Goal: Use online tool/utility: Use online tool/utility

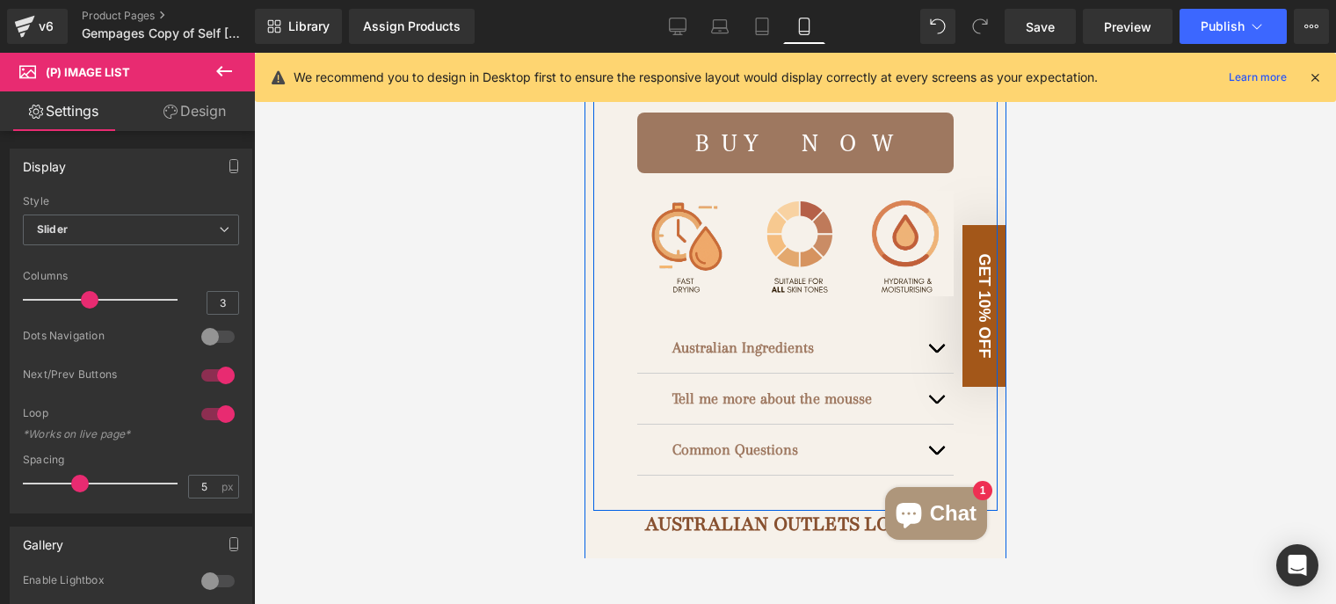
scroll to position [967, 0]
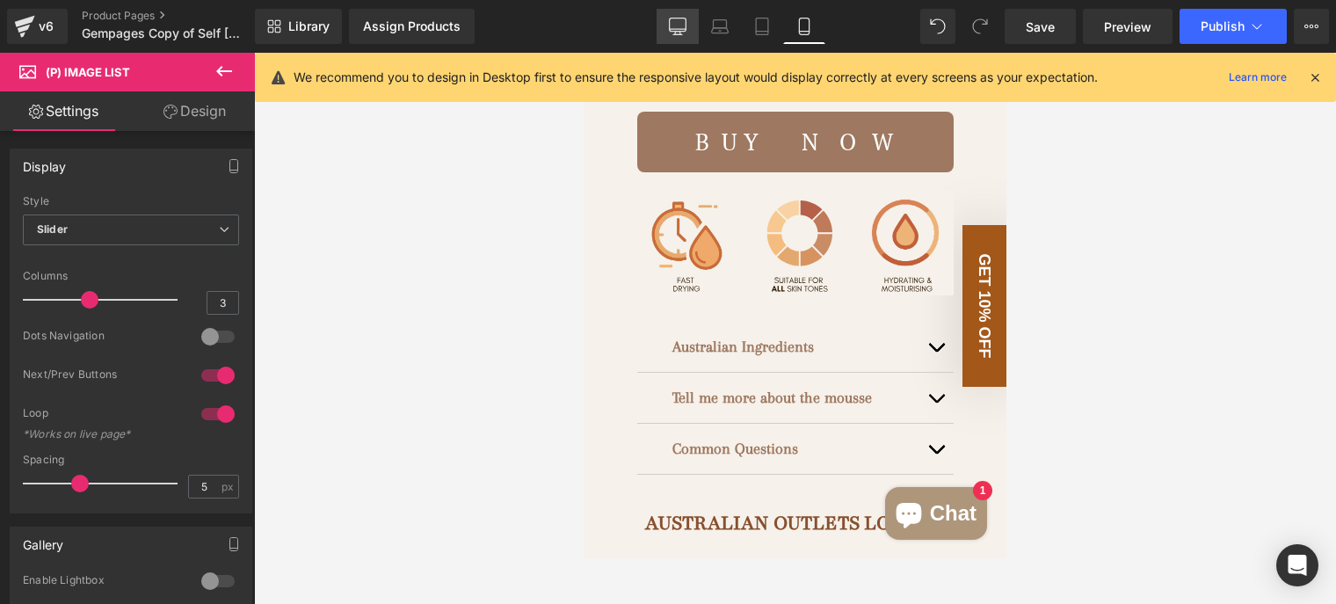
click at [680, 25] on icon at bounding box center [678, 27] width 18 height 18
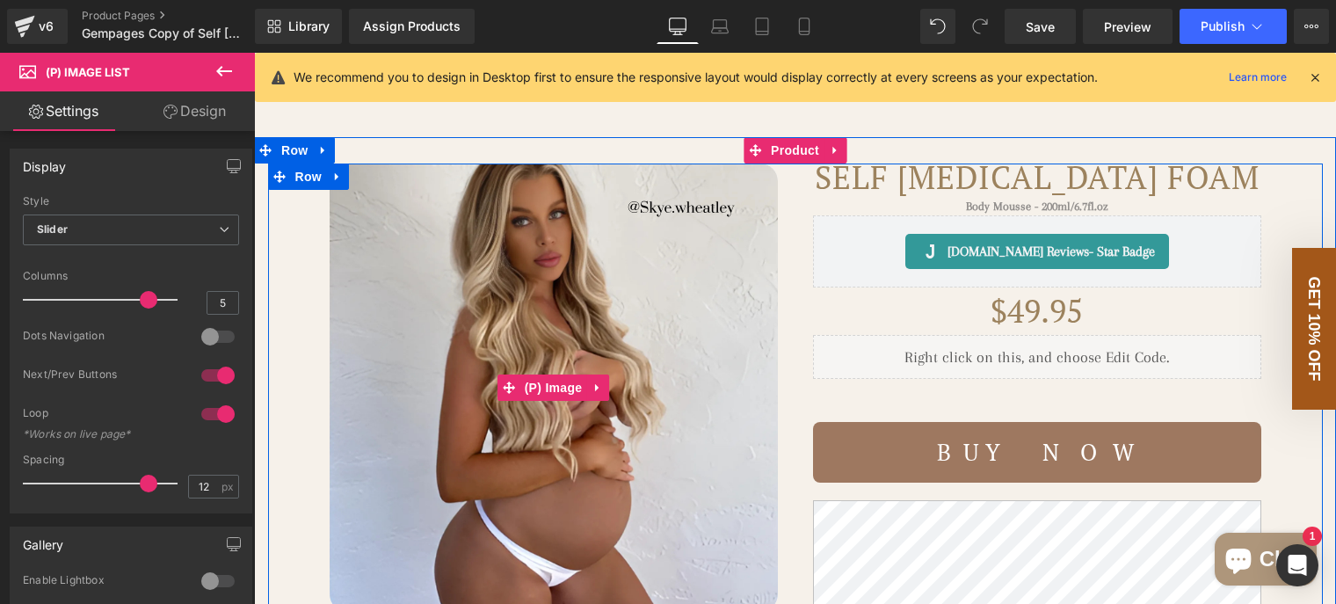
scroll to position [0, 0]
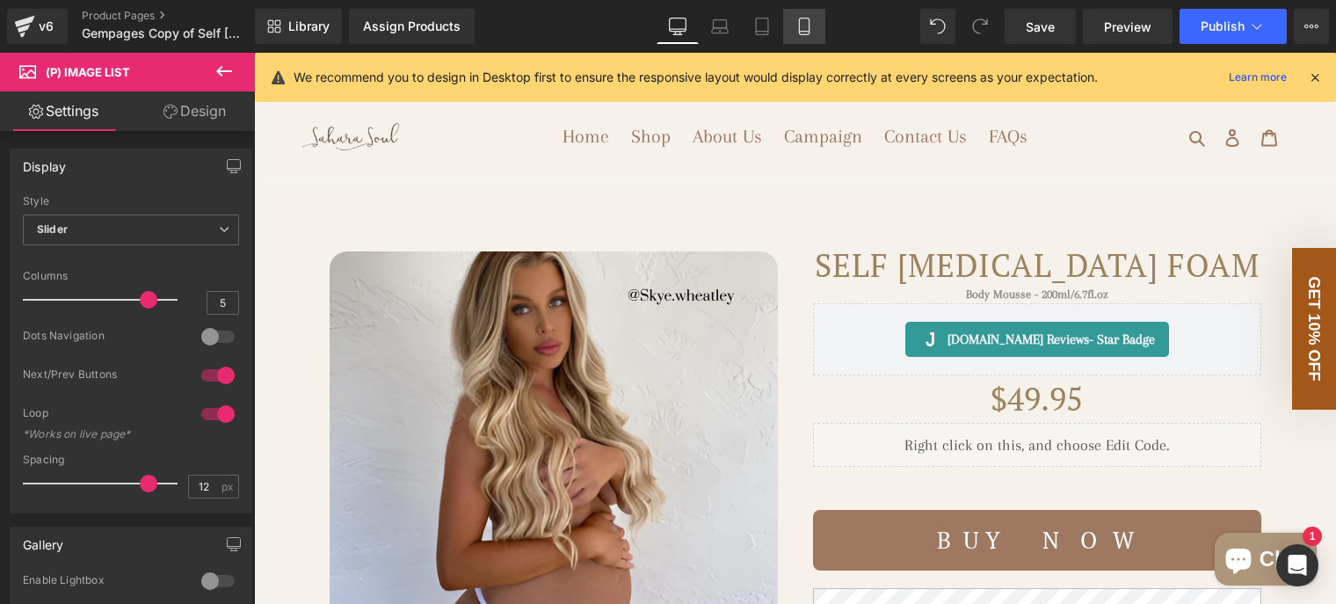
click at [803, 30] on icon at bounding box center [805, 27] width 18 height 18
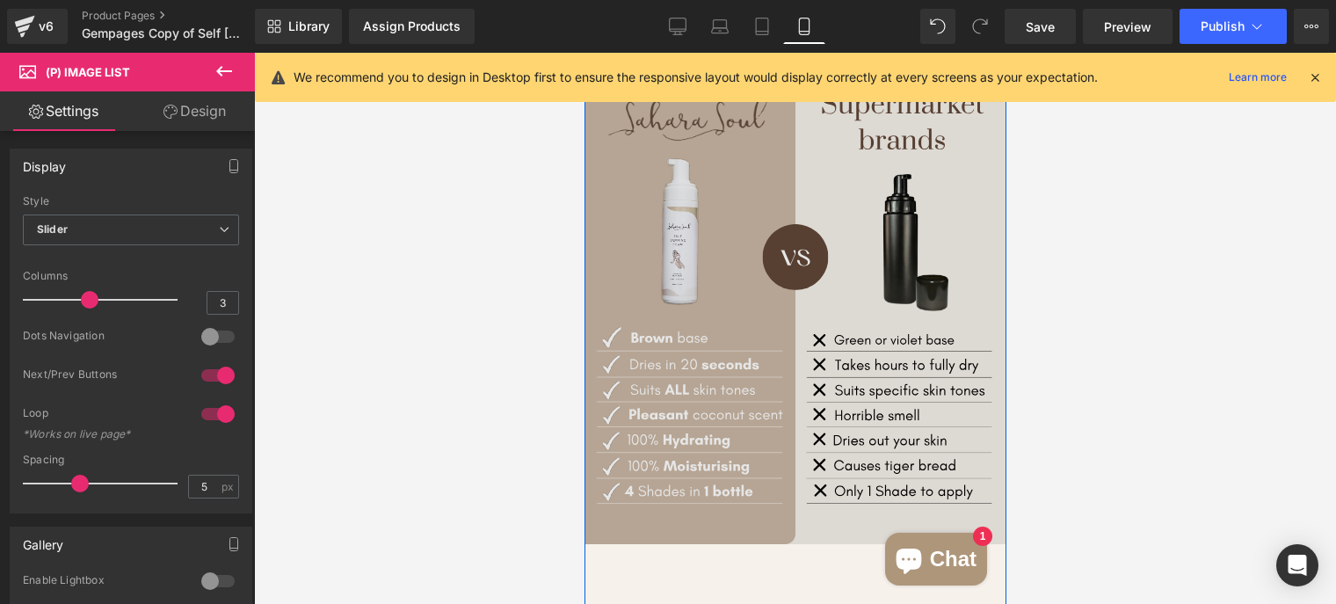
scroll to position [1222, 0]
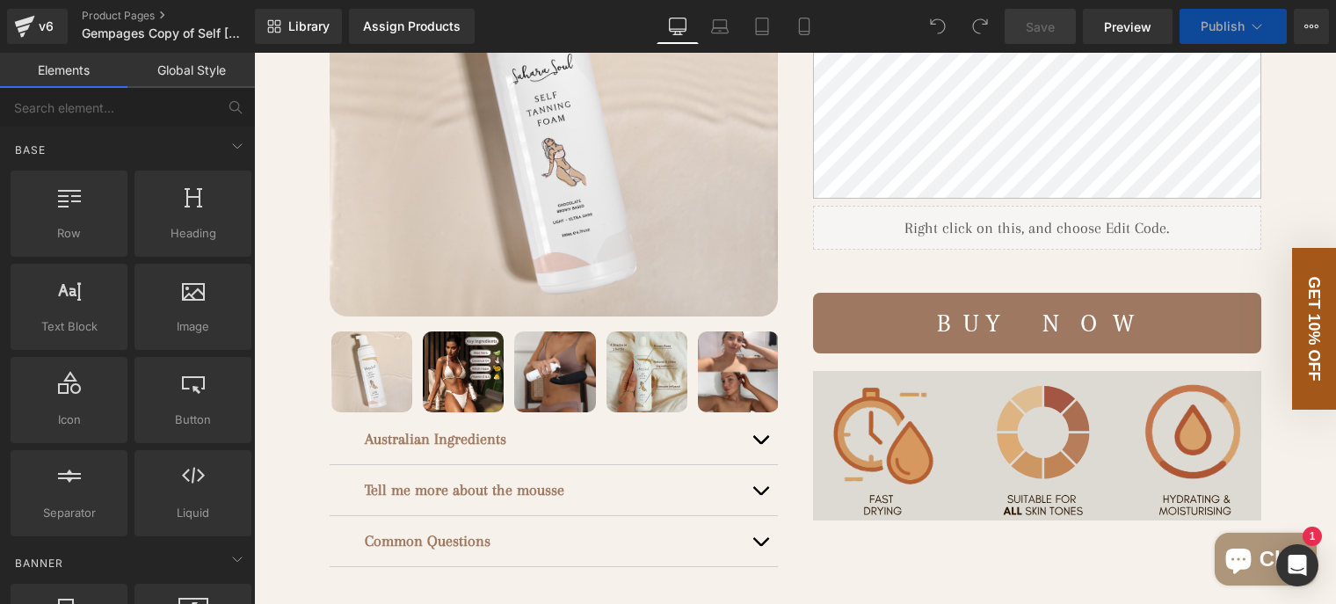
scroll to position [440, 0]
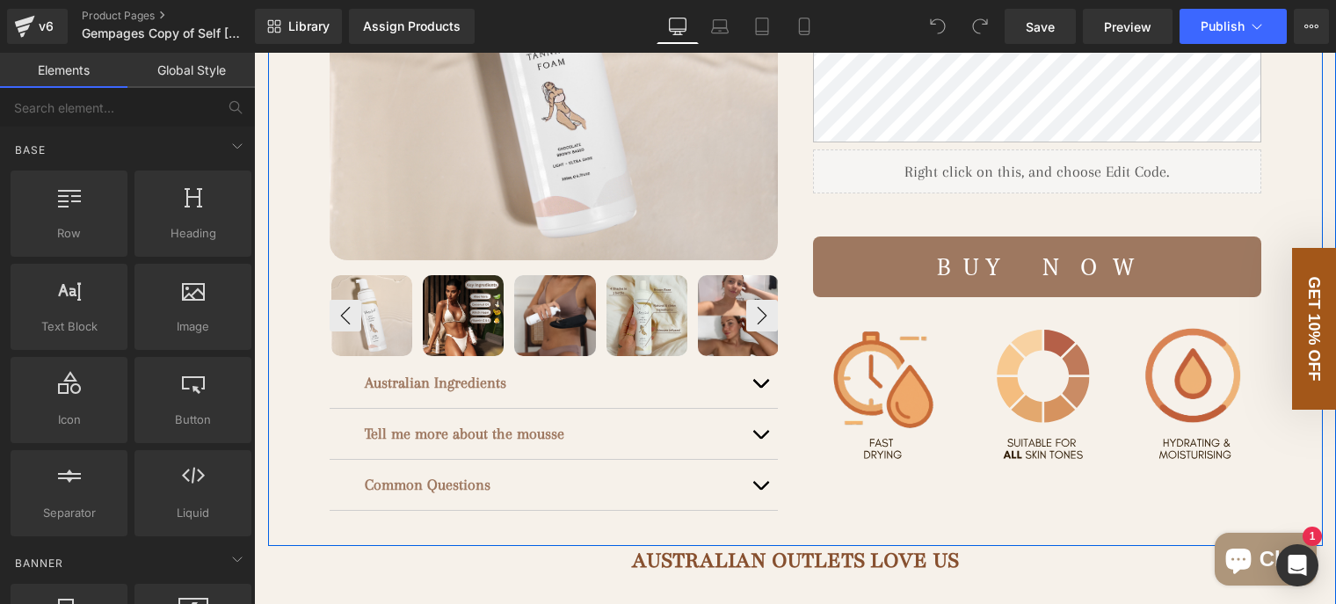
click at [472, 356] on img at bounding box center [463, 315] width 81 height 81
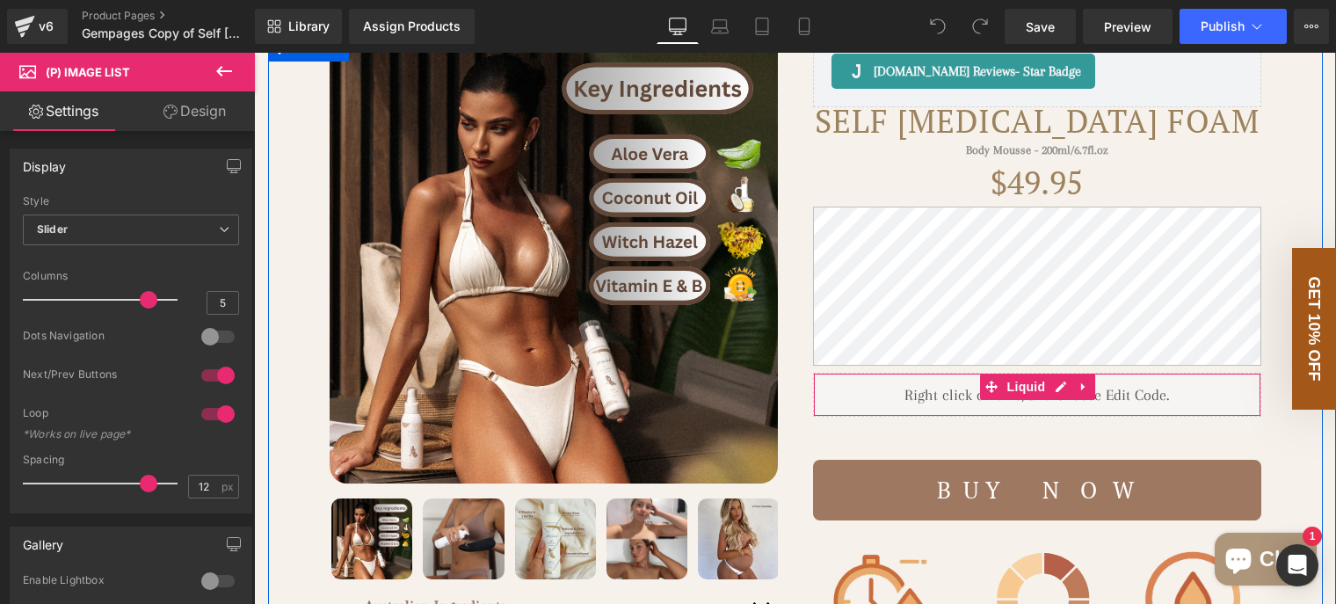
scroll to position [88, 0]
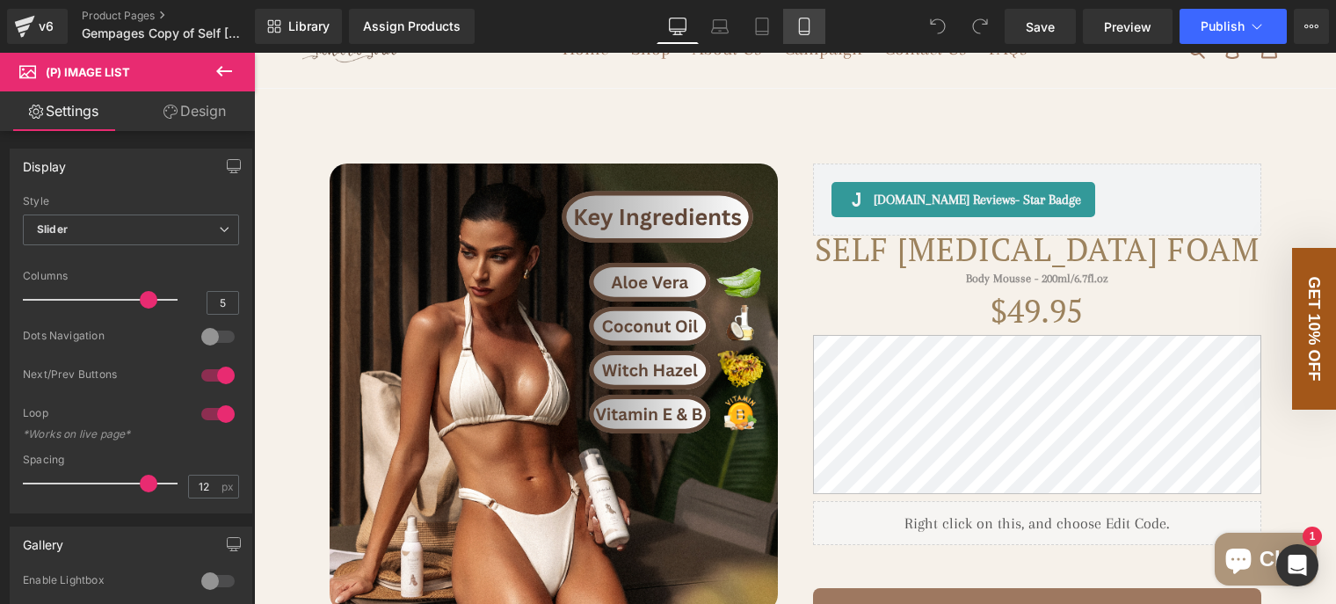
click at [810, 31] on icon at bounding box center [805, 27] width 18 height 18
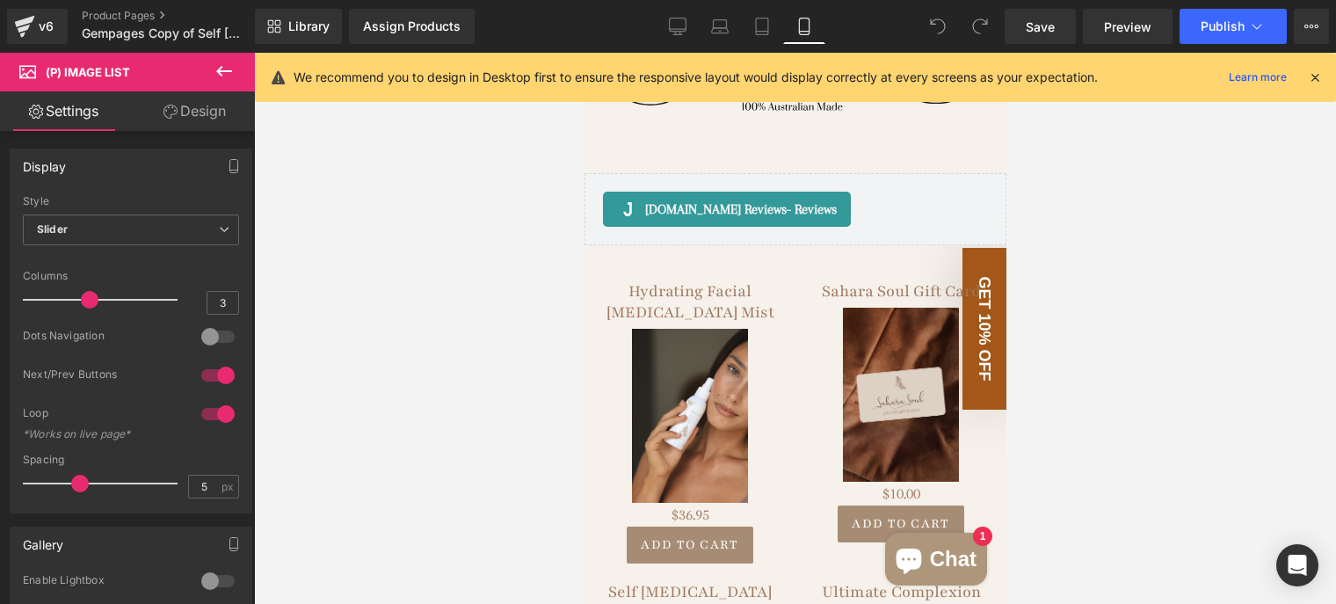
scroll to position [2638, 0]
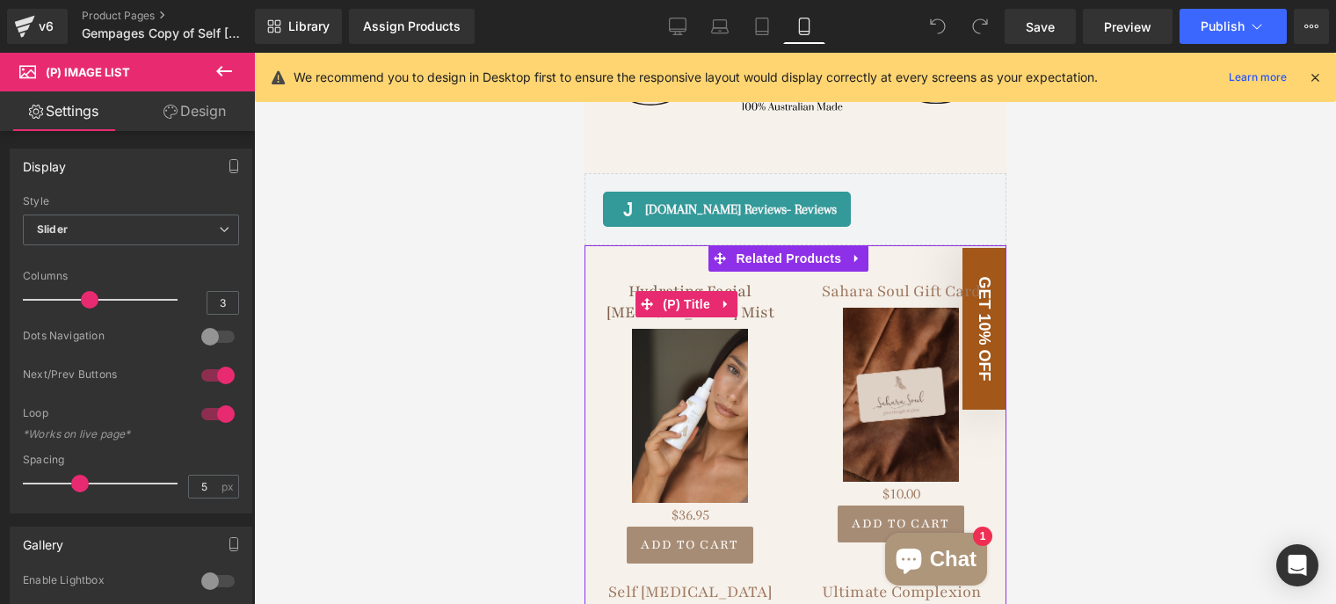
click at [773, 292] on link "Hydrating Facial [MEDICAL_DATA] Mist" at bounding box center [689, 301] width 193 height 42
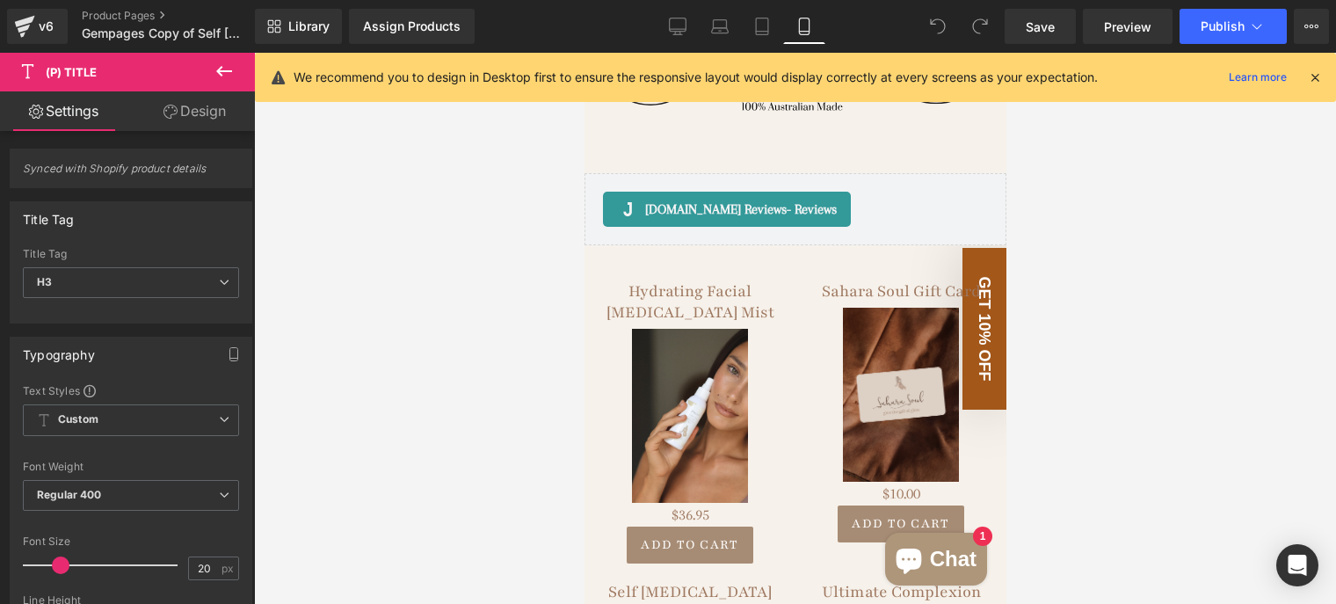
click at [183, 119] on link "Design" at bounding box center [194, 111] width 127 height 40
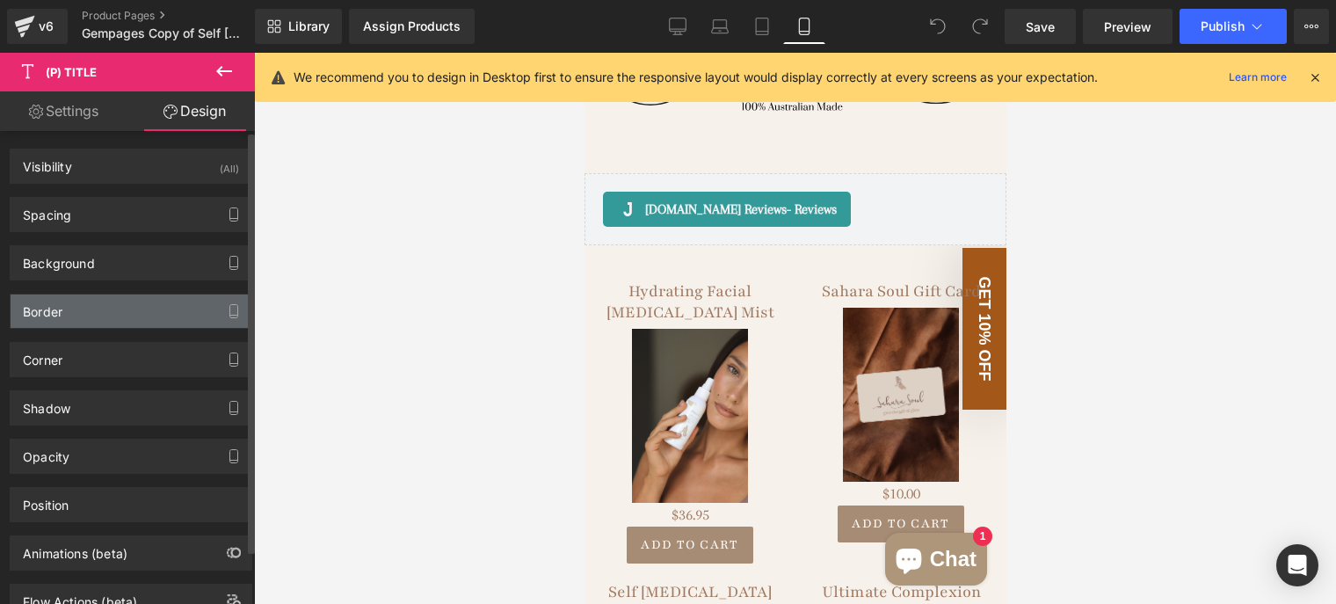
type input "0"
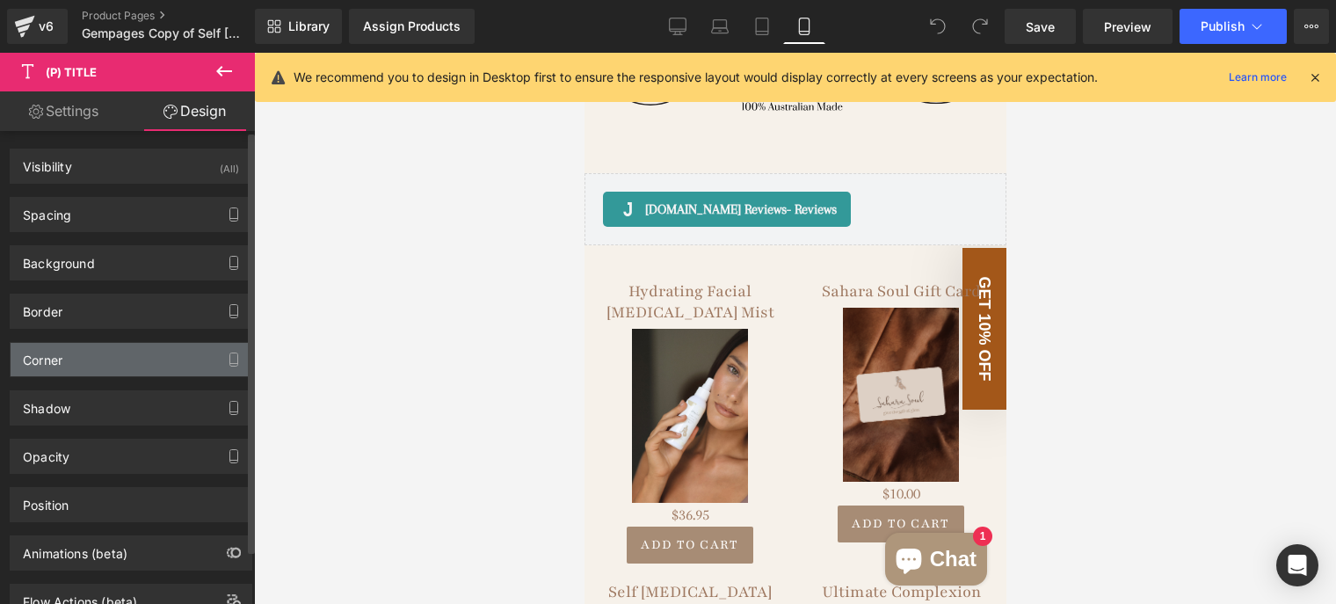
click at [157, 367] on div "Corner" at bounding box center [131, 359] width 241 height 33
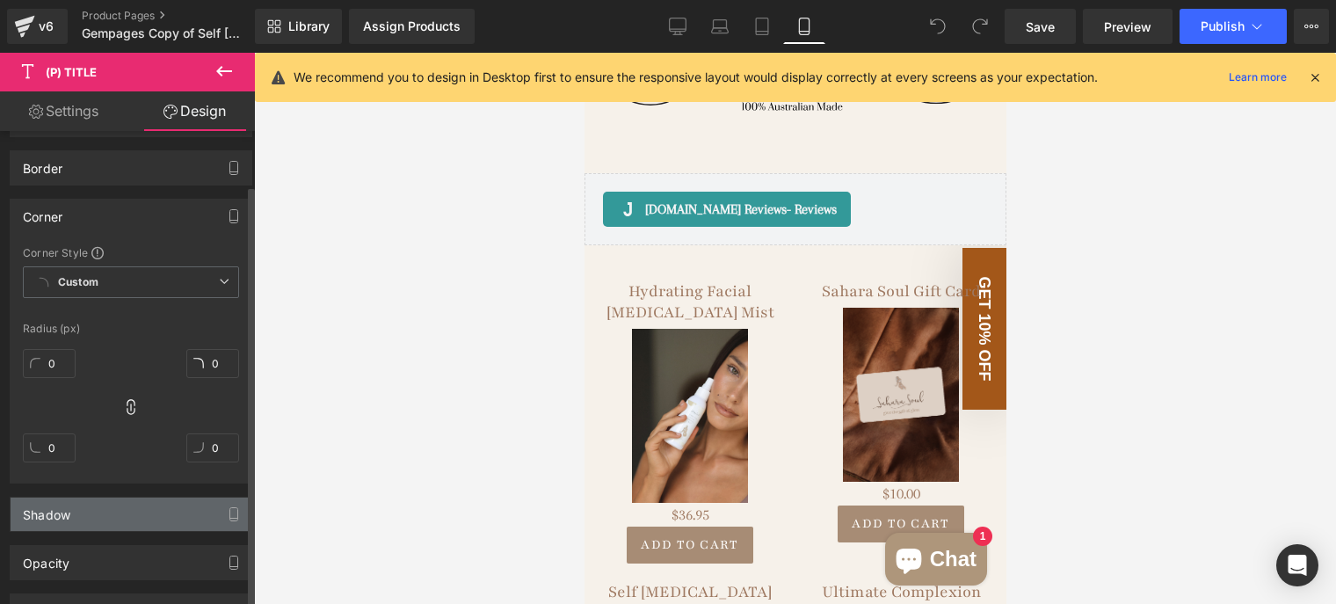
scroll to position [264, 0]
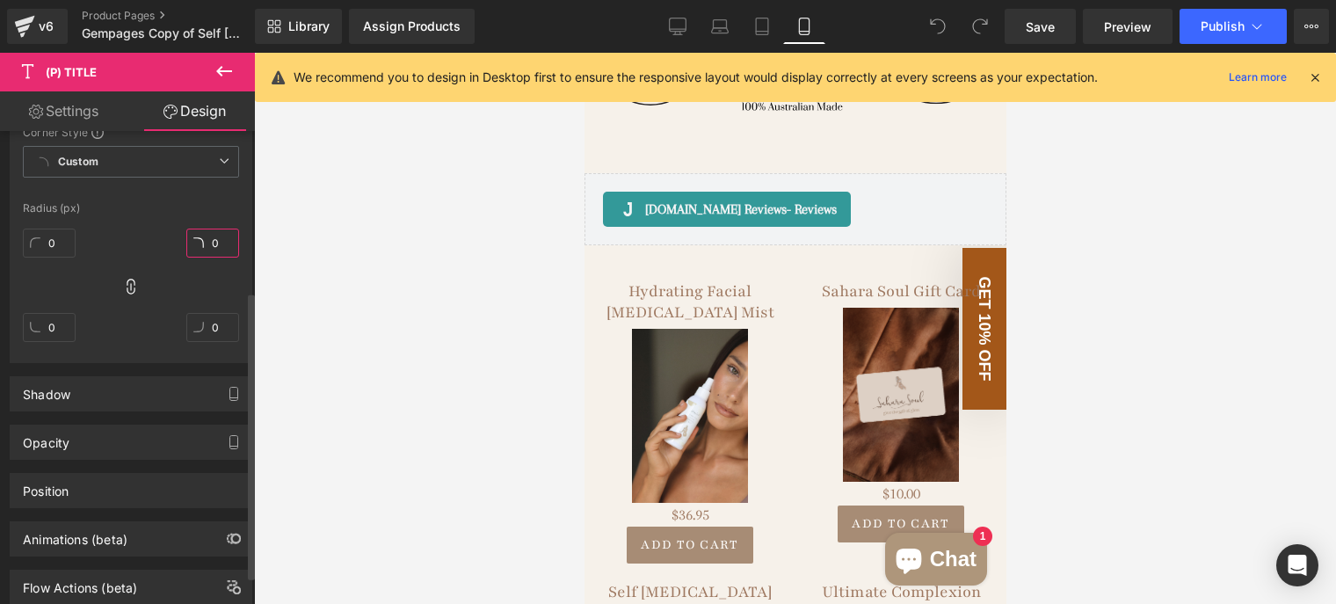
click at [193, 246] on input "0" at bounding box center [212, 243] width 53 height 29
type input "20"
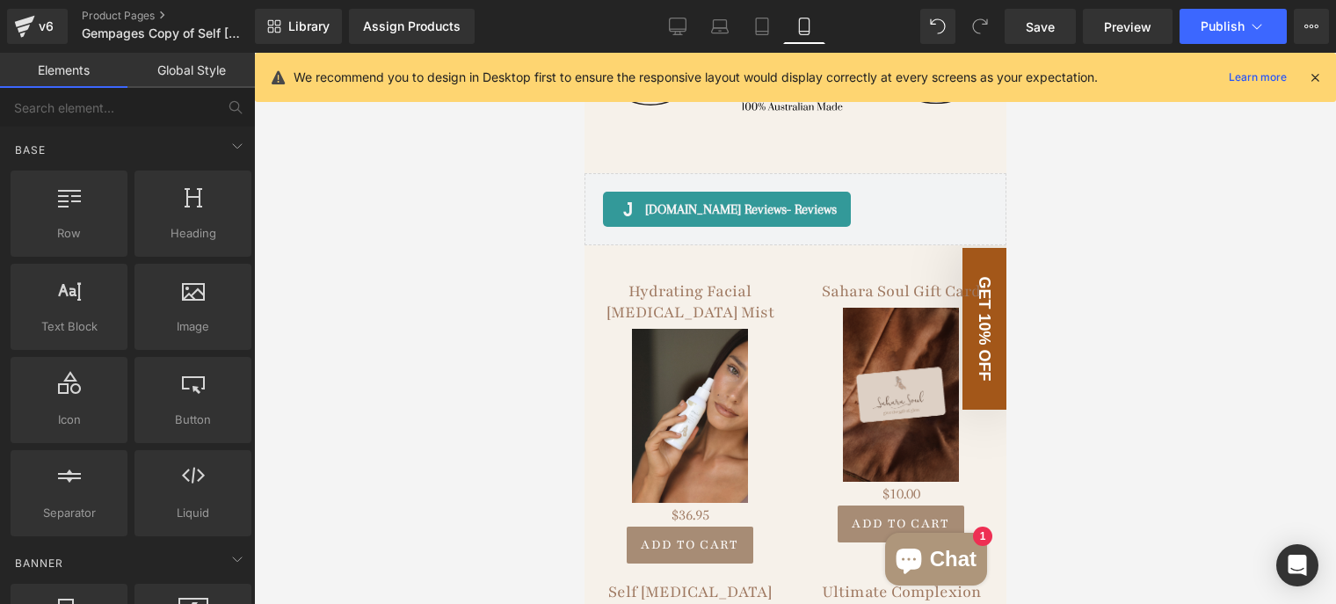
click at [302, 249] on div at bounding box center [795, 328] width 1082 height 551
click at [615, 280] on link "Hydrating Facial [MEDICAL_DATA] Mist" at bounding box center [689, 301] width 193 height 42
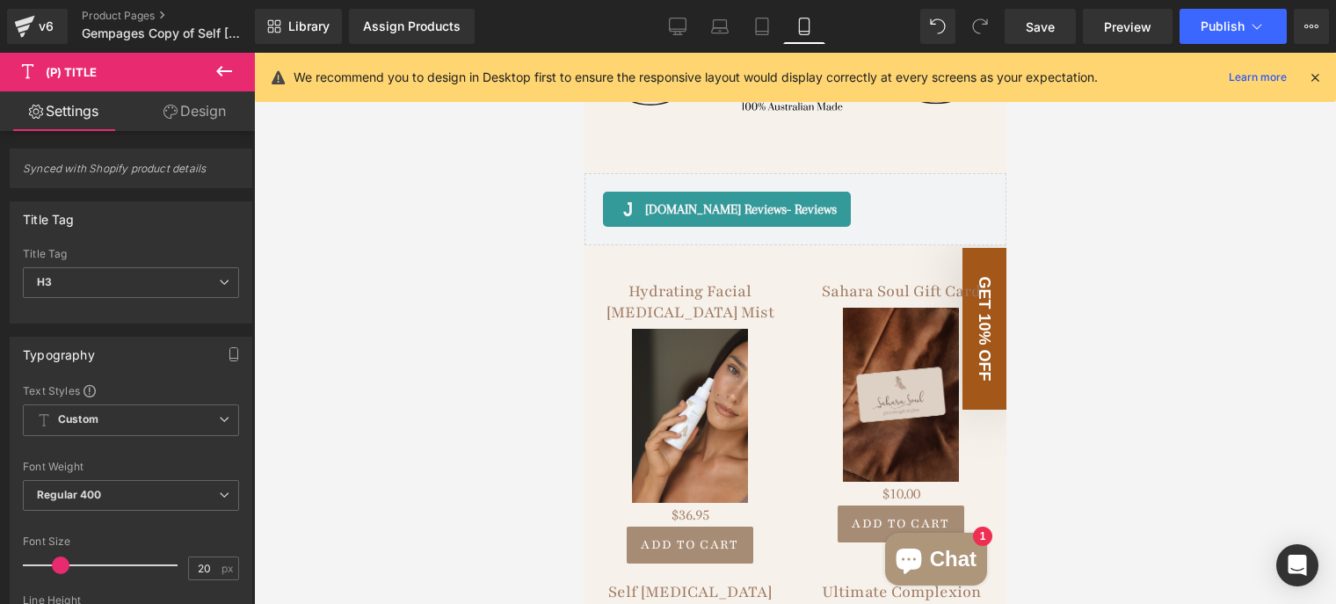
click at [193, 117] on link "Design" at bounding box center [194, 111] width 127 height 40
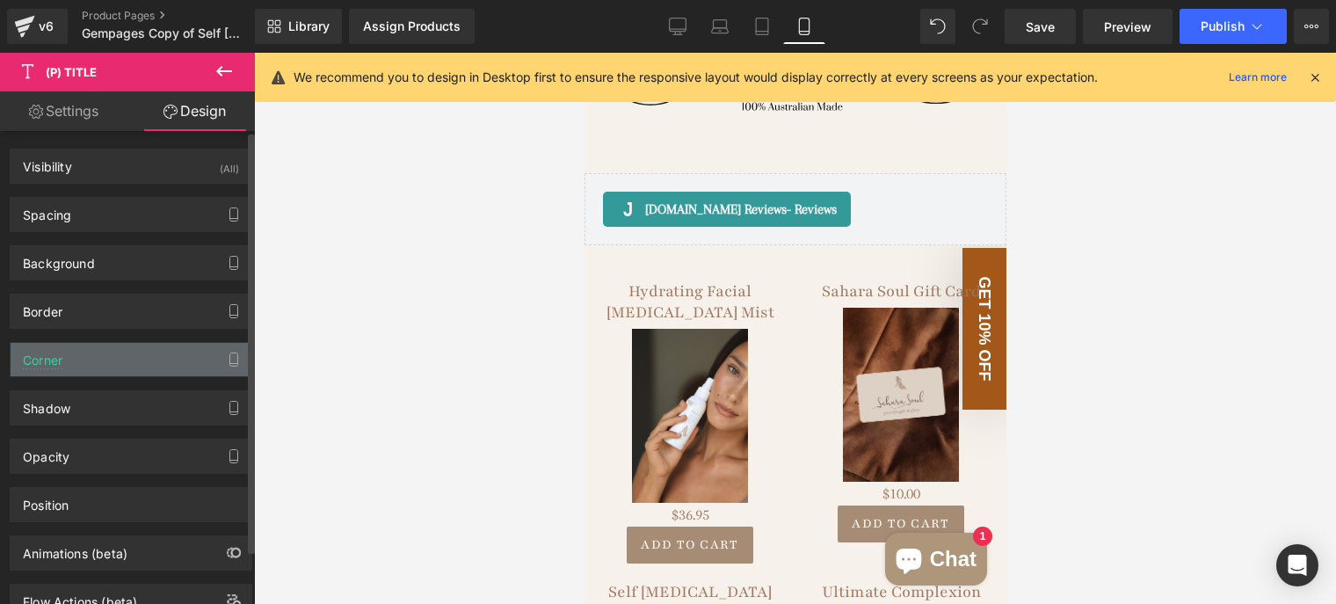
click at [148, 354] on div "Corner" at bounding box center [131, 359] width 241 height 33
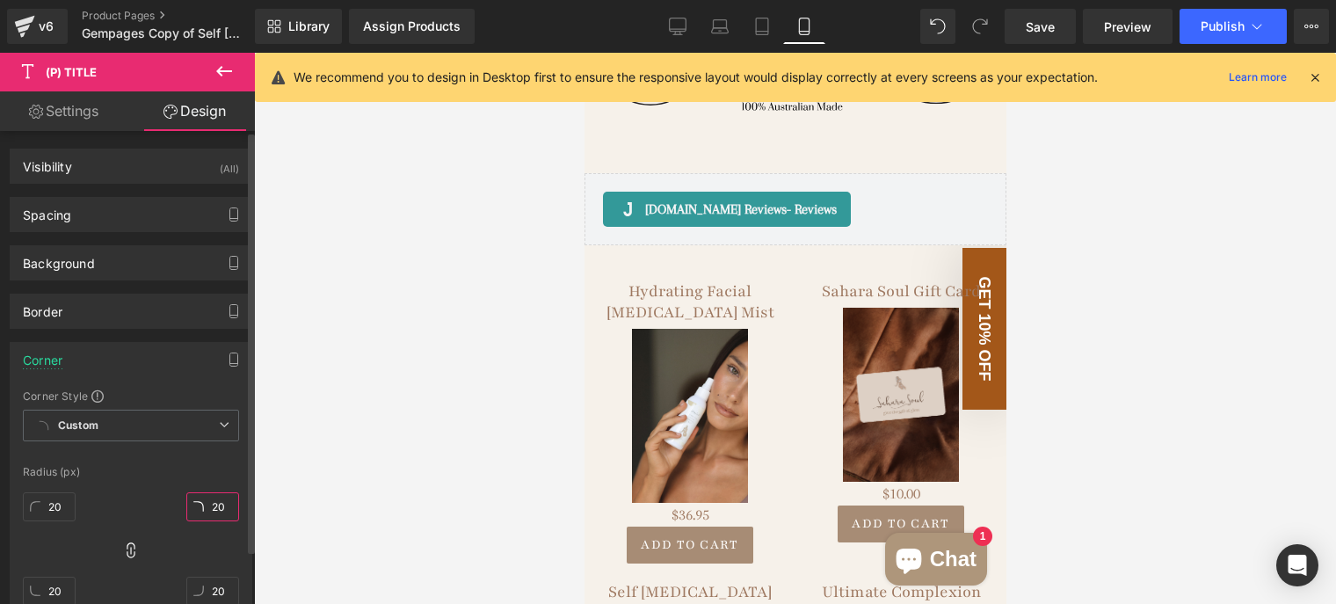
click at [213, 505] on input "20" at bounding box center [212, 506] width 53 height 29
type input "0"
click at [193, 373] on div "Corner" at bounding box center [131, 359] width 241 height 33
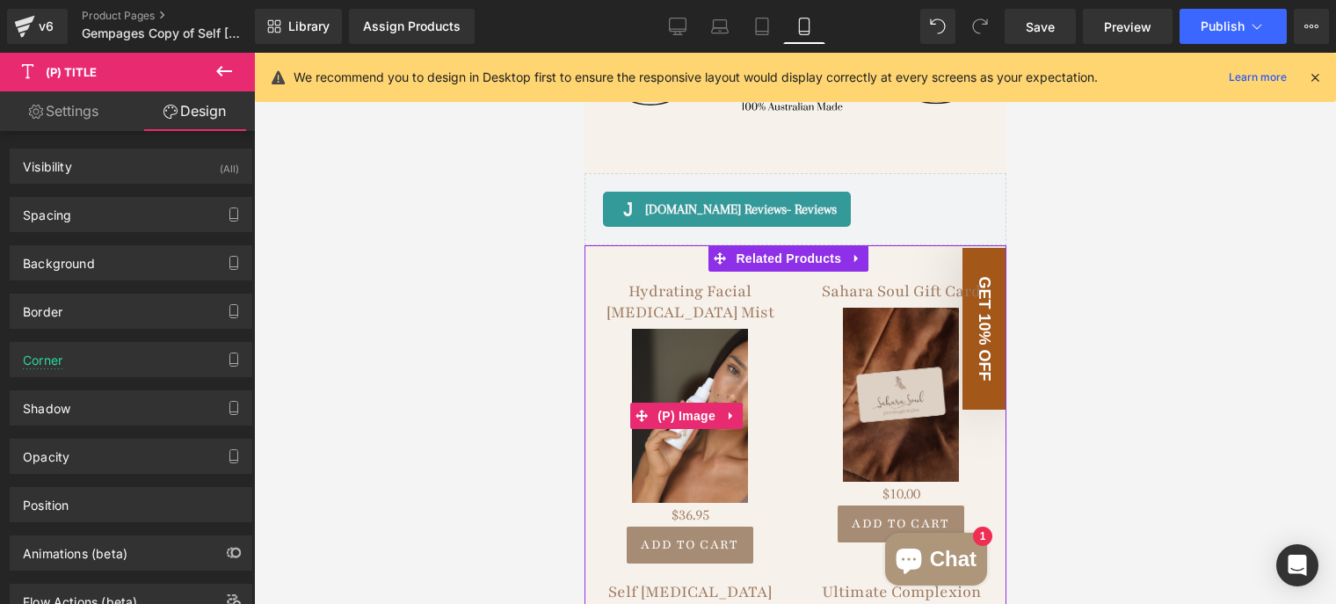
click at [680, 362] on img at bounding box center [689, 416] width 116 height 174
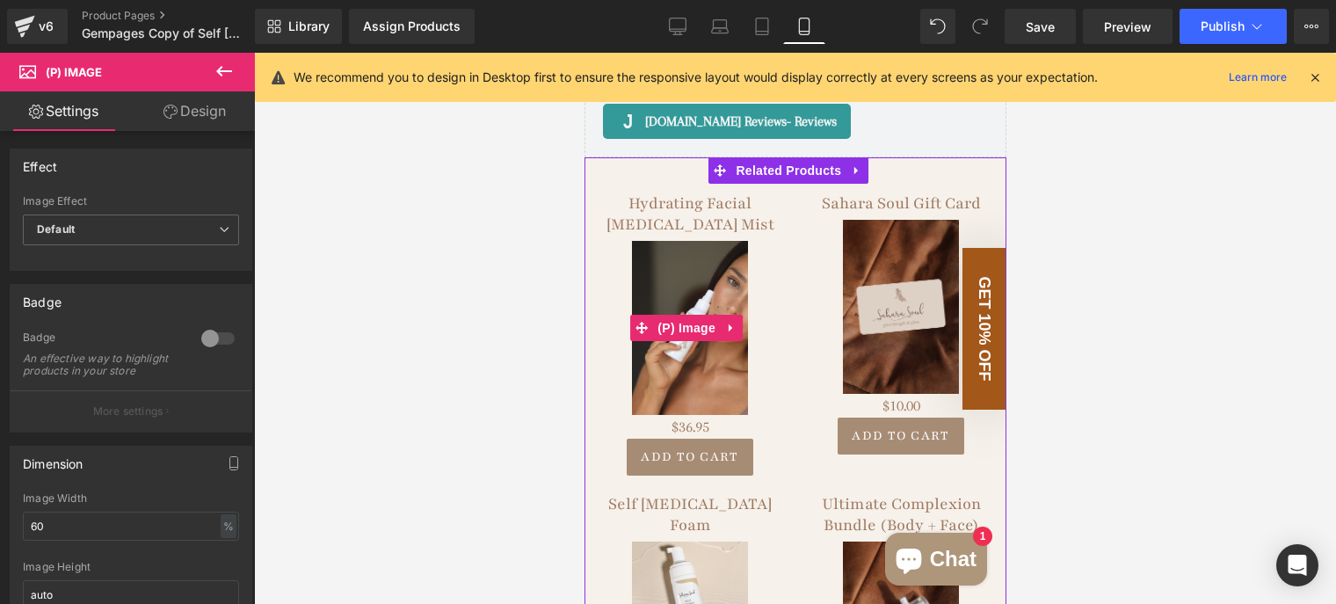
scroll to position [2813, 0]
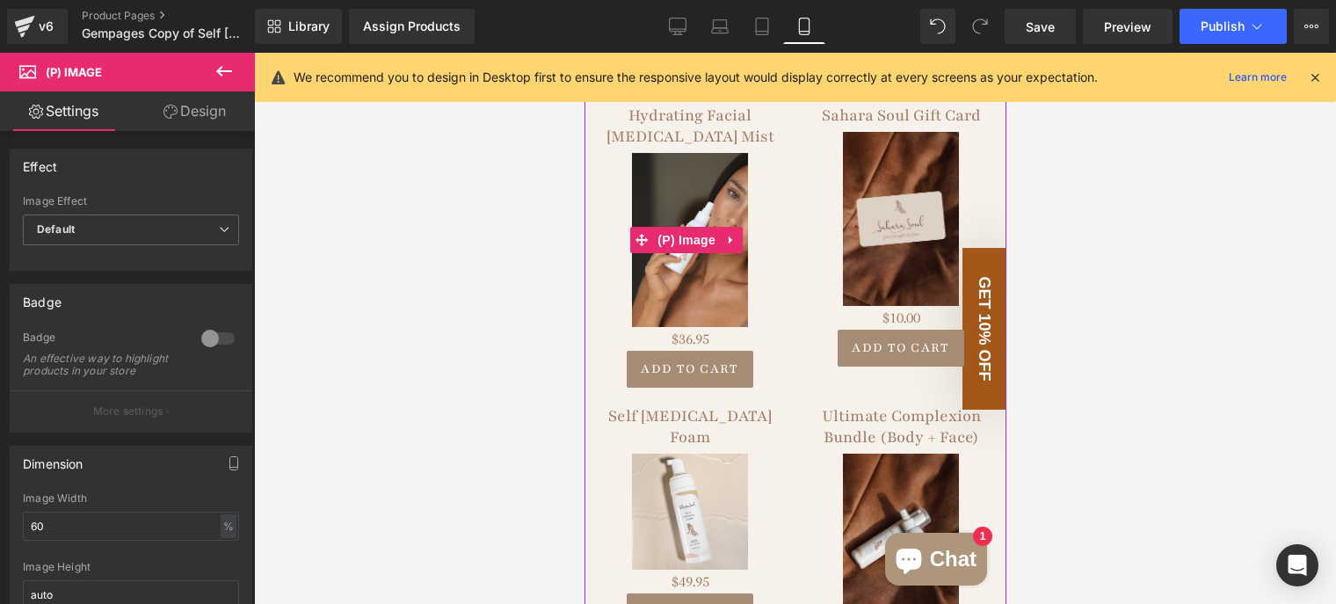
click at [651, 258] on img at bounding box center [689, 240] width 116 height 174
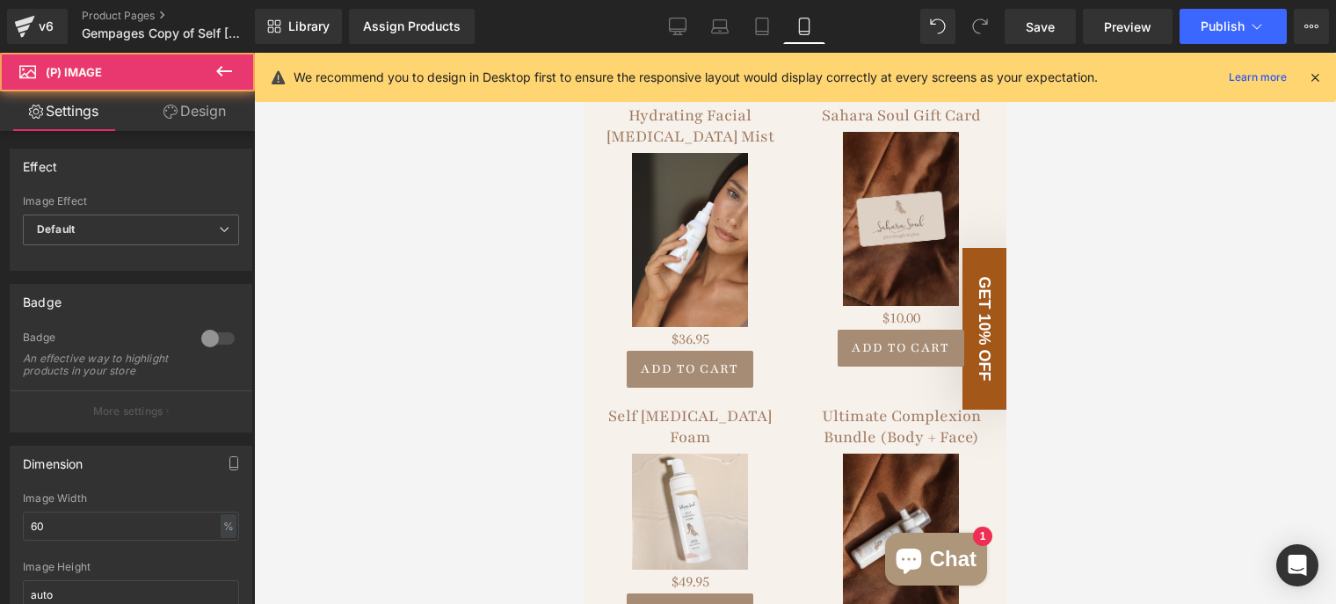
click at [205, 111] on link "Design" at bounding box center [194, 111] width 127 height 40
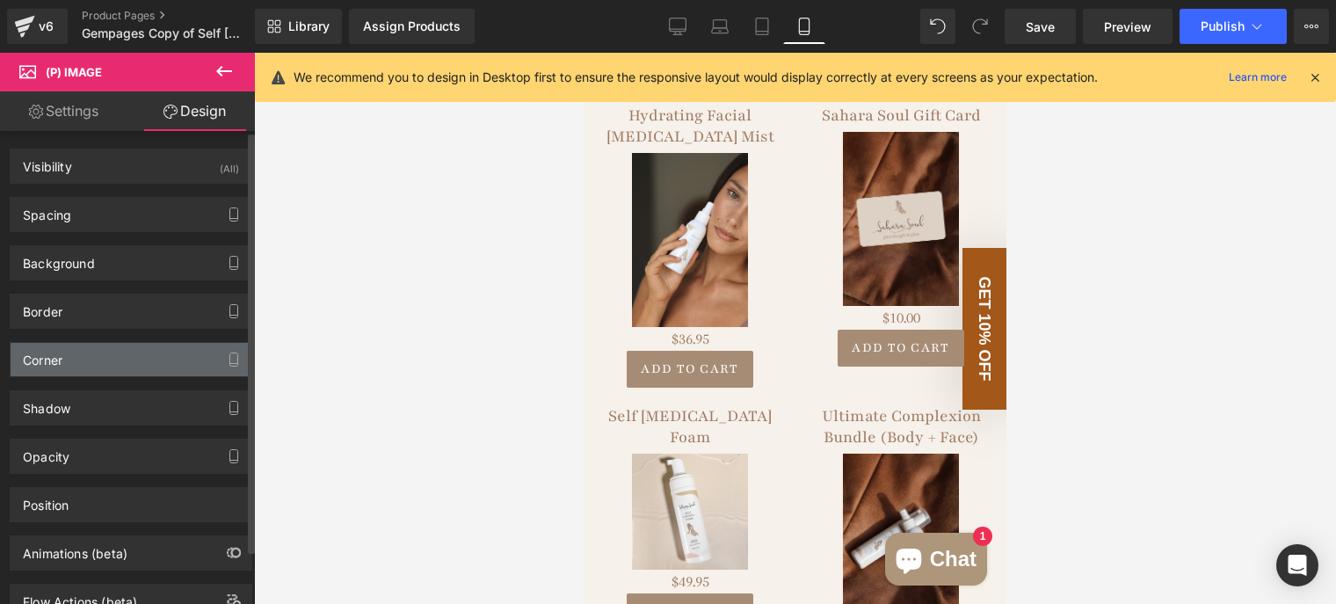
click at [138, 355] on div "Corner" at bounding box center [131, 359] width 241 height 33
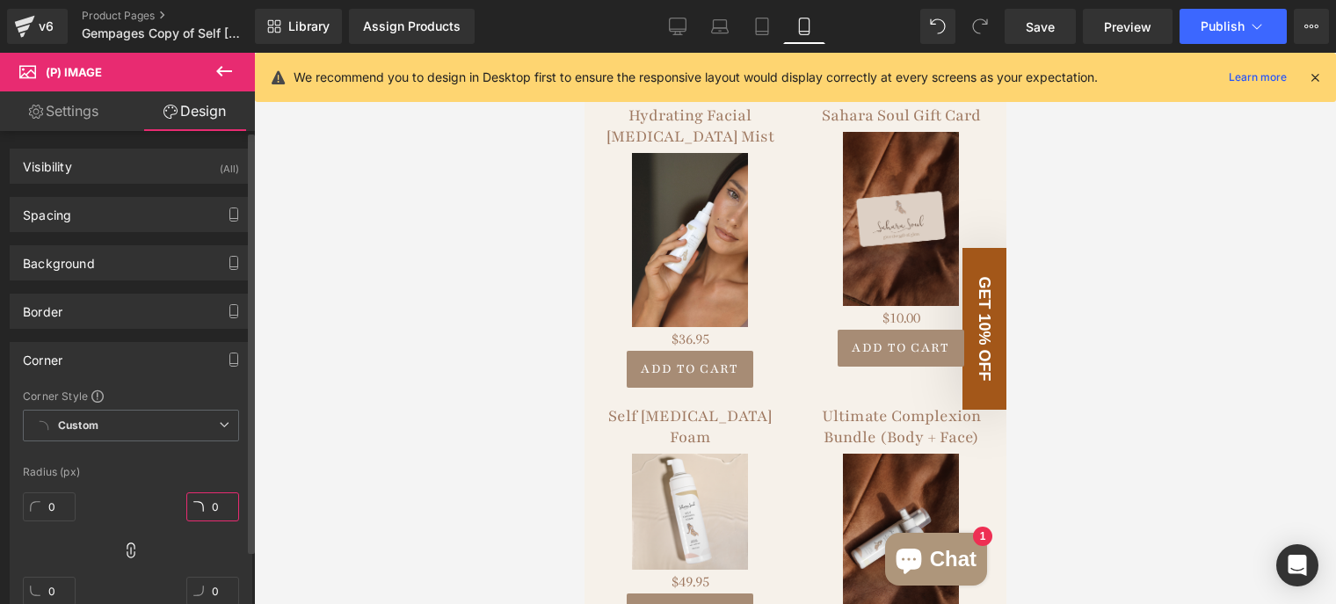
click at [215, 506] on input "0" at bounding box center [212, 506] width 53 height 29
type input "10"
click at [460, 316] on div at bounding box center [795, 328] width 1082 height 551
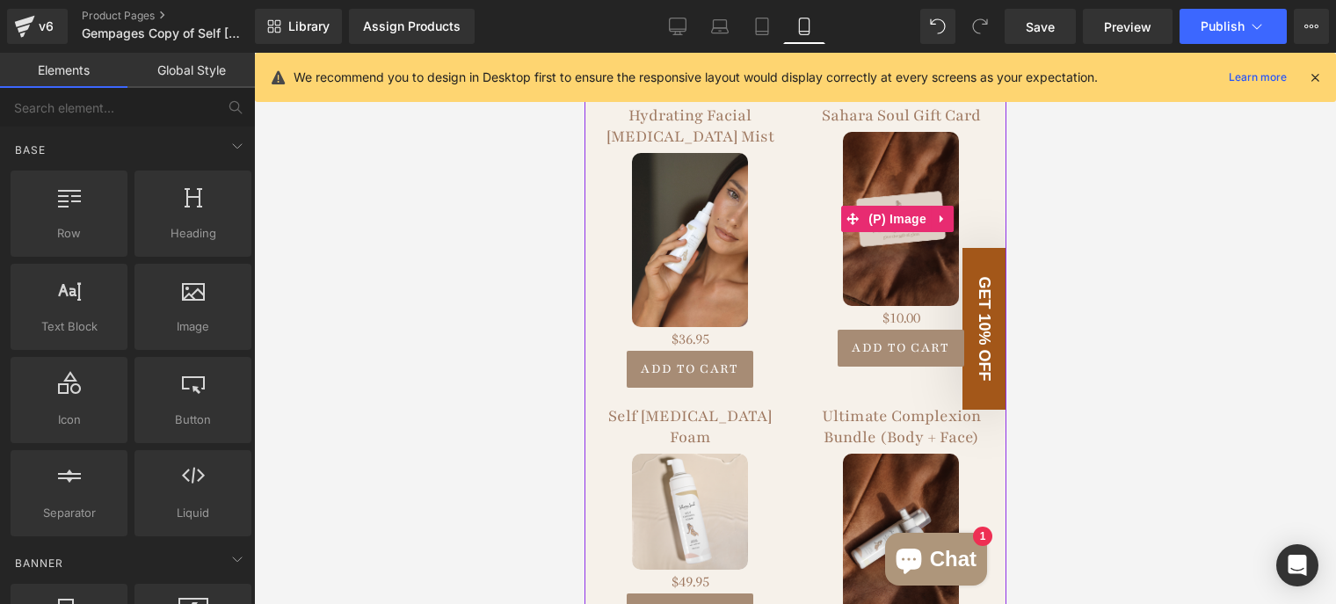
click at [869, 156] on img at bounding box center [900, 219] width 116 height 174
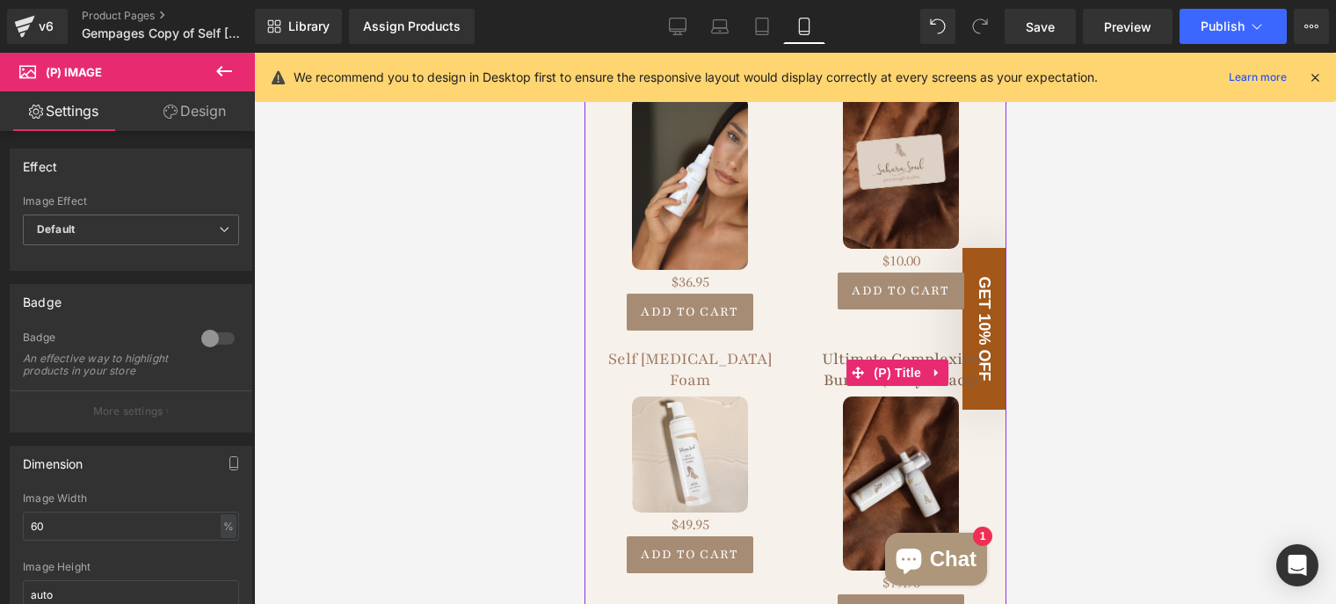
scroll to position [2901, 0]
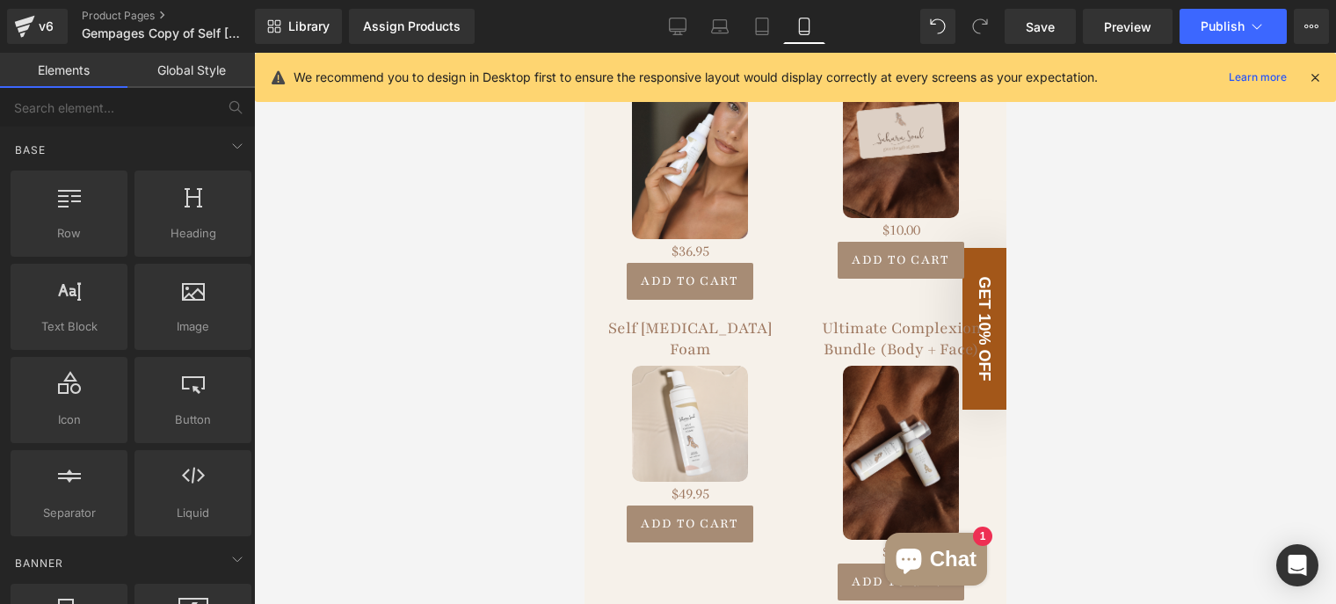
click at [1124, 429] on div at bounding box center [795, 328] width 1082 height 551
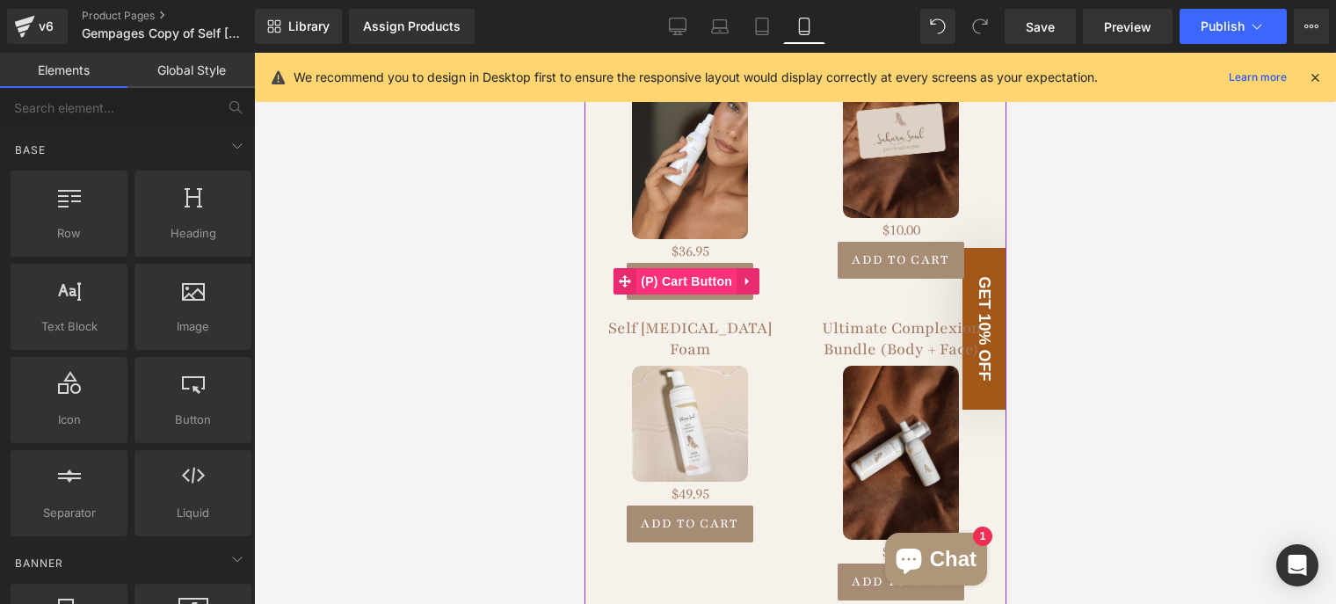
click at [714, 268] on span "(P) Cart Button" at bounding box center [686, 281] width 100 height 26
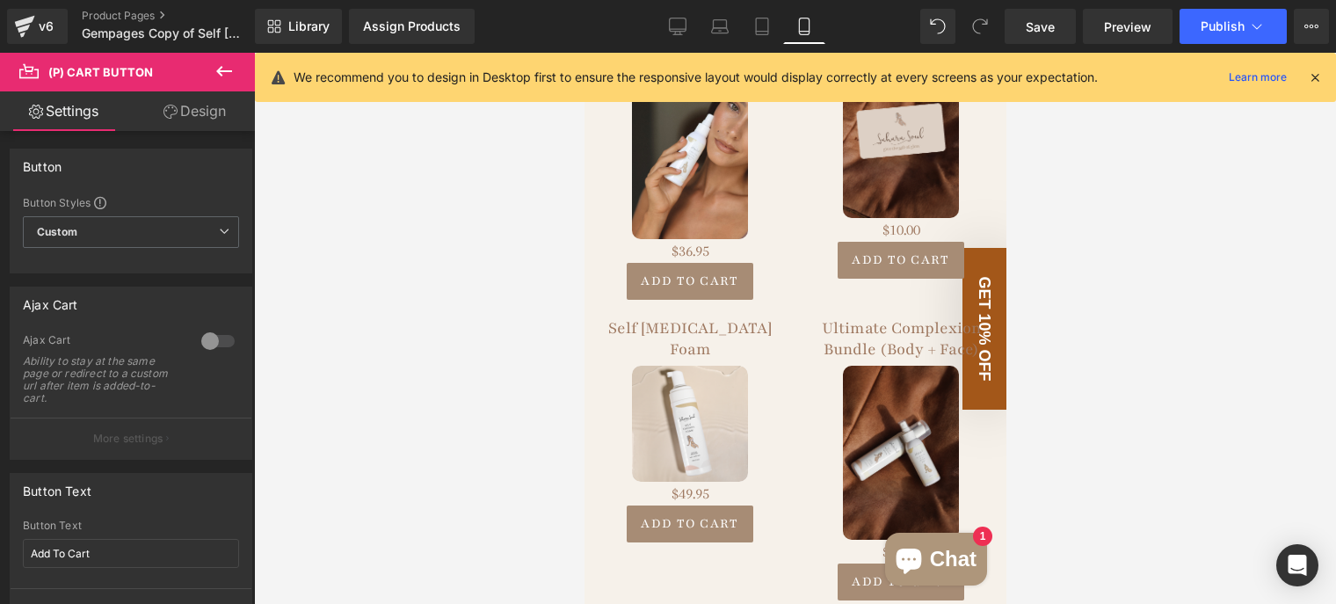
click at [196, 102] on link "Design" at bounding box center [194, 111] width 127 height 40
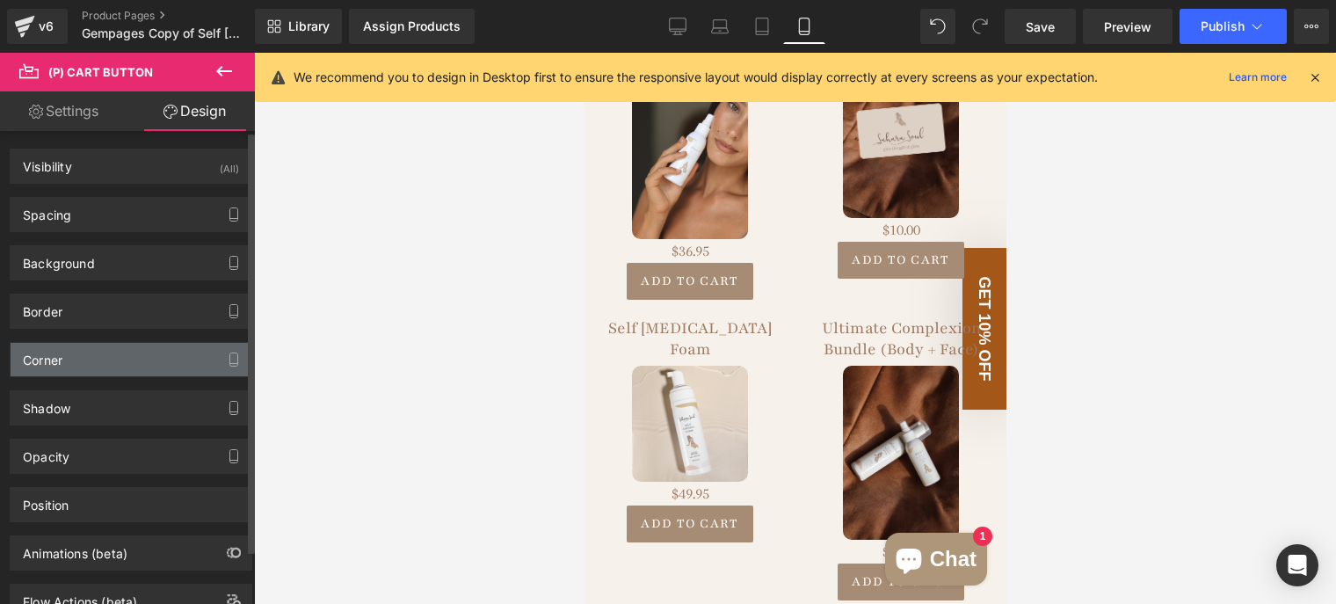
click at [123, 357] on div "Corner" at bounding box center [131, 359] width 241 height 33
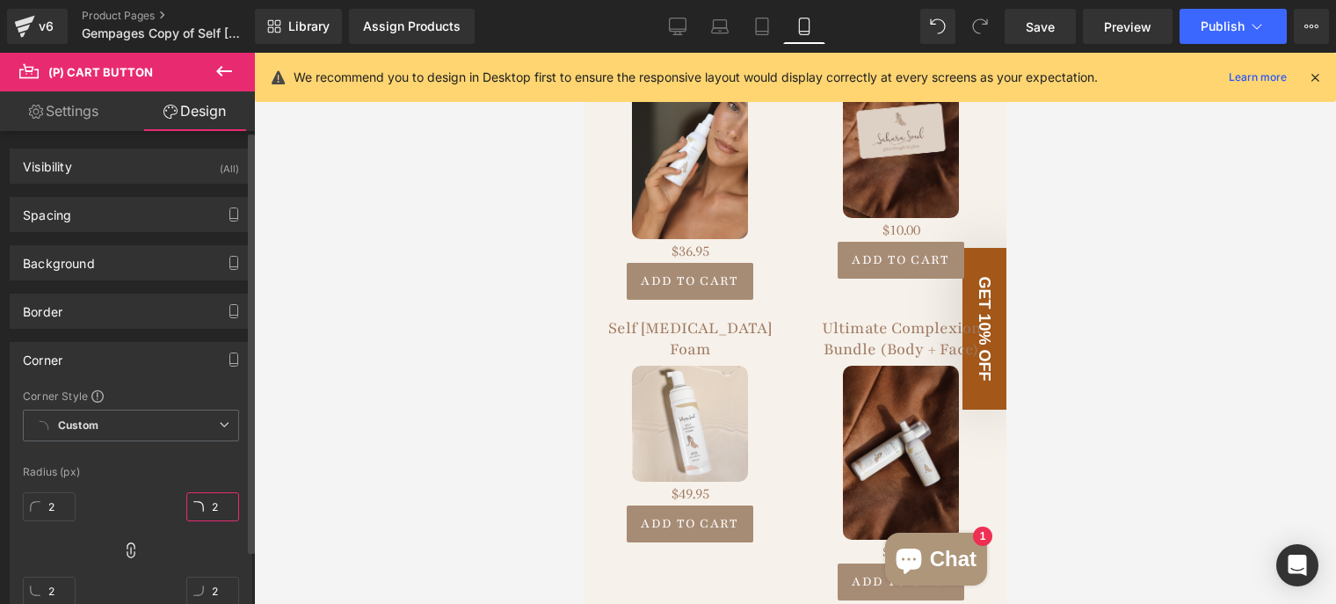
click at [211, 507] on input "2" at bounding box center [212, 506] width 53 height 29
type input "10"
click at [370, 414] on div at bounding box center [795, 328] width 1082 height 551
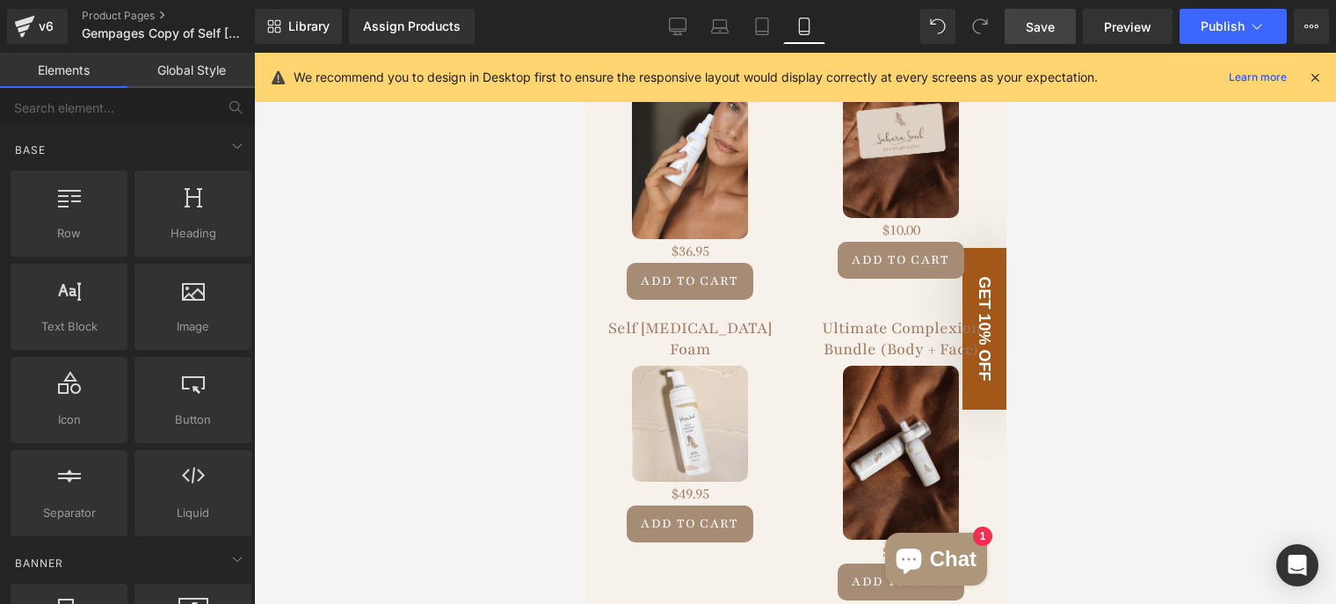
drag, startPoint x: 1057, startPoint y: 36, endPoint x: 311, endPoint y: 251, distance: 776.0
click at [1057, 36] on link "Save" at bounding box center [1040, 26] width 71 height 35
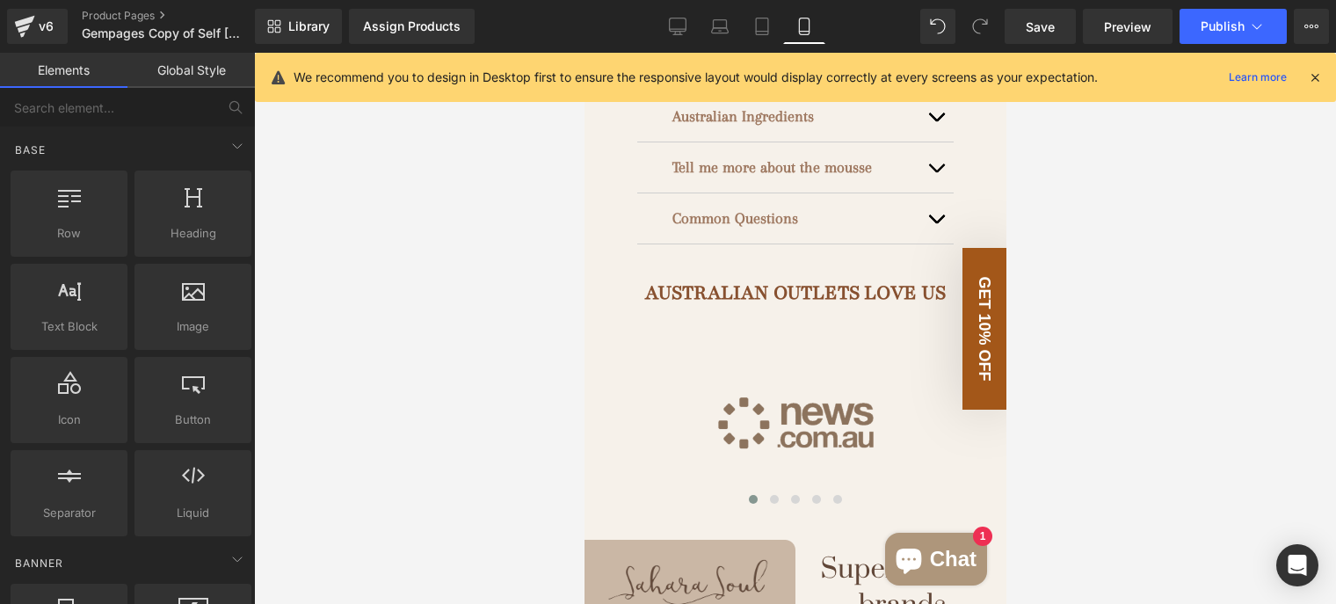
scroll to position [1227, 0]
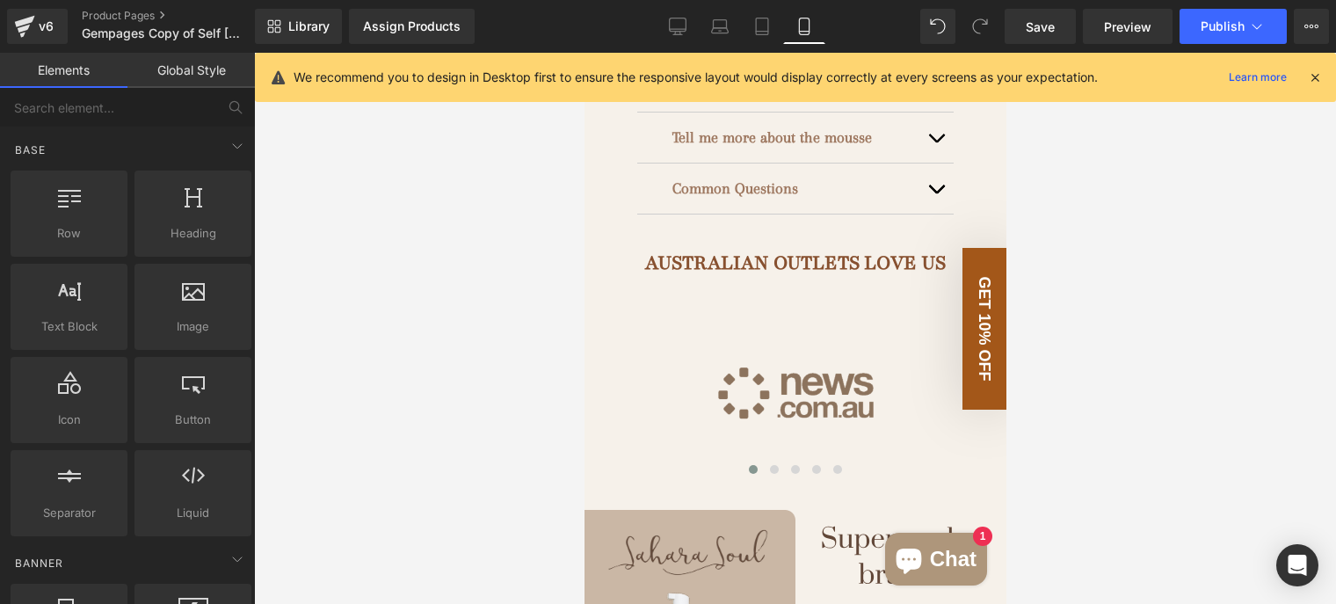
click at [862, 390] on img at bounding box center [795, 392] width 422 height 181
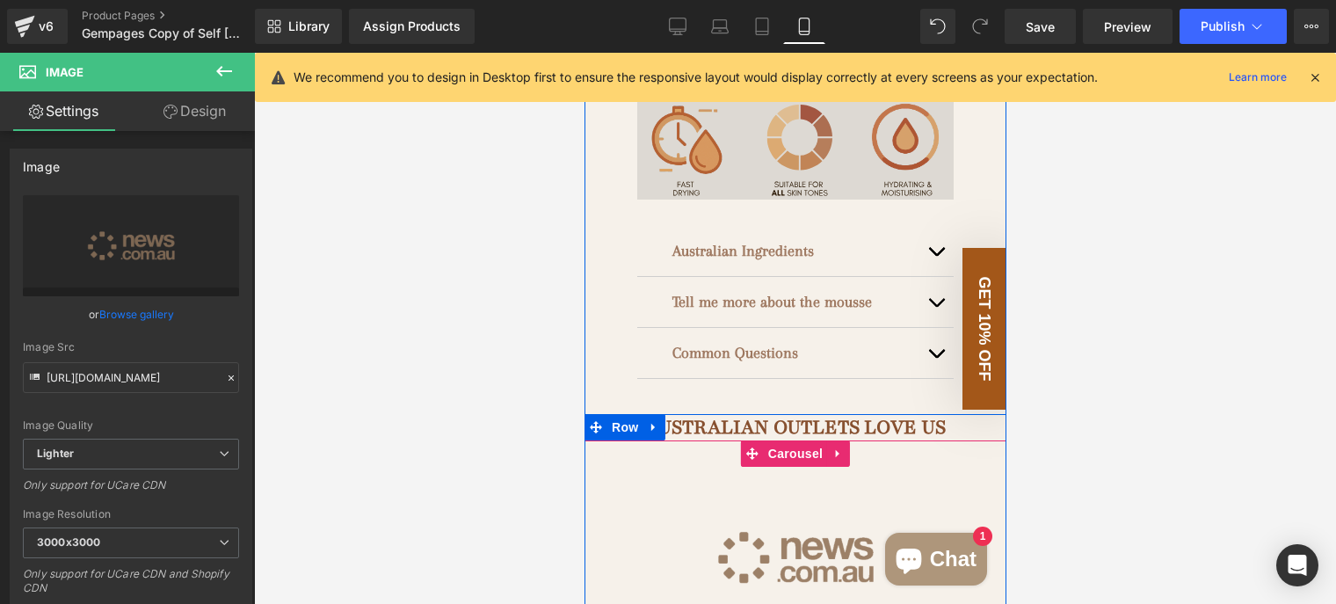
scroll to position [1051, 0]
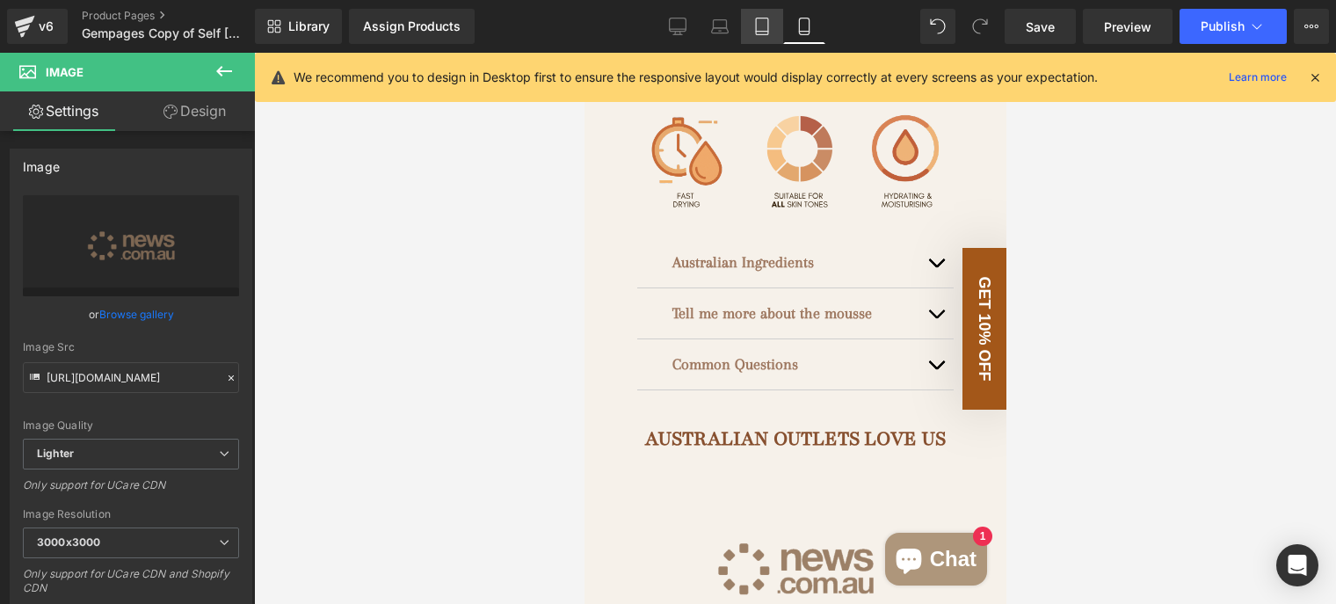
click at [764, 41] on link "Tablet" at bounding box center [762, 26] width 42 height 35
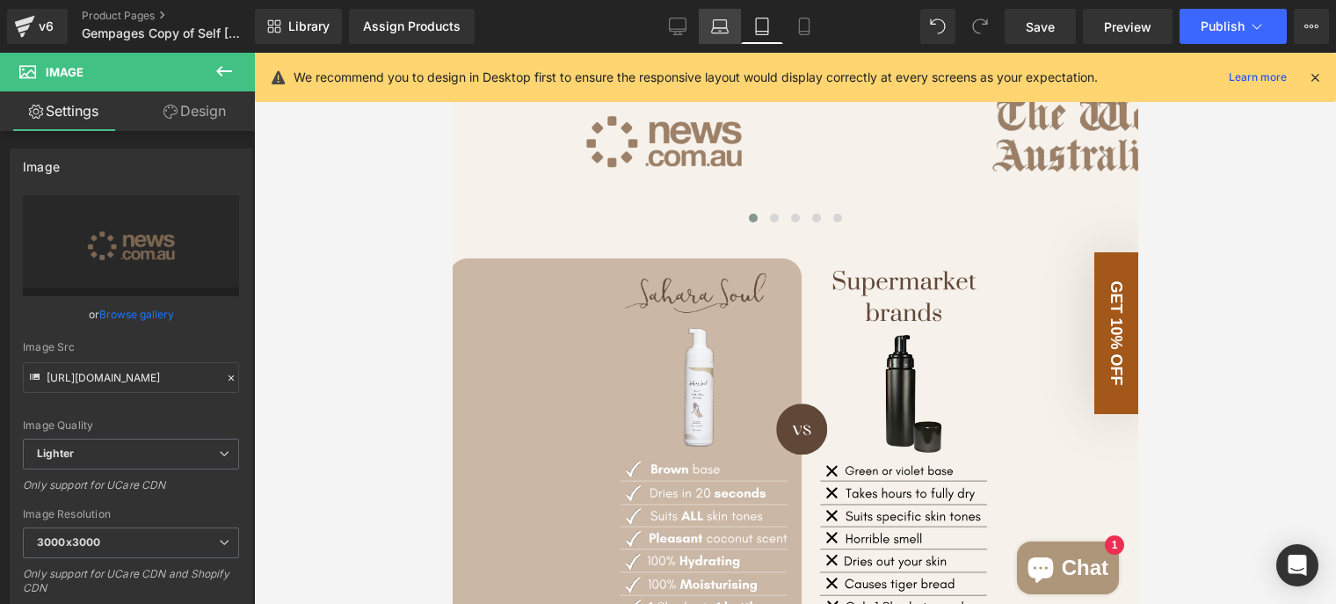
scroll to position [622, 0]
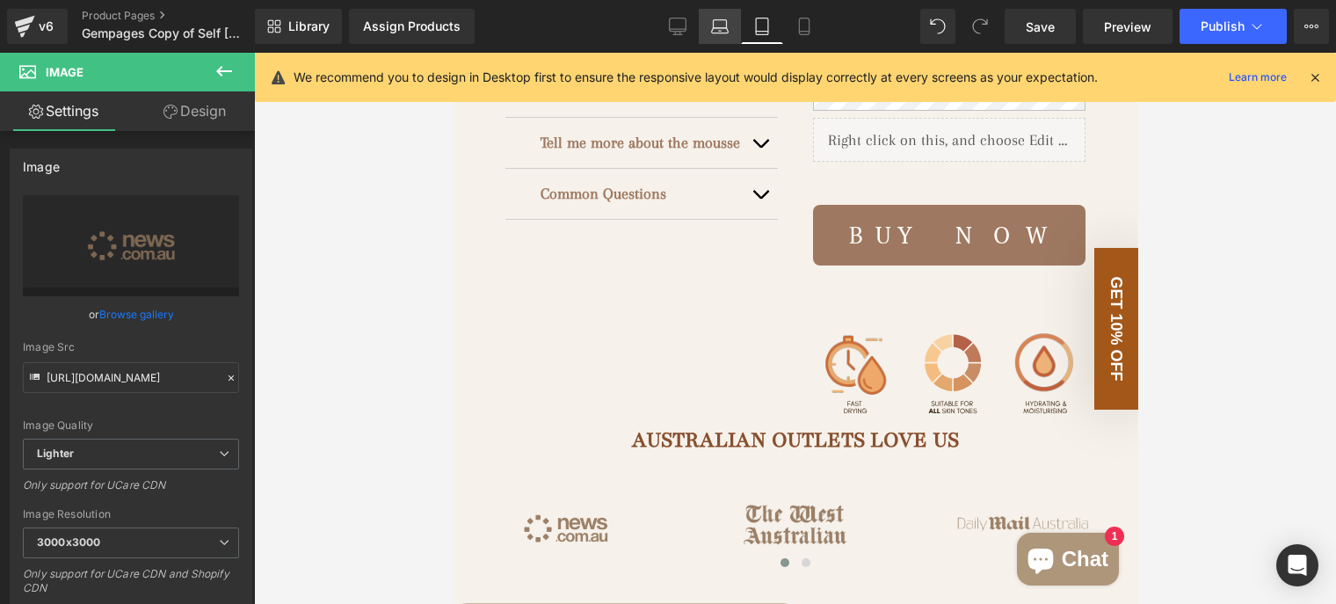
click at [718, 39] on link "Laptop" at bounding box center [720, 26] width 42 height 35
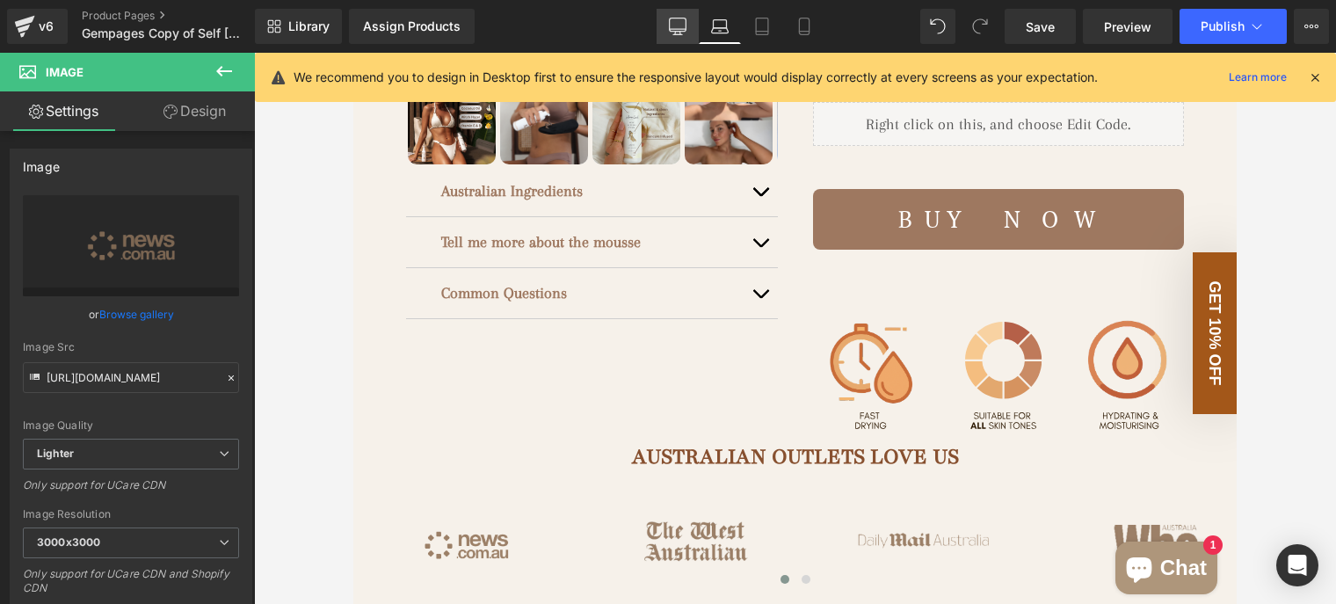
scroll to position [636, 0]
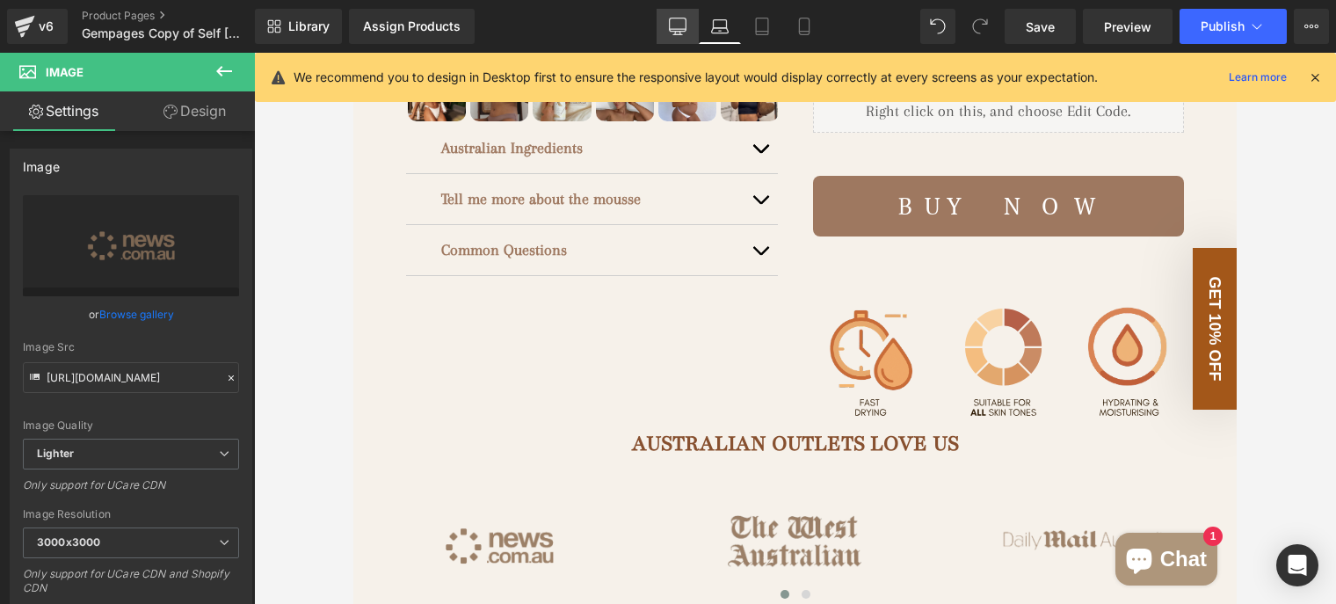
click at [679, 33] on icon at bounding box center [678, 27] width 18 height 18
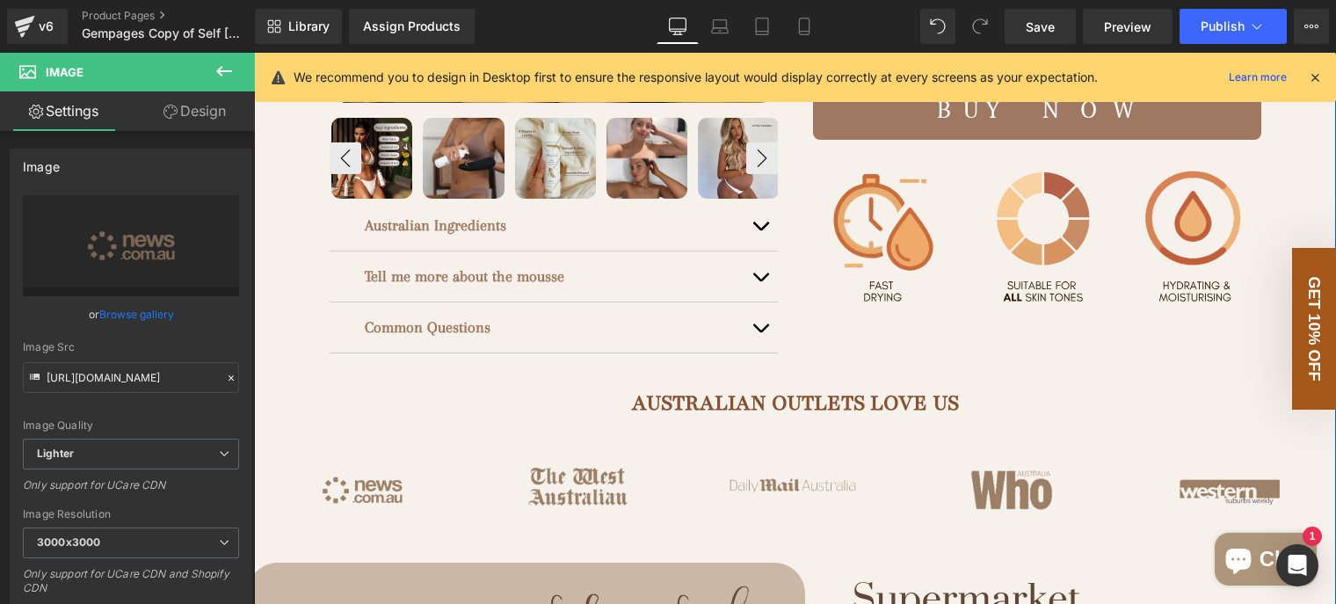
scroll to position [245, 0]
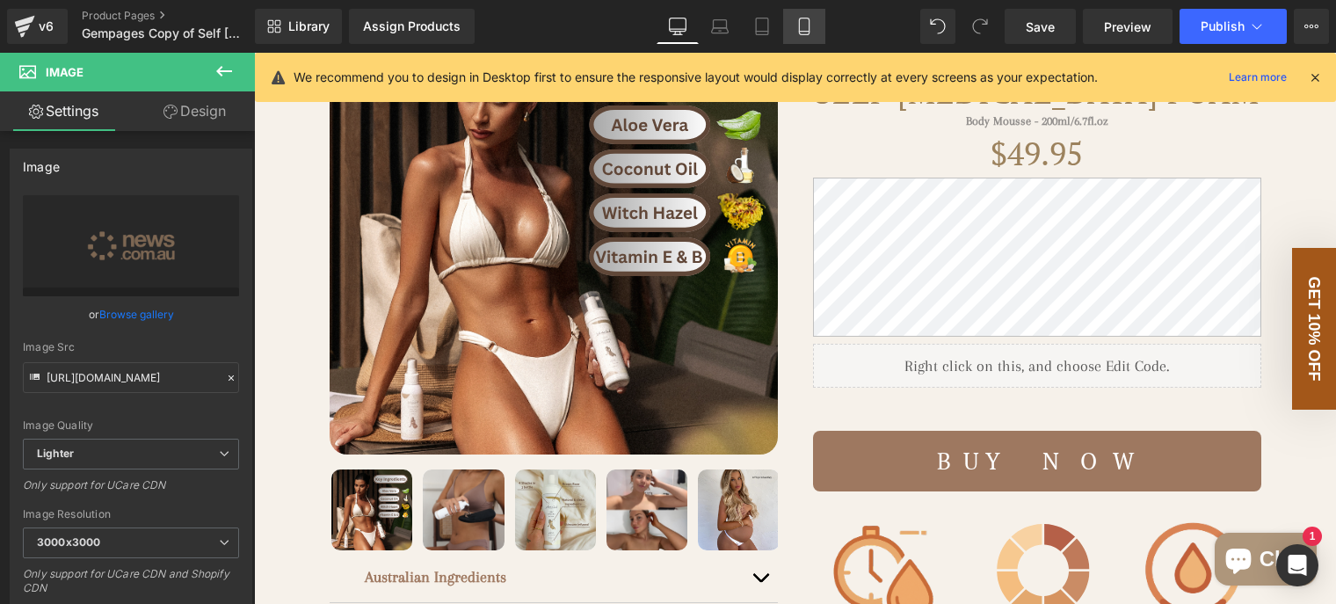
click at [804, 32] on icon at bounding box center [804, 32] width 10 height 0
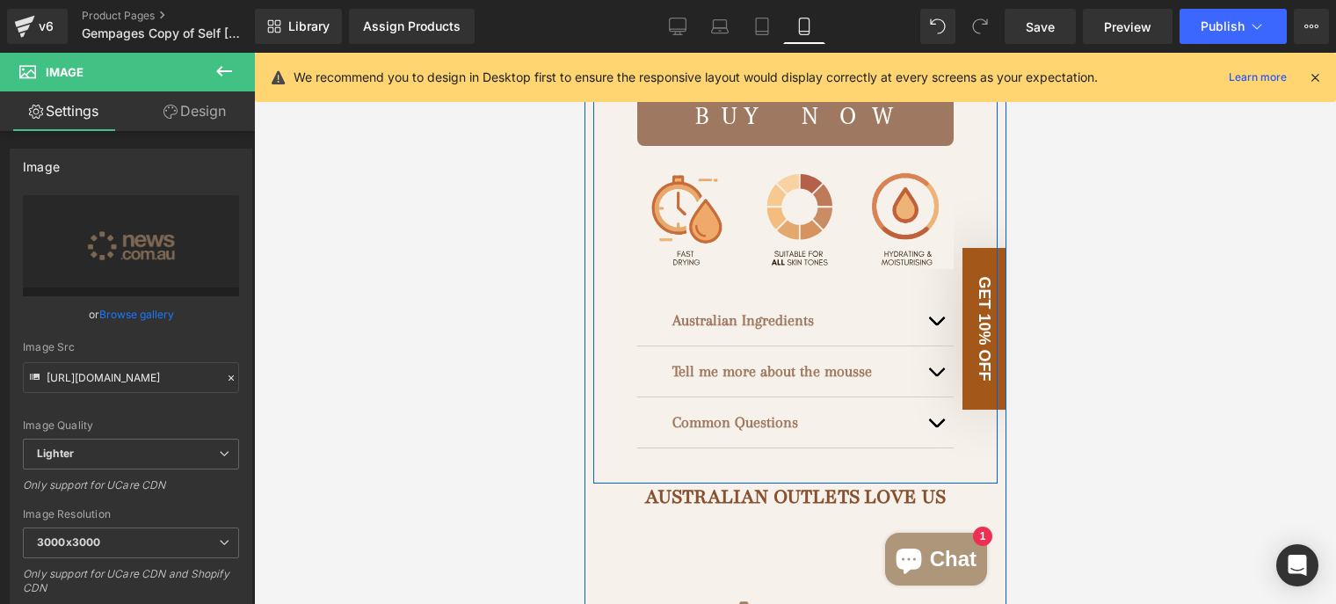
scroll to position [1029, 0]
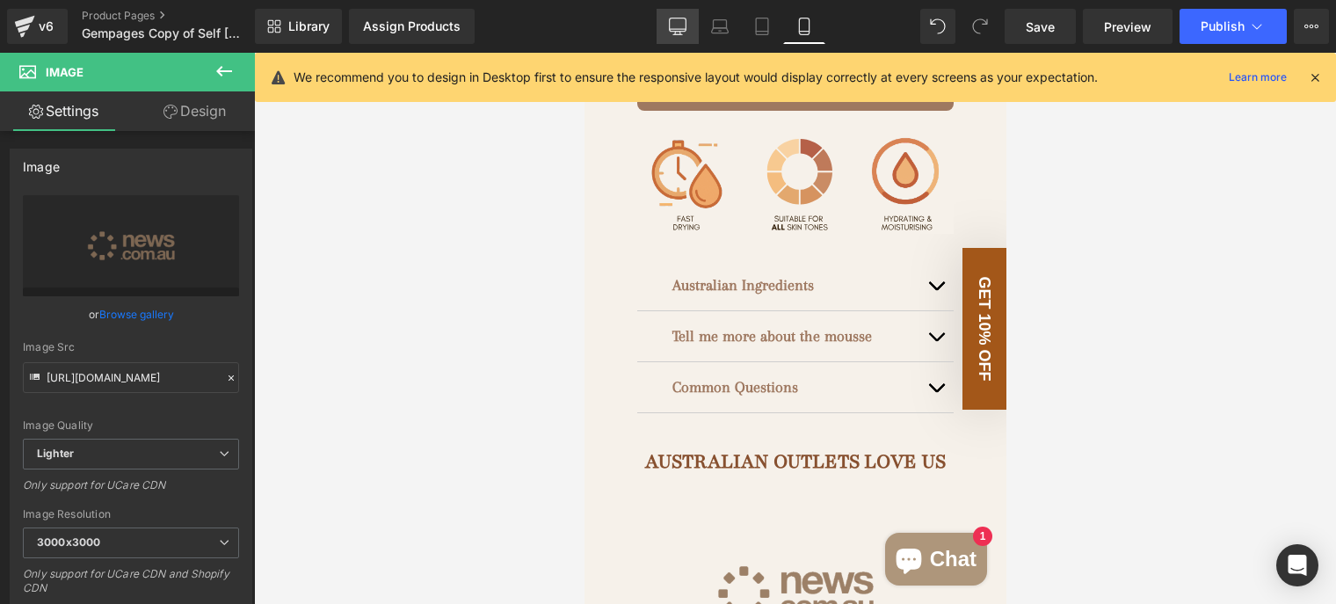
click at [671, 32] on icon at bounding box center [678, 27] width 18 height 18
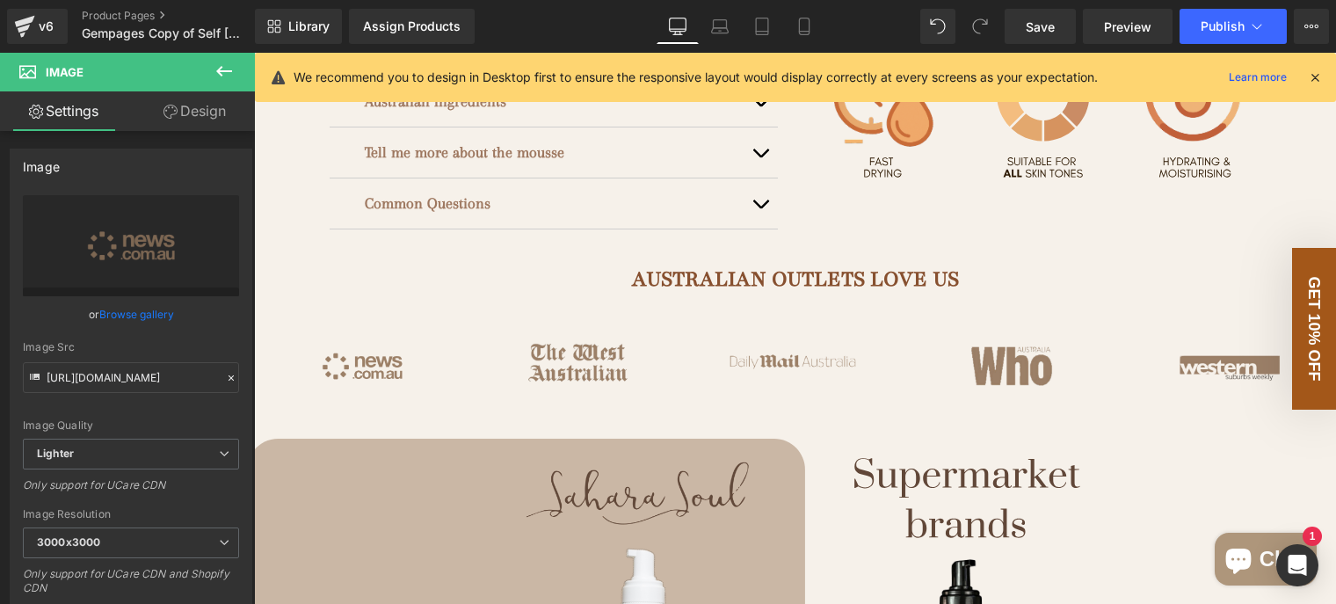
scroll to position [861, 0]
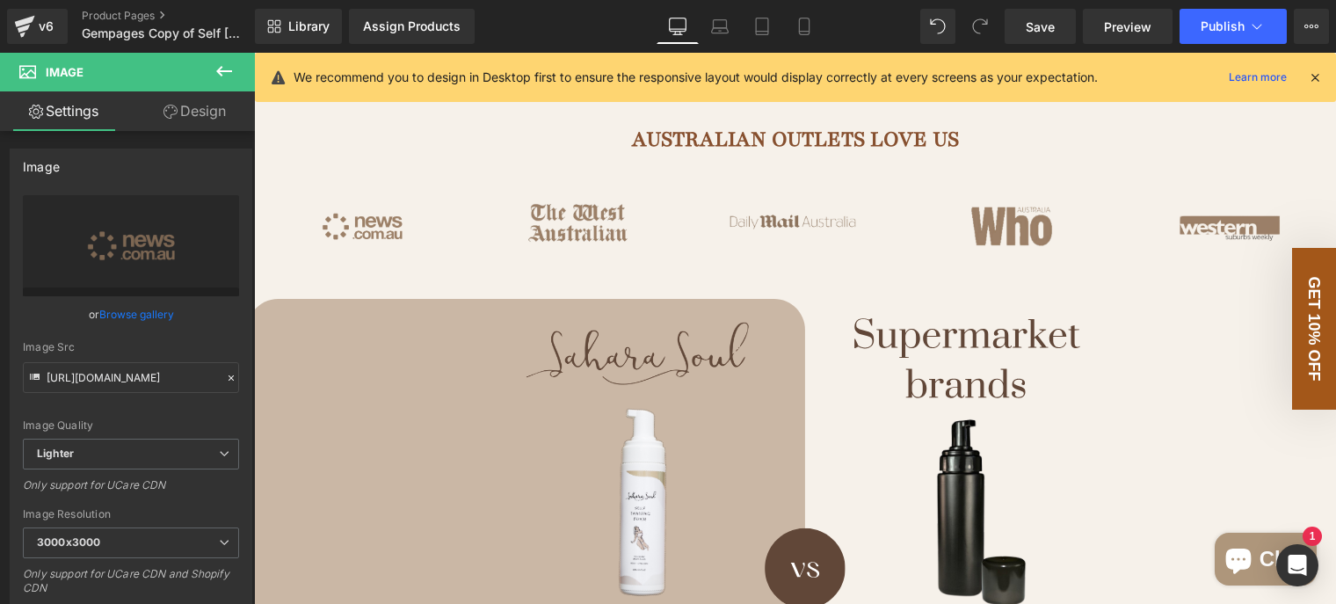
click at [845, 256] on img at bounding box center [795, 226] width 216 height 93
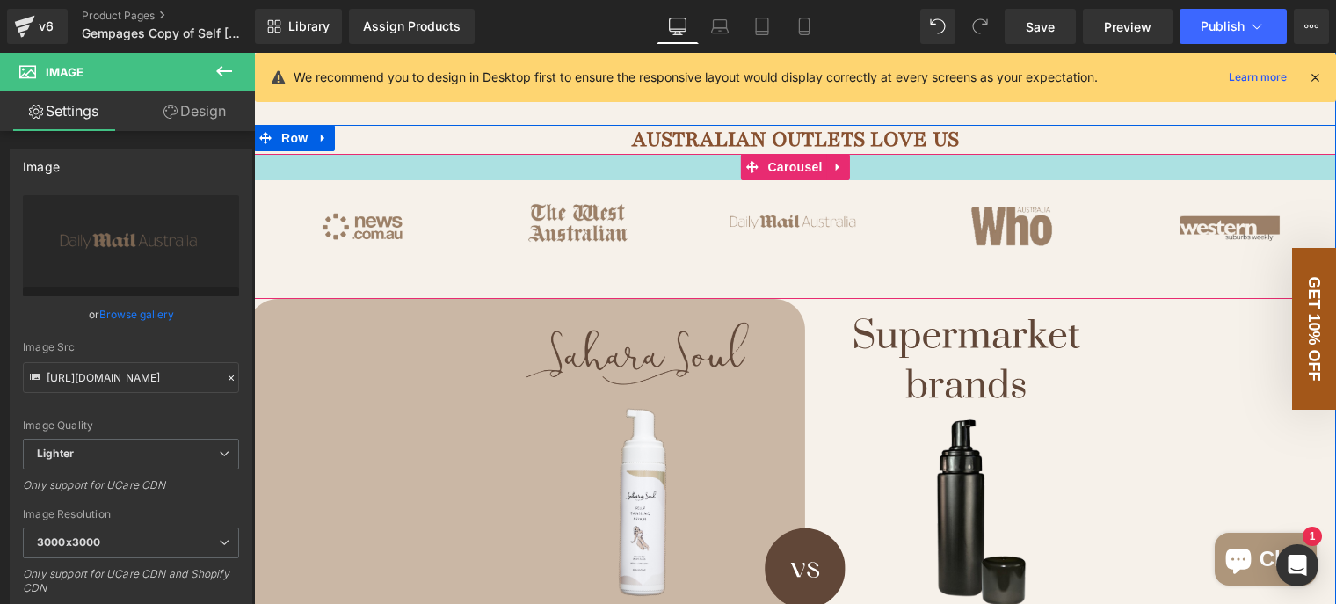
click at [434, 180] on div at bounding box center [795, 167] width 1082 height 26
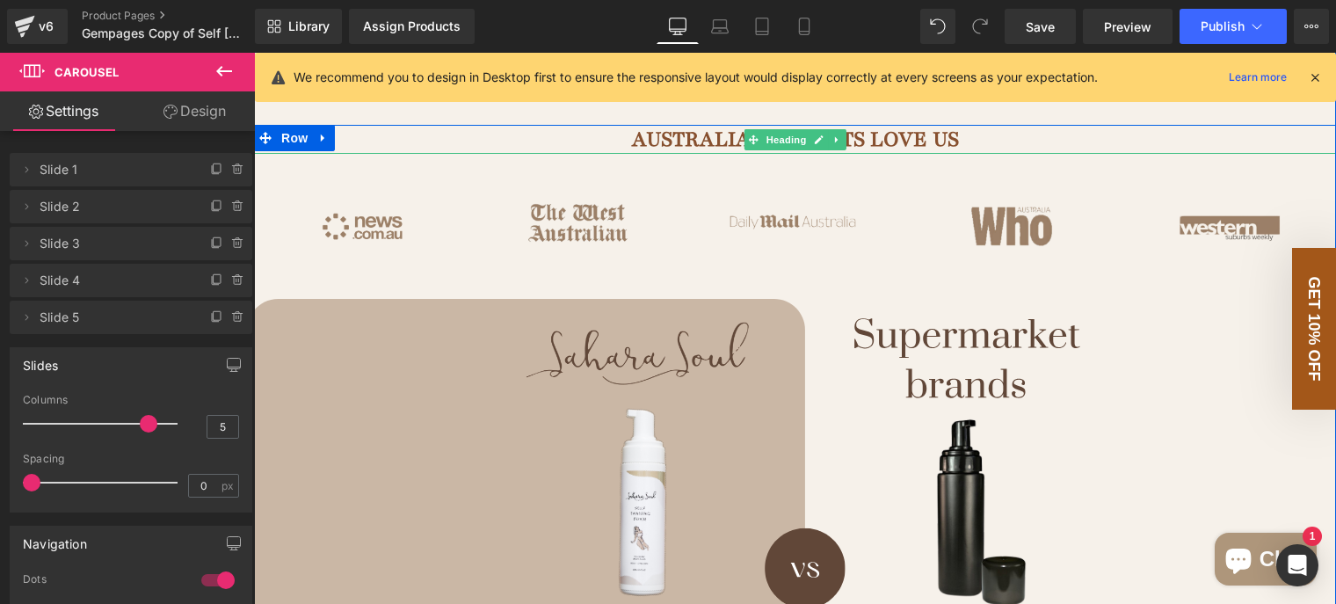
click at [399, 153] on h1 "AUSTRALIAN OUTLETS LOVE US" at bounding box center [795, 139] width 1082 height 28
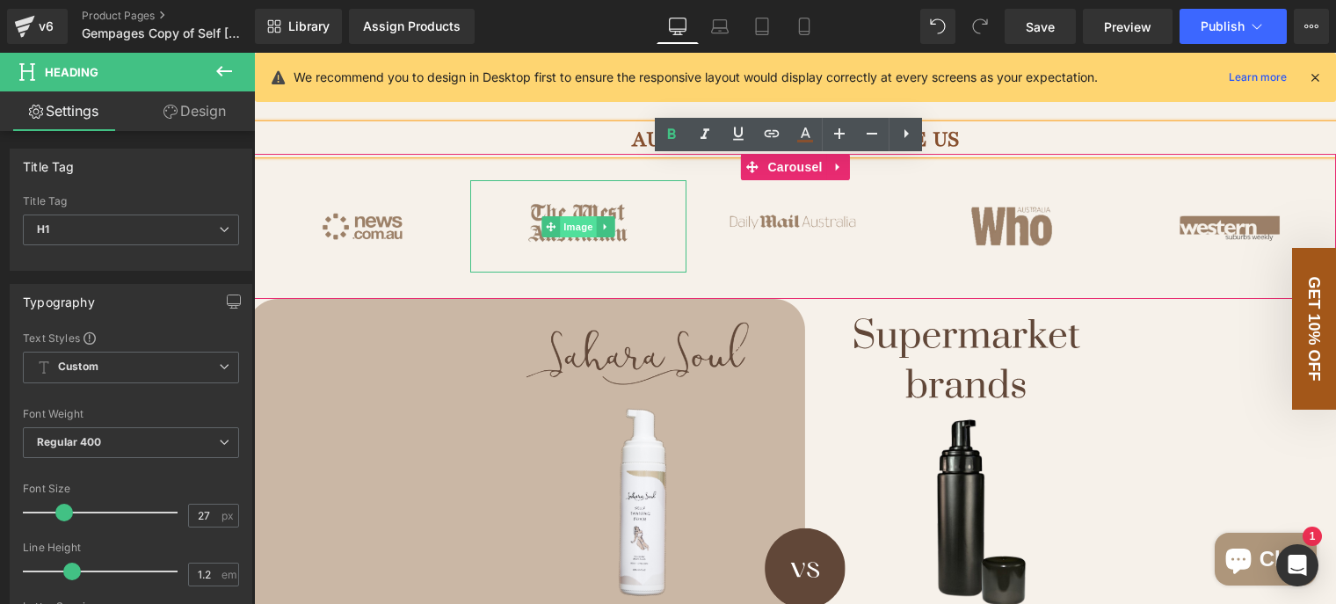
click at [560, 237] on span "Image" at bounding box center [578, 226] width 37 height 21
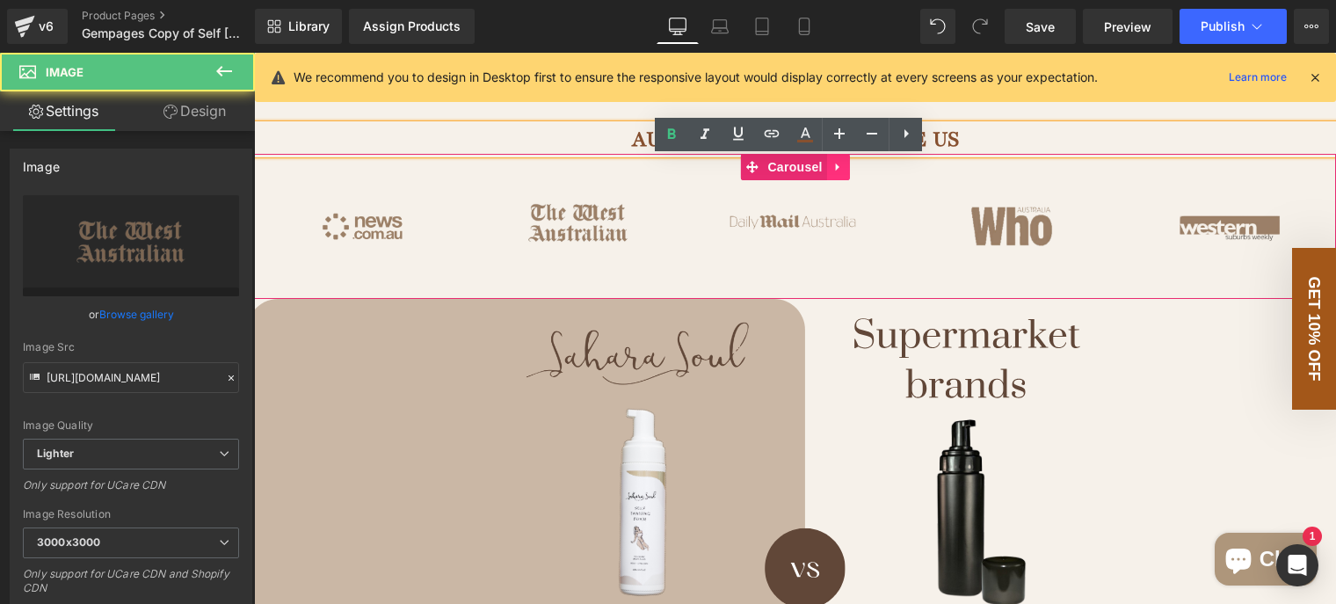
click at [833, 173] on icon at bounding box center [839, 166] width 12 height 13
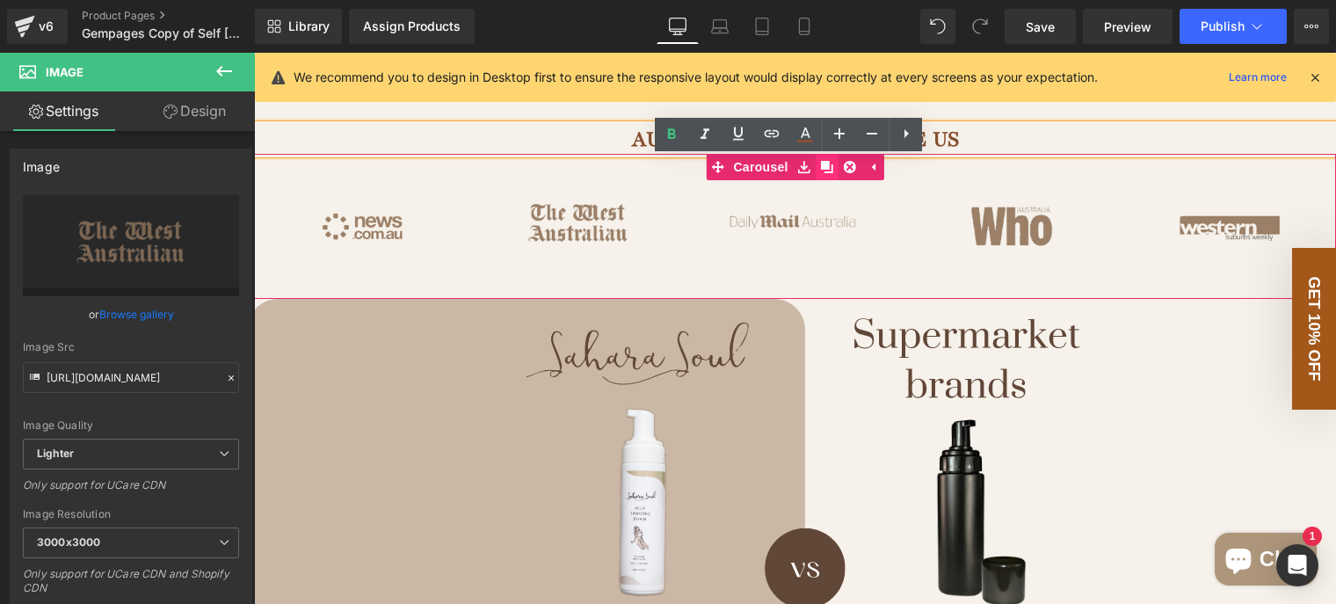
click at [821, 173] on icon at bounding box center [827, 167] width 12 height 12
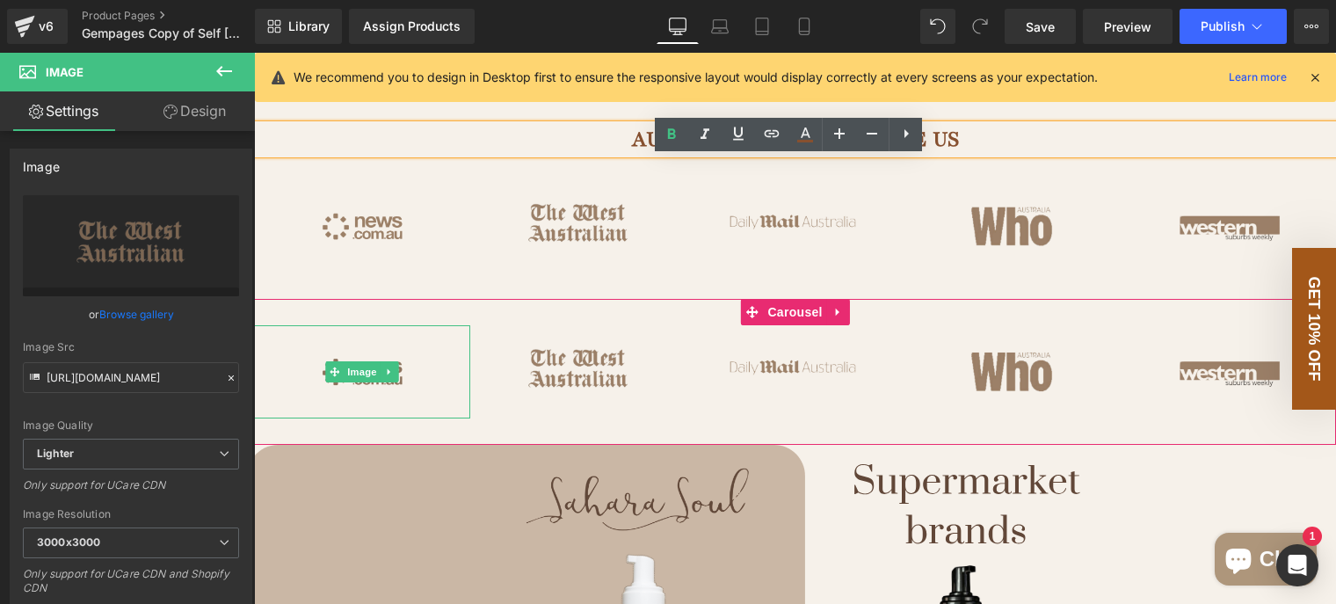
click at [397, 372] on img at bounding box center [362, 371] width 216 height 93
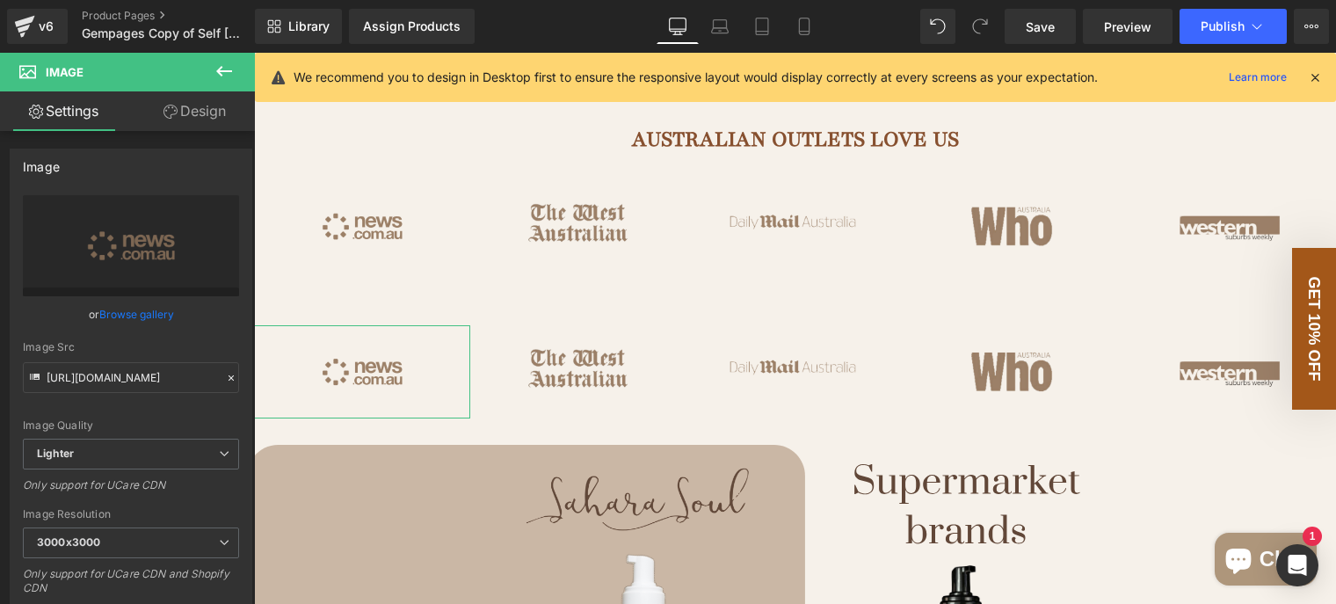
click at [197, 124] on link "Design" at bounding box center [194, 111] width 127 height 40
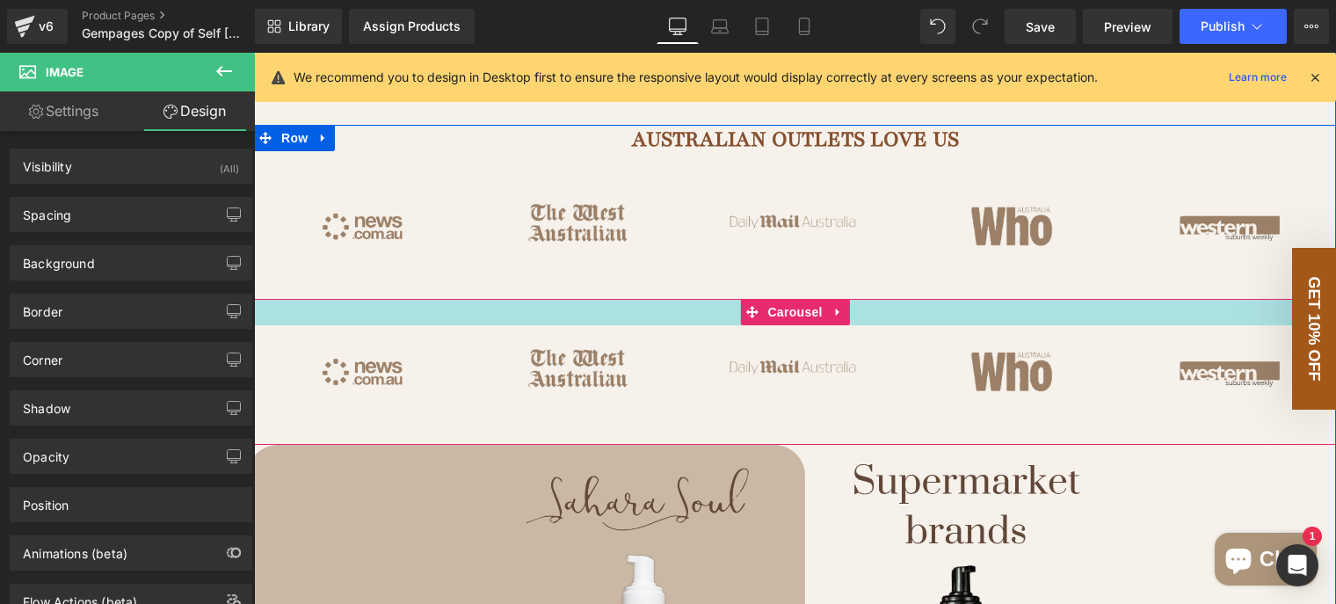
click at [707, 325] on div at bounding box center [795, 312] width 1082 height 26
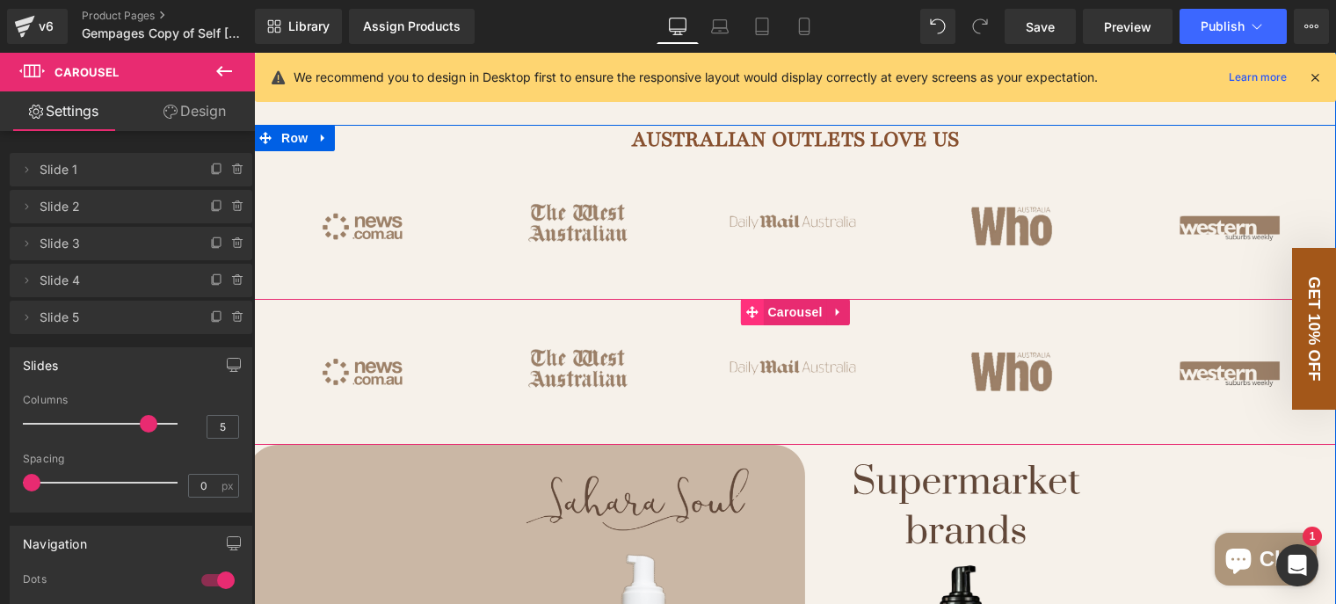
click at [751, 318] on icon at bounding box center [752, 312] width 12 height 12
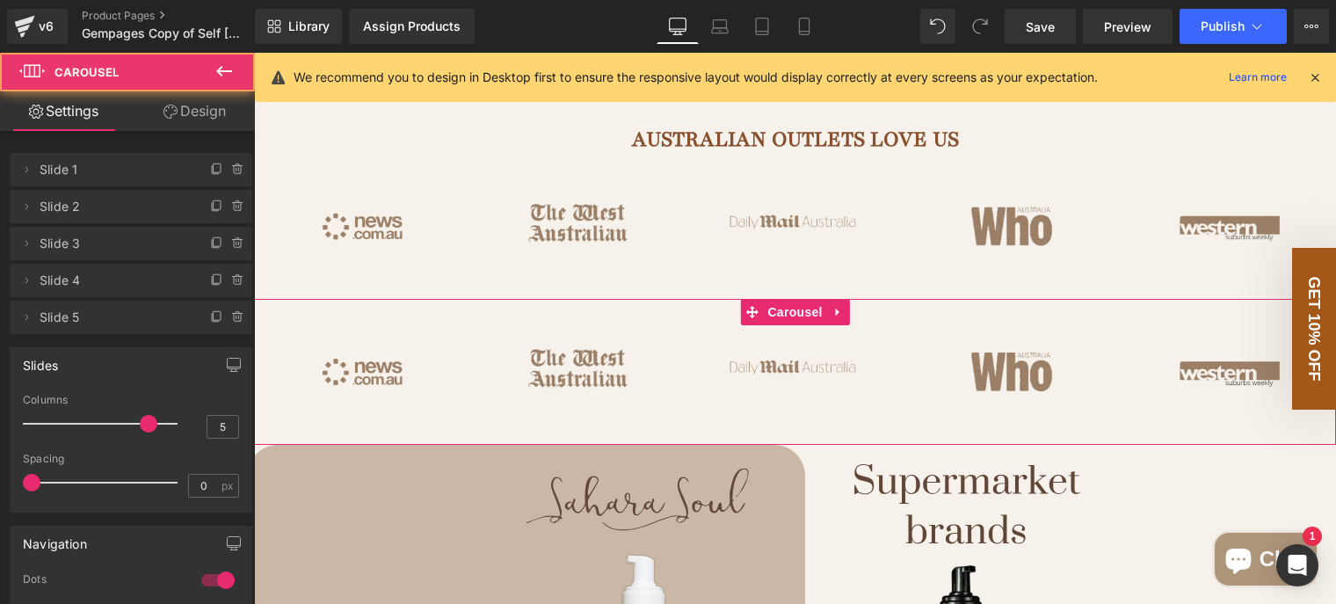
click at [199, 120] on link "Design" at bounding box center [194, 111] width 127 height 40
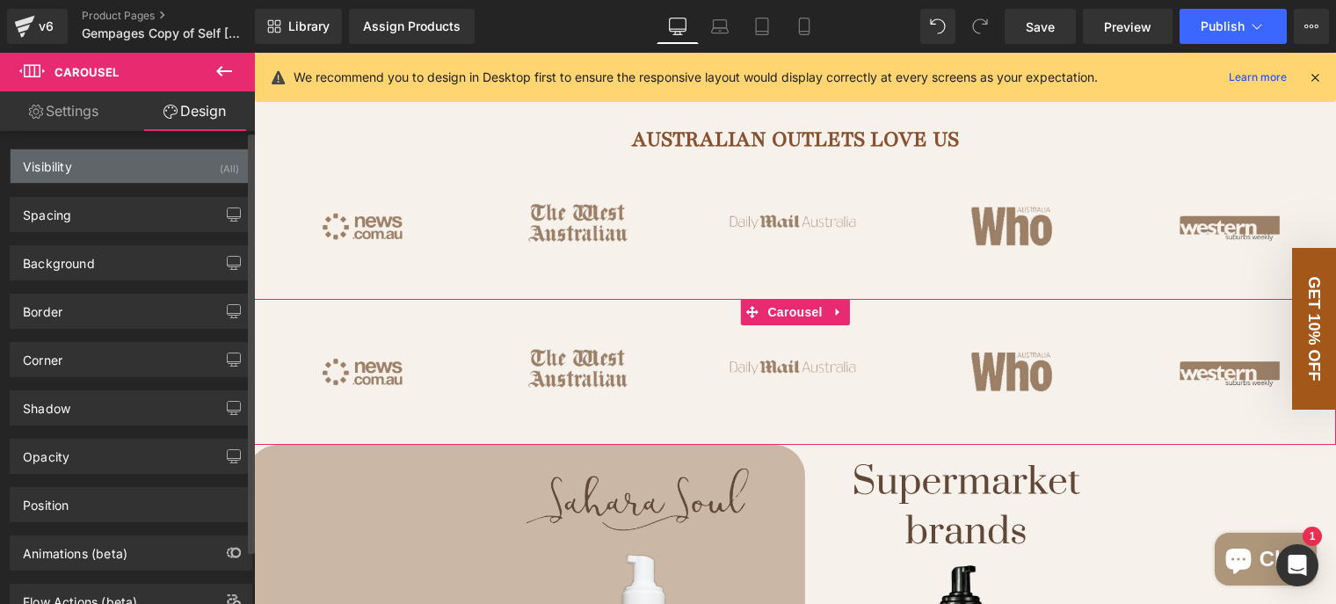
click at [100, 175] on div "Visibility (All)" at bounding box center [131, 165] width 241 height 33
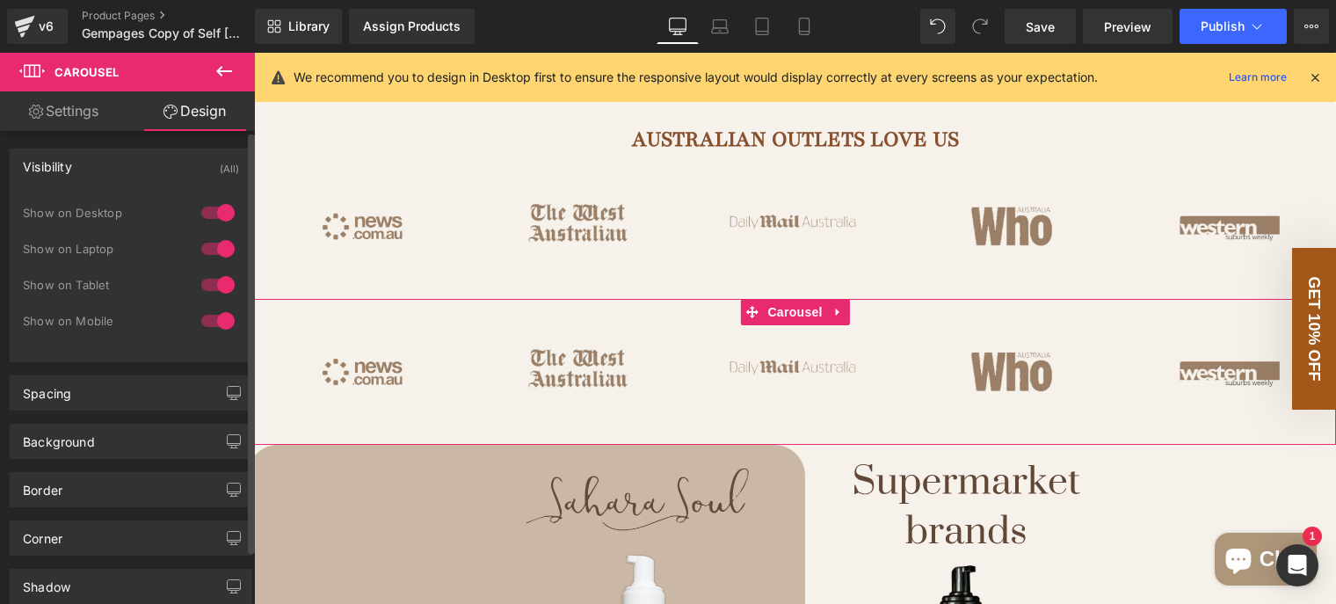
click at [224, 280] on div at bounding box center [218, 285] width 42 height 28
click at [216, 253] on div at bounding box center [218, 249] width 42 height 28
click at [214, 223] on div at bounding box center [218, 213] width 42 height 28
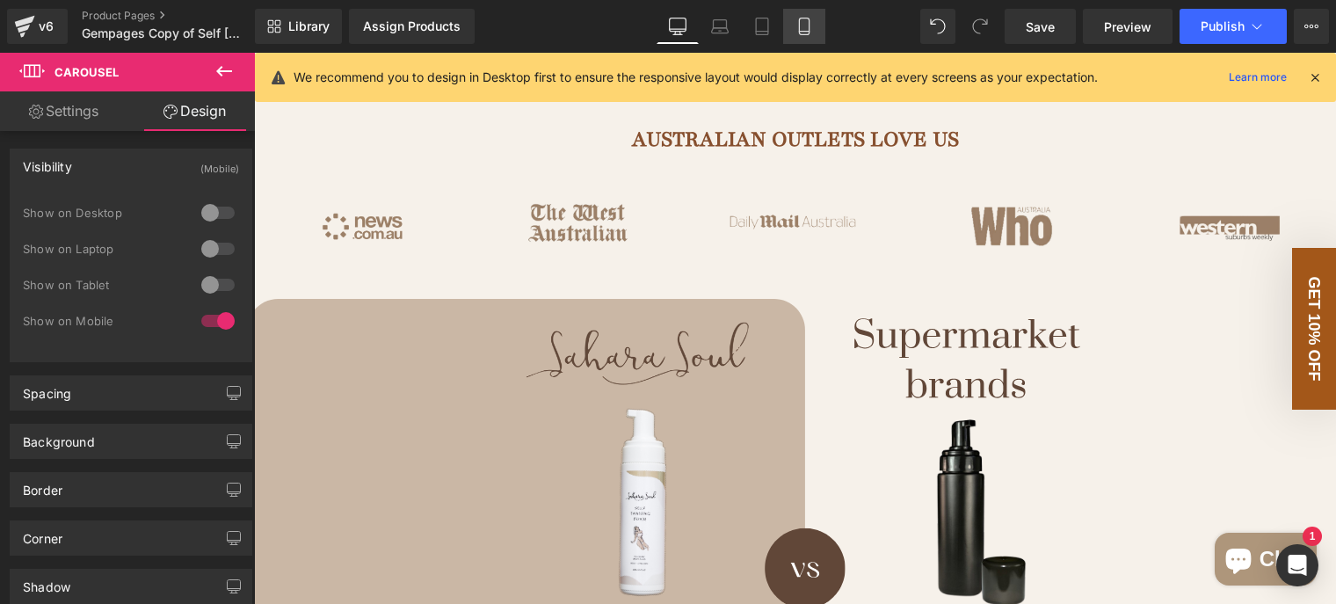
click at [806, 28] on icon at bounding box center [805, 27] width 18 height 18
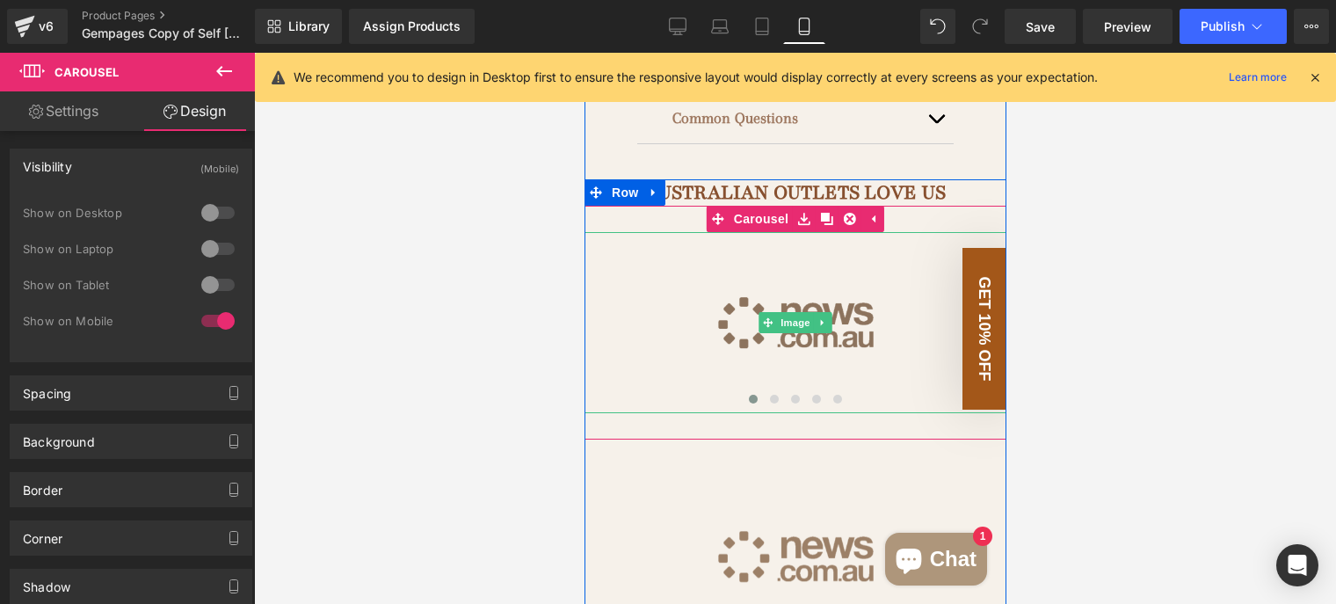
scroll to position [1386, 0]
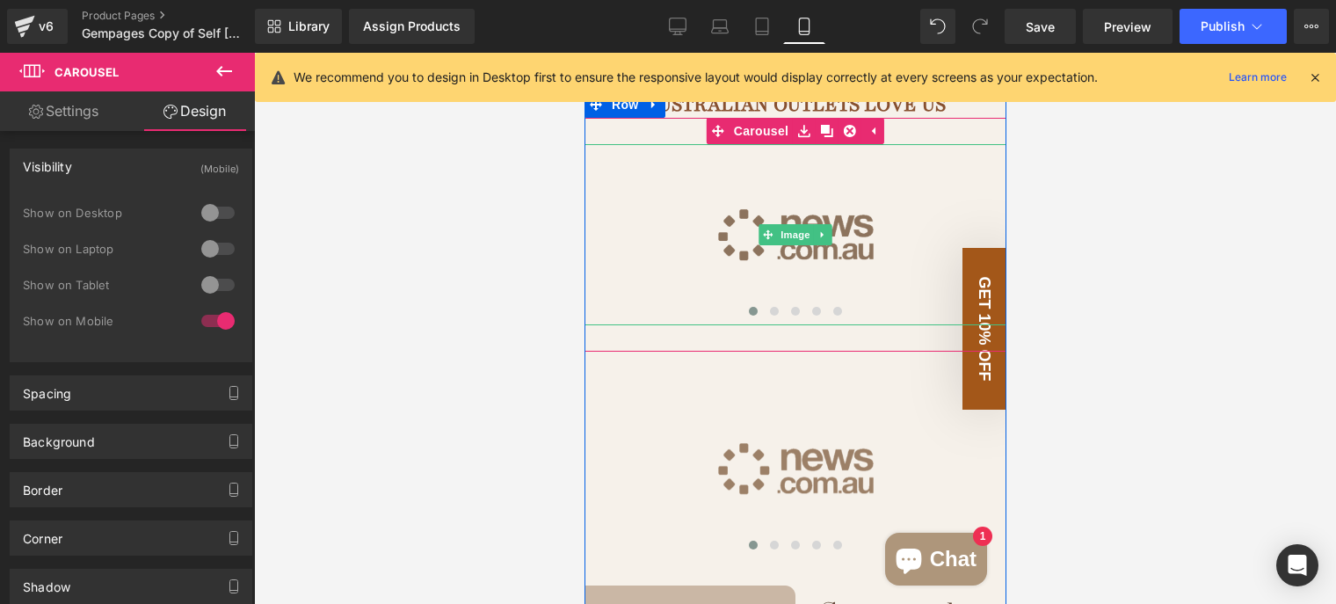
click at [881, 207] on img at bounding box center [795, 234] width 422 height 181
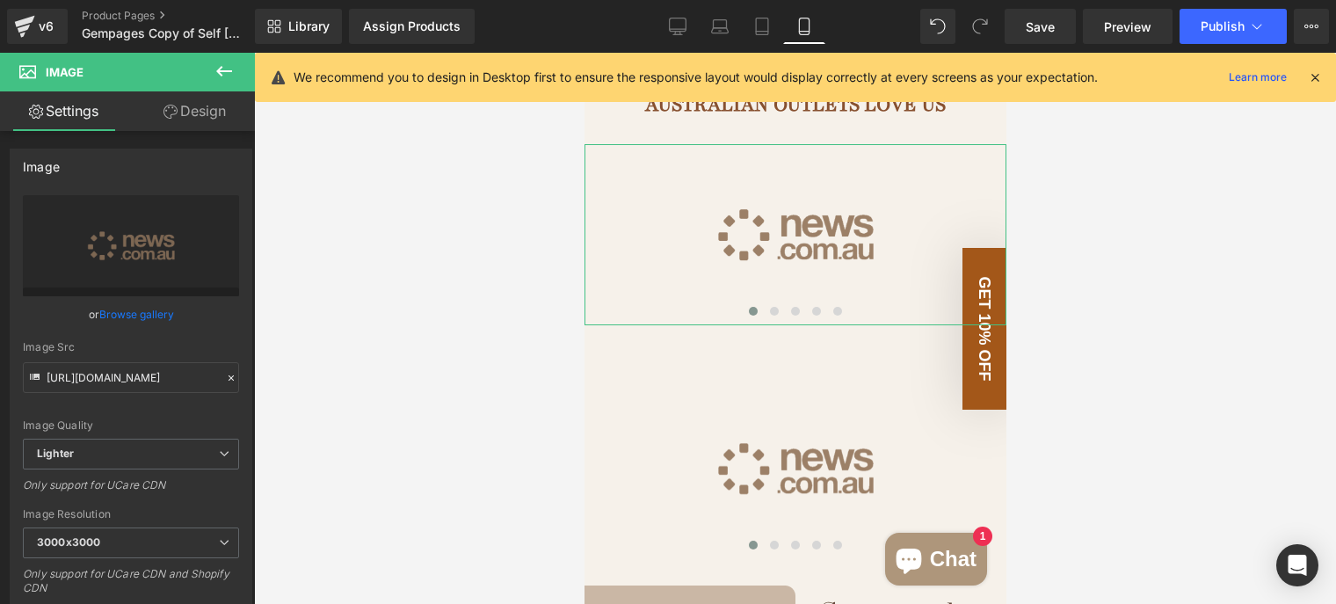
click at [178, 115] on link "Design" at bounding box center [194, 111] width 127 height 40
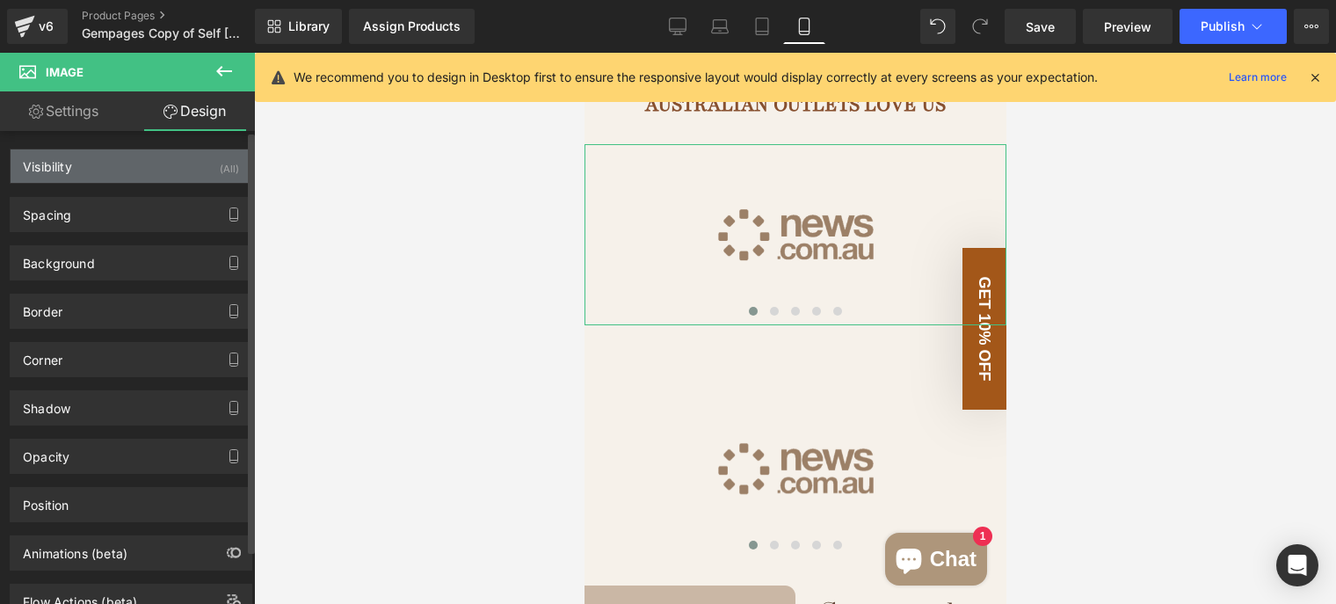
click at [119, 151] on div "Visibility (All)" at bounding box center [131, 165] width 241 height 33
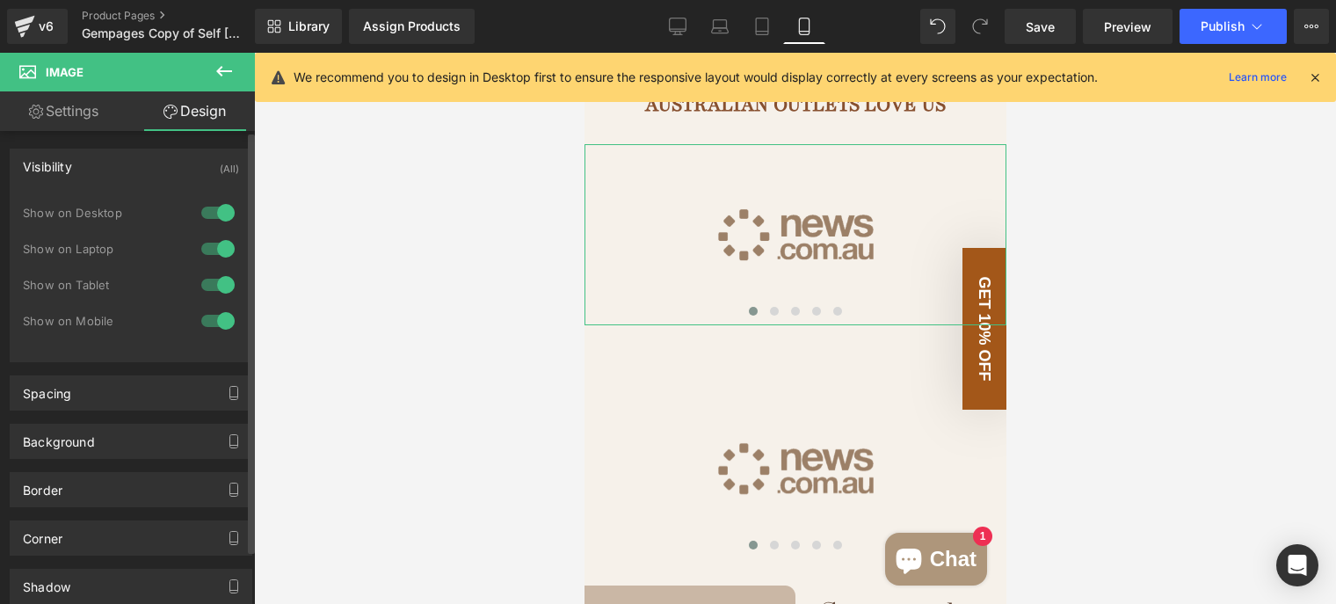
click at [222, 321] on div at bounding box center [218, 321] width 42 height 28
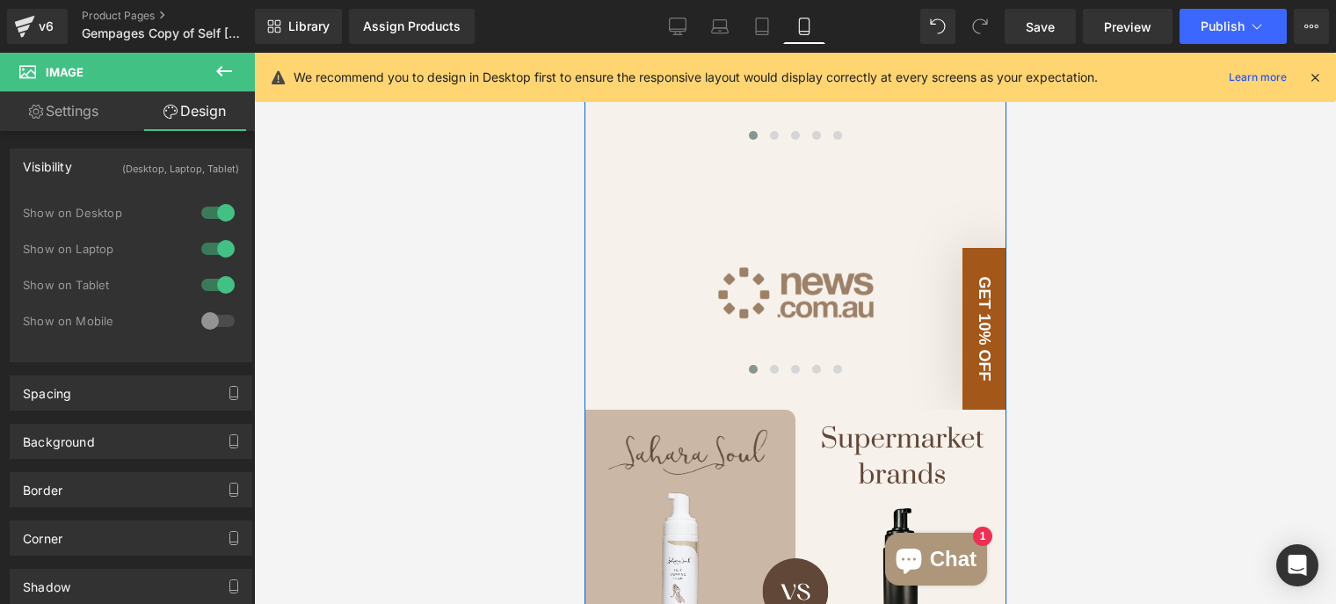
scroll to position [1210, 0]
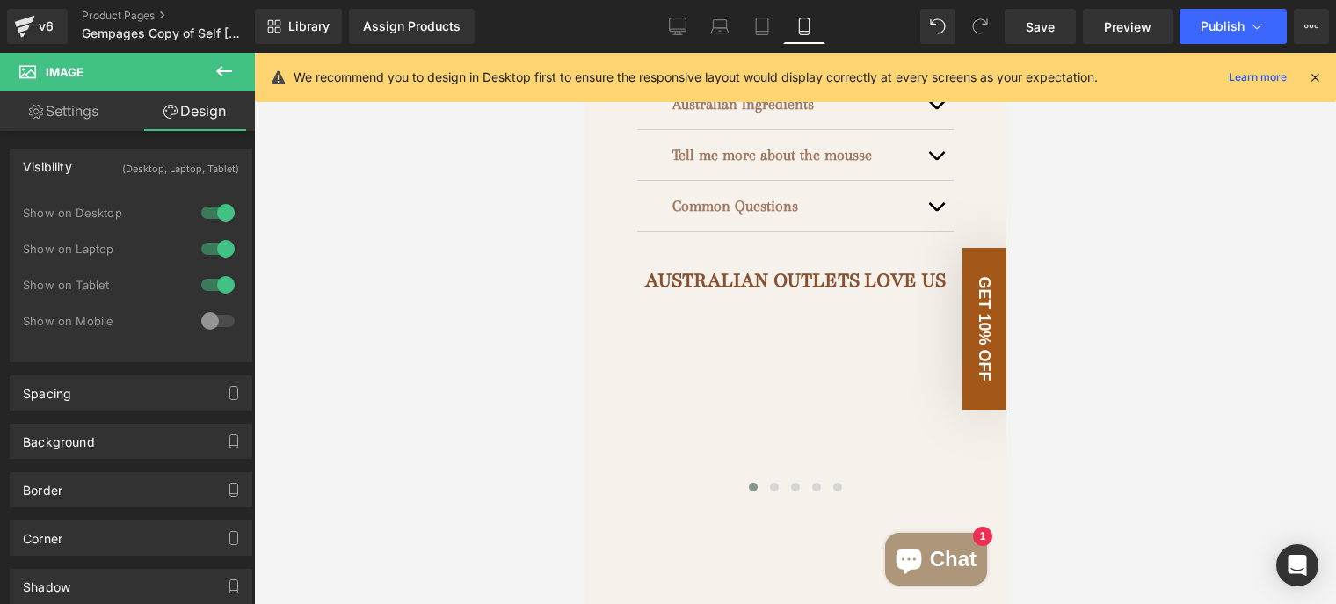
click at [464, 371] on div at bounding box center [795, 328] width 1082 height 551
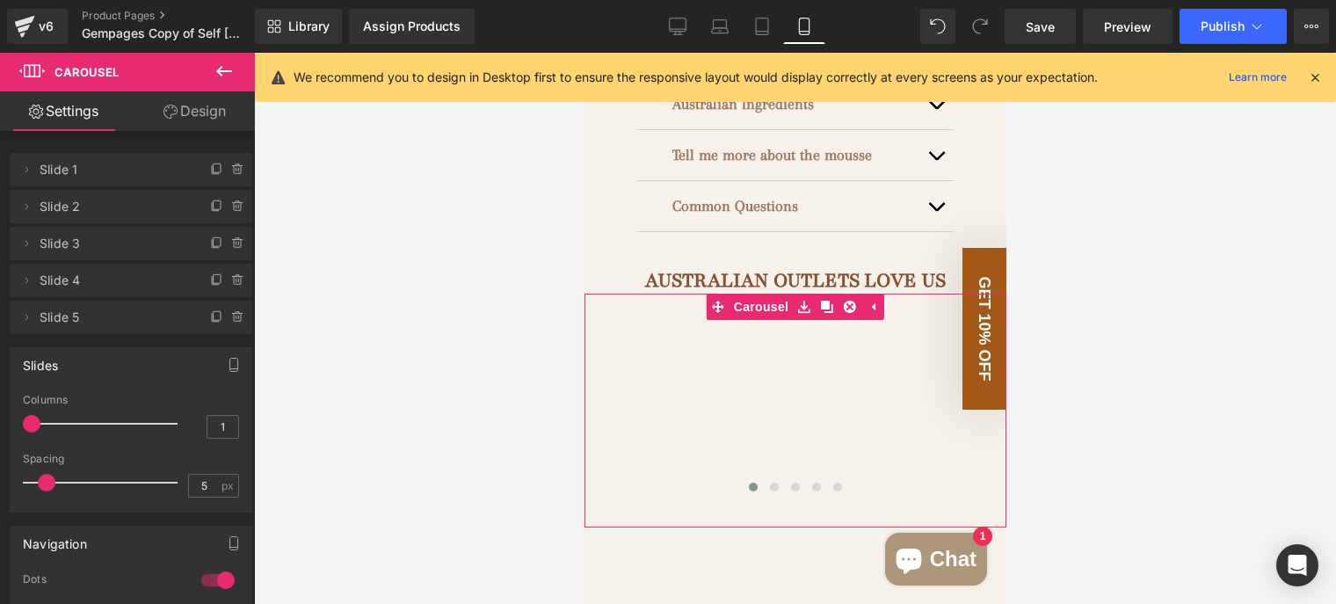
click at [215, 109] on link "Design" at bounding box center [194, 111] width 127 height 40
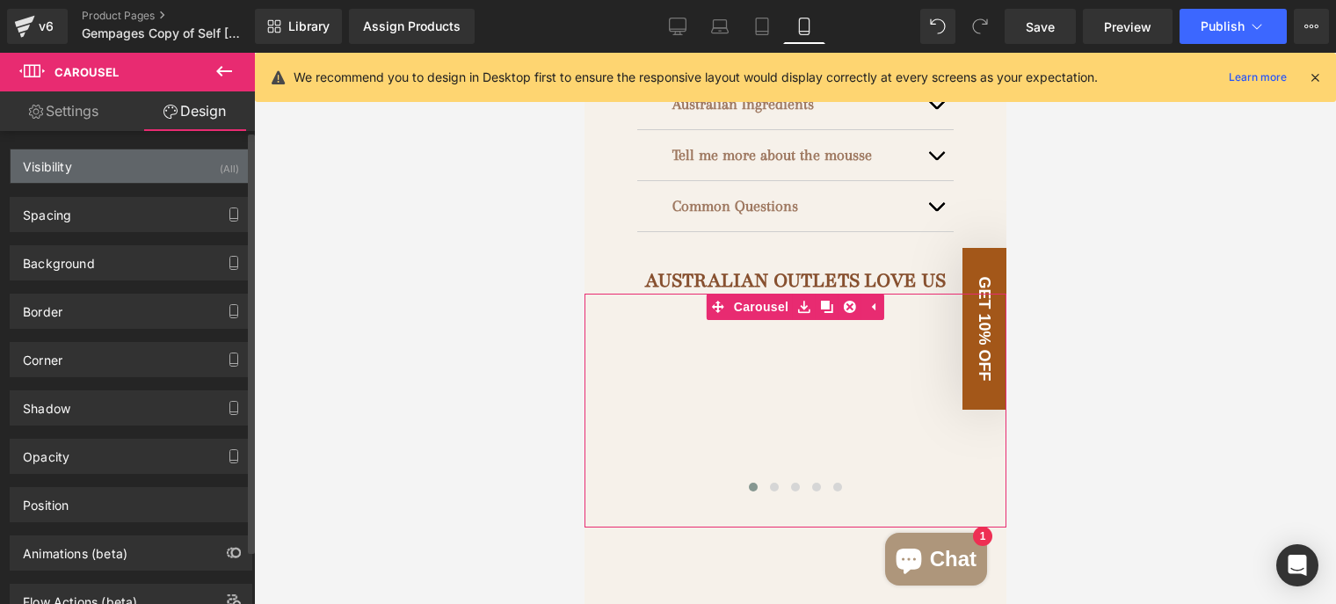
click at [134, 170] on div "Visibility (All)" at bounding box center [131, 165] width 241 height 33
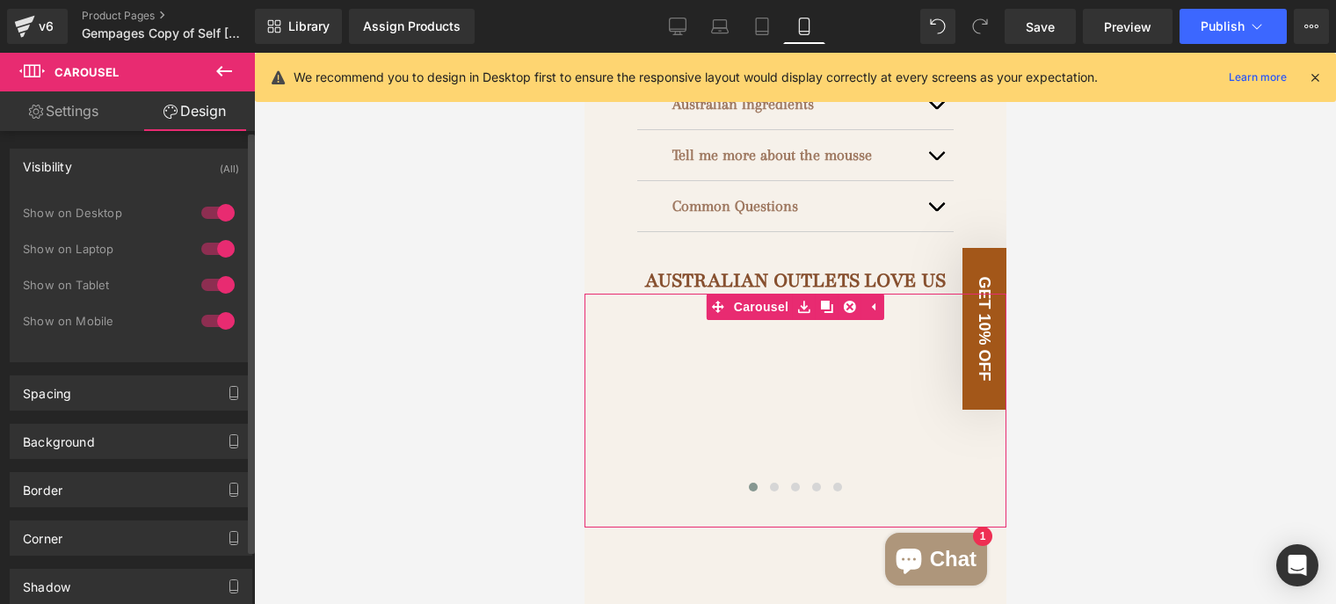
click at [222, 284] on div at bounding box center [218, 285] width 42 height 28
click at [220, 253] on div at bounding box center [218, 249] width 42 height 28
click at [218, 215] on div at bounding box center [218, 213] width 42 height 28
click at [213, 284] on div at bounding box center [218, 285] width 42 height 28
click at [207, 249] on div at bounding box center [218, 249] width 42 height 28
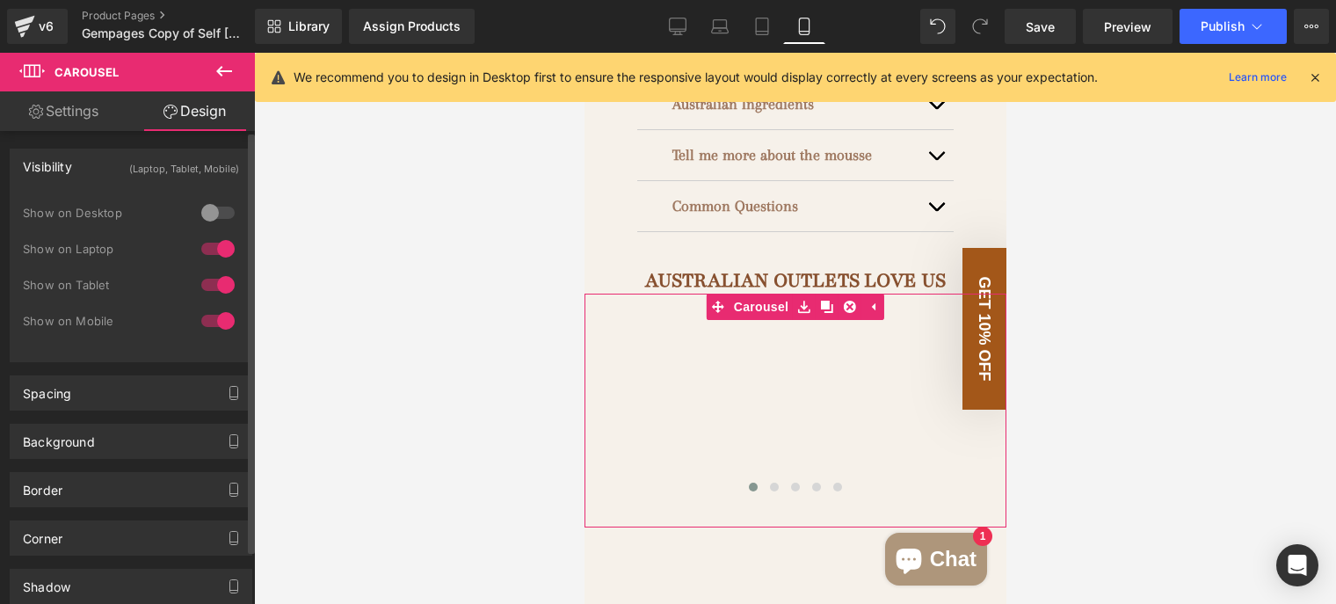
click at [207, 212] on div at bounding box center [218, 213] width 42 height 28
click at [219, 317] on div at bounding box center [218, 321] width 42 height 28
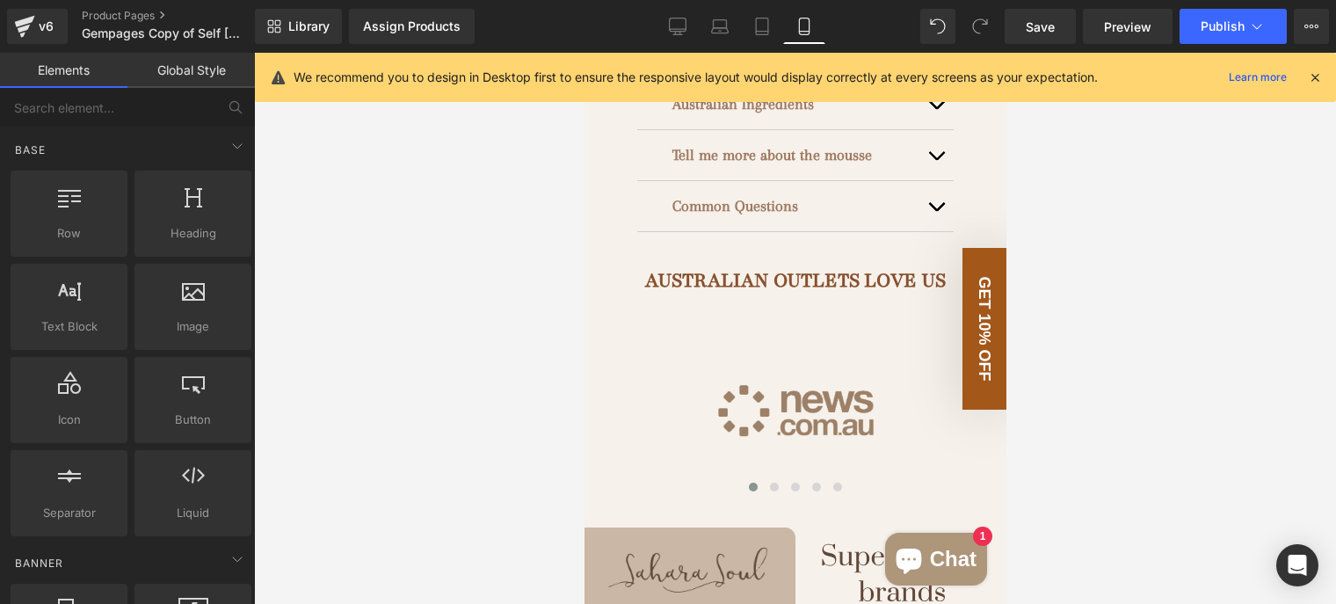
click at [347, 301] on div at bounding box center [795, 328] width 1082 height 551
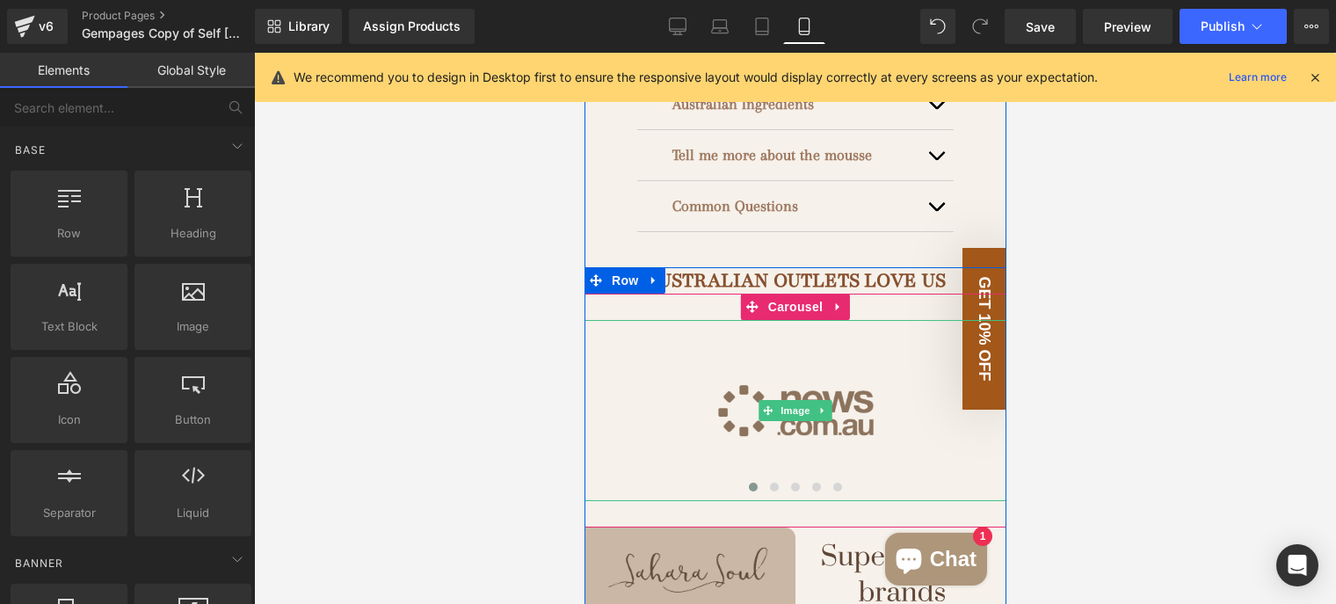
click at [871, 404] on img at bounding box center [795, 410] width 422 height 181
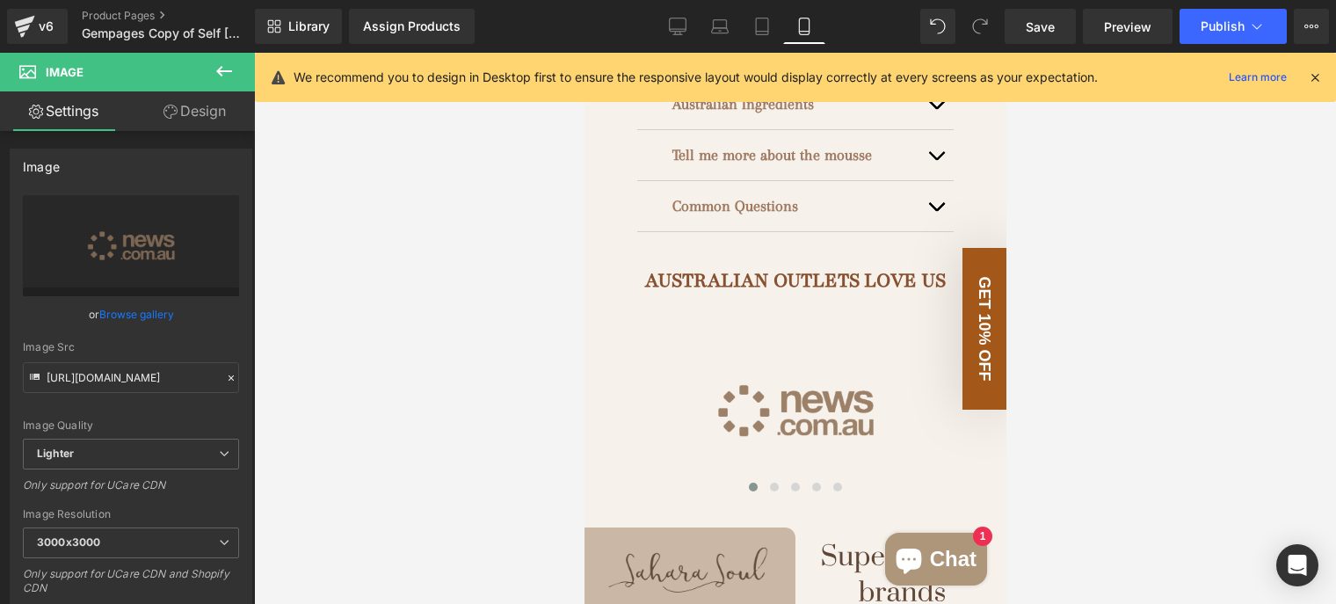
click at [234, 71] on icon at bounding box center [224, 71] width 21 height 21
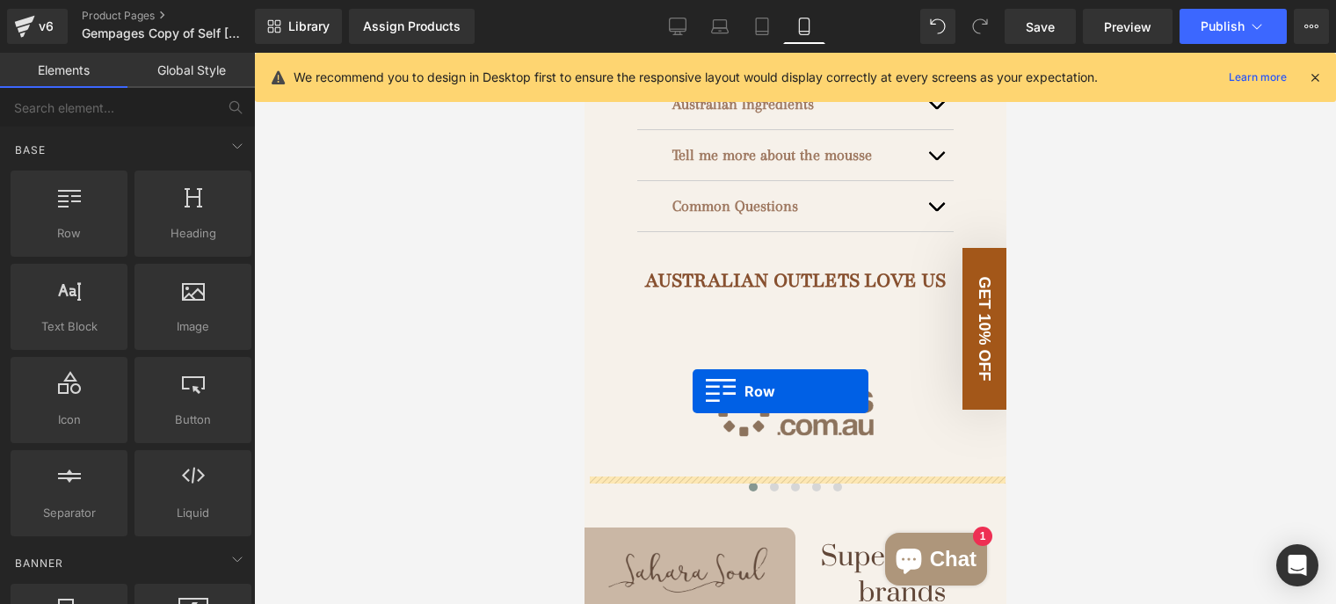
drag, startPoint x: 647, startPoint y: 285, endPoint x: 692, endPoint y: 391, distance: 115.4
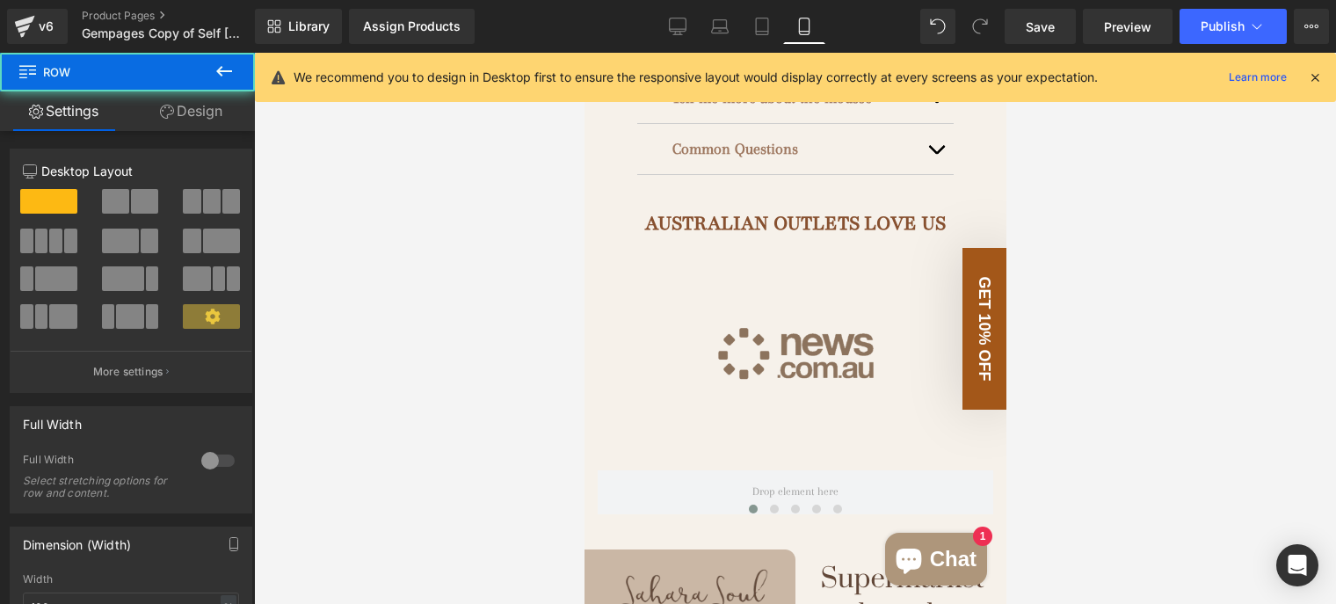
scroll to position [1298, 0]
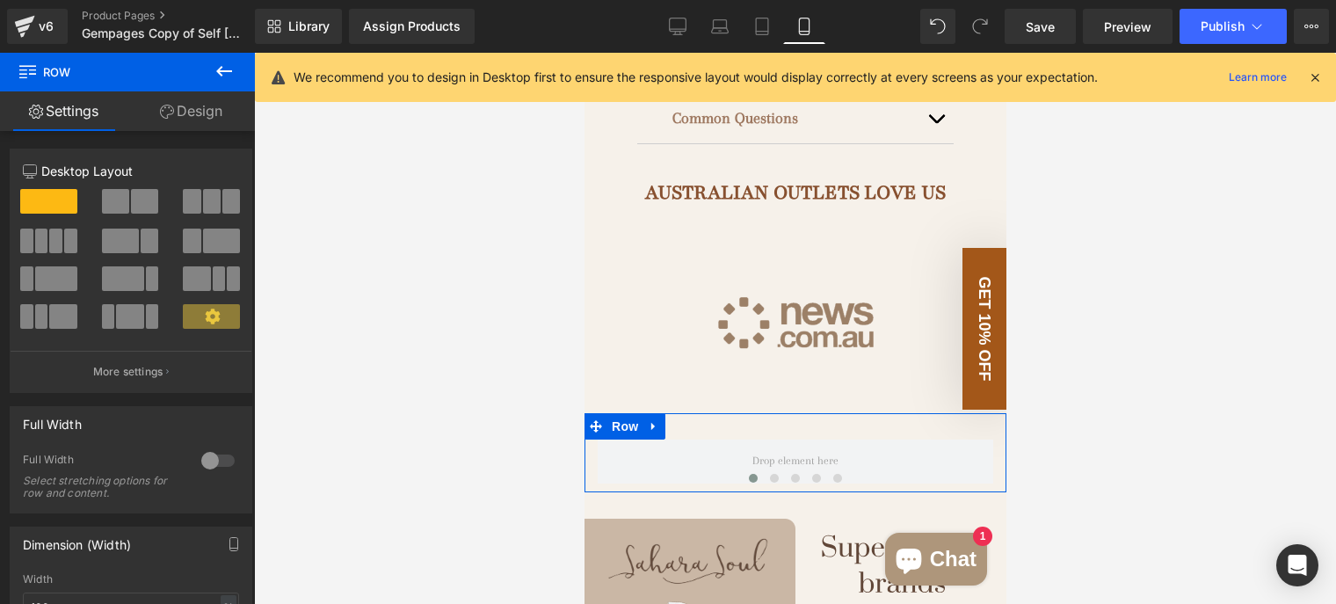
click at [209, 200] on span at bounding box center [212, 201] width 18 height 25
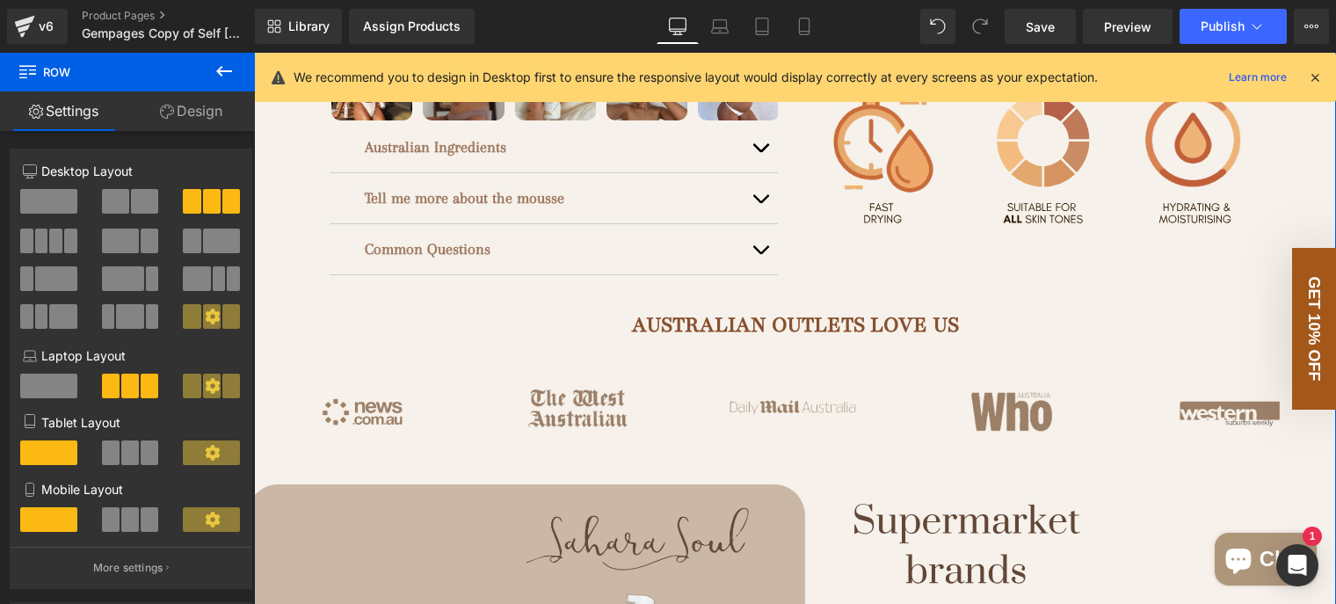
scroll to position [703, 0]
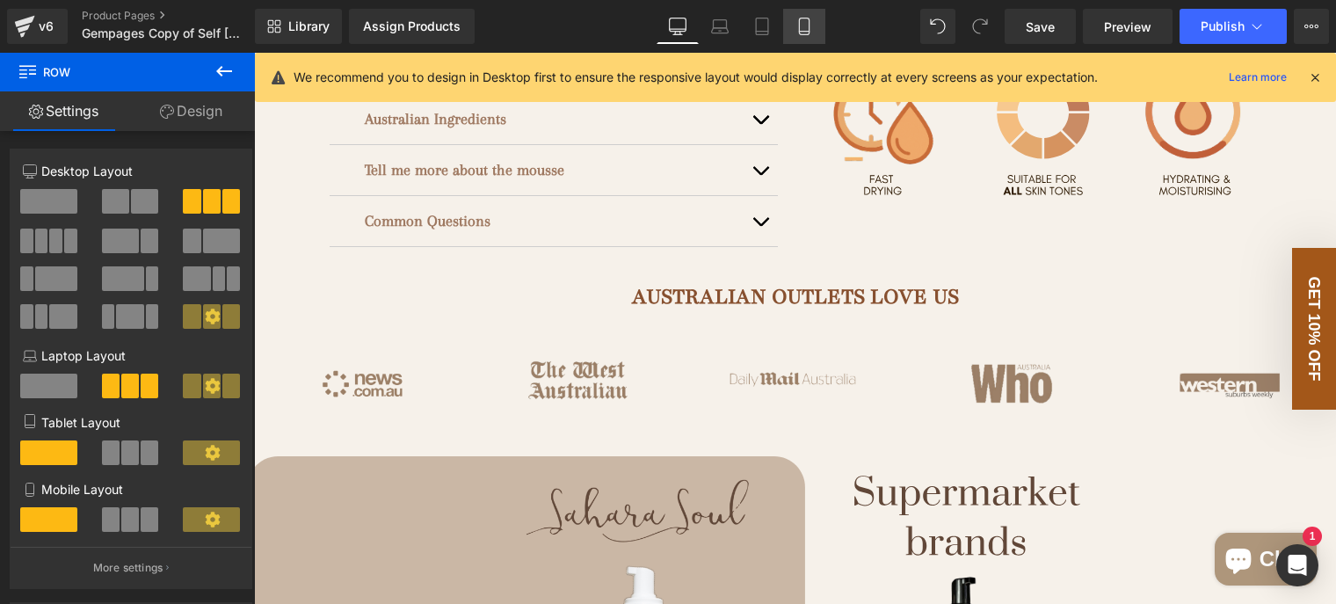
click at [808, 18] on icon at bounding box center [804, 26] width 10 height 17
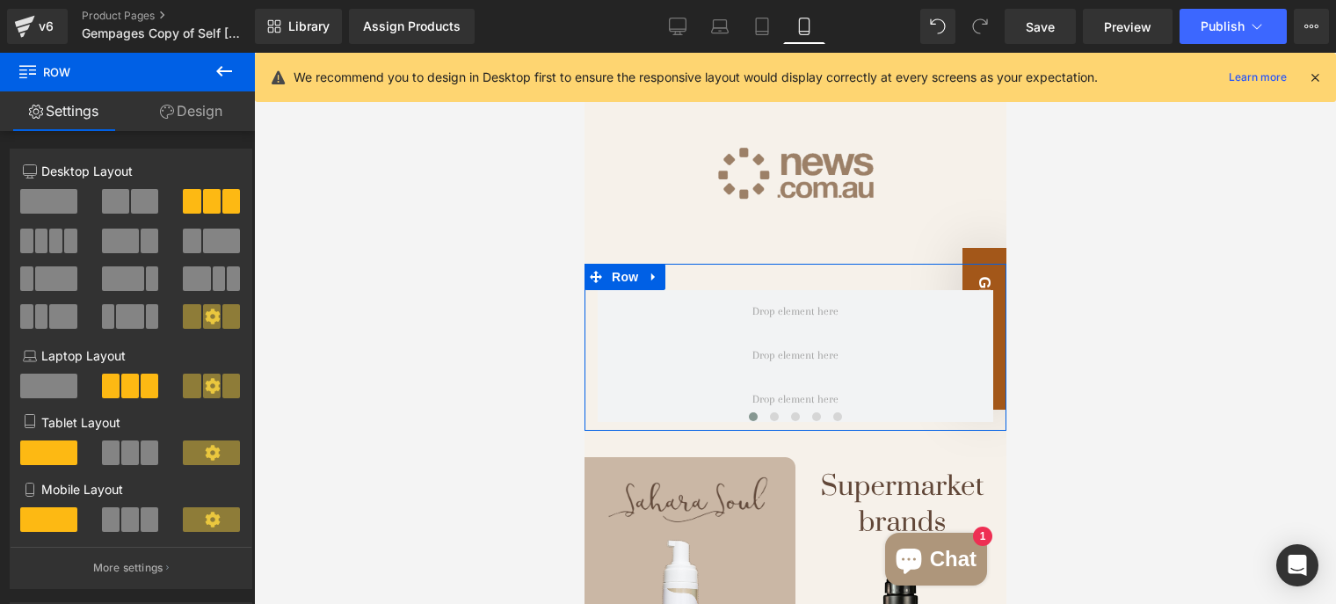
click at [141, 457] on span at bounding box center [150, 452] width 18 height 25
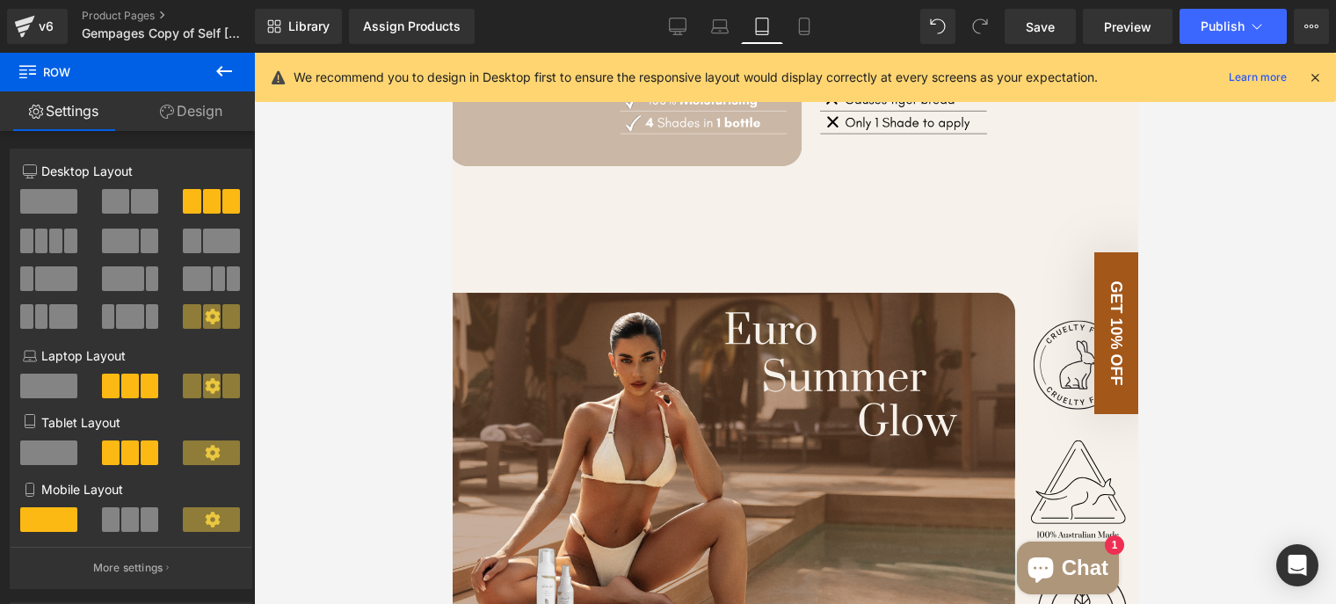
scroll to position [0, 0]
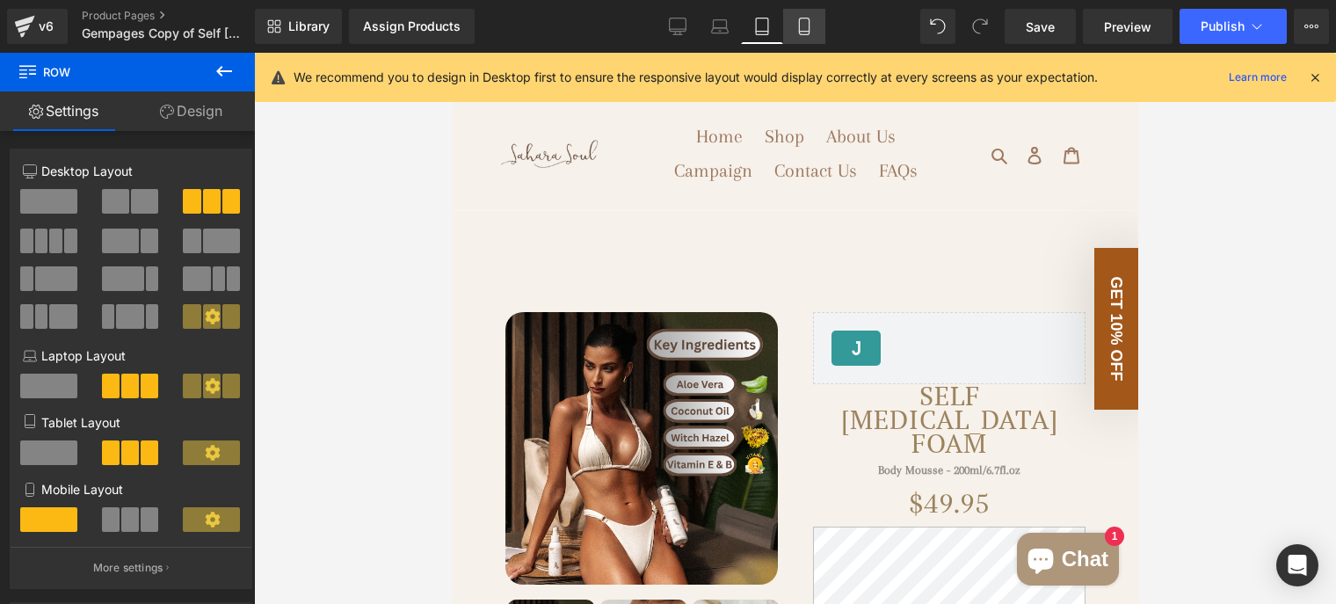
click at [813, 27] on link "Mobile" at bounding box center [804, 26] width 42 height 35
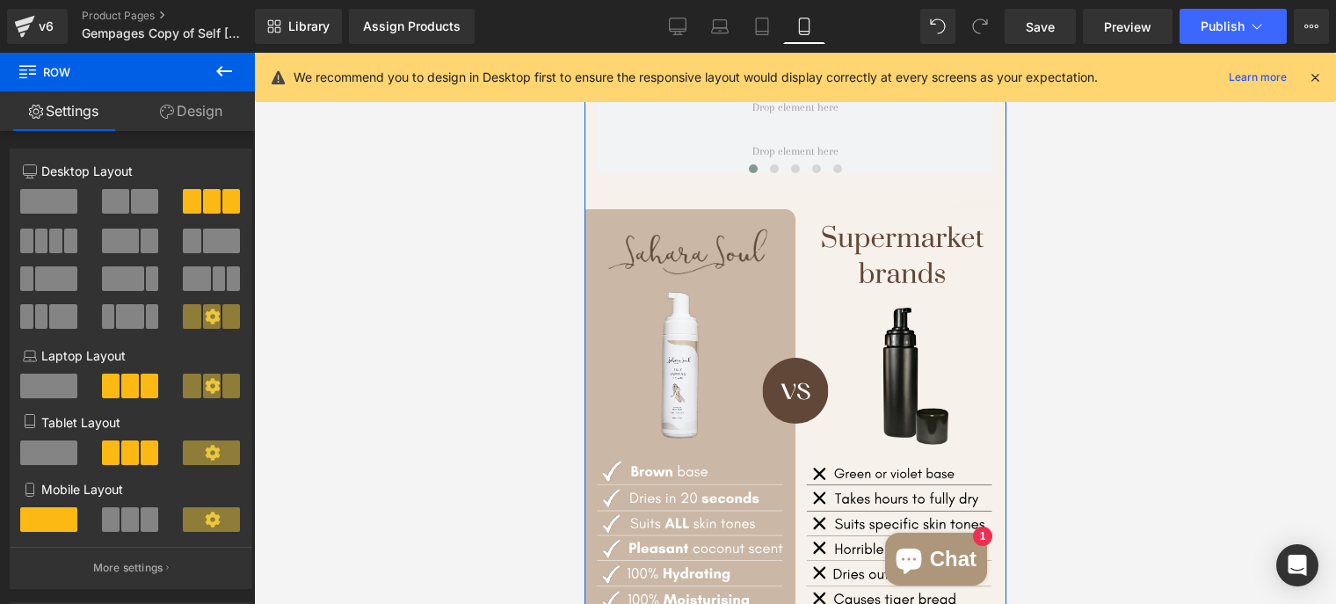
scroll to position [1535, 0]
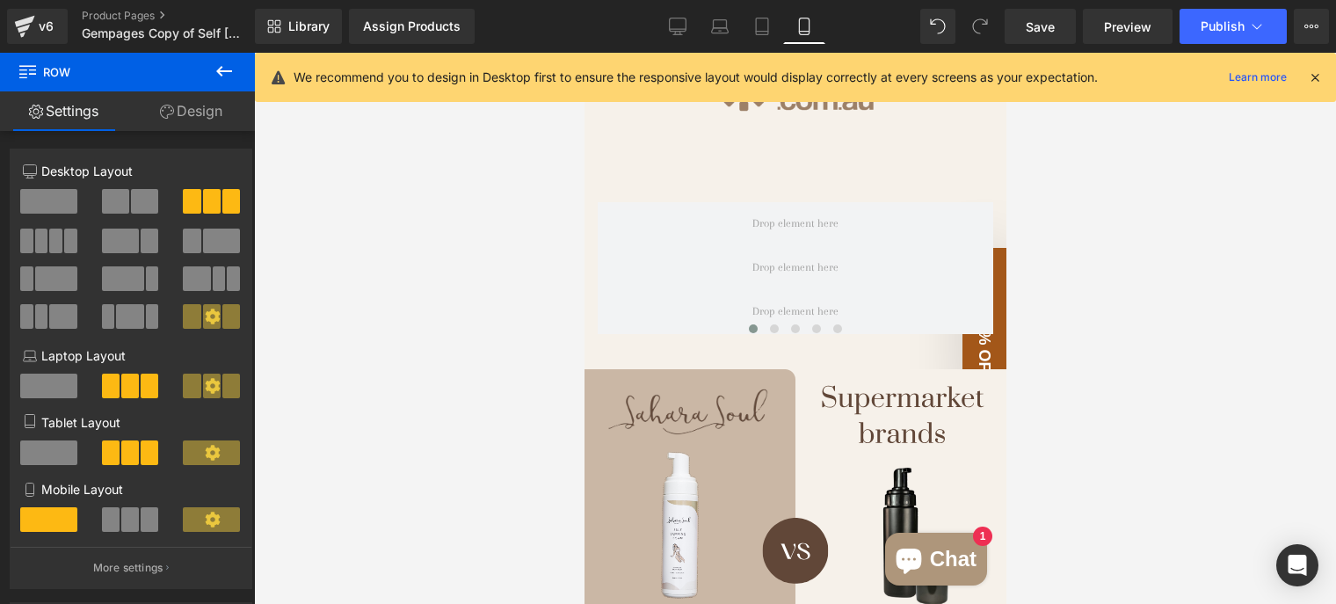
click at [222, 67] on icon at bounding box center [224, 71] width 16 height 11
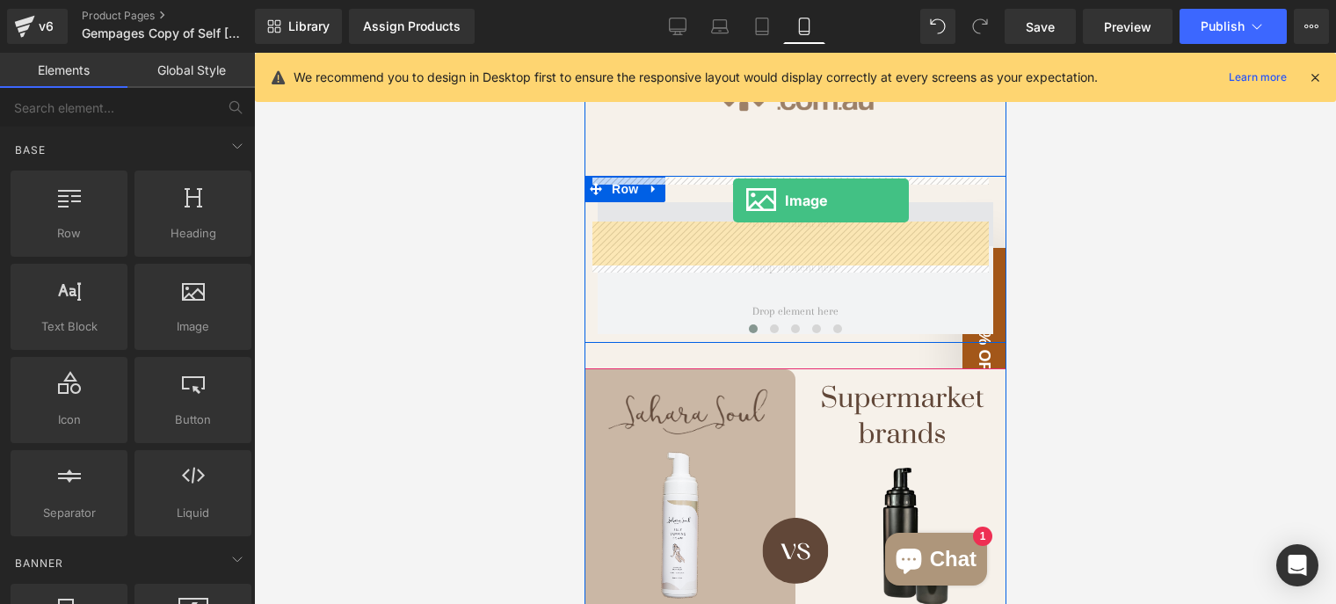
drag, startPoint x: 778, startPoint y: 361, endPoint x: 732, endPoint y: 200, distance: 168.1
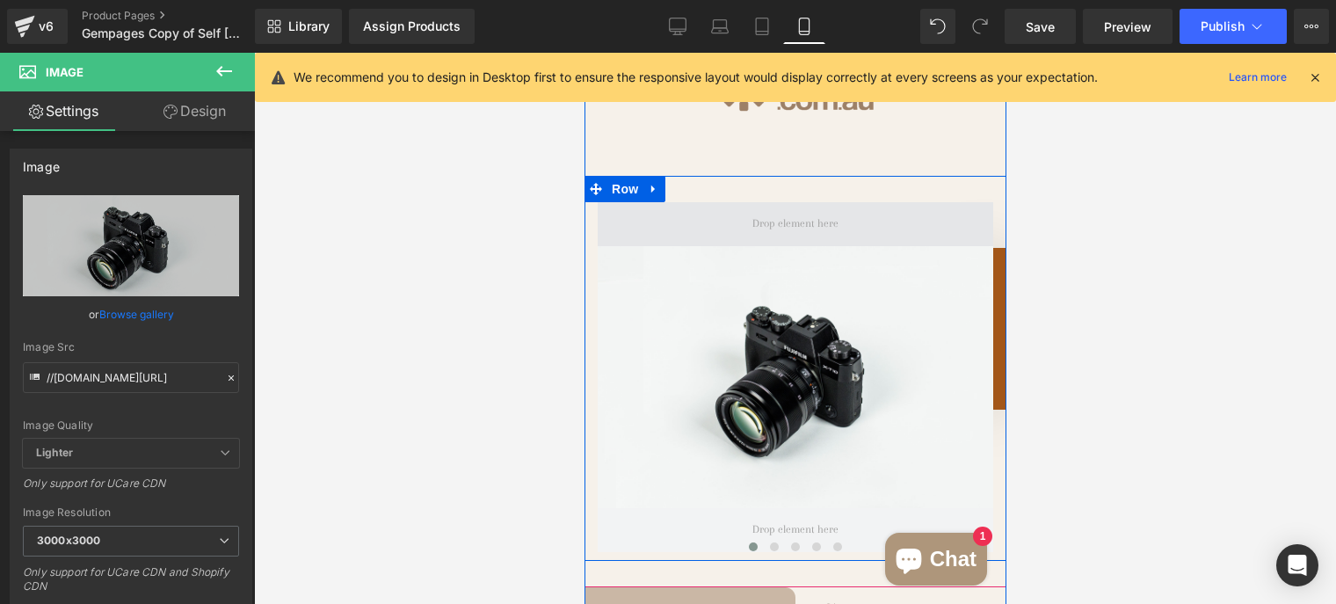
click at [693, 202] on span at bounding box center [795, 224] width 396 height 44
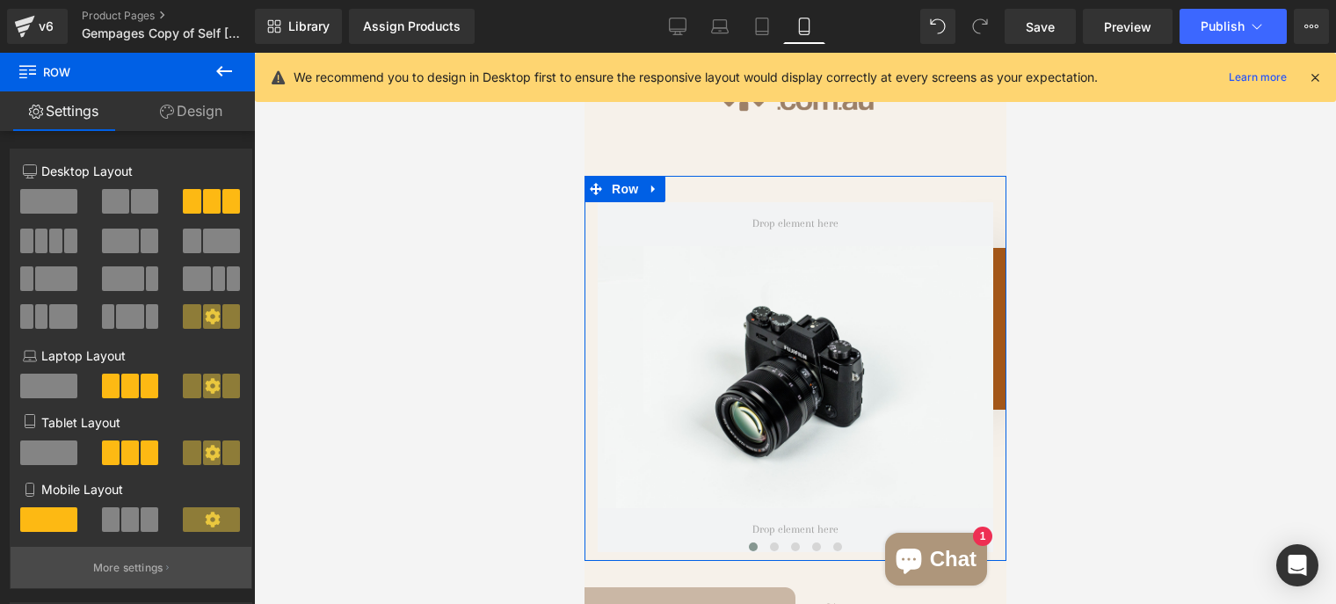
click at [137, 576] on p "More settings" at bounding box center [128, 568] width 70 height 16
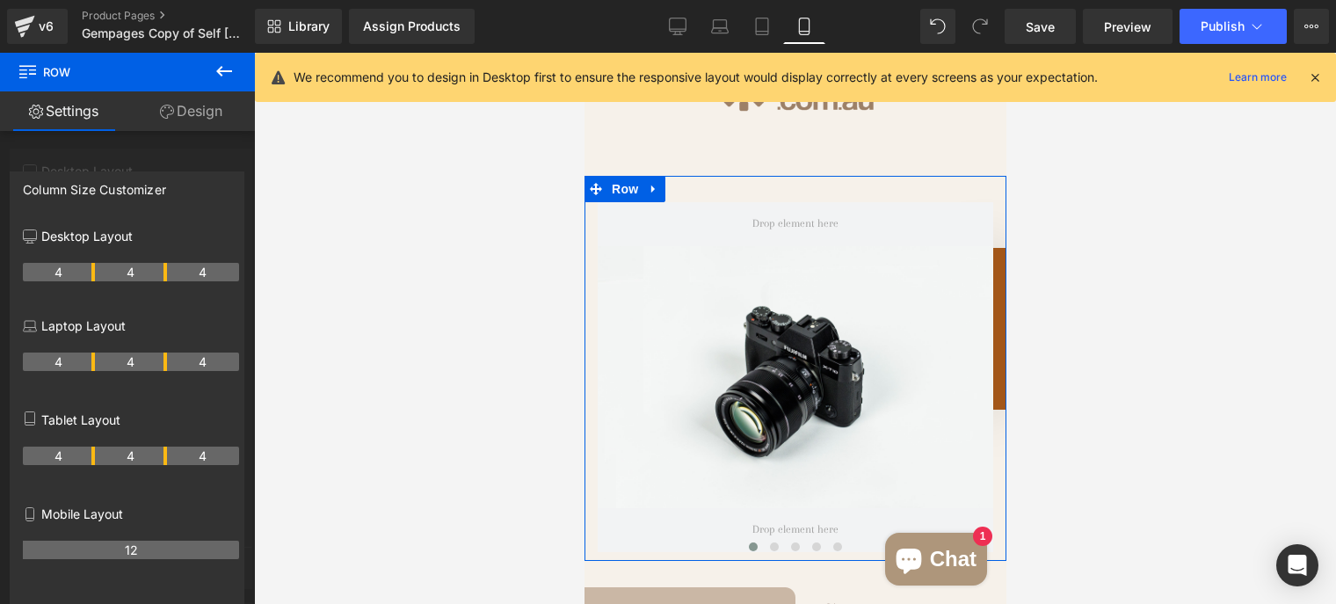
click at [138, 462] on th "4" at bounding box center [131, 456] width 72 height 18
click at [145, 554] on th "12" at bounding box center [131, 550] width 216 height 18
click at [190, 142] on div at bounding box center [127, 333] width 255 height 560
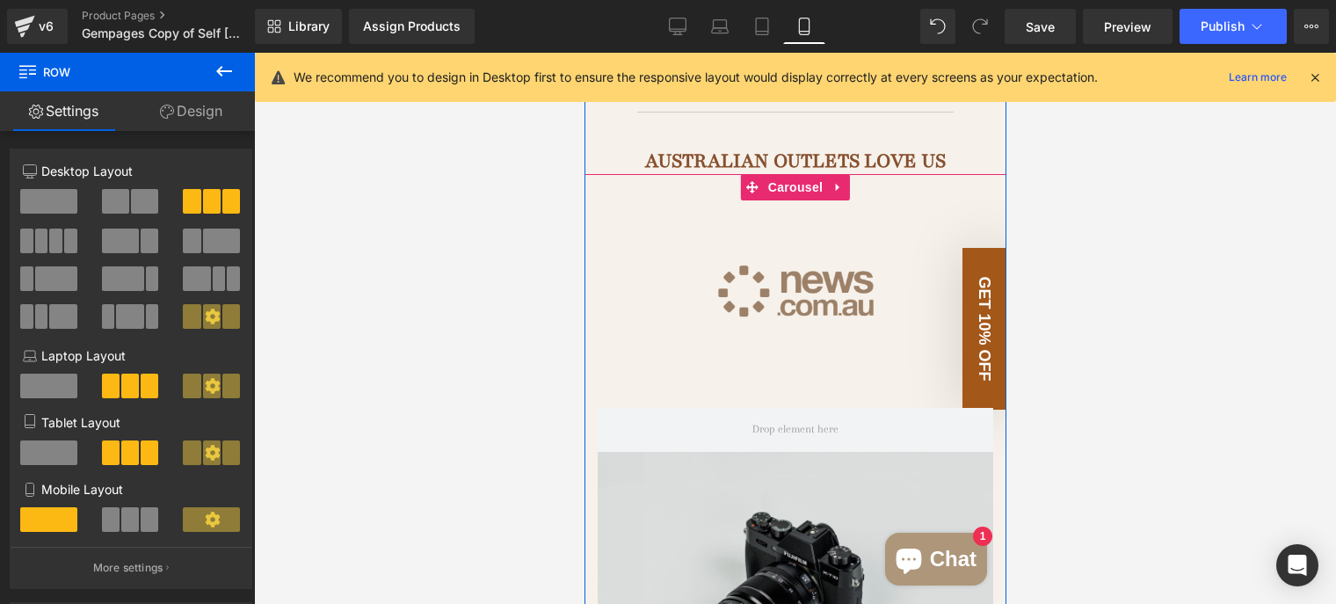
scroll to position [1359, 0]
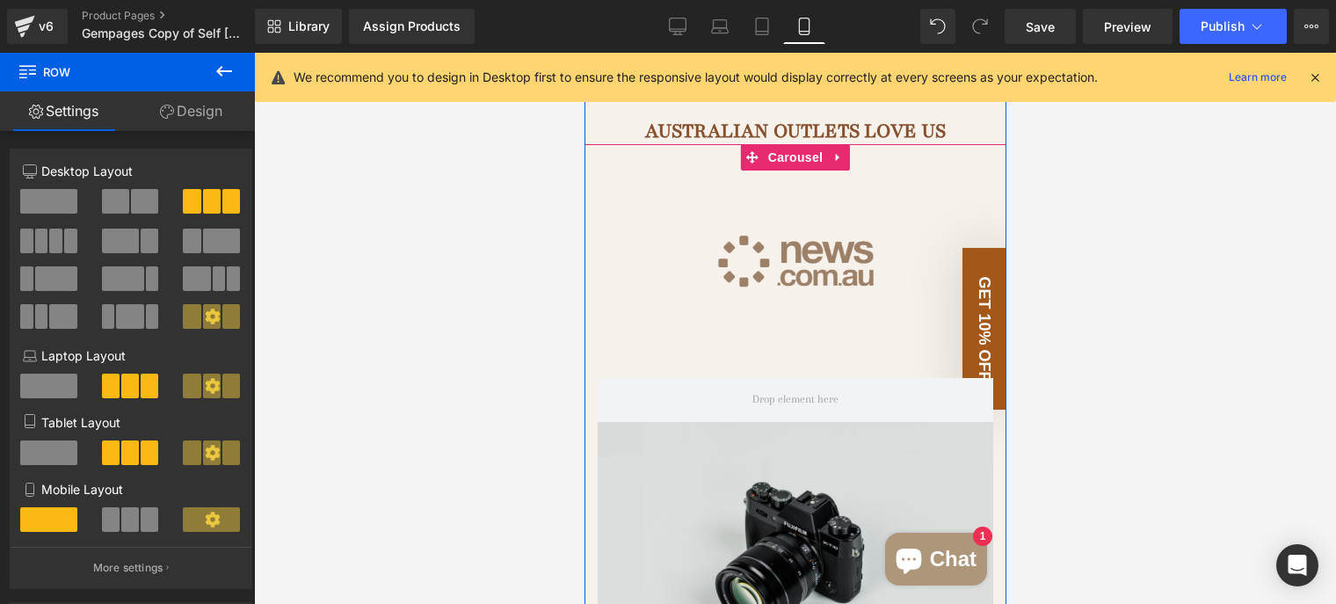
click at [709, 422] on img at bounding box center [795, 553] width 396 height 262
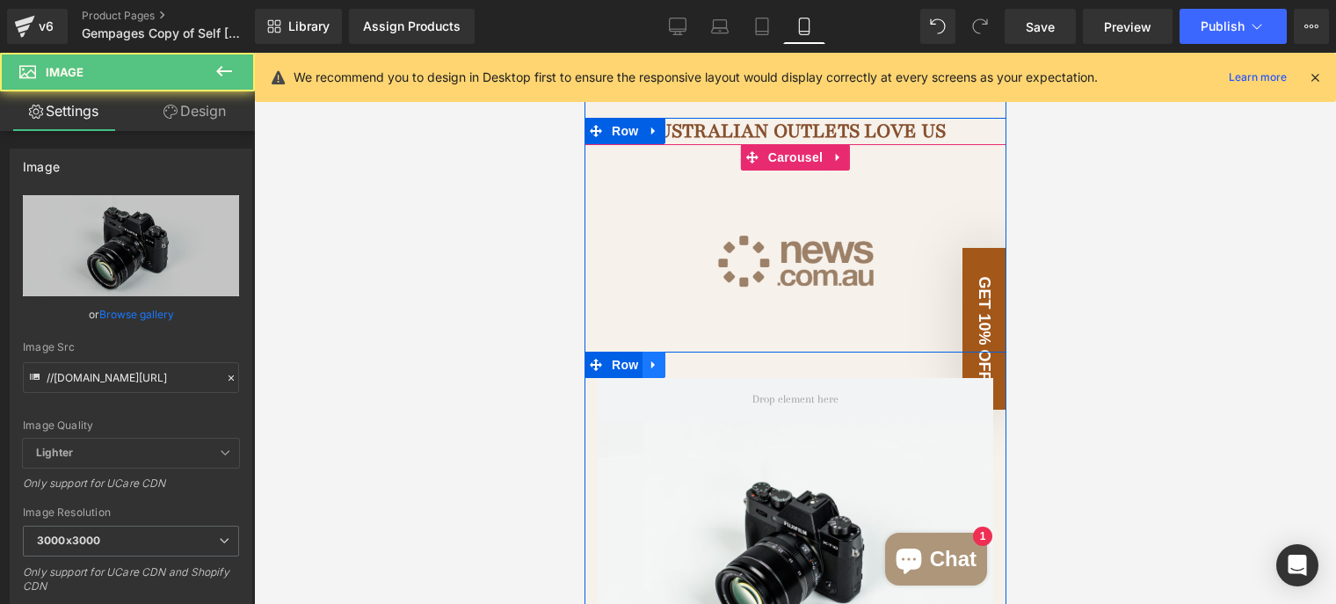
click at [642, 352] on link at bounding box center [653, 365] width 23 height 26
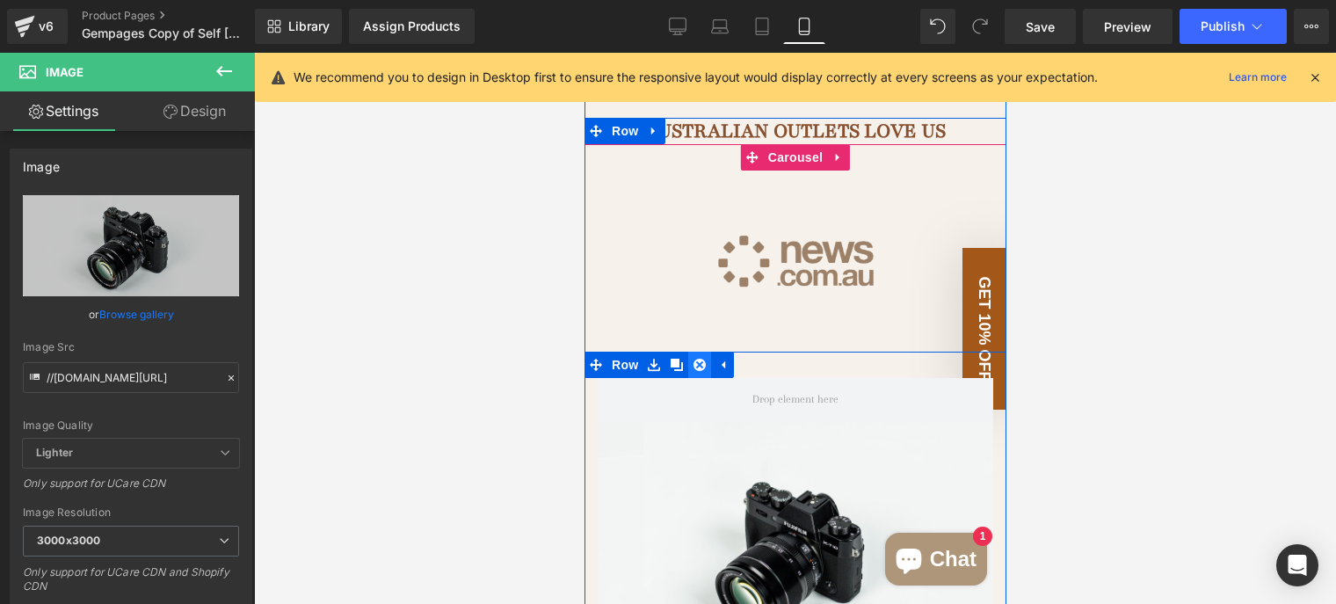
click at [693, 359] on icon at bounding box center [699, 365] width 12 height 12
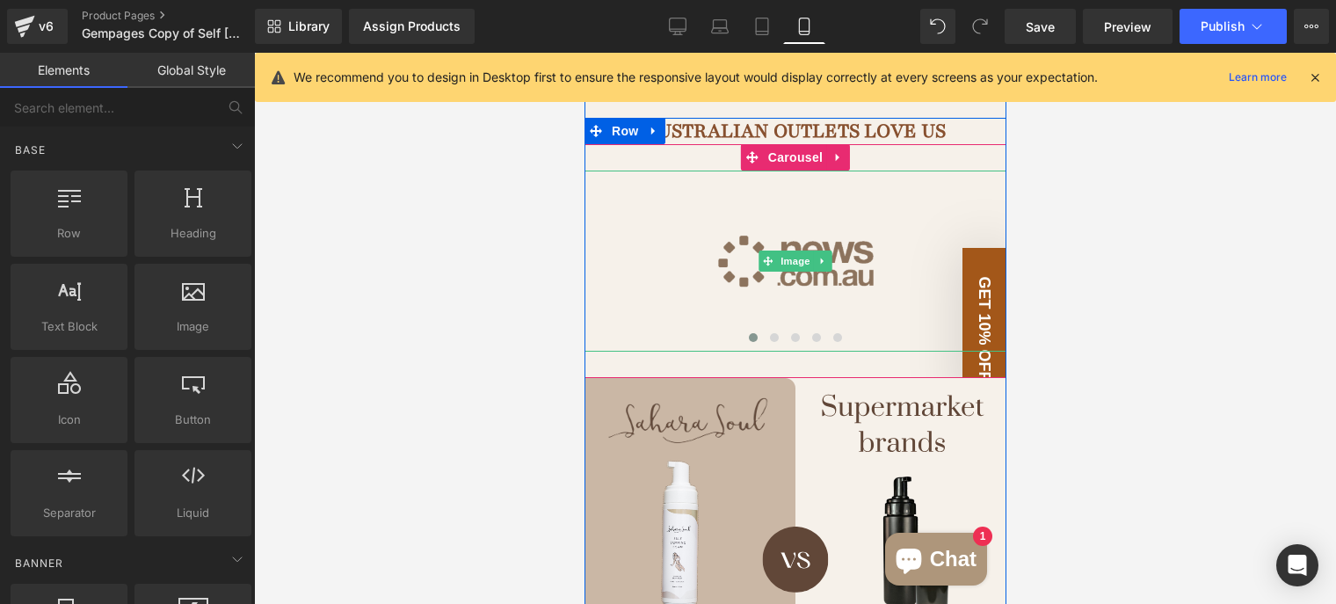
click at [855, 213] on img at bounding box center [795, 261] width 422 height 181
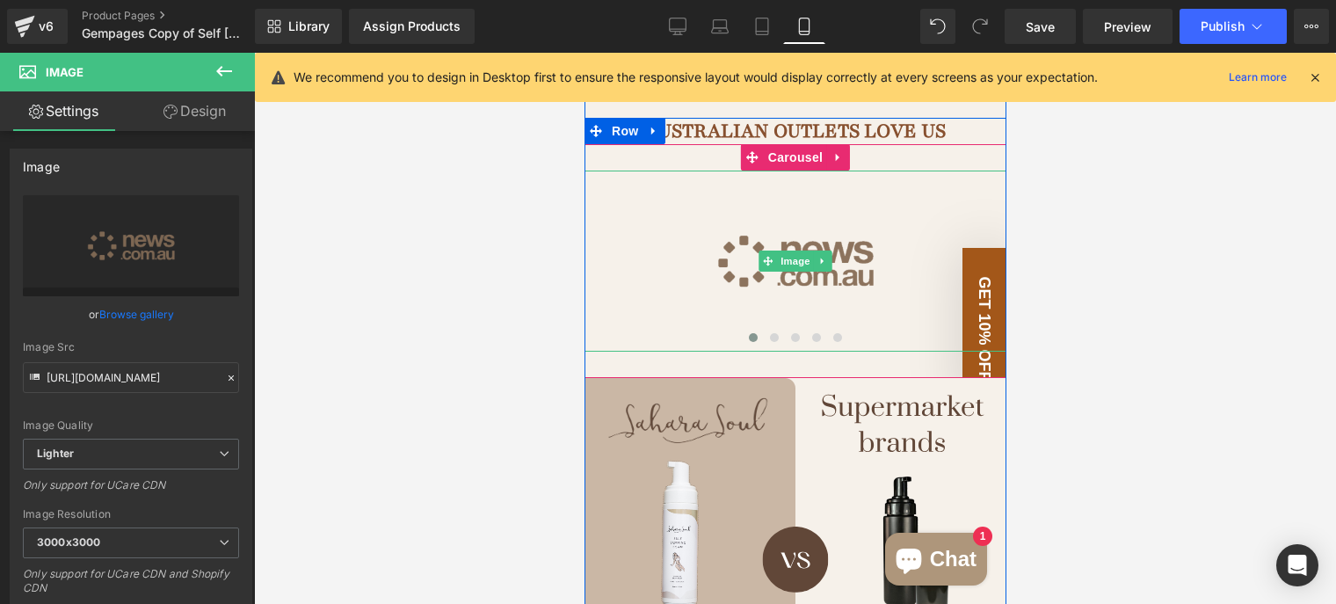
click at [826, 186] on img at bounding box center [795, 261] width 422 height 181
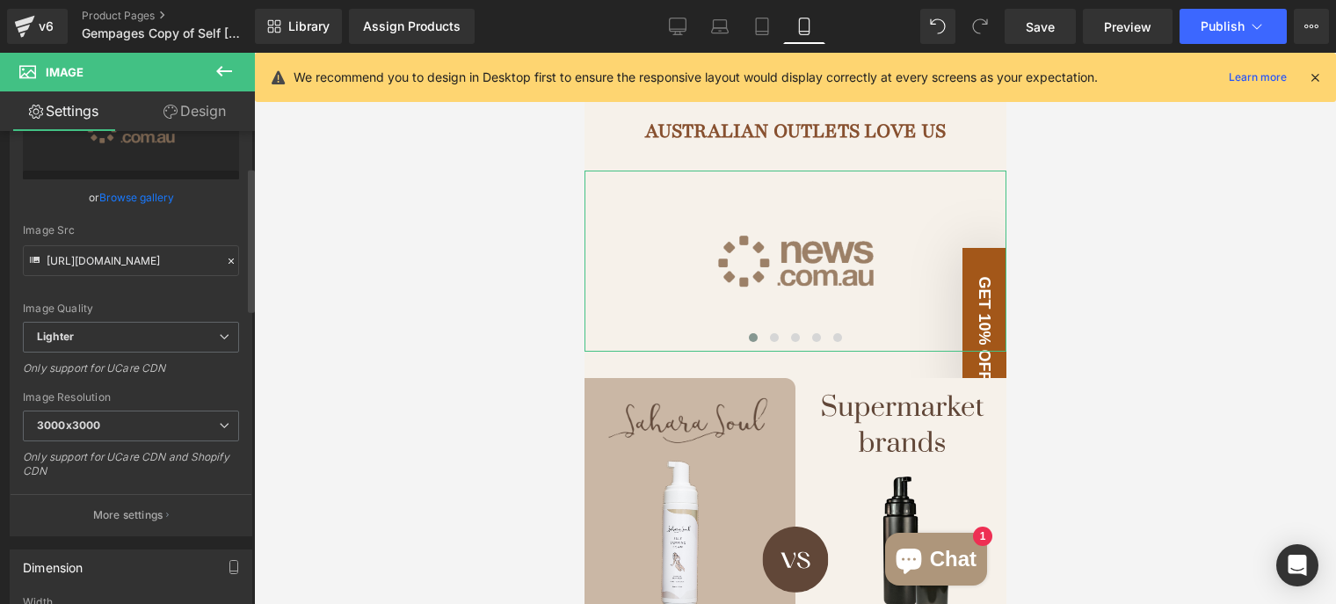
scroll to position [0, 0]
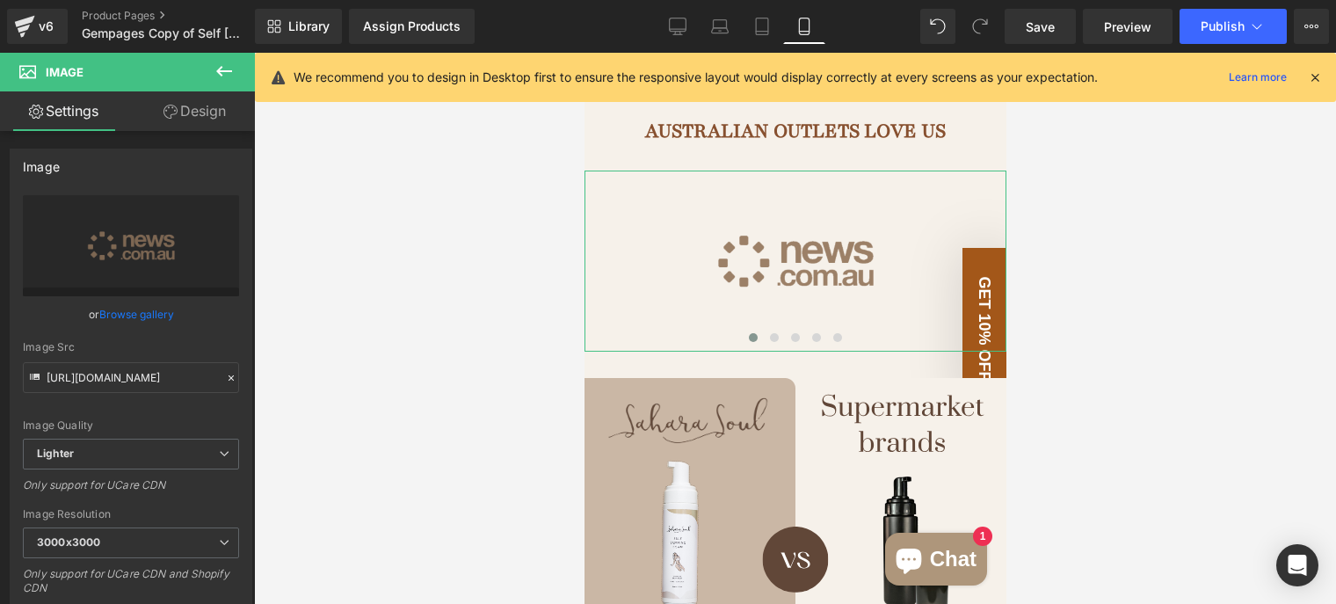
click at [201, 116] on link "Design" at bounding box center [194, 111] width 127 height 40
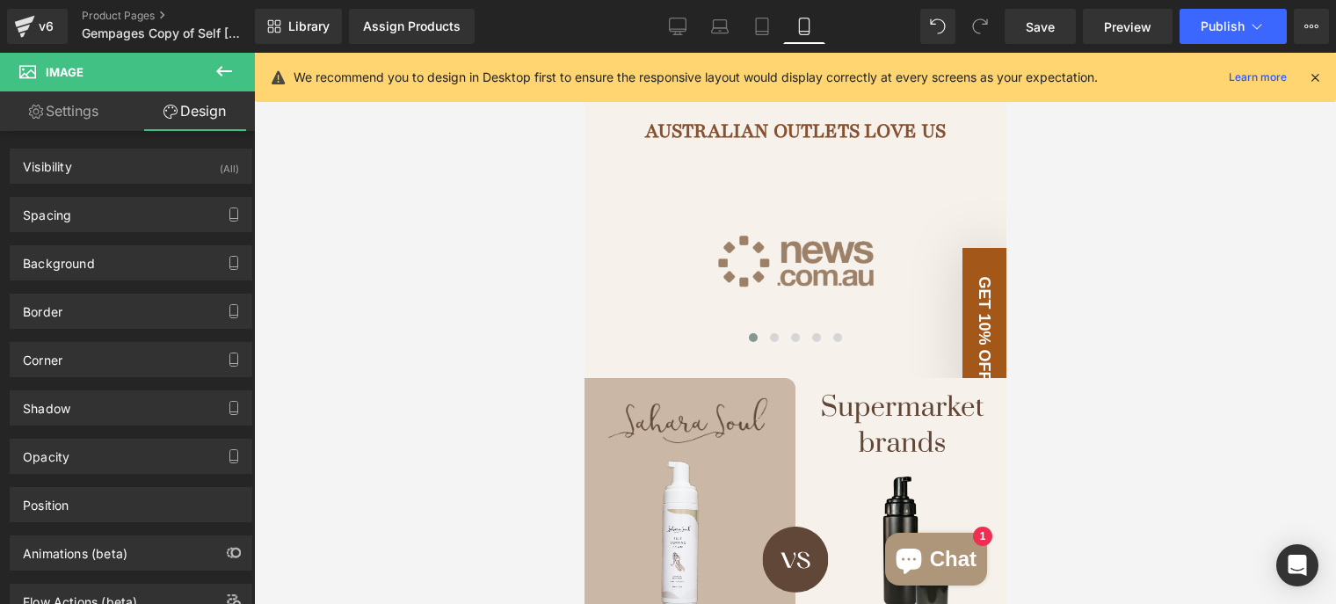
click at [222, 69] on icon at bounding box center [224, 71] width 21 height 21
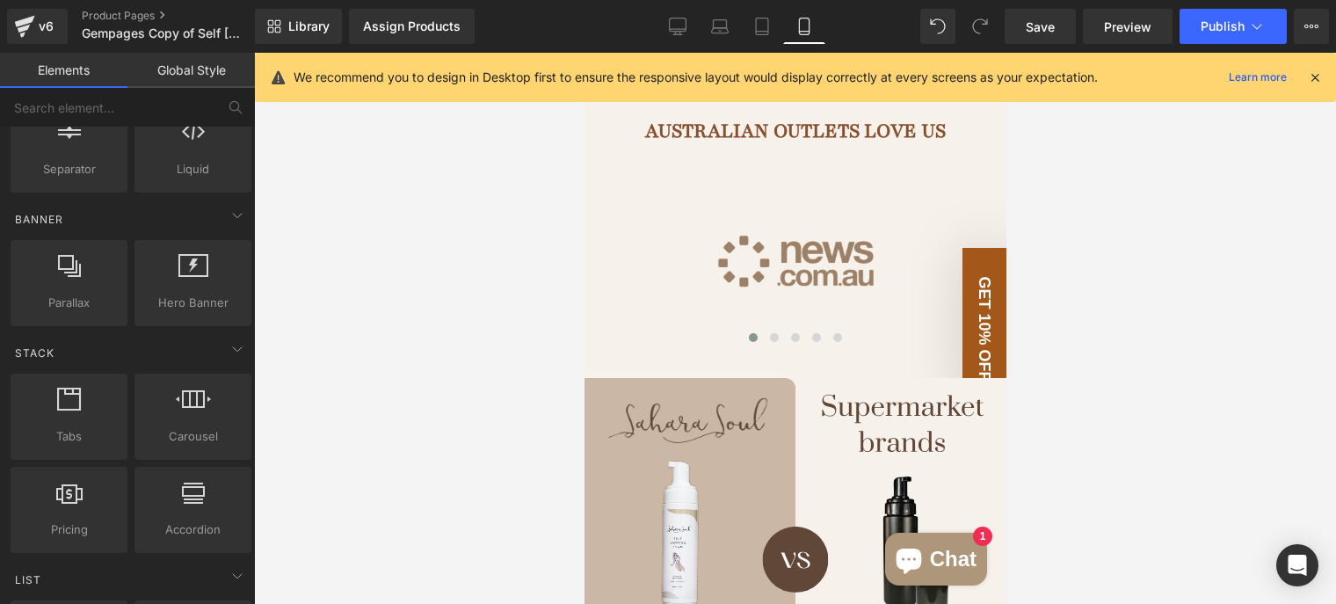
scroll to position [440, 0]
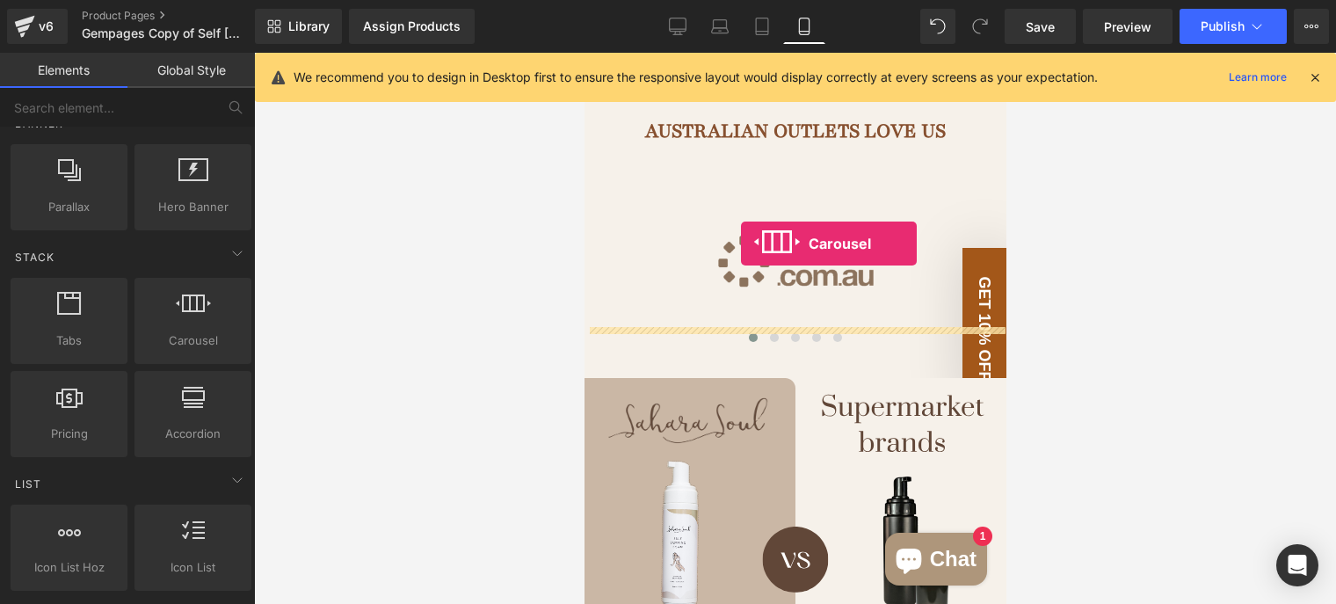
drag, startPoint x: 775, startPoint y: 358, endPoint x: 740, endPoint y: 244, distance: 119.3
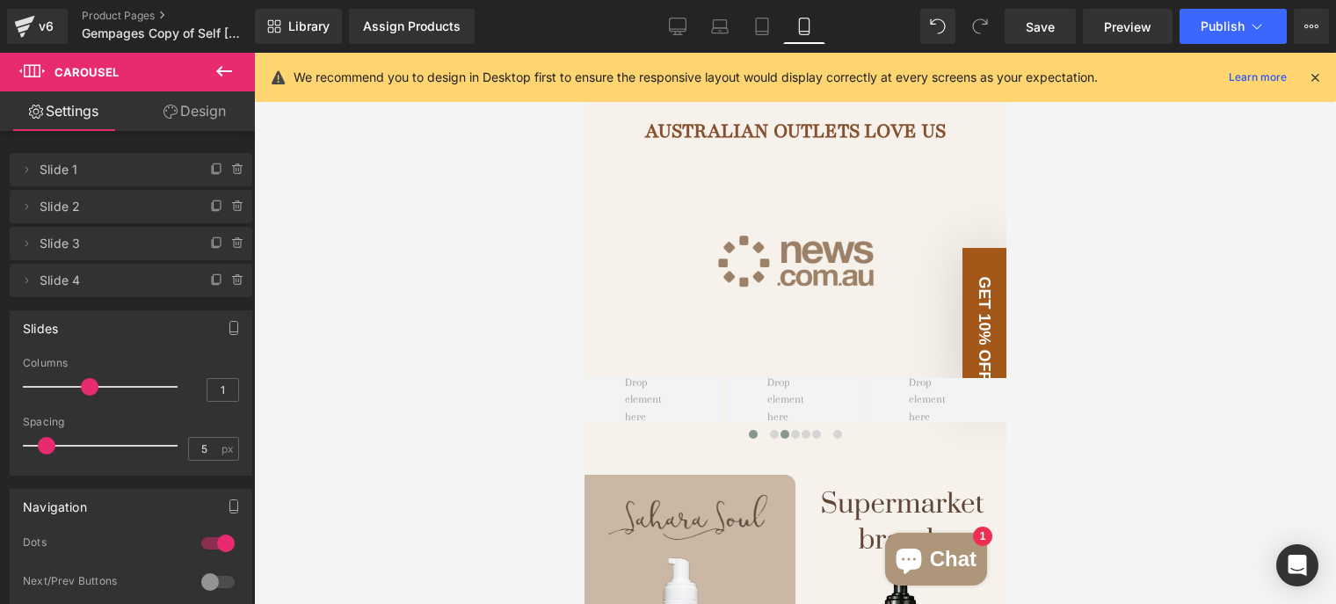
drag, startPoint x: 33, startPoint y: 390, endPoint x: 83, endPoint y: 389, distance: 50.1
click at [83, 389] on span at bounding box center [90, 387] width 18 height 18
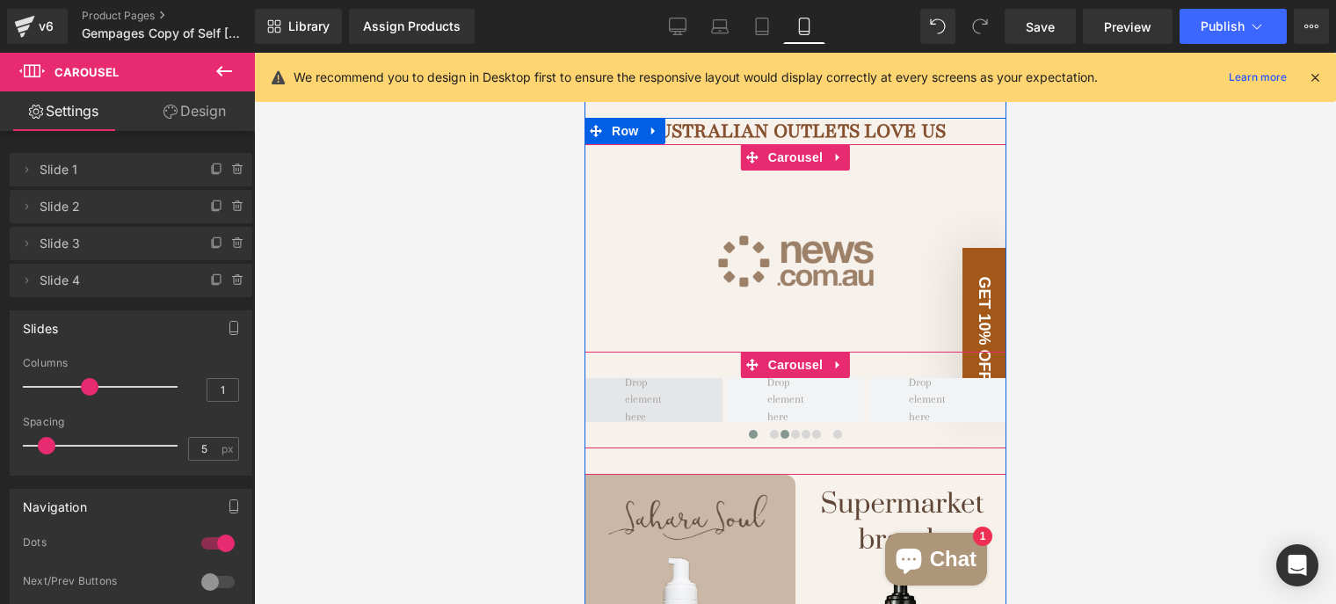
click at [690, 378] on span at bounding box center [653, 400] width 138 height 44
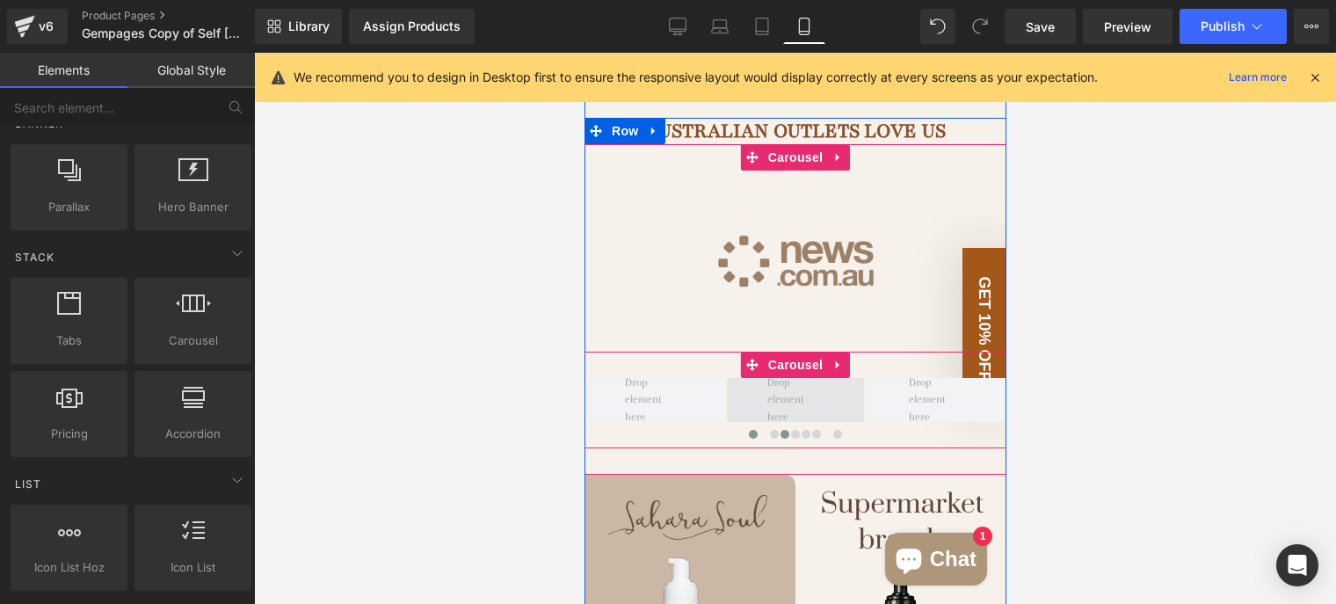
drag, startPoint x: 920, startPoint y: 384, endPoint x: 758, endPoint y: 385, distance: 162.6
click at [759, 385] on div at bounding box center [868, 400] width 569 height 44
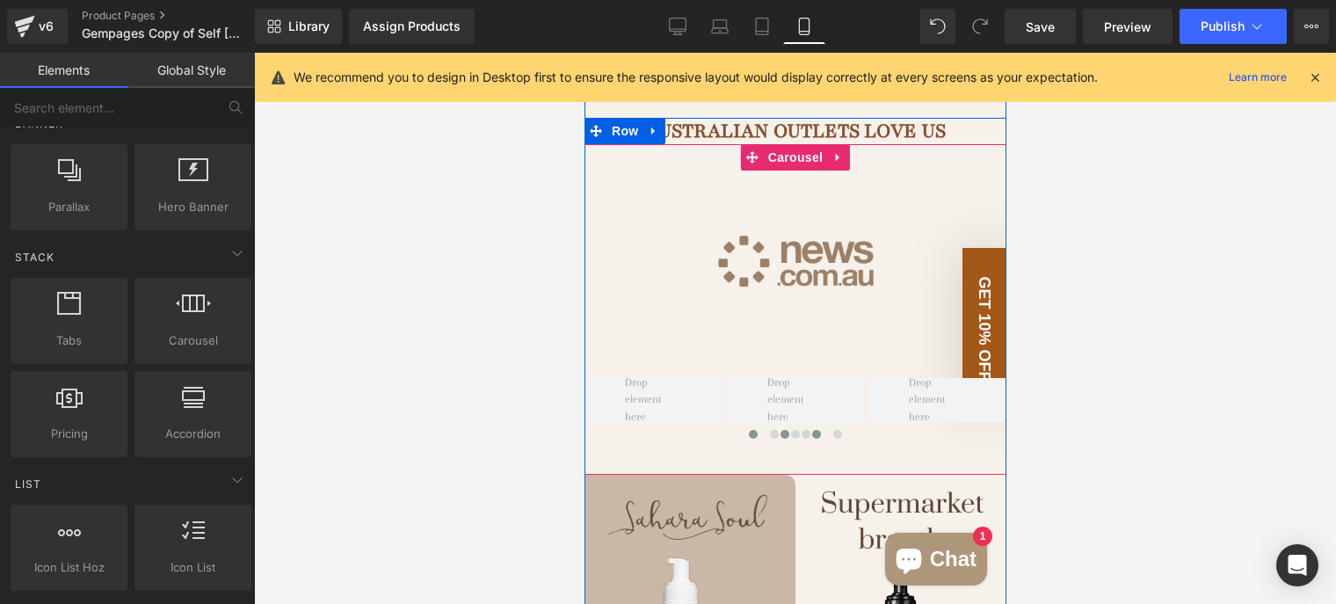
click at [811, 430] on span at bounding box center [815, 434] width 9 height 9
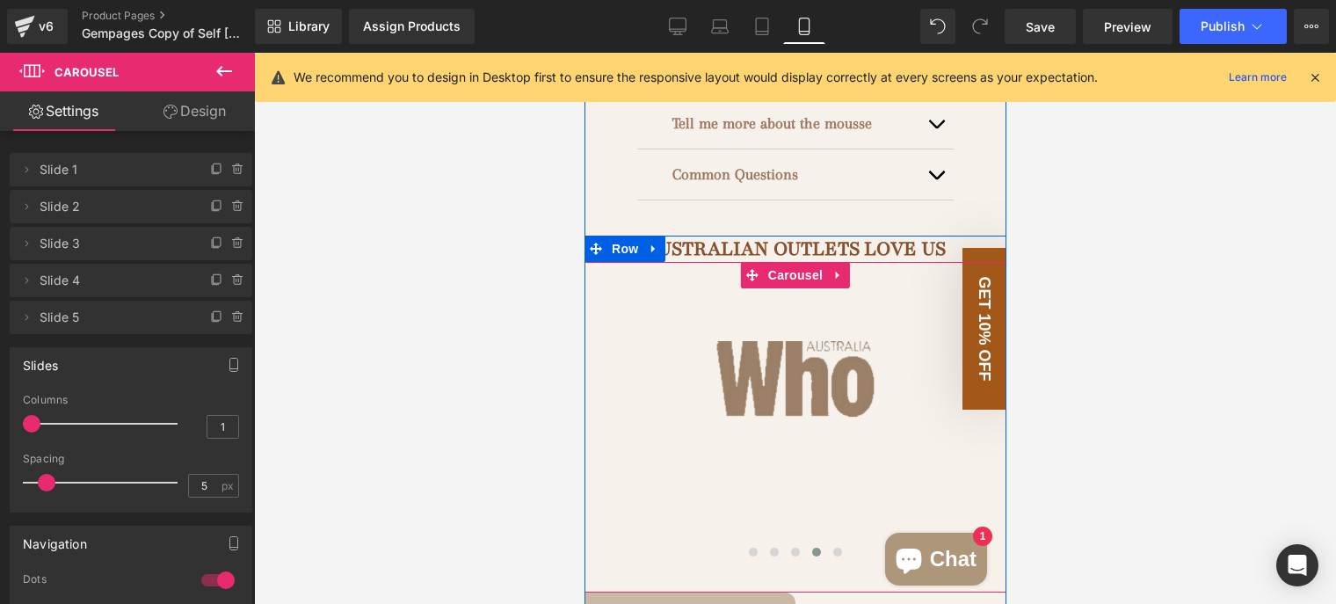
scroll to position [1271, 0]
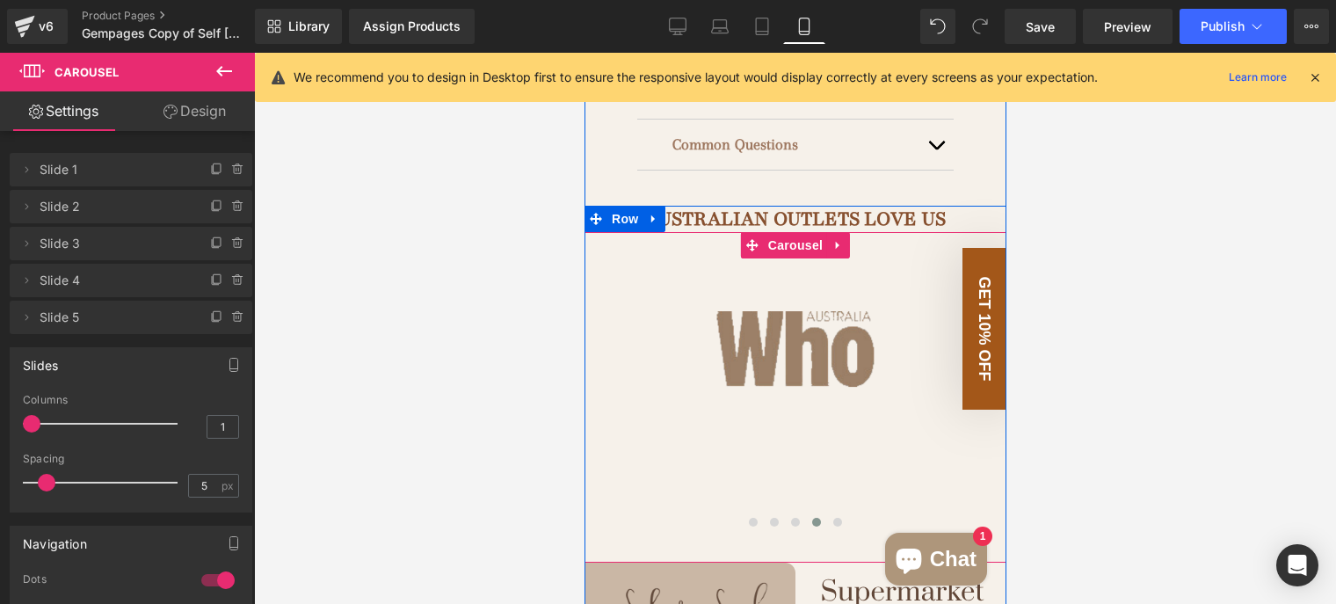
click at [704, 513] on div at bounding box center [795, 525] width 422 height 25
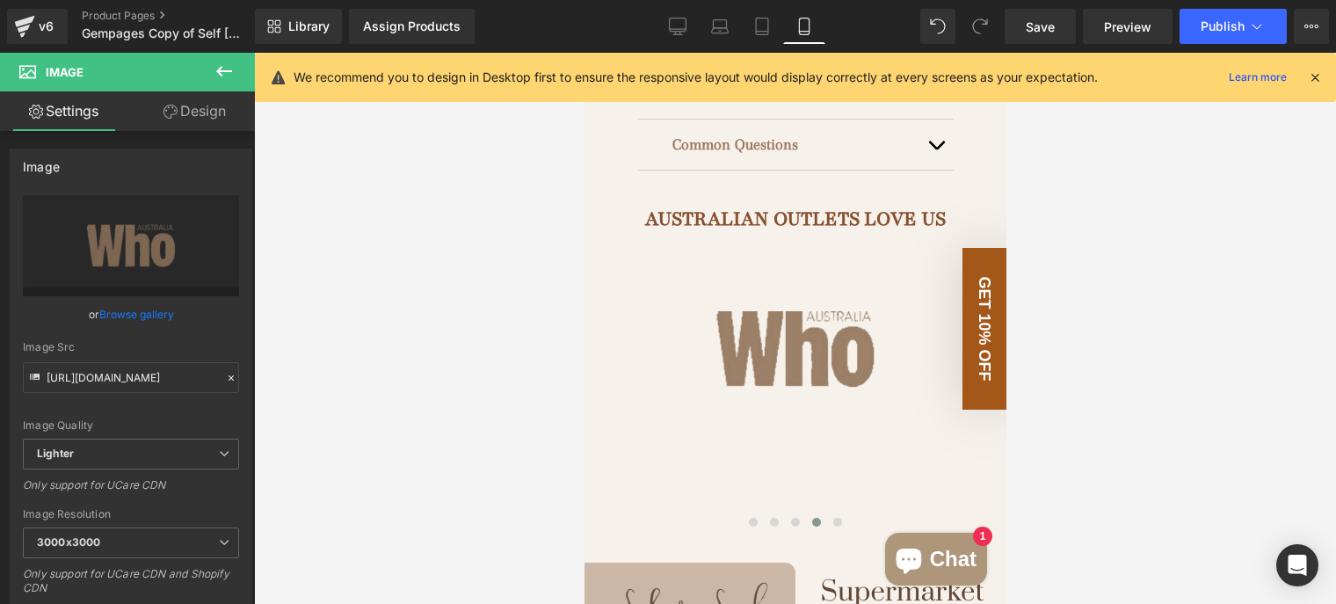
click at [354, 349] on div at bounding box center [795, 328] width 1082 height 551
click at [225, 68] on icon at bounding box center [224, 71] width 21 height 21
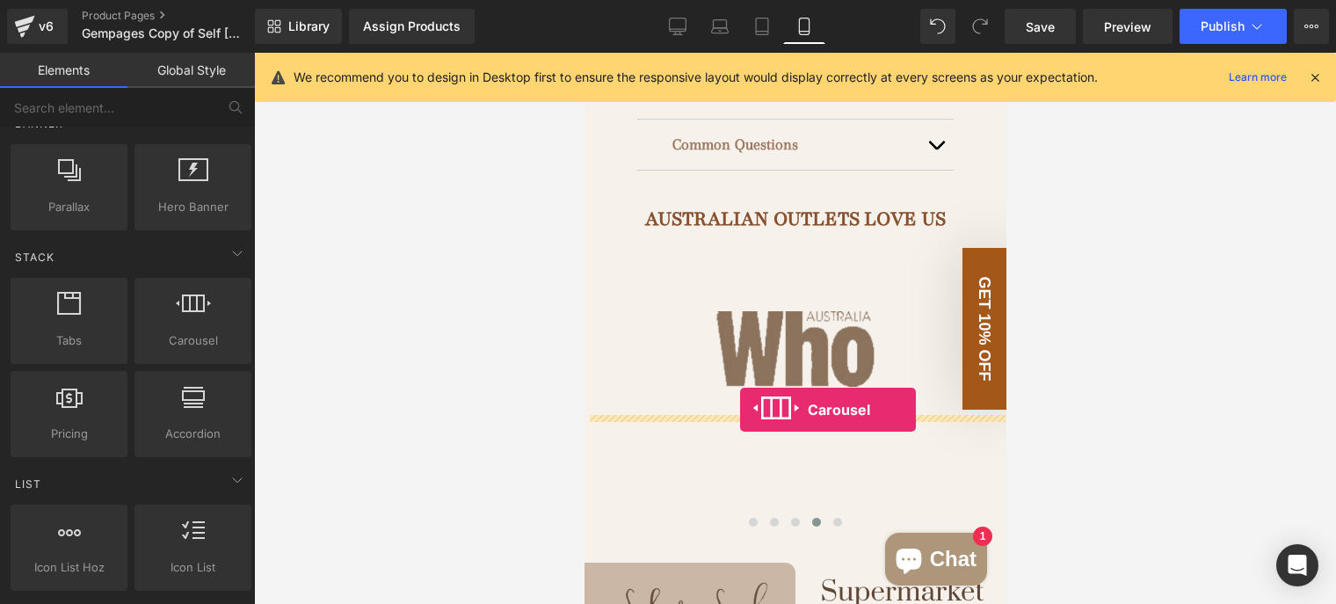
drag, startPoint x: 784, startPoint y: 369, endPoint x: 739, endPoint y: 411, distance: 61.6
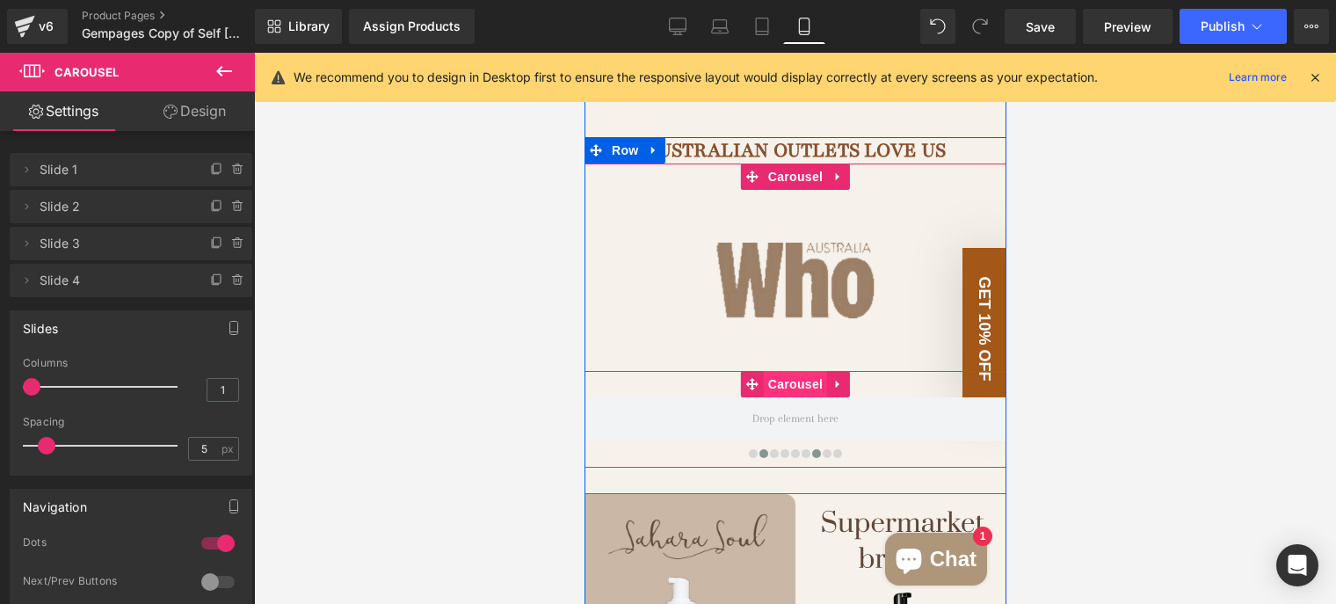
scroll to position [1359, 0]
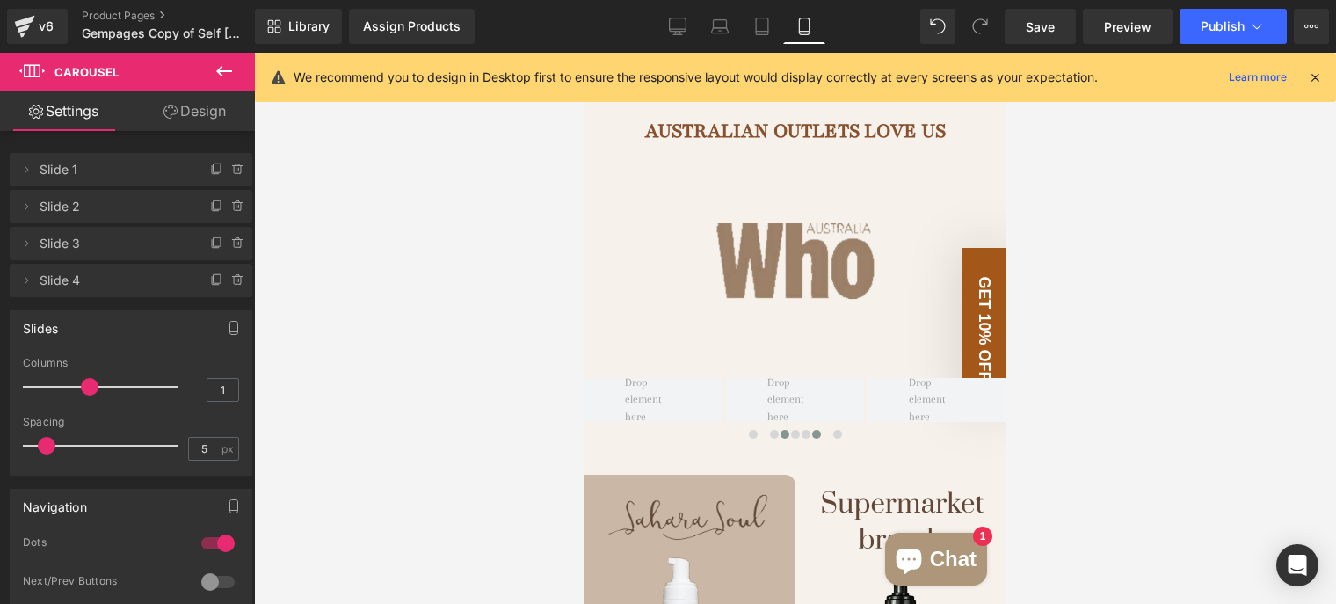
drag, startPoint x: 35, startPoint y: 387, endPoint x: 91, endPoint y: 382, distance: 56.4
click at [91, 382] on span at bounding box center [90, 387] width 18 height 18
click at [210, 280] on icon at bounding box center [217, 280] width 14 height 14
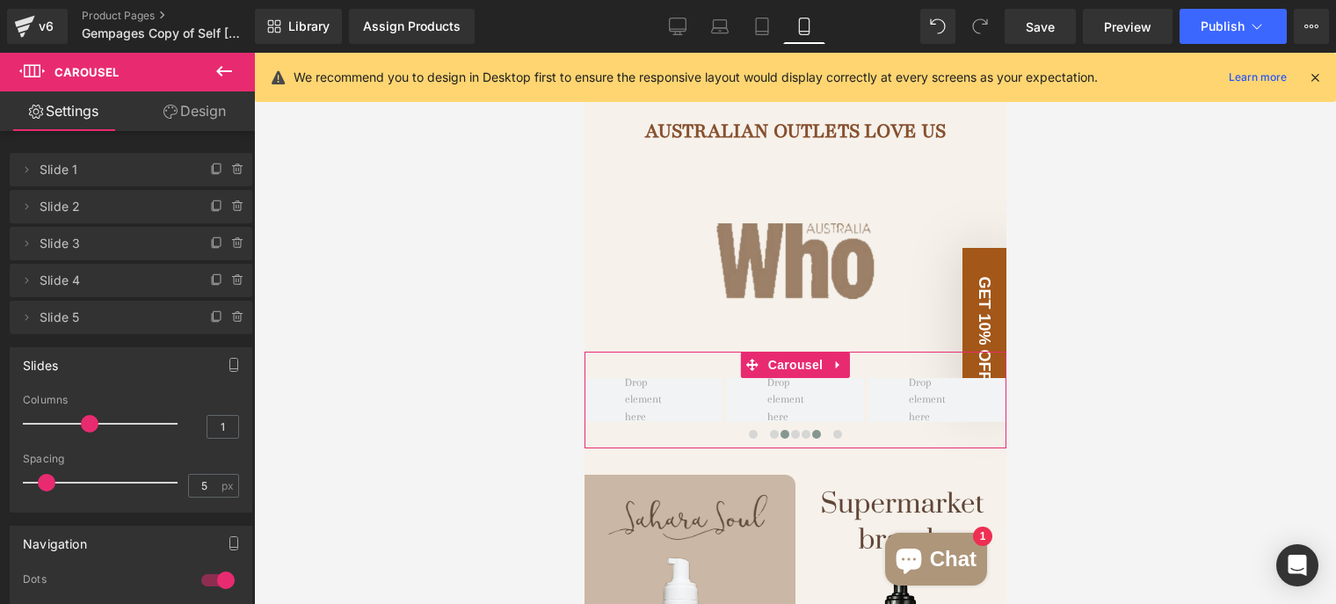
click at [121, 175] on span "Slide 1" at bounding box center [114, 169] width 148 height 33
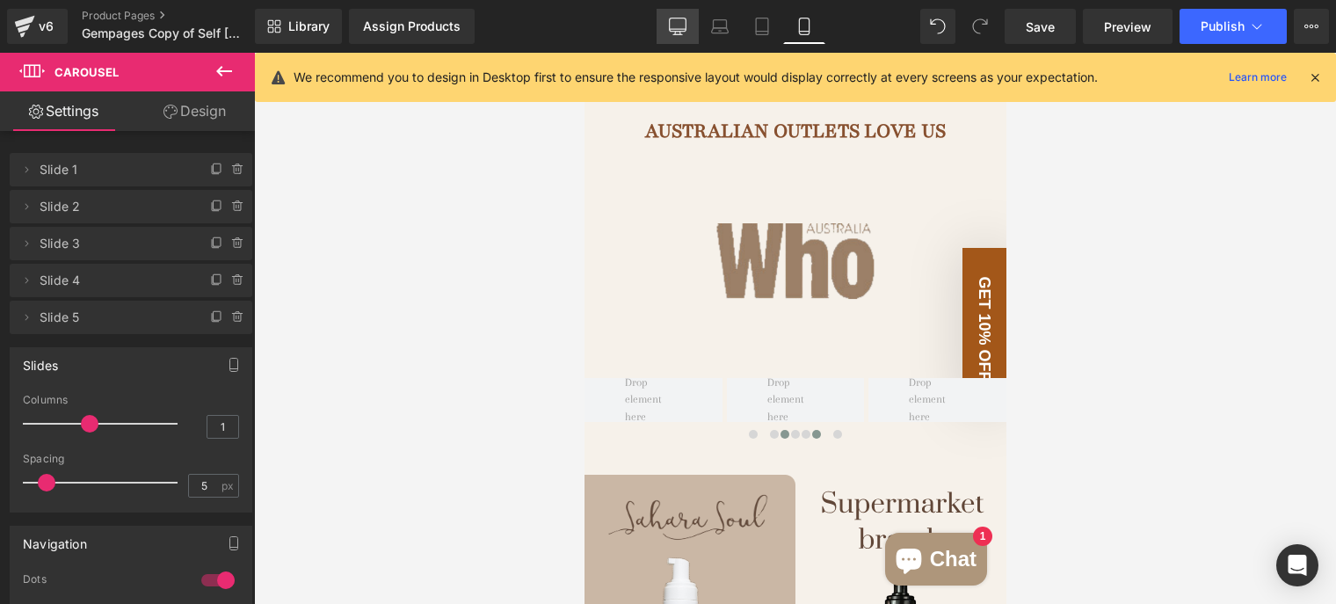
click at [682, 27] on icon at bounding box center [678, 27] width 18 height 18
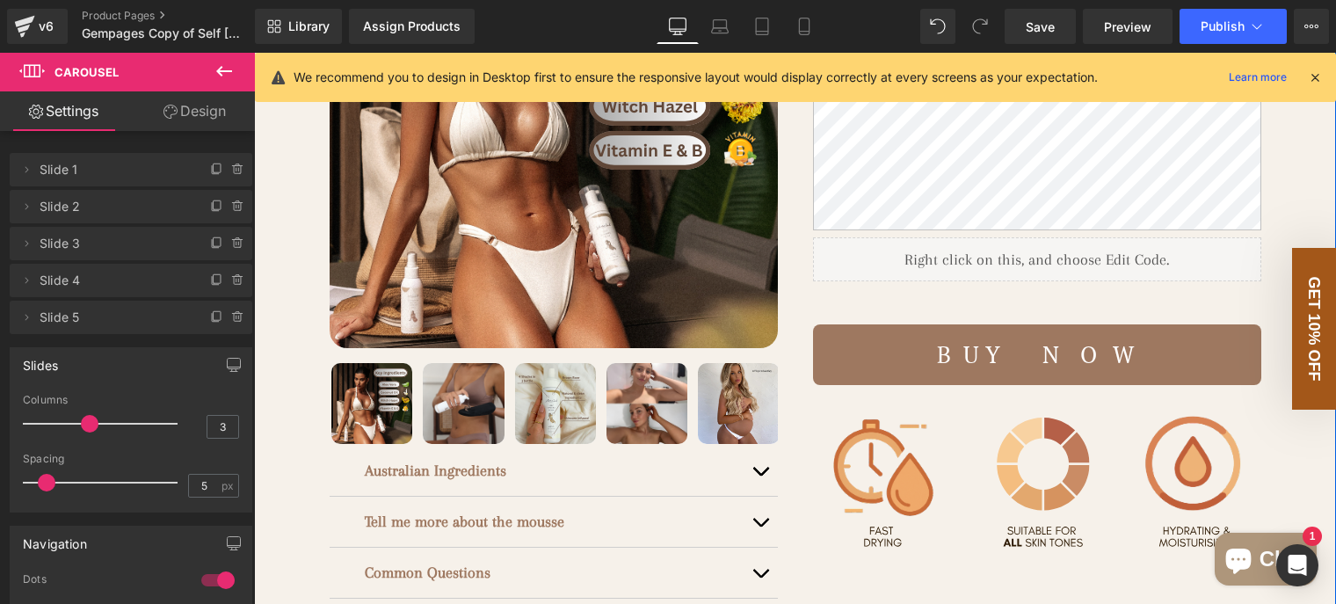
scroll to position [703, 0]
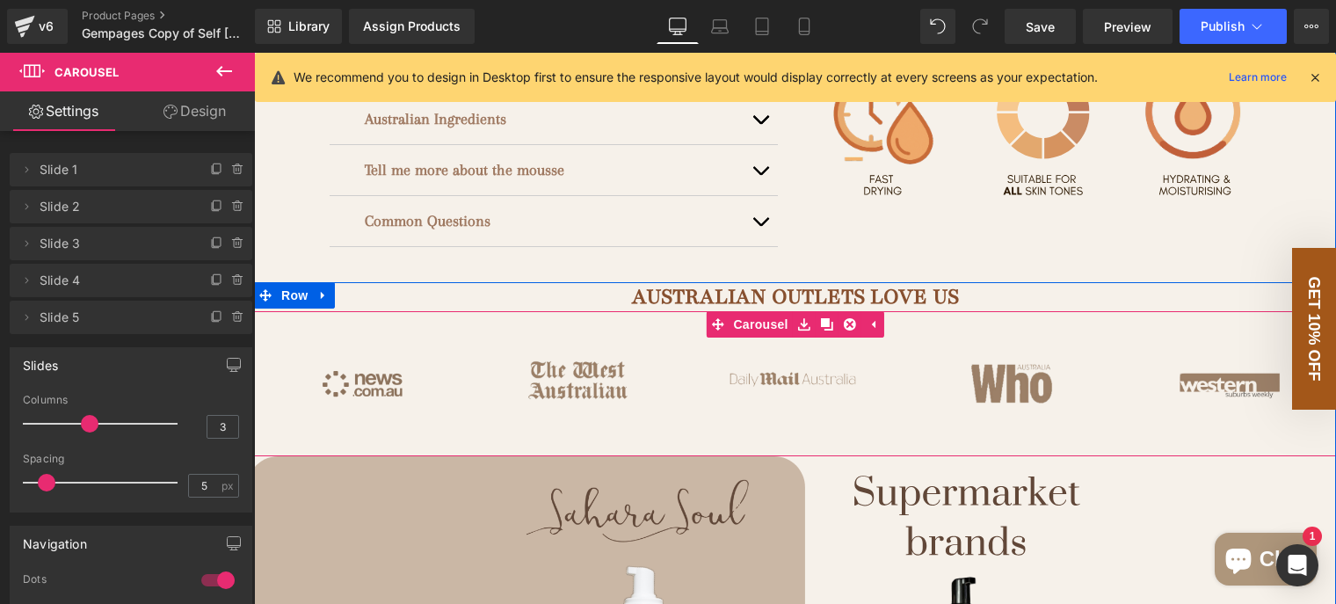
click at [352, 430] on img at bounding box center [362, 384] width 216 height 93
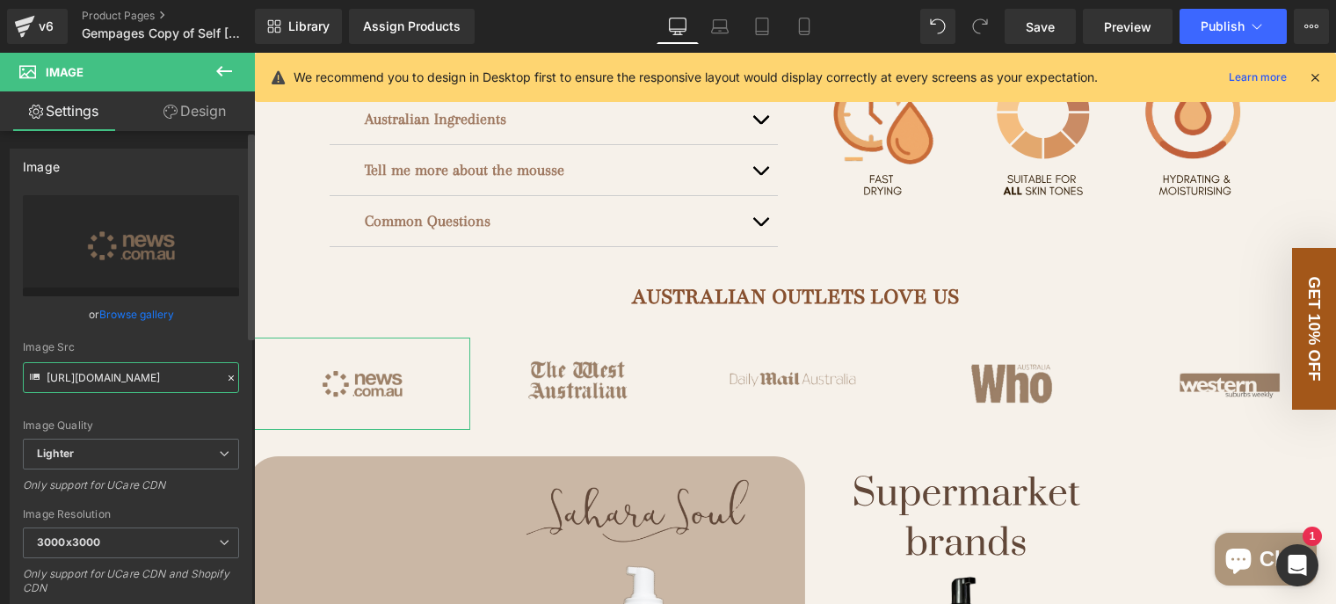
click at [141, 378] on input "https://ucarecdn.com/f04df788-01f8-4982-a759-fcbcd53d40fb/-/format/auto/-/previ…" at bounding box center [131, 377] width 216 height 31
click at [801, 32] on icon at bounding box center [804, 32] width 10 height 0
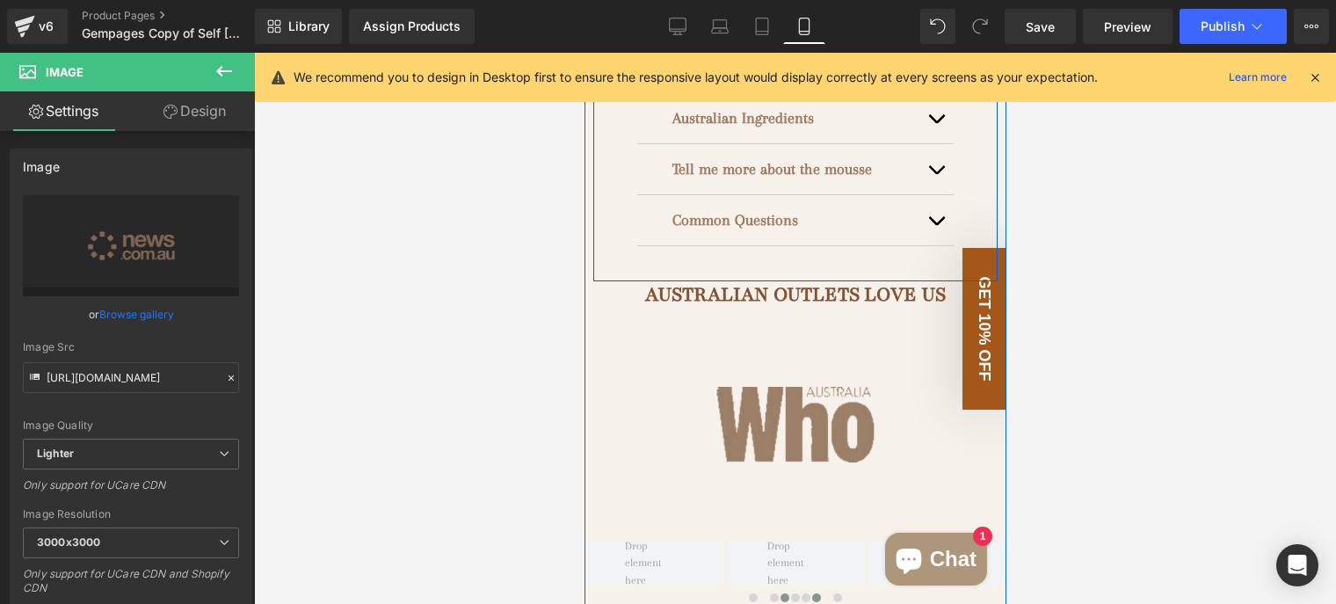
scroll to position [1319, 0]
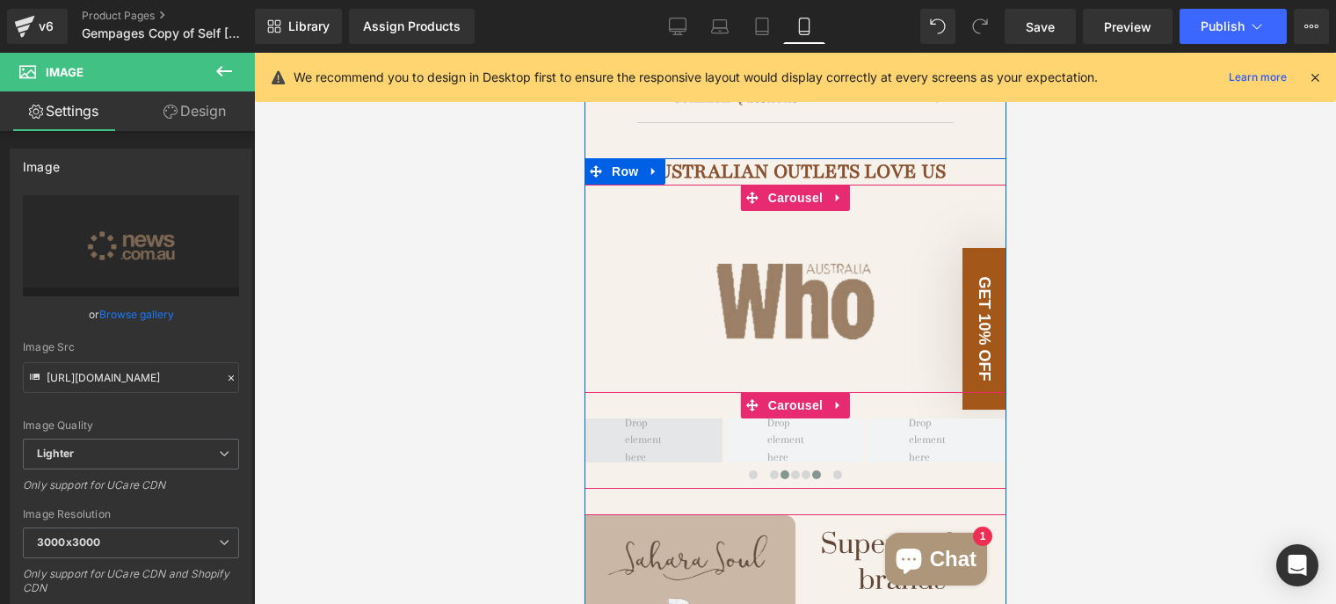
click at [644, 411] on span at bounding box center [652, 441] width 69 height 61
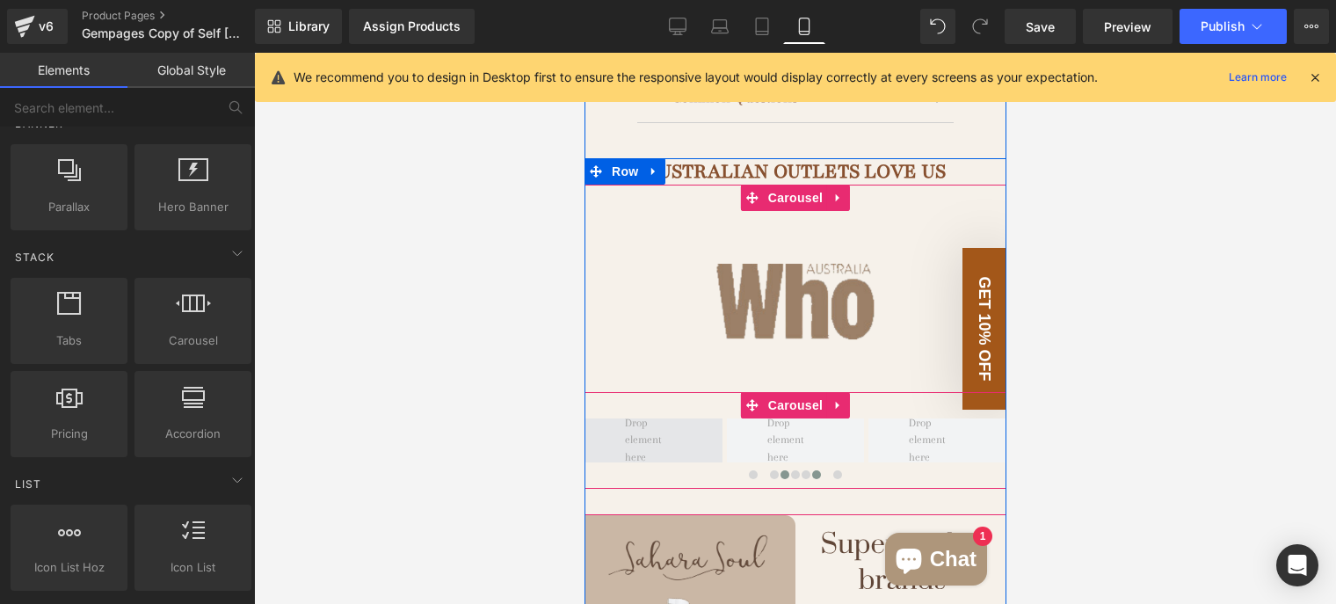
click at [634, 428] on span at bounding box center [652, 441] width 69 height 61
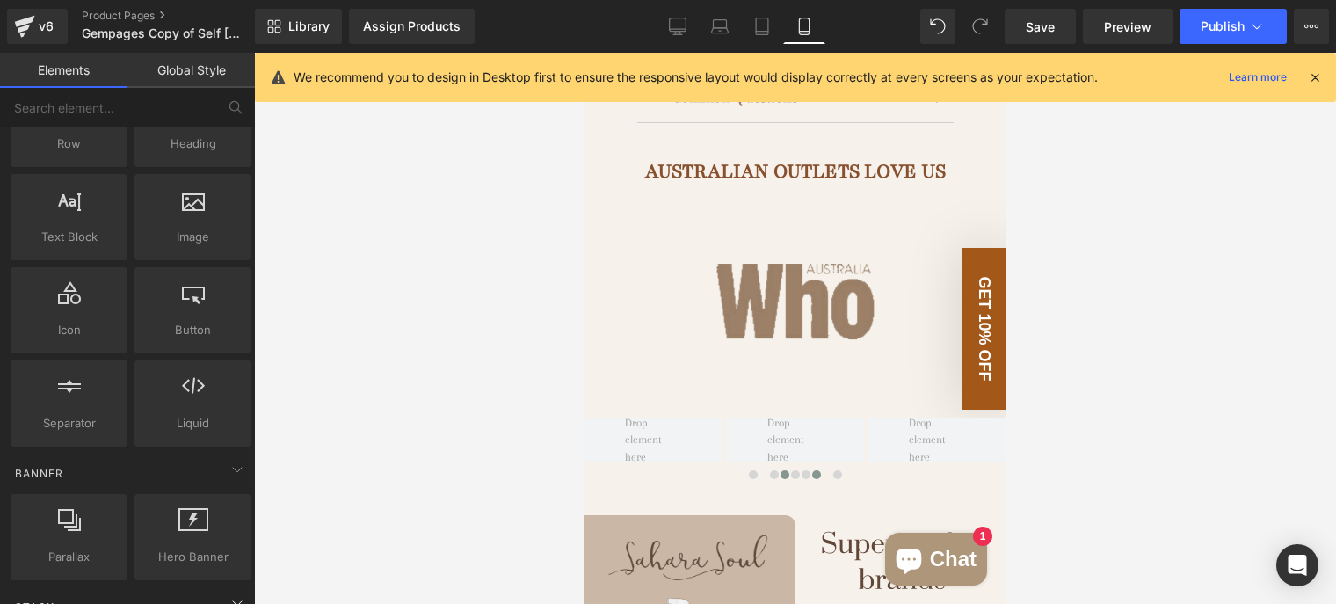
scroll to position [88, 0]
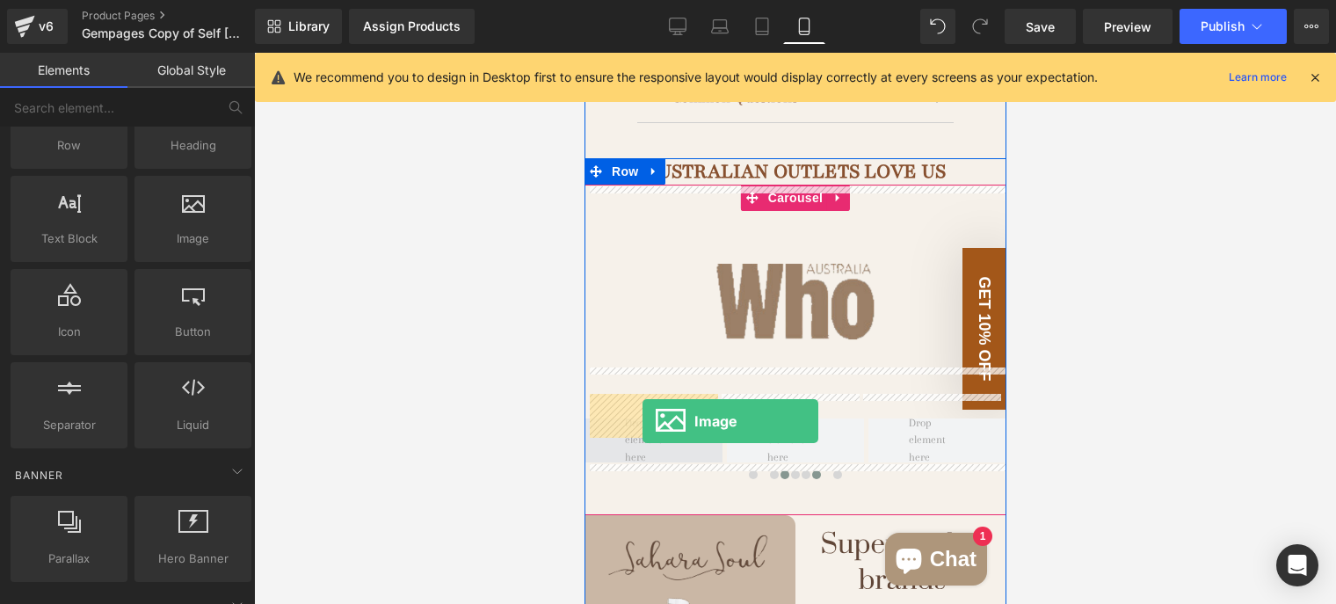
drag, startPoint x: 781, startPoint y: 273, endPoint x: 642, endPoint y: 421, distance: 203.4
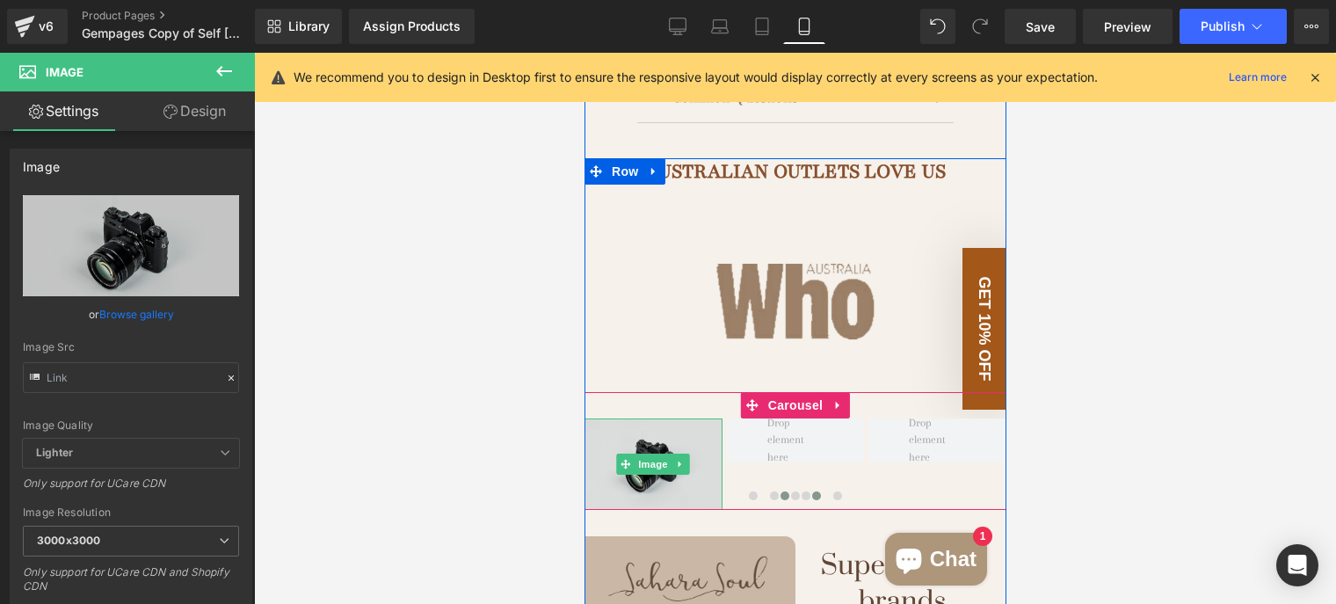
click at [693, 418] on img at bounding box center [653, 463] width 138 height 91
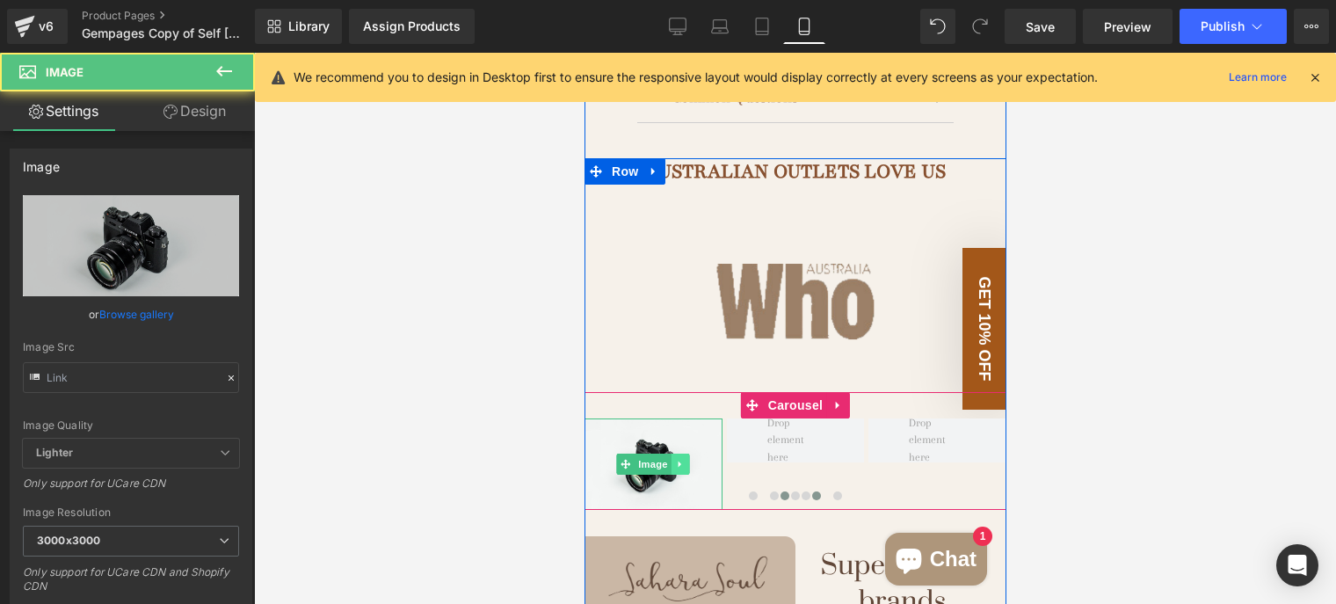
click at [675, 459] on icon at bounding box center [680, 464] width 10 height 11
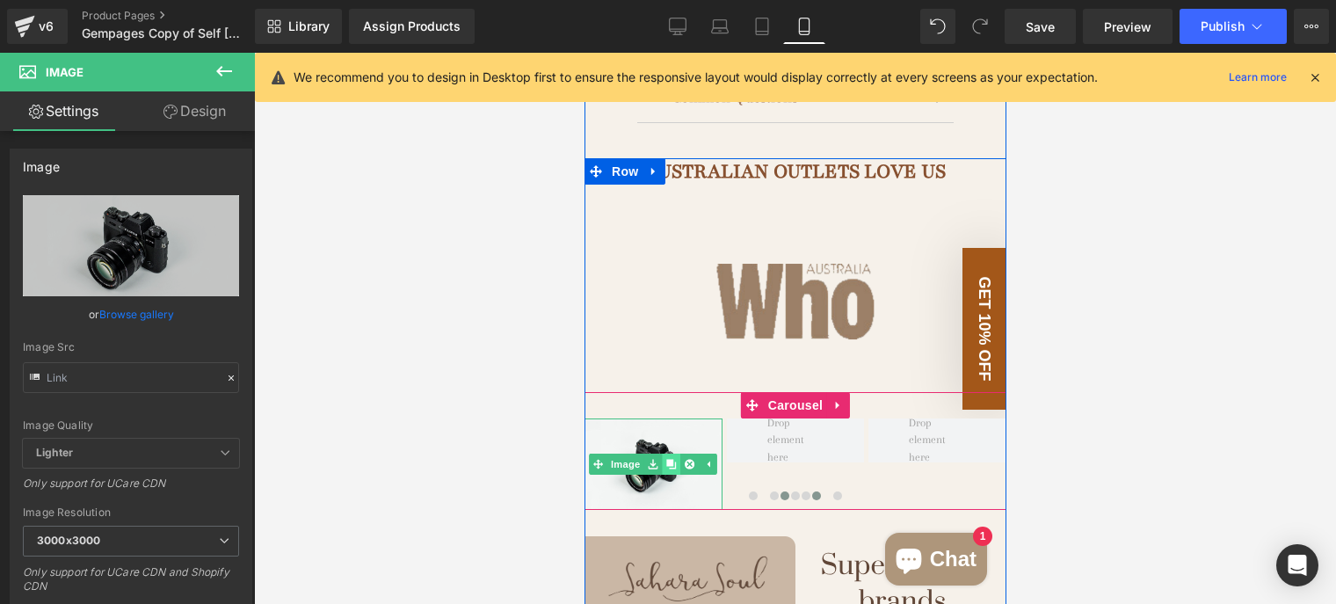
click at [666, 459] on icon at bounding box center [671, 464] width 10 height 10
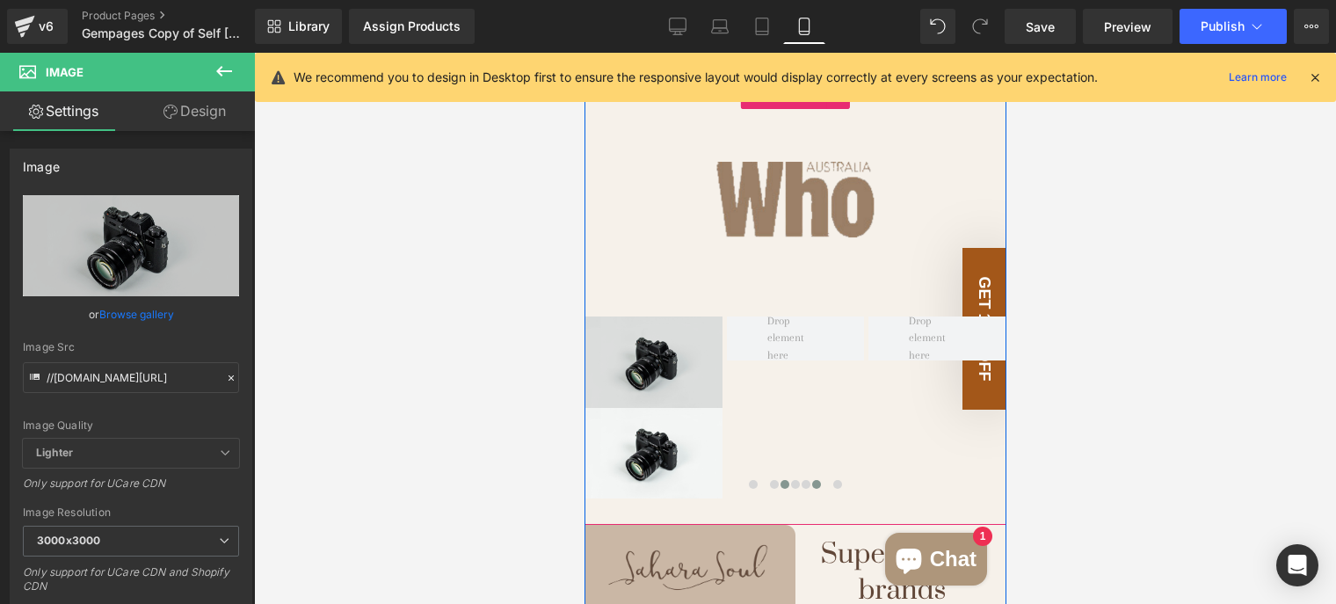
scroll to position [1417, 0]
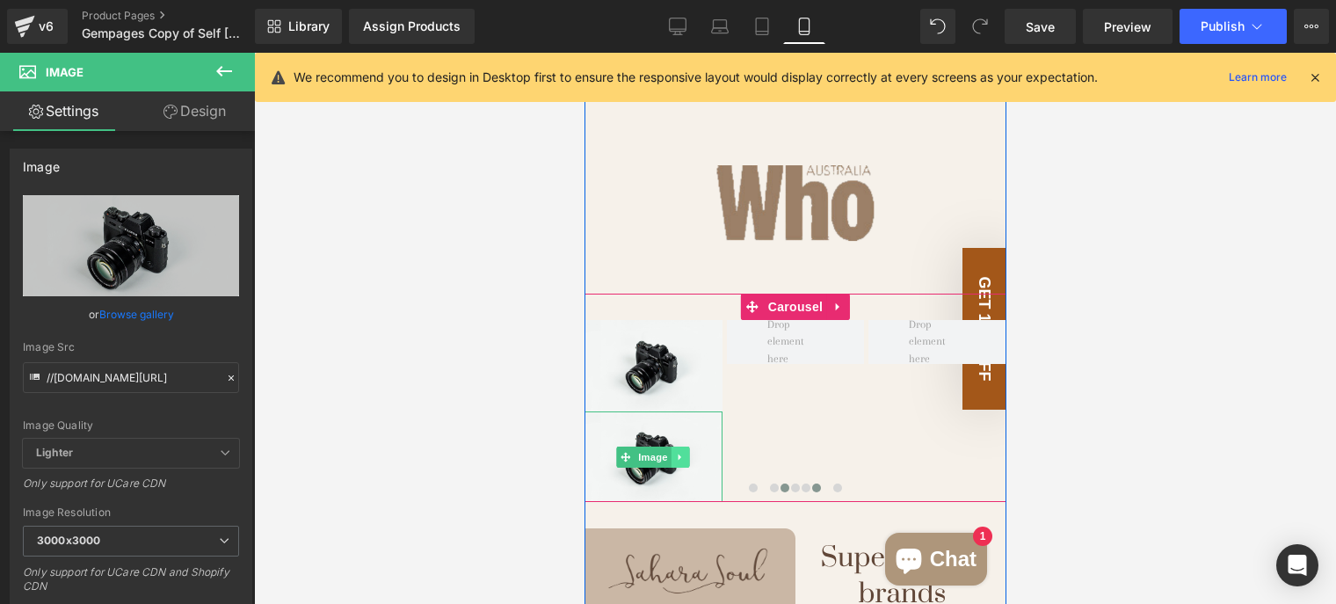
click at [671, 447] on link at bounding box center [680, 457] width 18 height 21
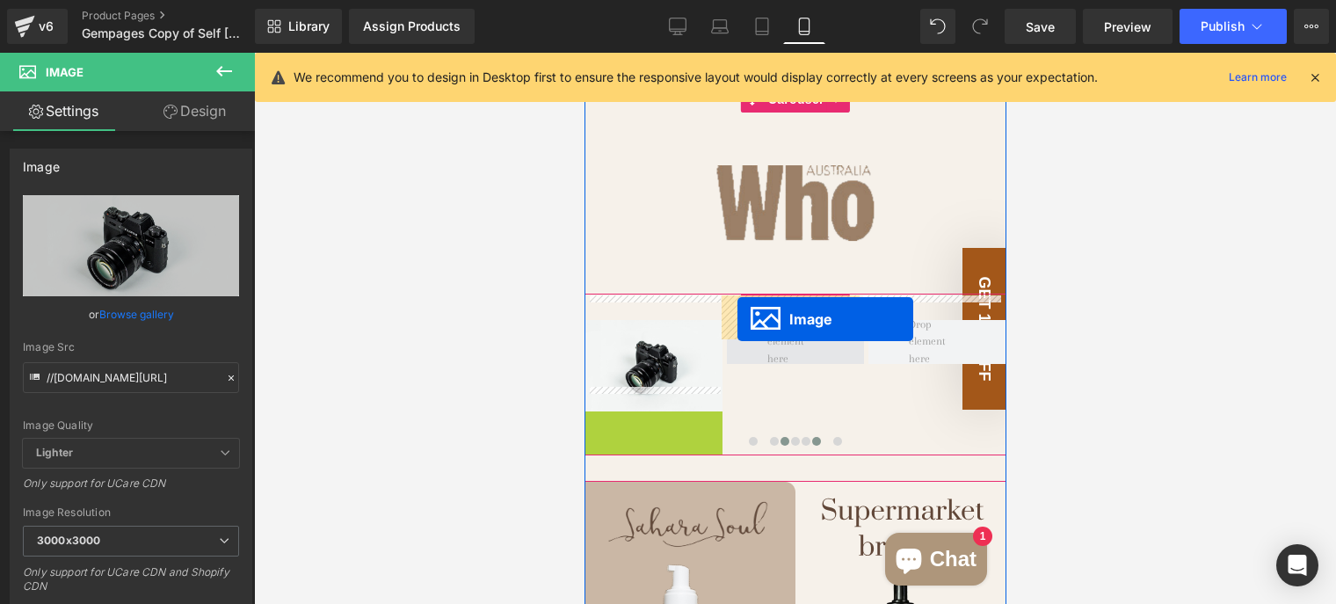
drag, startPoint x: 593, startPoint y: 431, endPoint x: 737, endPoint y: 319, distance: 182.4
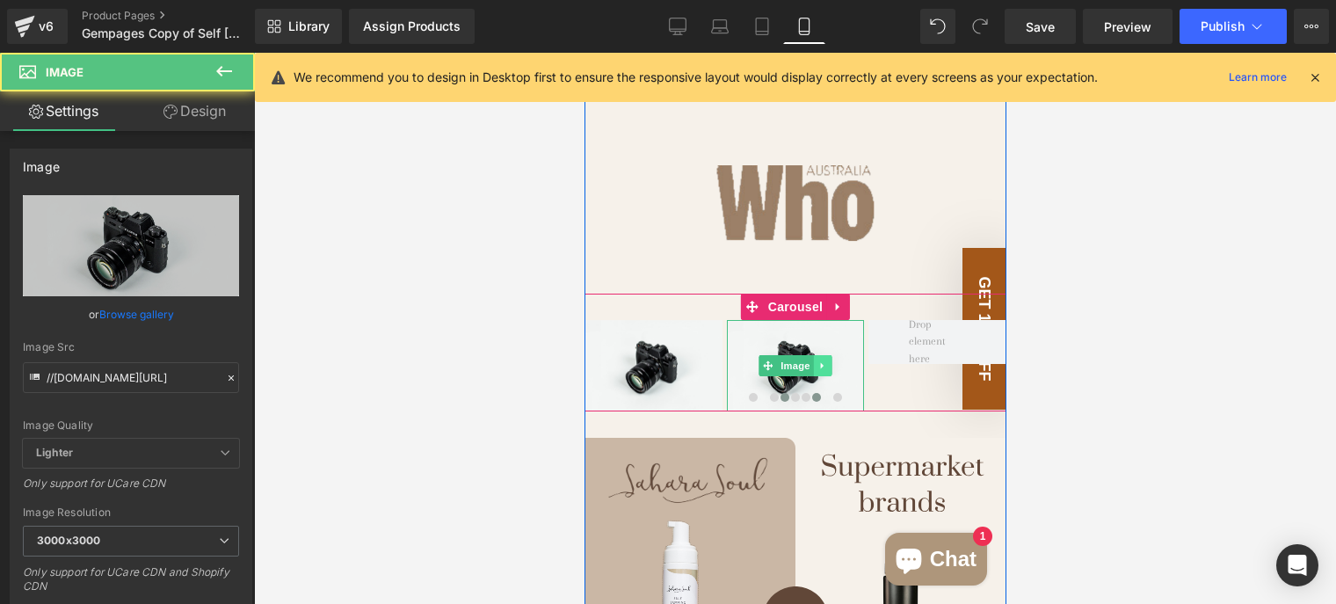
click at [818, 360] on icon at bounding box center [823, 365] width 10 height 11
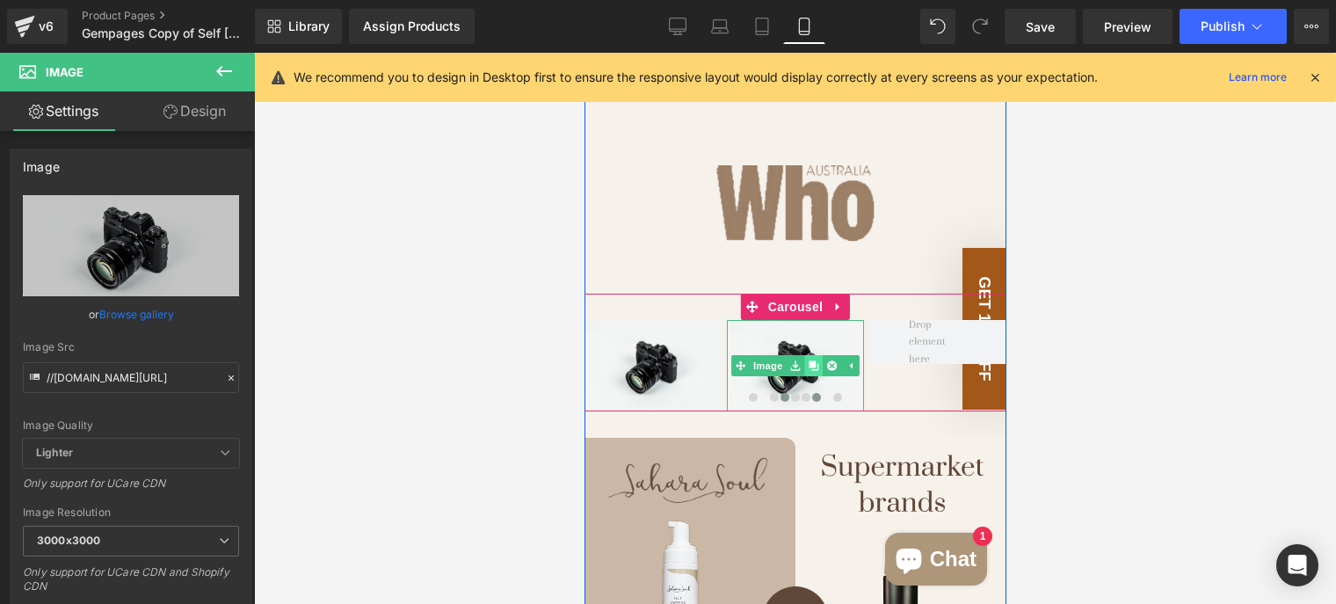
click at [808, 360] on icon at bounding box center [813, 365] width 10 height 10
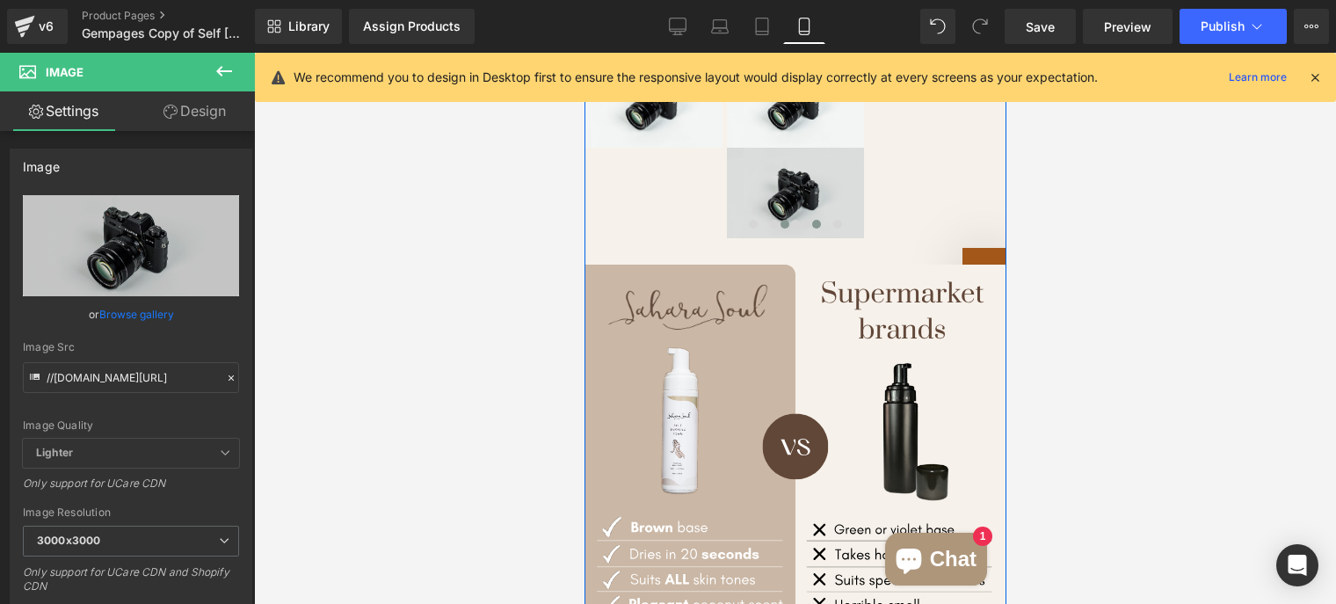
click at [758, 165] on div "Image" at bounding box center [795, 193] width 138 height 91
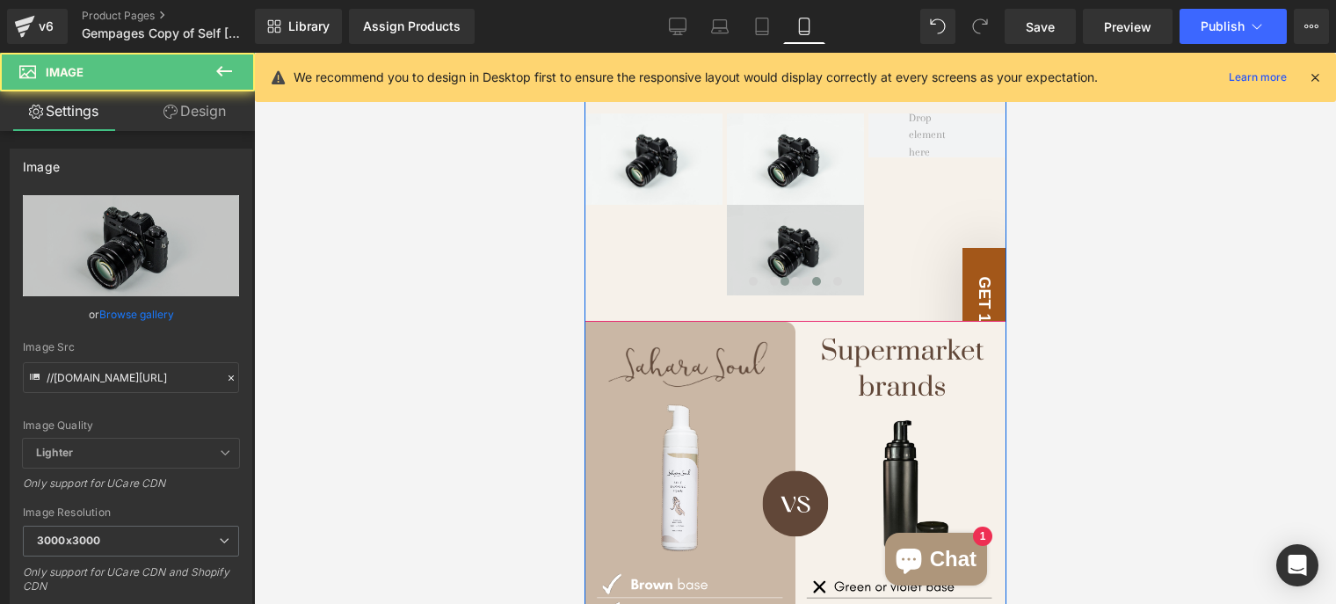
scroll to position [1593, 0]
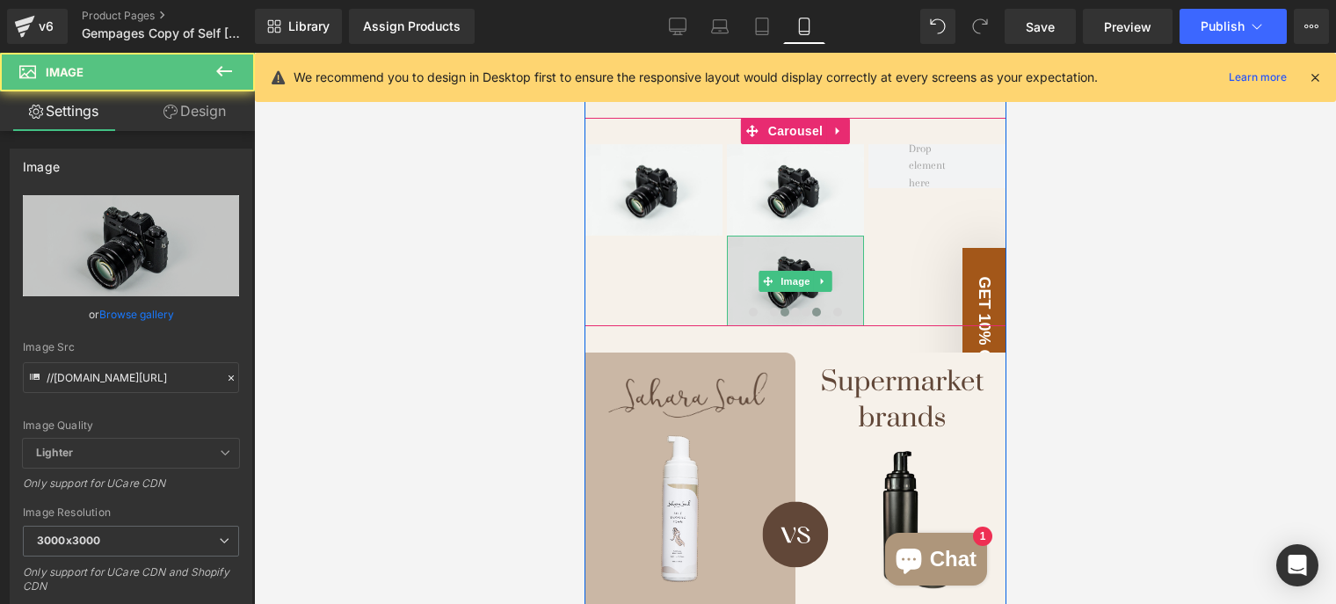
click at [750, 251] on img at bounding box center [795, 281] width 138 height 91
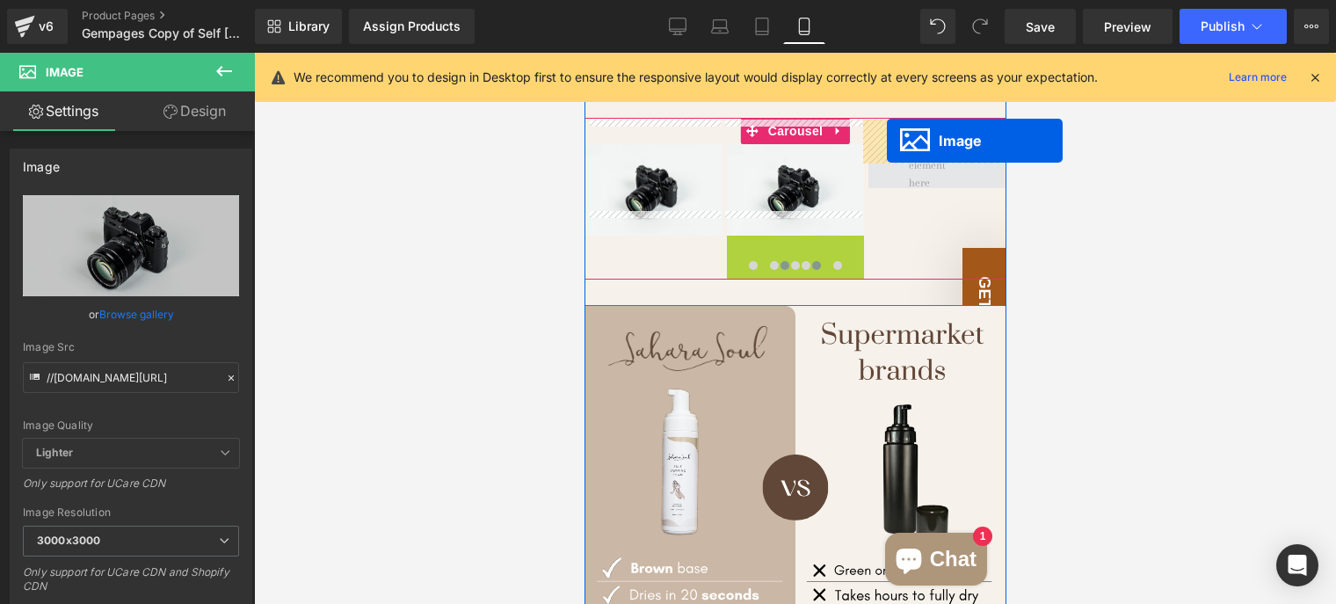
drag, startPoint x: 757, startPoint y: 249, endPoint x: 886, endPoint y: 141, distance: 168.5
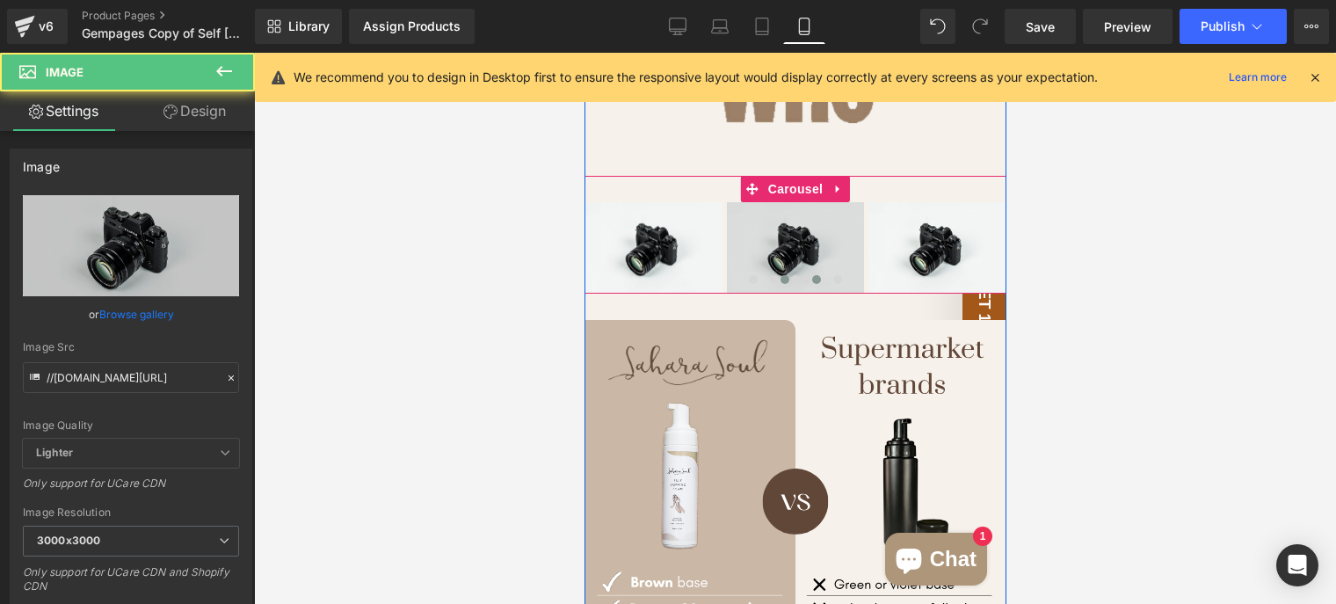
scroll to position [1505, 0]
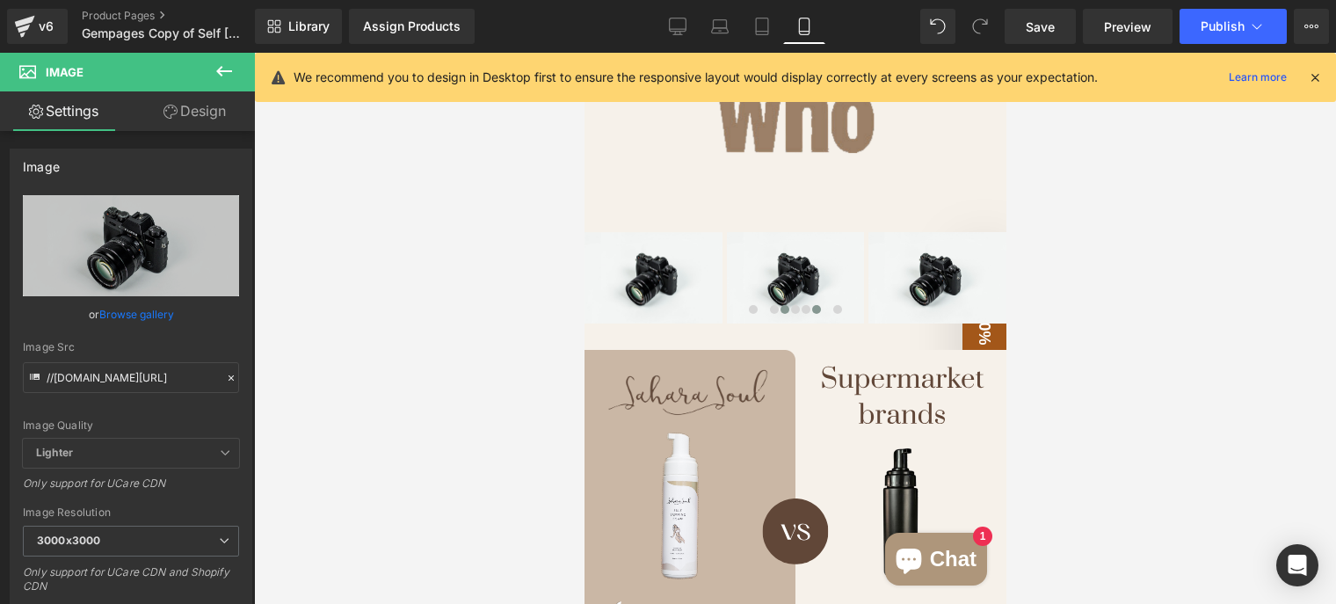
click at [382, 232] on div at bounding box center [795, 328] width 1082 height 551
click at [186, 116] on link "Design" at bounding box center [194, 111] width 127 height 40
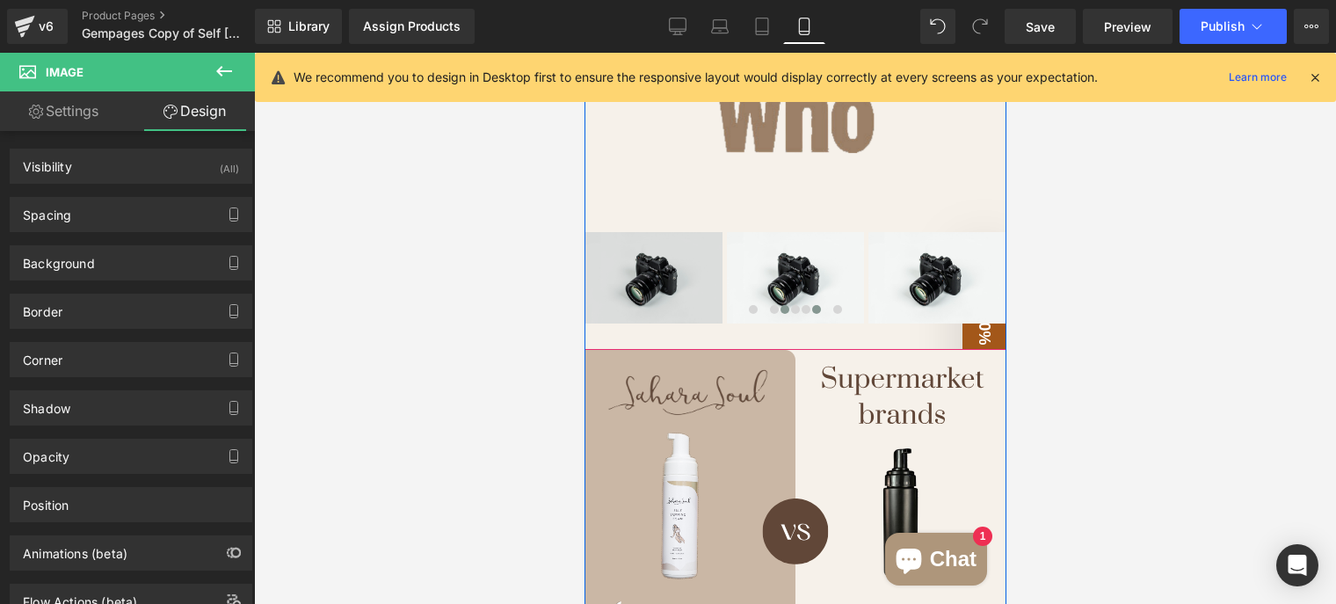
click at [684, 239] on img at bounding box center [653, 277] width 138 height 91
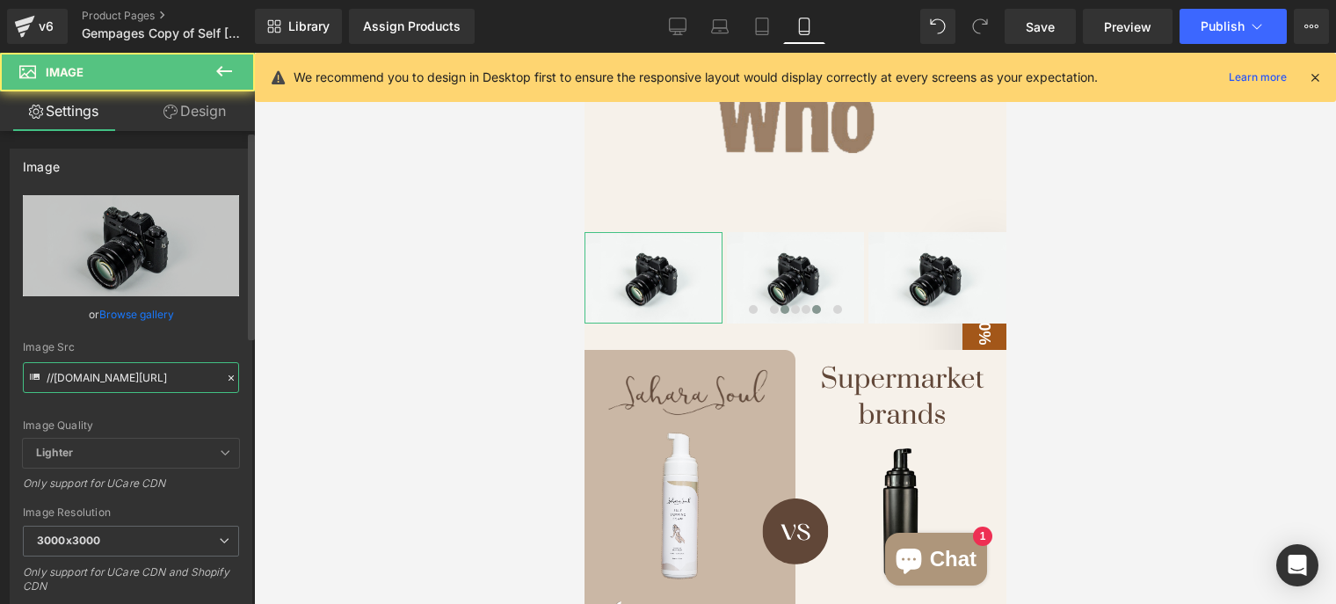
click at [138, 375] on input "//d1um8515vdn9kb.cloudfront.net/images/parallax.jpg" at bounding box center [131, 377] width 216 height 31
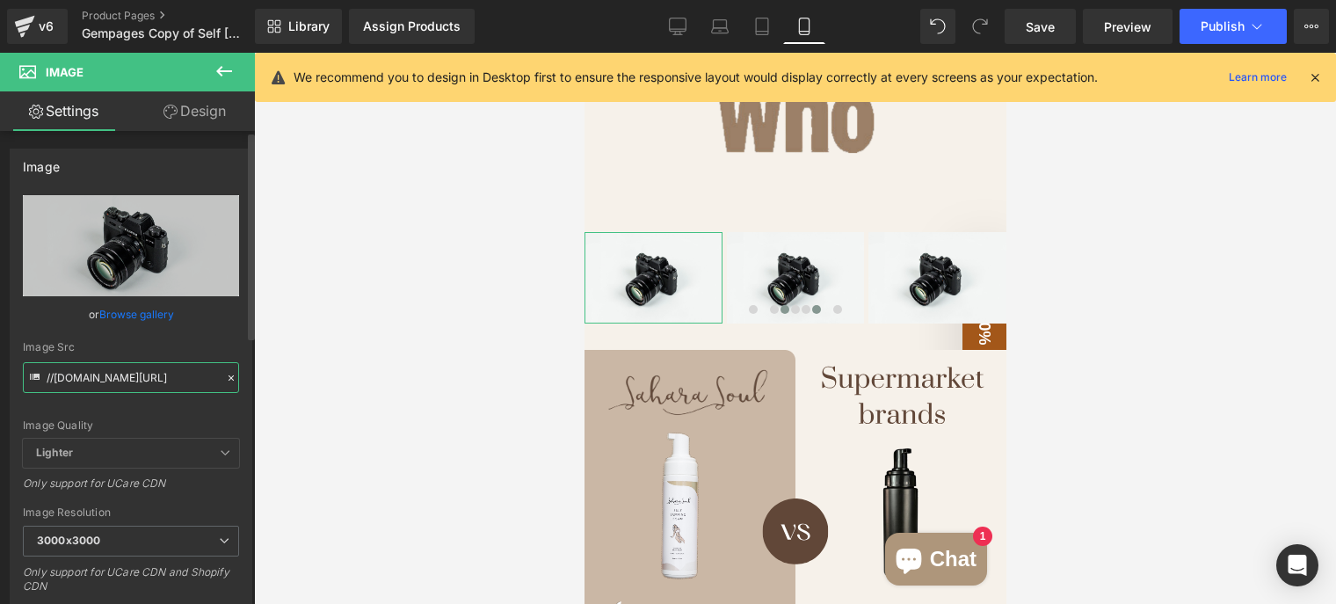
click at [138, 375] on input "//d1um8515vdn9kb.cloudfront.net/images/parallax.jpg" at bounding box center [131, 377] width 216 height 31
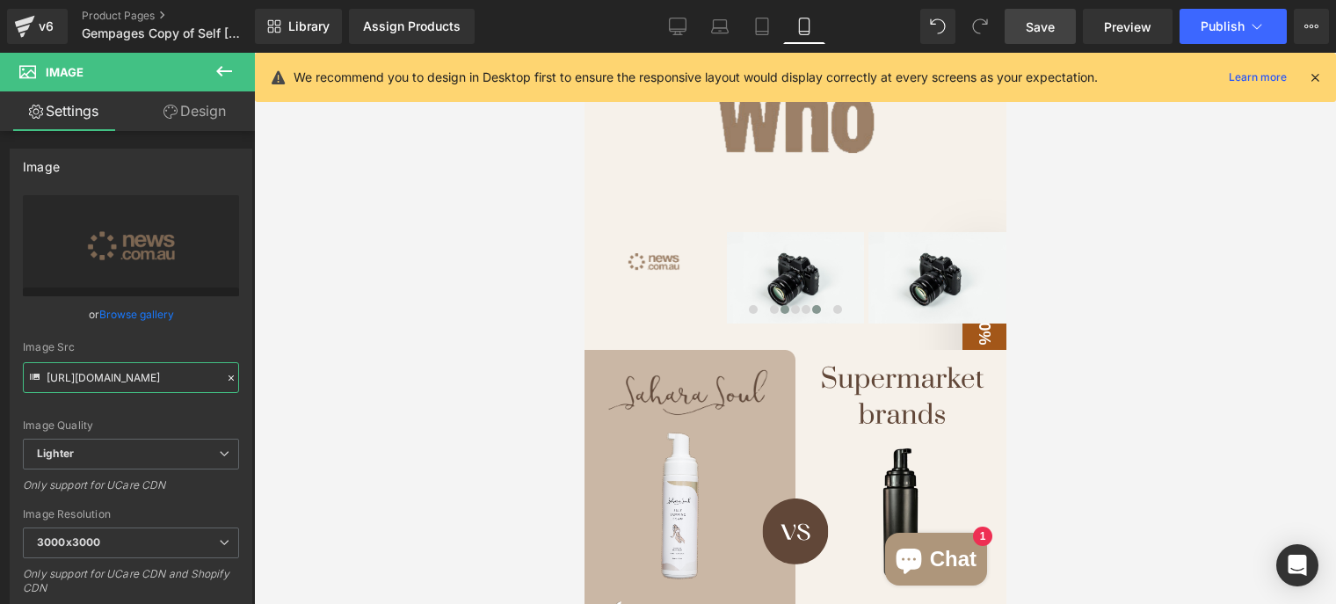
type input "https://ucarecdn.com/f04df788-01f8-4982-a759-fcbcd53d40fb/-/format/auto/-/previ…"
click at [1044, 33] on span "Save" at bounding box center [1040, 27] width 29 height 18
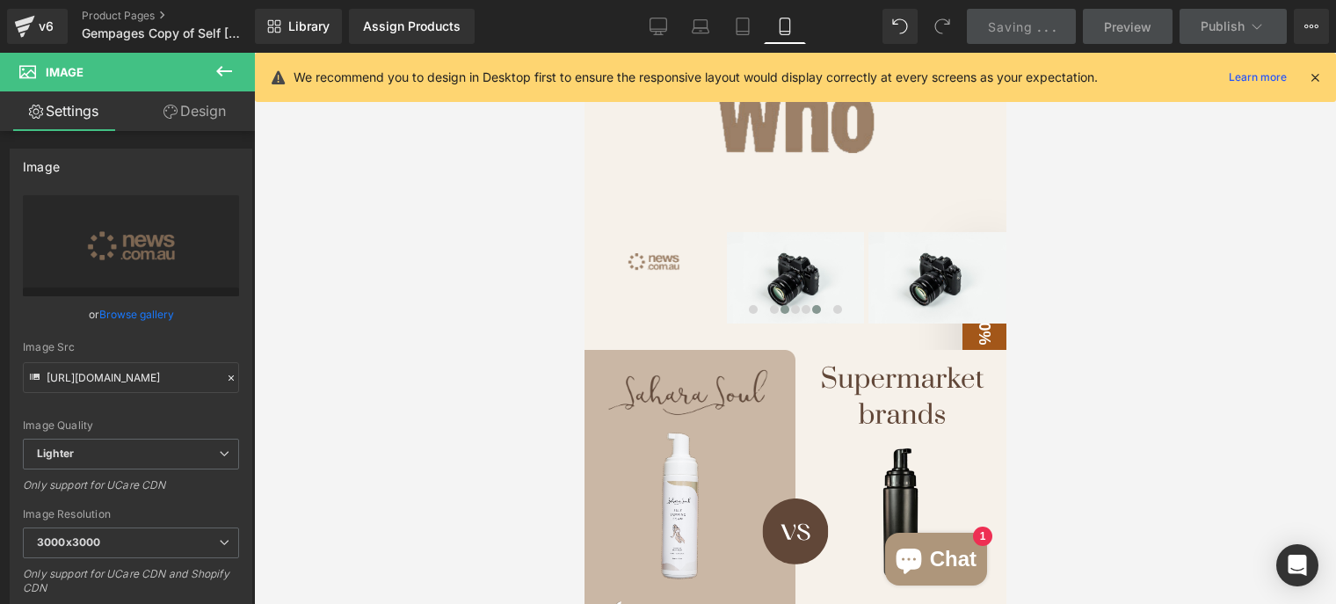
scroll to position [0, 0]
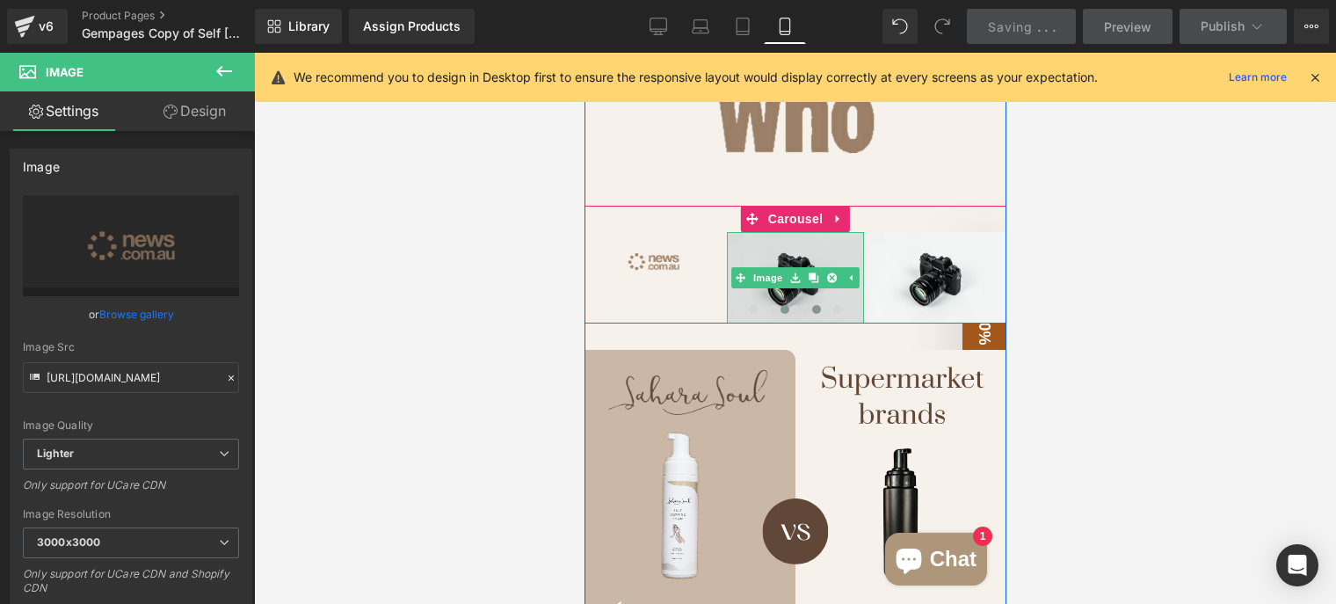
click at [830, 232] on img at bounding box center [795, 277] width 138 height 91
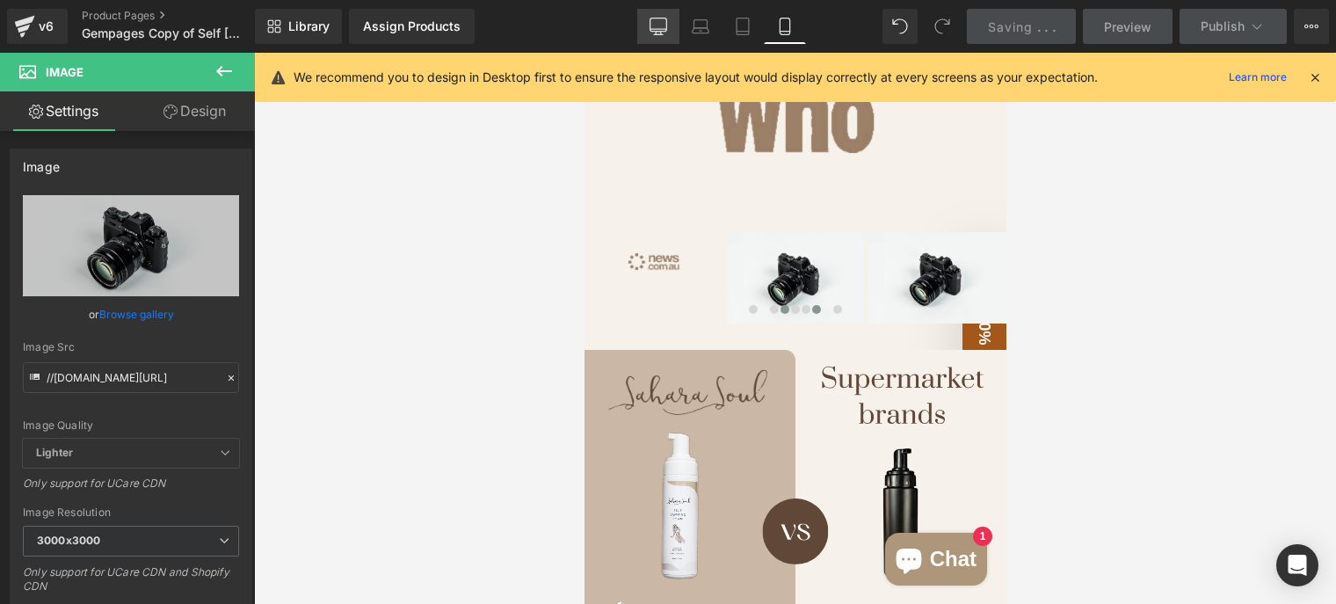
click at [658, 22] on link "Desktop" at bounding box center [658, 26] width 42 height 35
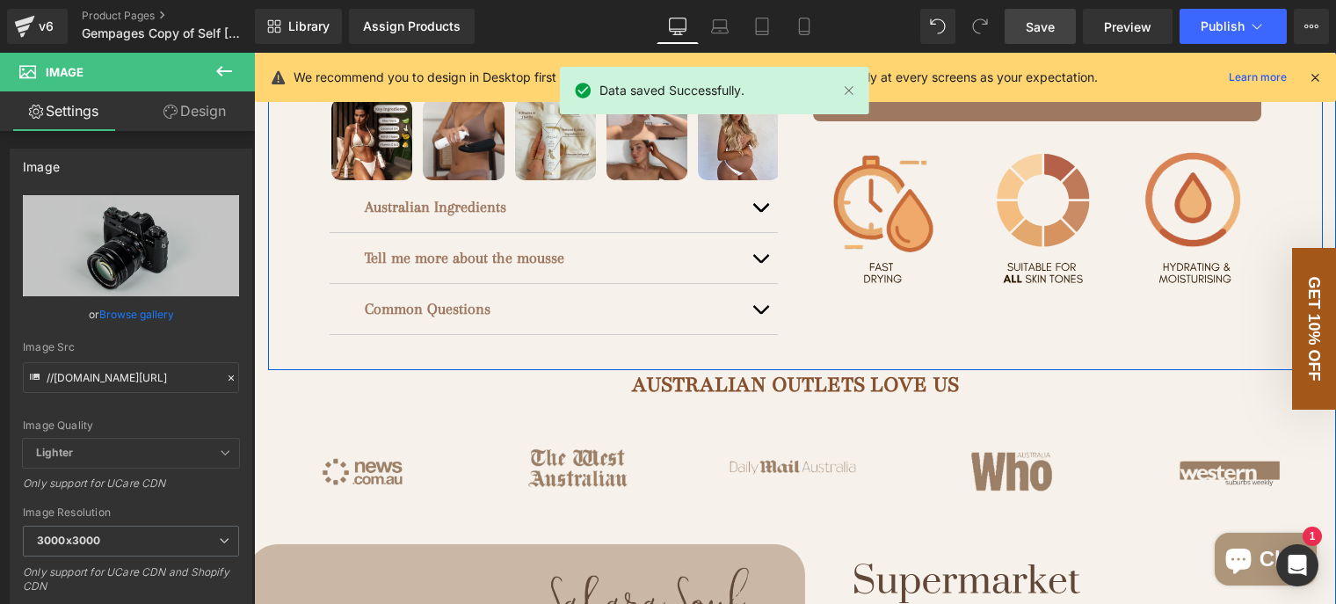
scroll to position [879, 0]
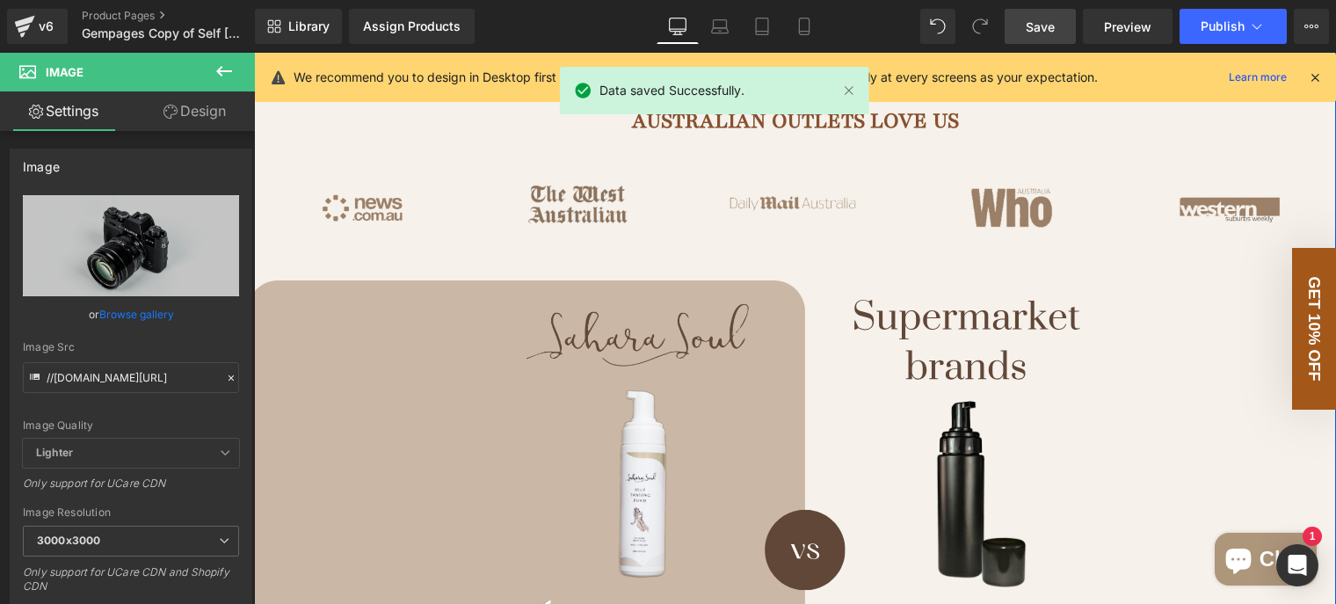
click at [598, 228] on img at bounding box center [578, 208] width 216 height 93
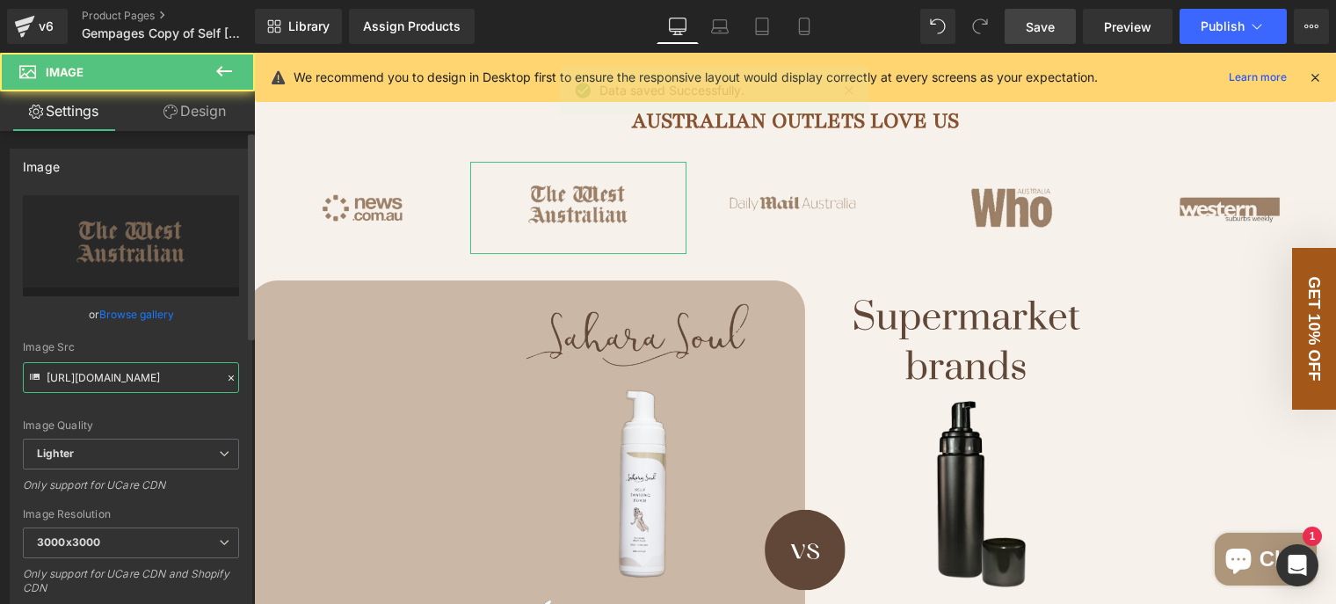
click at [173, 375] on input "https://ucarecdn.com/dd2f4fdb-601c-4829-9ba1-1923fe3a07e7/-/format/auto/-/previ…" at bounding box center [131, 377] width 216 height 31
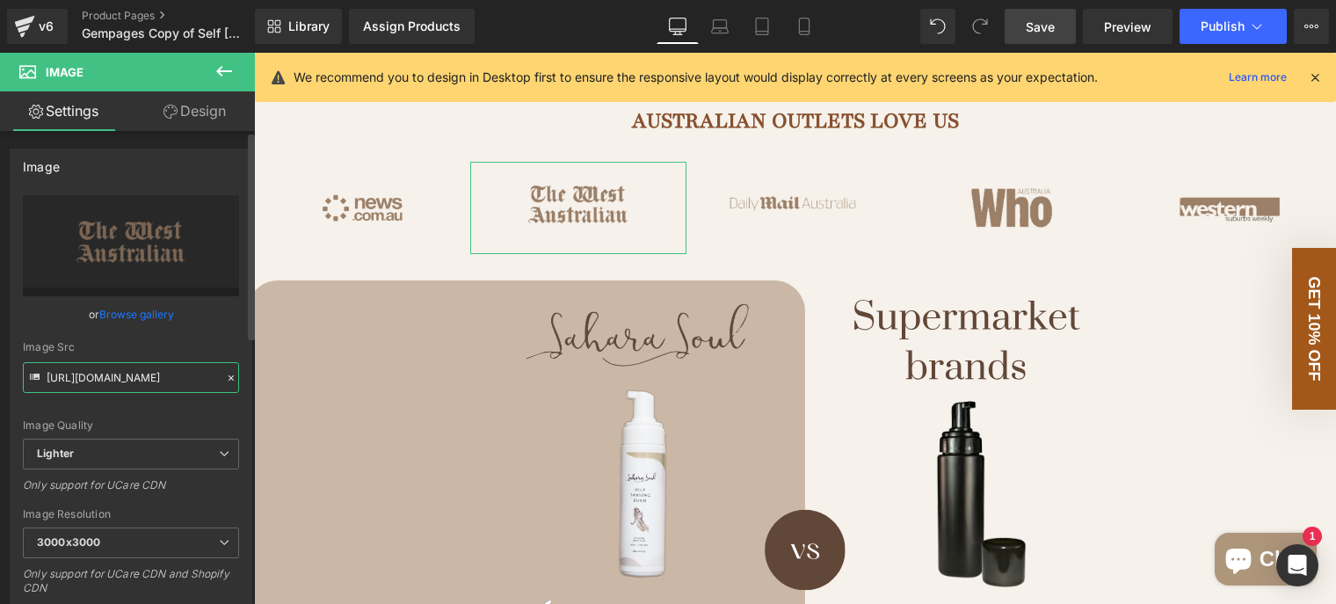
click at [173, 375] on input "https://ucarecdn.com/dd2f4fdb-601c-4829-9ba1-1923fe3a07e7/-/format/auto/-/previ…" at bounding box center [131, 377] width 216 height 31
click at [803, 27] on icon at bounding box center [805, 27] width 18 height 18
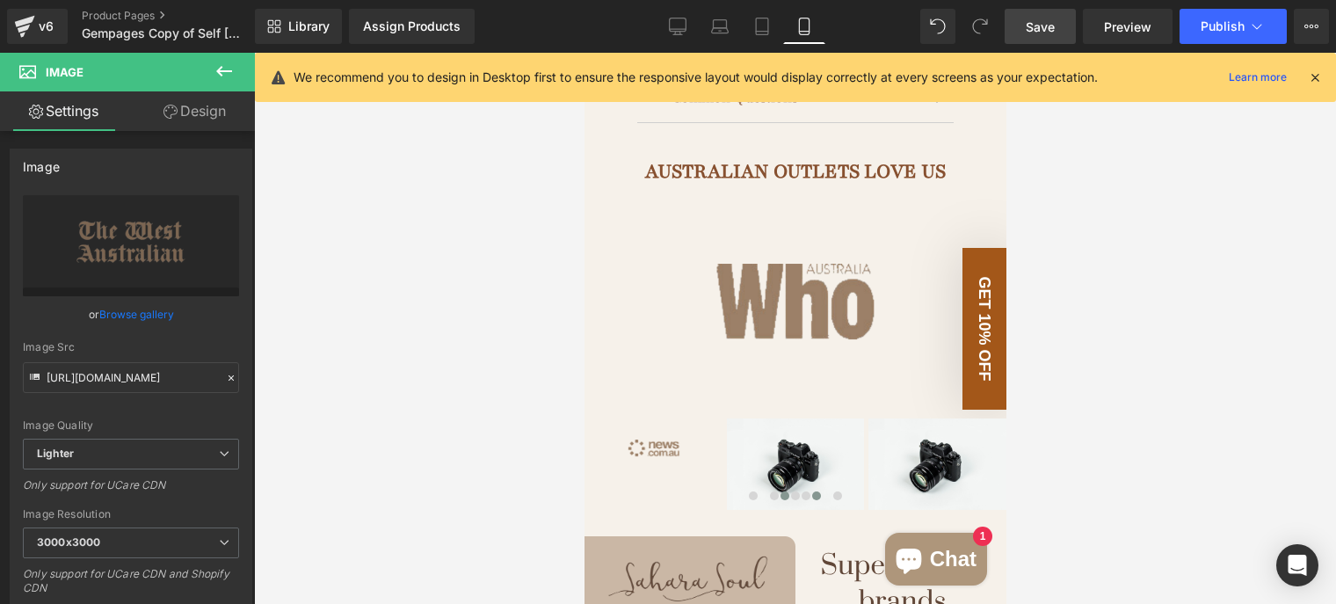
scroll to position [1583, 0]
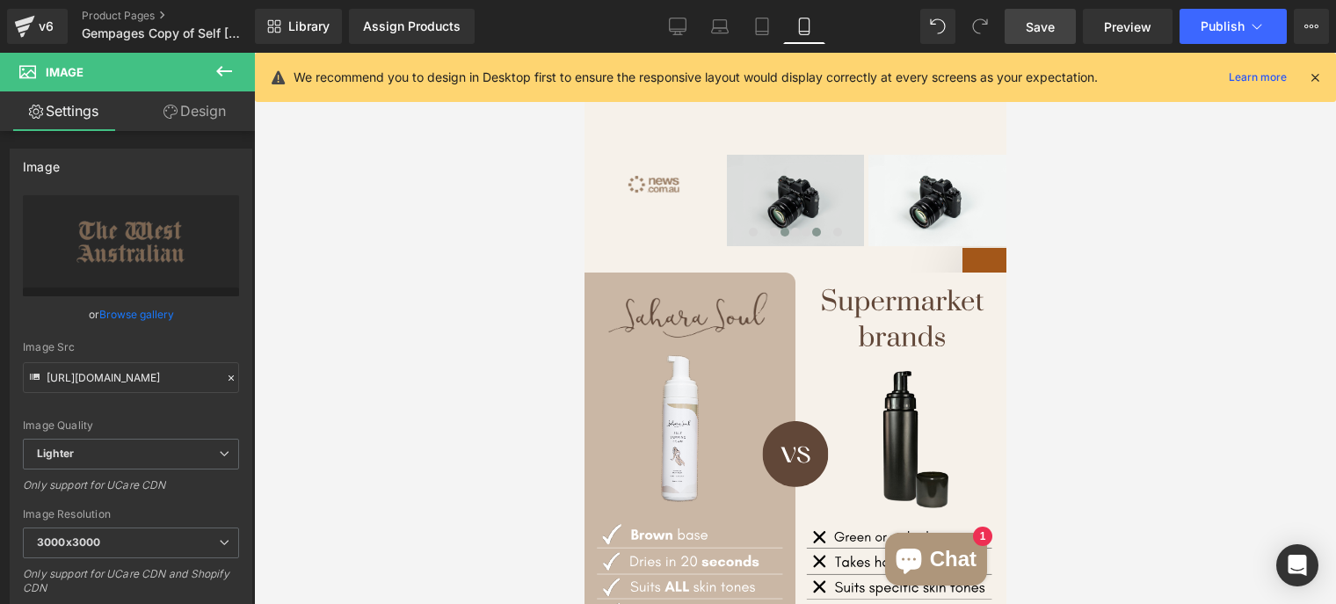
click at [805, 166] on div "Image" at bounding box center [795, 200] width 138 height 91
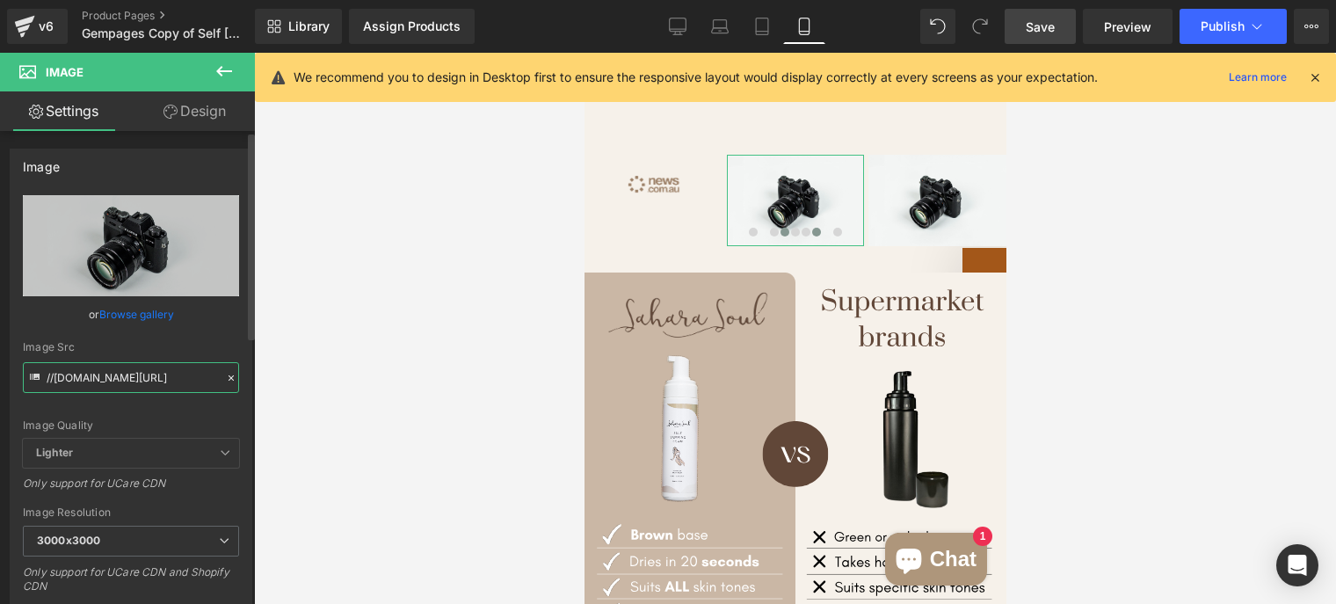
click at [168, 369] on input "//d1um8515vdn9kb.cloudfront.net/images/parallax.jpg" at bounding box center [131, 377] width 216 height 31
click at [167, 370] on input "//d1um8515vdn9kb.cloudfront.net/images/parallax.jpg" at bounding box center [131, 377] width 216 height 31
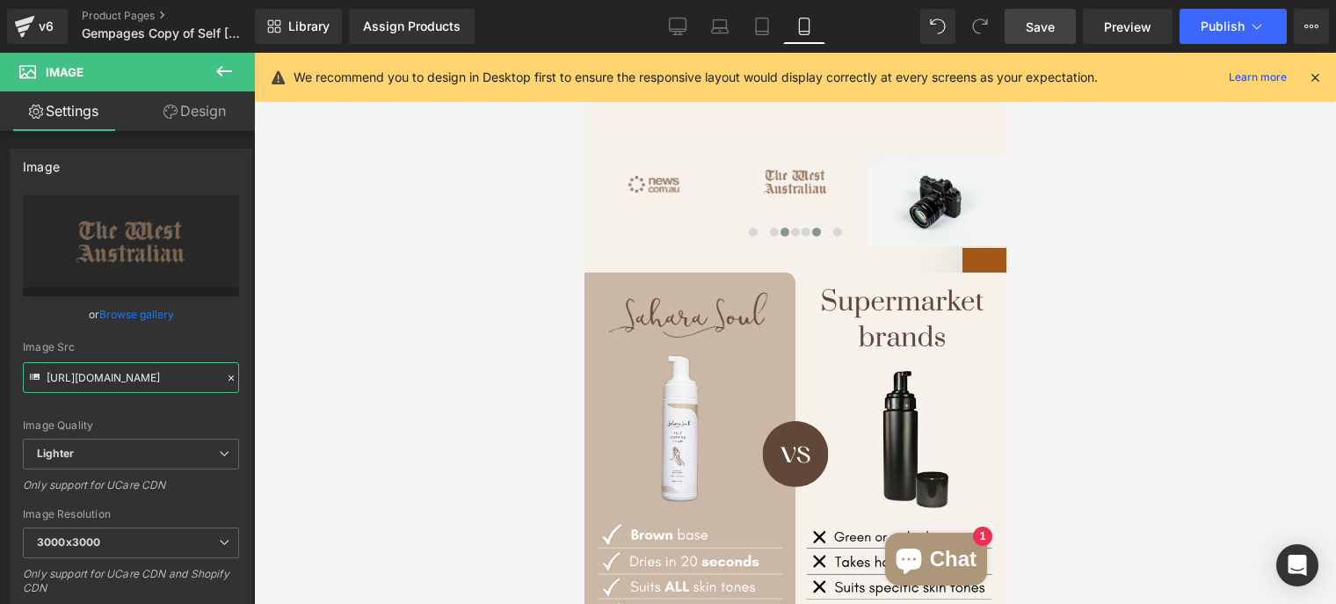
type input "https://ucarecdn.com/dd2f4fdb-601c-4829-9ba1-1923fe3a07e7/-/format/auto/-/previ…"
click at [473, 236] on div at bounding box center [795, 328] width 1082 height 551
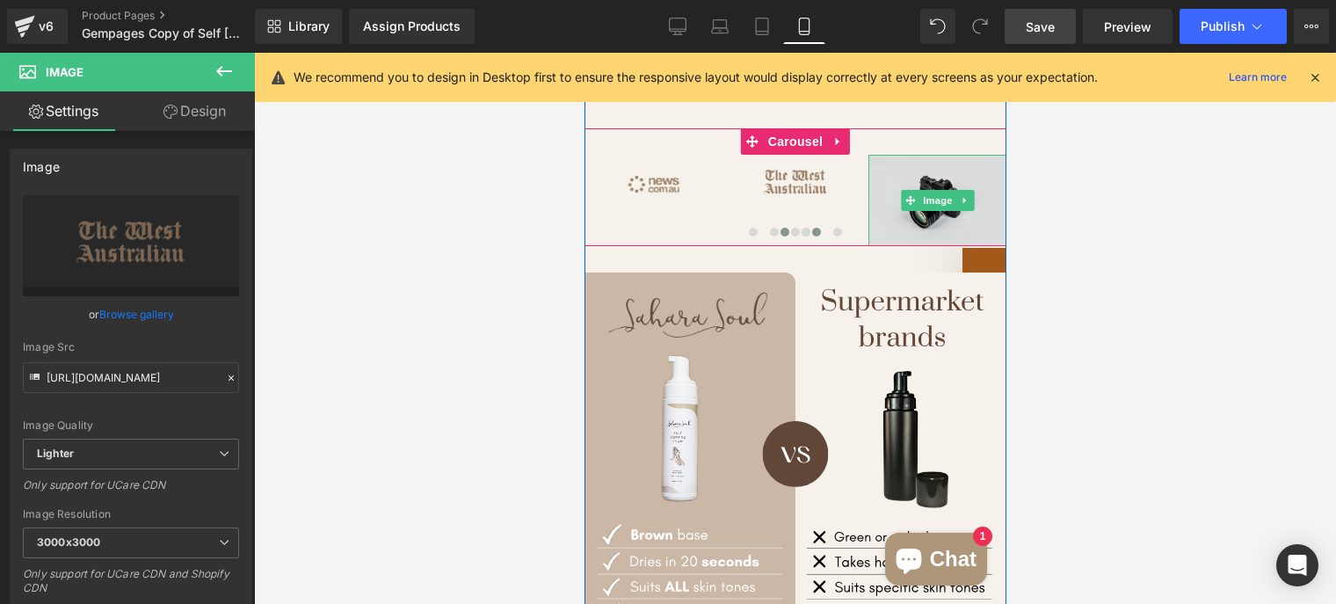
click at [952, 155] on img at bounding box center [937, 200] width 138 height 91
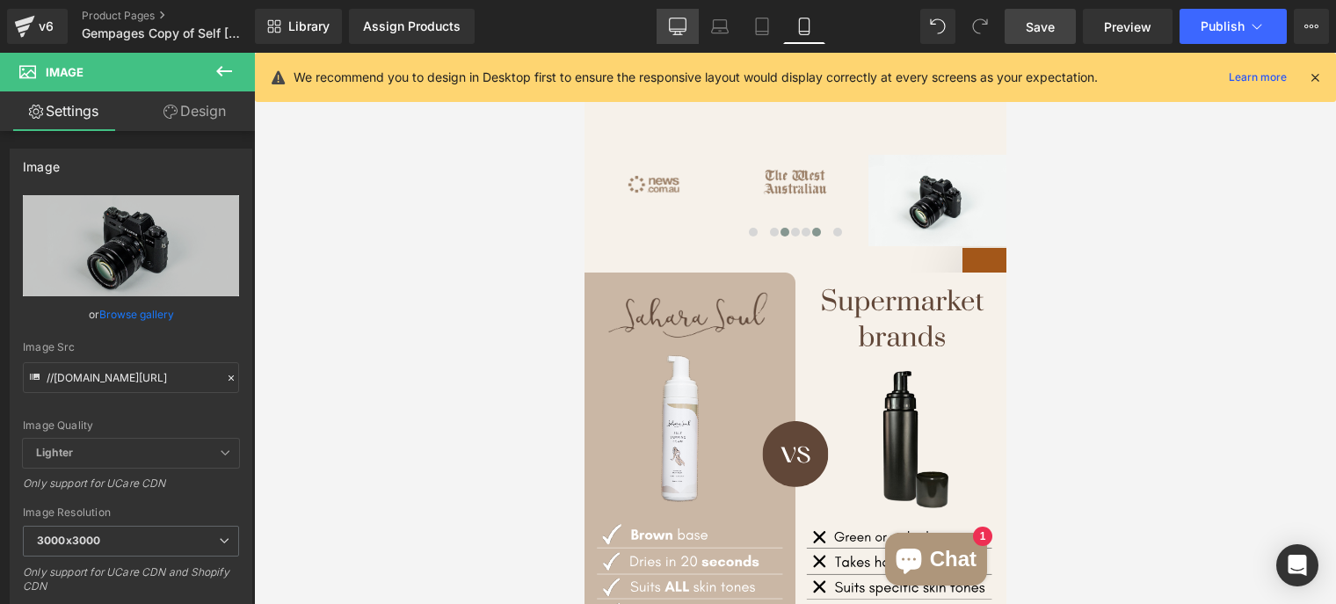
click at [681, 29] on icon at bounding box center [678, 29] width 17 height 0
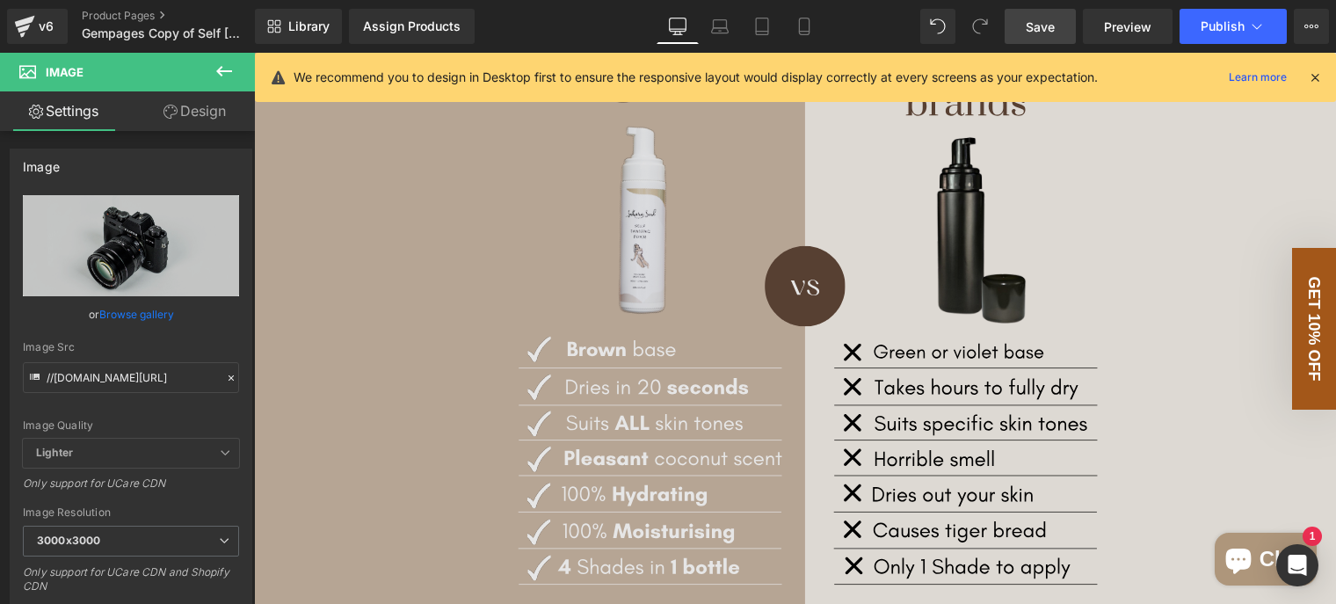
scroll to position [615, 0]
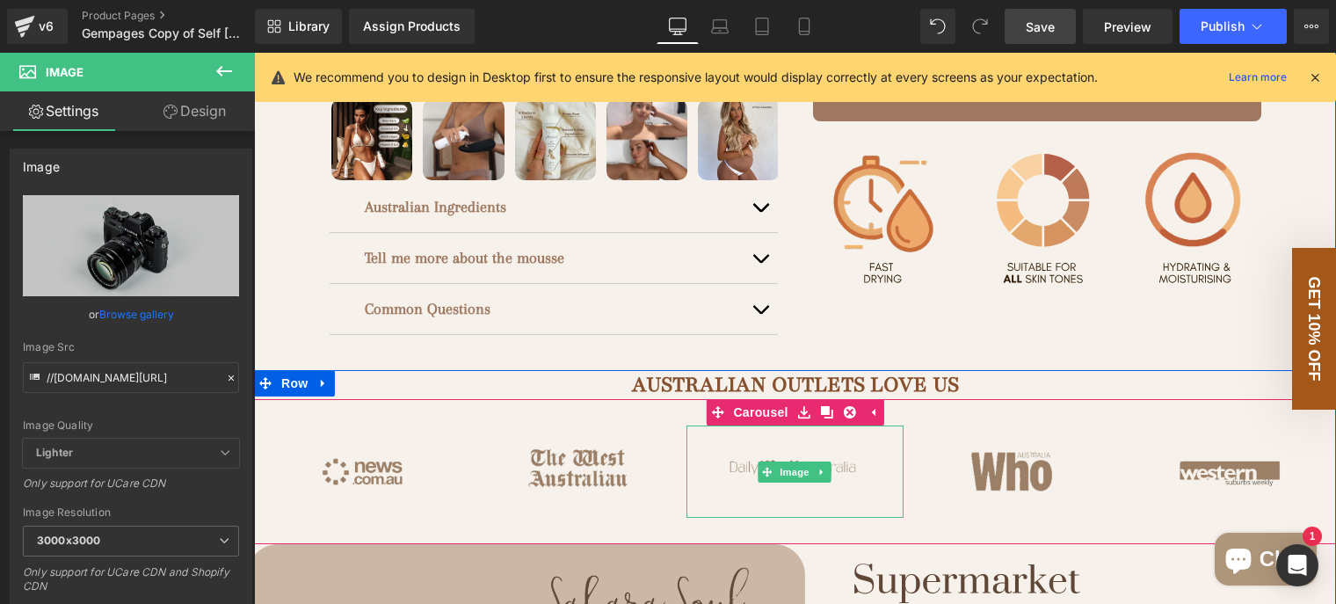
click at [846, 487] on img at bounding box center [795, 472] width 216 height 93
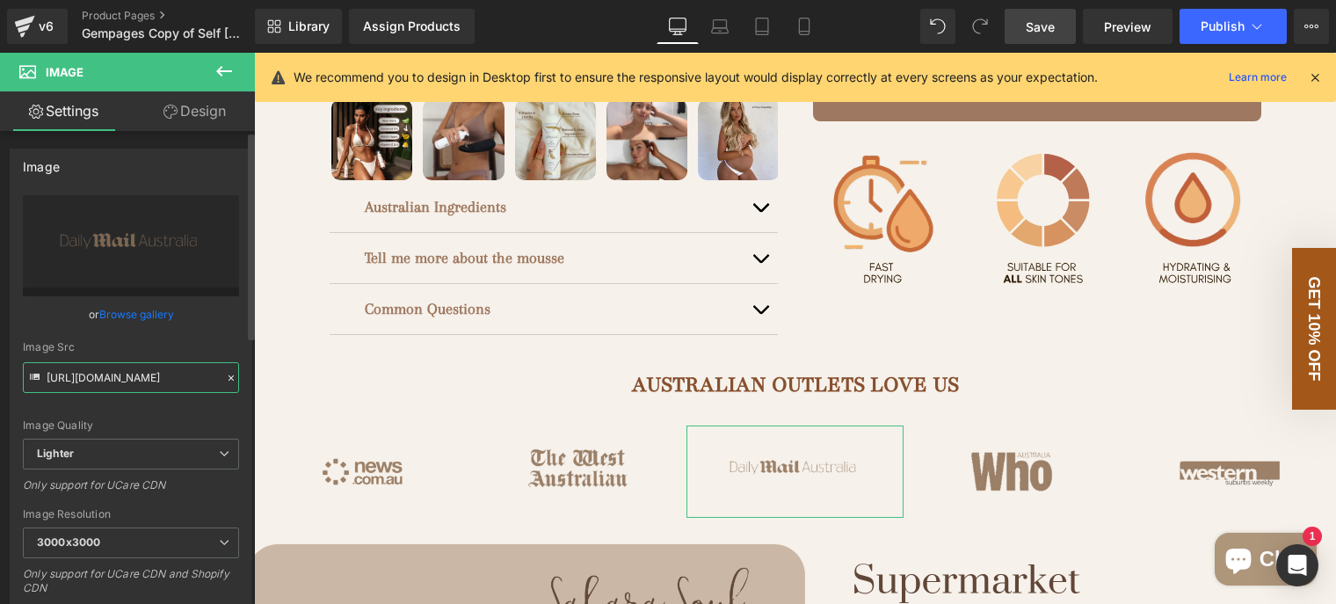
click at [130, 377] on input "https://ucarecdn.com/24c3ff14-0c4b-474c-bb82-c462825ace93/-/format/auto/-/previ…" at bounding box center [131, 377] width 216 height 31
click at [804, 34] on icon at bounding box center [804, 26] width 10 height 17
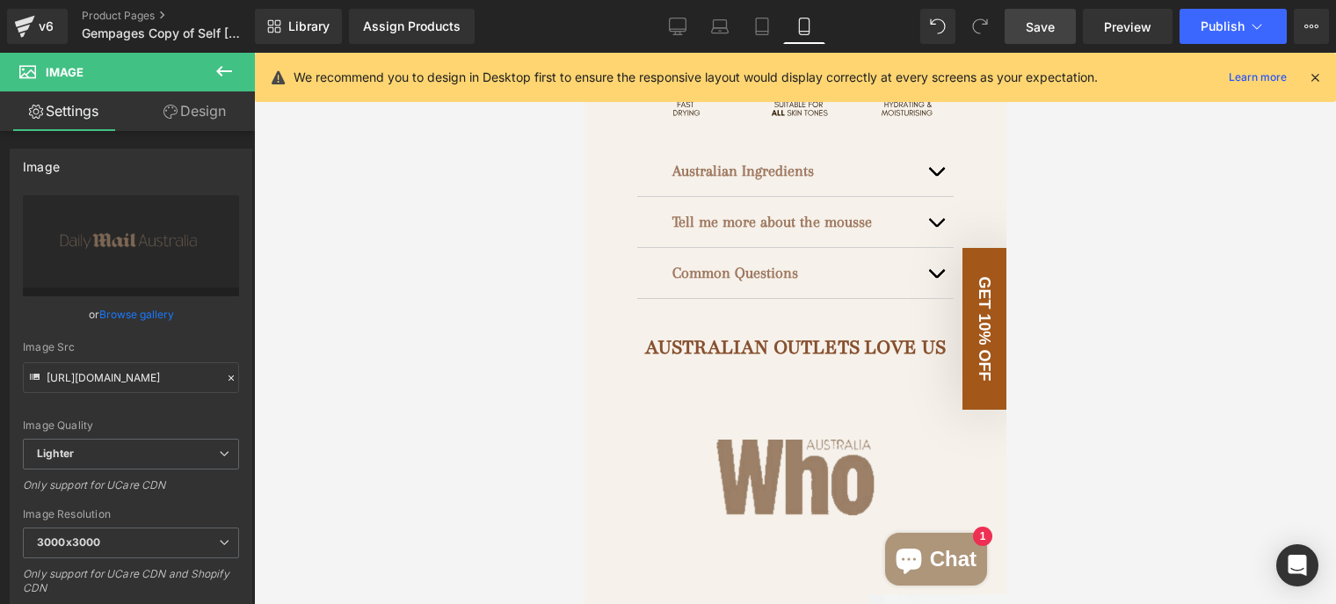
scroll to position [1407, 0]
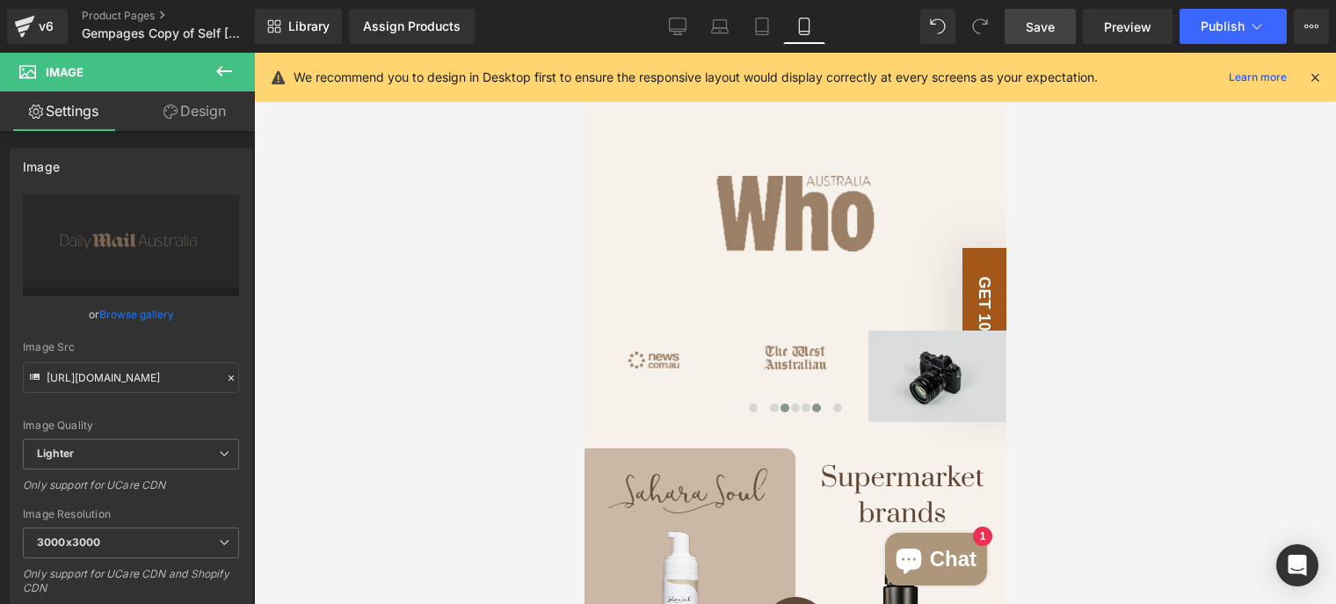
click at [920, 340] on img at bounding box center [937, 376] width 138 height 91
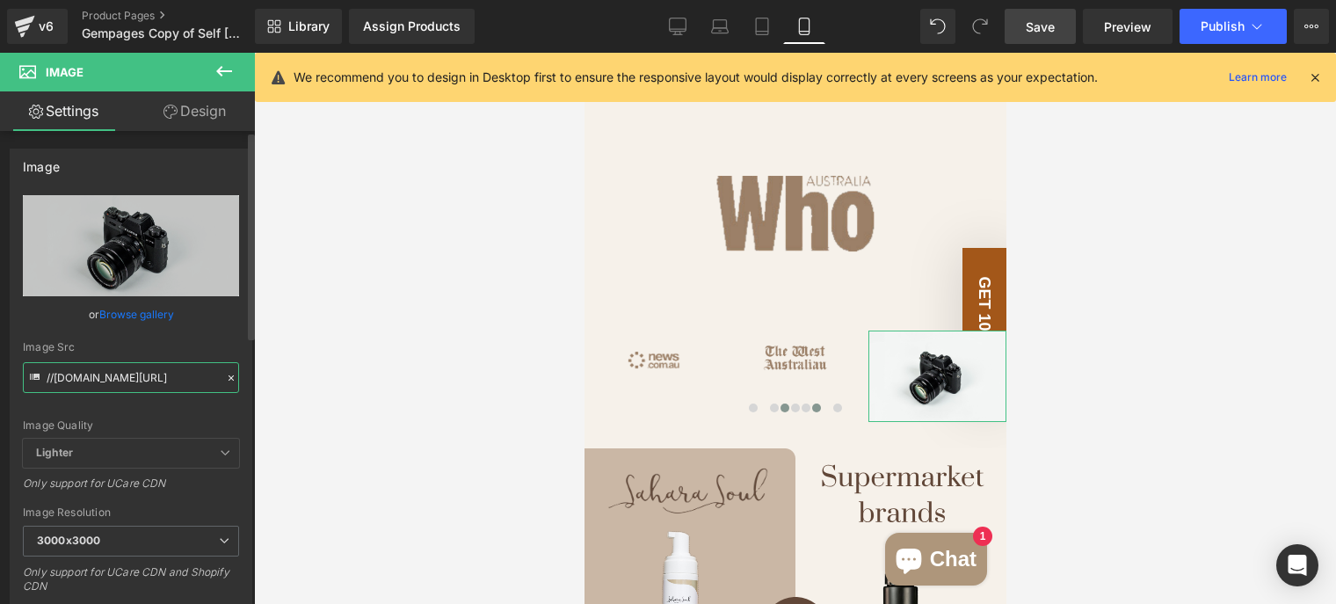
click at [113, 372] on input "//d1um8515vdn9kb.cloudfront.net/images/parallax.jpg" at bounding box center [131, 377] width 216 height 31
type input "https://ucarecdn.com/24c3ff14-0c4b-474c-bb82-c462825ace93/-/format/auto/-/previ…"
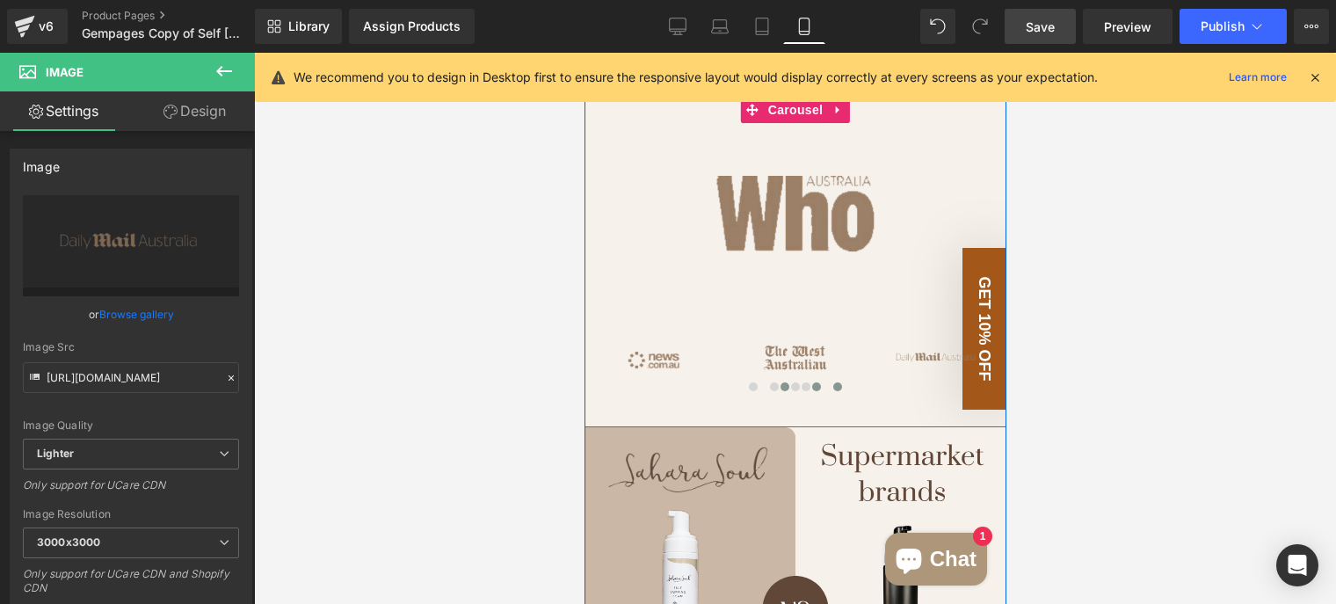
click at [833, 382] on span at bounding box center [837, 386] width 9 height 9
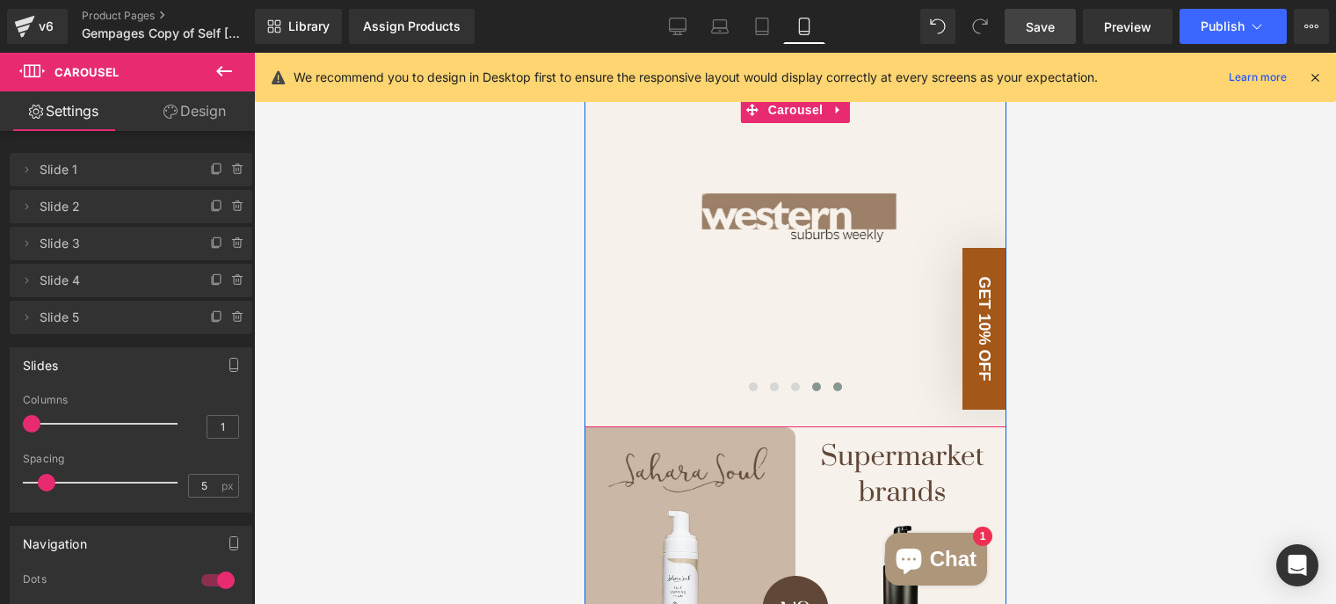
click at [805, 378] on button at bounding box center [815, 387] width 21 height 18
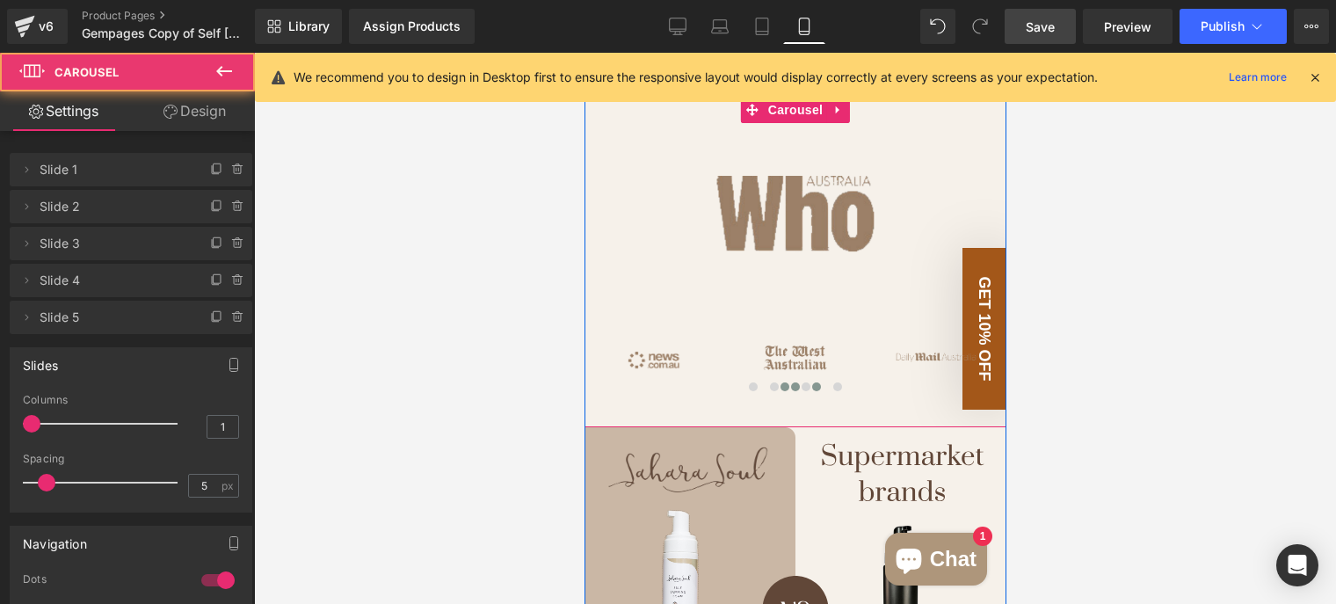
click at [790, 382] on span at bounding box center [794, 386] width 9 height 9
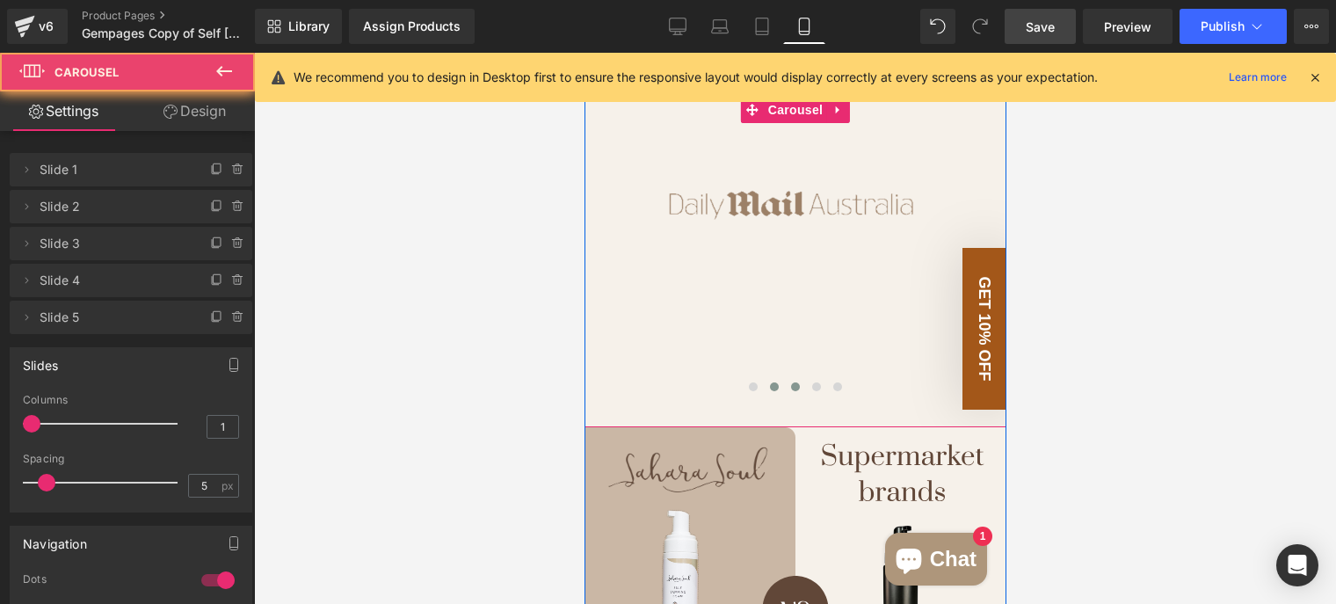
click at [769, 382] on span at bounding box center [773, 386] width 9 height 9
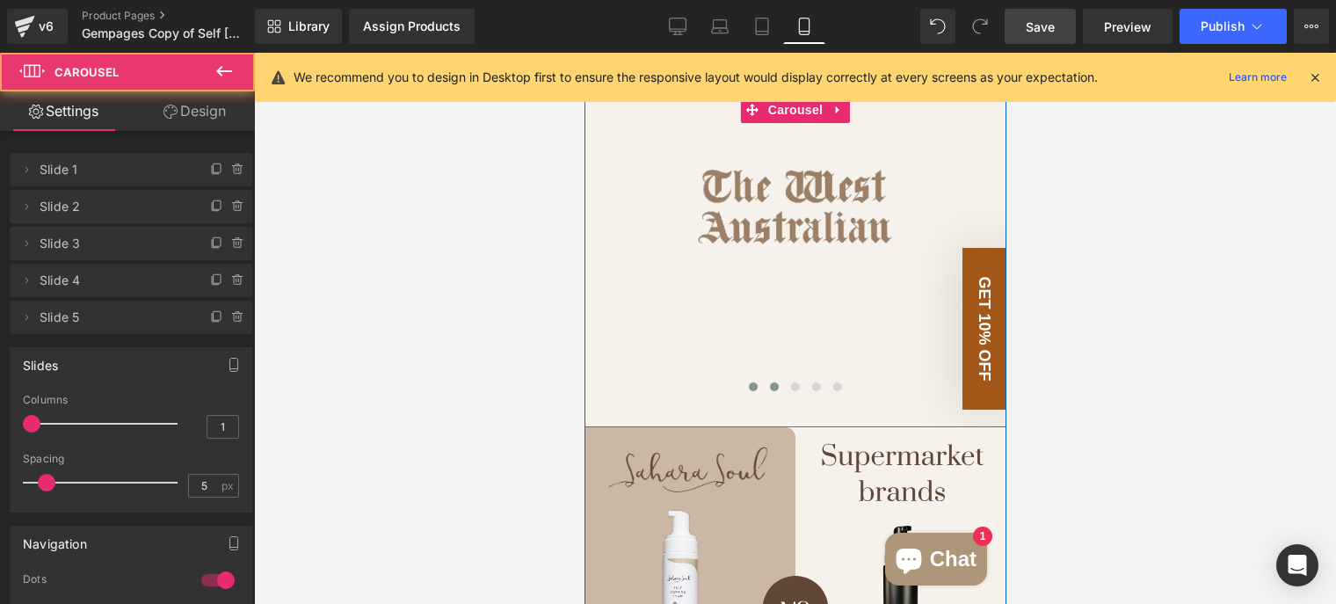
click at [748, 382] on span at bounding box center [752, 386] width 9 height 9
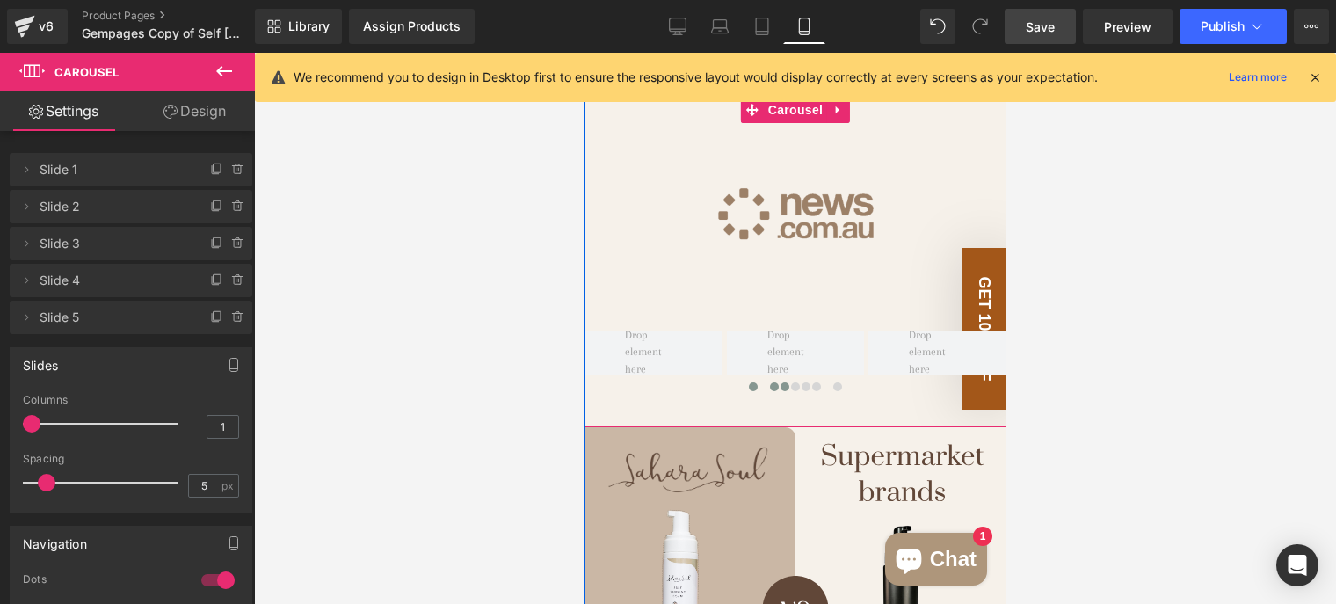
click at [769, 382] on span at bounding box center [773, 386] width 9 height 9
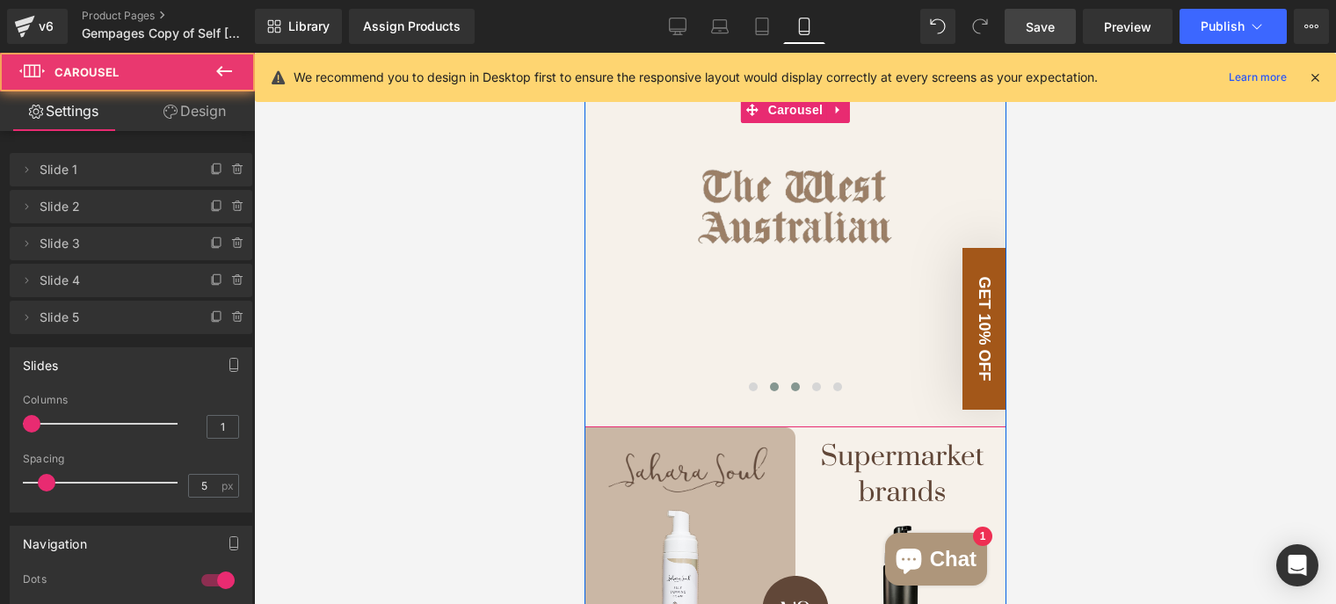
click at [790, 382] on span at bounding box center [794, 386] width 9 height 9
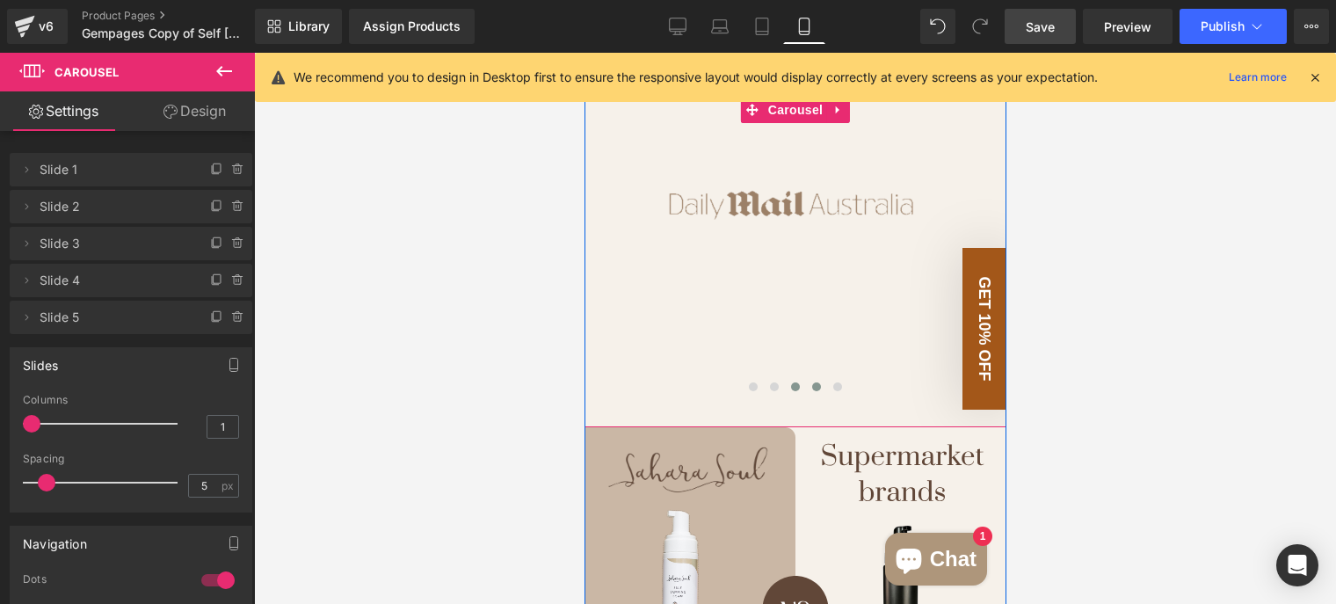
click at [805, 378] on button at bounding box center [815, 387] width 21 height 18
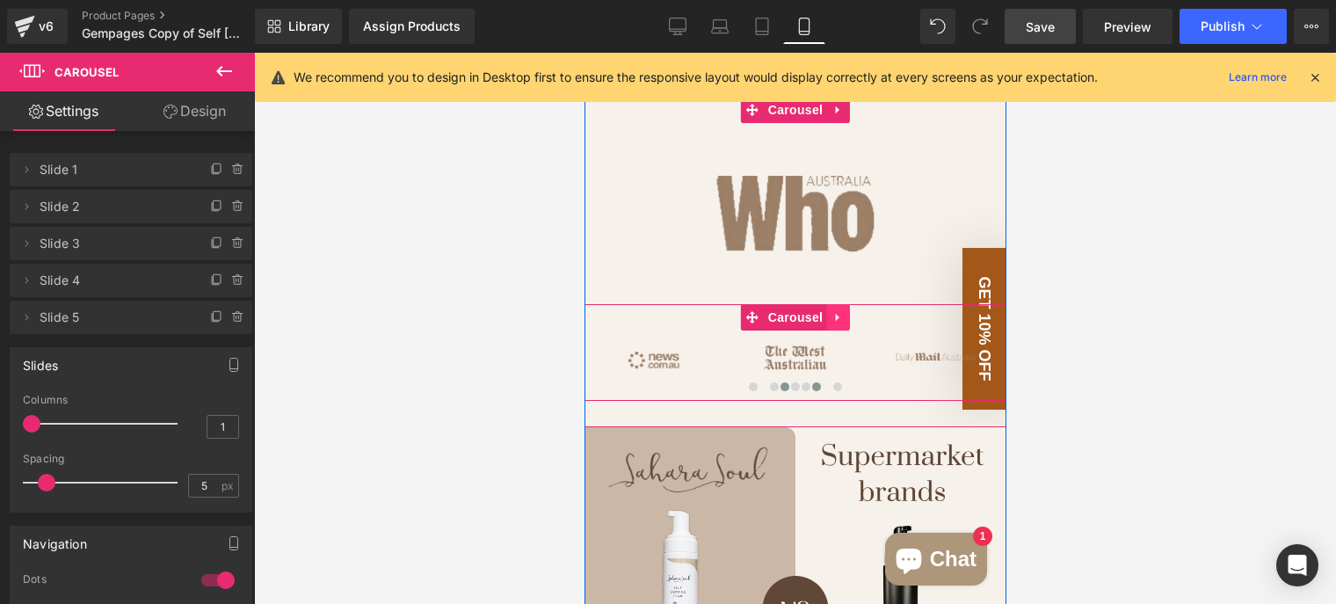
click at [838, 304] on link at bounding box center [837, 317] width 23 height 26
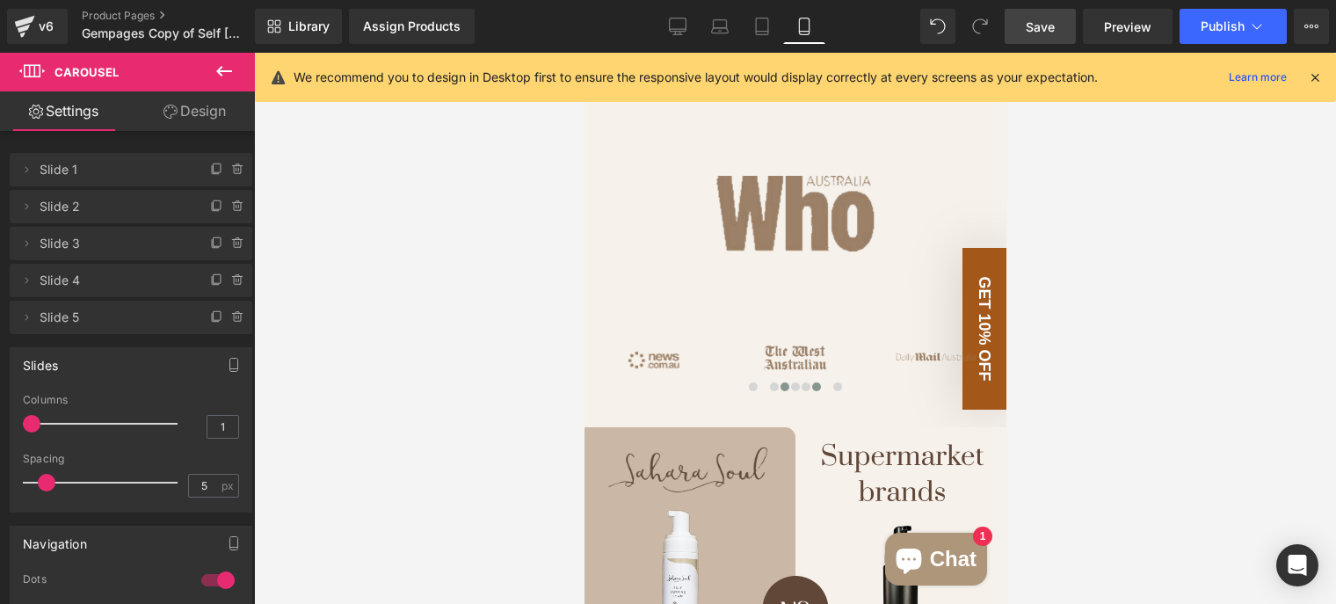
click at [396, 226] on div at bounding box center [795, 328] width 1082 height 551
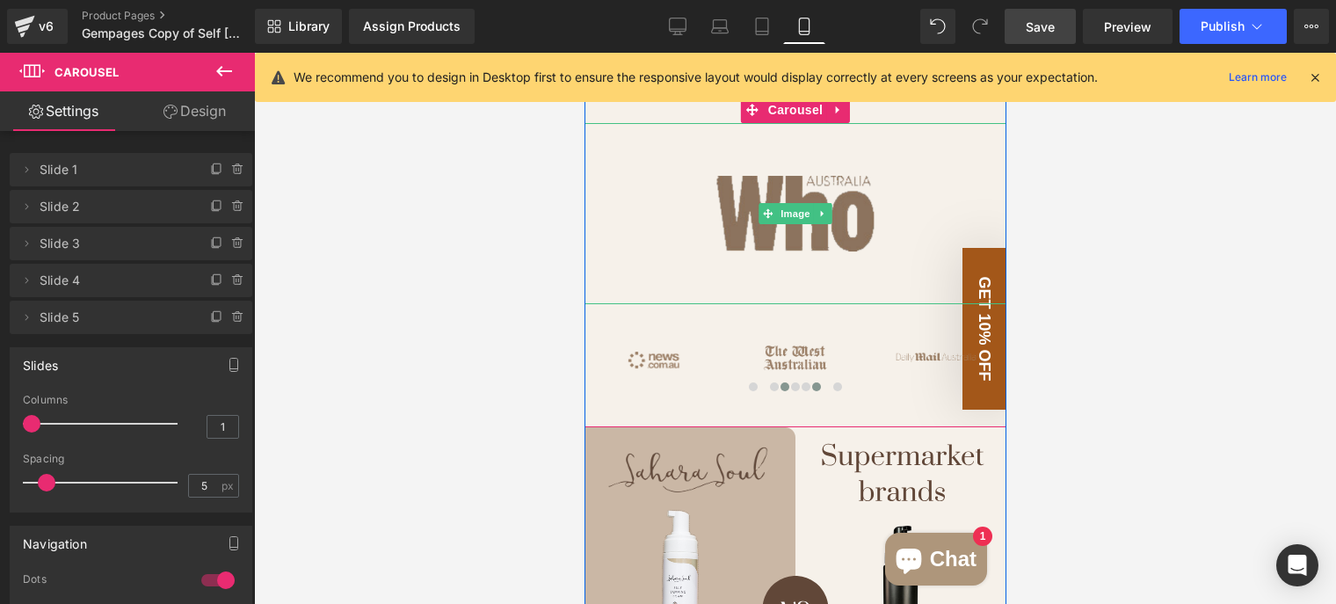
scroll to position [1319, 0]
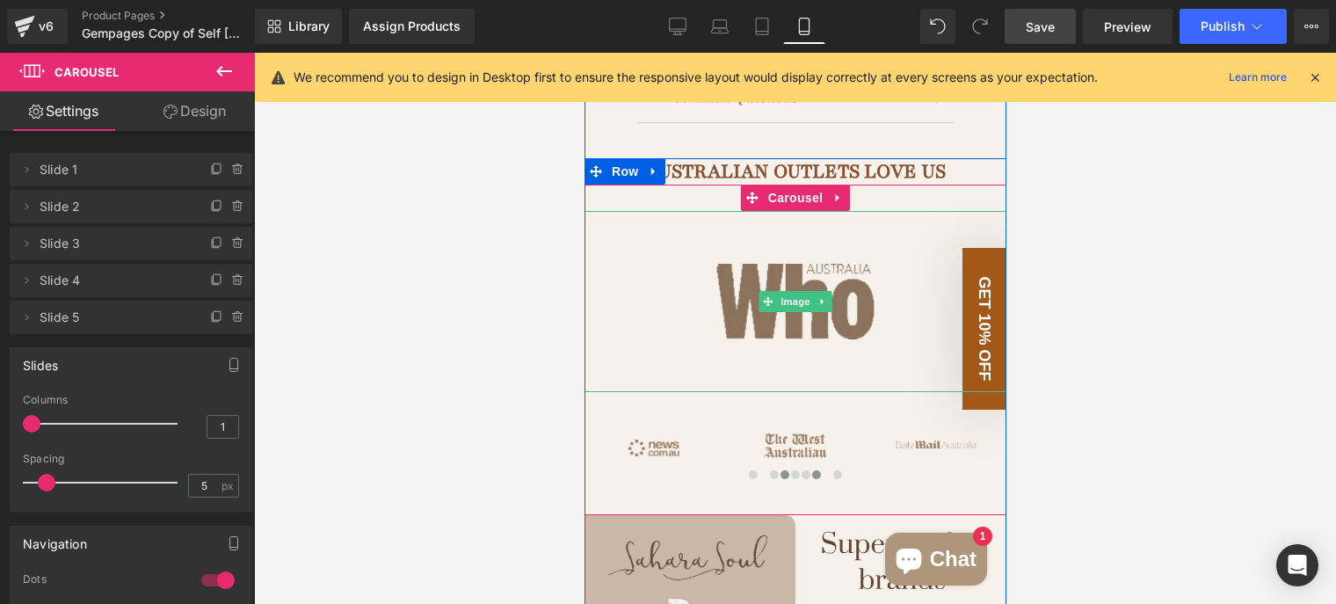
click at [884, 236] on img at bounding box center [795, 301] width 422 height 181
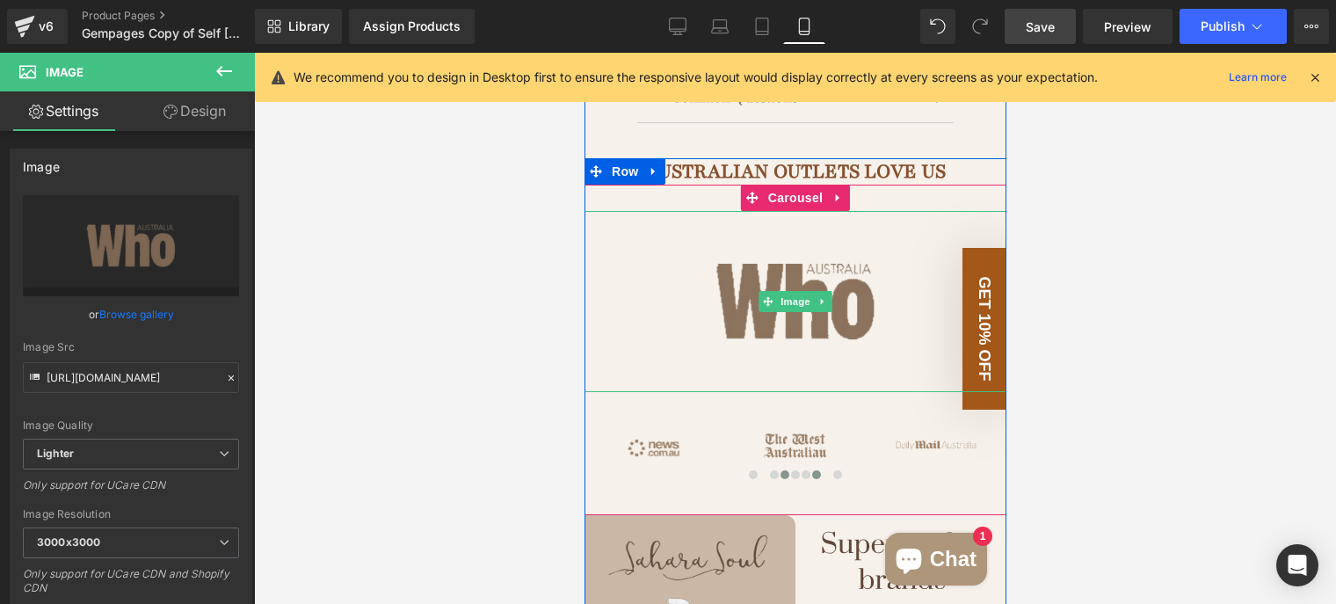
click at [759, 242] on img at bounding box center [795, 301] width 422 height 181
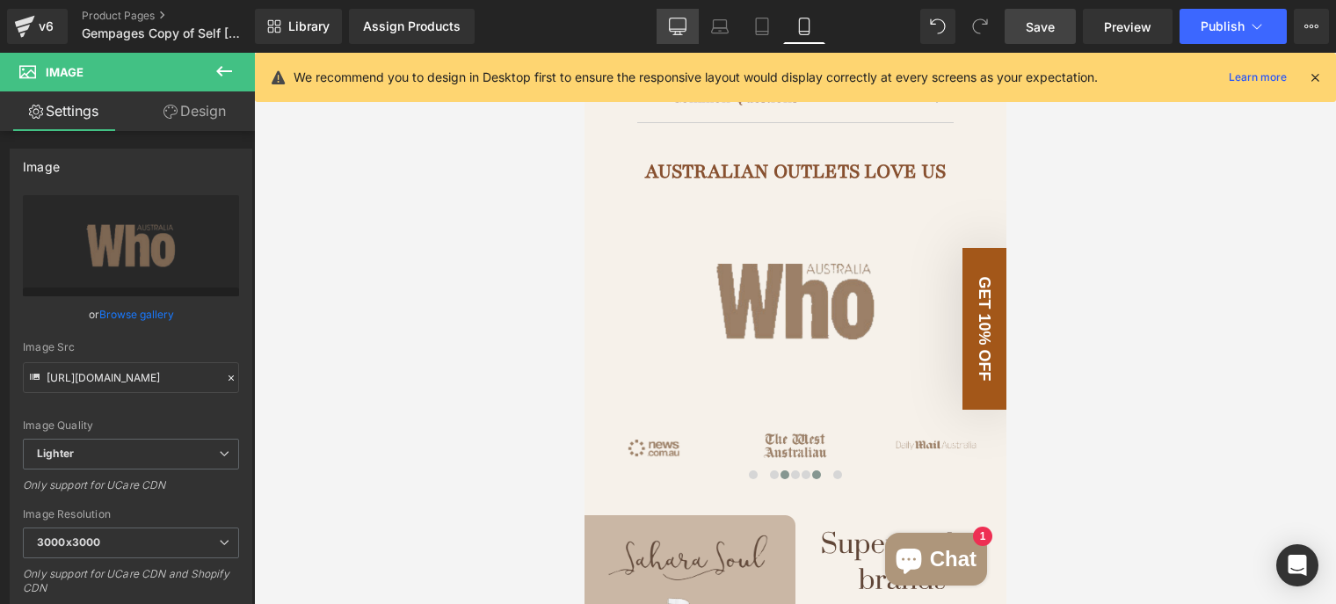
click at [687, 16] on link "Desktop" at bounding box center [678, 26] width 42 height 35
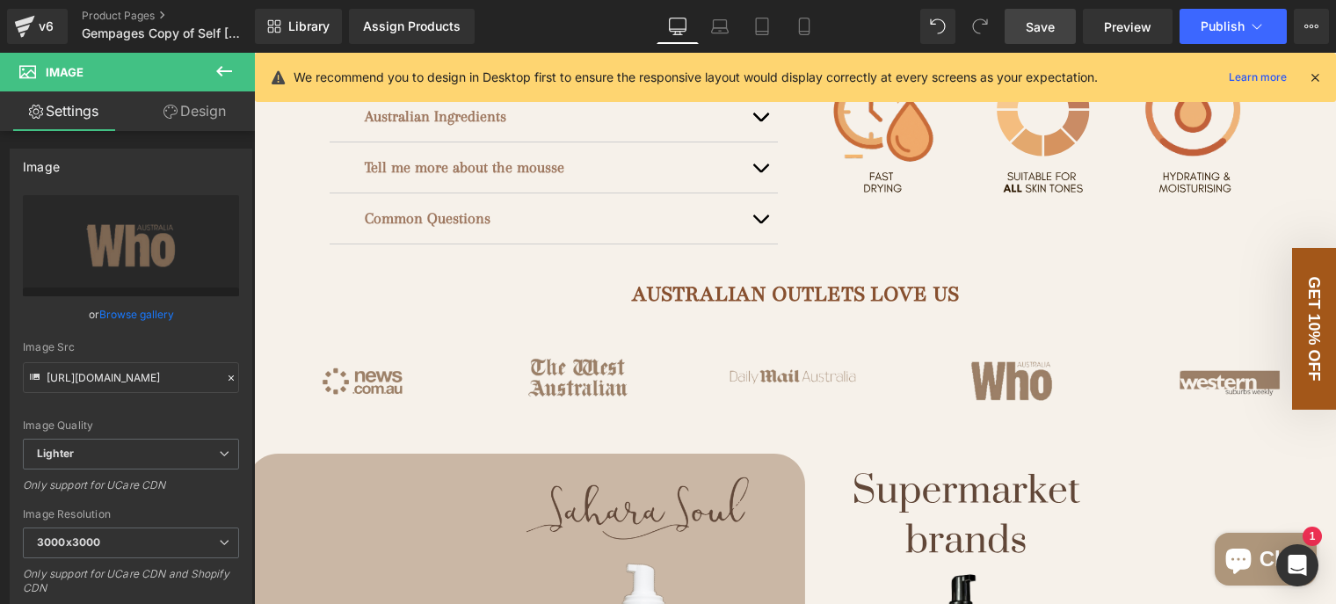
scroll to position [791, 0]
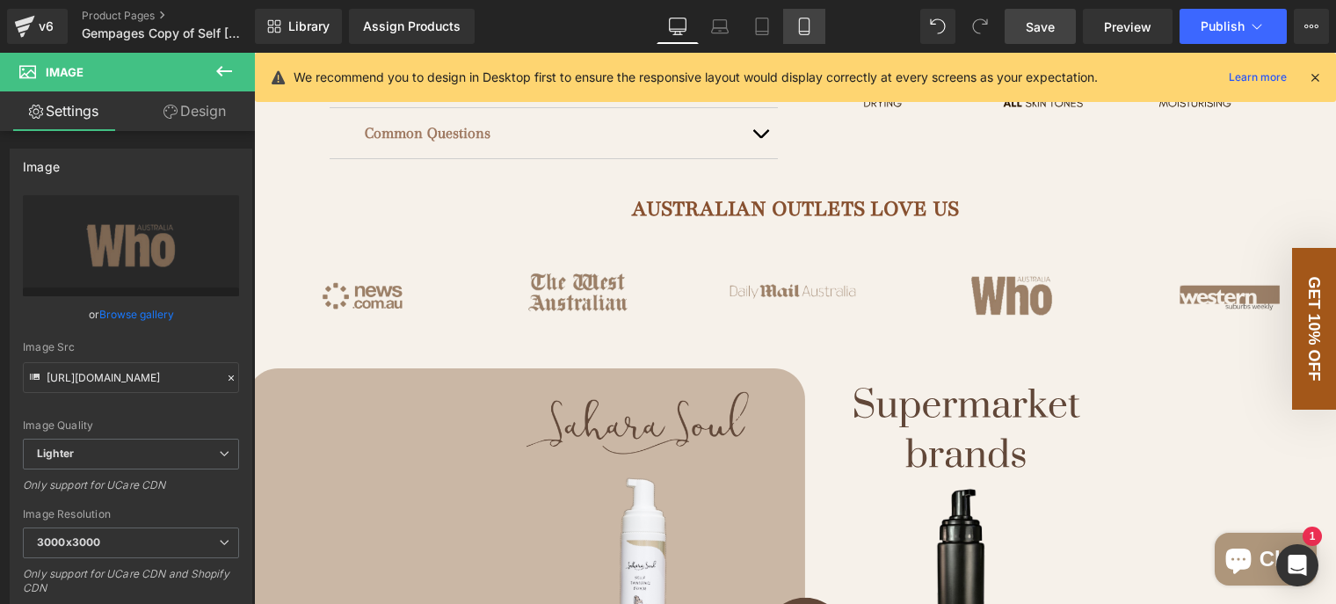
click at [808, 27] on icon at bounding box center [805, 27] width 18 height 18
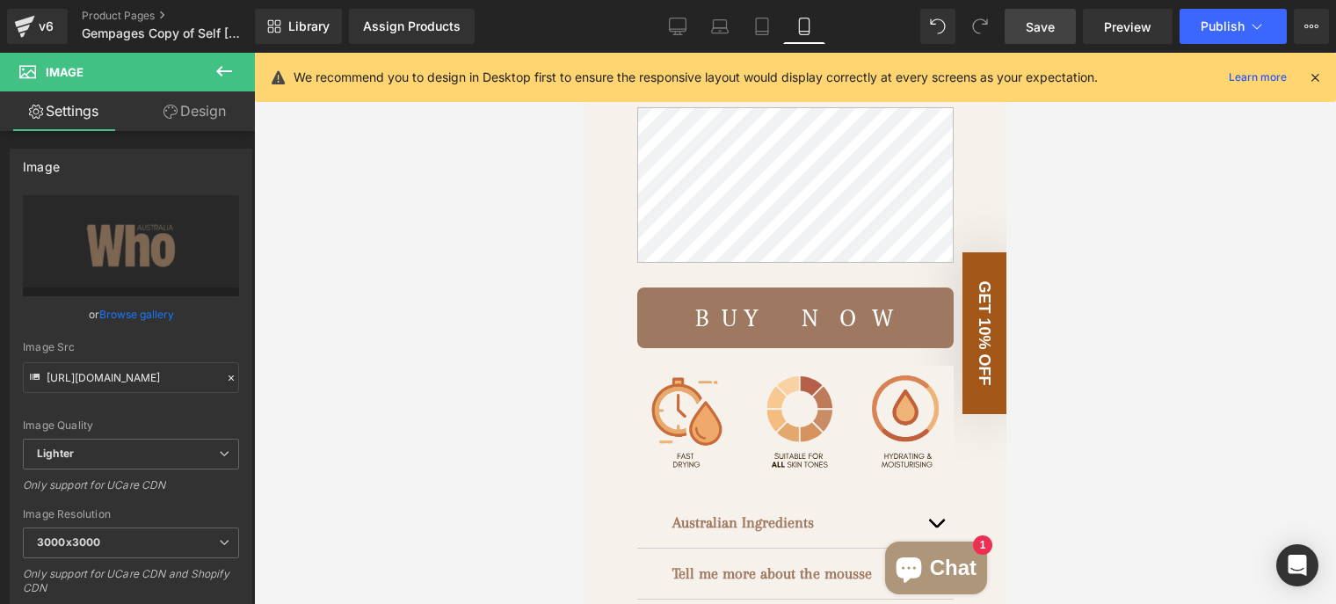
scroll to position [1266, 0]
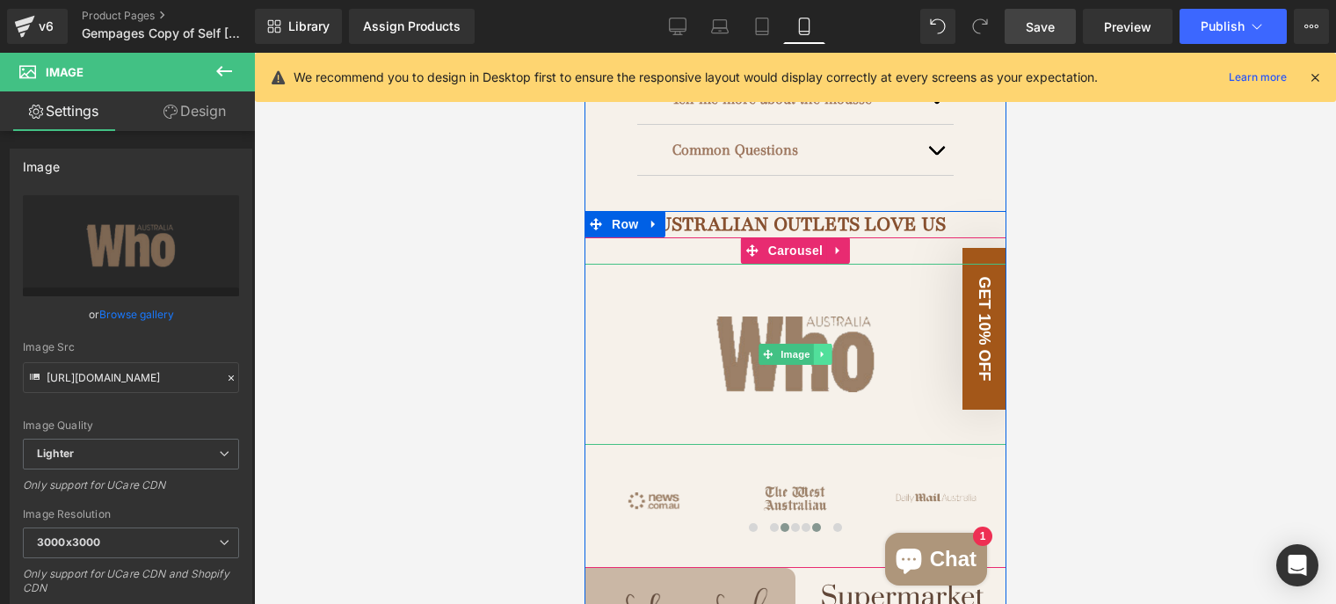
click at [818, 349] on icon at bounding box center [823, 354] width 10 height 11
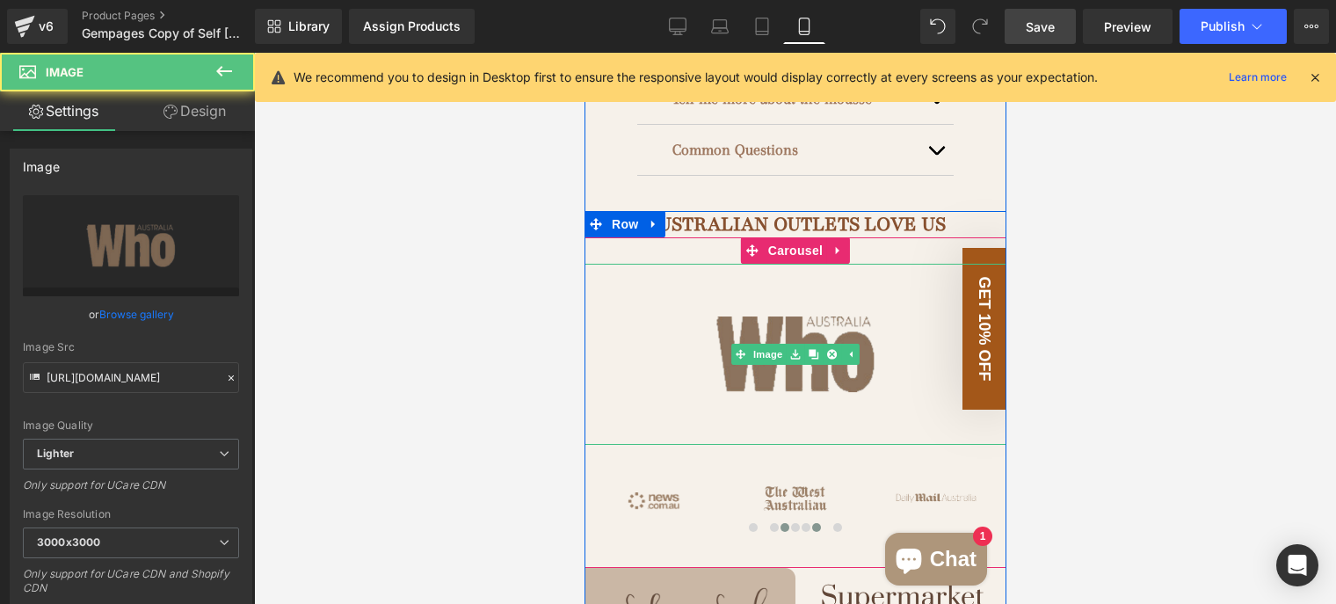
click at [870, 291] on img at bounding box center [795, 354] width 422 height 181
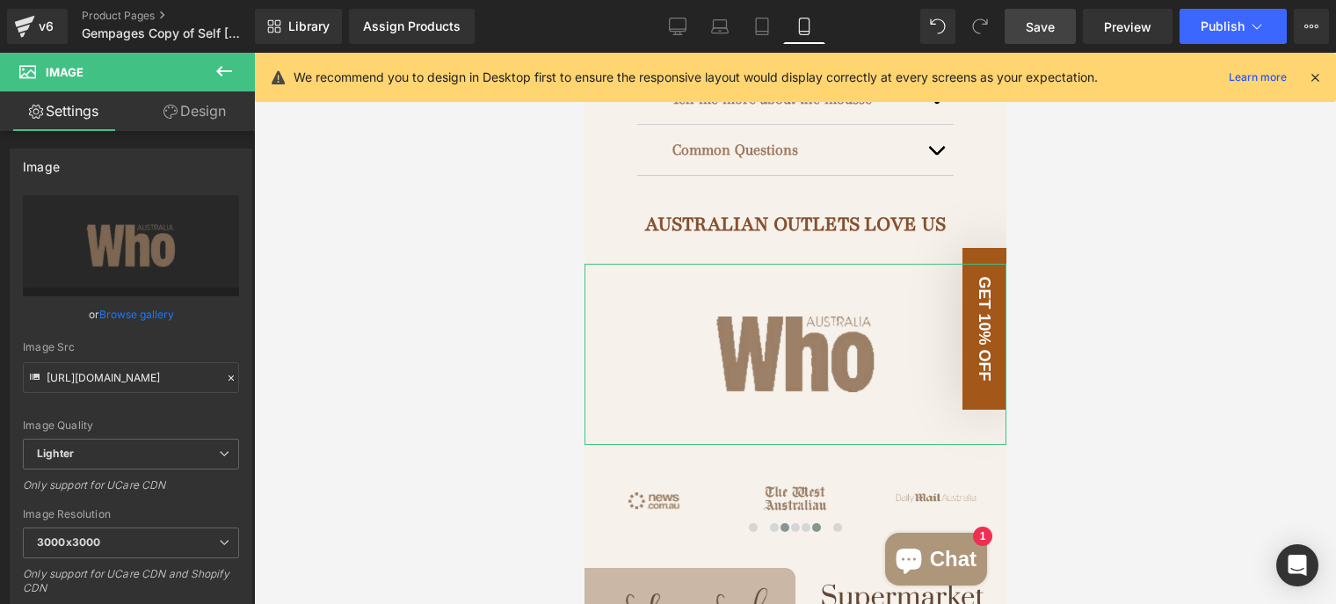
click at [229, 113] on link "Design" at bounding box center [194, 111] width 127 height 40
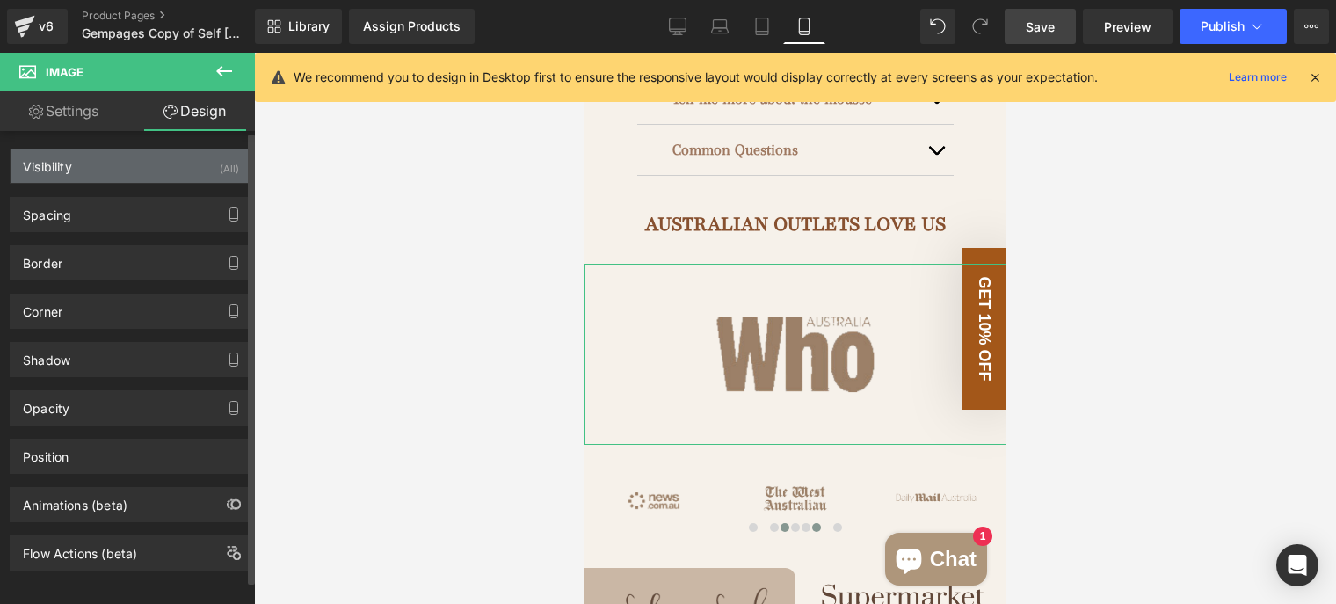
click at [129, 172] on div "Visibility (All)" at bounding box center [131, 165] width 241 height 33
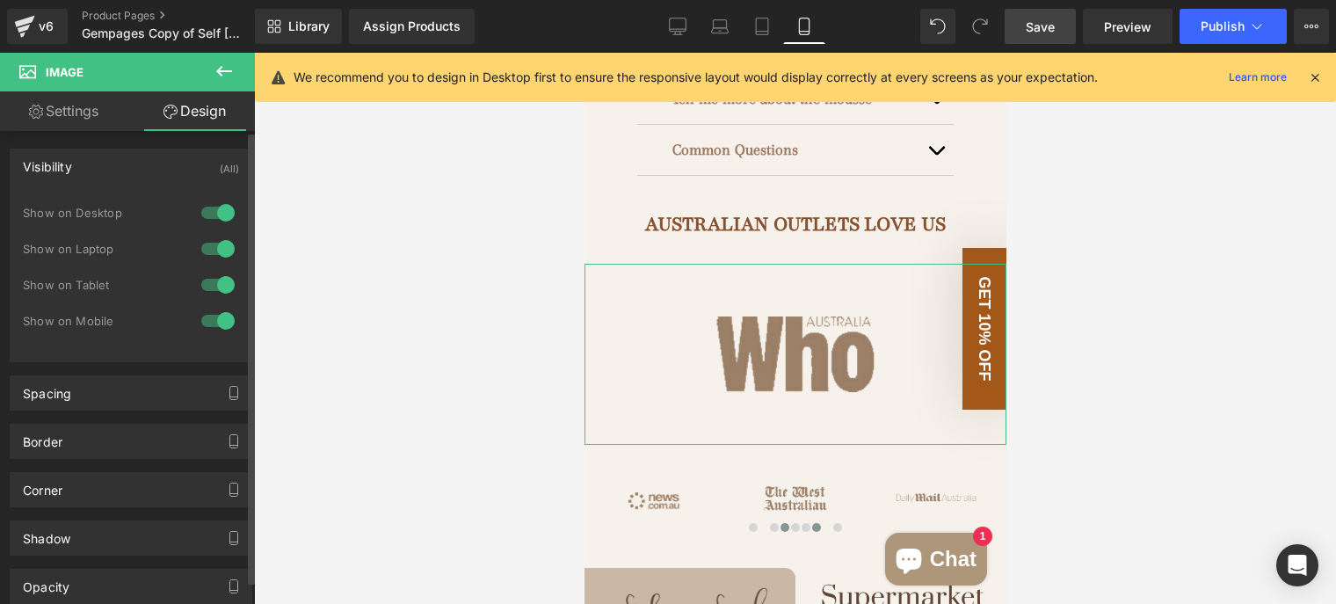
click at [218, 319] on div at bounding box center [218, 321] width 42 height 28
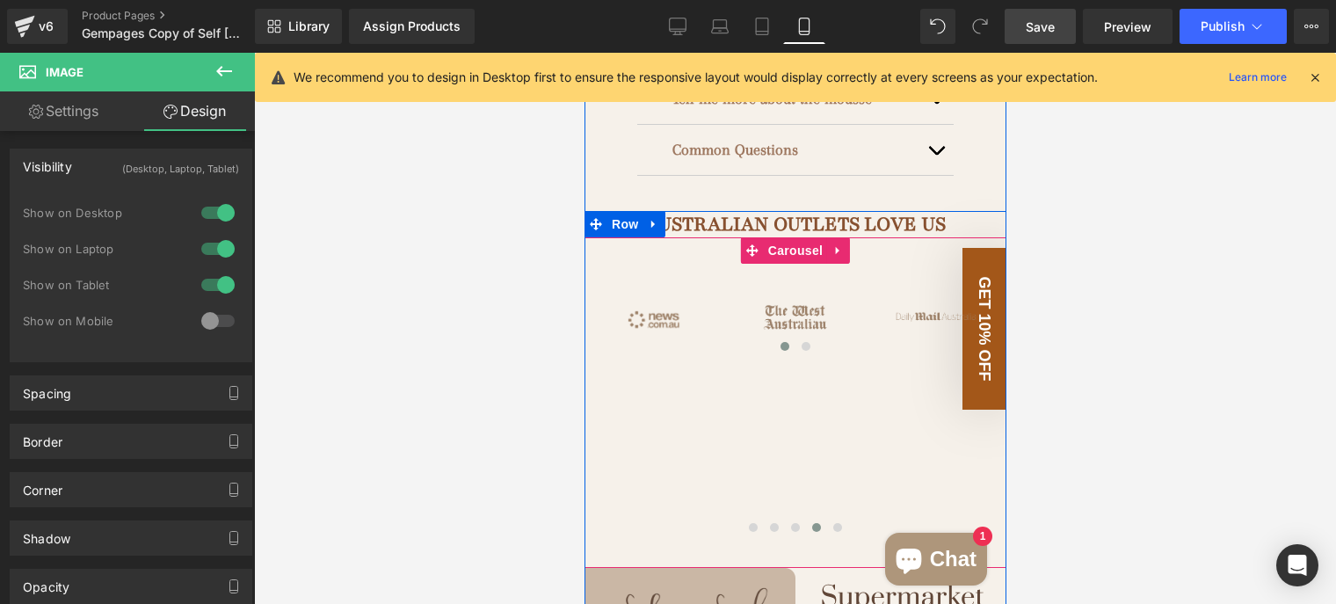
click at [803, 456] on div "Image ‹ › Carousel Image Image Image" at bounding box center [371, 403] width 2132 height 278
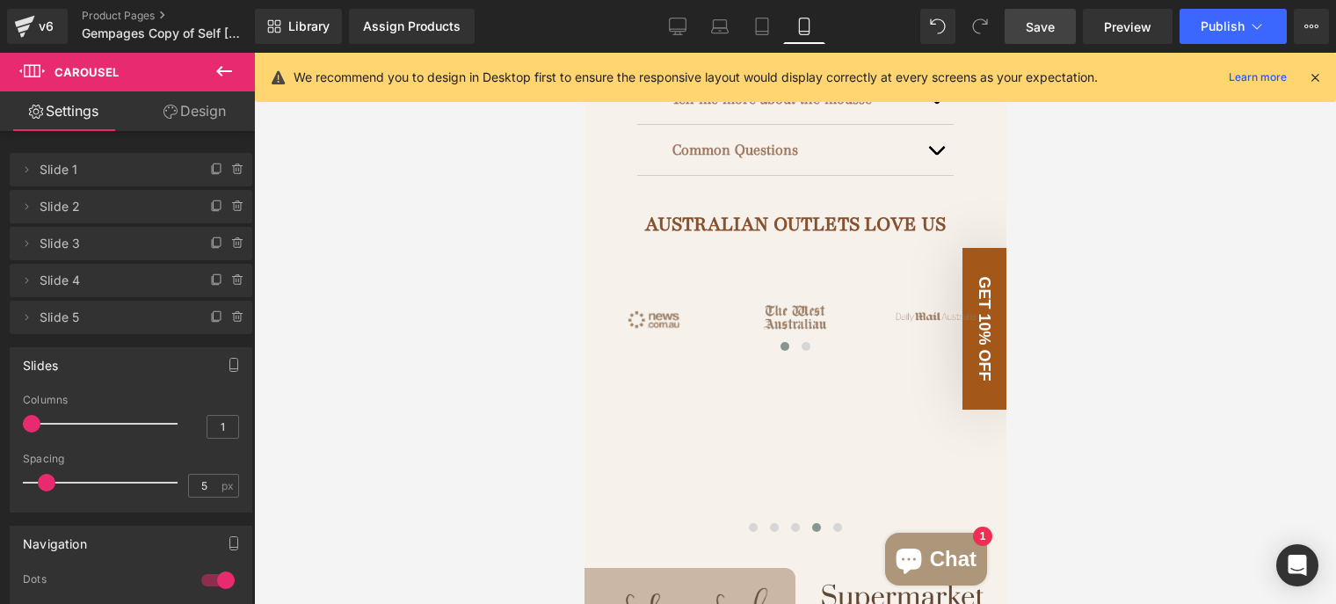
click at [471, 287] on div at bounding box center [795, 328] width 1082 height 551
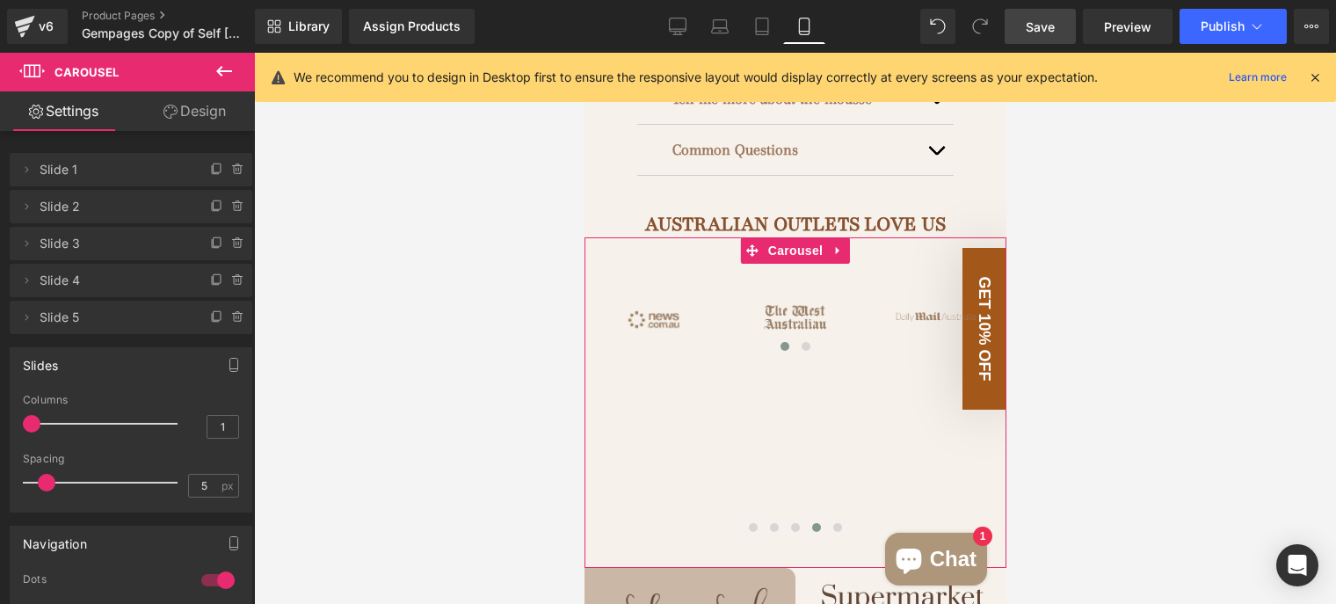
click at [131, 257] on span "Slide 3" at bounding box center [114, 243] width 148 height 33
click at [33, 246] on span at bounding box center [26, 243] width 21 height 21
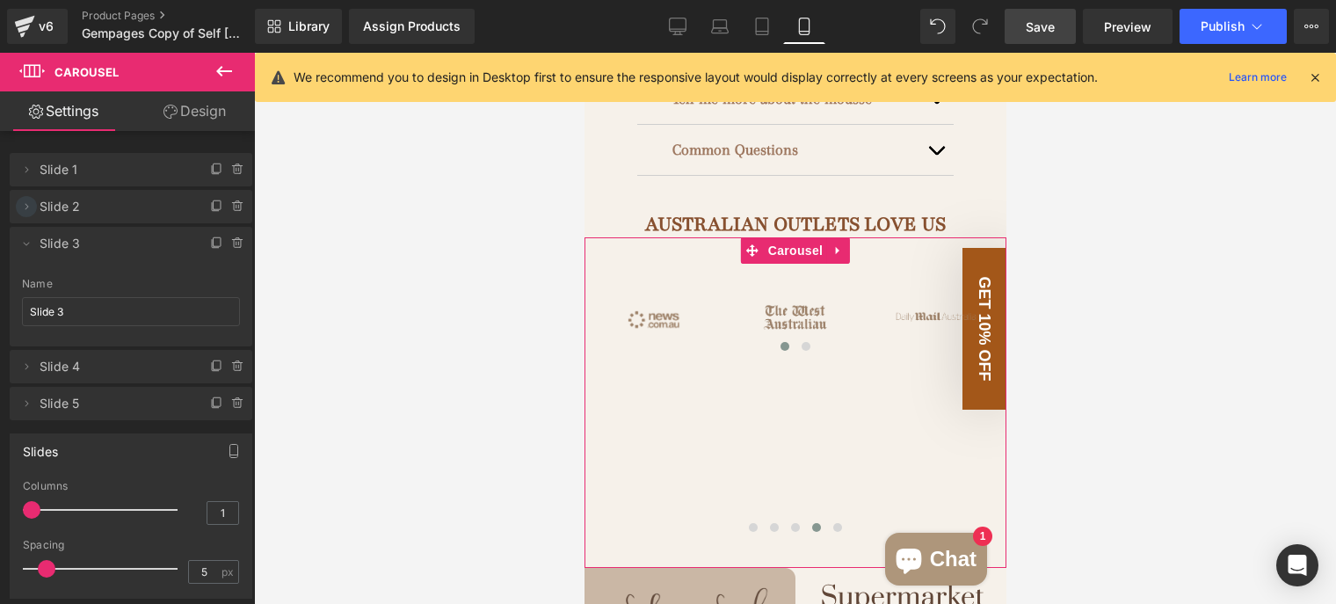
click at [30, 208] on icon at bounding box center [26, 207] width 14 height 14
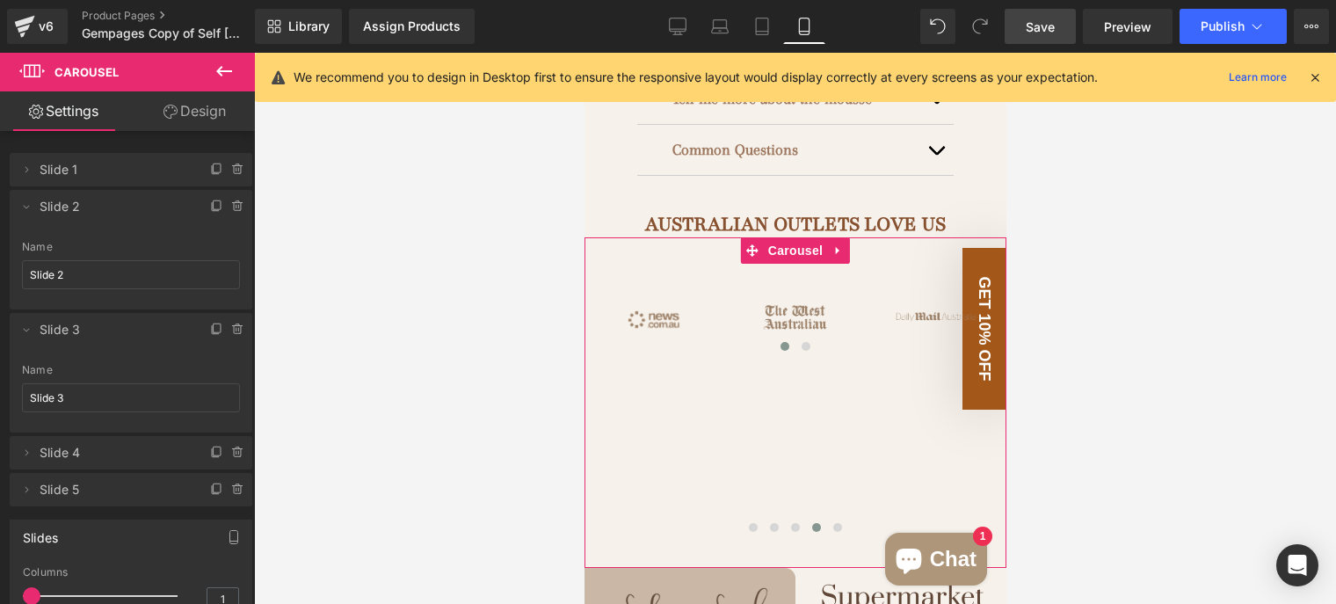
click at [21, 180] on li "Delete Cancel Slide 1 Slide 1 Name Slide 1" at bounding box center [131, 169] width 243 height 33
click at [22, 177] on span at bounding box center [26, 169] width 21 height 21
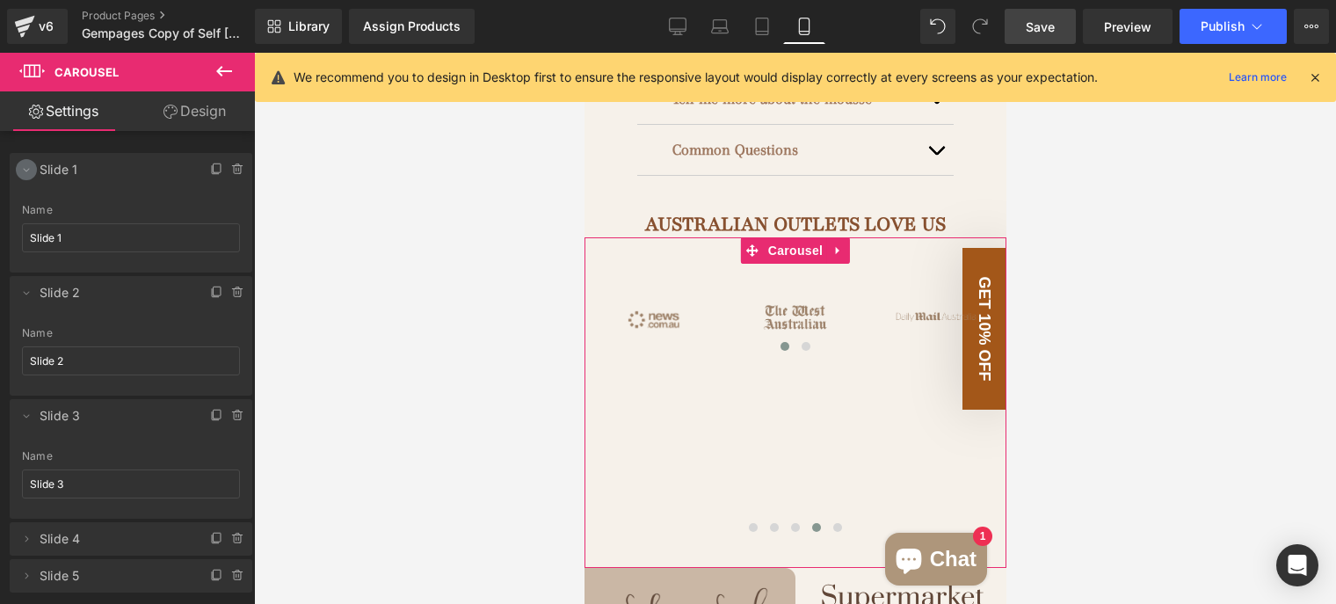
click at [25, 176] on icon at bounding box center [26, 170] width 14 height 14
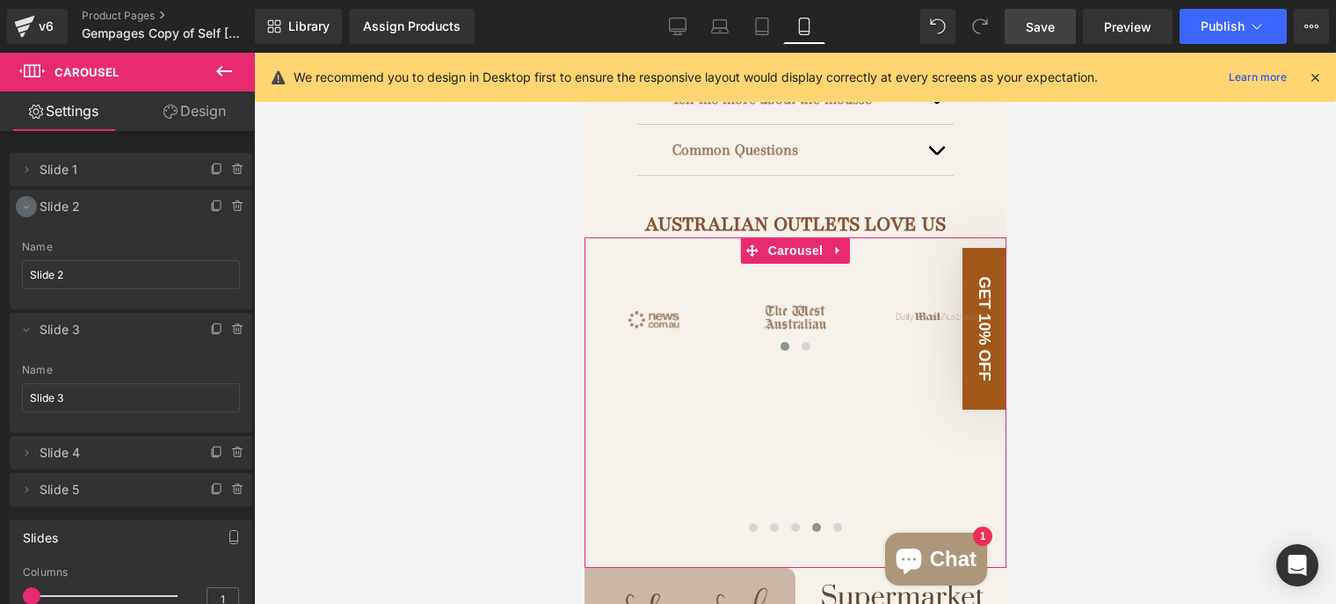
click at [27, 197] on span at bounding box center [26, 206] width 21 height 21
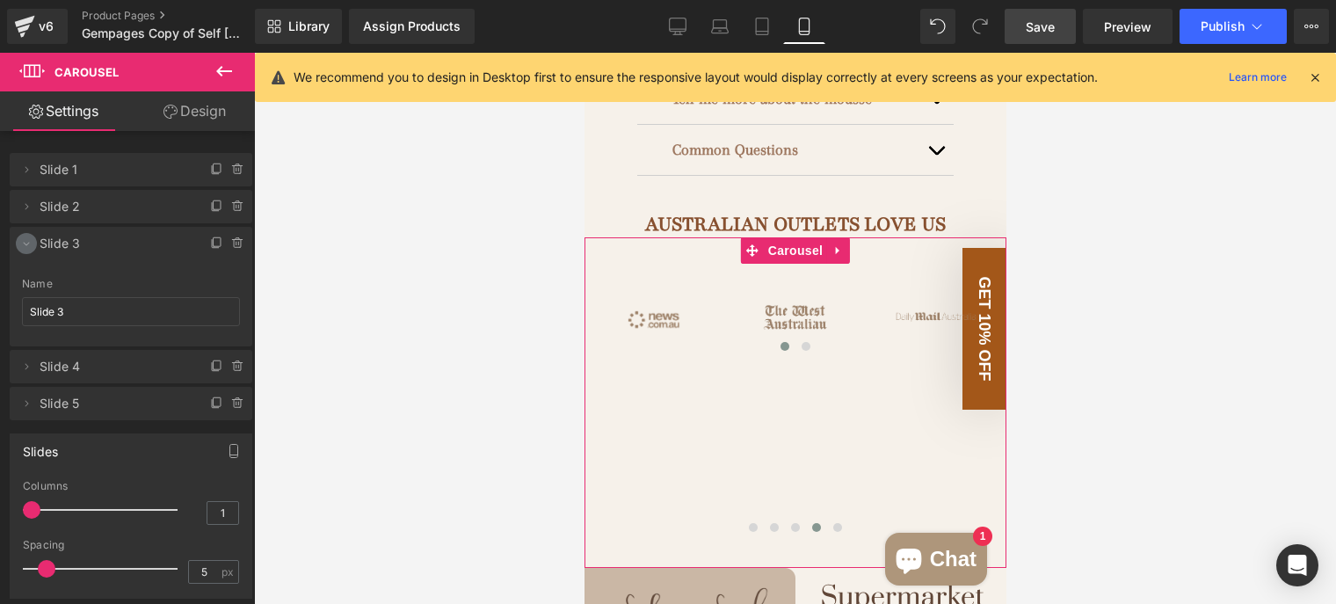
click at [30, 249] on icon at bounding box center [26, 243] width 14 height 14
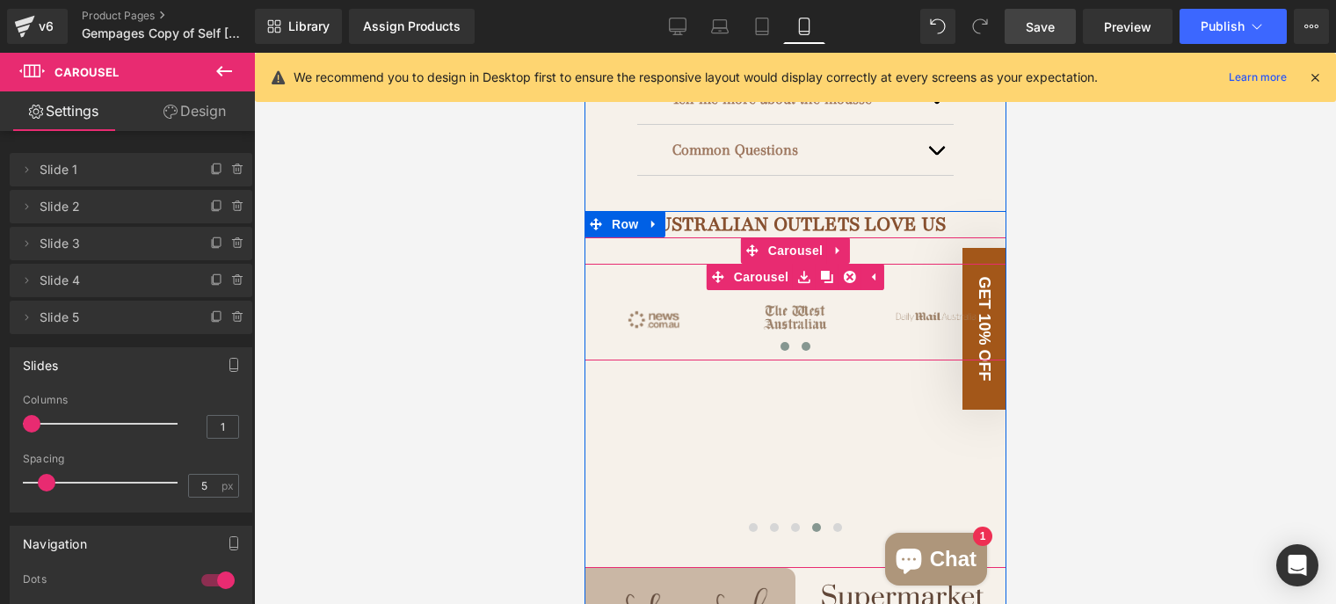
click at [801, 342] on span at bounding box center [805, 346] width 9 height 9
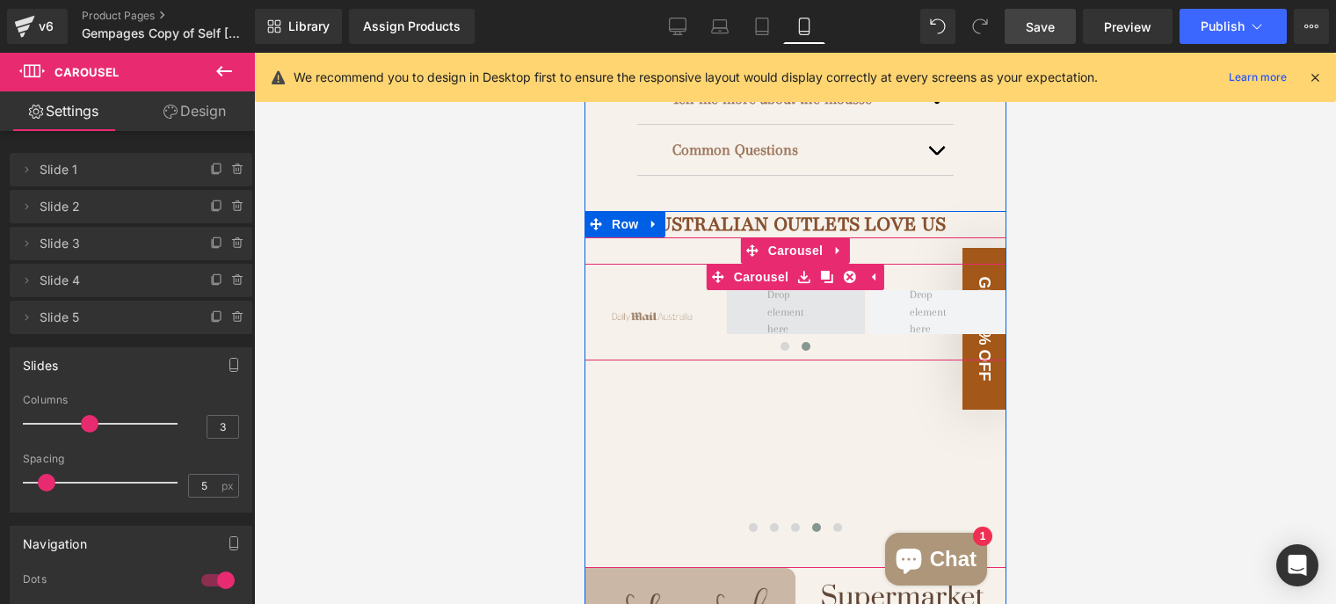
click at [813, 287] on span at bounding box center [794, 312] width 69 height 61
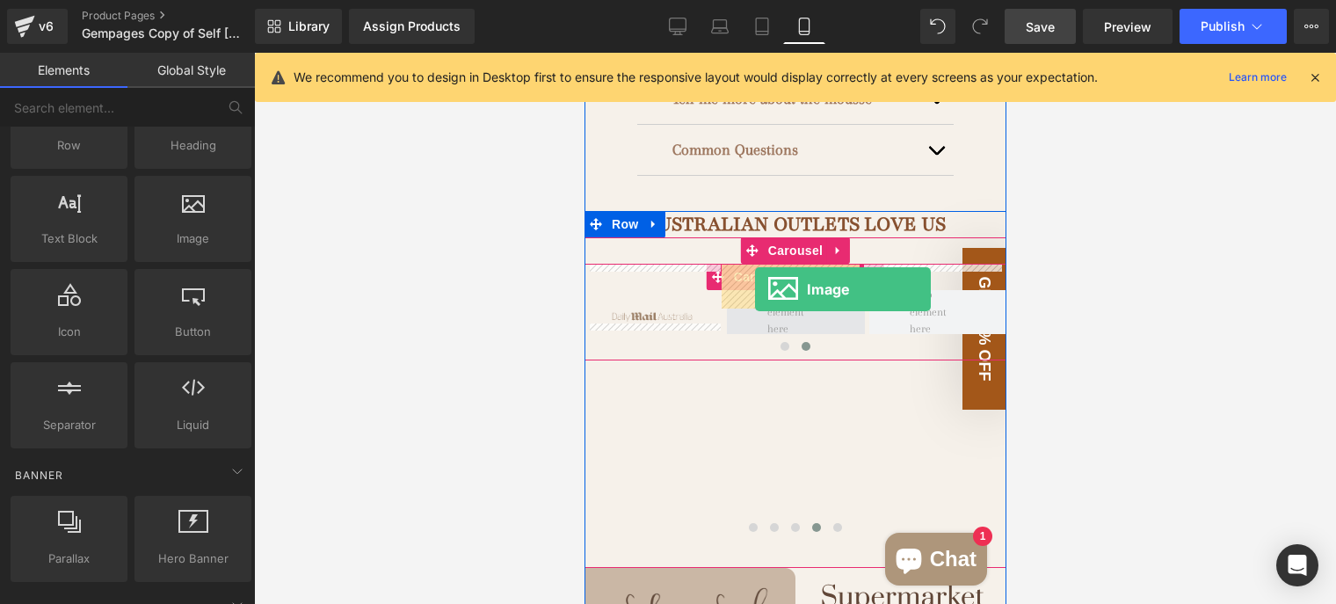
drag, startPoint x: 795, startPoint y: 273, endPoint x: 754, endPoint y: 289, distance: 43.4
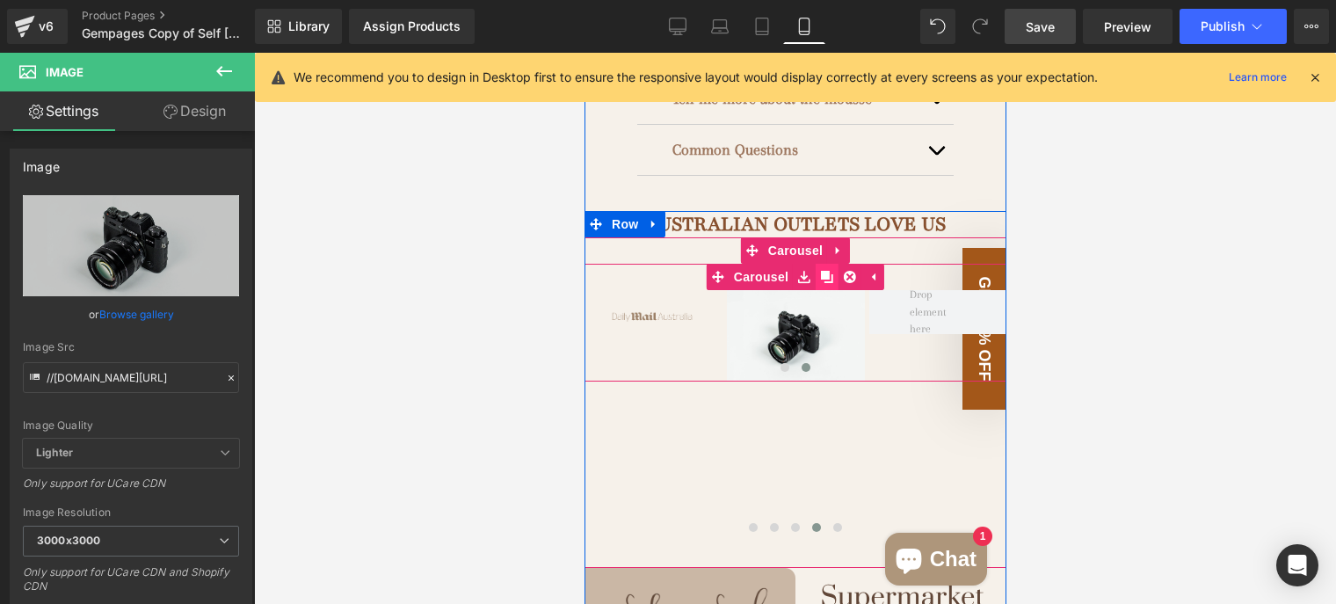
click at [820, 271] on icon at bounding box center [826, 277] width 12 height 12
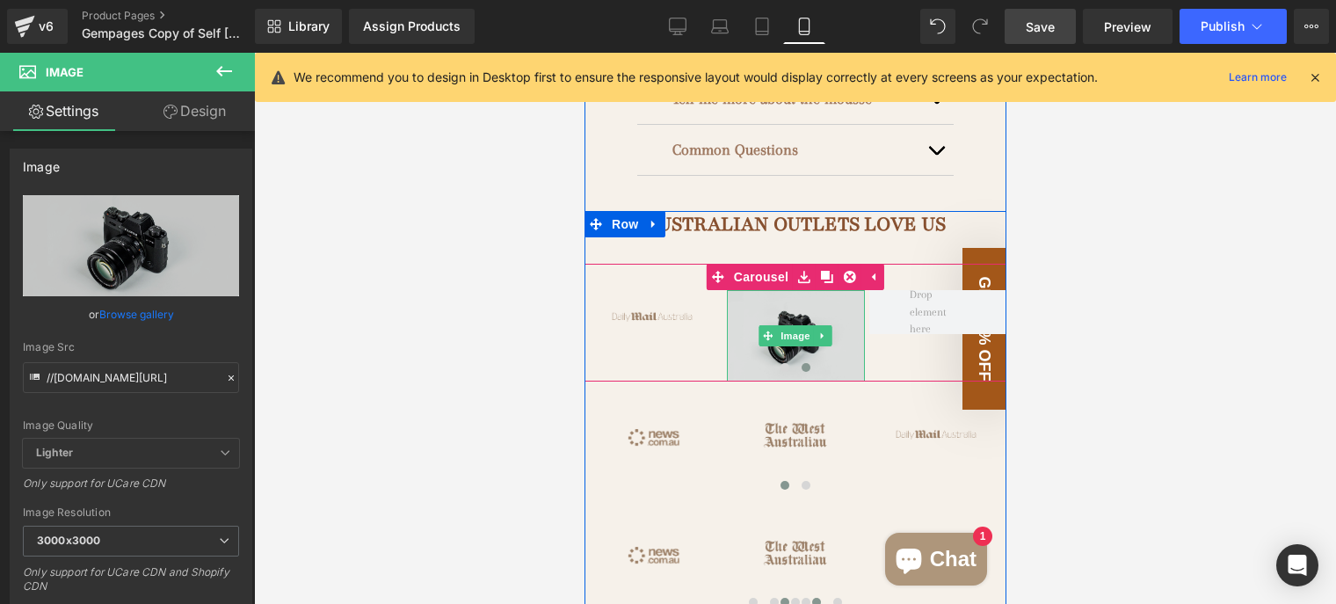
click at [842, 290] on img at bounding box center [795, 335] width 138 height 91
click at [820, 333] on icon at bounding box center [821, 336] width 3 height 6
click at [808, 331] on icon at bounding box center [813, 336] width 10 height 10
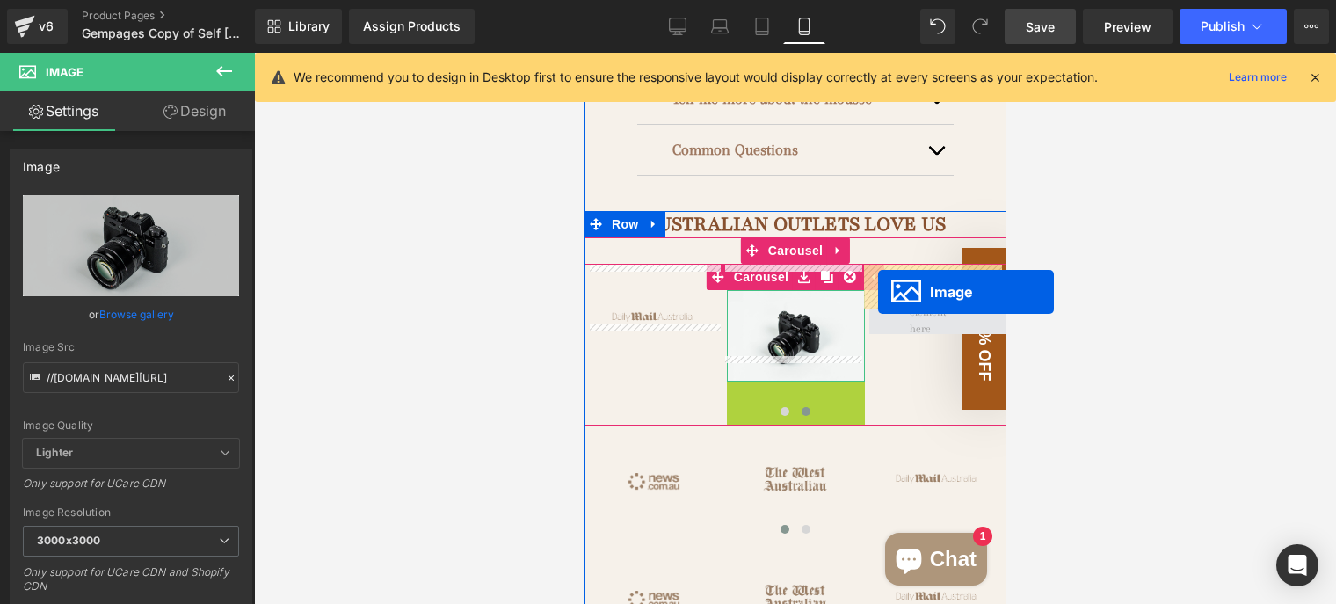
drag, startPoint x: 754, startPoint y: 397, endPoint x: 877, endPoint y: 292, distance: 161.5
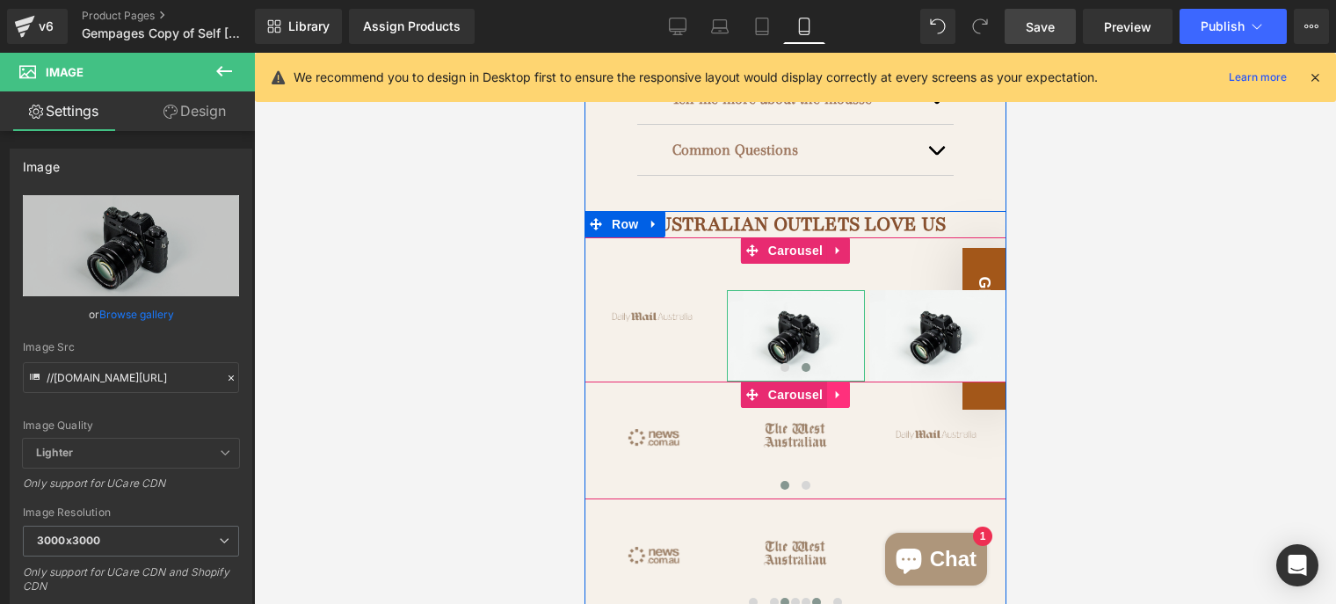
click at [832, 388] on icon at bounding box center [838, 394] width 12 height 13
click at [846, 389] on icon at bounding box center [849, 395] width 12 height 12
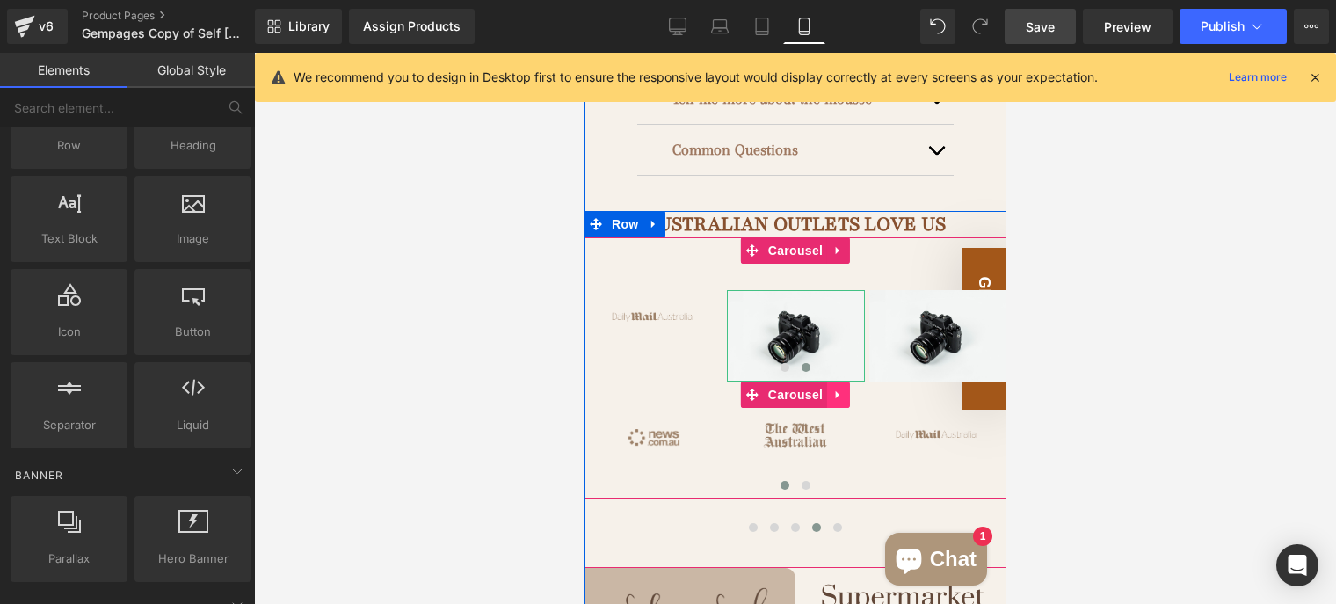
click at [835, 391] on icon at bounding box center [837, 395] width 4 height 8
click at [843, 389] on icon at bounding box center [849, 395] width 12 height 12
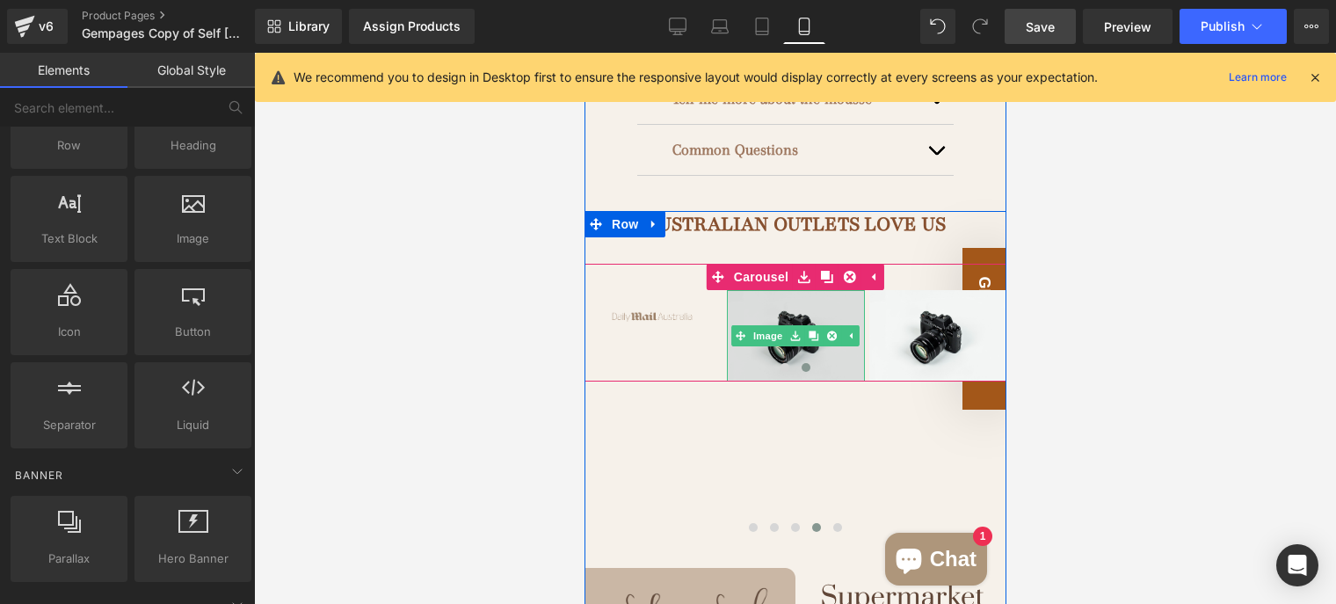
click at [757, 290] on img at bounding box center [795, 335] width 138 height 91
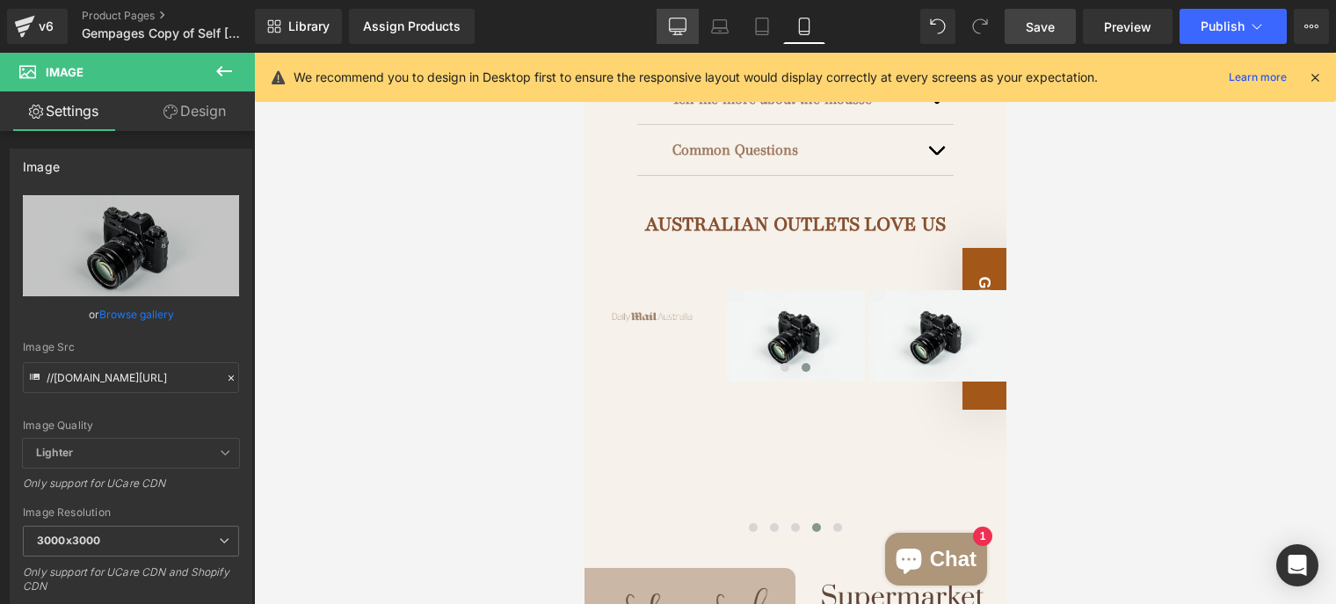
click at [679, 20] on icon at bounding box center [678, 27] width 18 height 18
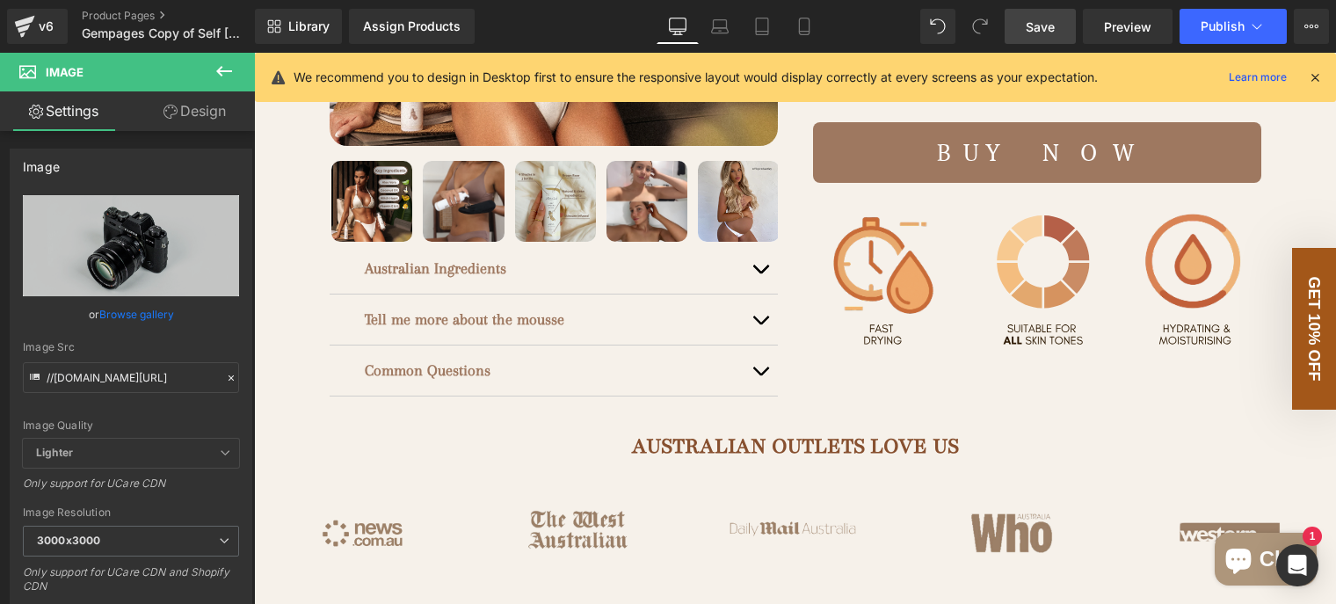
scroll to position [703, 0]
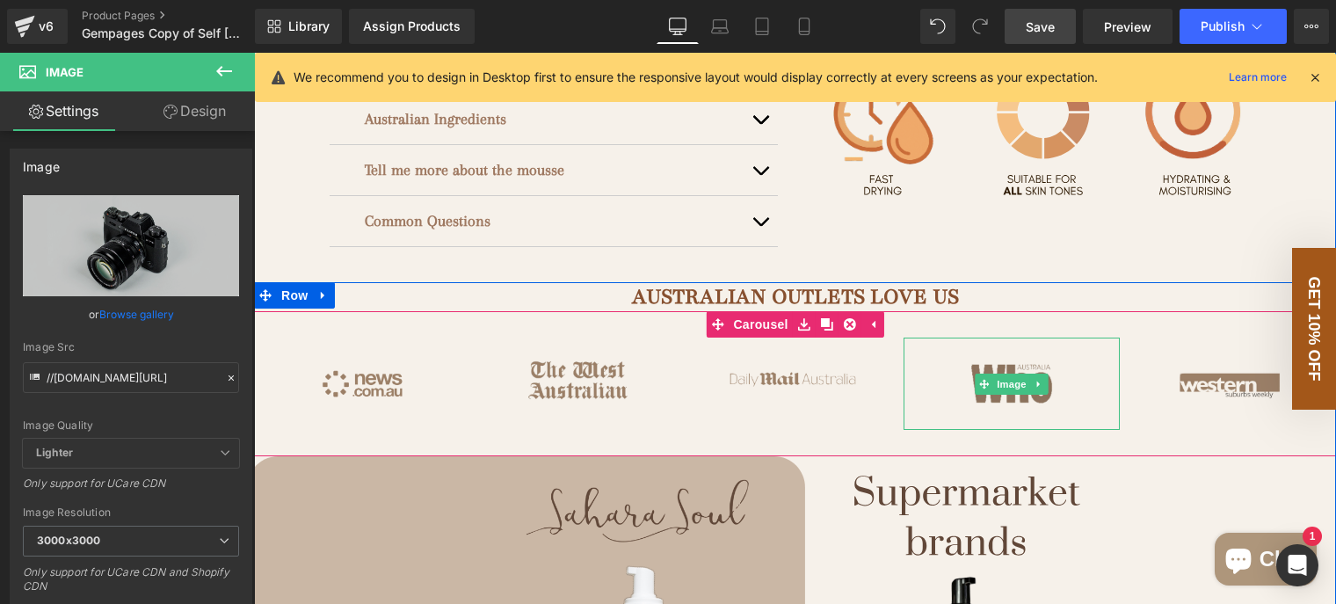
click at [987, 393] on img at bounding box center [1012, 384] width 216 height 93
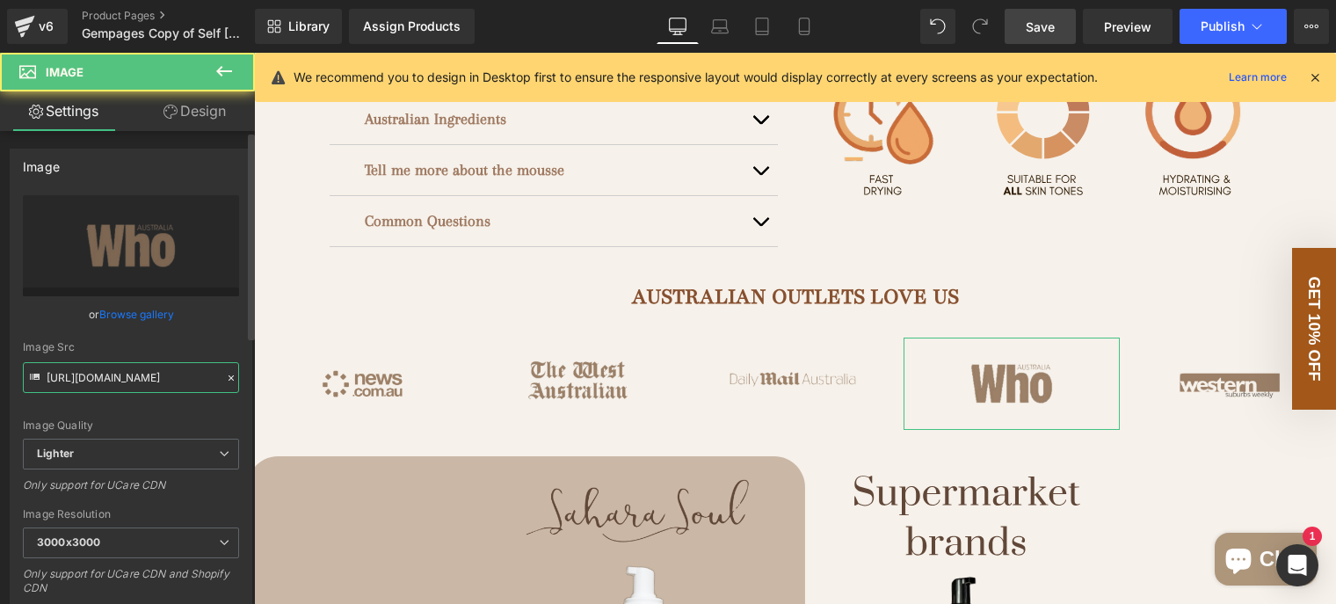
click at [149, 372] on input "https://ucarecdn.com/fd1c714b-c016-46f6-9b7c-acdc9310d082/-/format/auto/-/previ…" at bounding box center [131, 377] width 216 height 31
click at [149, 371] on input "https://ucarecdn.com/fd1c714b-c016-46f6-9b7c-acdc9310d082/-/format/auto/-/previ…" at bounding box center [131, 377] width 216 height 31
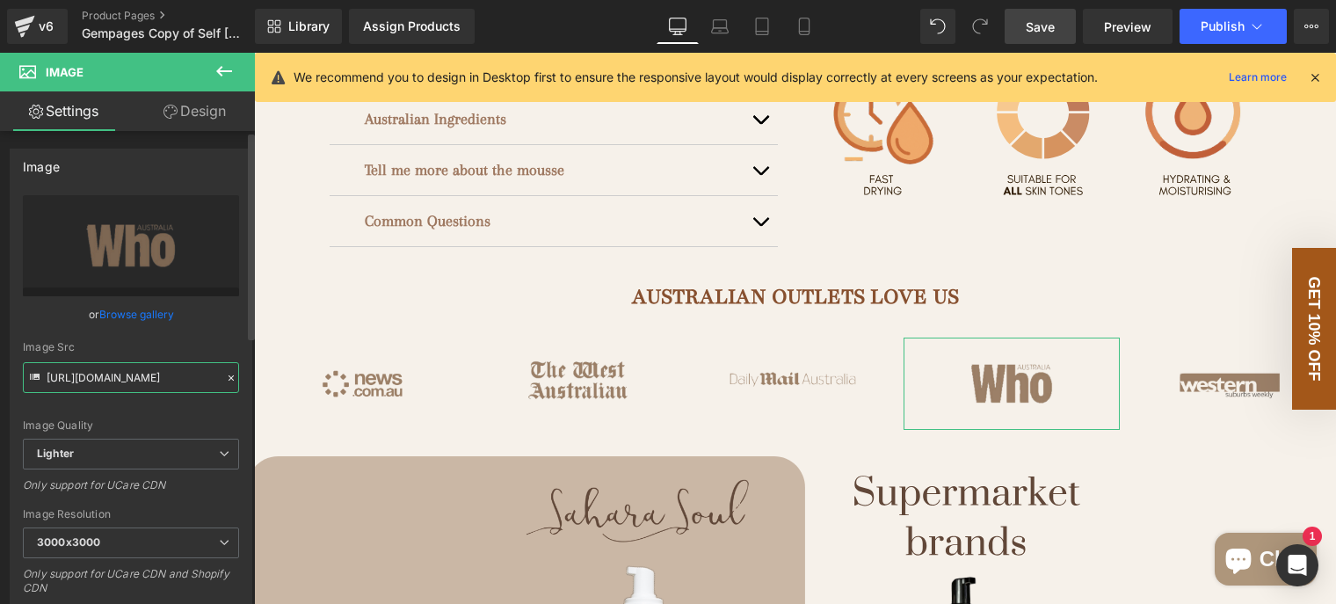
click at [149, 371] on input "https://ucarecdn.com/fd1c714b-c016-46f6-9b7c-acdc9310d082/-/format/auto/-/previ…" at bounding box center [131, 377] width 216 height 31
click at [802, 26] on icon at bounding box center [805, 27] width 18 height 18
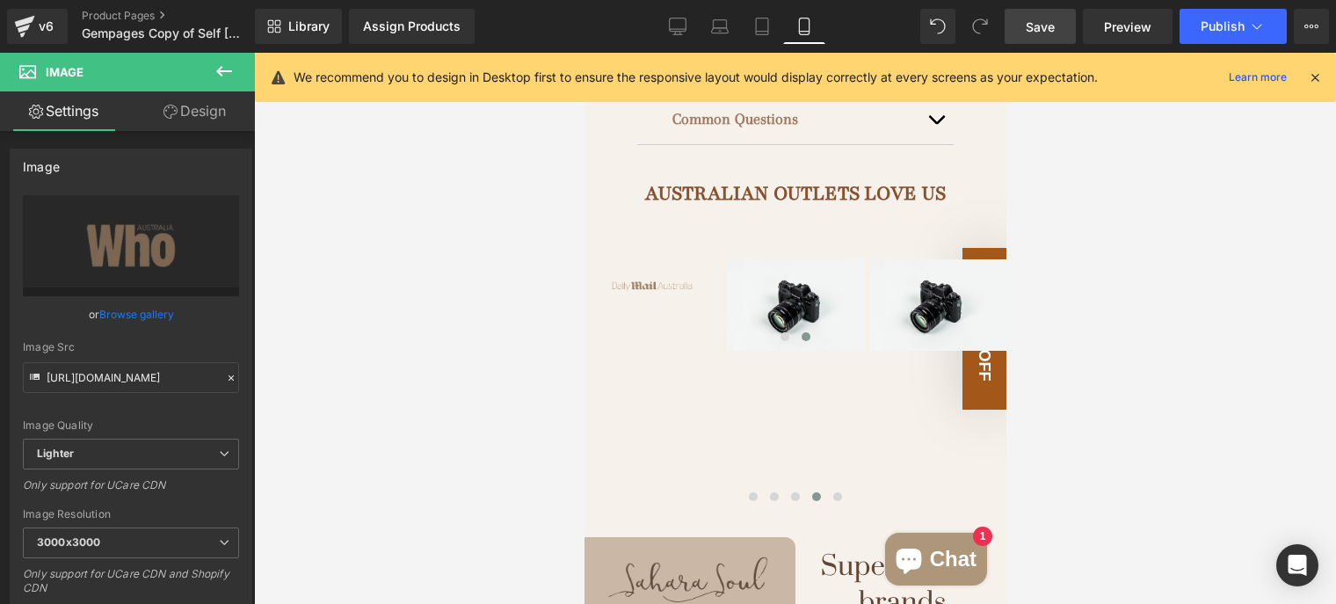
scroll to position [1407, 0]
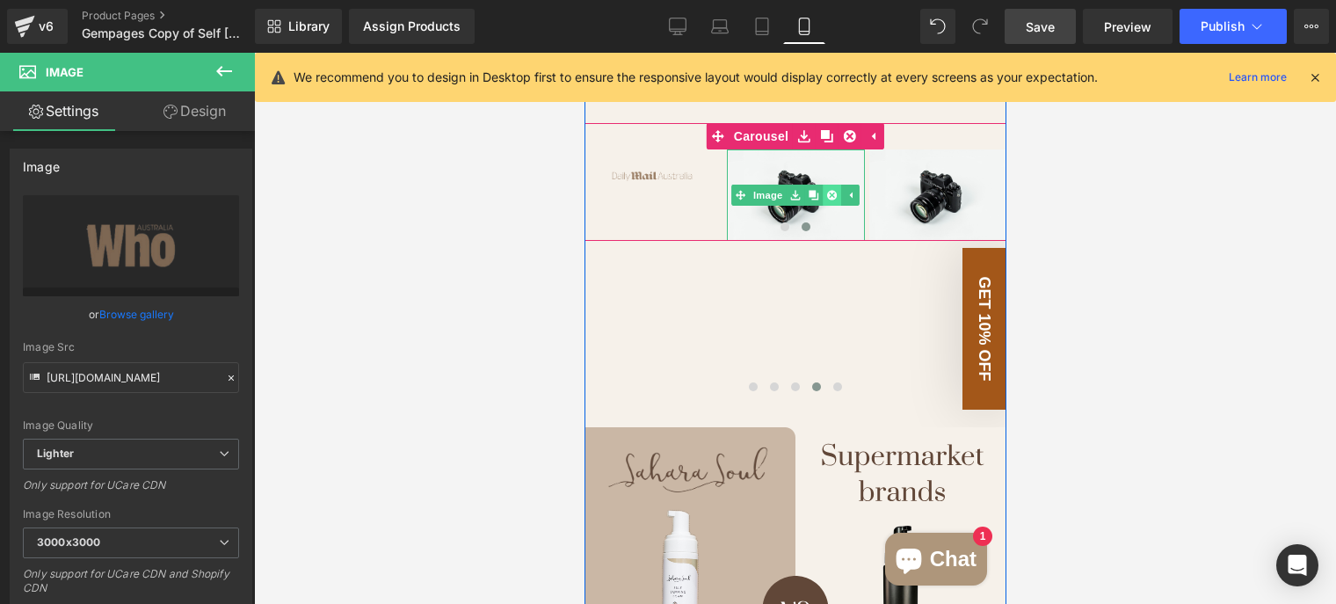
click at [825, 185] on link at bounding box center [831, 195] width 18 height 21
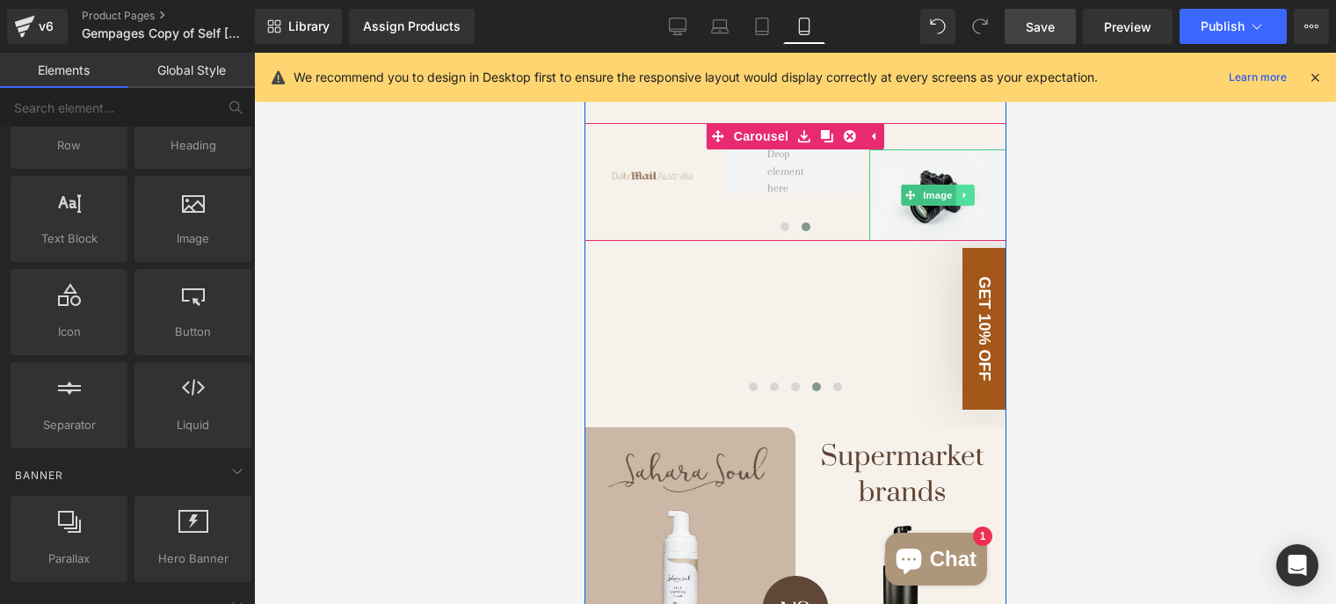
click at [960, 190] on icon at bounding box center [965, 195] width 10 height 11
click at [946, 185] on link at bounding box center [955, 195] width 18 height 21
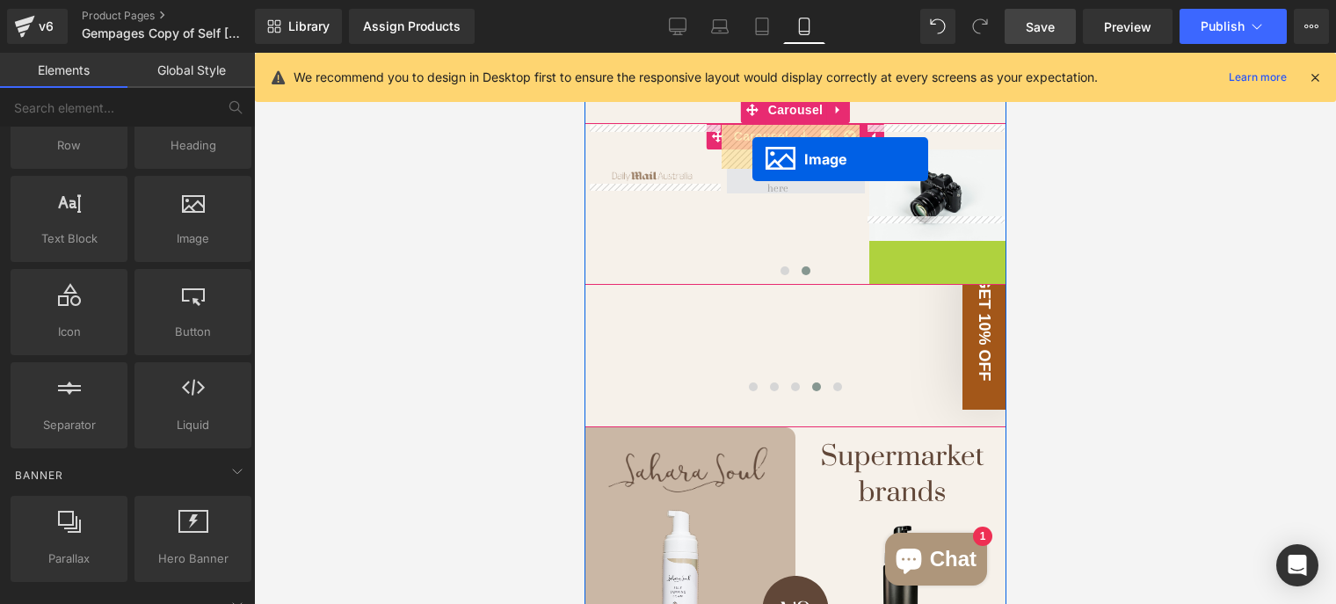
drag, startPoint x: 896, startPoint y: 258, endPoint x: 752, endPoint y: 159, distance: 174.6
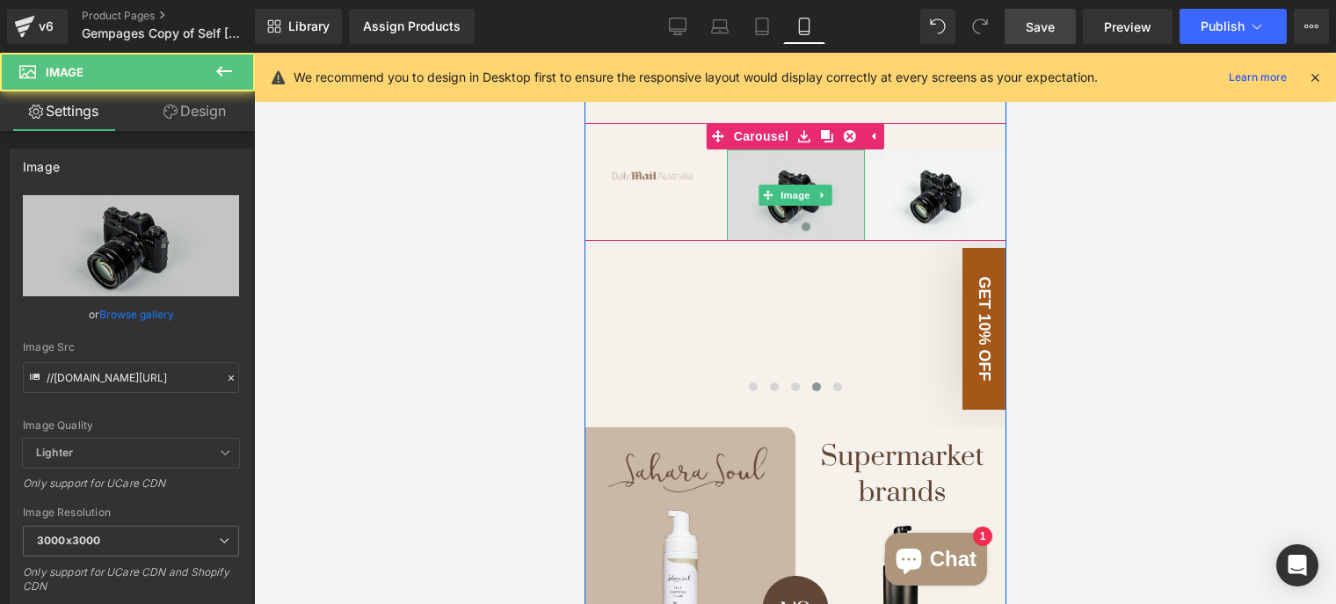
click at [747, 149] on img at bounding box center [795, 194] width 138 height 91
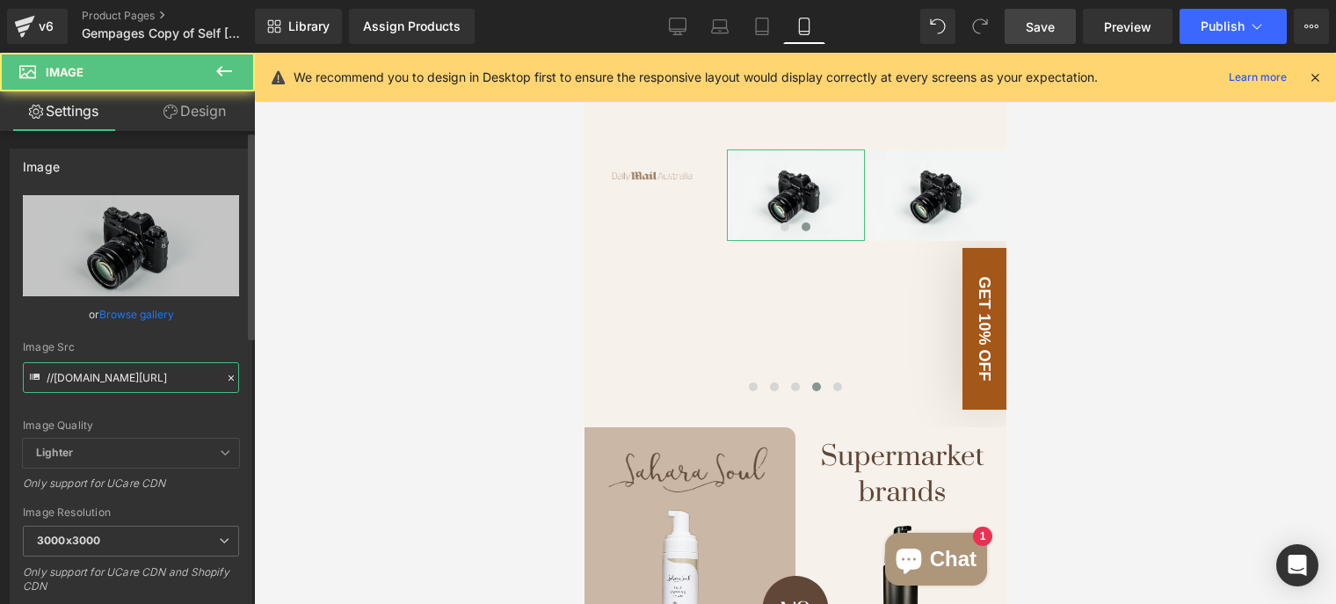
click at [150, 375] on input "//d1um8515vdn9kb.cloudfront.net/images/parallax.jpg" at bounding box center [131, 377] width 216 height 31
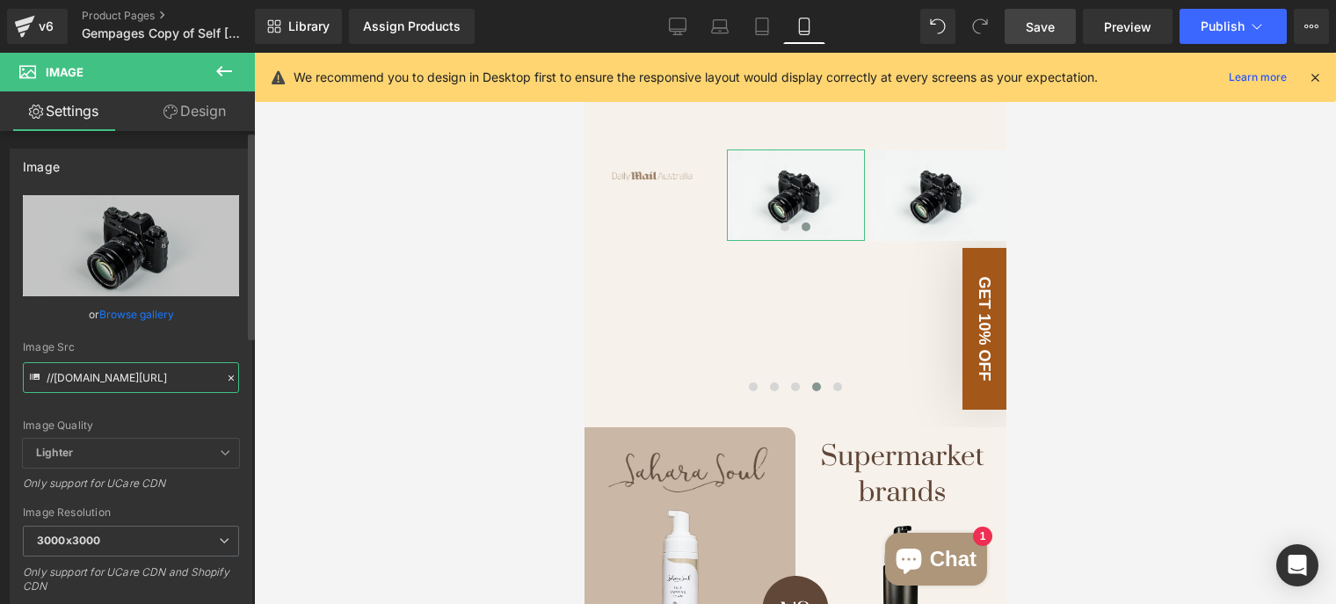
click at [150, 375] on input "//d1um8515vdn9kb.cloudfront.net/images/parallax.jpg" at bounding box center [131, 377] width 216 height 31
type input "https://ucarecdn.com/fd1c714b-c016-46f6-9b7c-acdc9310d082/-/format/auto/-/previ…"
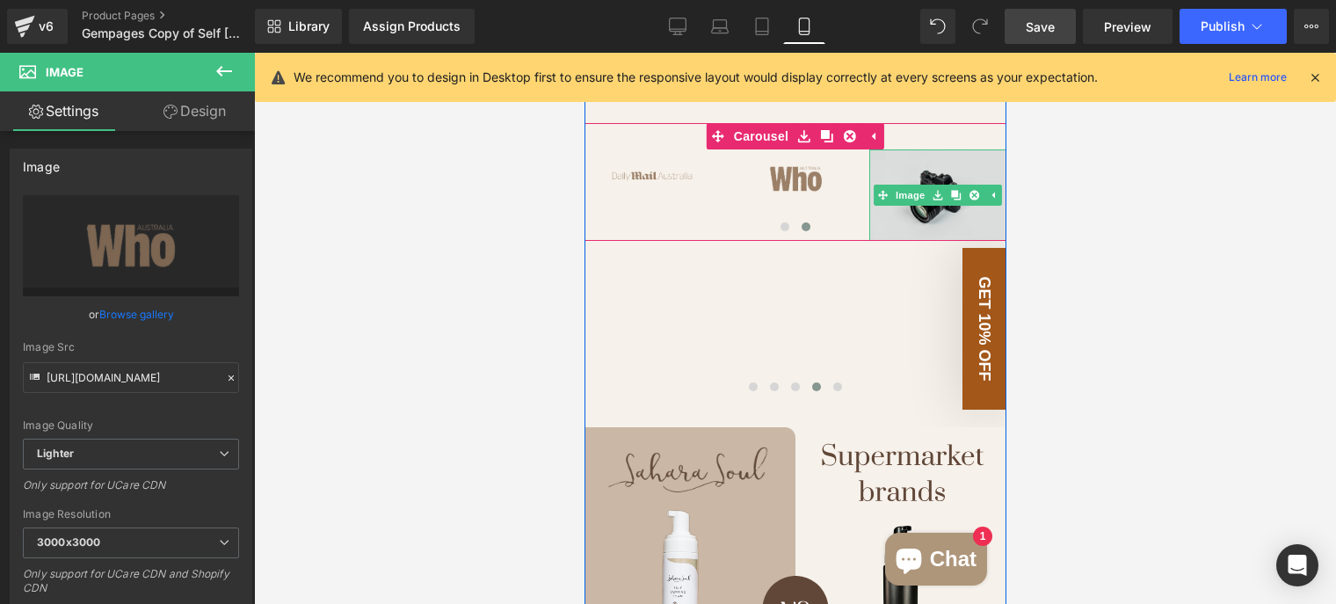
click at [947, 149] on img at bounding box center [938, 194] width 138 height 91
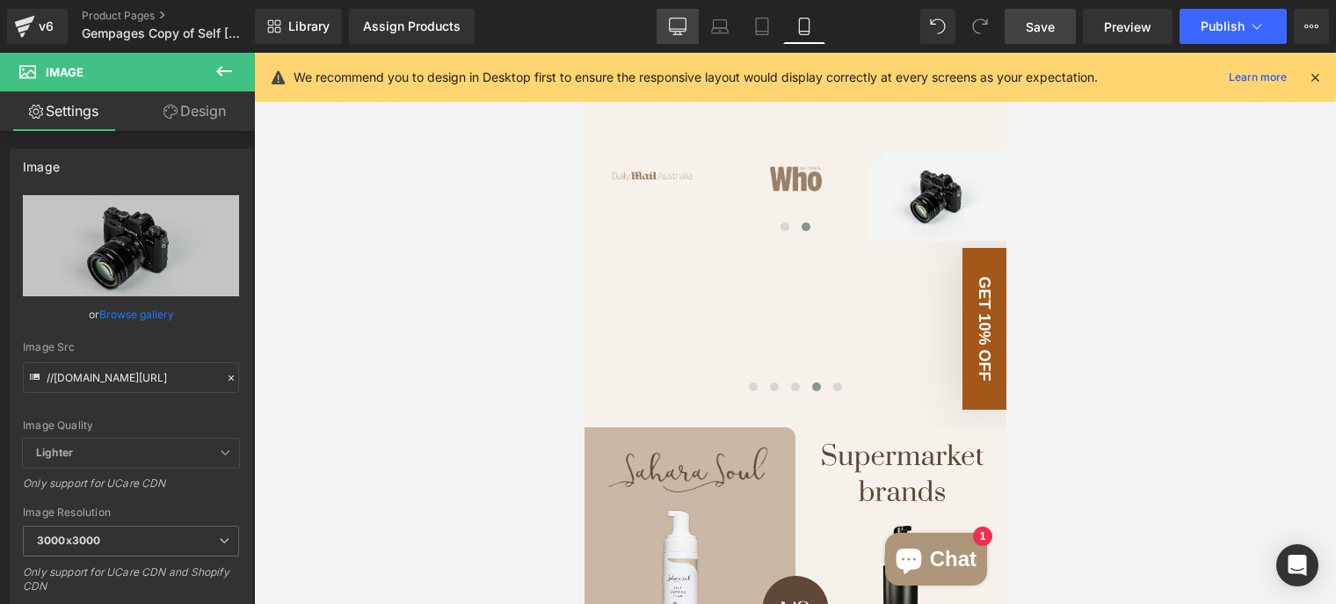
click at [689, 33] on link "Desktop" at bounding box center [678, 26] width 42 height 35
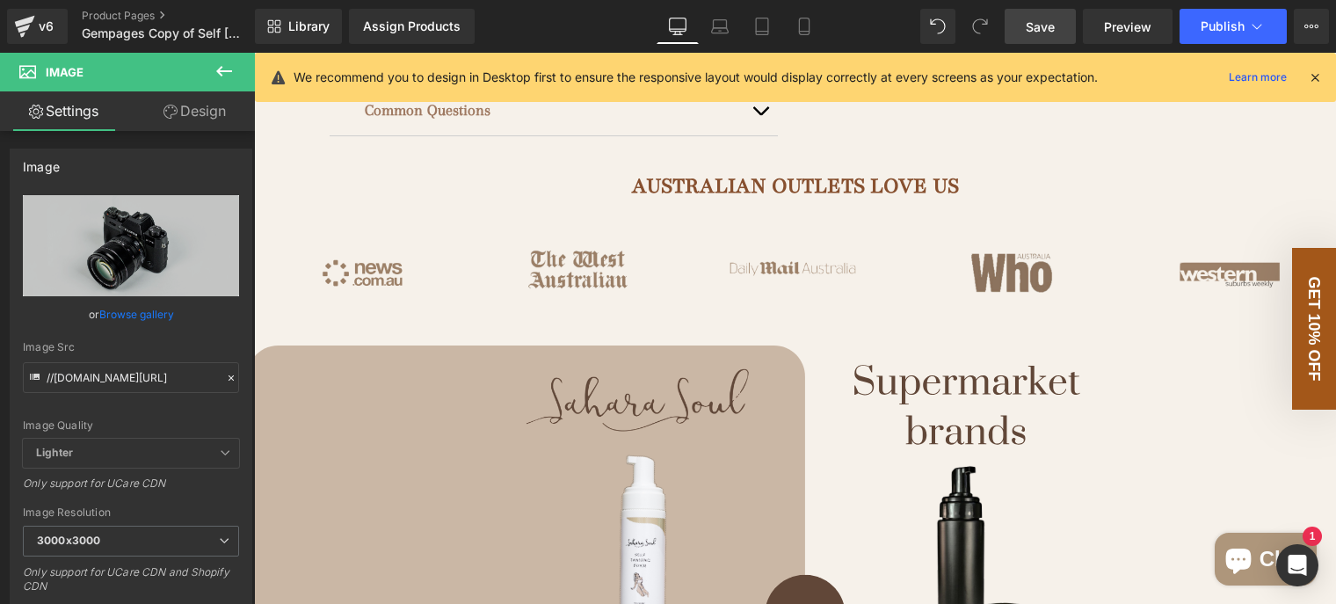
scroll to position [879, 0]
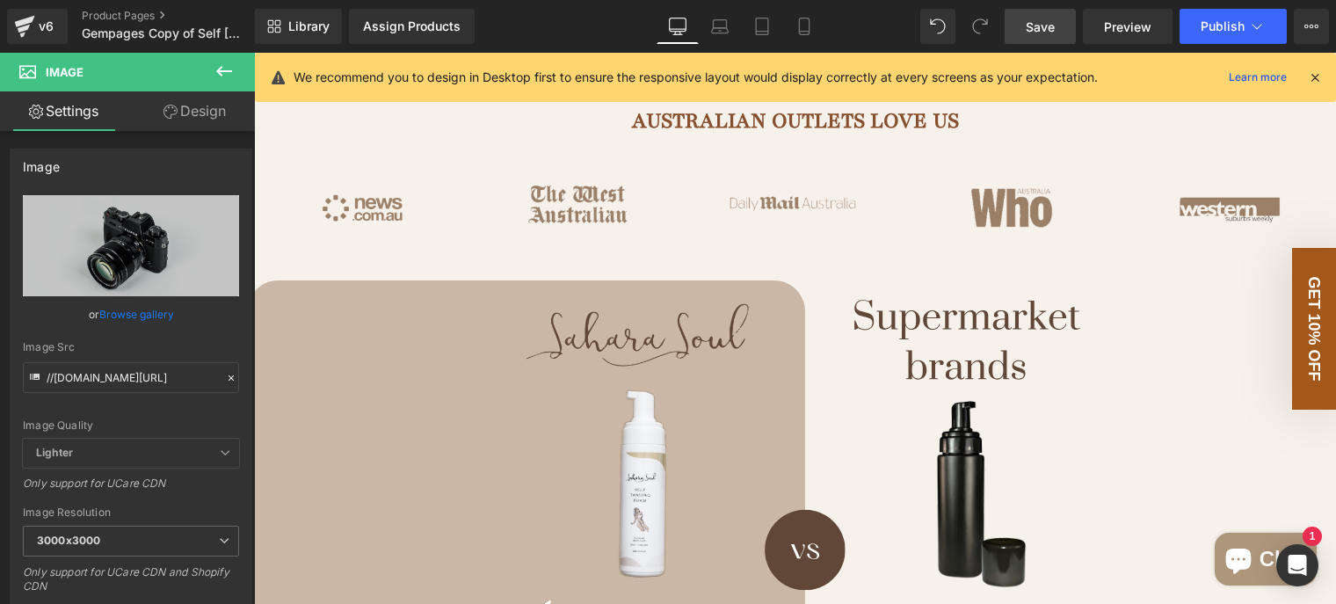
click at [1208, 230] on div "Image" at bounding box center [1228, 208] width 216 height 93
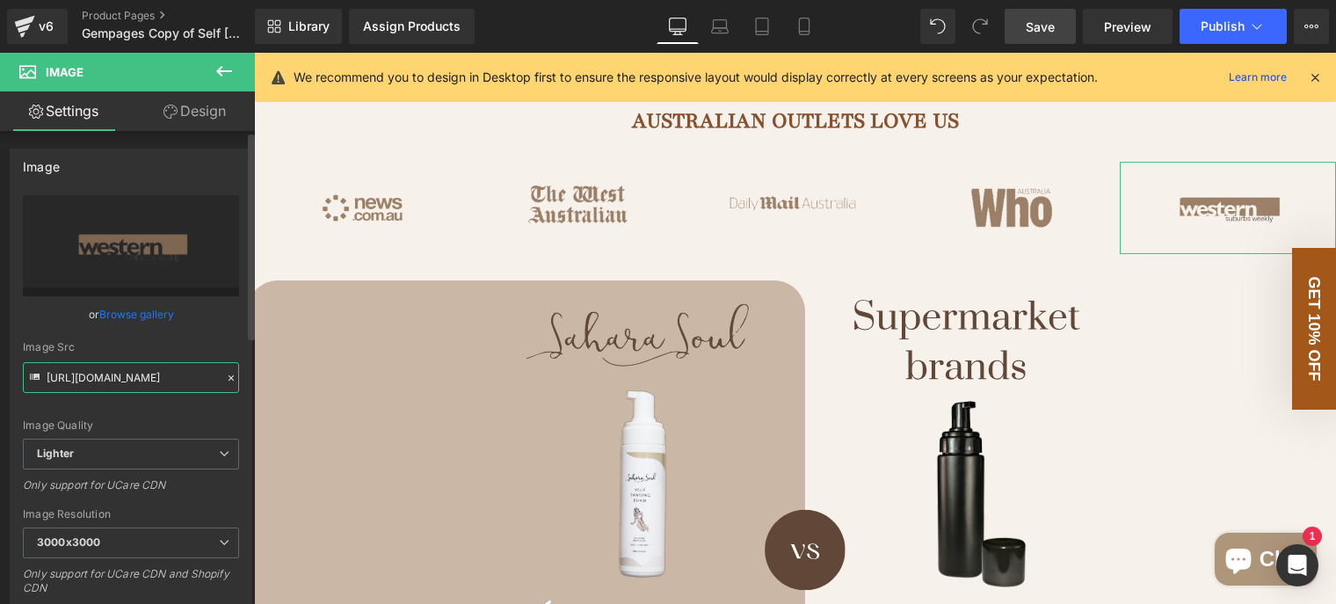
click at [102, 383] on input "https://ucarecdn.com/494f28dd-6a5b-4b16-b19c-7d2e96fac3ec/-/format/auto/-/previ…" at bounding box center [131, 377] width 216 height 31
drag, startPoint x: 790, startPoint y: 28, endPoint x: 811, endPoint y: 76, distance: 52.4
click at [791, 28] on link "Mobile" at bounding box center [804, 26] width 42 height 35
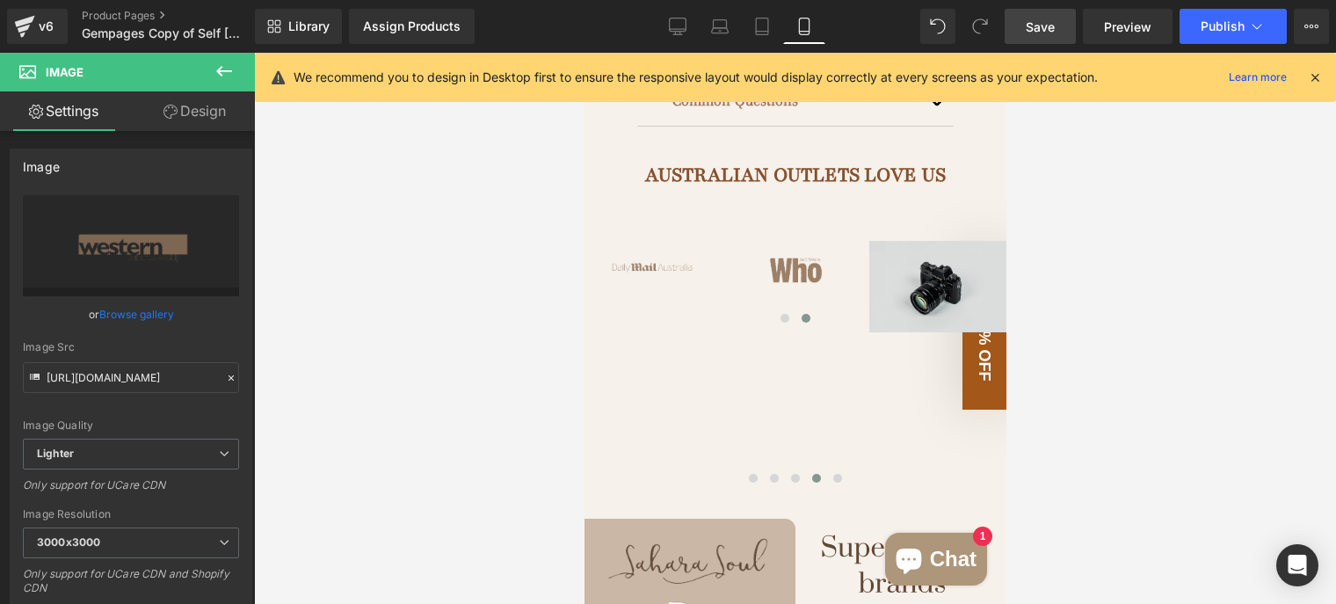
scroll to position [1319, 0]
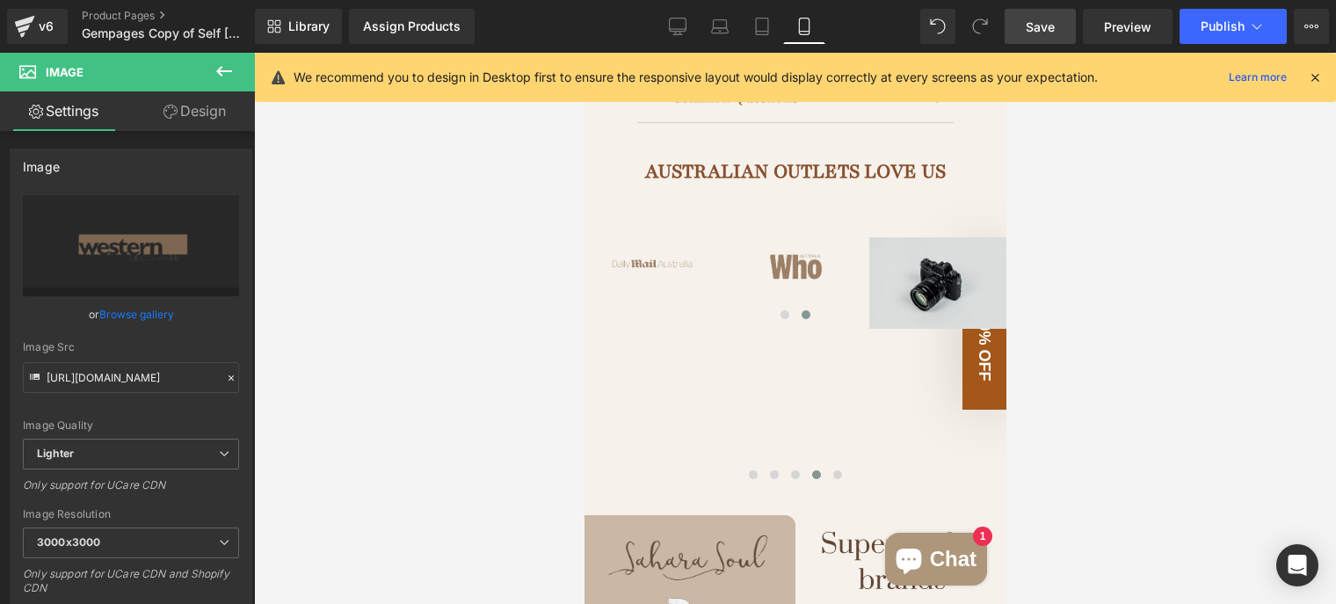
click at [907, 237] on img at bounding box center [938, 282] width 138 height 91
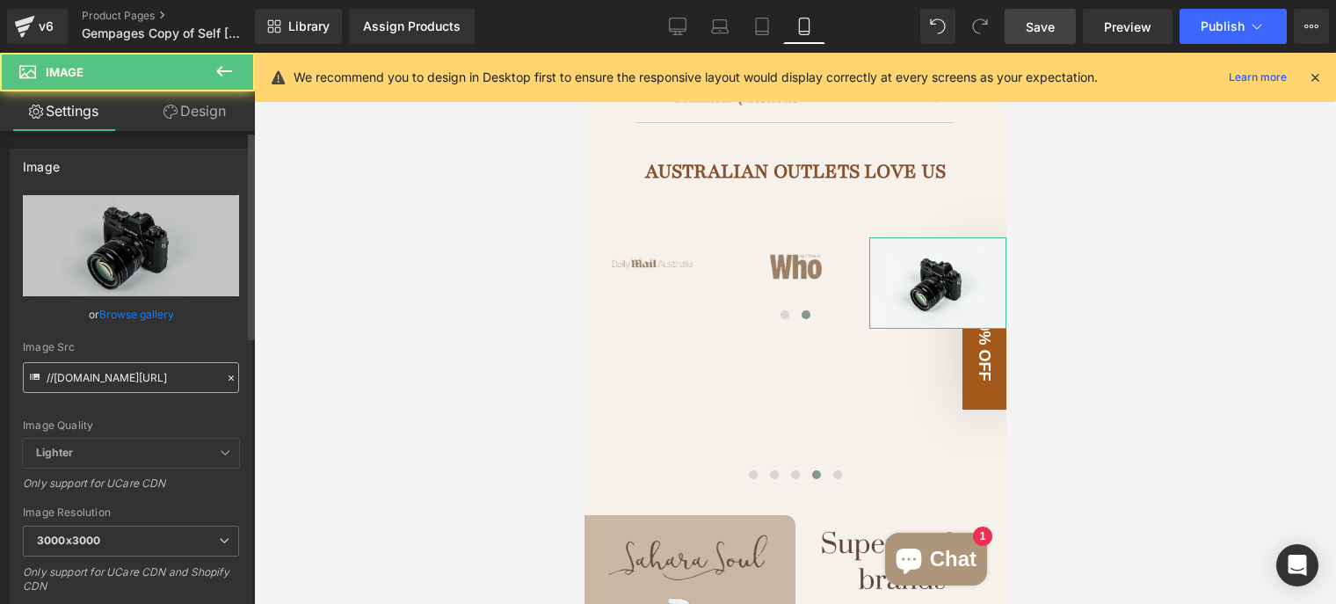
click at [149, 375] on input "//d1um8515vdn9kb.cloudfront.net/images/parallax.jpg" at bounding box center [131, 377] width 216 height 31
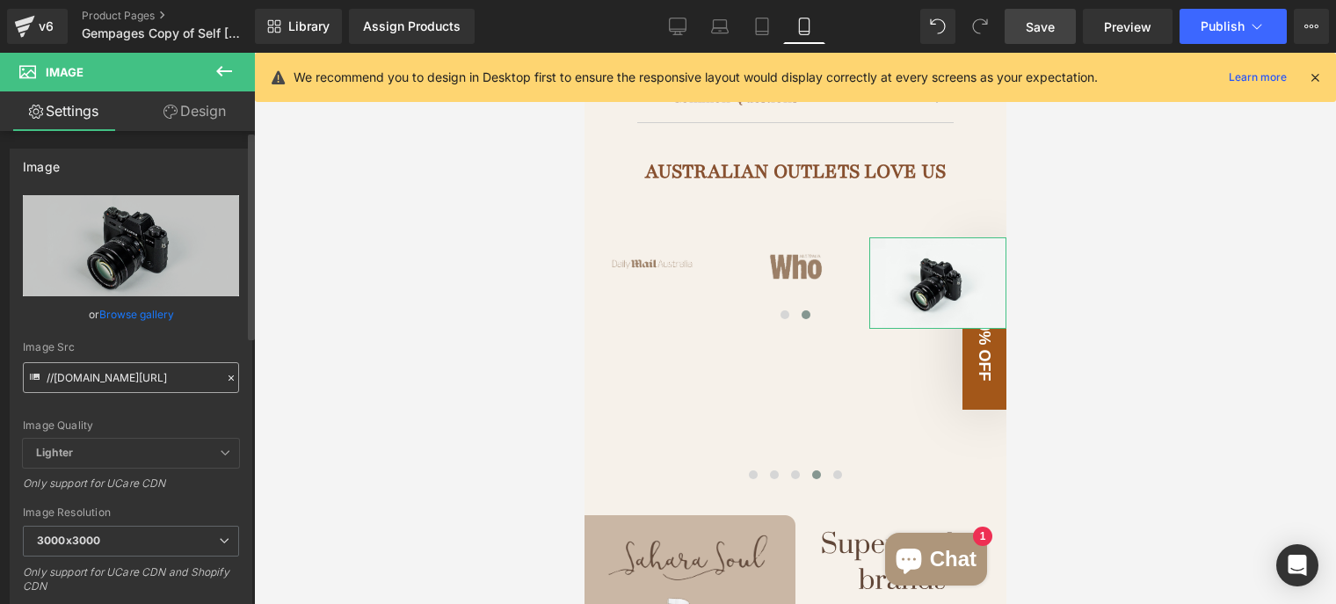
click at [149, 375] on input "//d1um8515vdn9kb.cloudfront.net/images/parallax.jpg" at bounding box center [131, 377] width 216 height 31
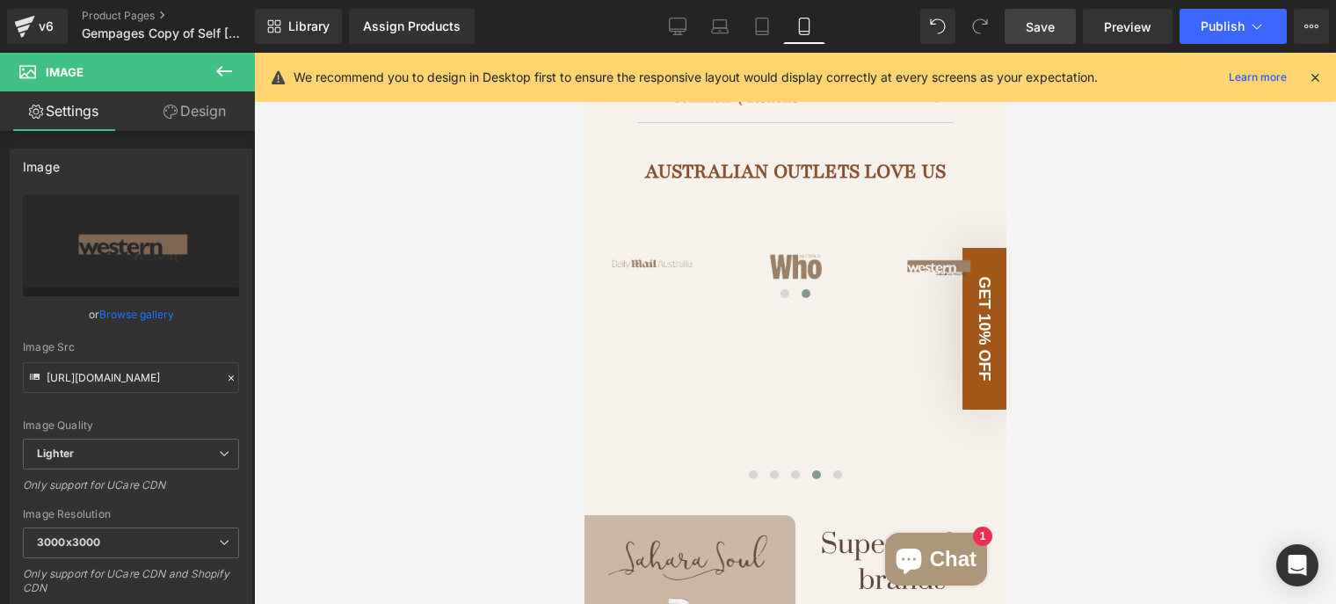
type input "https://ucarecdn.com/494f28dd-6a5b-4b16-b19c-7d2e96fac3ec/-/format/auto/-/previ…"
click at [437, 309] on div at bounding box center [795, 328] width 1082 height 551
click at [1044, 20] on span "Save" at bounding box center [1040, 27] width 29 height 18
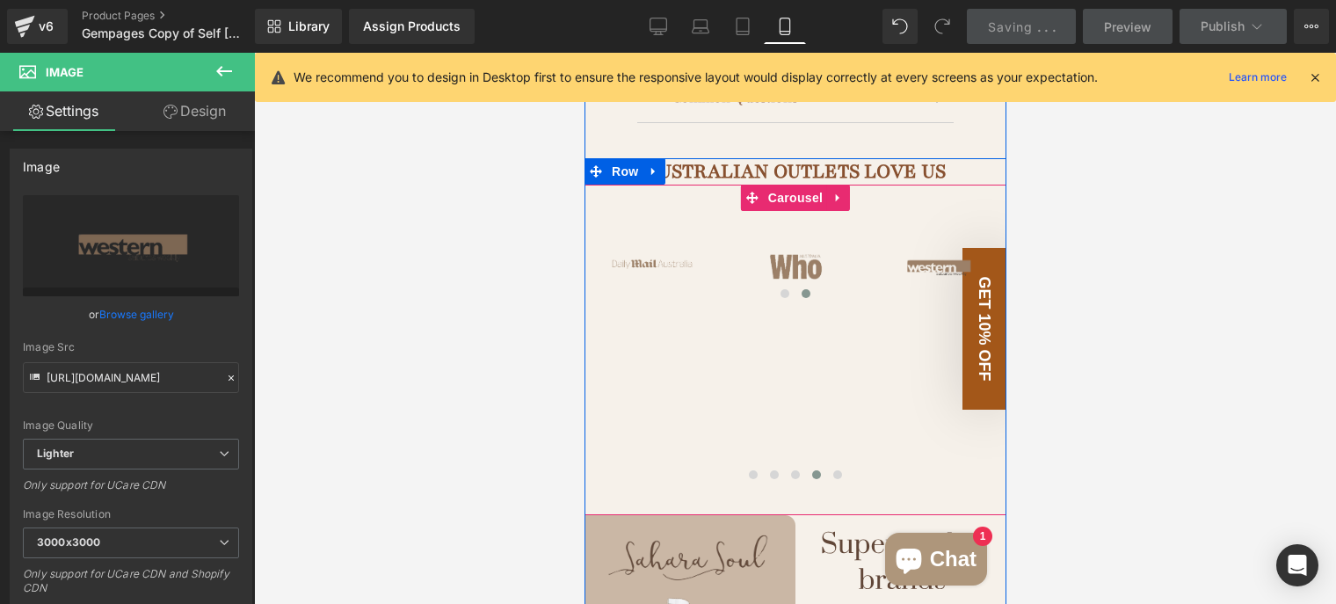
click at [841, 435] on div "Image ‹ › Carousel Image Image Image" at bounding box center [371, 350] width 2132 height 278
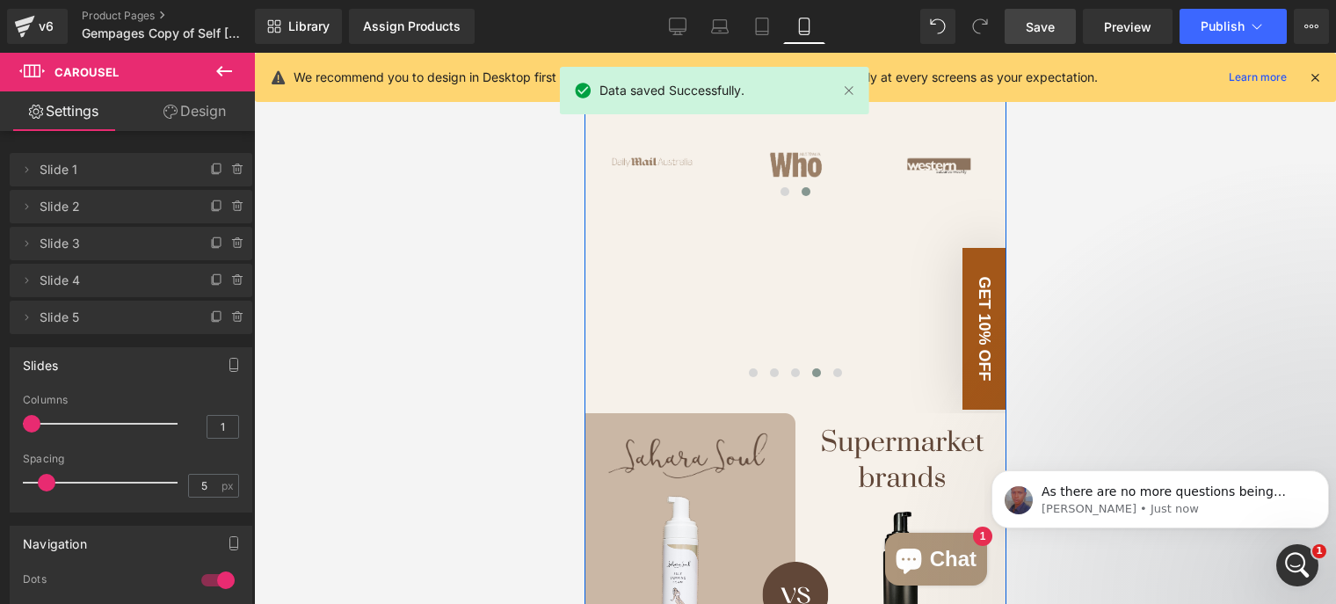
scroll to position [1319, 0]
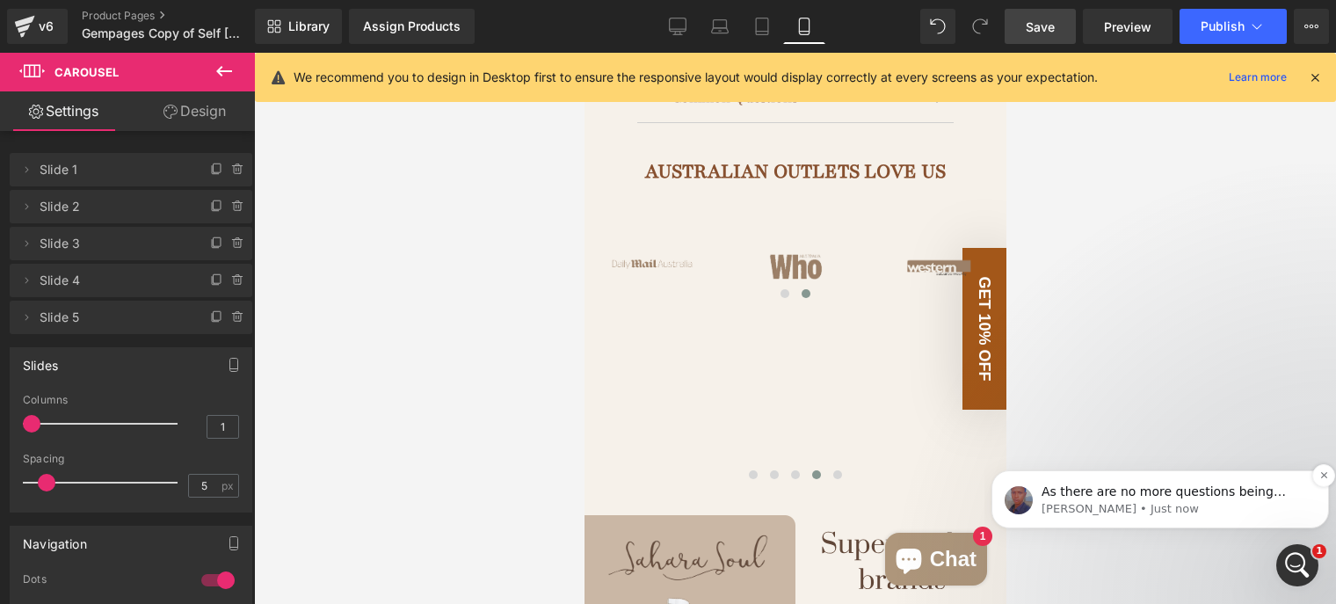
click at [1172, 494] on p "As there are no more questions being raised, this conversation shall be closed.…" at bounding box center [1175, 493] width 266 height 18
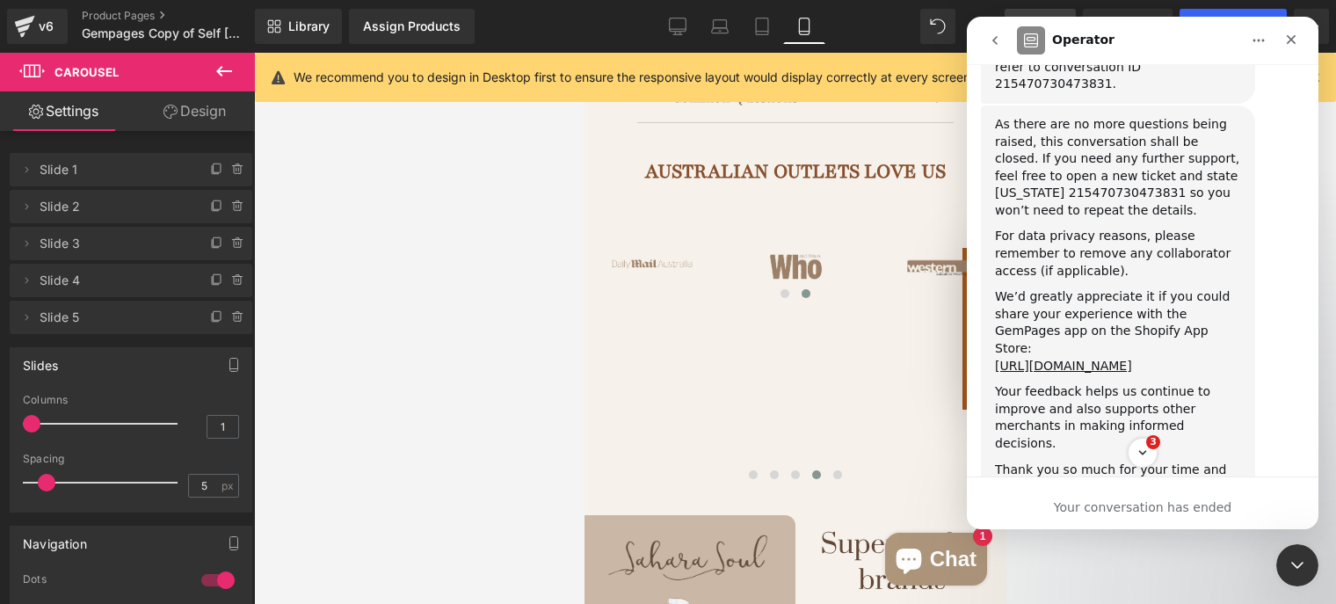
scroll to position [2797, 0]
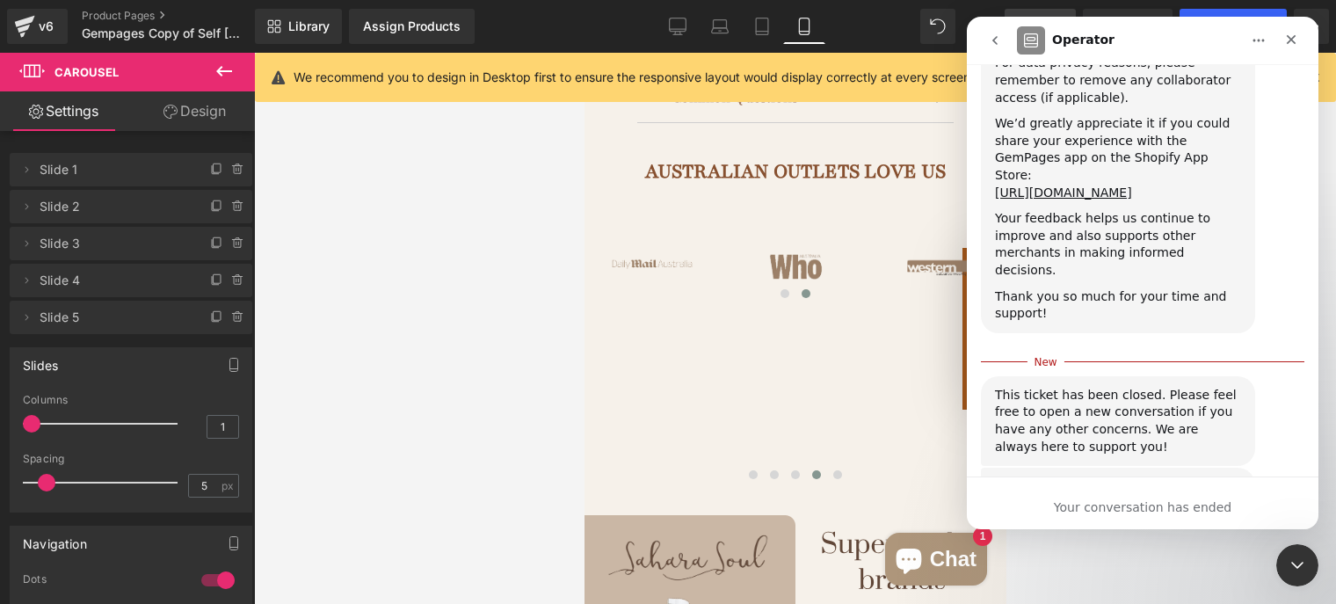
click at [1123, 504] on div "Your conversation has ended" at bounding box center [1143, 507] width 352 height 18
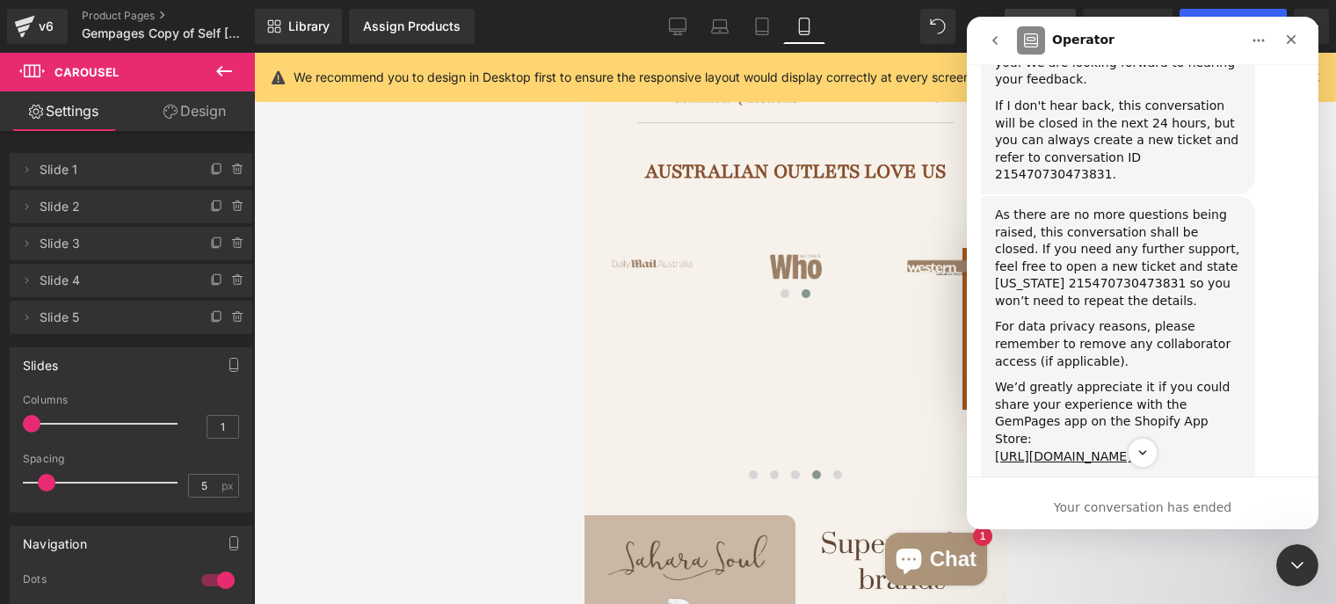
scroll to position [2357, 0]
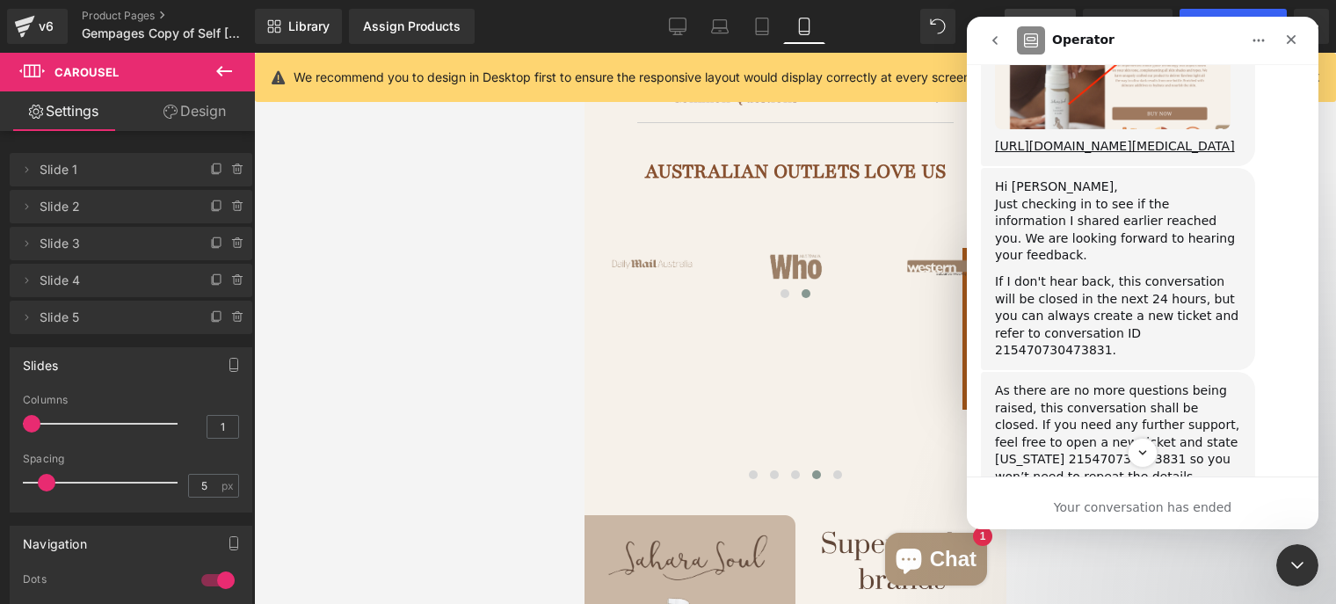
click at [512, 283] on div at bounding box center [668, 275] width 1336 height 551
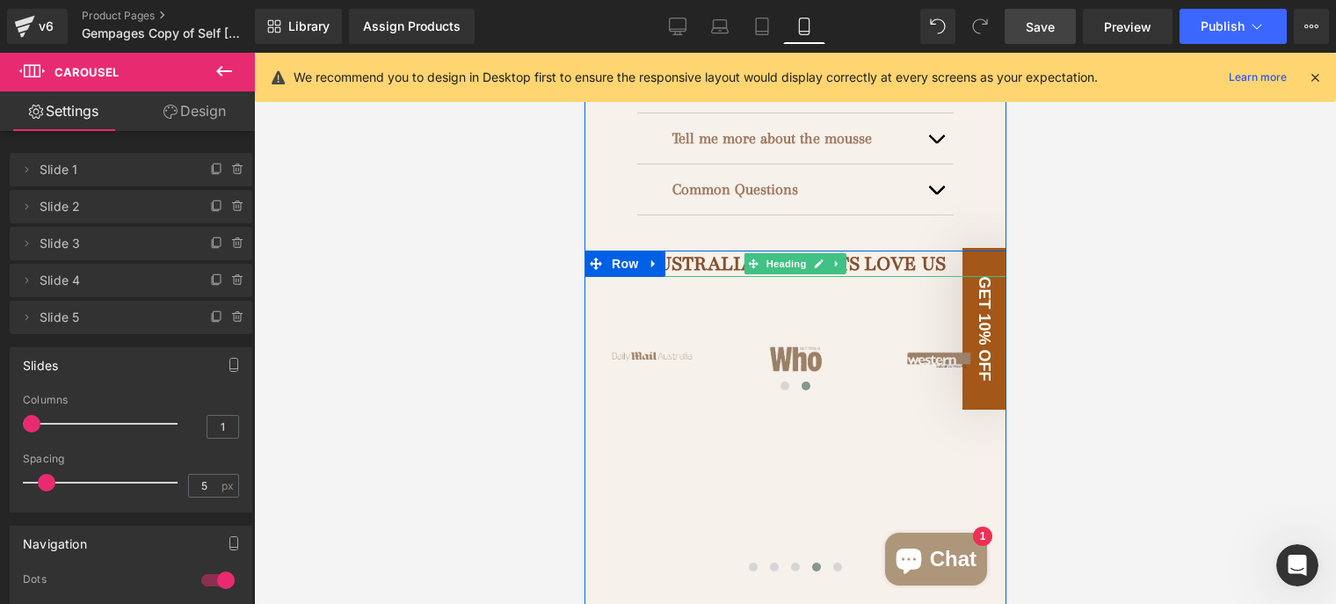
scroll to position [1231, 0]
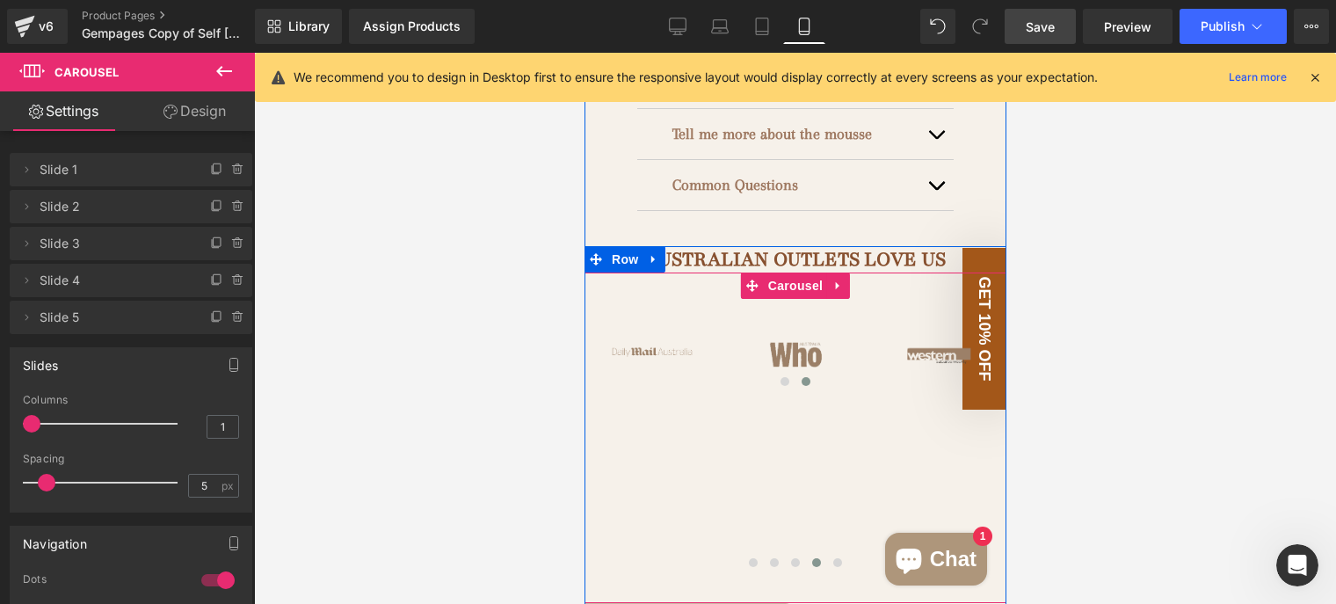
click at [829, 441] on div "Image ‹ › Carousel Image Image Image" at bounding box center [371, 438] width 2132 height 278
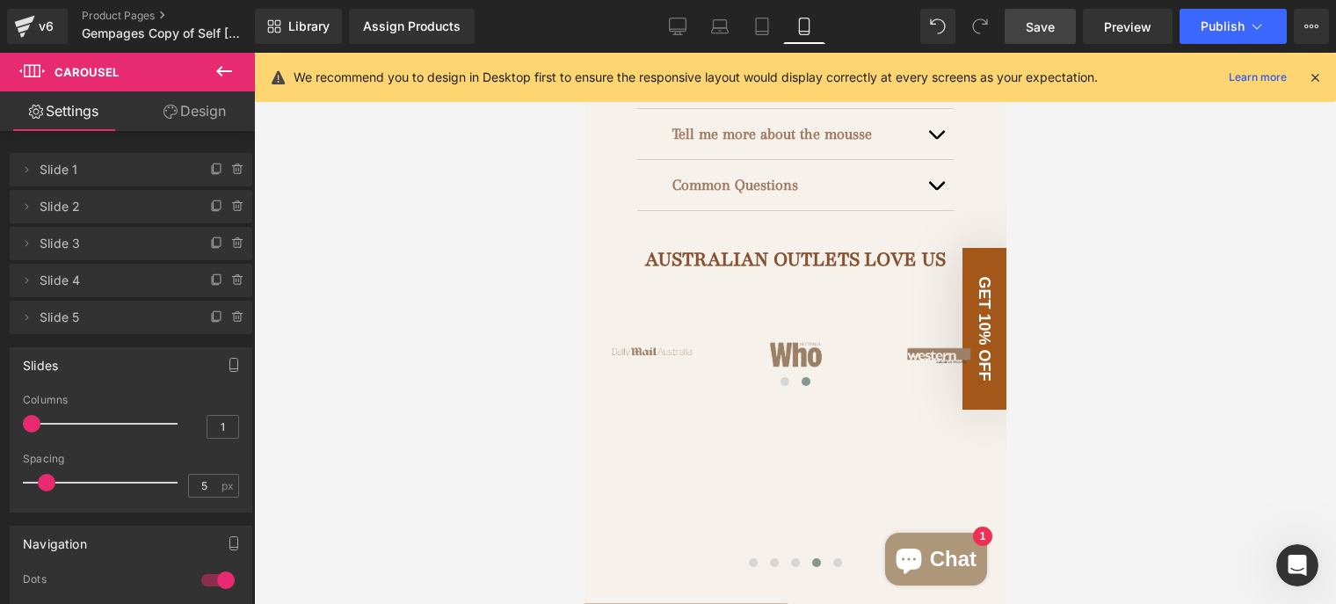
click at [1059, 33] on link "Save" at bounding box center [1040, 26] width 71 height 35
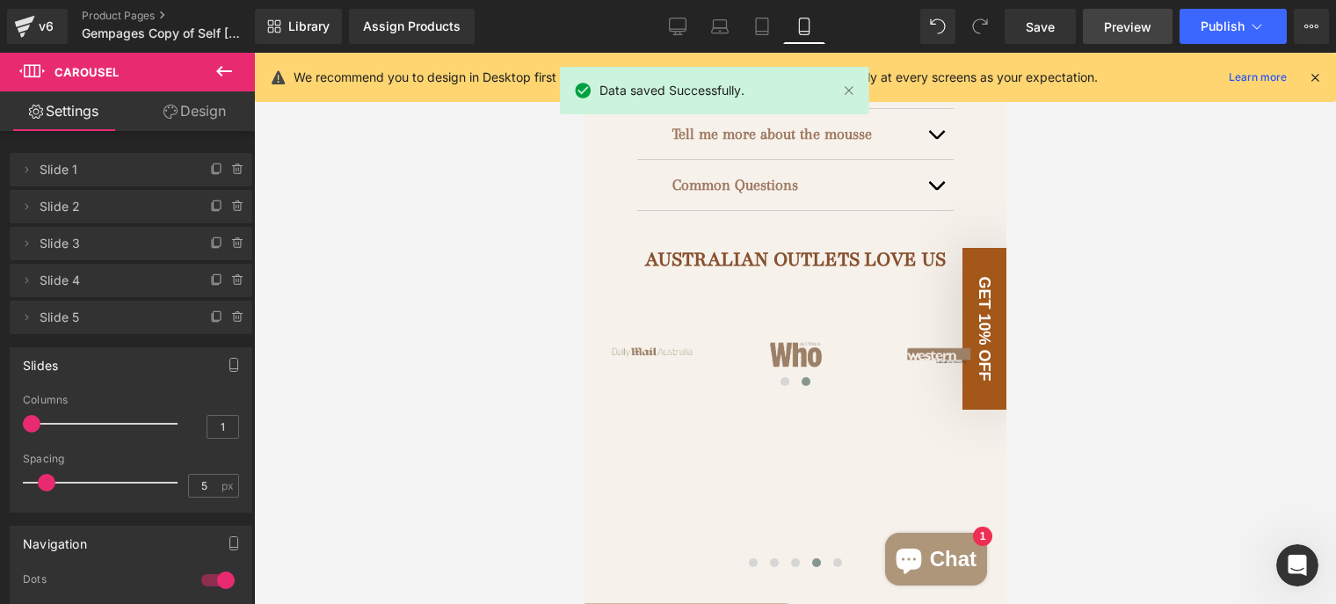
click at [1117, 28] on span "Preview" at bounding box center [1127, 27] width 47 height 18
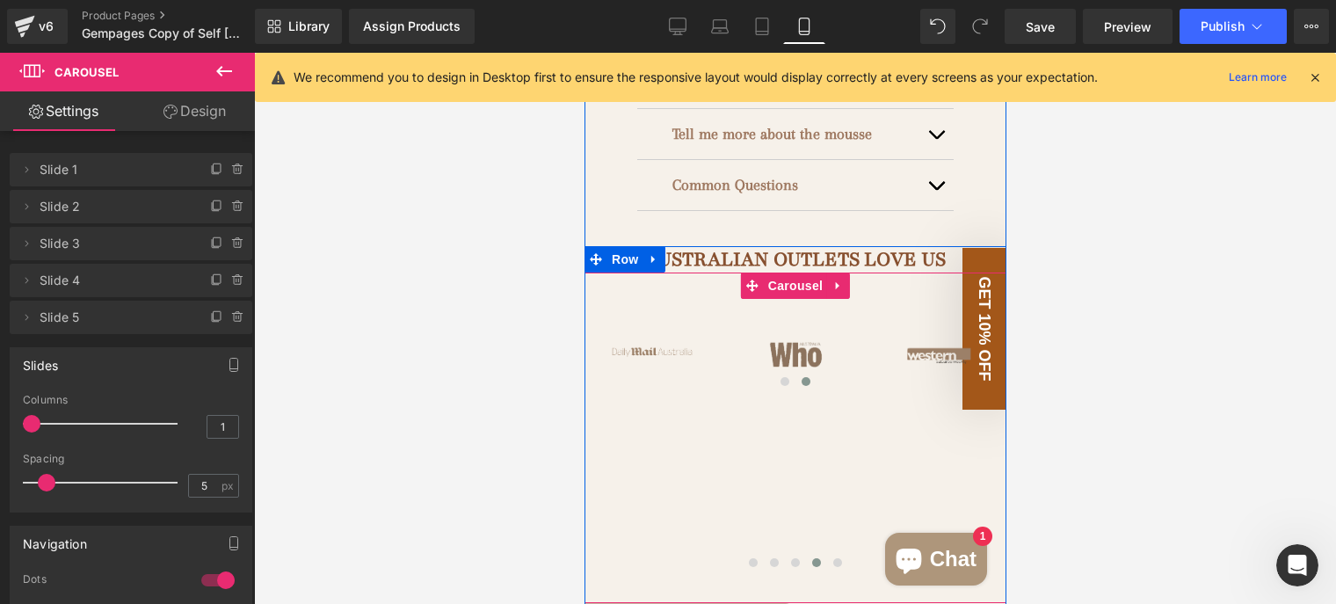
drag, startPoint x: 762, startPoint y: 379, endPoint x: 777, endPoint y: 339, distance: 42.3
click at [763, 378] on div "Image ‹ › Carousel Image Image Image" at bounding box center [371, 438] width 2132 height 278
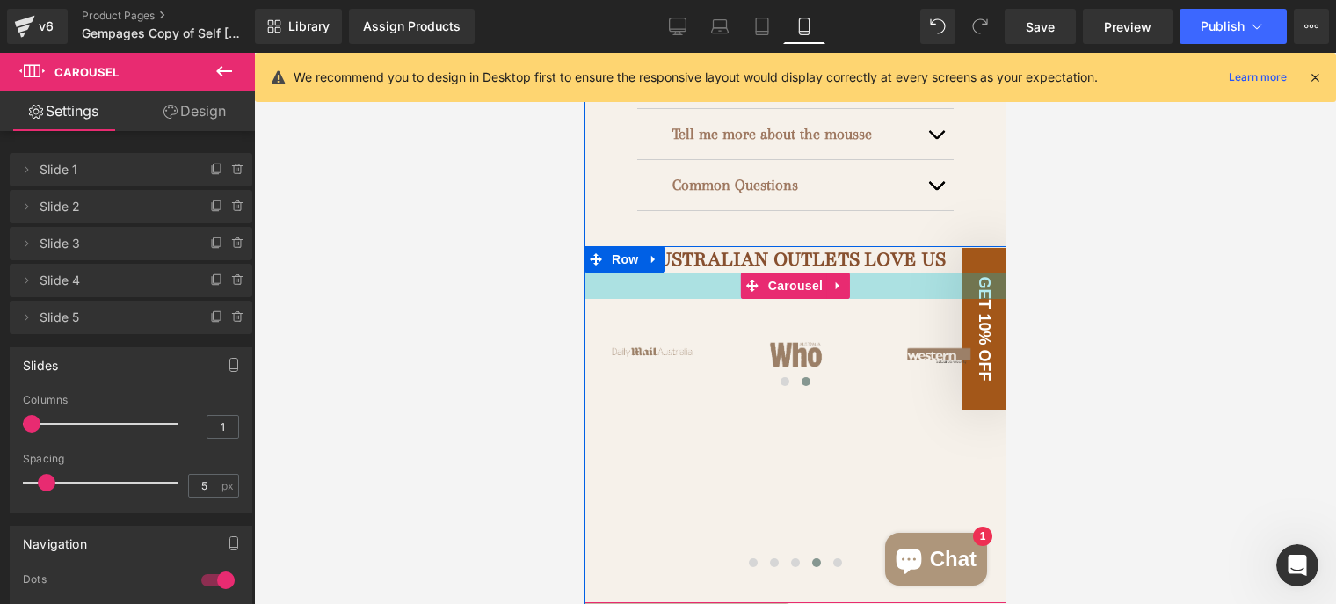
click at [673, 273] on div at bounding box center [795, 286] width 422 height 26
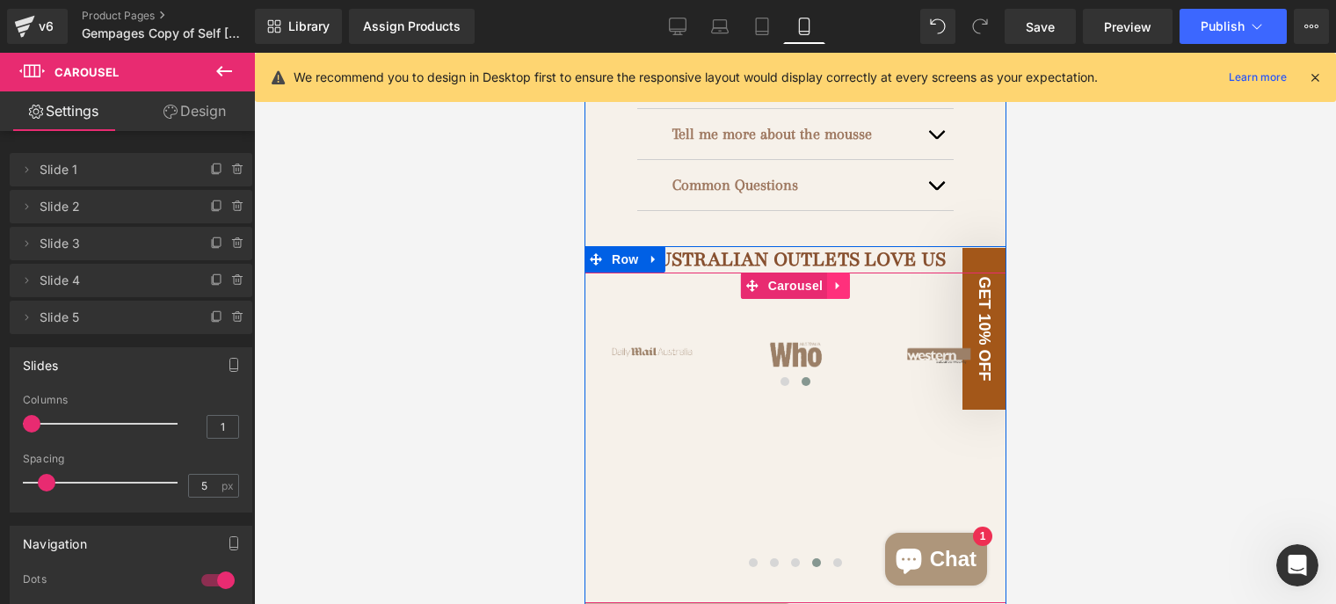
click at [836, 273] on link at bounding box center [837, 286] width 23 height 26
click at [843, 280] on icon at bounding box center [849, 286] width 12 height 13
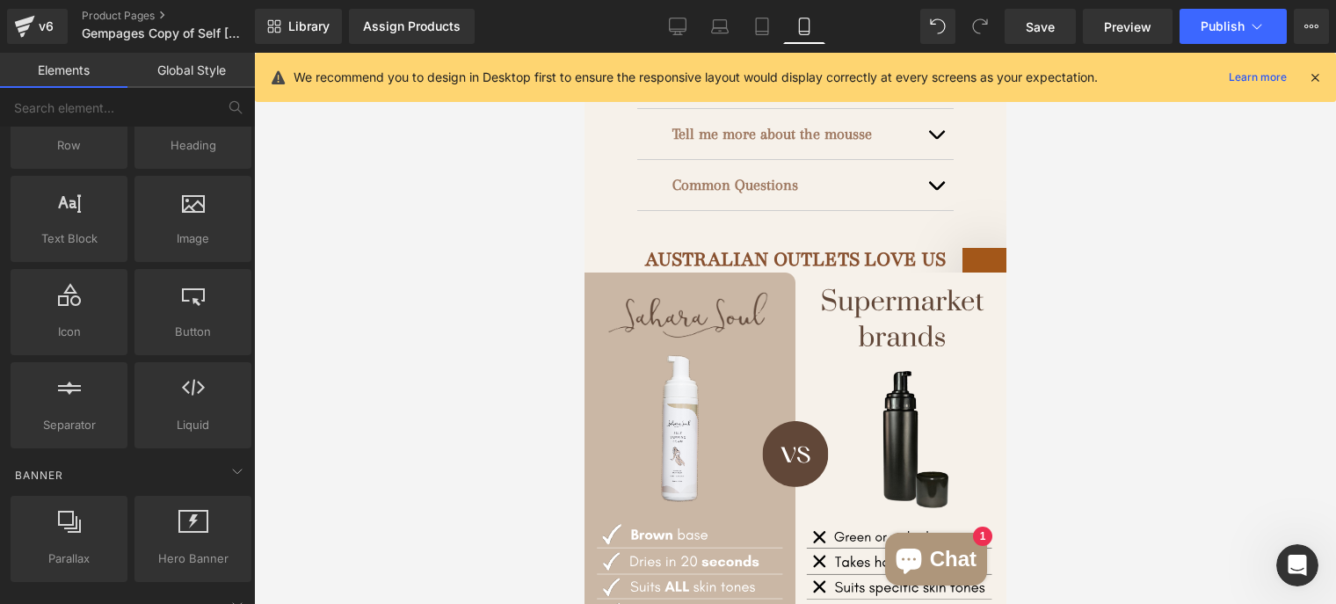
click at [455, 261] on div at bounding box center [795, 328] width 1082 height 551
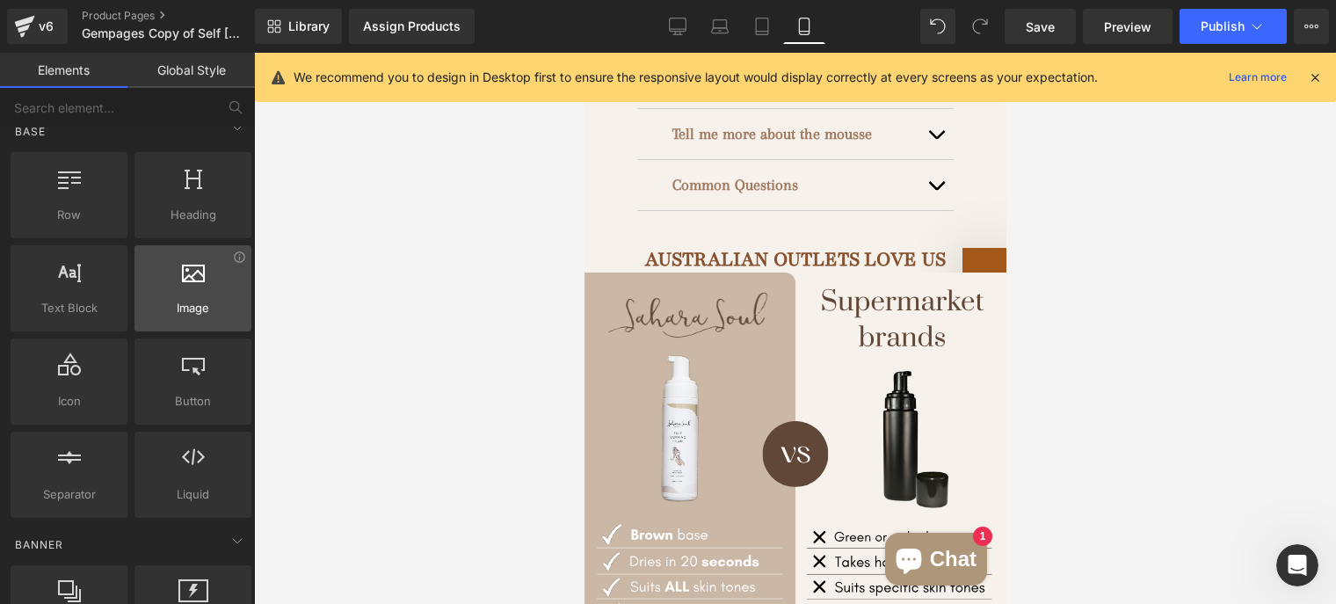
scroll to position [0, 0]
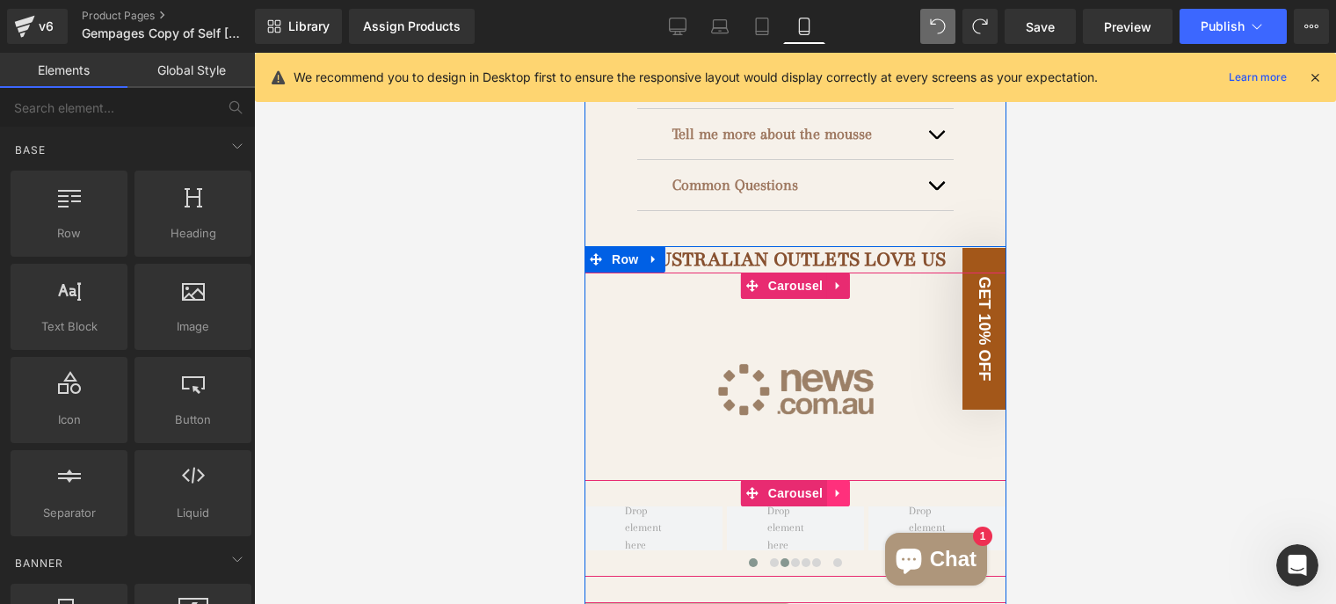
click at [832, 486] on icon at bounding box center [838, 492] width 12 height 13
click at [838, 480] on link at bounding box center [849, 493] width 23 height 26
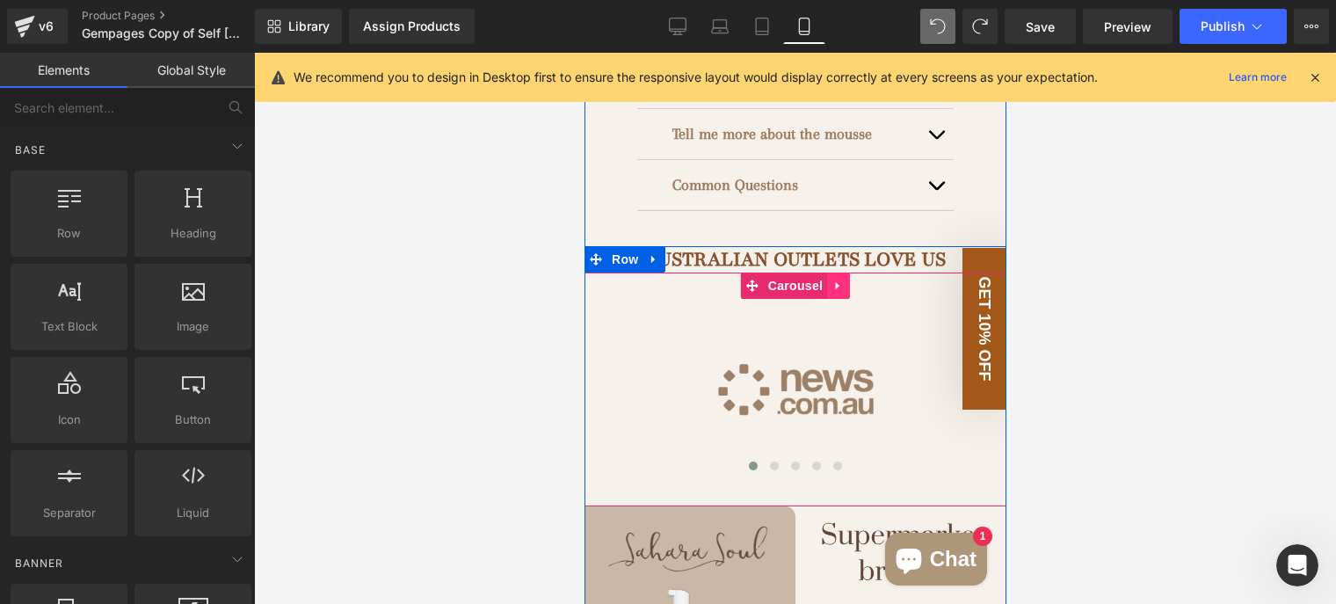
click at [832, 280] on icon at bounding box center [838, 286] width 12 height 13
click at [843, 280] on icon at bounding box center [849, 286] width 12 height 13
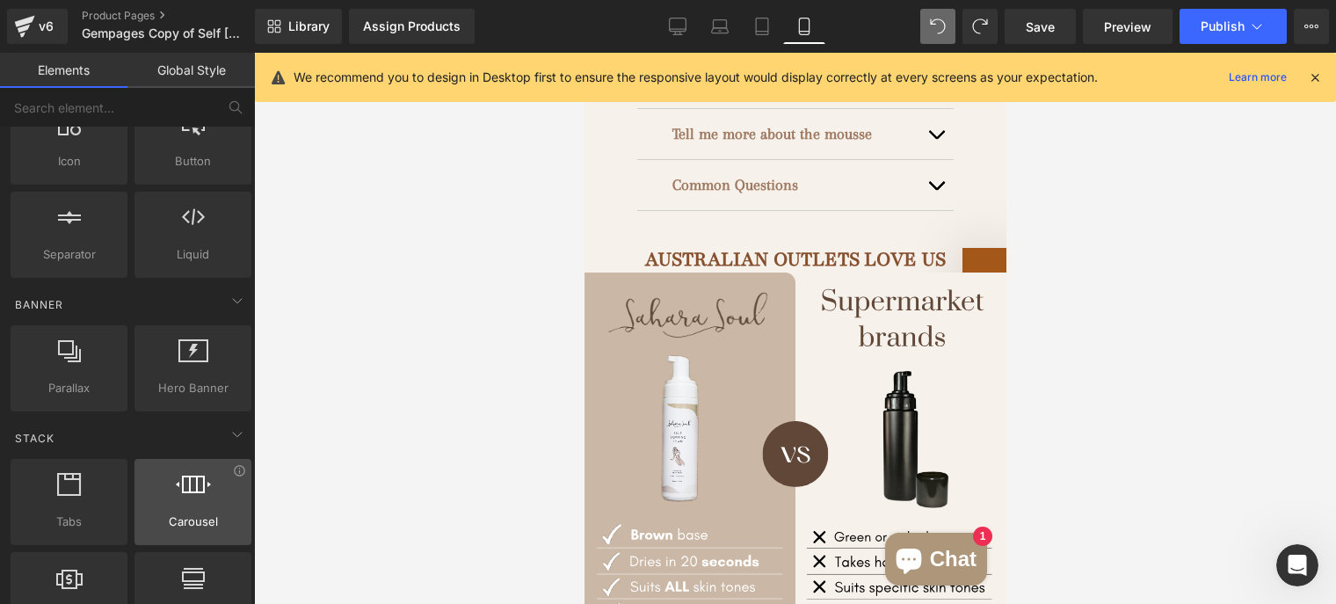
scroll to position [352, 0]
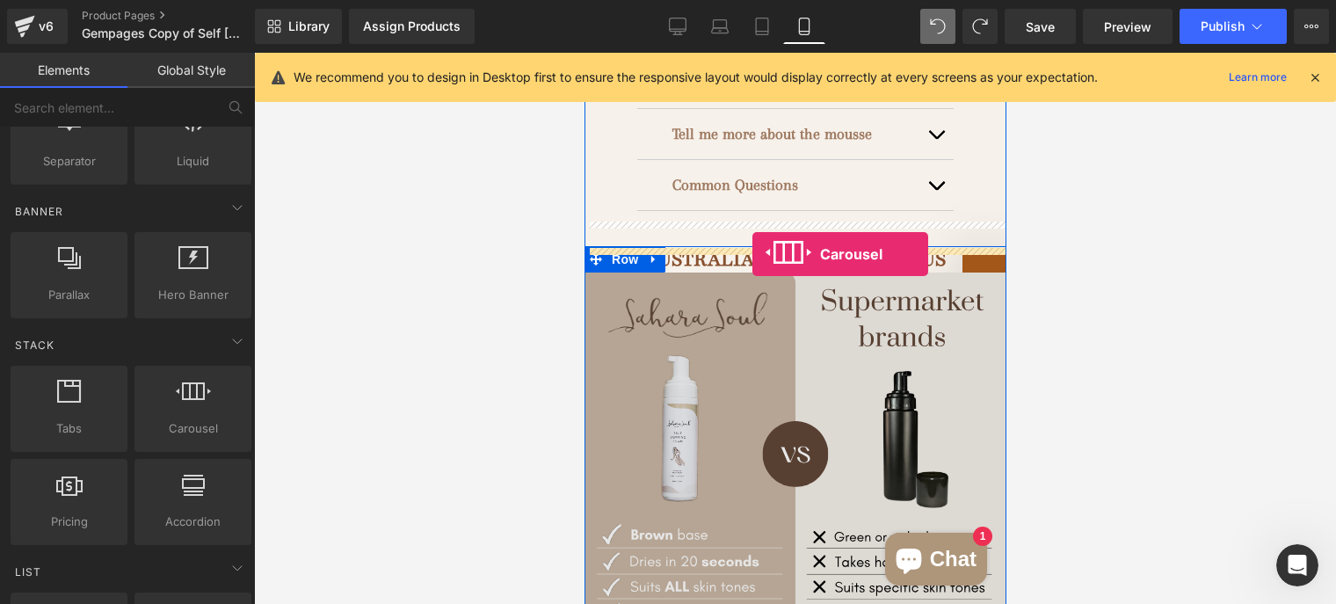
drag, startPoint x: 760, startPoint y: 449, endPoint x: 752, endPoint y: 254, distance: 195.3
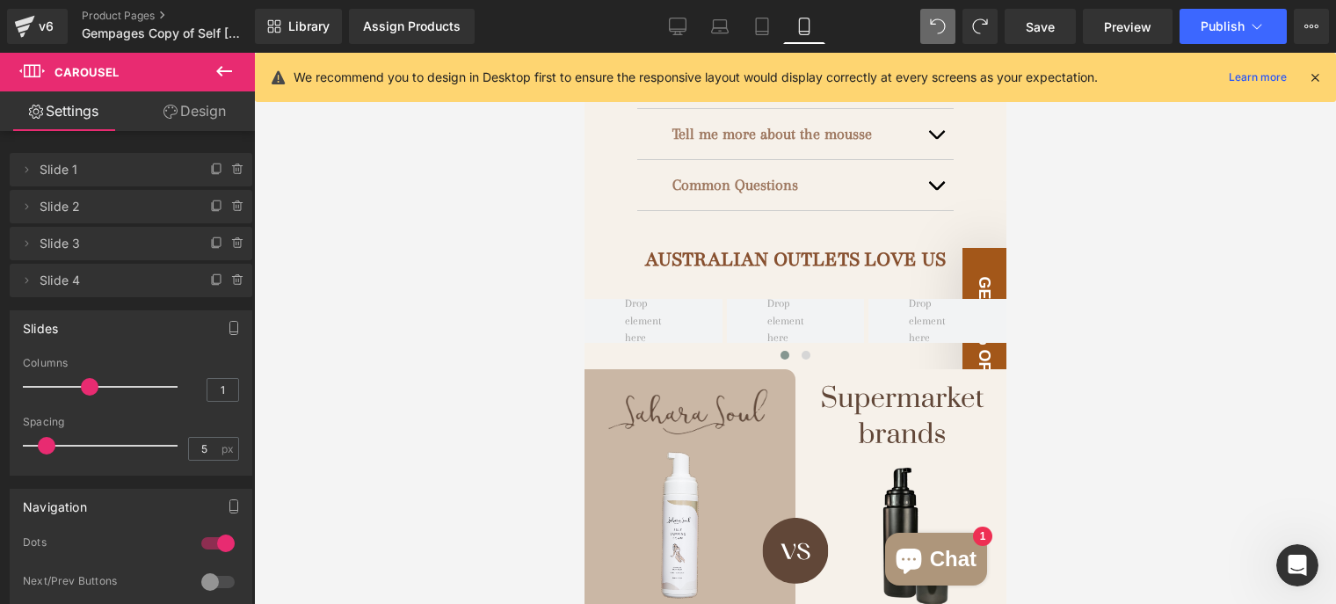
drag, startPoint x: 28, startPoint y: 389, endPoint x: 91, endPoint y: 389, distance: 63.3
click at [91, 389] on span at bounding box center [90, 387] width 18 height 18
click at [212, 284] on icon at bounding box center [215, 281] width 7 height 8
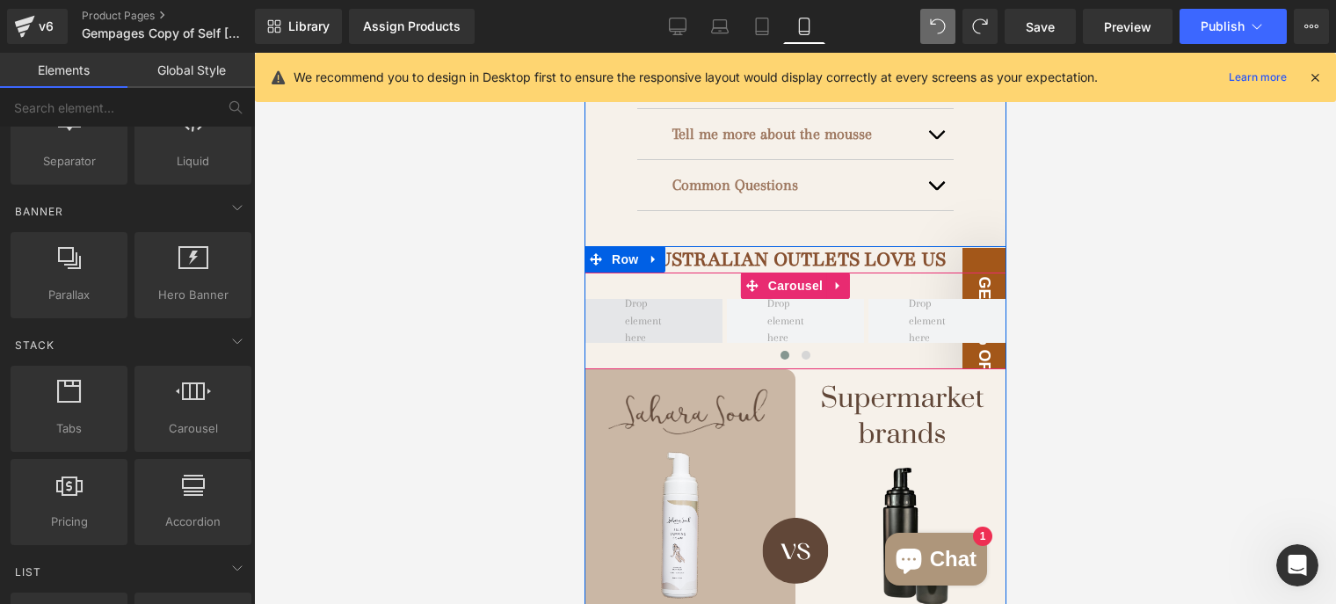
click at [666, 305] on span at bounding box center [652, 321] width 69 height 61
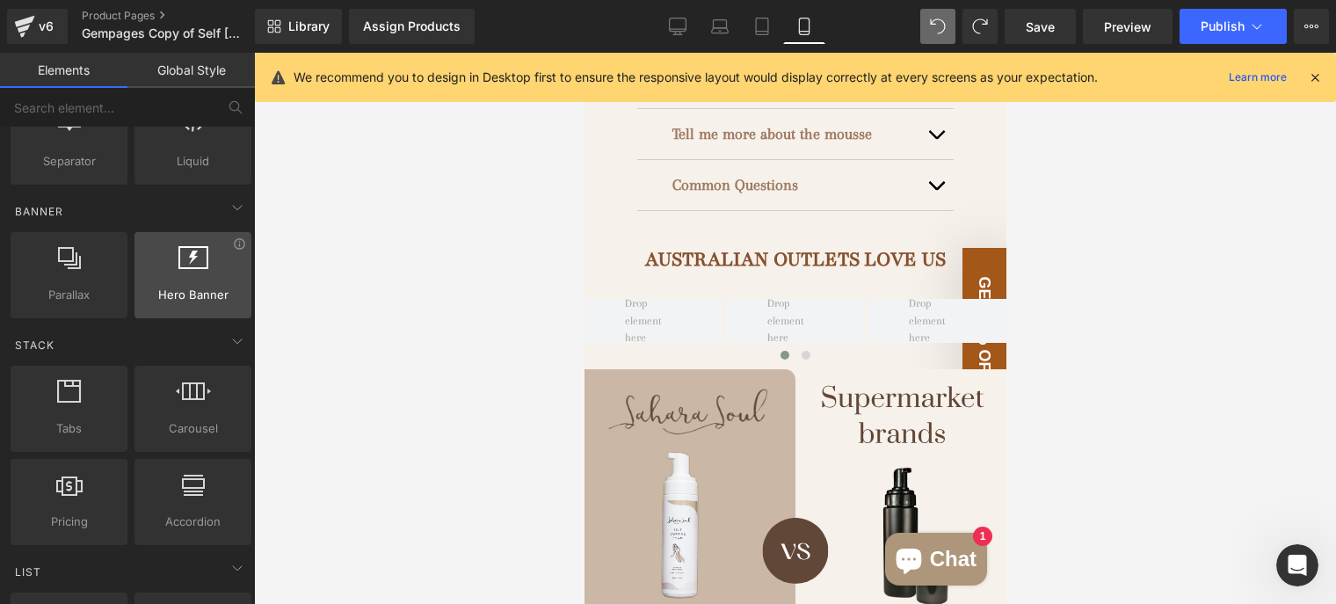
scroll to position [0, 0]
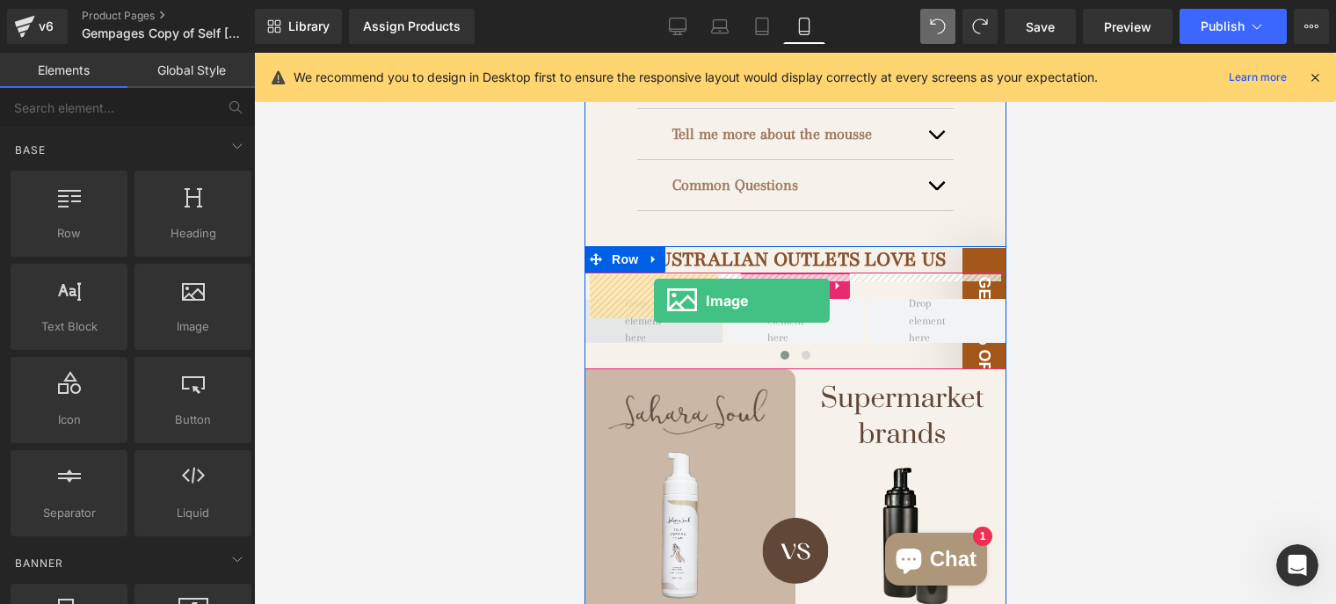
drag, startPoint x: 756, startPoint y: 384, endPoint x: 653, endPoint y: 301, distance: 132.5
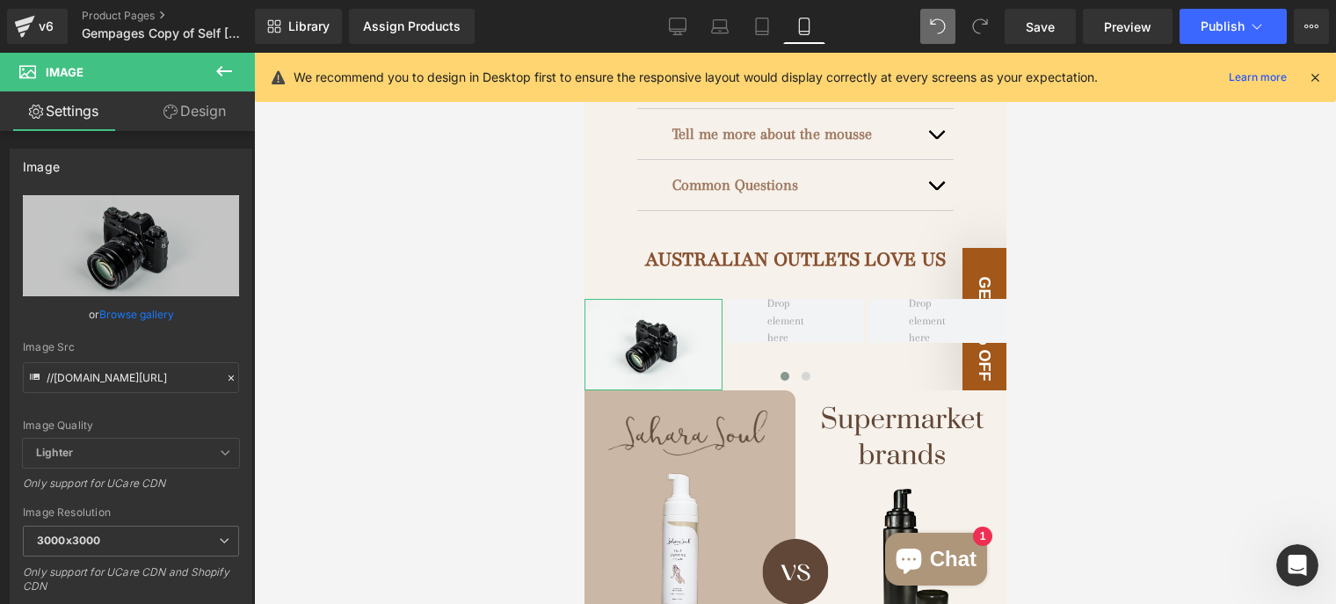
click at [201, 112] on link "Design" at bounding box center [194, 111] width 127 height 40
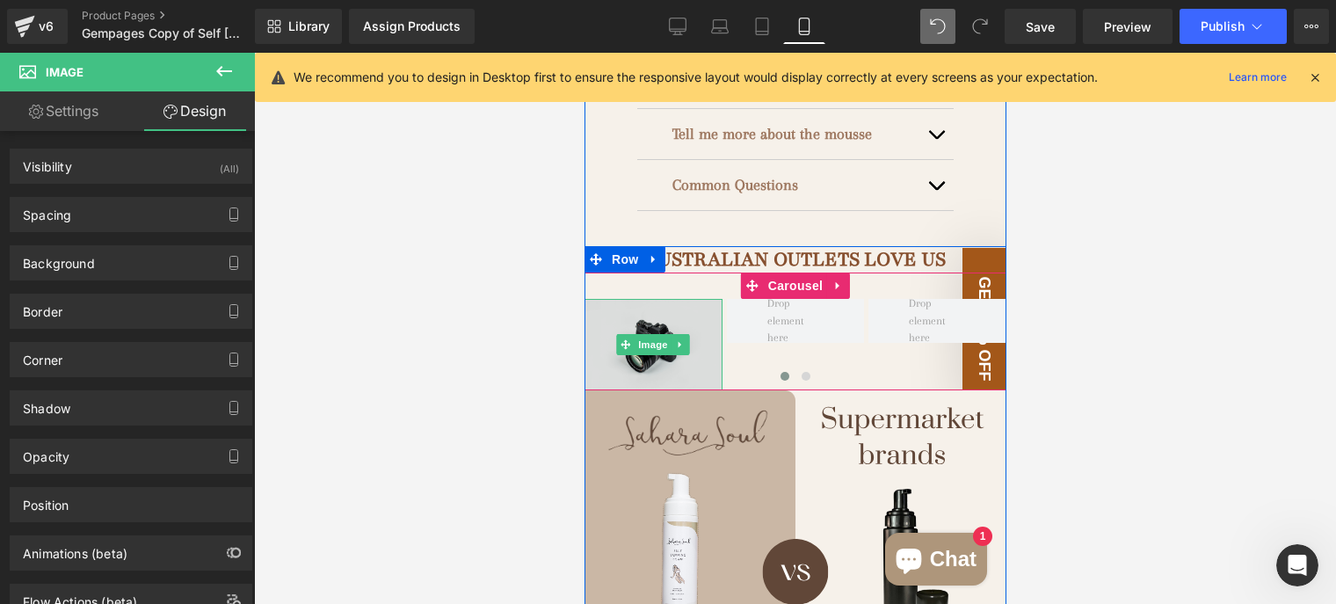
click at [687, 299] on img at bounding box center [653, 344] width 138 height 91
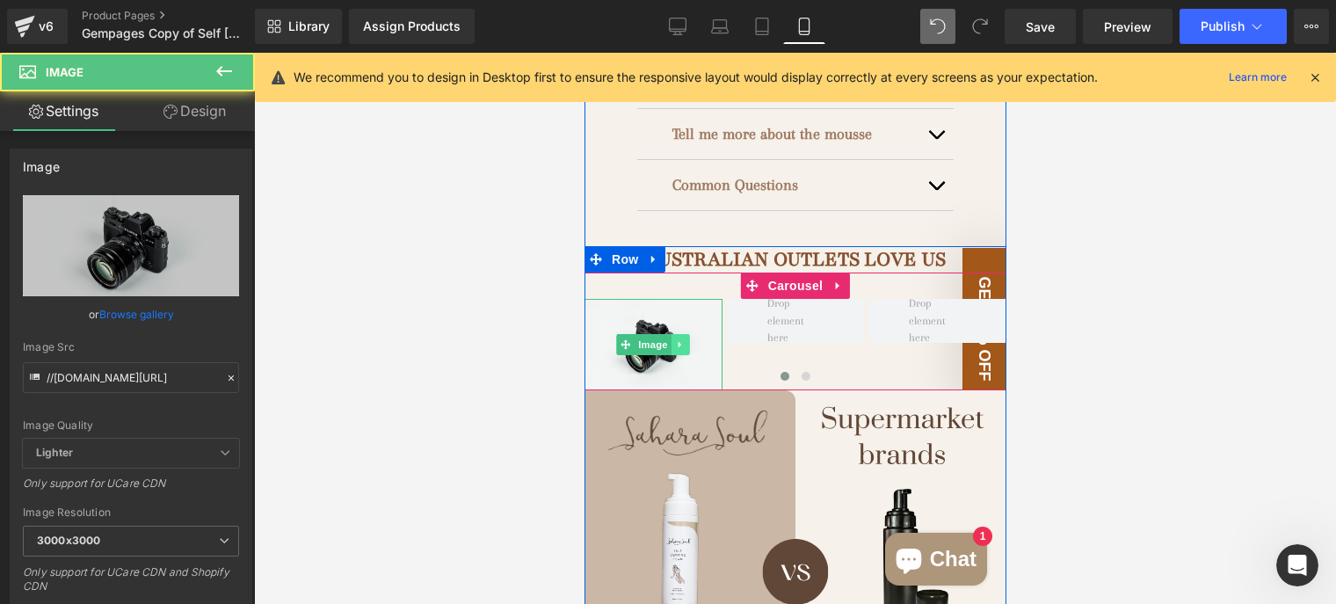
click at [675, 339] on icon at bounding box center [680, 344] width 10 height 11
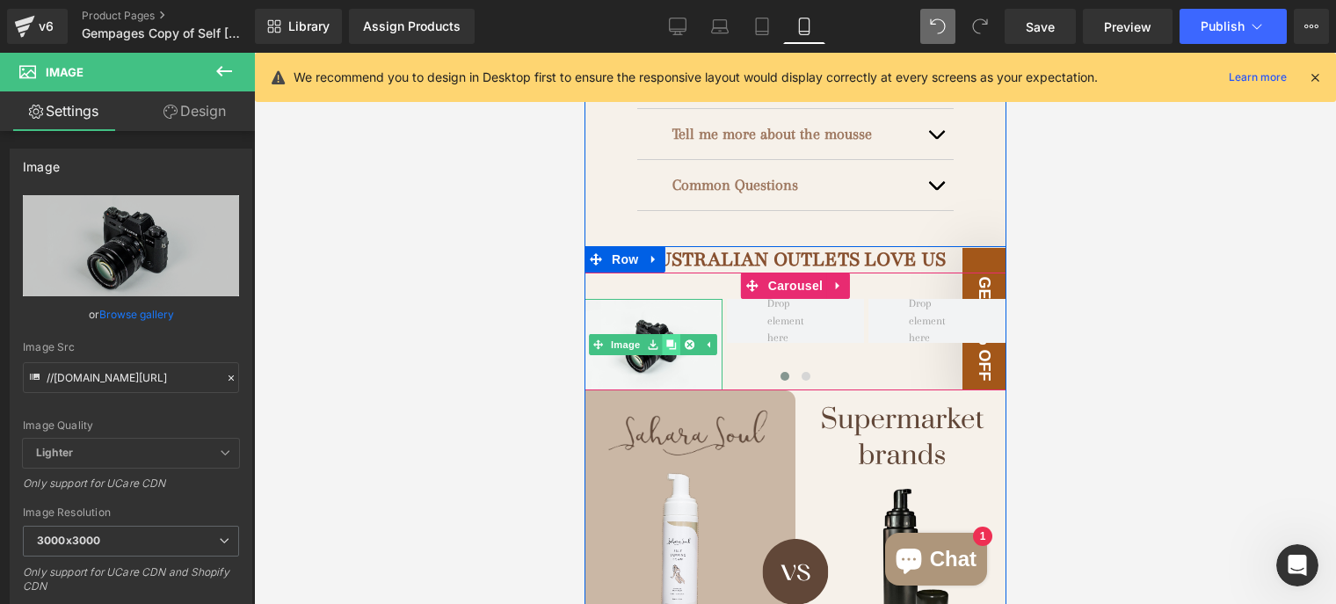
click at [666, 339] on icon at bounding box center [671, 344] width 10 height 11
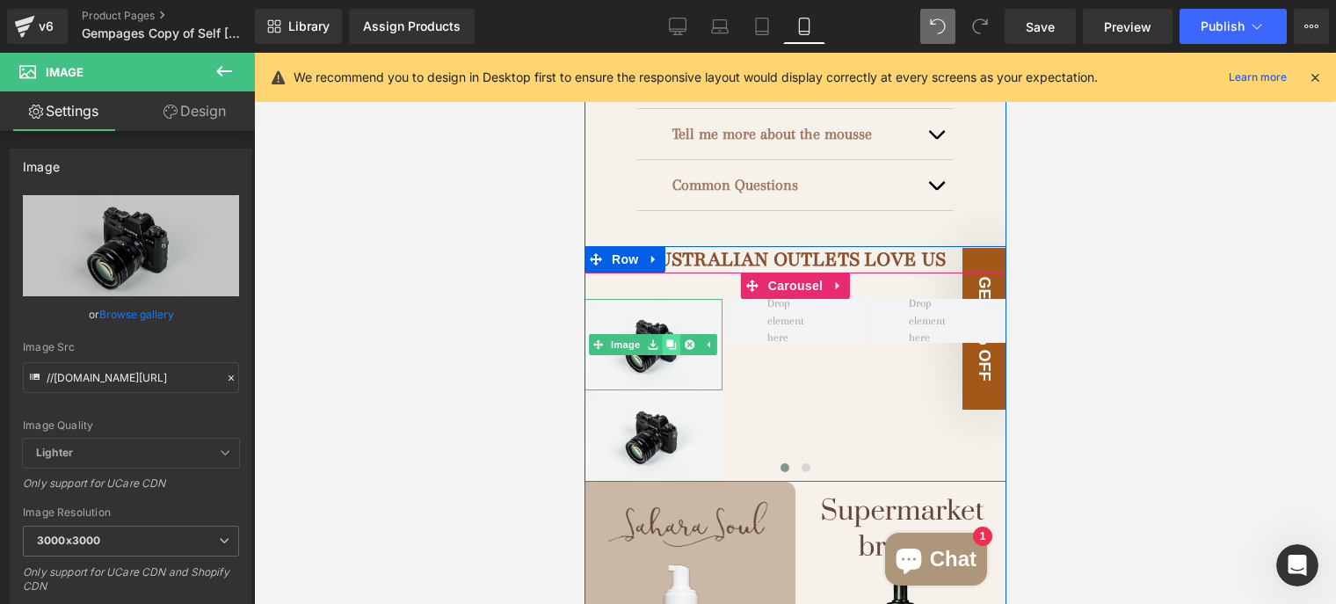
click at [666, 339] on icon at bounding box center [671, 344] width 10 height 10
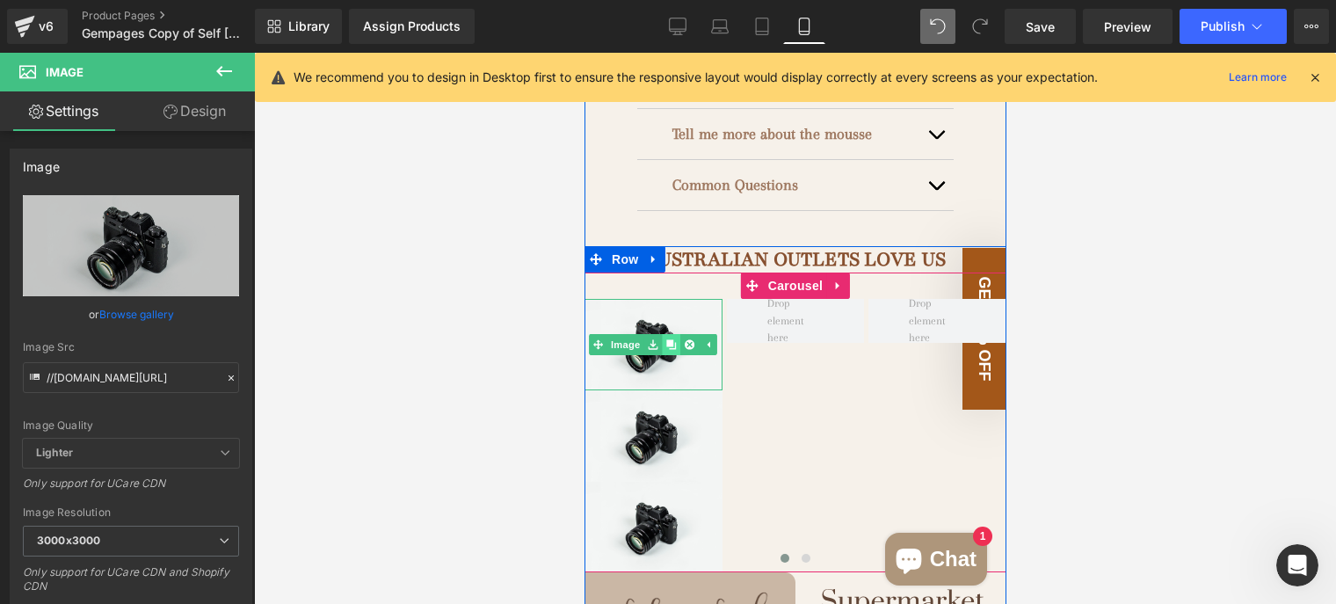
click at [666, 339] on icon at bounding box center [671, 344] width 10 height 10
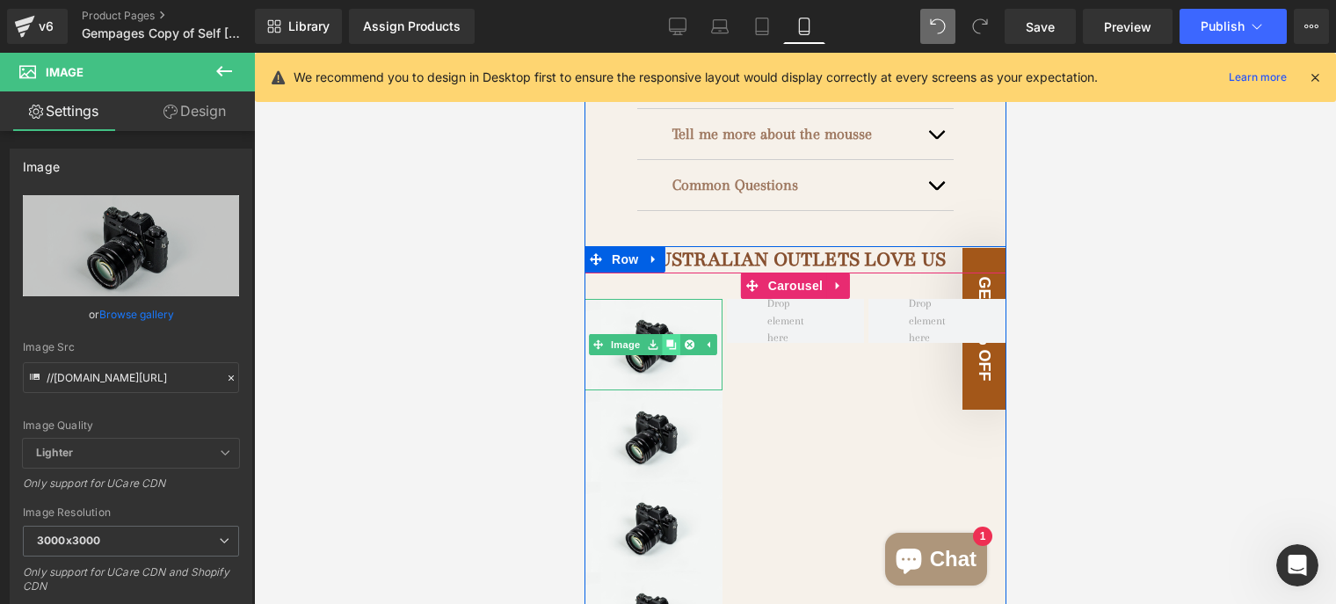
click at [666, 339] on icon at bounding box center [671, 344] width 10 height 10
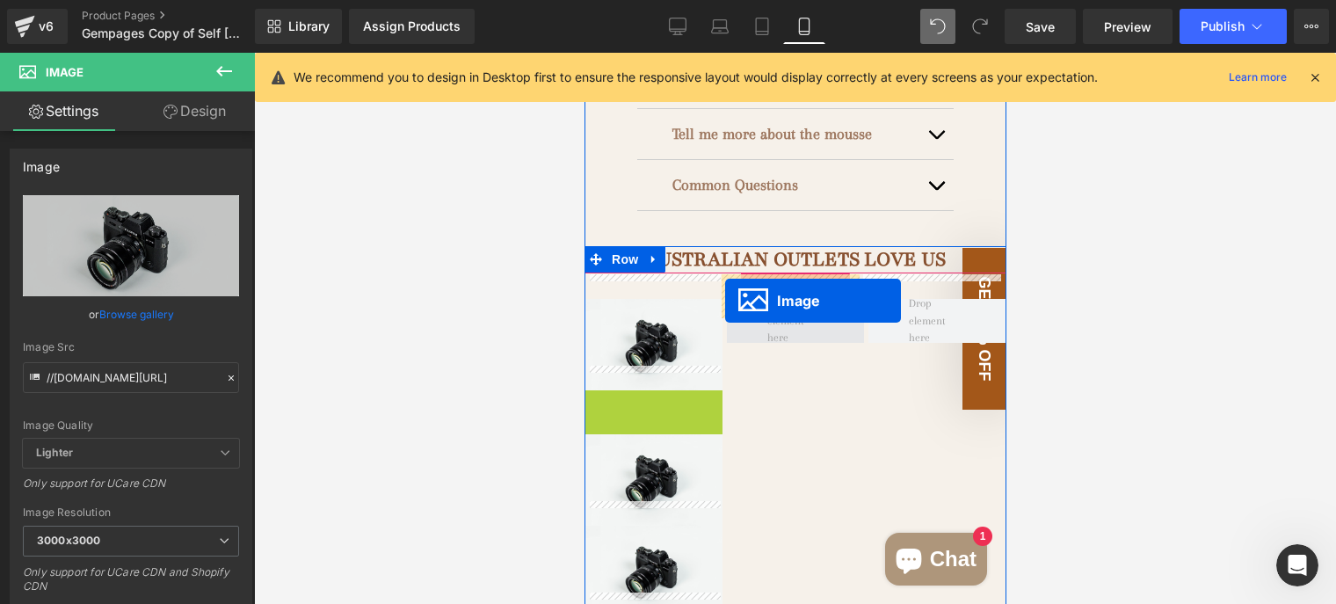
drag, startPoint x: 616, startPoint y: 414, endPoint x: 730, endPoint y: 296, distance: 163.5
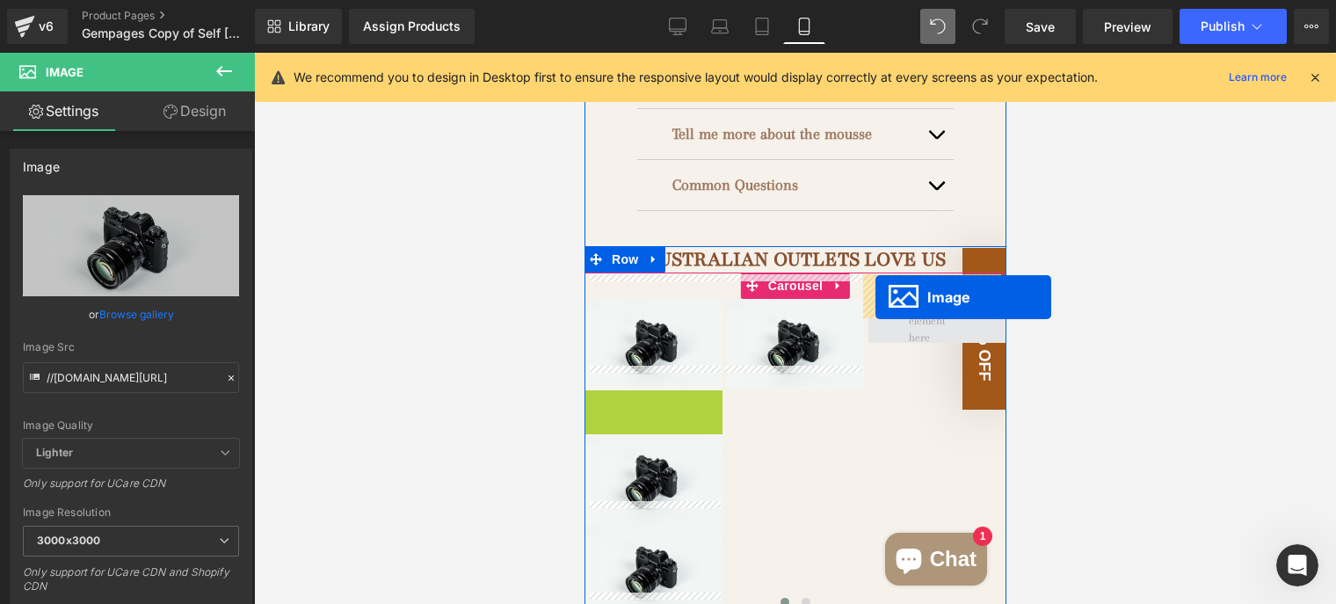
drag, startPoint x: 609, startPoint y: 411, endPoint x: 875, endPoint y: 297, distance: 288.7
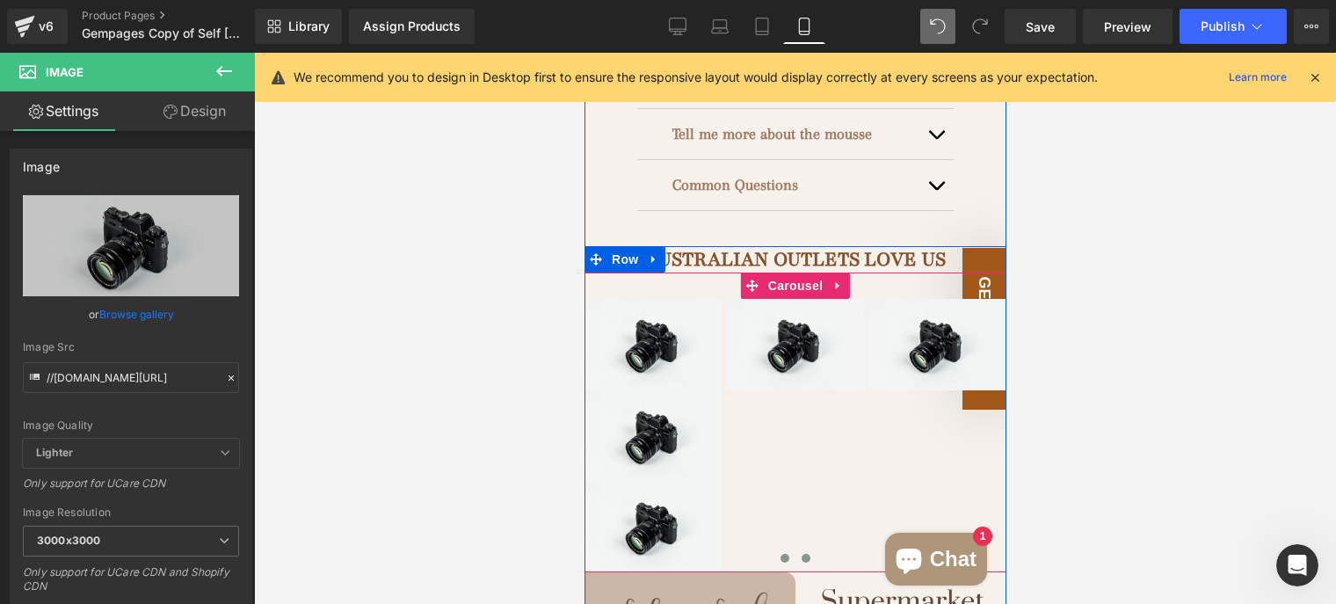
click at [801, 554] on span at bounding box center [805, 558] width 9 height 9
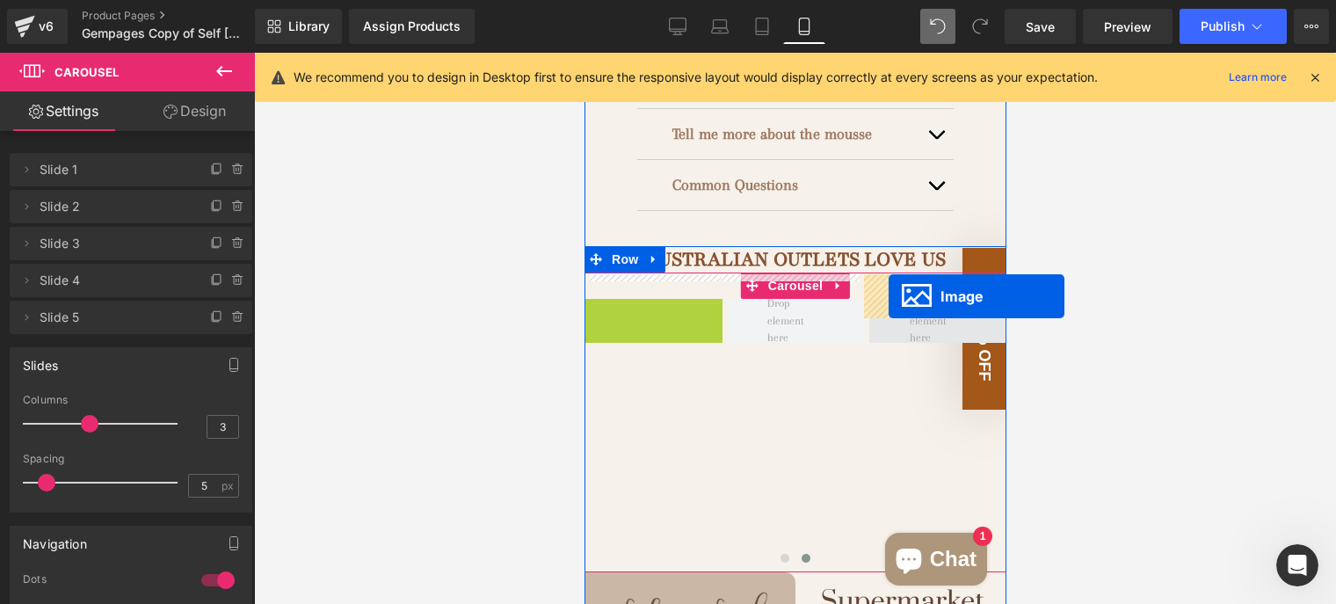
drag, startPoint x: 616, startPoint y: 318, endPoint x: 894, endPoint y: 295, distance: 278.8
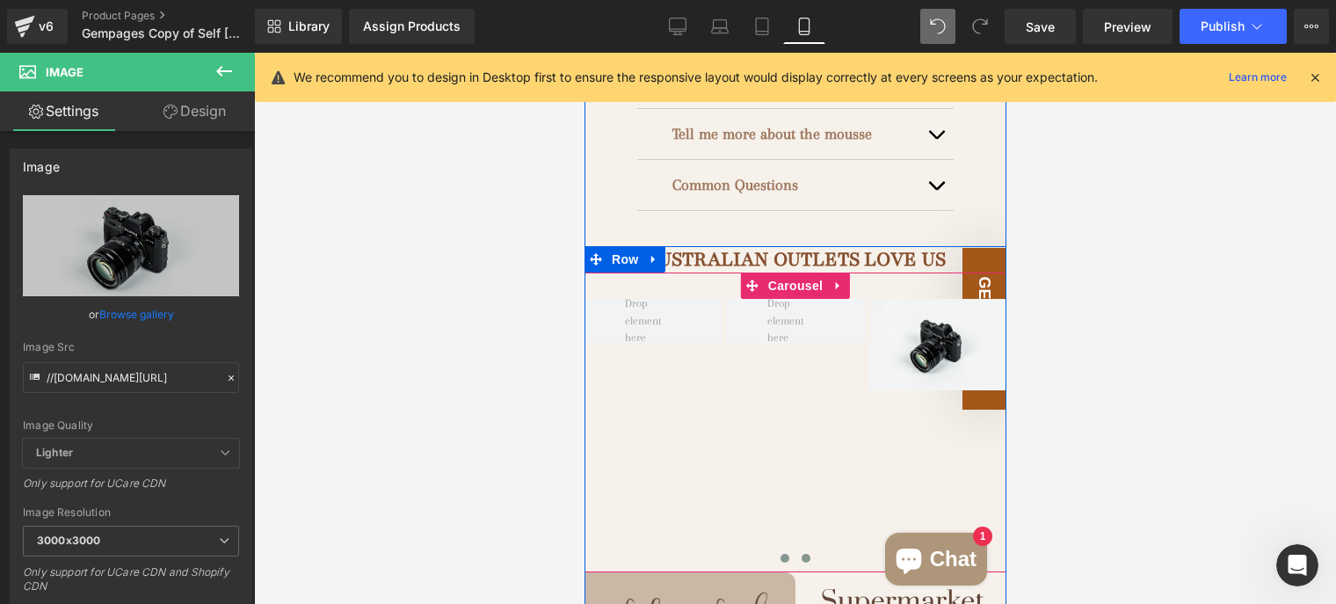
click at [780, 554] on span at bounding box center [784, 558] width 9 height 9
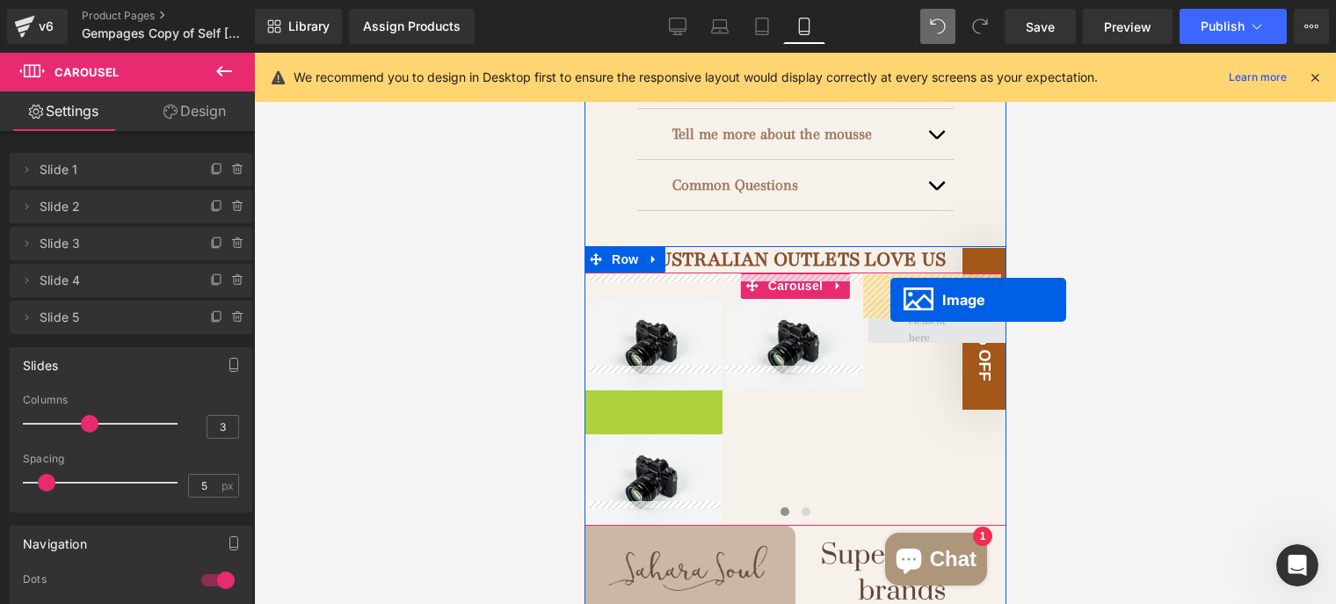
drag, startPoint x: 618, startPoint y: 409, endPoint x: 890, endPoint y: 300, distance: 292.7
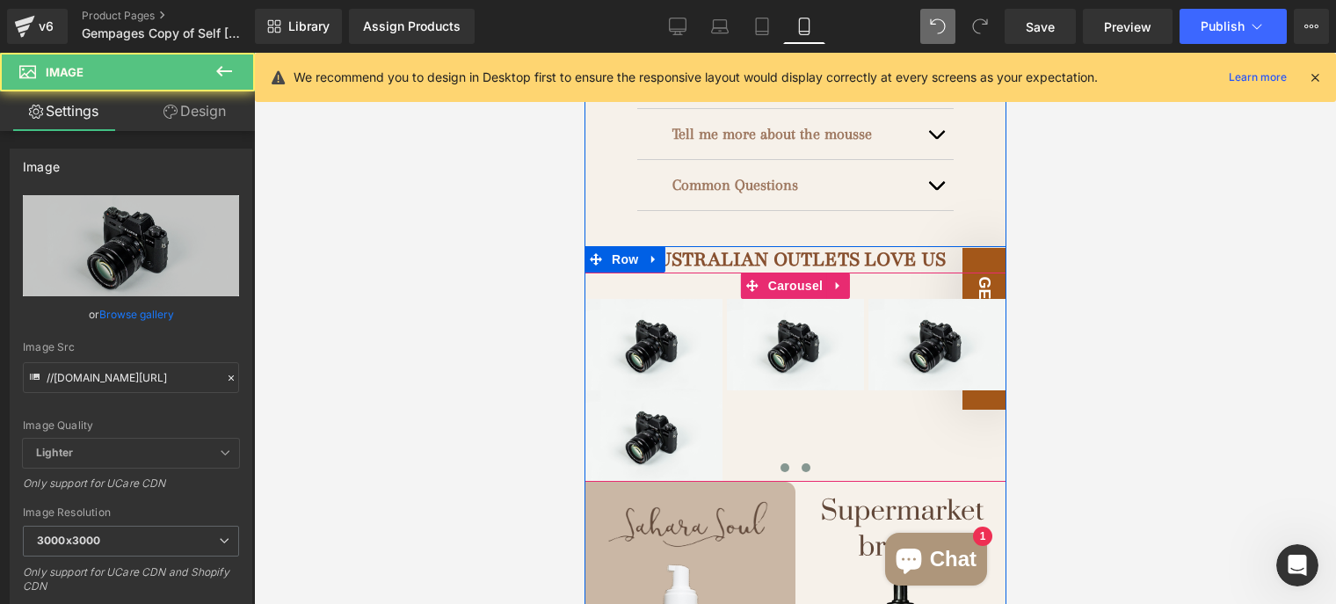
click at [805, 459] on button at bounding box center [805, 468] width 21 height 18
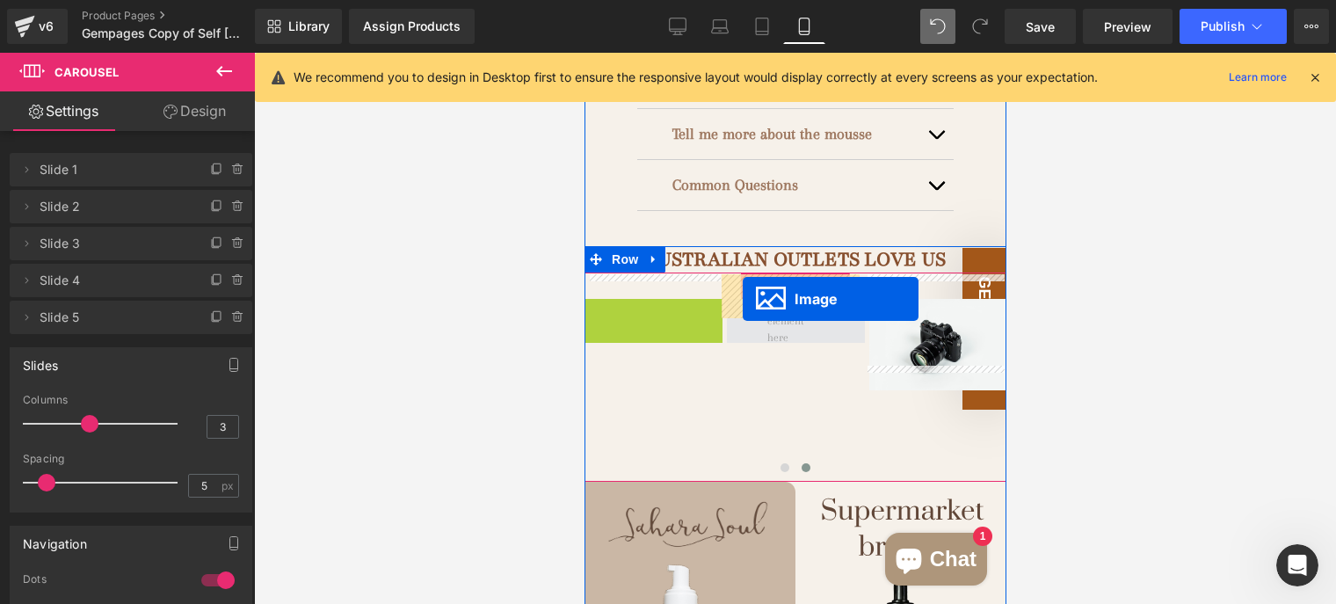
drag, startPoint x: 641, startPoint y: 319, endPoint x: 749, endPoint y: 299, distance: 110.0
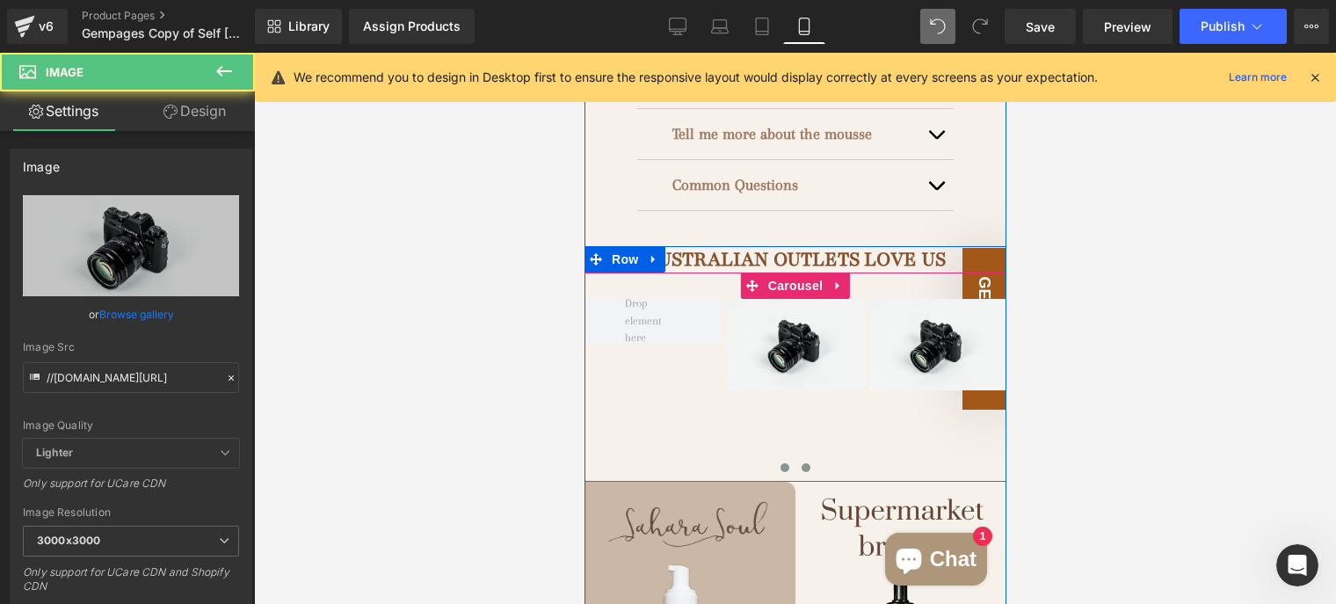
click at [780, 463] on span at bounding box center [784, 467] width 9 height 9
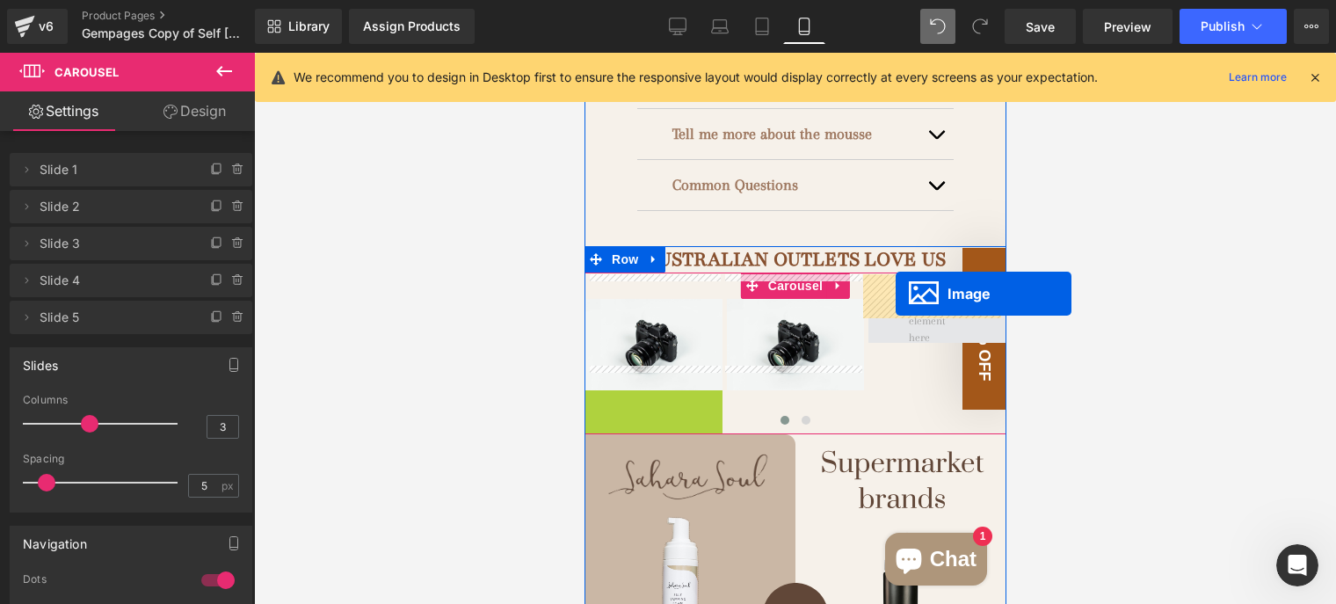
drag, startPoint x: 620, startPoint y: 418, endPoint x: 895, endPoint y: 294, distance: 301.8
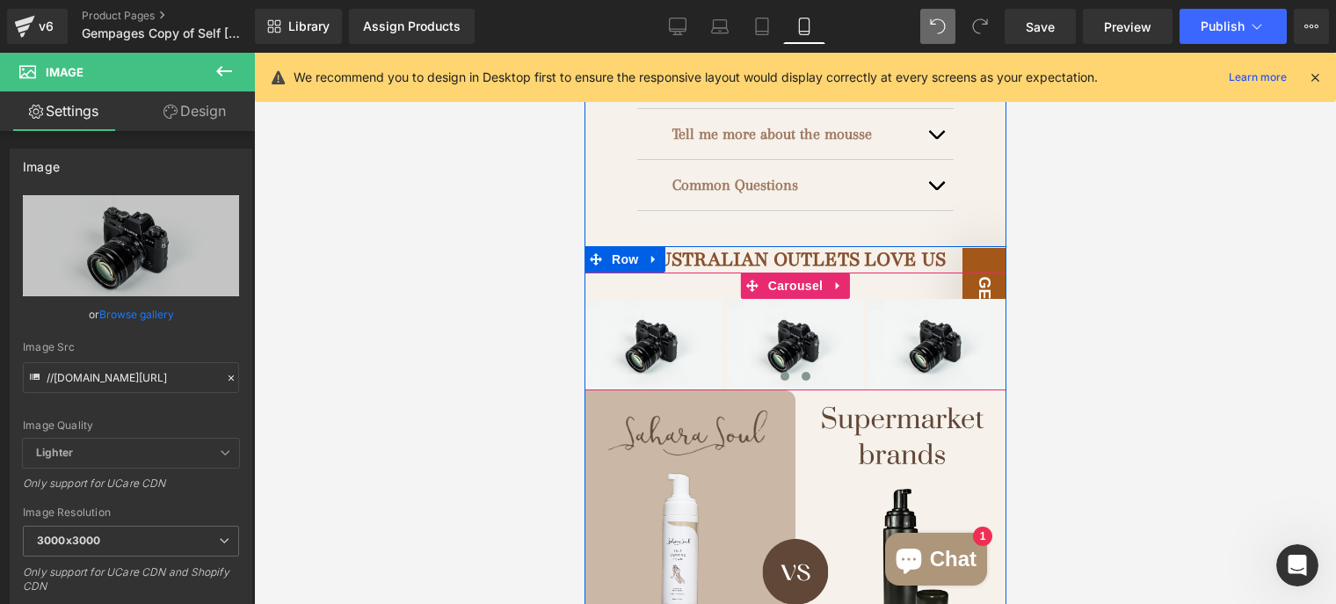
click at [803, 367] on button at bounding box center [805, 376] width 21 height 18
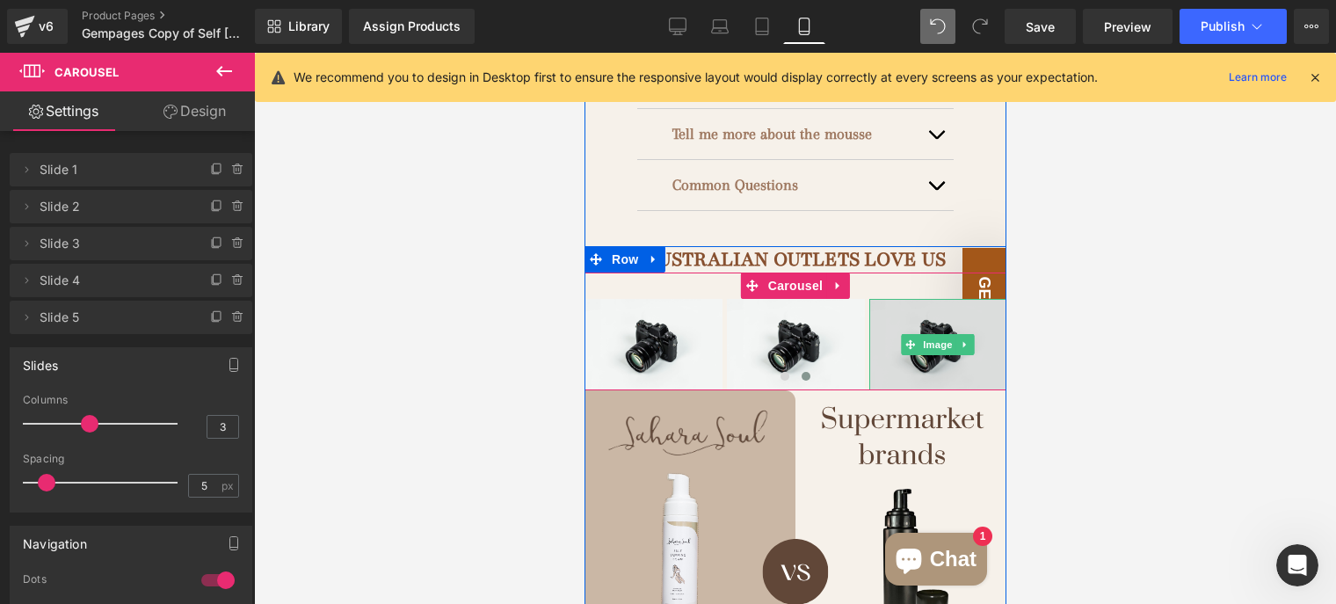
click at [943, 299] on img at bounding box center [938, 344] width 138 height 91
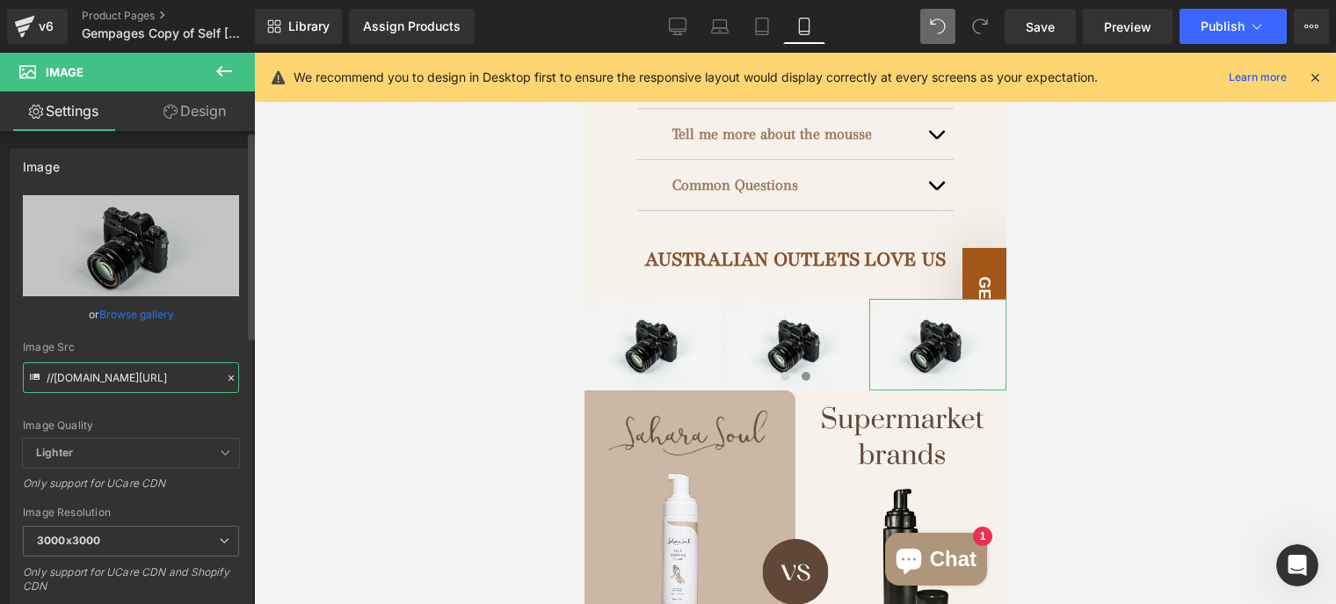
click at [141, 375] on input "//d1um8515vdn9kb.cloudfront.net/images/parallax.jpg" at bounding box center [131, 377] width 216 height 31
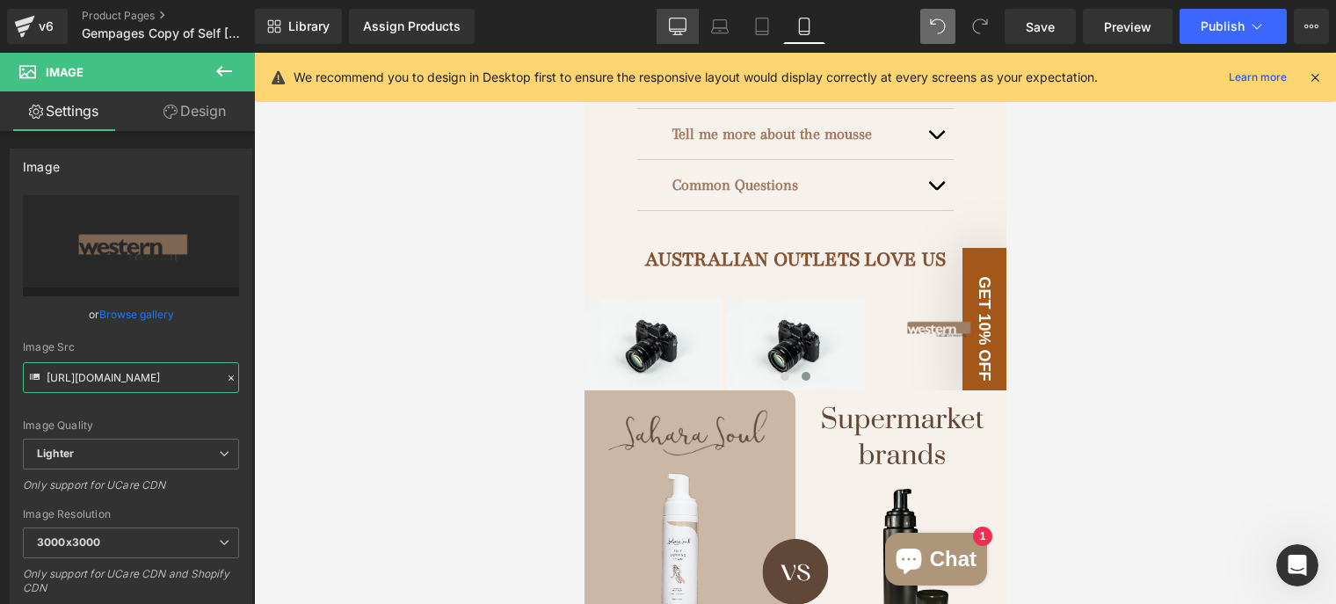
type input "https://ucarecdn.com/494f28dd-6a5b-4b16-b19c-7d2e96fac3ec/-/format/auto/-/previ…"
click at [689, 20] on link "Desktop" at bounding box center [678, 26] width 42 height 35
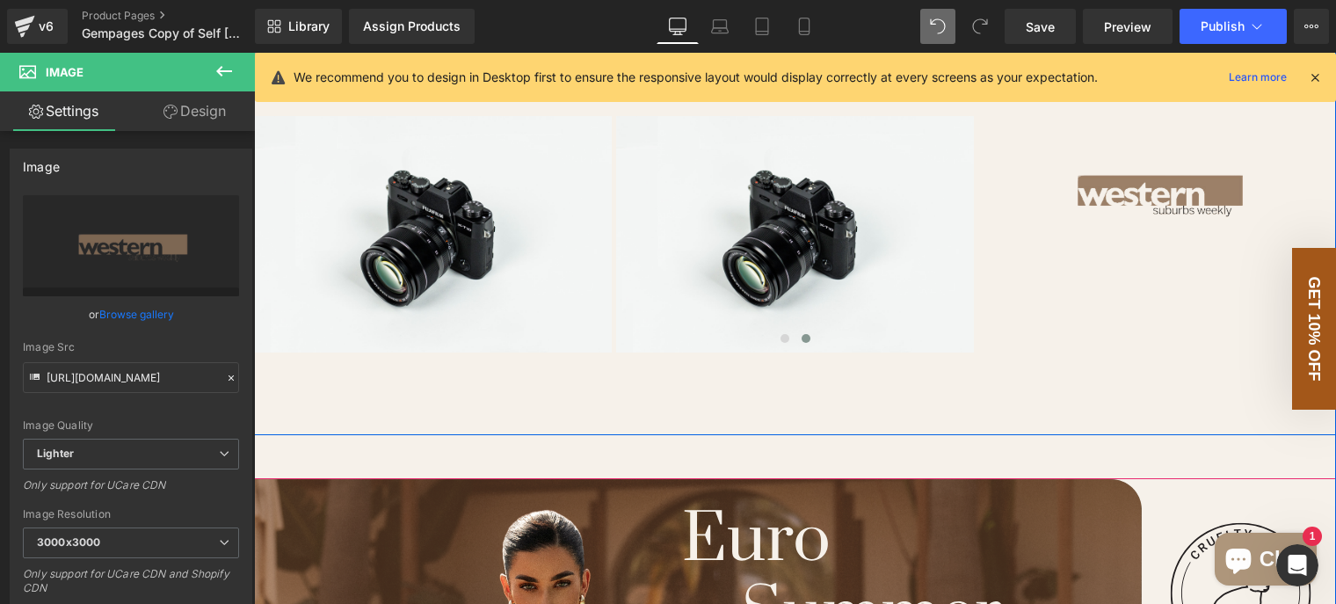
scroll to position [1563, 0]
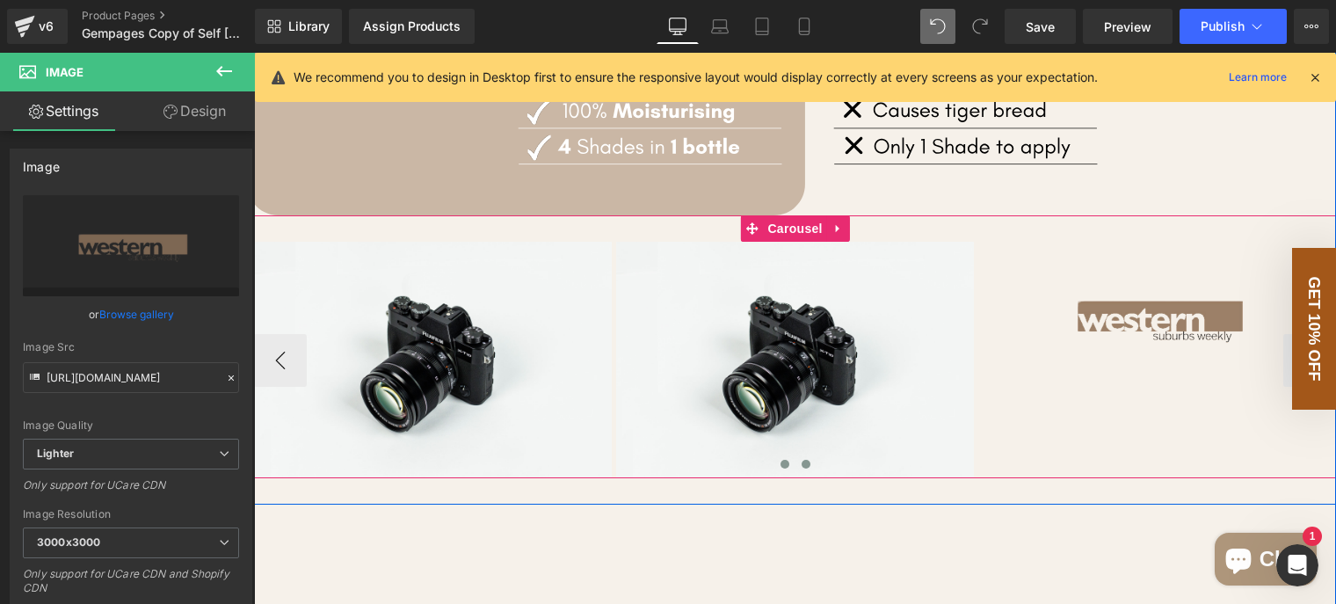
click at [781, 469] on span at bounding box center [785, 464] width 9 height 9
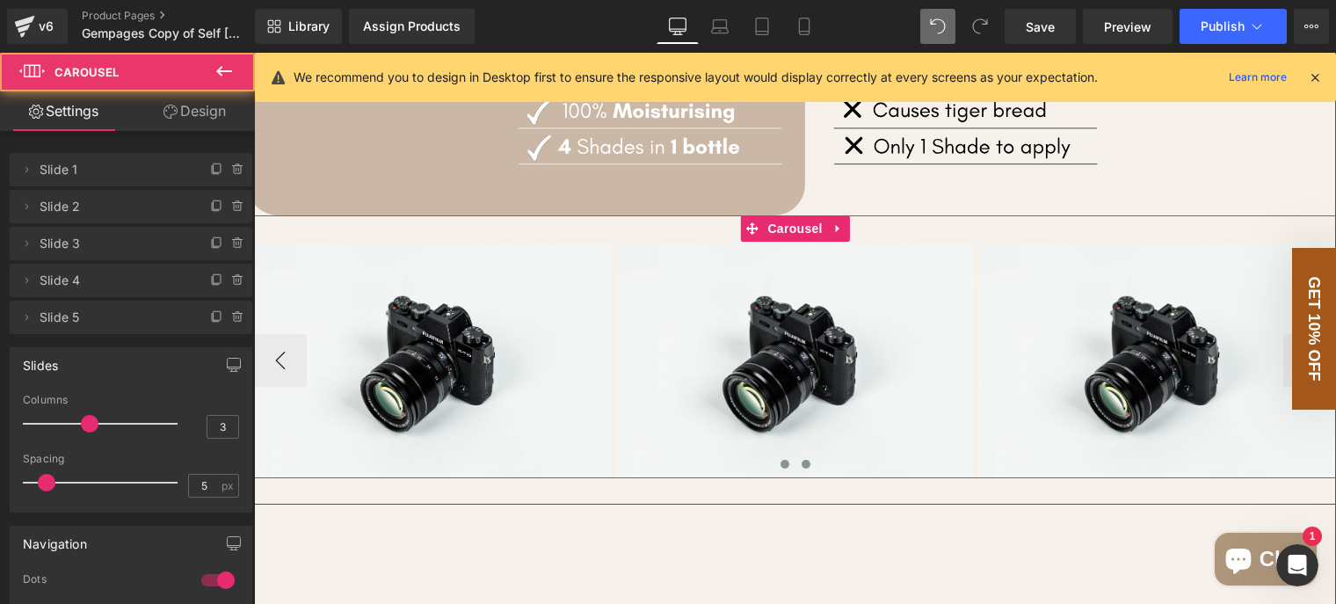
click at [802, 469] on span at bounding box center [806, 464] width 9 height 9
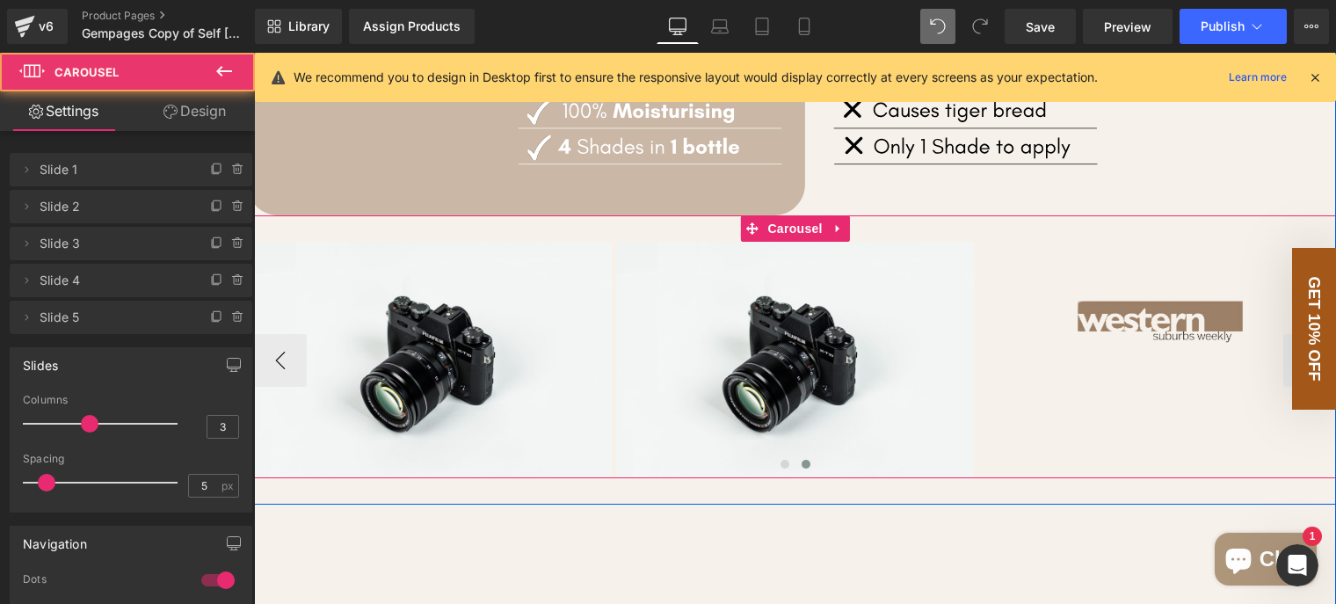
click at [802, 469] on span at bounding box center [806, 464] width 9 height 9
click at [781, 469] on span at bounding box center [785, 464] width 9 height 9
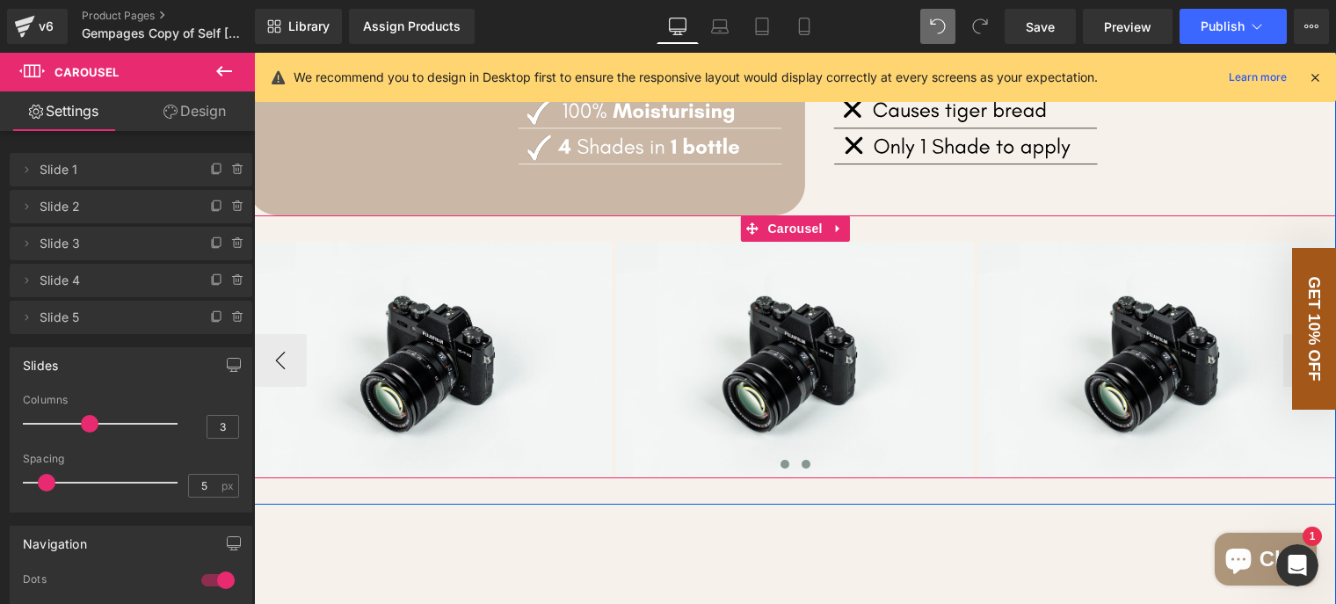
click at [802, 469] on span at bounding box center [806, 464] width 9 height 9
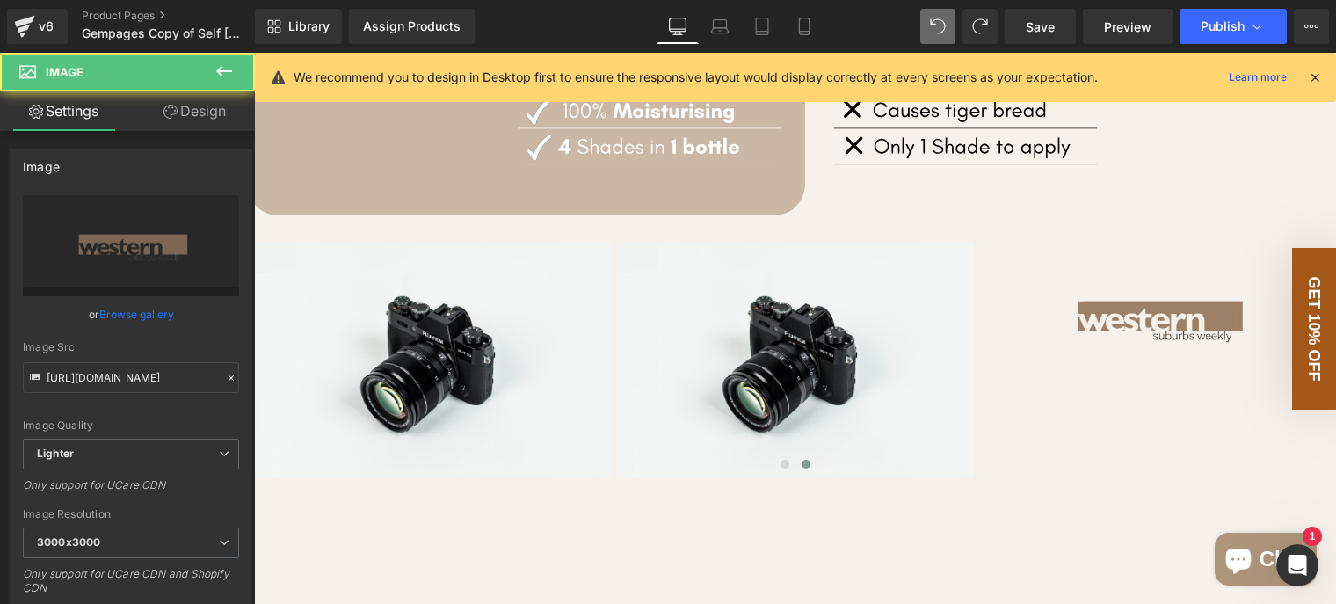
scroll to position [1231, 0]
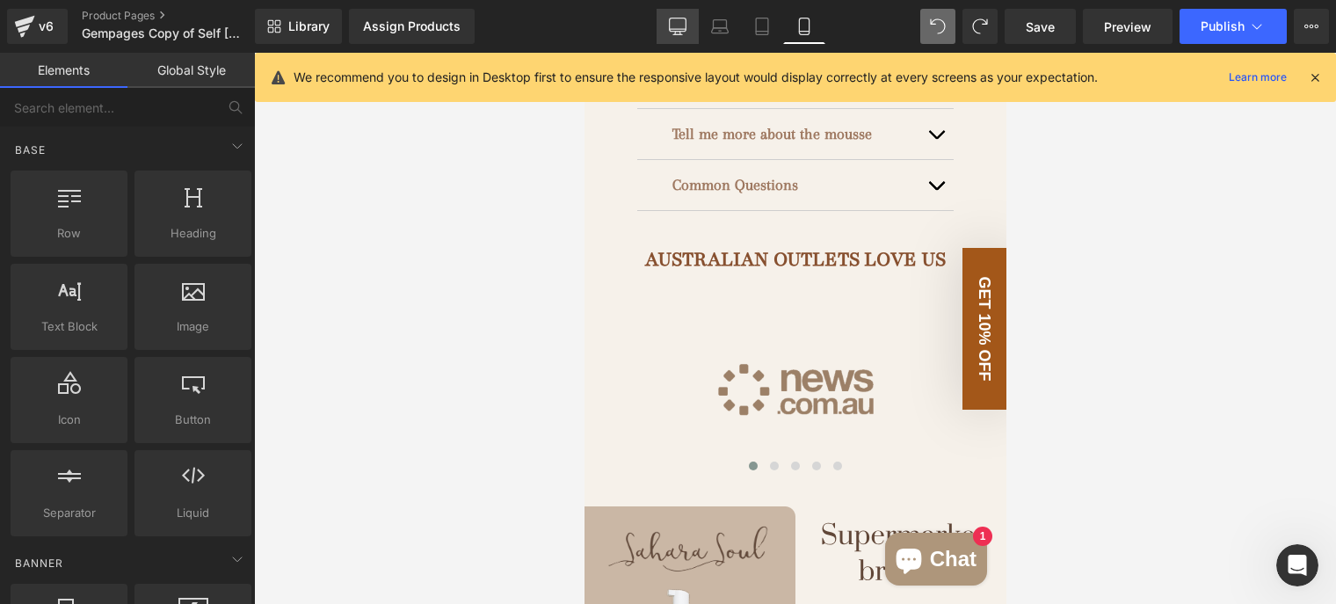
click at [683, 33] on icon at bounding box center [678, 27] width 18 height 18
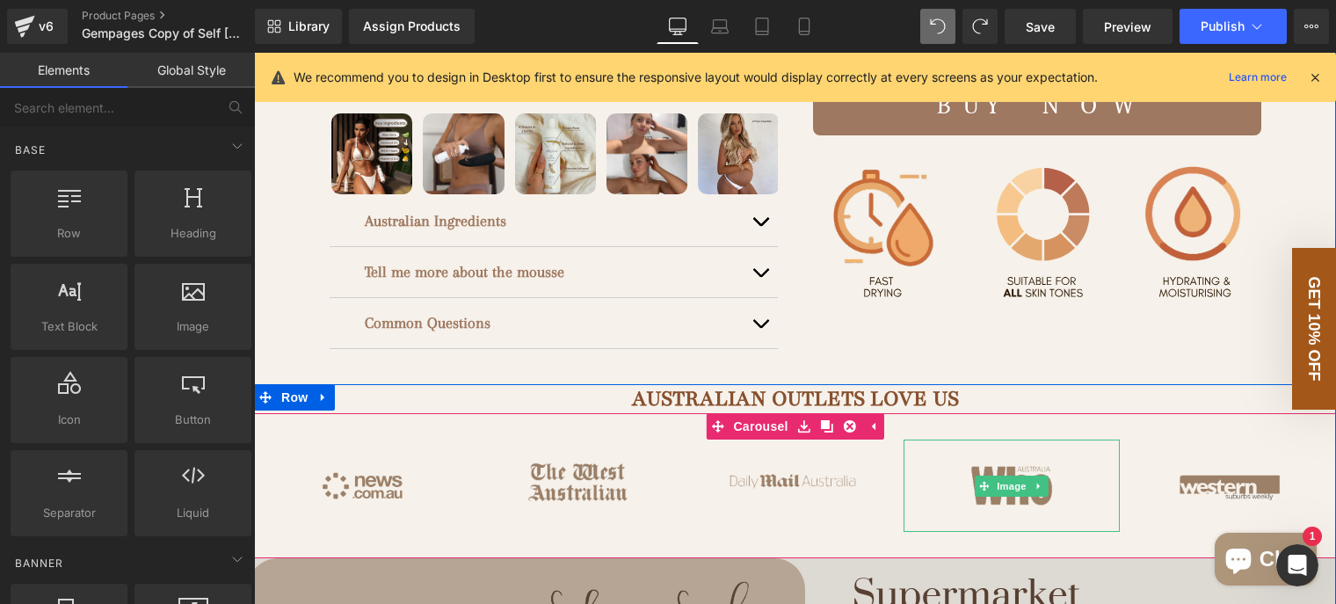
scroll to position [754, 0]
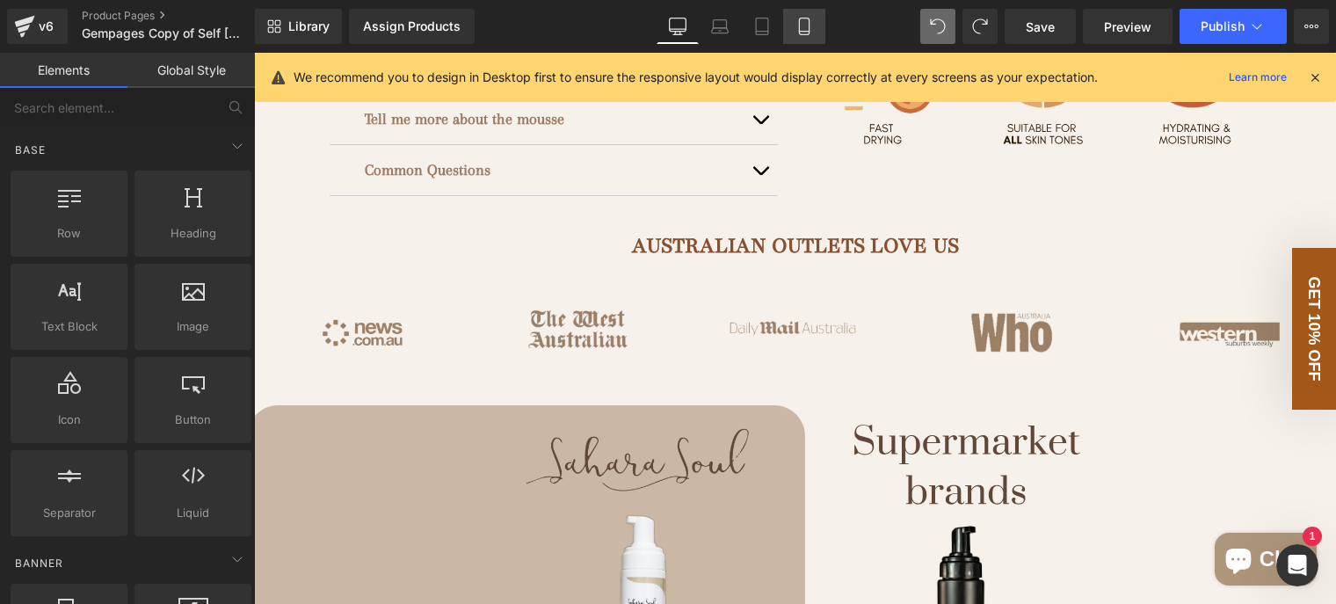
click at [798, 33] on icon at bounding box center [805, 27] width 18 height 18
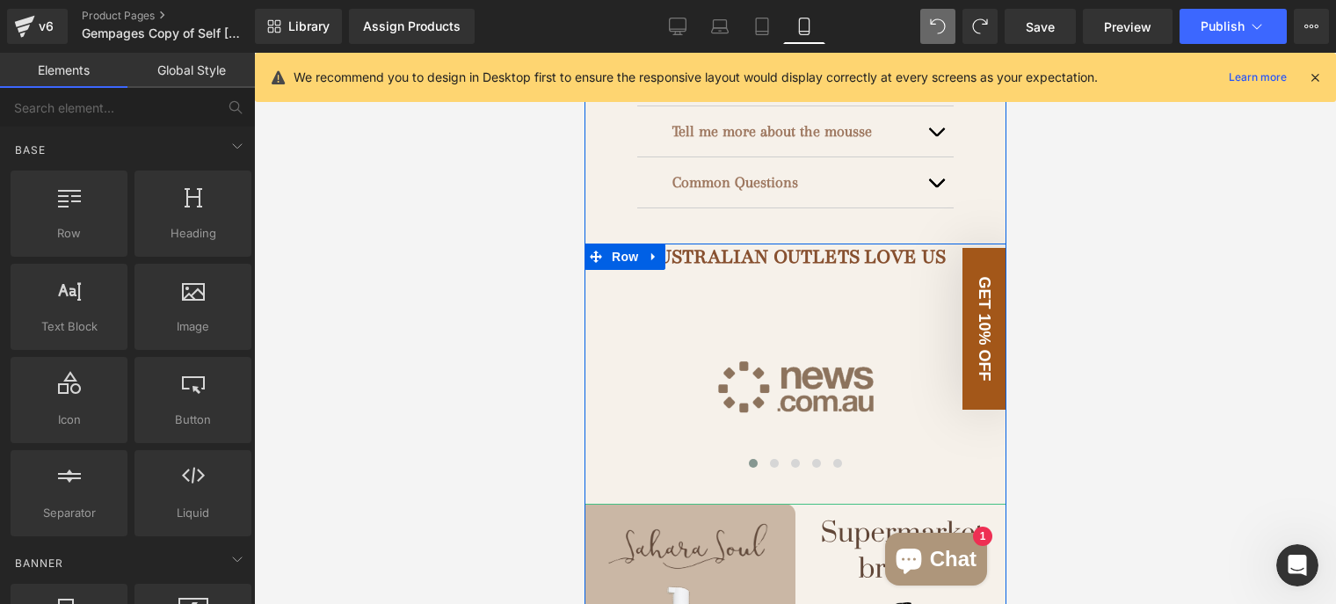
scroll to position [1150, 0]
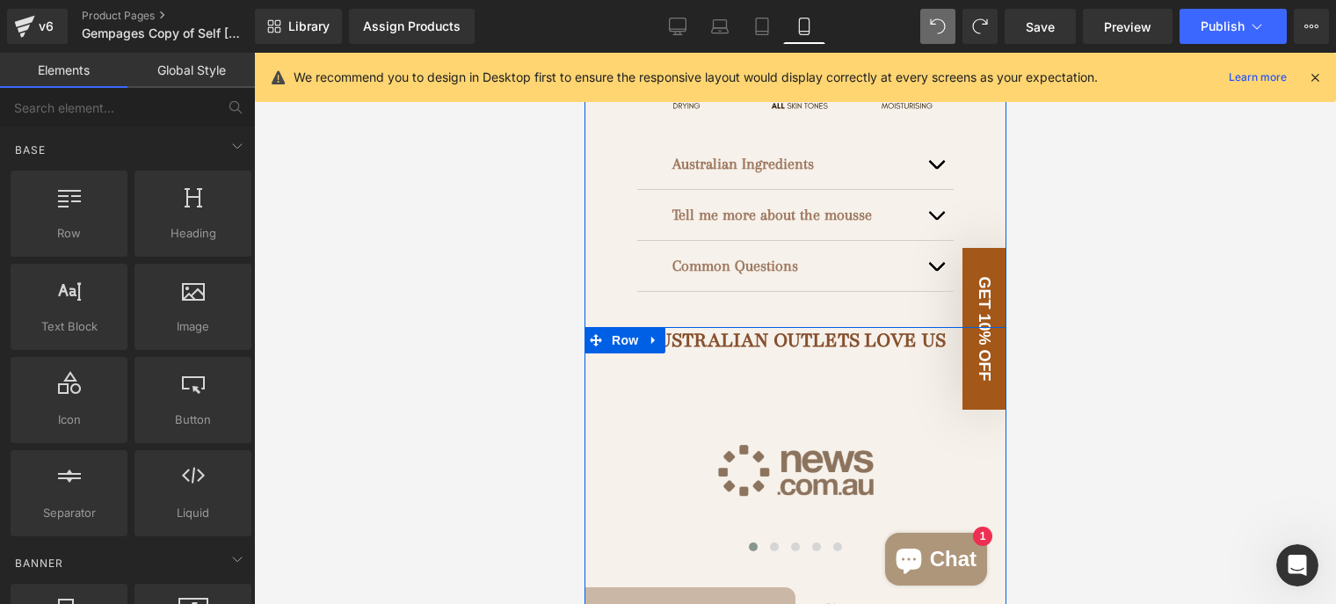
click at [855, 429] on img at bounding box center [795, 470] width 422 height 181
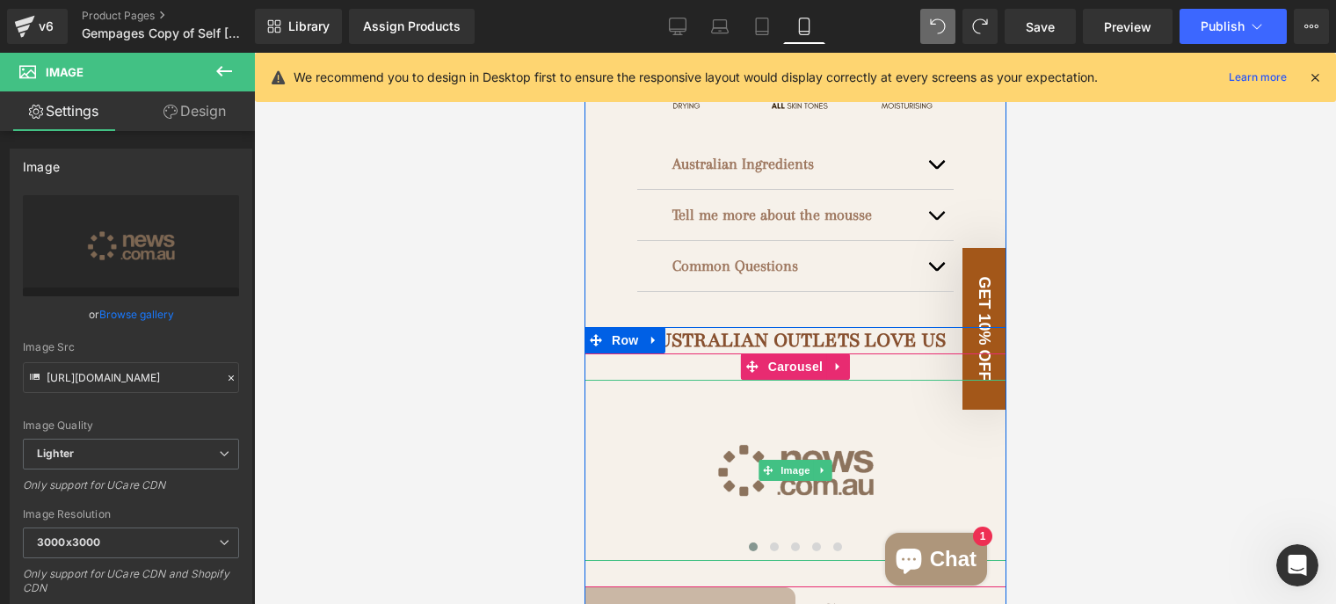
click at [694, 416] on img at bounding box center [795, 470] width 422 height 181
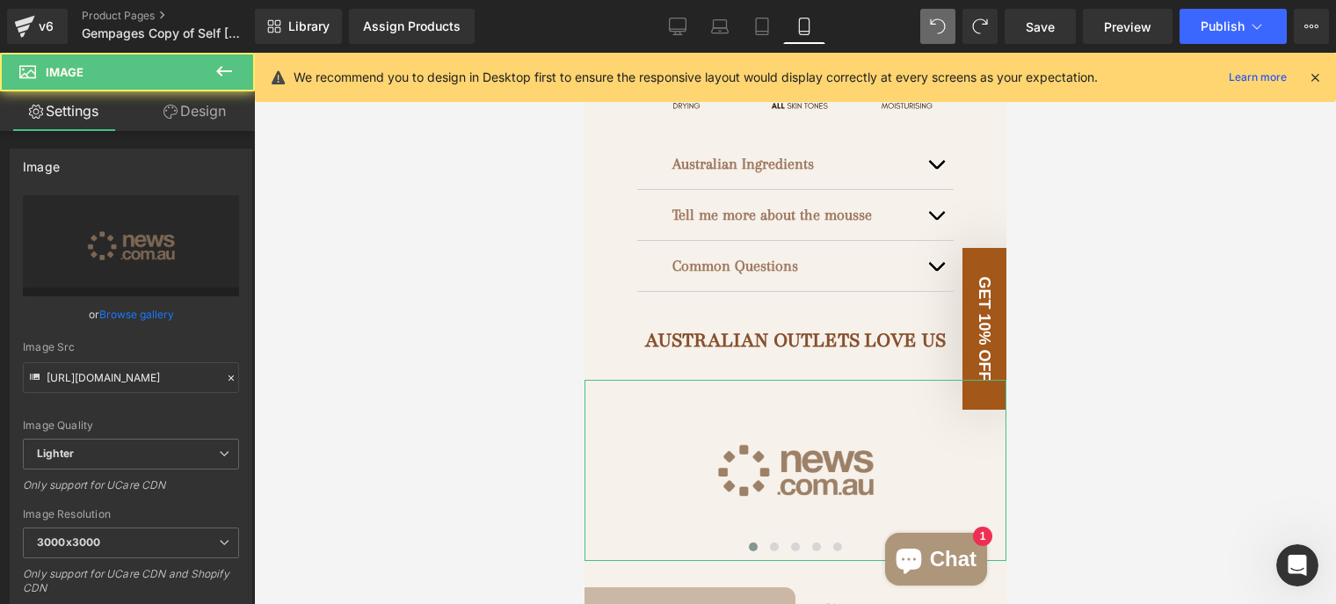
click at [213, 112] on link "Design" at bounding box center [194, 111] width 127 height 40
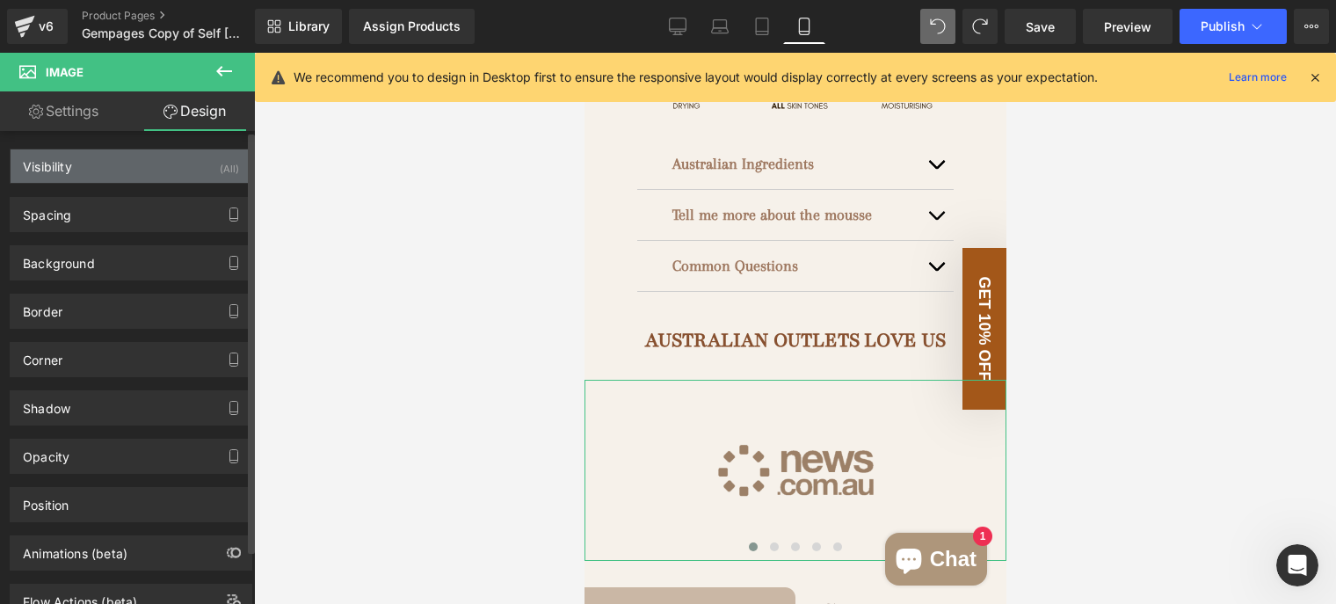
click at [145, 164] on div "Visibility (All)" at bounding box center [131, 165] width 241 height 33
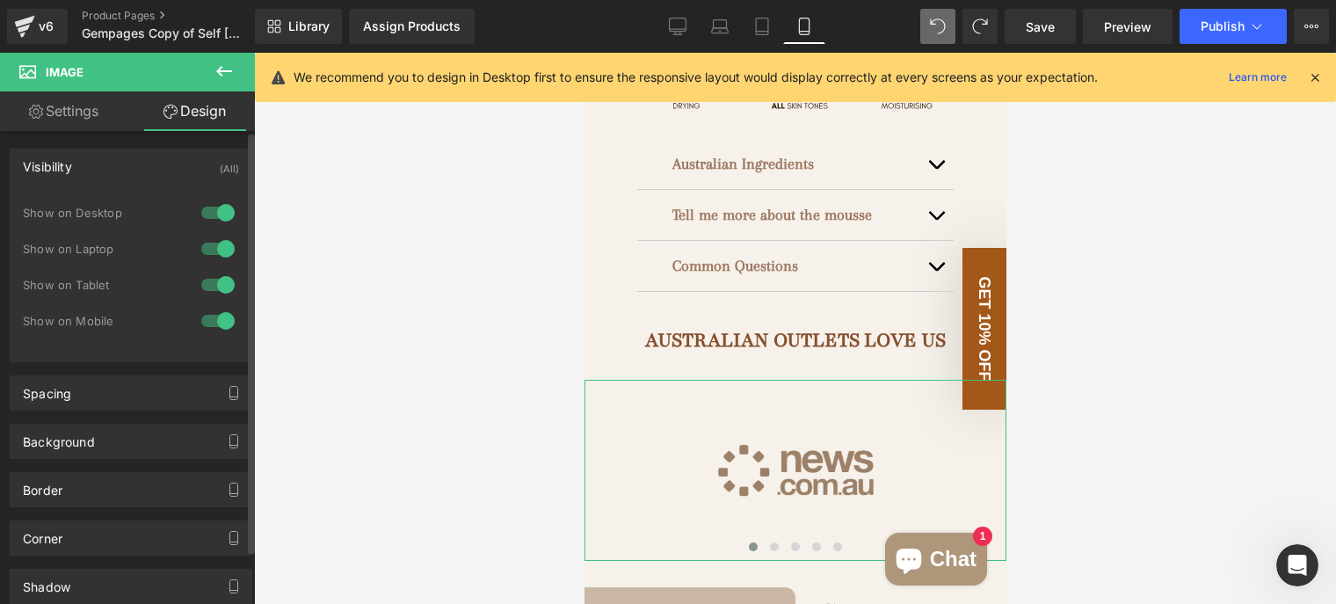
click at [220, 314] on div at bounding box center [218, 321] width 42 height 28
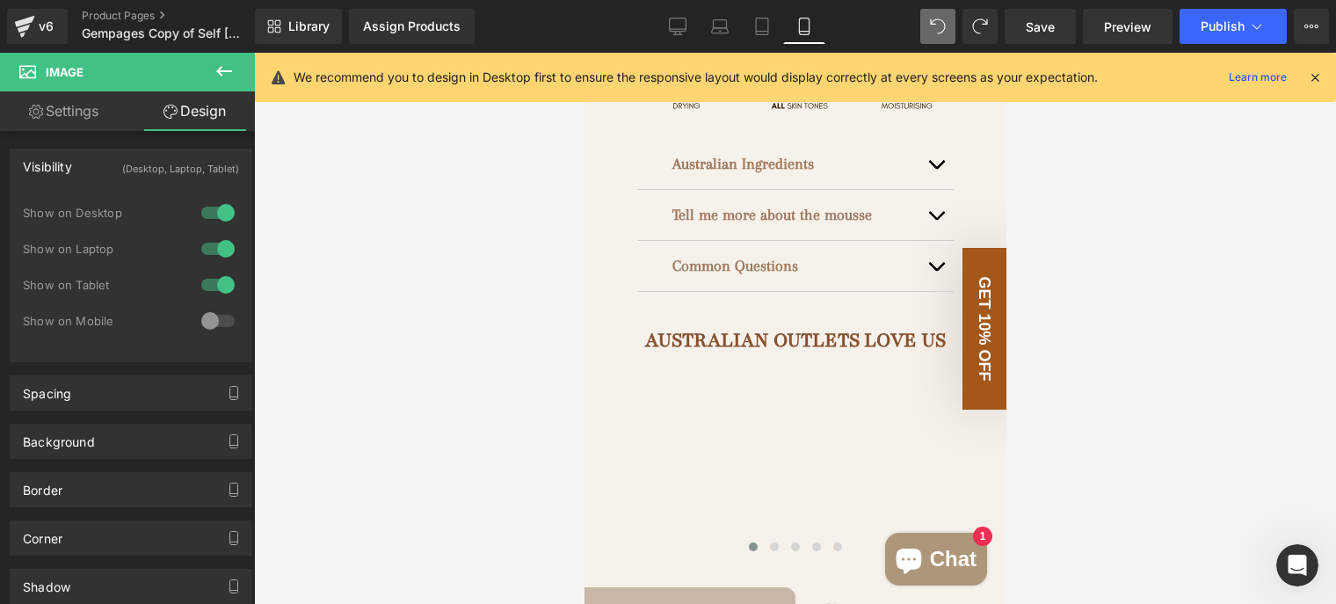
click at [374, 337] on div at bounding box center [795, 328] width 1082 height 551
click at [672, 11] on link "Desktop" at bounding box center [678, 26] width 42 height 35
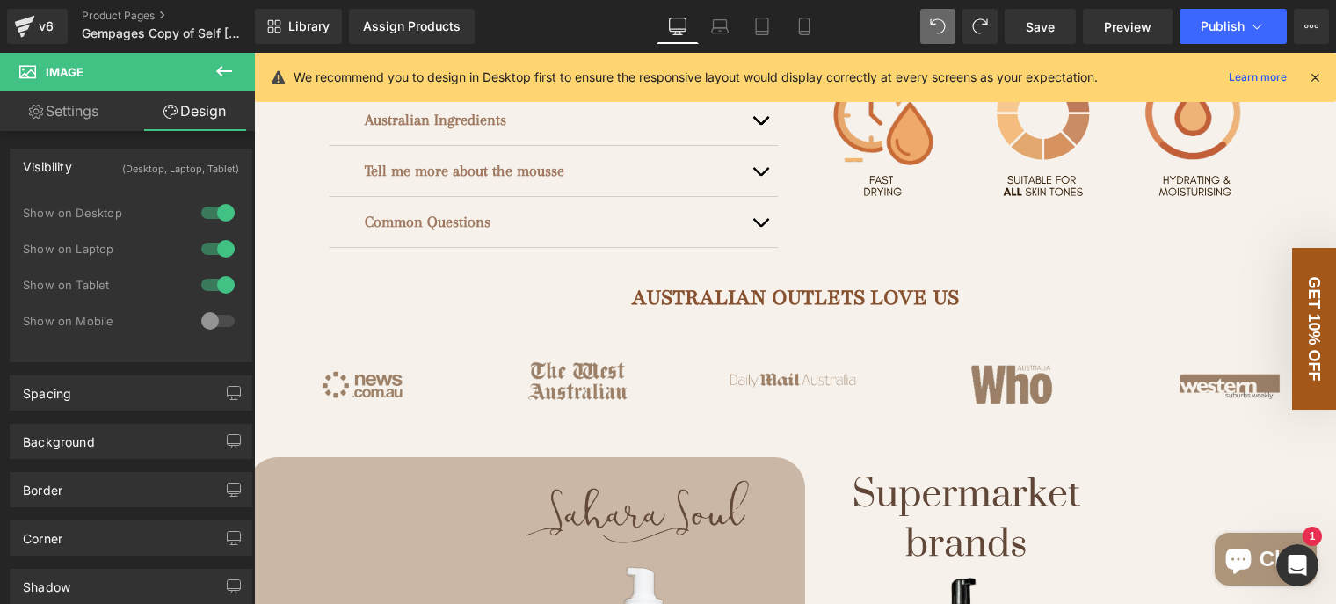
scroll to position [703, 0]
click at [812, 23] on icon at bounding box center [805, 27] width 18 height 18
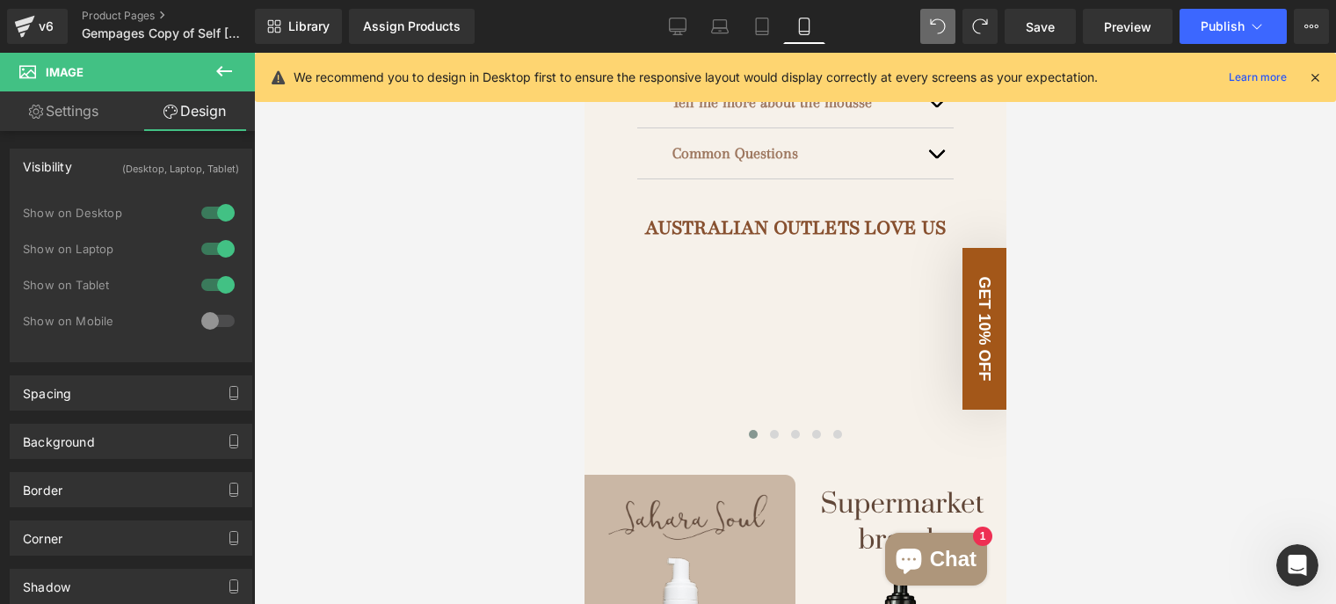
scroll to position [1231, 0]
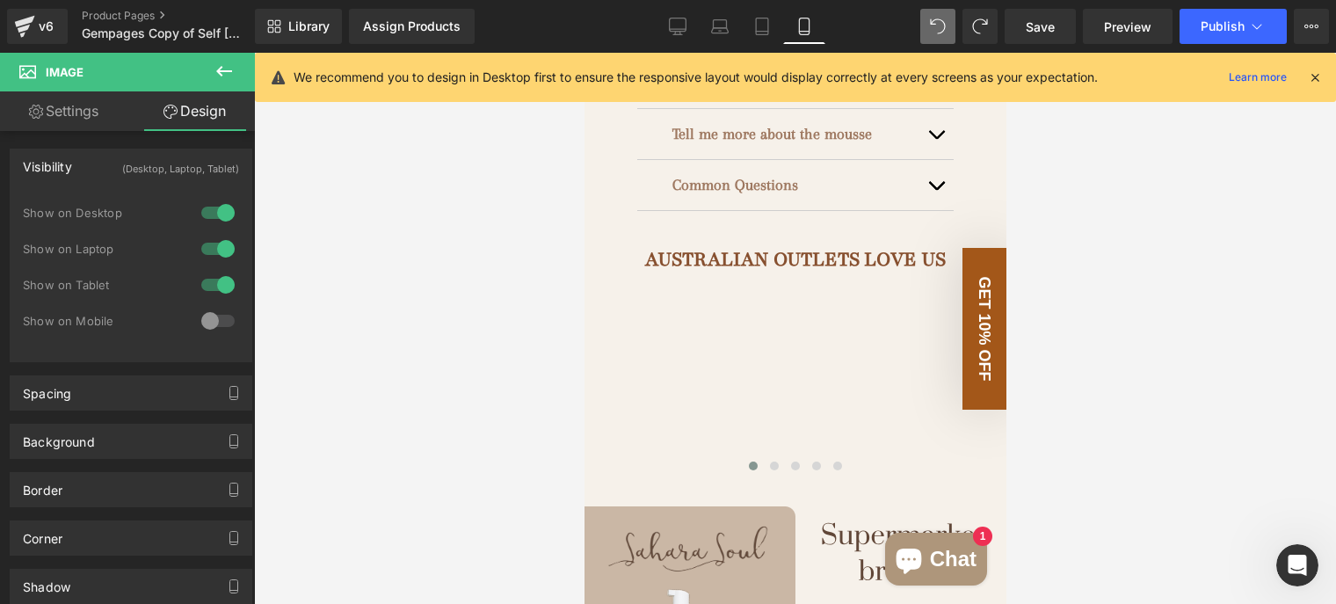
drag, startPoint x: 768, startPoint y: 344, endPoint x: 775, endPoint y: 357, distance: 14.9
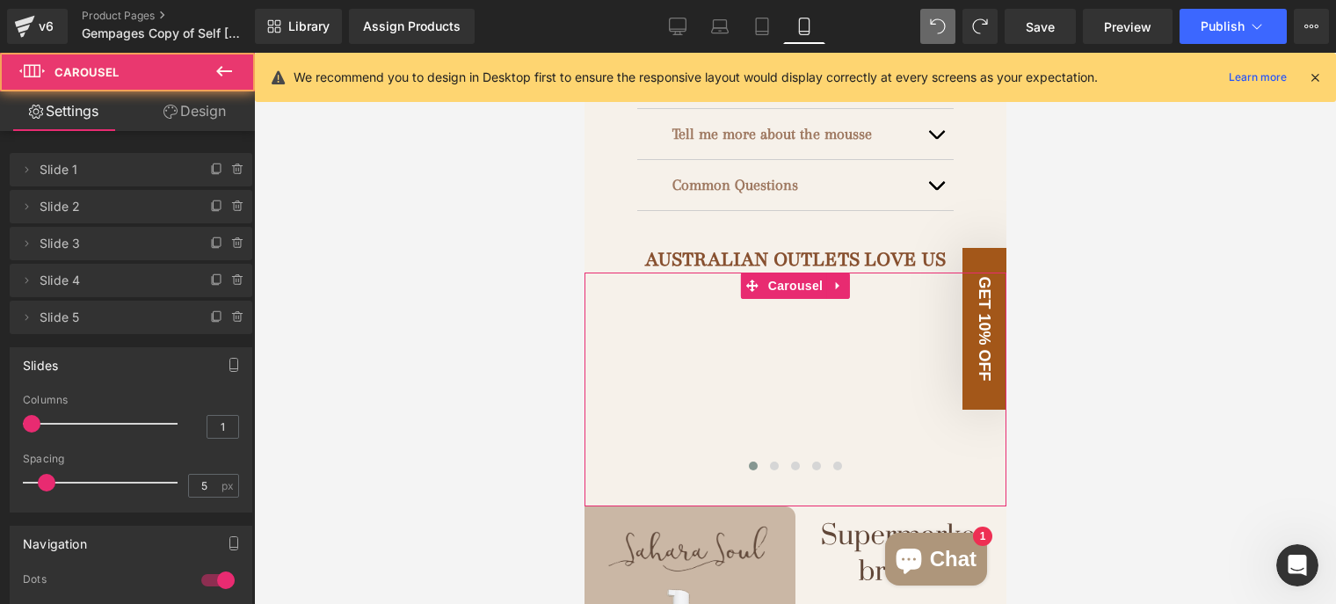
click at [229, 108] on link "Design" at bounding box center [194, 111] width 127 height 40
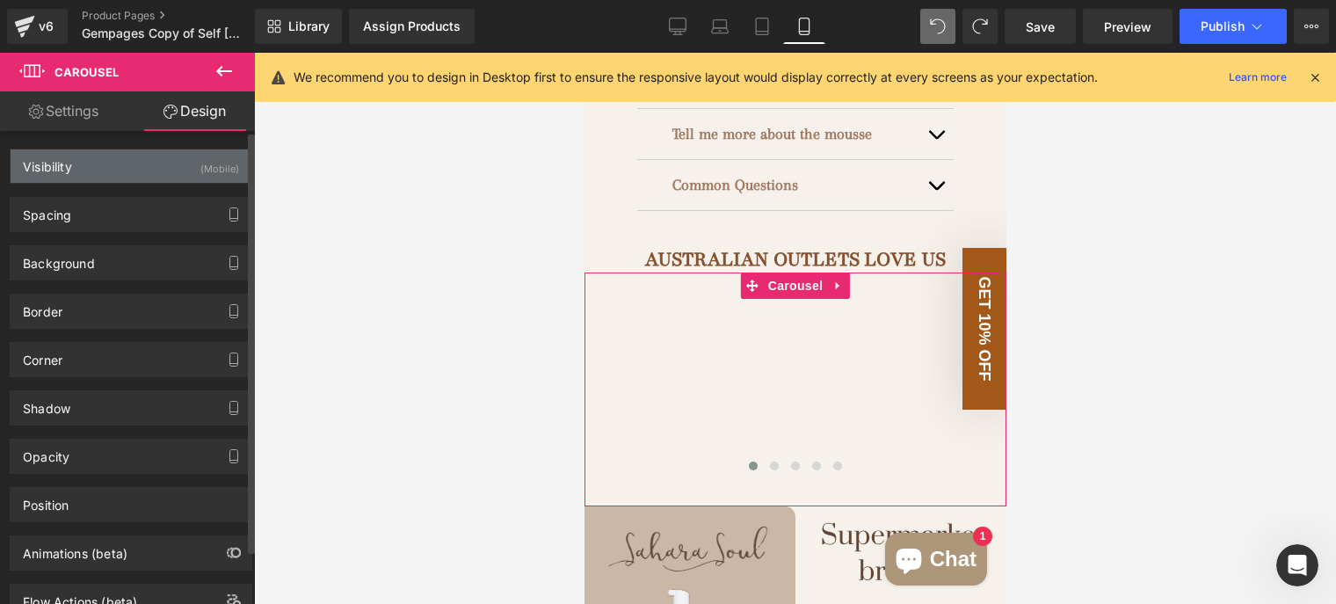
click at [127, 156] on div "Visibility (Mobile)" at bounding box center [131, 165] width 241 height 33
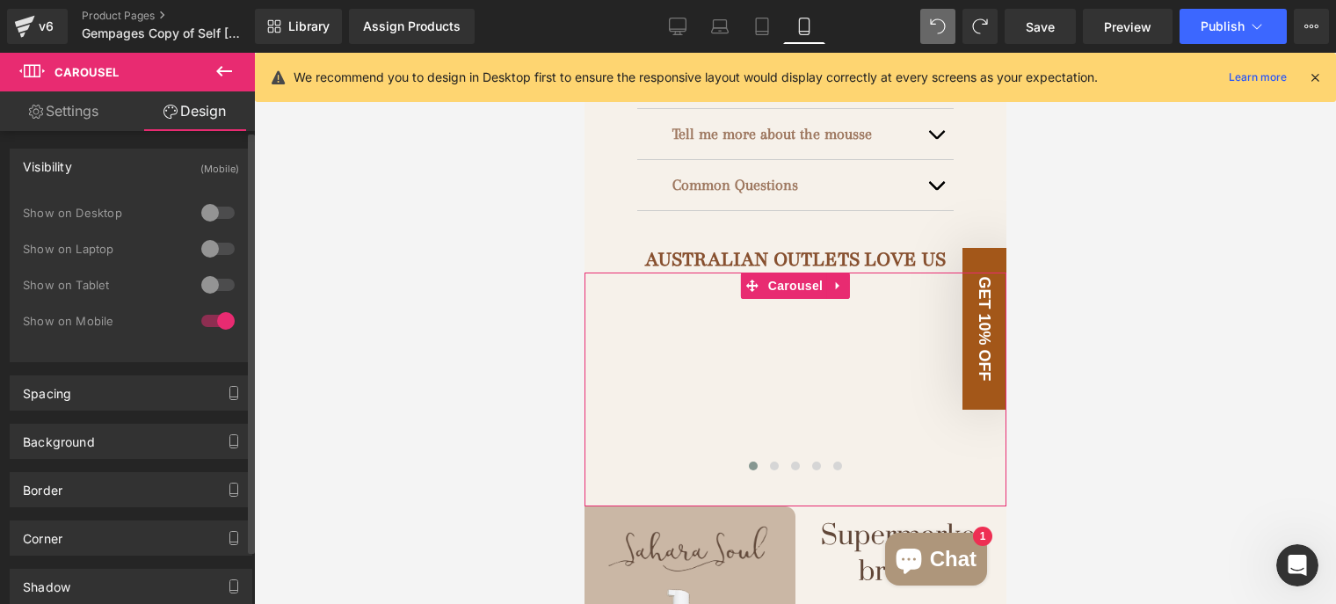
click at [213, 285] on div at bounding box center [218, 285] width 42 height 28
click at [204, 246] on div at bounding box center [218, 249] width 42 height 28
click at [204, 212] on div at bounding box center [218, 213] width 42 height 28
click at [222, 320] on div at bounding box center [218, 321] width 42 height 28
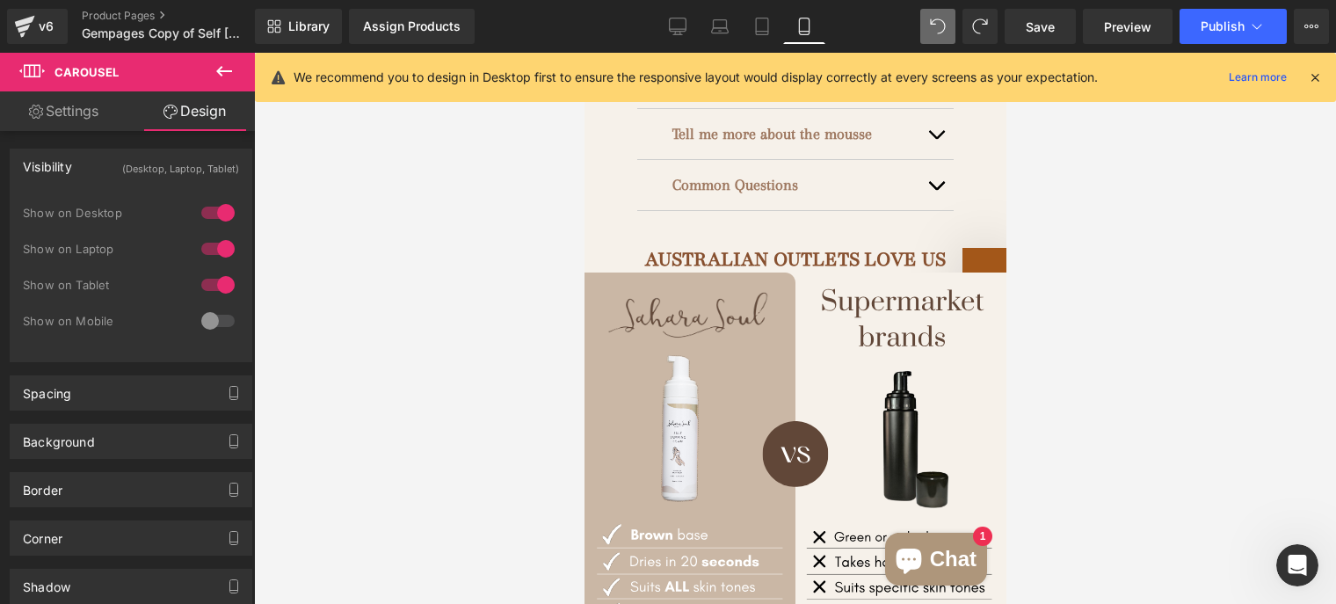
click at [484, 211] on div at bounding box center [795, 328] width 1082 height 551
click at [684, 22] on icon at bounding box center [678, 27] width 18 height 18
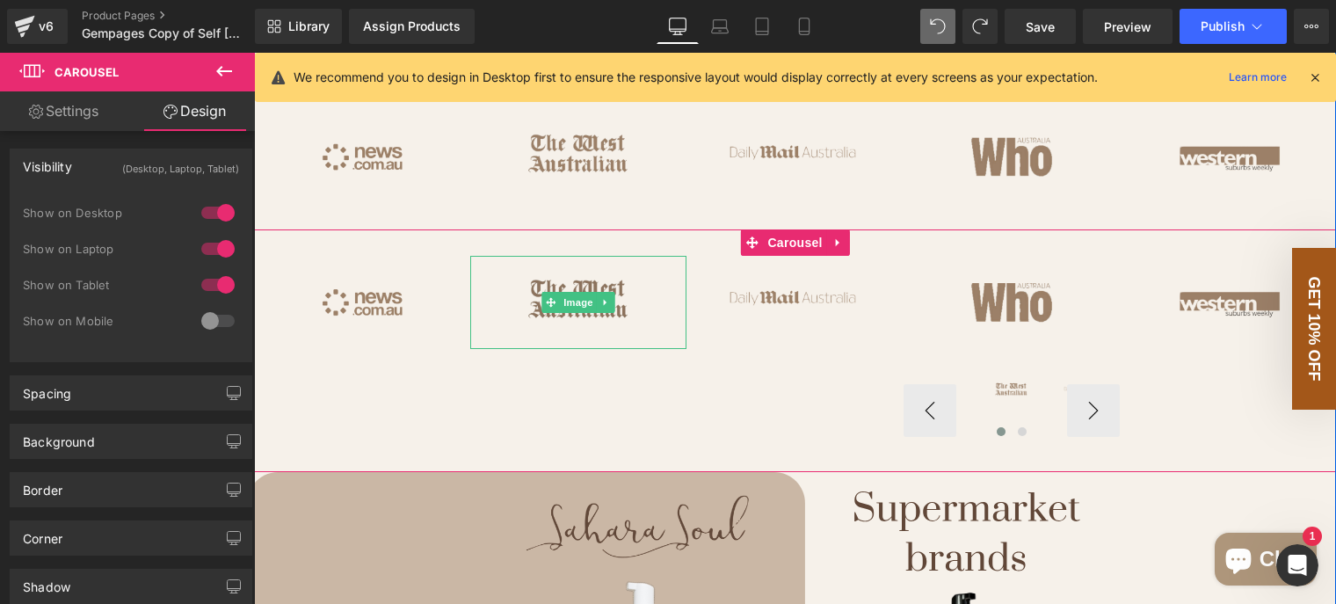
scroll to position [865, 0]
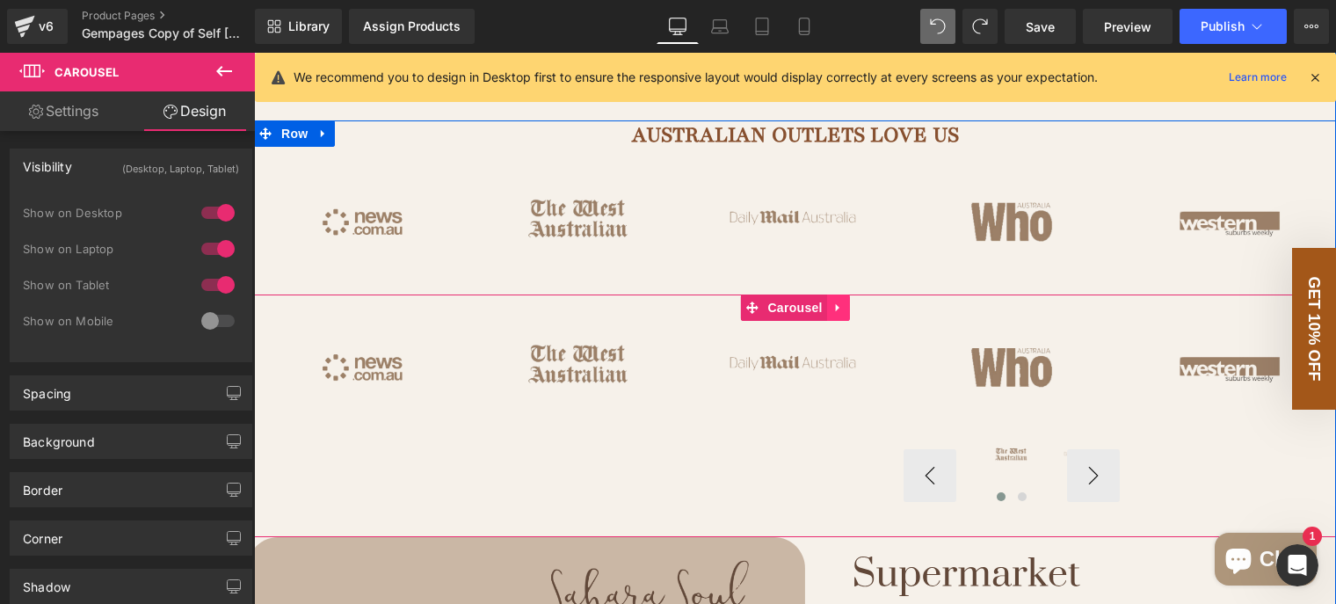
click at [833, 315] on icon at bounding box center [839, 308] width 12 height 13
click at [839, 321] on link at bounding box center [850, 308] width 23 height 26
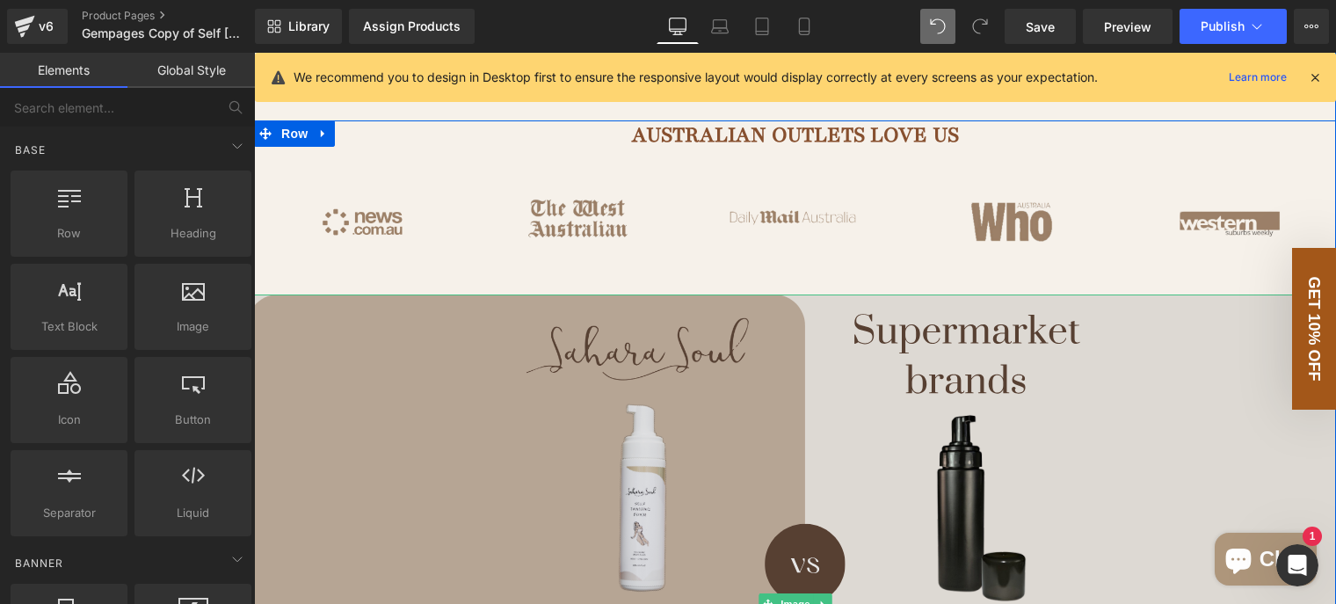
scroll to position [601, 0]
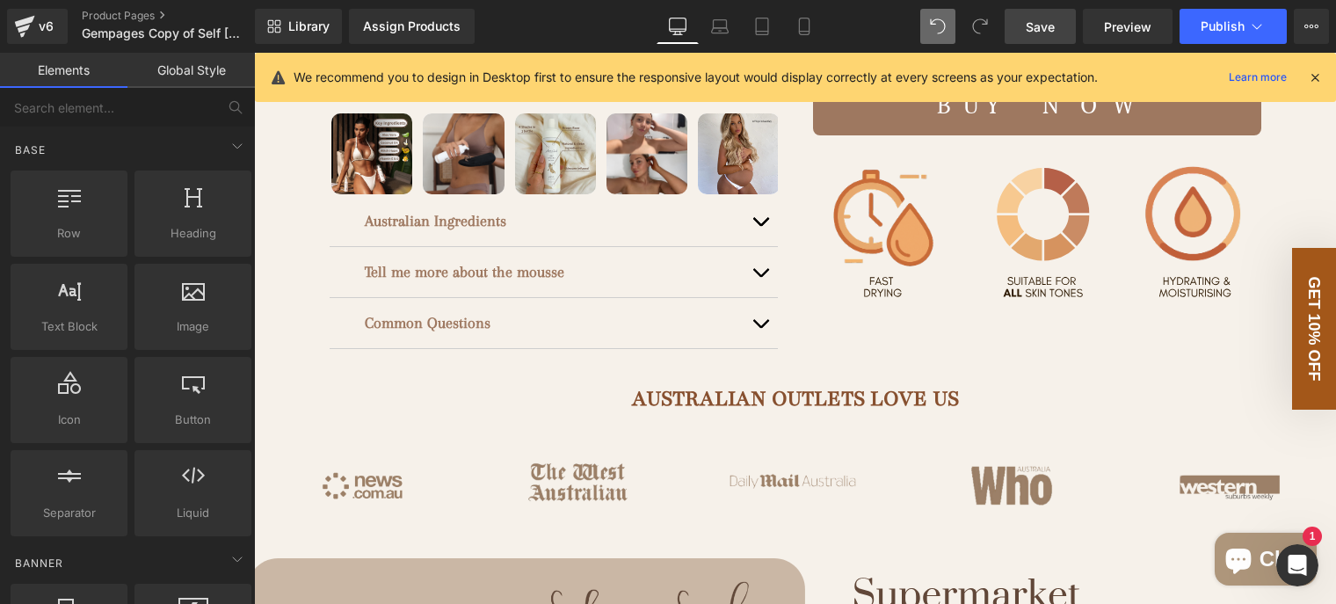
click at [1039, 25] on span "Save" at bounding box center [1040, 27] width 29 height 18
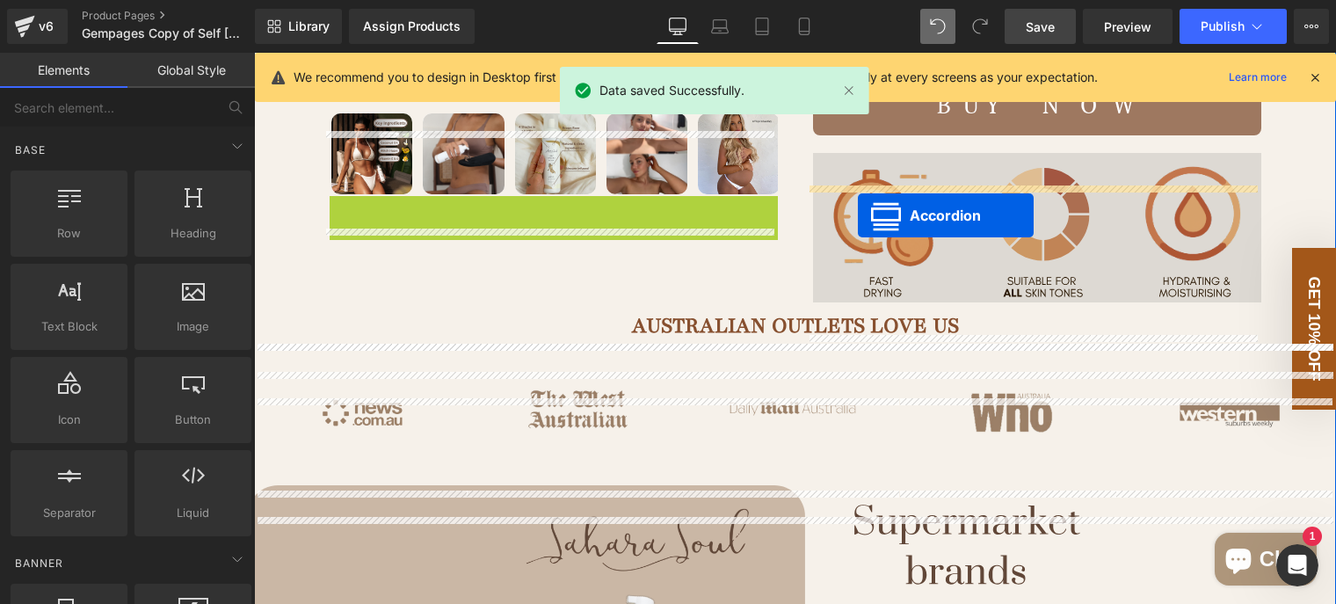
drag, startPoint x: 498, startPoint y: 241, endPoint x: 858, endPoint y: 215, distance: 361.4
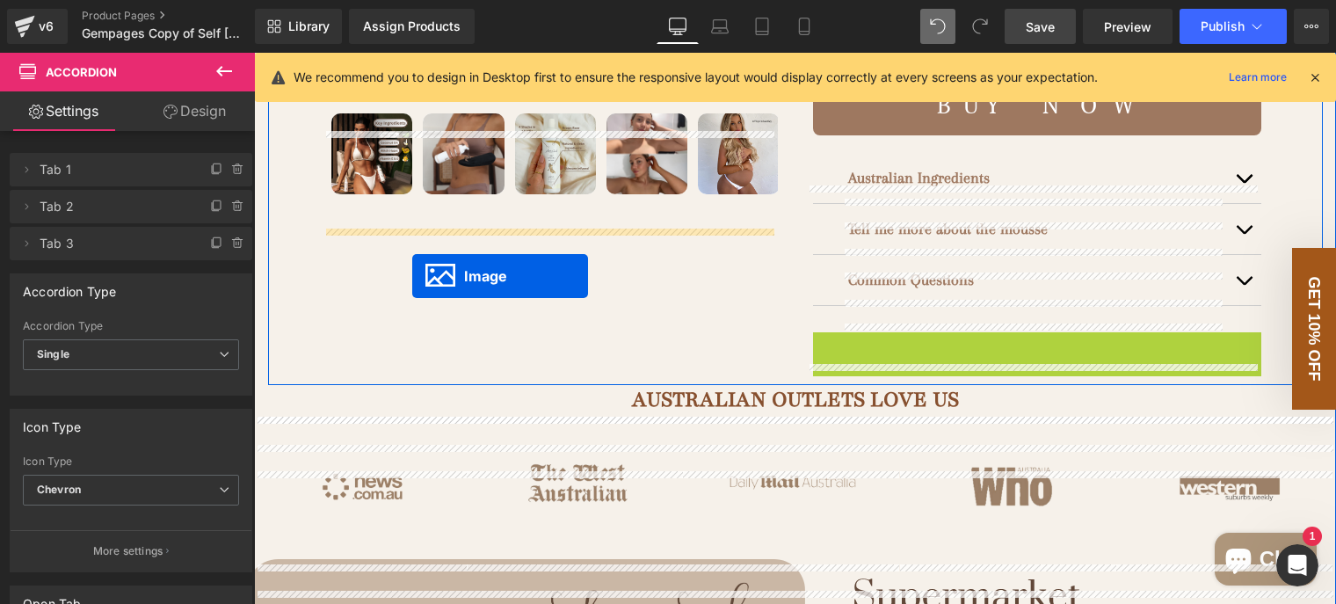
drag, startPoint x: 1001, startPoint y: 437, endPoint x: 412, endPoint y: 277, distance: 610.4
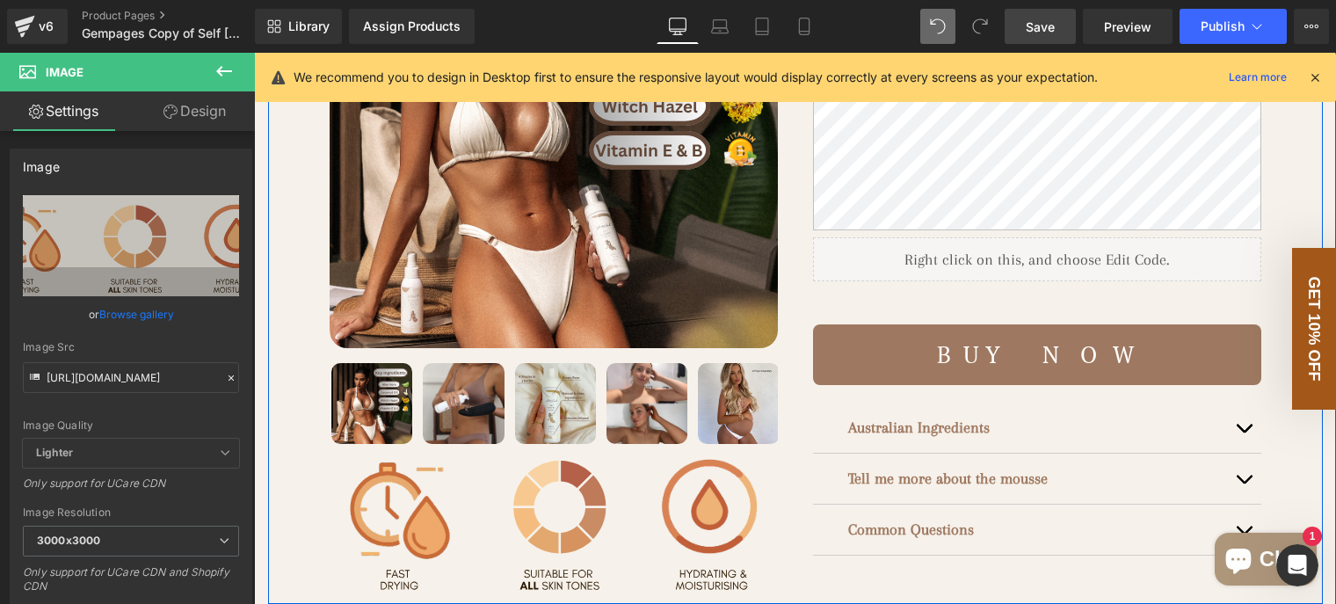
scroll to position [440, 0]
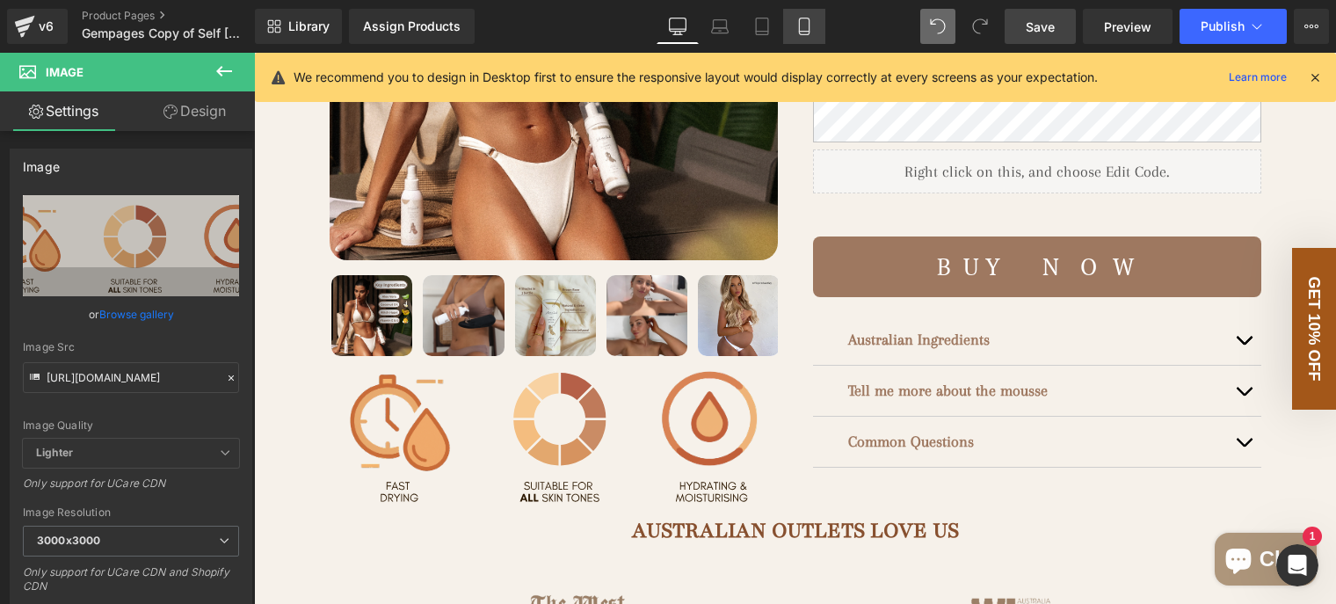
click at [808, 28] on icon at bounding box center [805, 27] width 18 height 18
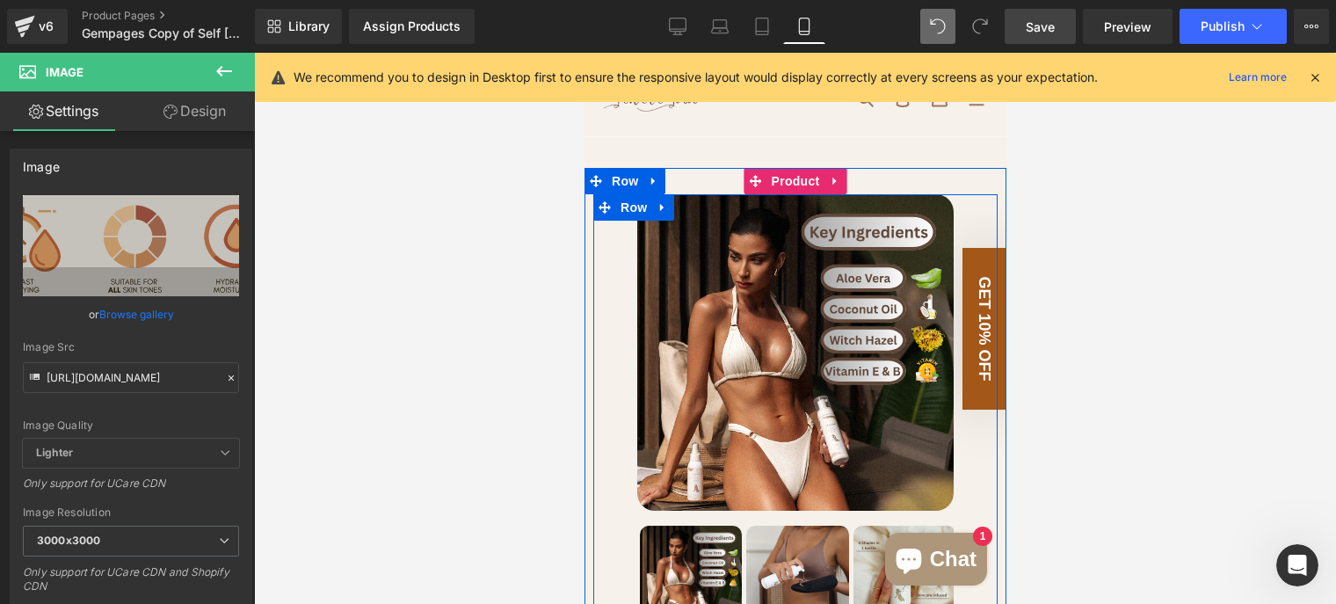
scroll to position [0, 0]
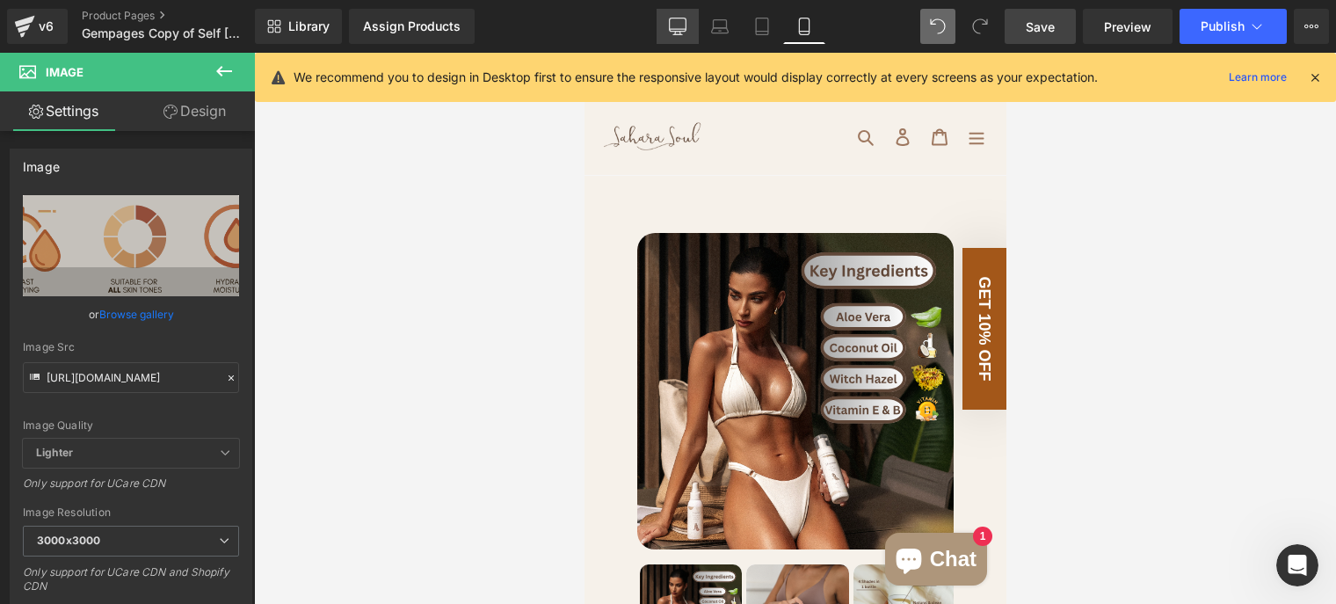
click at [688, 25] on link "Desktop" at bounding box center [678, 26] width 42 height 35
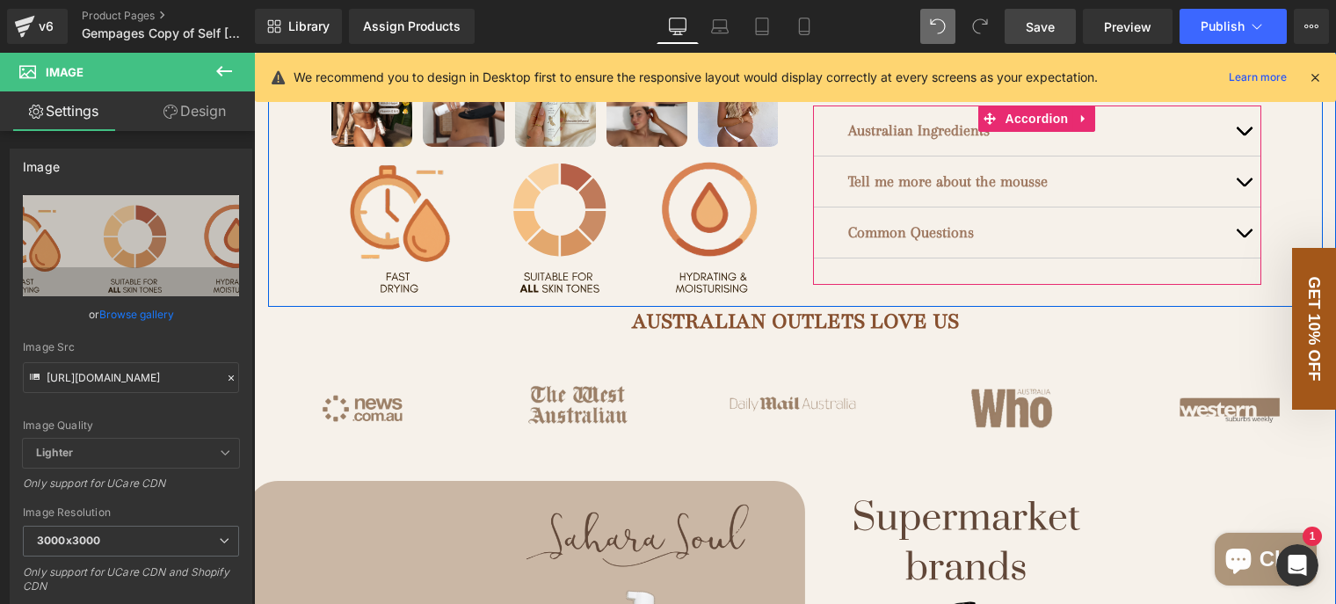
scroll to position [680, 0]
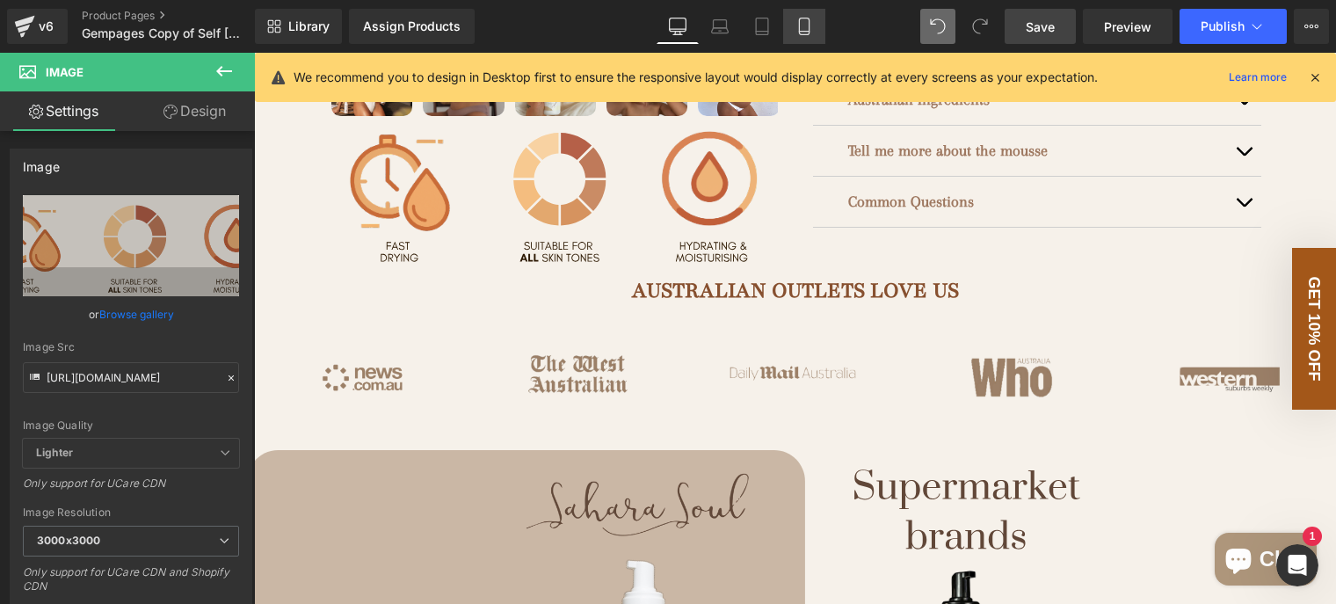
click at [812, 29] on link "Mobile" at bounding box center [804, 26] width 42 height 35
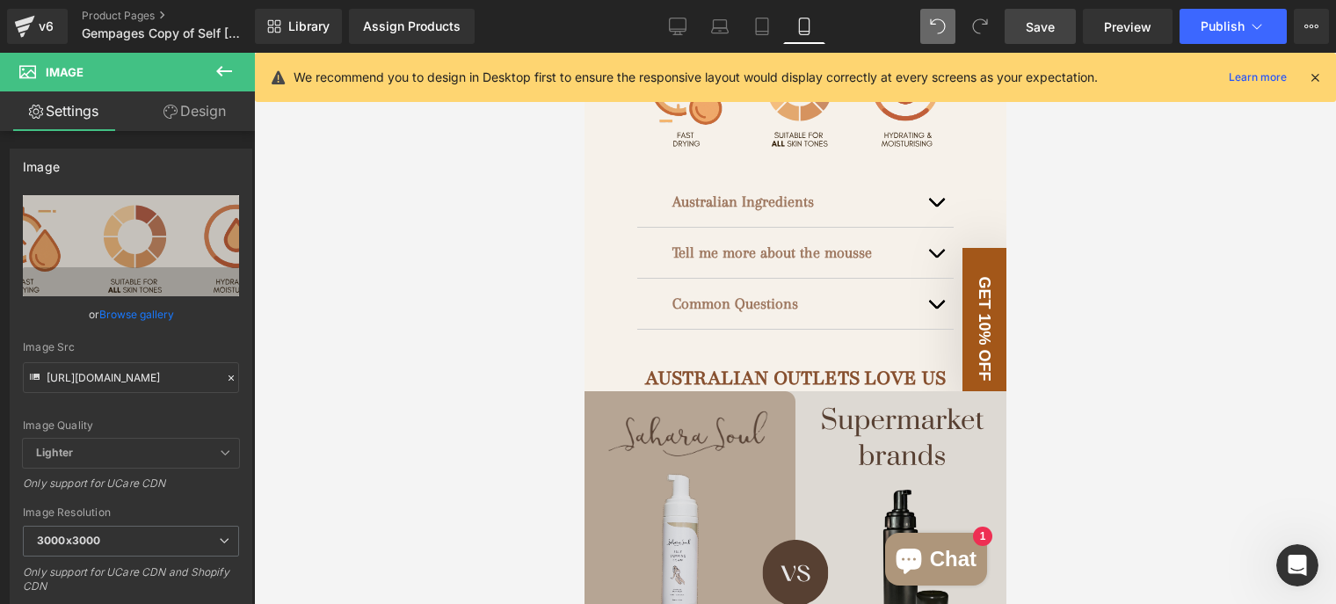
scroll to position [1143, 0]
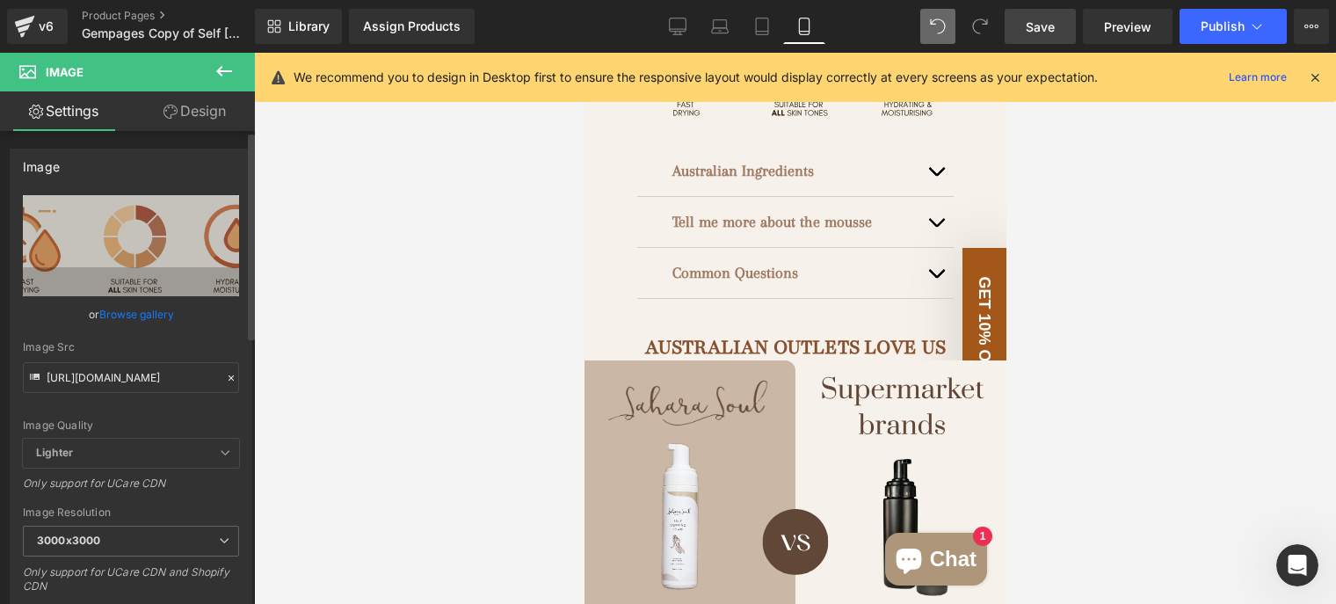
click at [175, 140] on div "Image https://ucarecdn.com/7d9de02e-0866-406d-9212-9003fab71797/svg%20width=120…" at bounding box center [131, 393] width 263 height 516
click at [183, 111] on link "Design" at bounding box center [194, 111] width 127 height 40
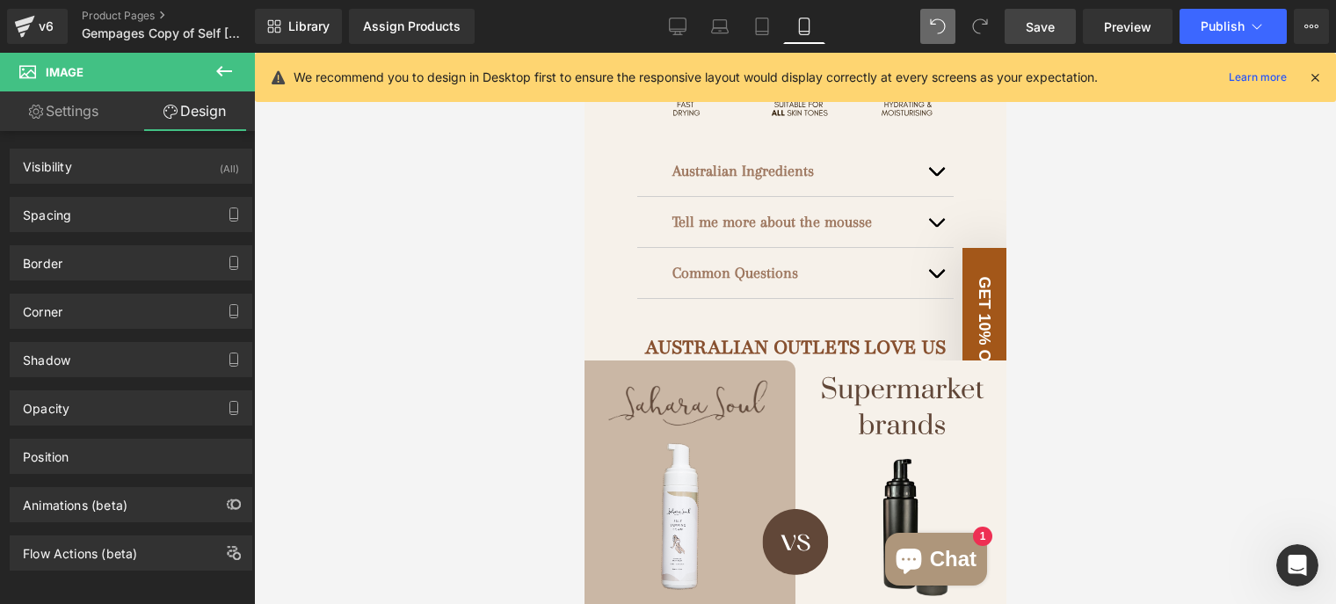
click at [70, 69] on span "Image" at bounding box center [65, 72] width 38 height 14
click at [222, 70] on icon at bounding box center [224, 71] width 16 height 11
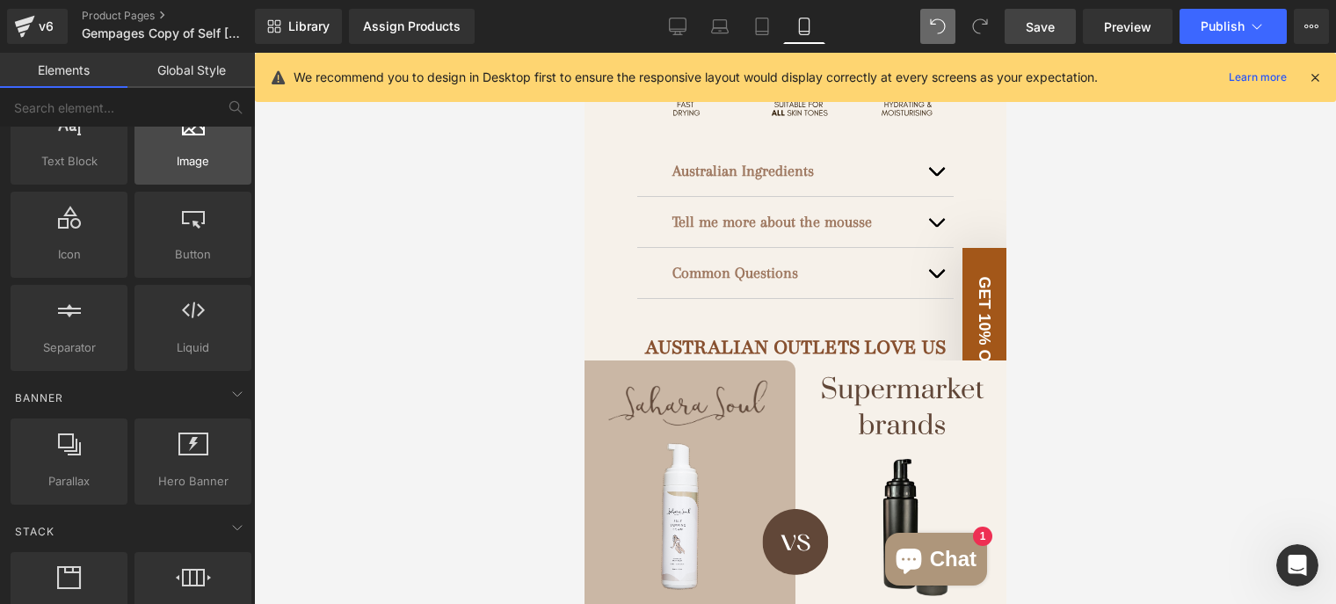
scroll to position [264, 0]
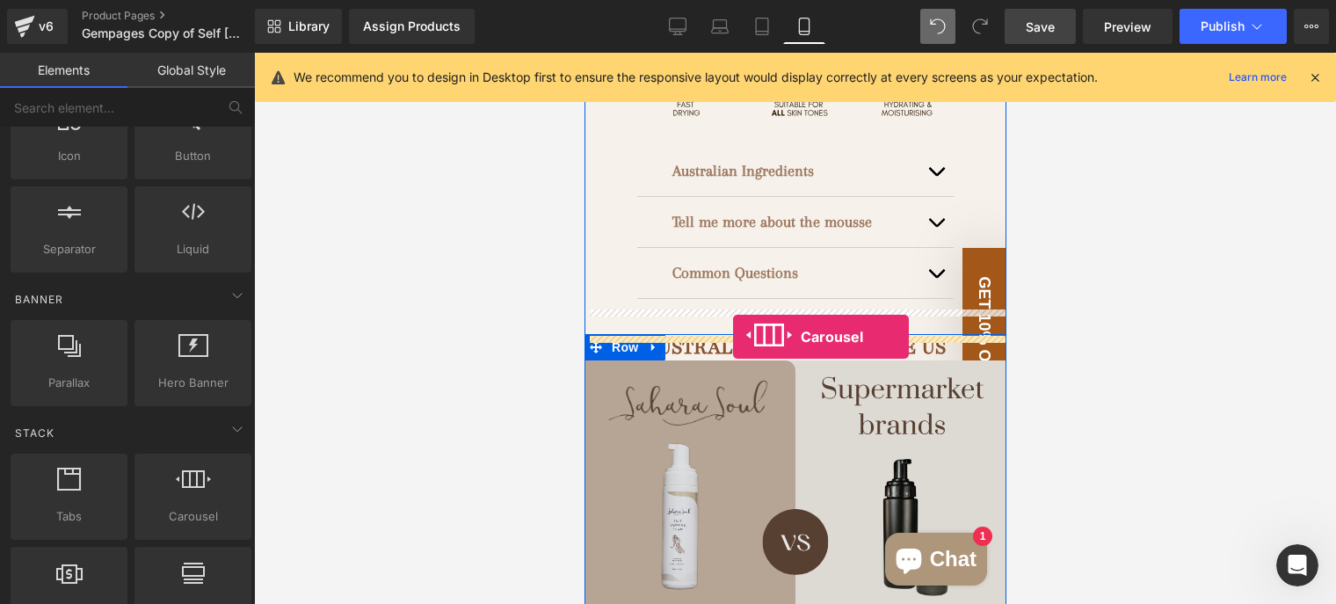
drag, startPoint x: 782, startPoint y: 534, endPoint x: 732, endPoint y: 337, distance: 203.0
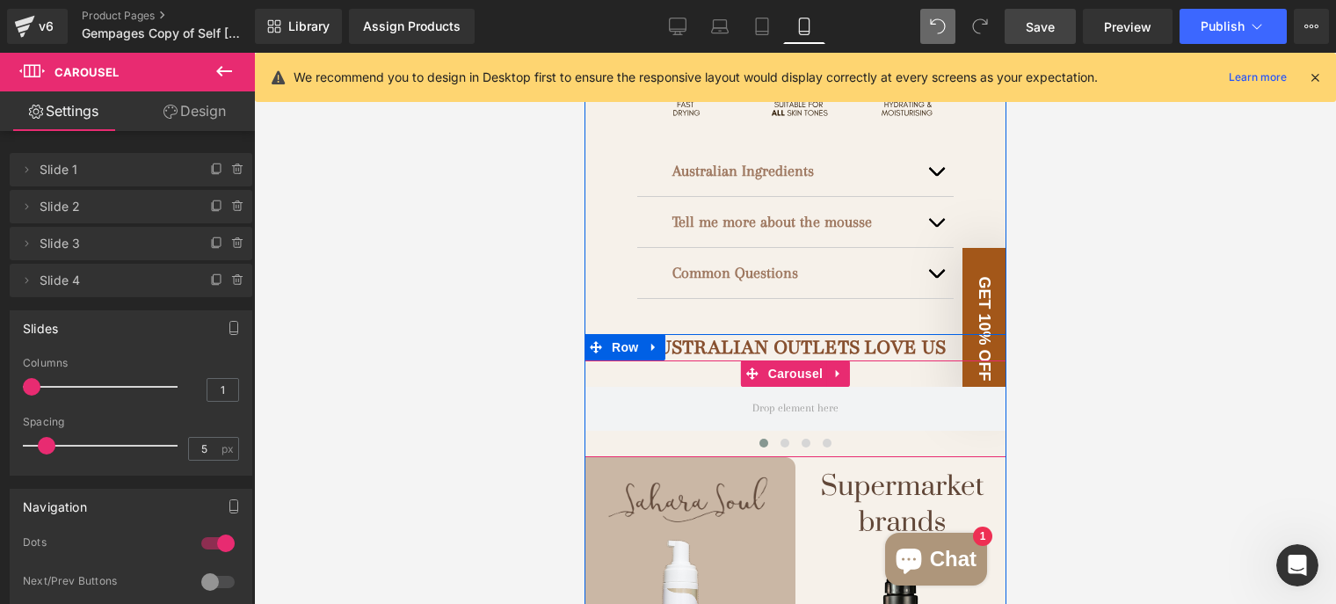
click at [715, 360] on div "‹ › Carousel" at bounding box center [795, 408] width 422 height 97
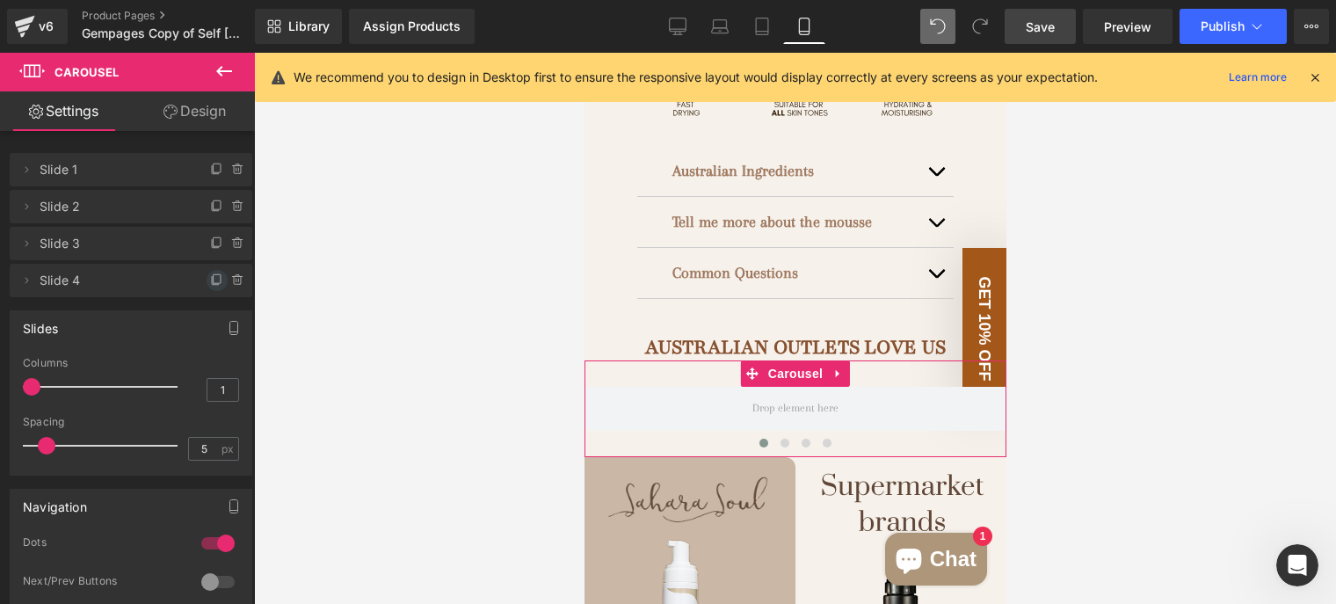
click at [210, 284] on icon at bounding box center [217, 280] width 14 height 14
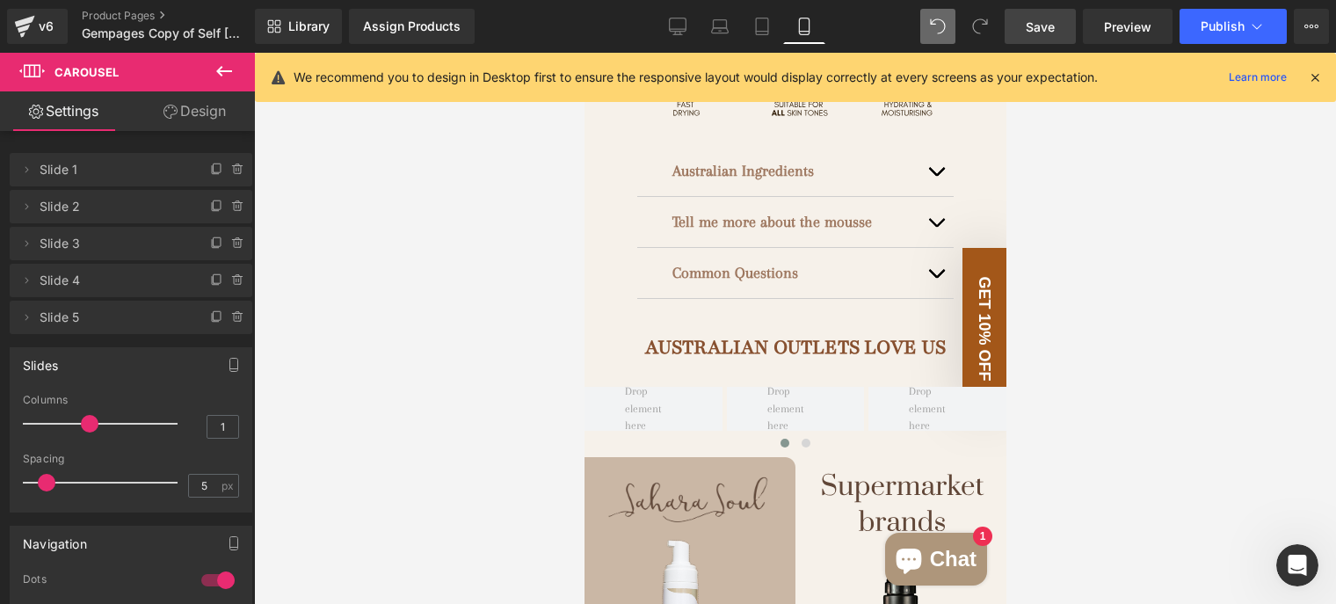
drag, startPoint x: 33, startPoint y: 418, endPoint x: 91, endPoint y: 423, distance: 58.3
click at [91, 423] on span at bounding box center [90, 424] width 18 height 18
click at [200, 114] on link "Design" at bounding box center [194, 111] width 127 height 40
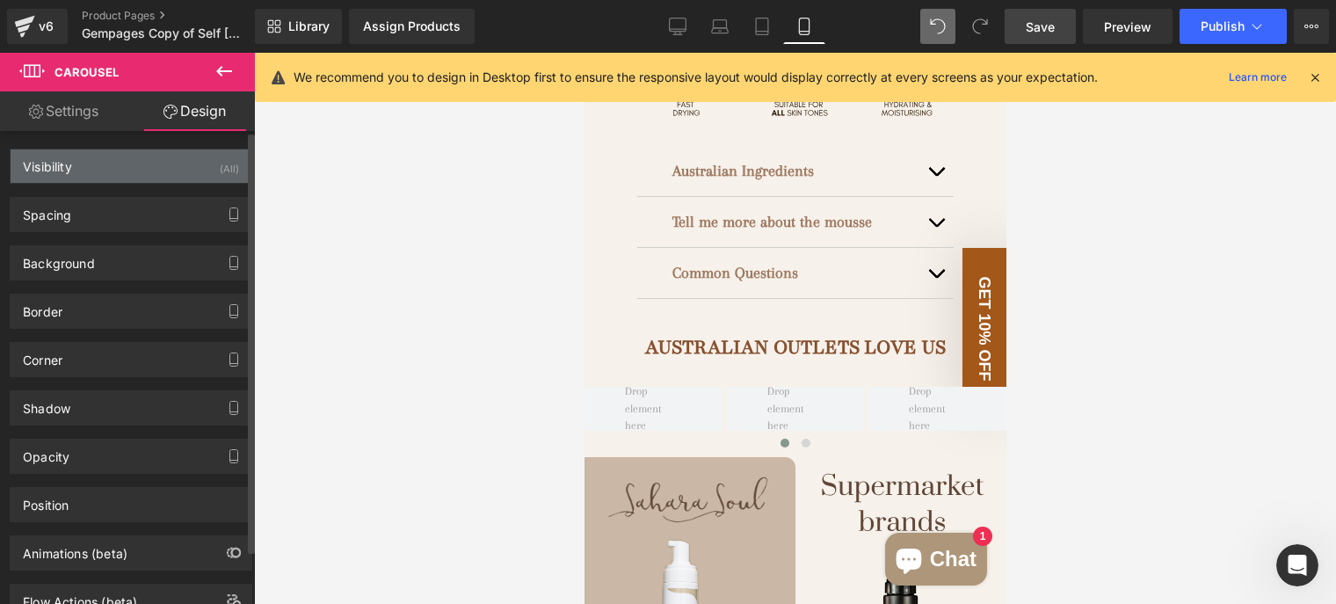
click at [155, 178] on div "Visibility (All)" at bounding box center [131, 165] width 241 height 33
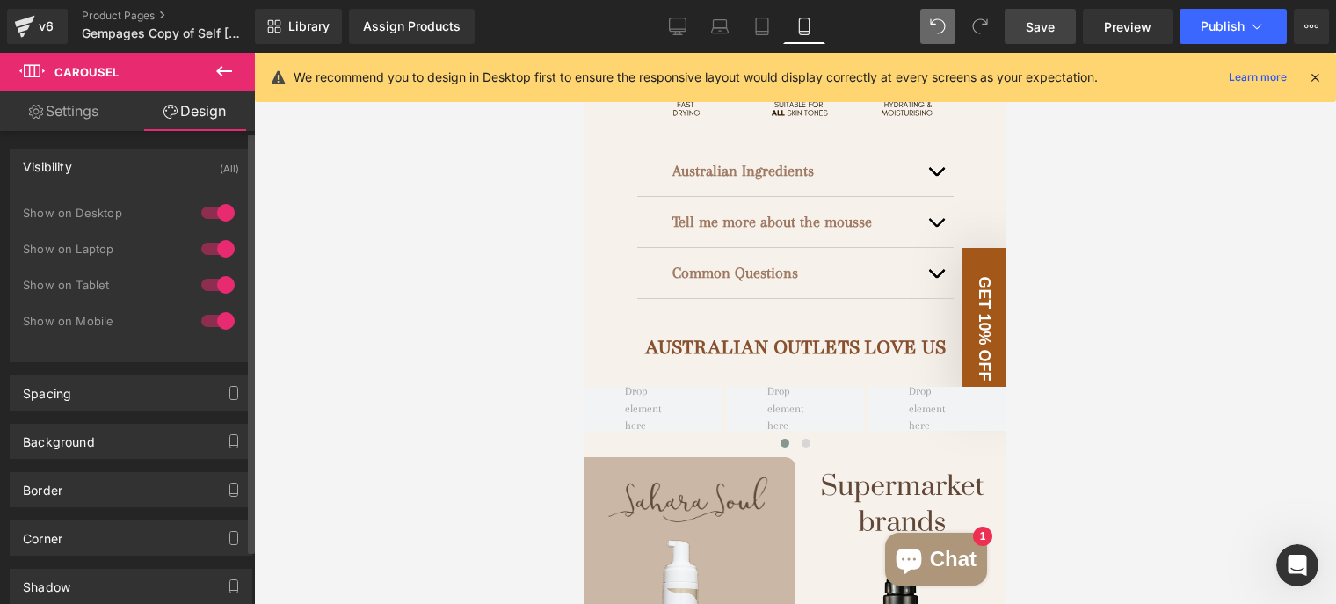
click at [226, 280] on div at bounding box center [218, 285] width 42 height 28
click at [217, 247] on div at bounding box center [218, 249] width 42 height 28
click at [217, 216] on div at bounding box center [218, 213] width 42 height 28
click at [358, 255] on div at bounding box center [795, 328] width 1082 height 551
click at [675, 32] on icon at bounding box center [678, 27] width 18 height 18
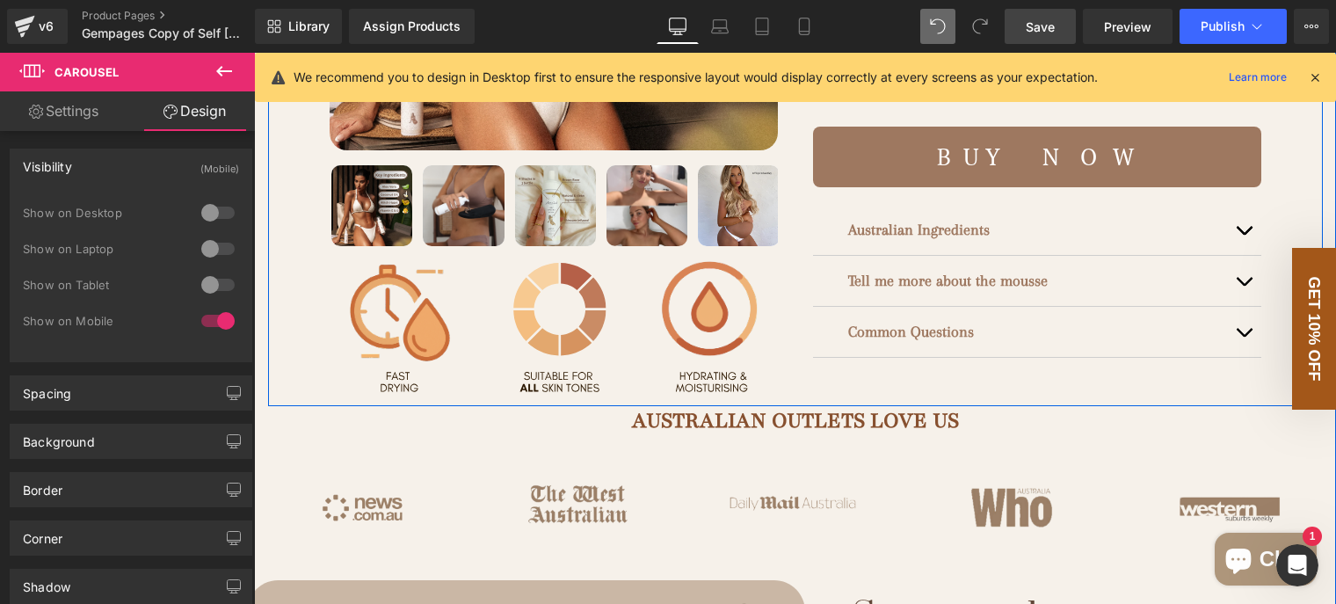
scroll to position [791, 0]
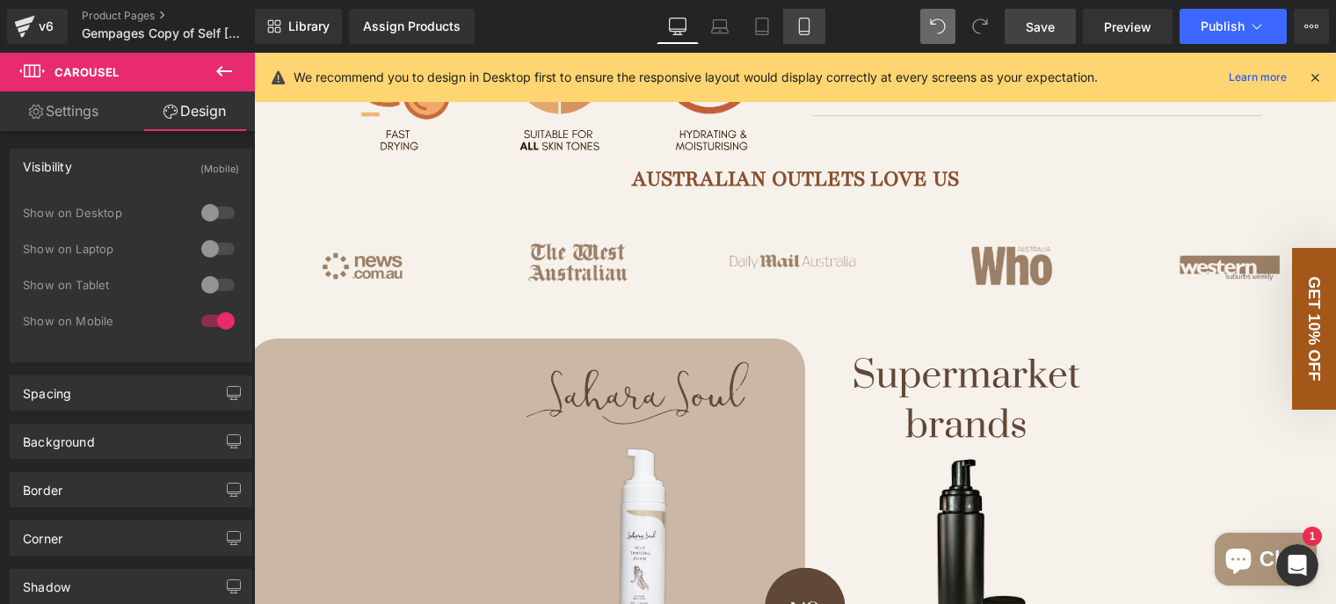
click at [808, 20] on icon at bounding box center [805, 27] width 18 height 18
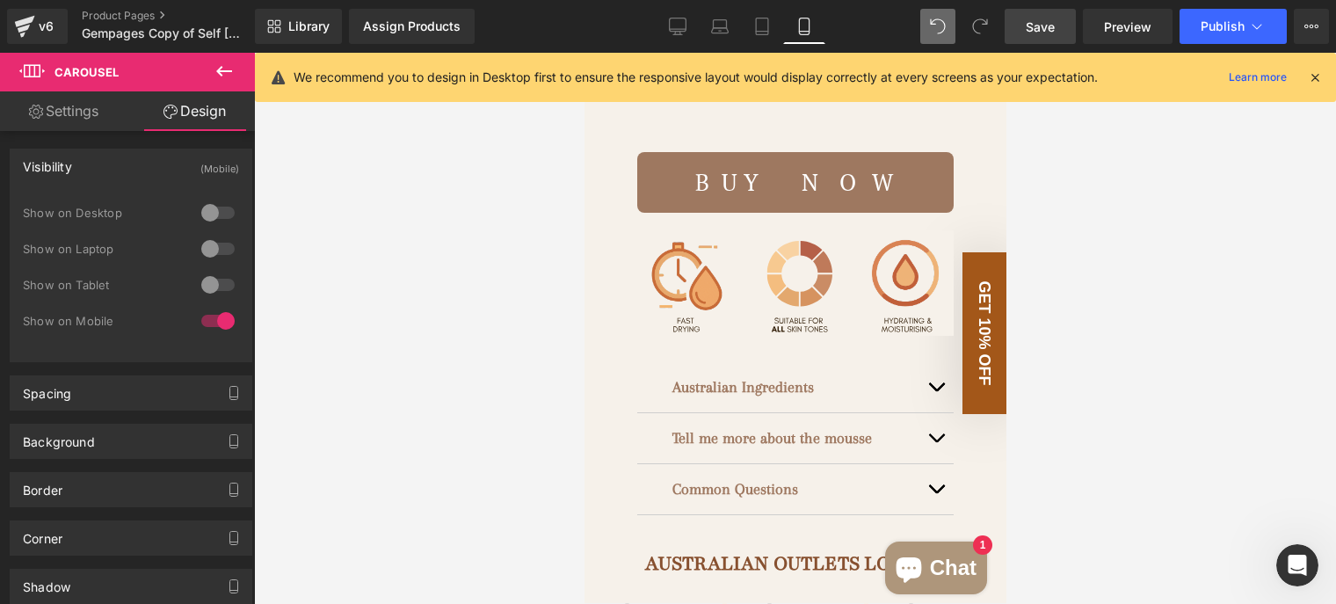
scroll to position [1240, 0]
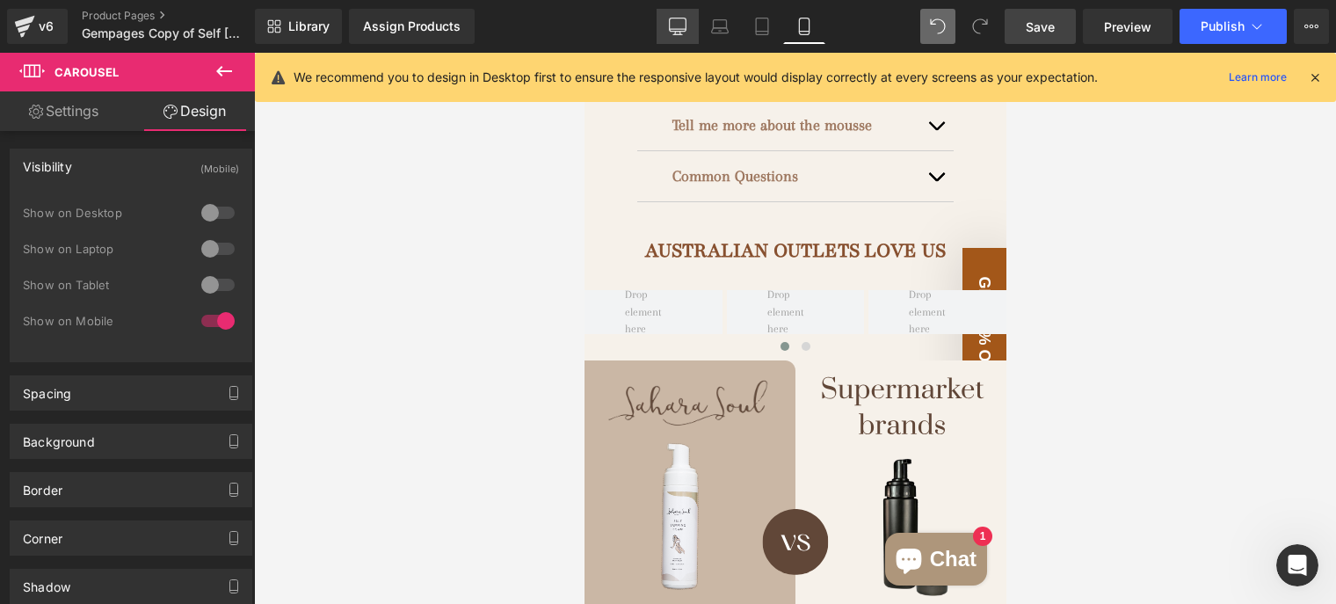
click at [686, 36] on link "Desktop" at bounding box center [678, 26] width 42 height 35
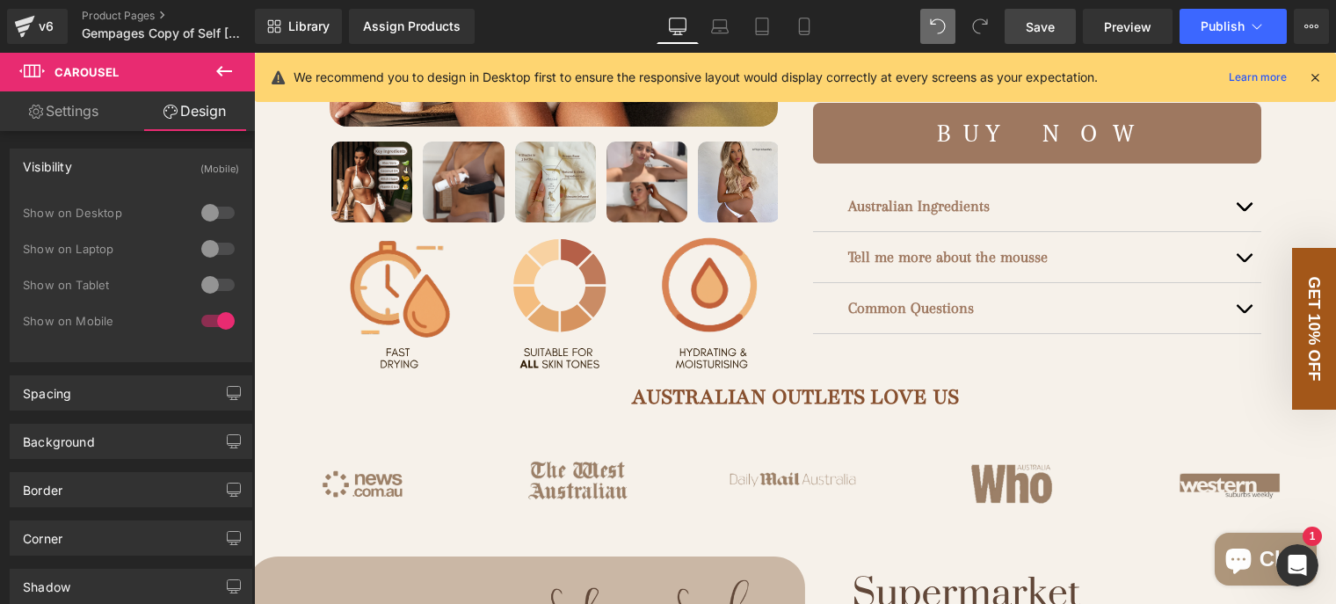
scroll to position [703, 0]
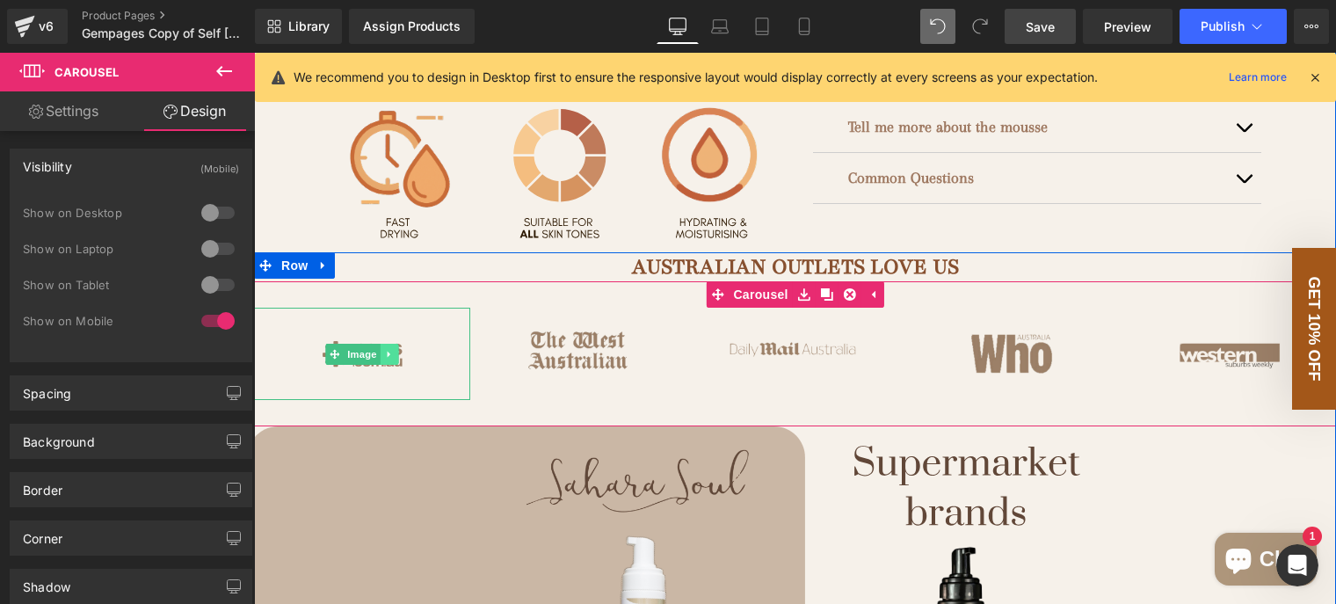
click at [385, 360] on icon at bounding box center [390, 354] width 10 height 11
click at [366, 359] on img at bounding box center [362, 354] width 216 height 93
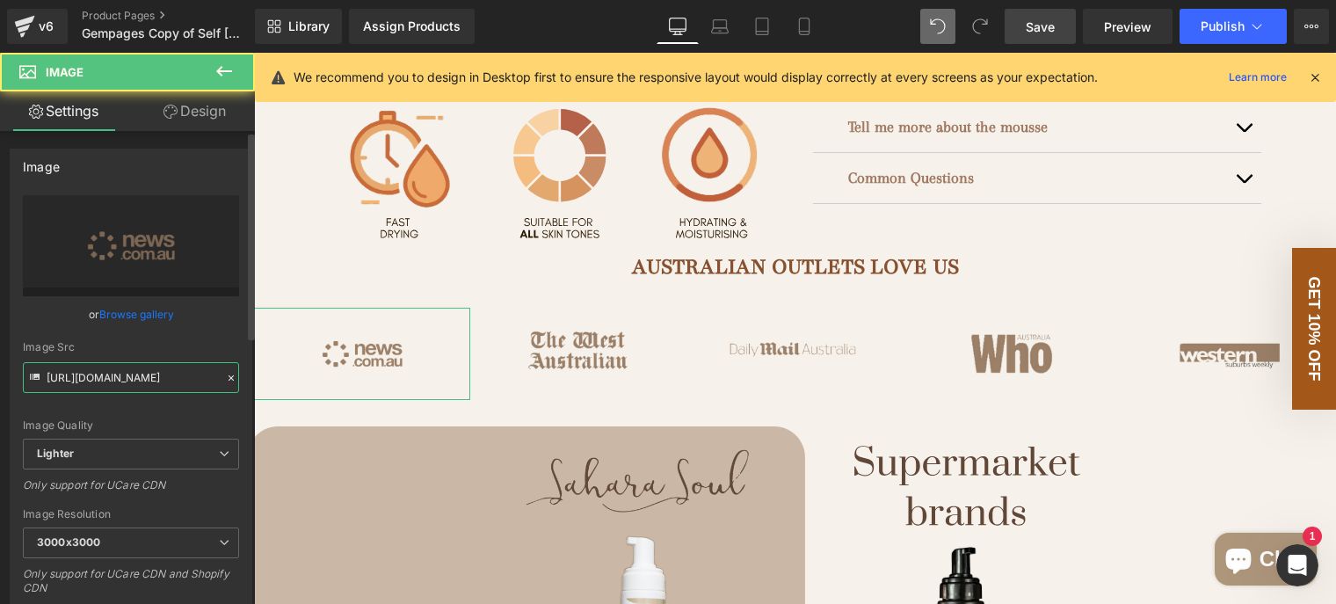
click at [173, 374] on input "https://ucarecdn.com/f04df788-01f8-4982-a759-fcbcd53d40fb/-/format/auto/-/previ…" at bounding box center [131, 377] width 216 height 31
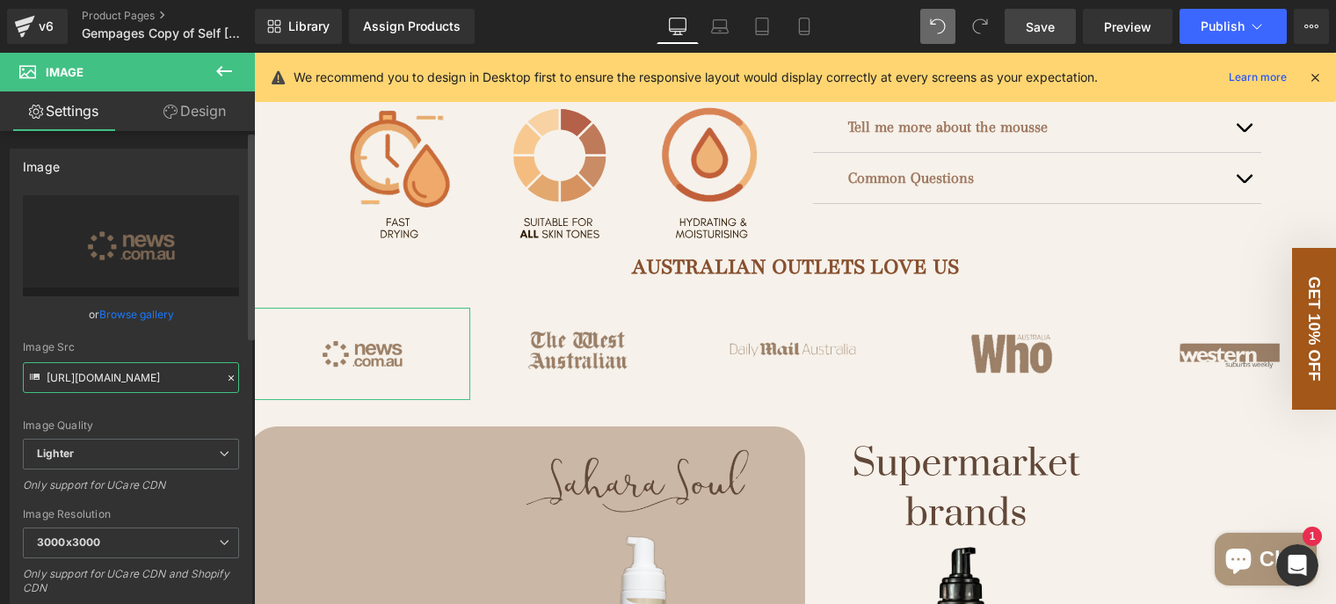
click at [173, 374] on input "https://ucarecdn.com/f04df788-01f8-4982-a759-fcbcd53d40fb/-/format/auto/-/previ…" at bounding box center [131, 377] width 216 height 31
click at [806, 22] on icon at bounding box center [805, 27] width 18 height 18
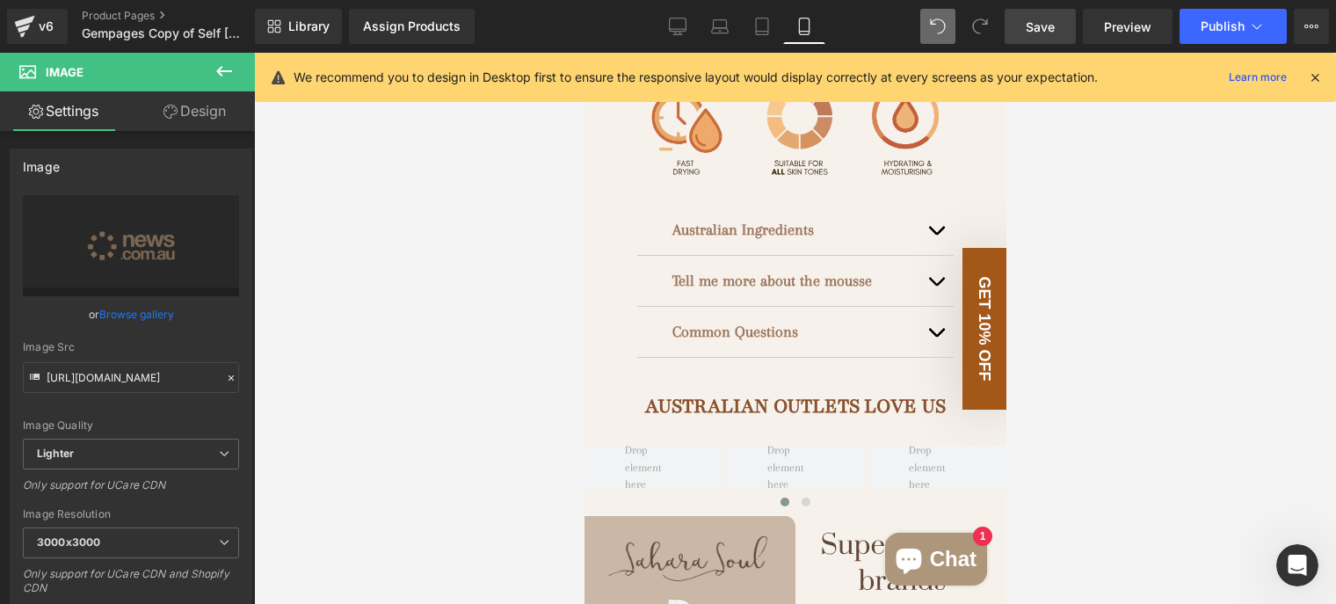
scroll to position [1143, 0]
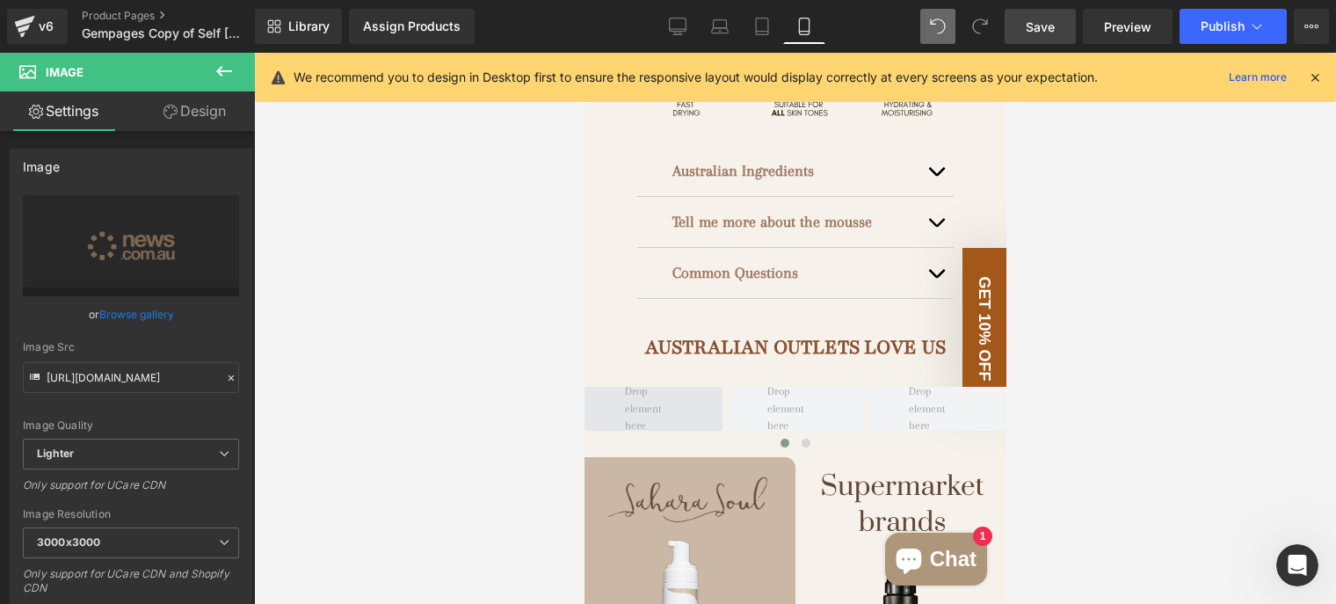
click at [677, 379] on span at bounding box center [652, 409] width 69 height 61
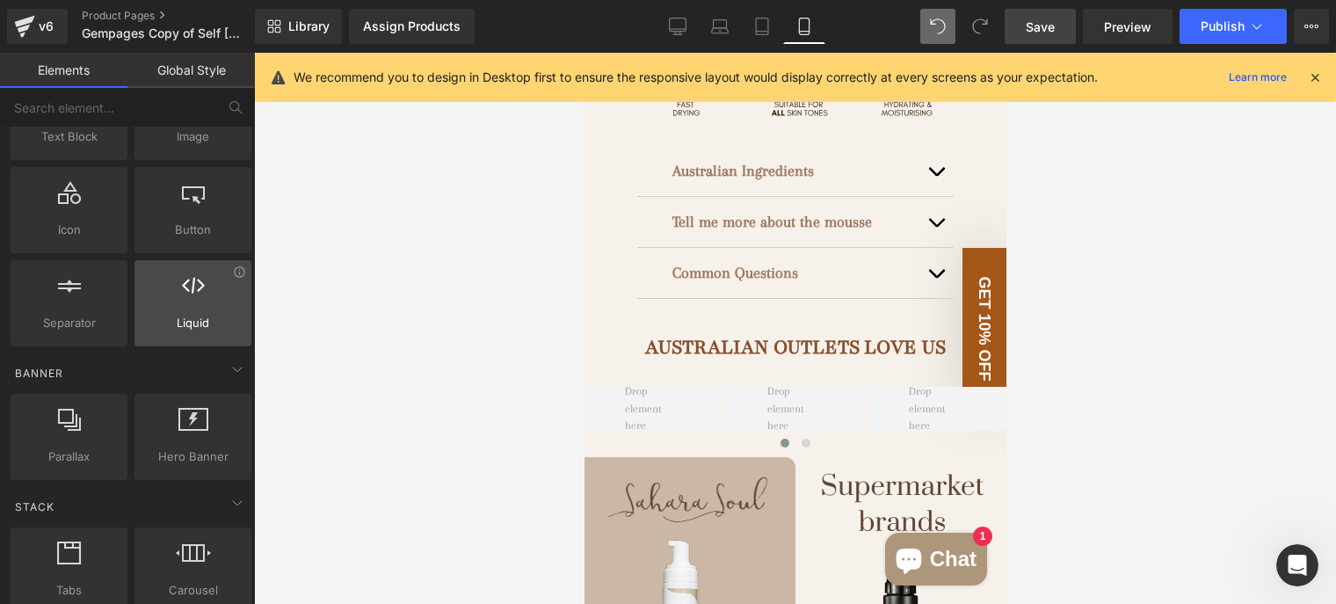
scroll to position [88, 0]
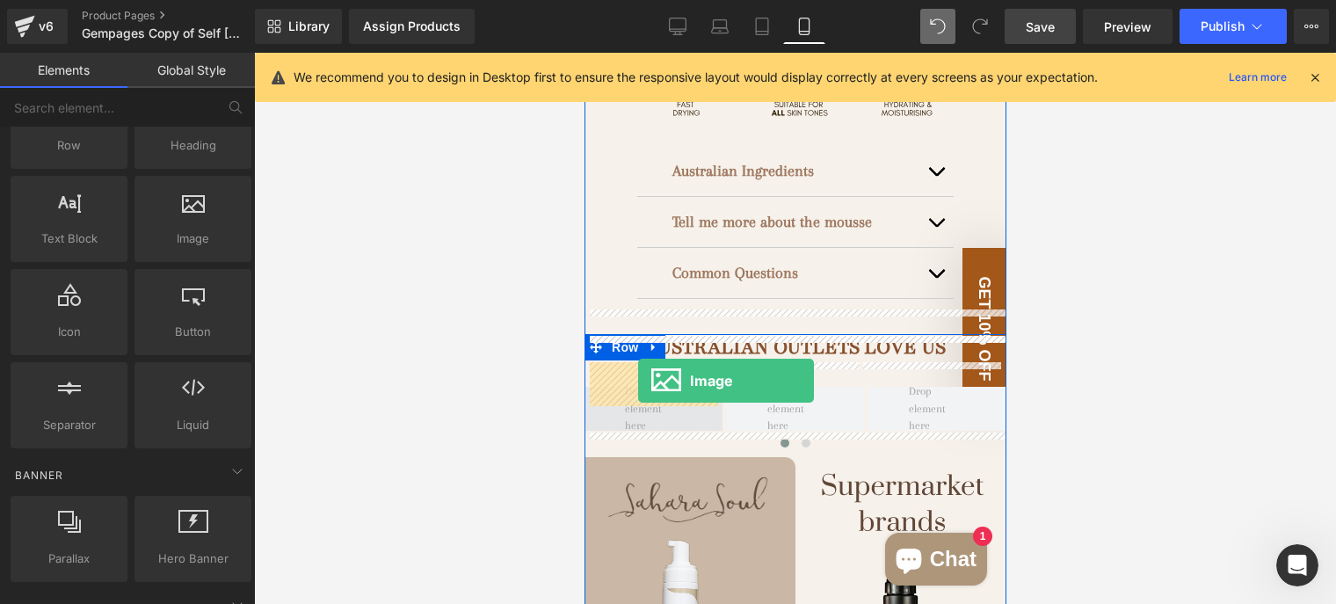
drag, startPoint x: 789, startPoint y: 287, endPoint x: 637, endPoint y: 381, distance: 178.4
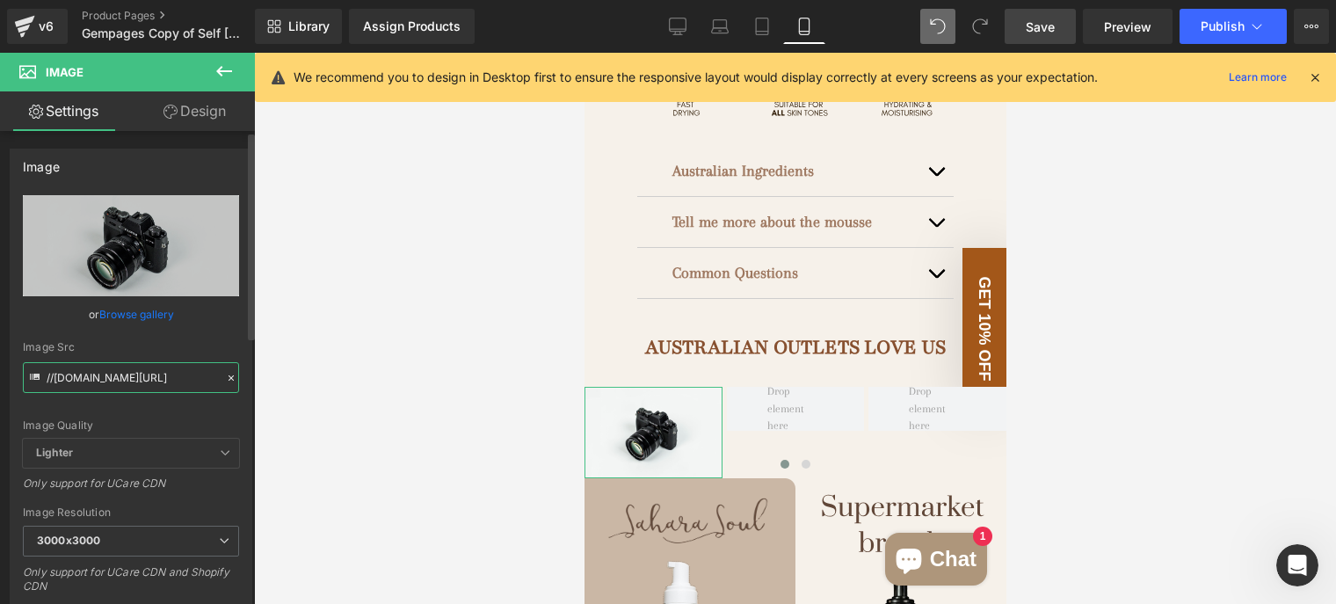
click at [151, 374] on input "//d1um8515vdn9kb.cloudfront.net/images/parallax.jpg" at bounding box center [131, 377] width 216 height 31
paste input "https://ucarecdn.com/f04df788-01f8-4982-a759-fcbcd53d40fb/-/format/auto/-/previ…"
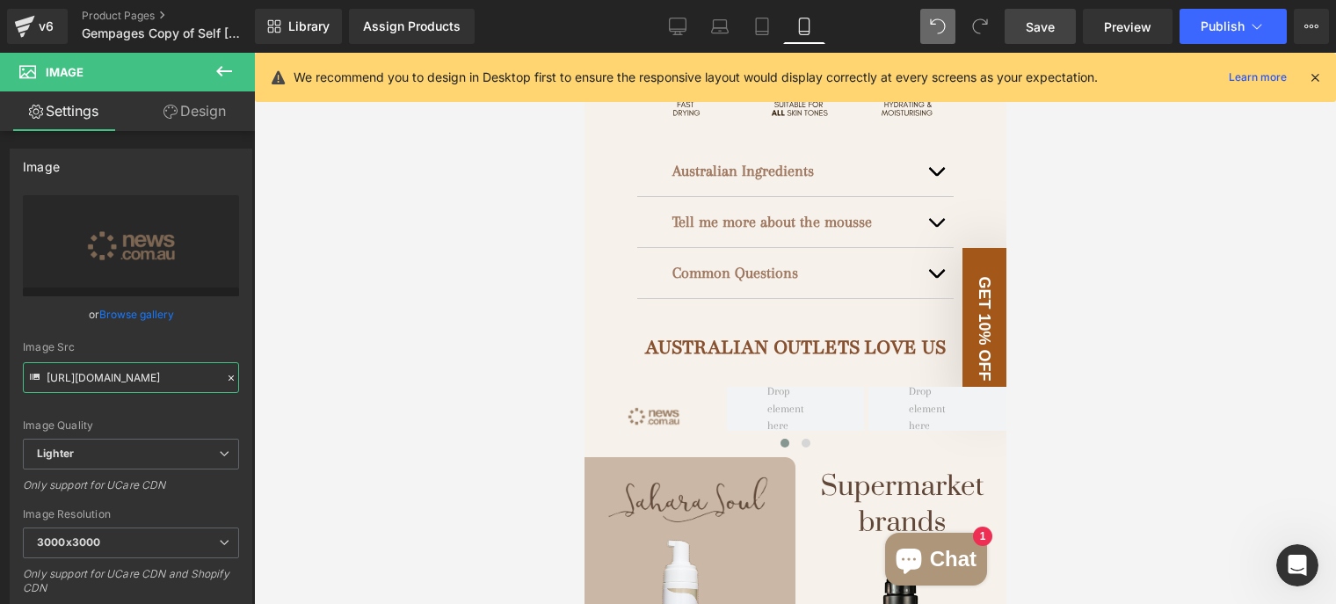
type input "https://ucarecdn.com/f04df788-01f8-4982-a759-fcbcd53d40fb/-/format/auto/-/previ…"
click at [452, 436] on div at bounding box center [795, 328] width 1082 height 551
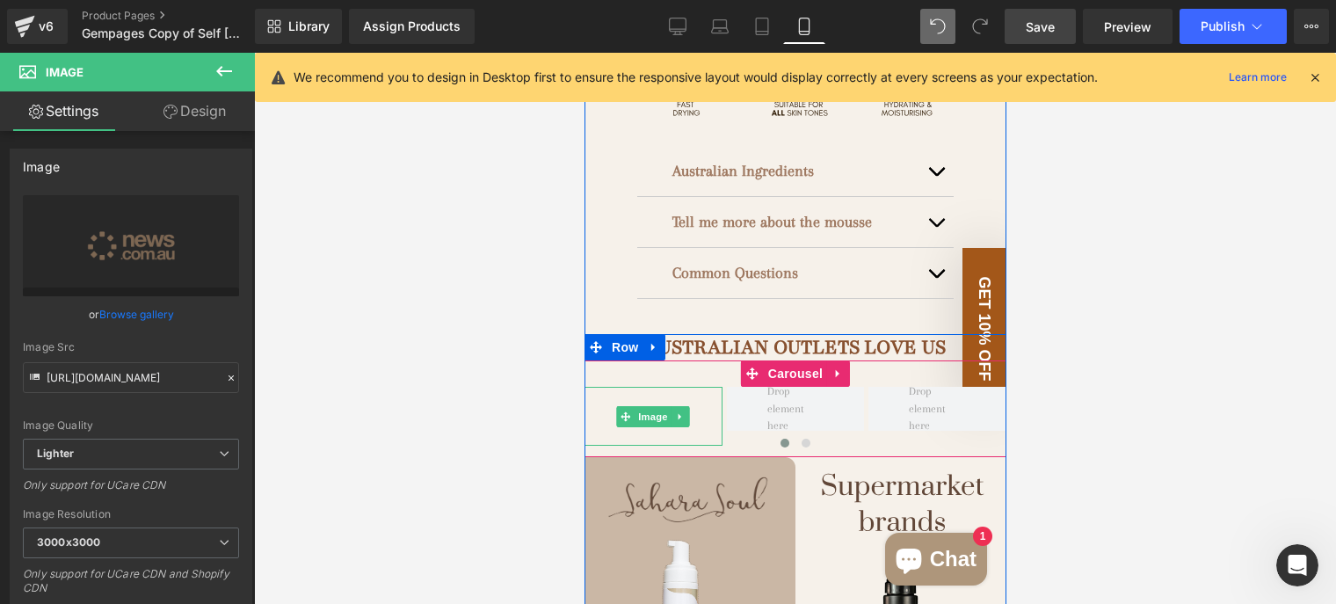
click at [692, 387] on img at bounding box center [653, 416] width 138 height 59
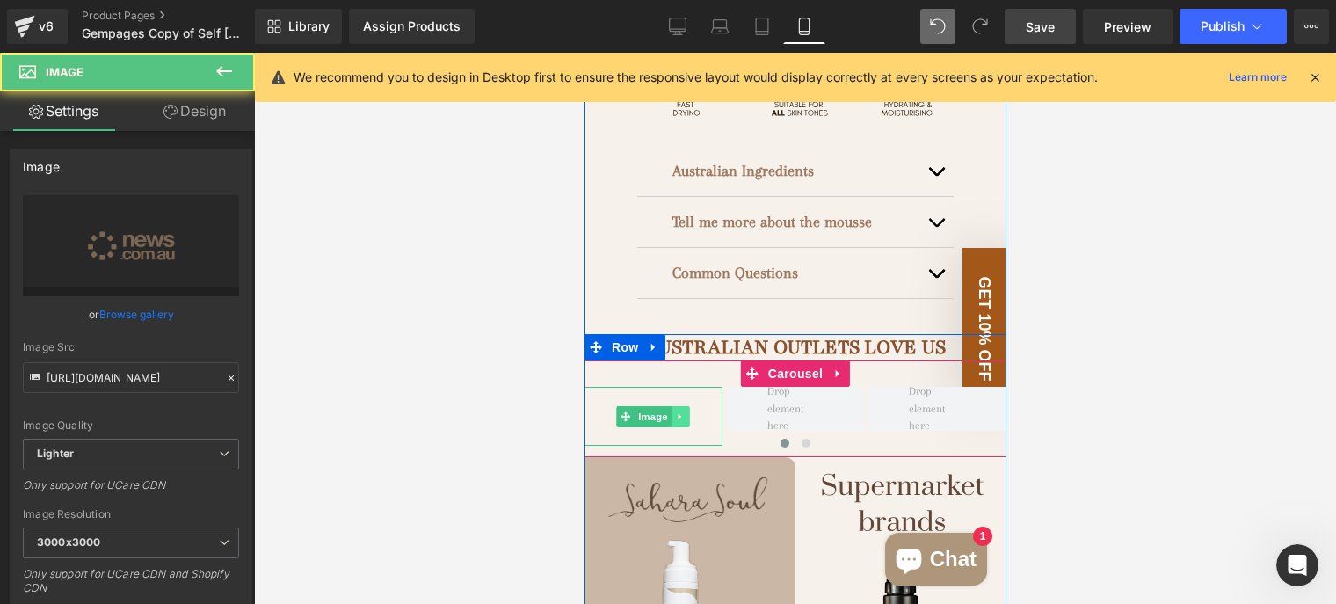
click at [675, 411] on icon at bounding box center [680, 416] width 10 height 11
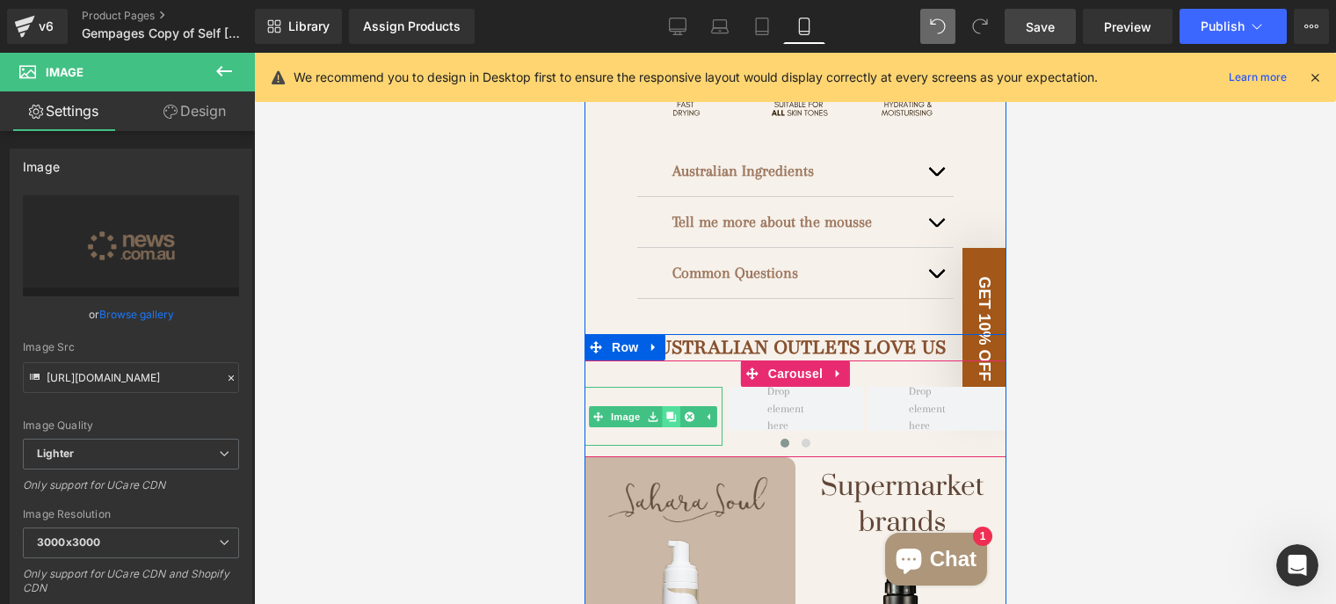
click at [666, 411] on icon at bounding box center [671, 416] width 10 height 10
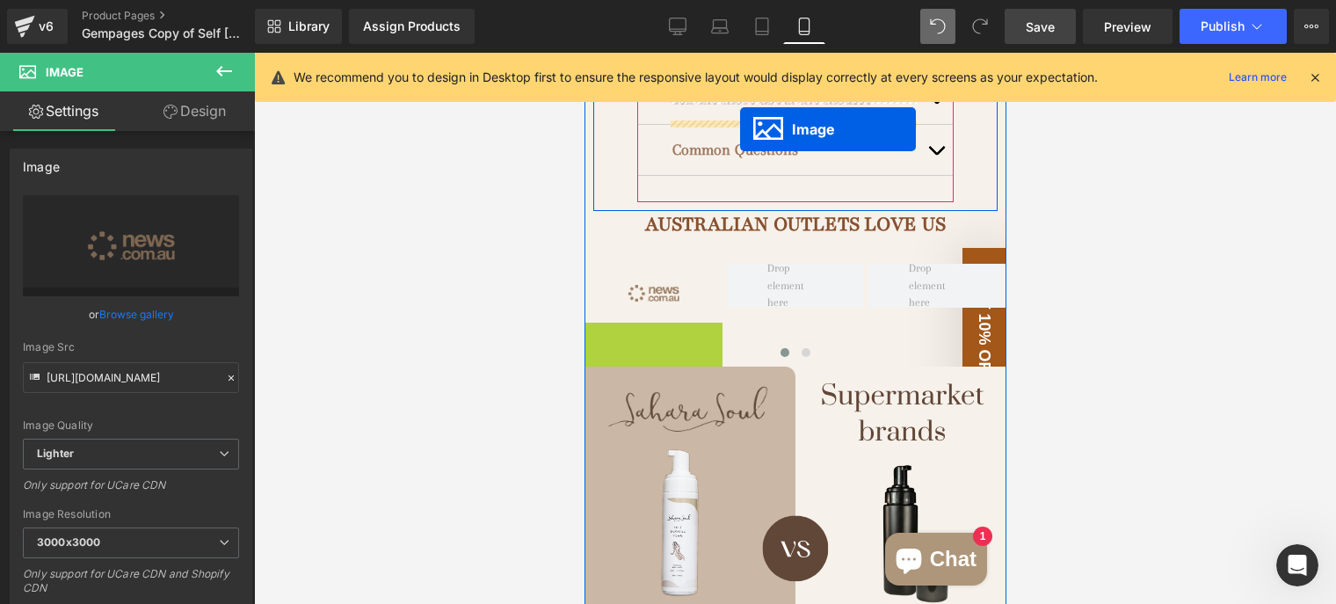
scroll to position [1248, 0]
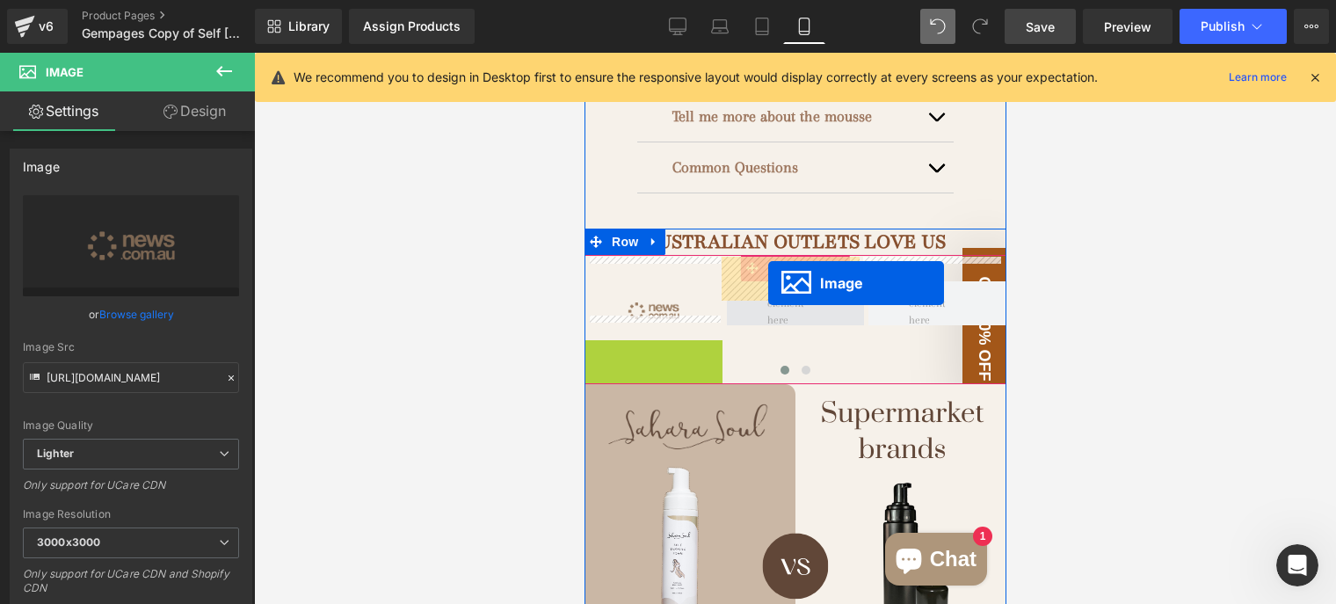
drag, startPoint x: 620, startPoint y: 150, endPoint x: 768, endPoint y: 283, distance: 198.6
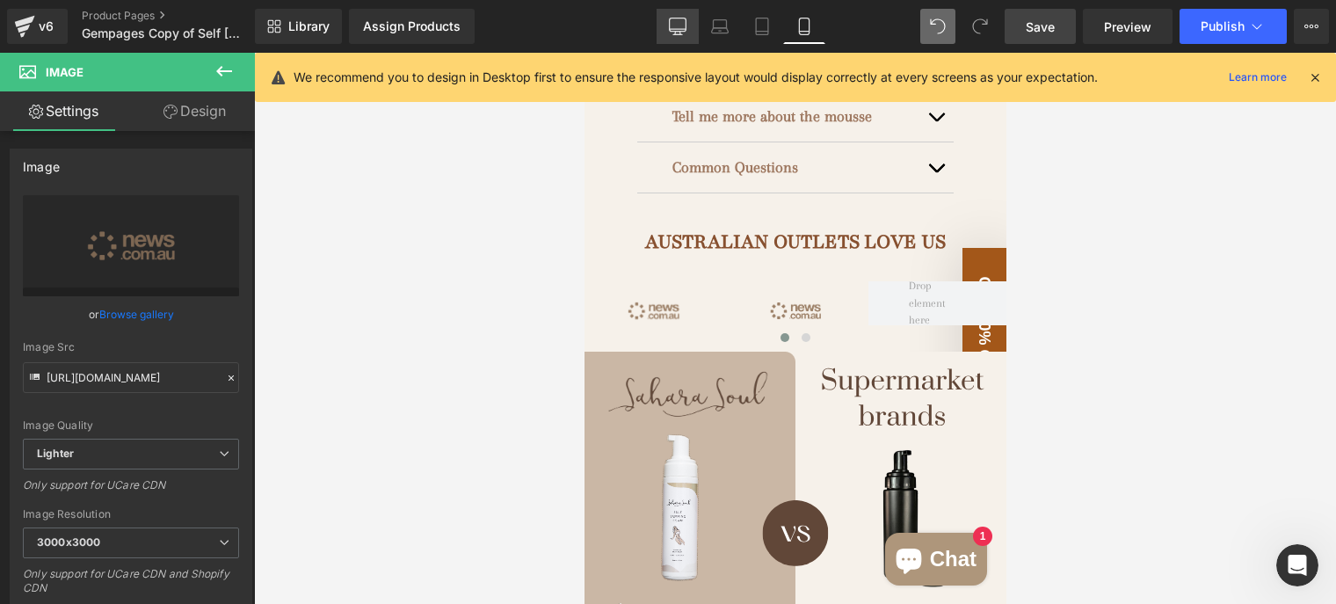
click at [668, 37] on link "Desktop" at bounding box center [678, 26] width 42 height 35
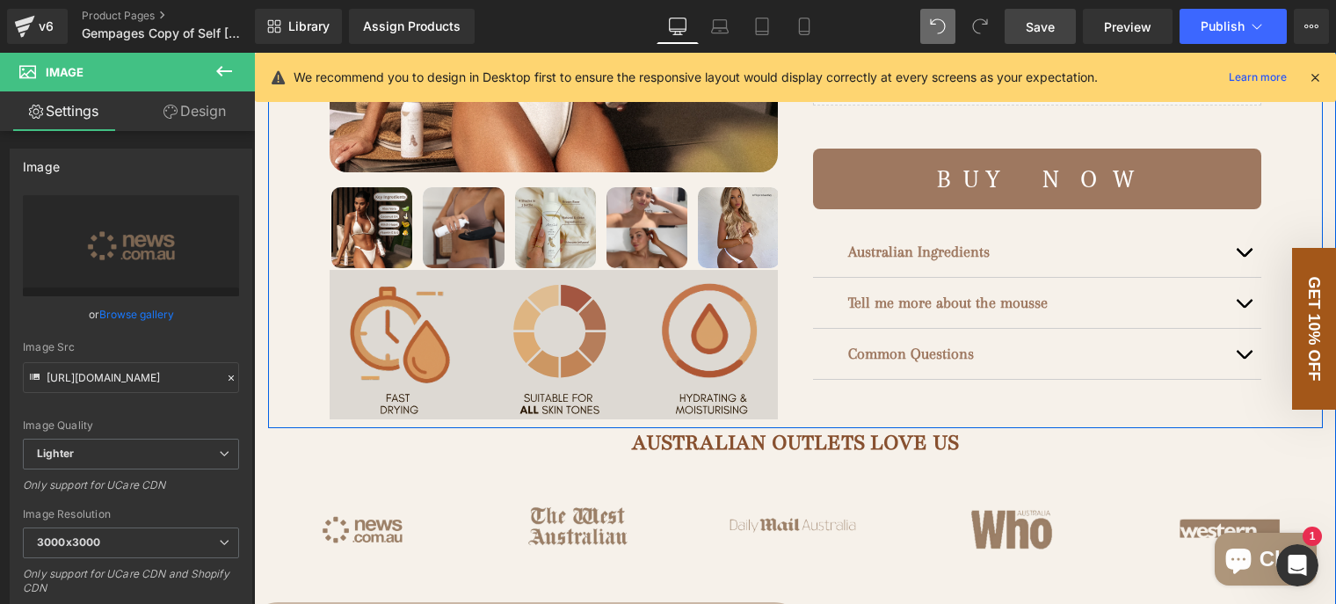
scroll to position [791, 0]
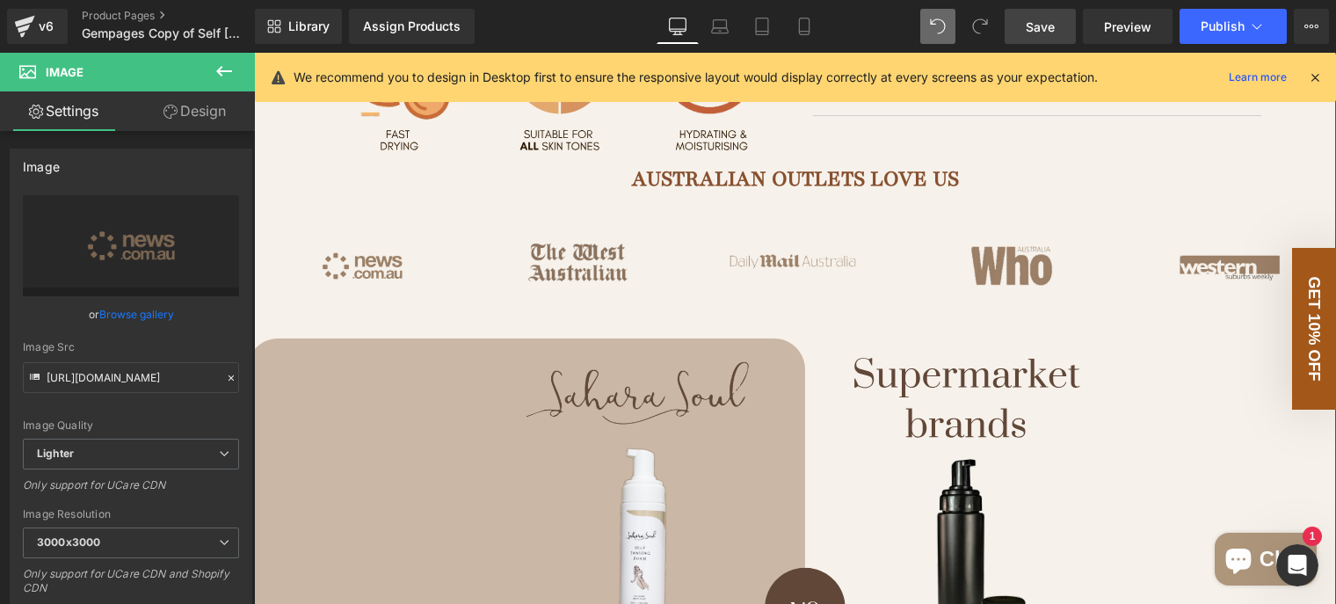
click at [590, 302] on div "Image" at bounding box center [578, 266] width 216 height 93
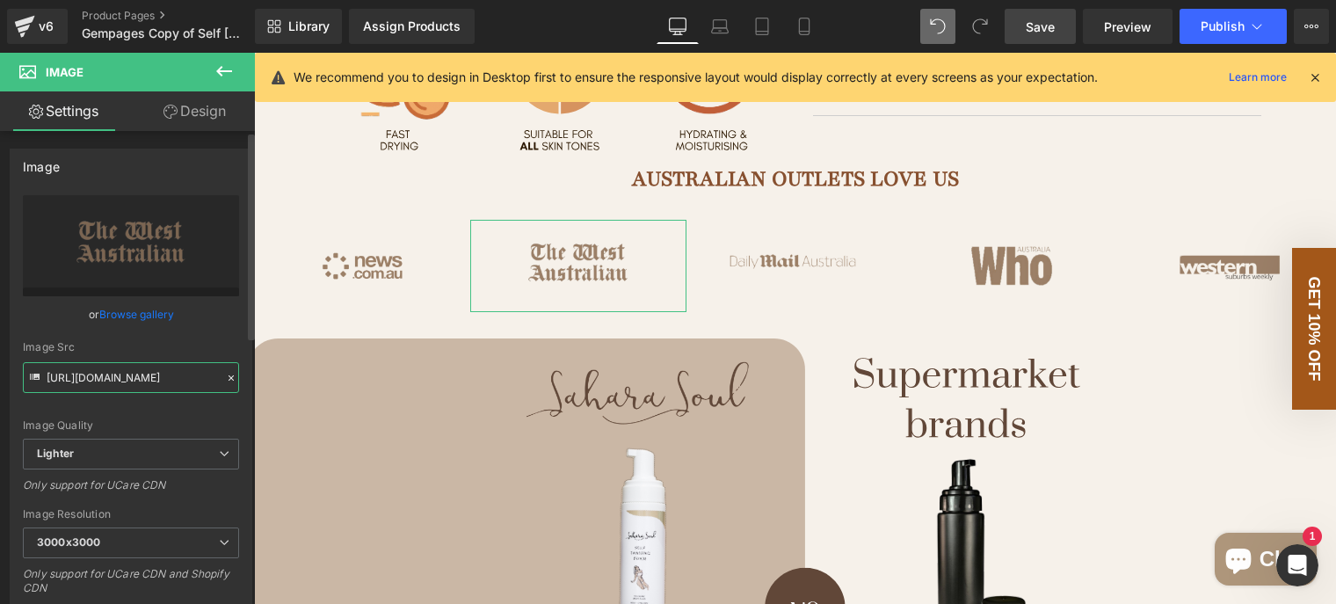
click at [186, 372] on input "https://ucarecdn.com/dd2f4fdb-601c-4829-9ba1-1923fe3a07e7/-/format/auto/-/previ…" at bounding box center [131, 377] width 216 height 31
click at [805, 17] on link "Mobile" at bounding box center [804, 26] width 42 height 35
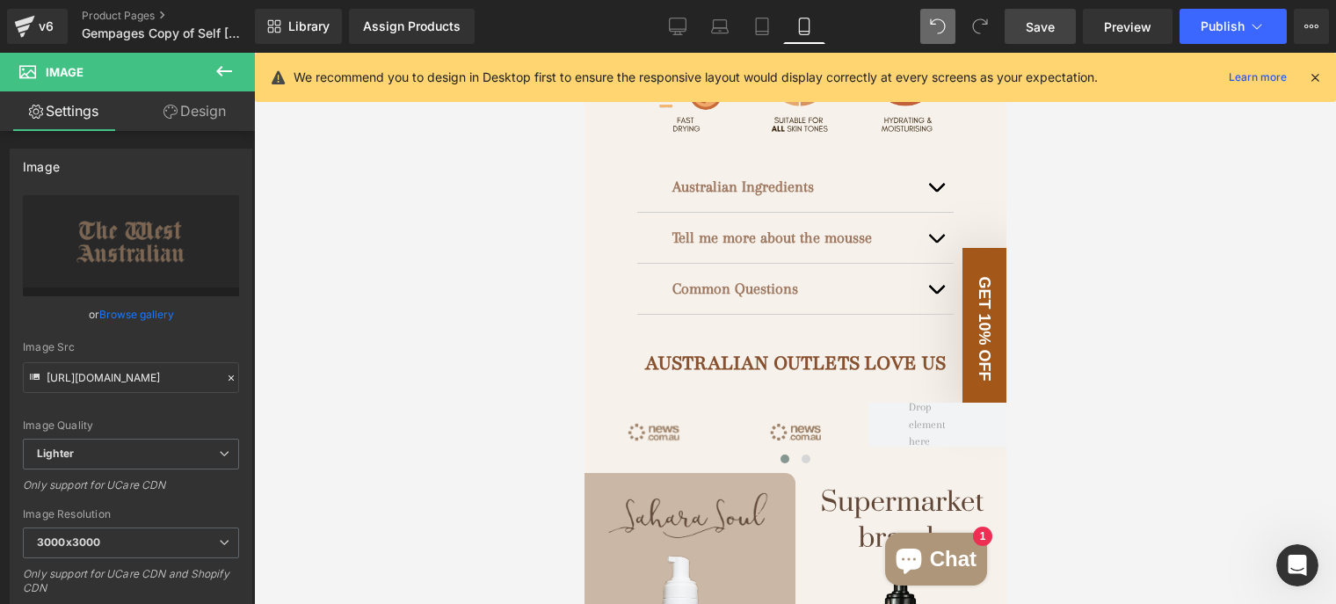
scroll to position [1231, 0]
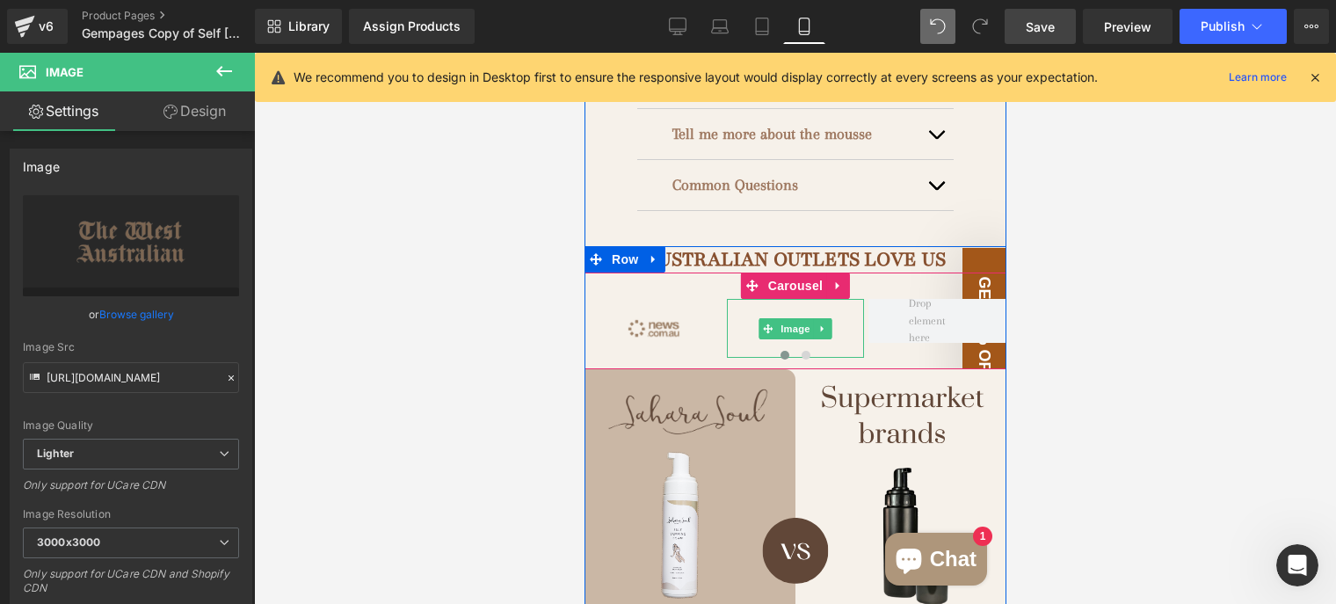
click at [799, 299] on img at bounding box center [795, 328] width 138 height 59
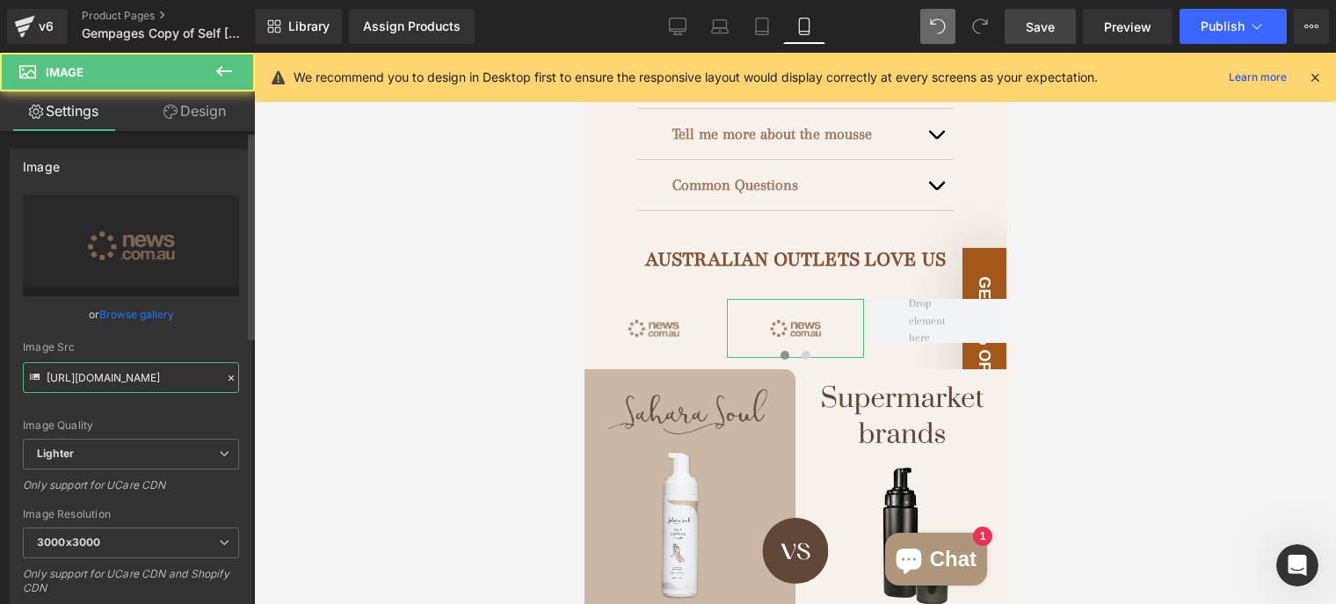
click at [150, 379] on input "https://ucarecdn.com/f04df788-01f8-4982-a759-fcbcd53d40fb/-/format/auto/-/previ…" at bounding box center [131, 377] width 216 height 31
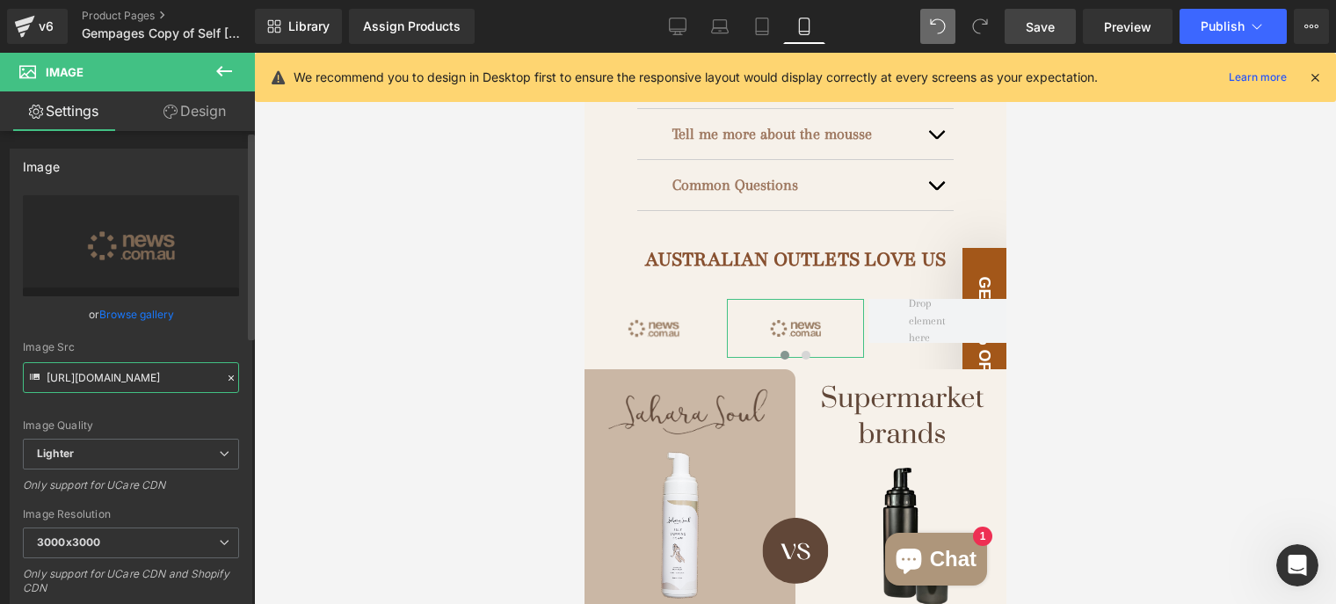
click at [150, 379] on input "https://ucarecdn.com/f04df788-01f8-4982-a759-fcbcd53d40fb/-/format/auto/-/previ…" at bounding box center [131, 377] width 216 height 31
type input "https://ucarecdn.com/dd2f4fdb-601c-4829-9ba1-1923fe3a07e7/-/format/auto/-/previ…"
click at [457, 391] on div at bounding box center [795, 328] width 1082 height 551
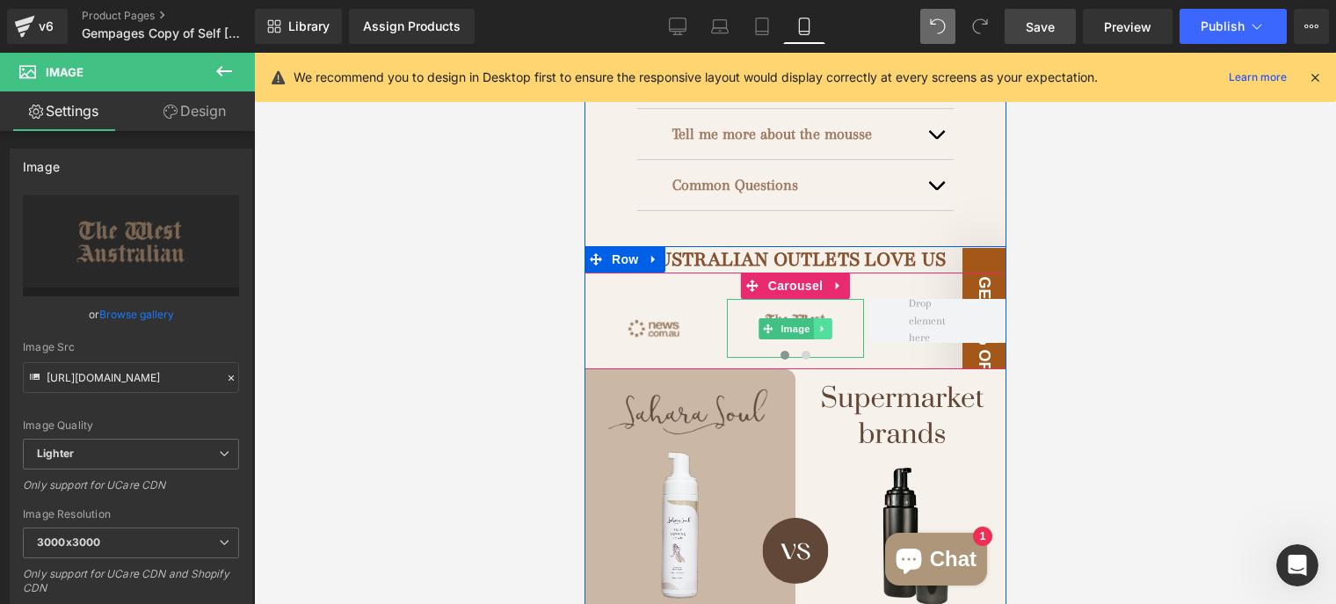
click at [818, 324] on icon at bounding box center [823, 329] width 10 height 11
click at [804, 318] on link at bounding box center [813, 328] width 18 height 21
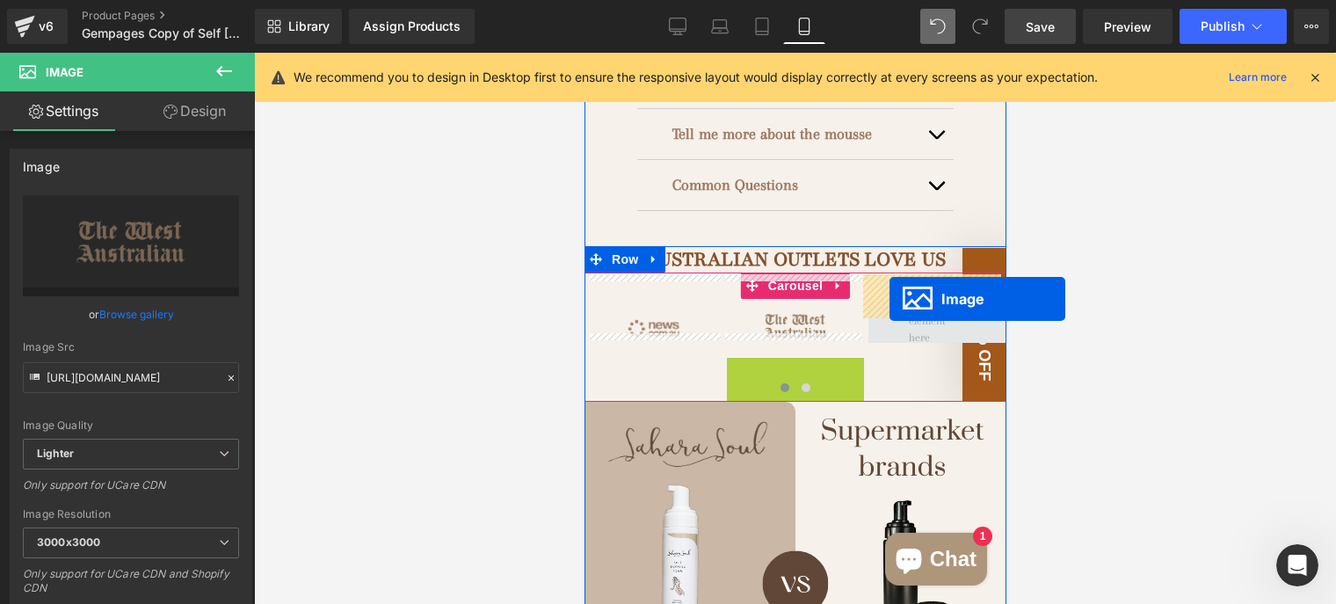
drag, startPoint x: 760, startPoint y: 365, endPoint x: 889, endPoint y: 299, distance: 145.1
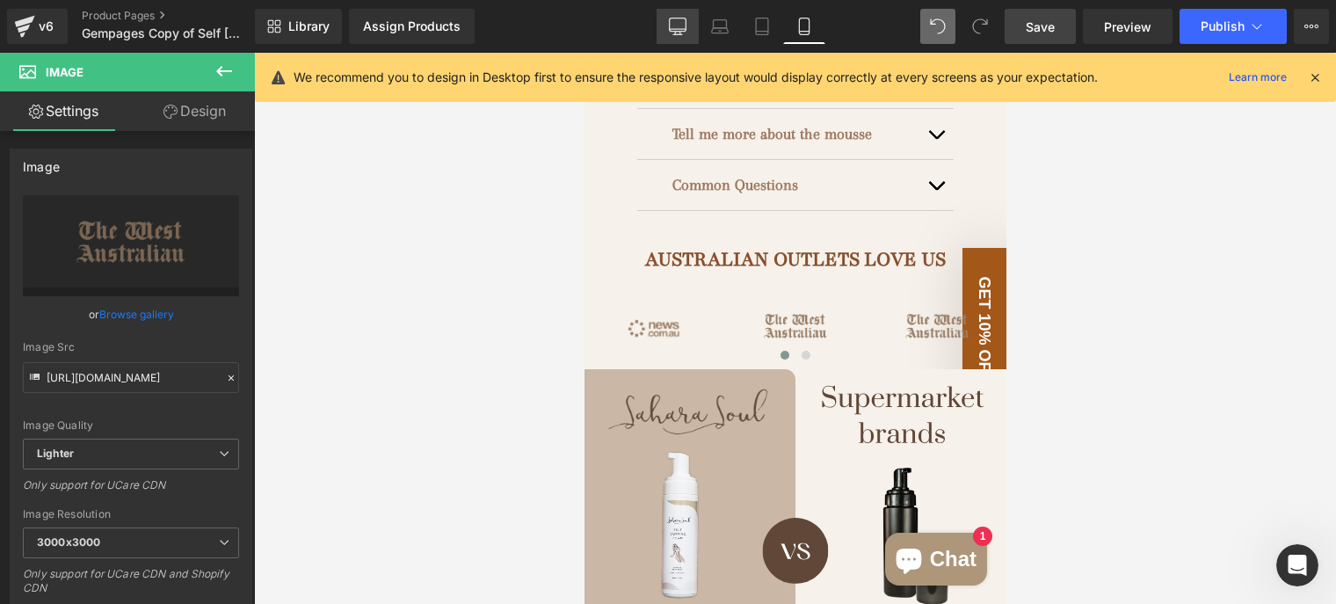
click at [680, 20] on icon at bounding box center [678, 27] width 18 height 18
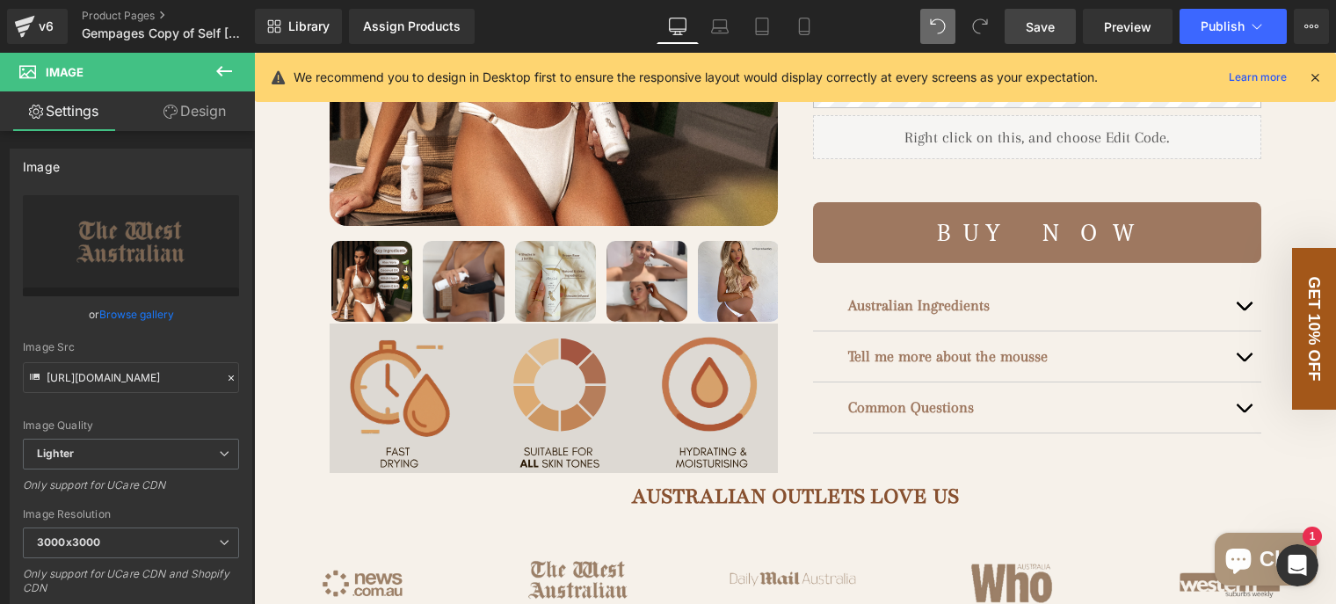
scroll to position [703, 0]
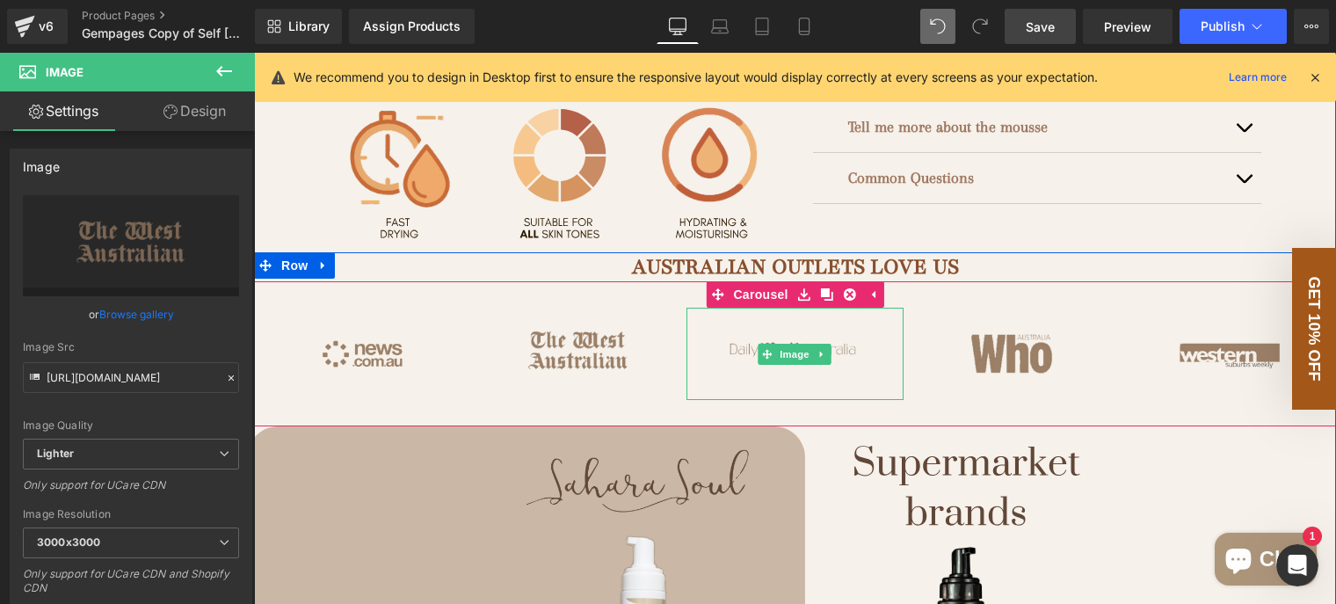
click at [864, 367] on img at bounding box center [795, 354] width 216 height 93
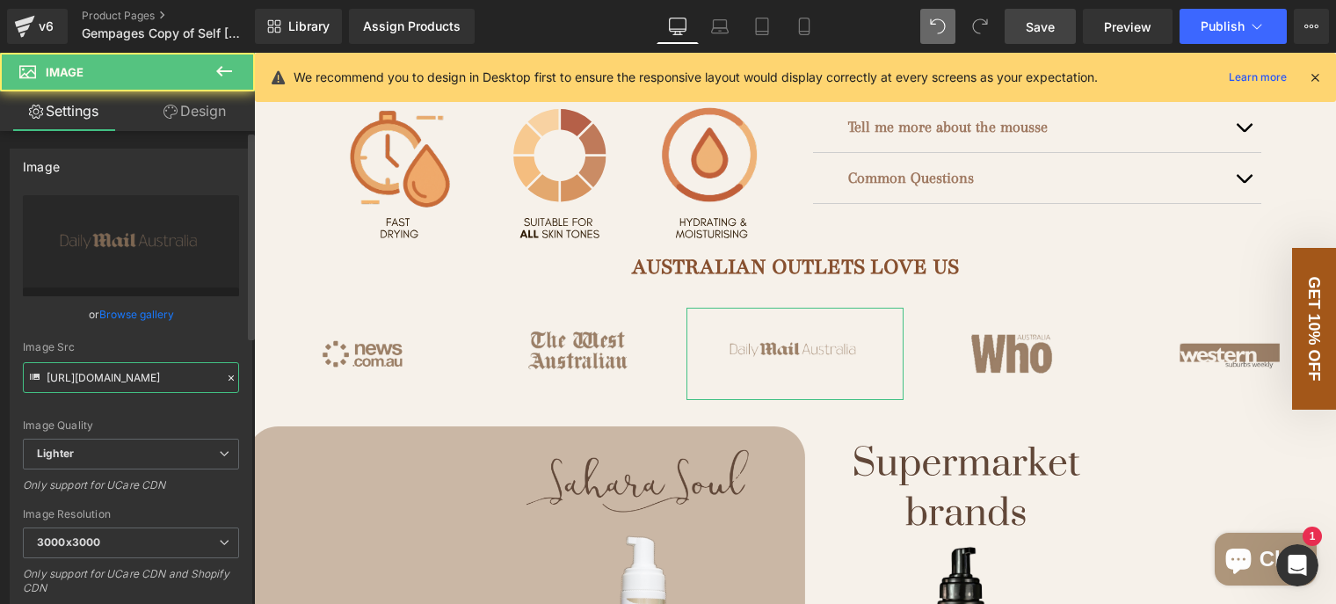
click at [137, 379] on input "https://ucarecdn.com/24c3ff14-0c4b-474c-bb82-c462825ace93/-/format/auto/-/previ…" at bounding box center [131, 377] width 216 height 31
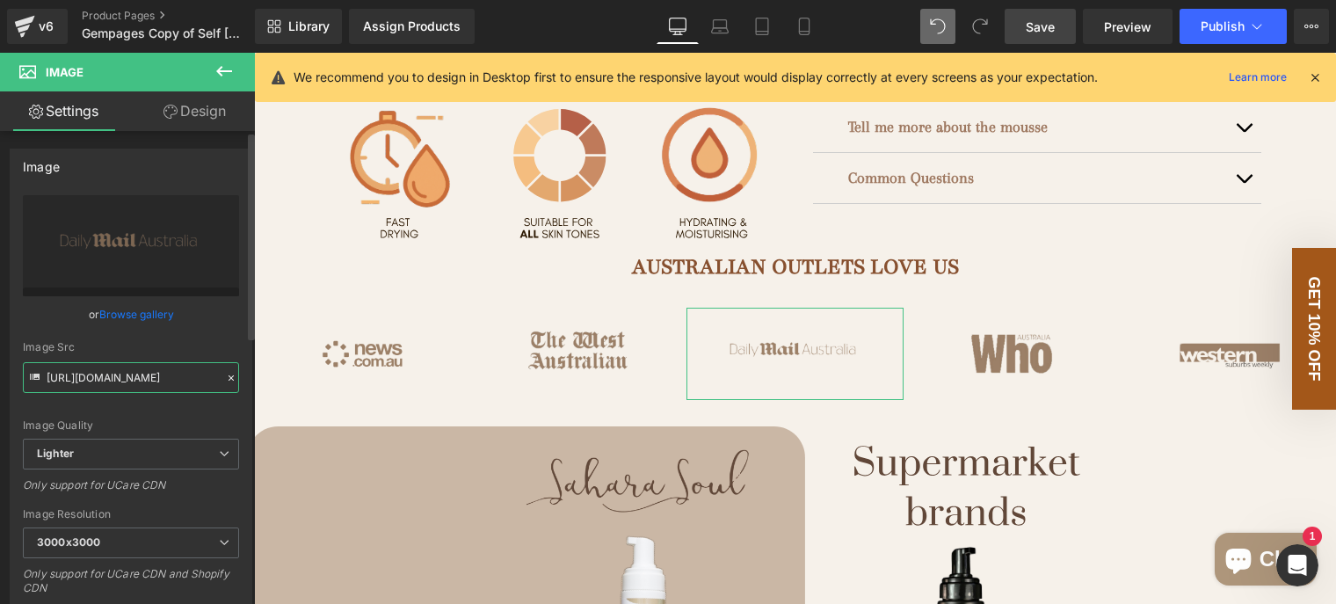
click at [139, 379] on input "https://ucarecdn.com/24c3ff14-0c4b-474c-bb82-c462825ace93/-/format/auto/-/previ…" at bounding box center [131, 377] width 216 height 31
click at [812, 28] on link "Mobile" at bounding box center [804, 26] width 42 height 35
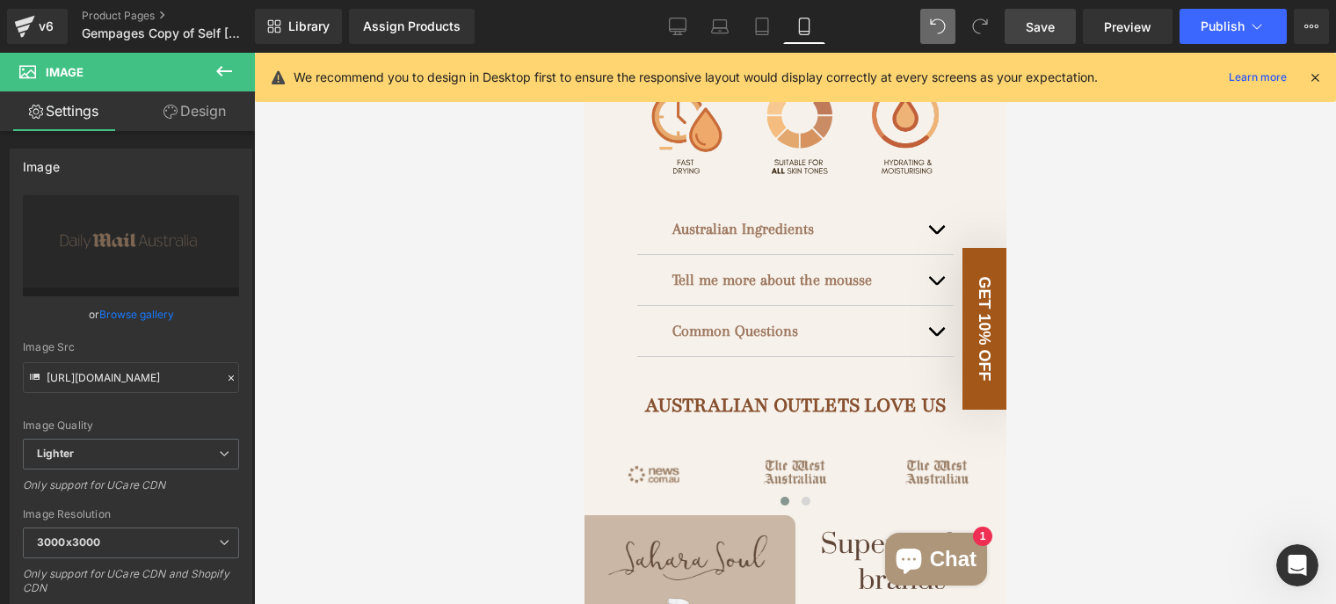
scroll to position [1231, 0]
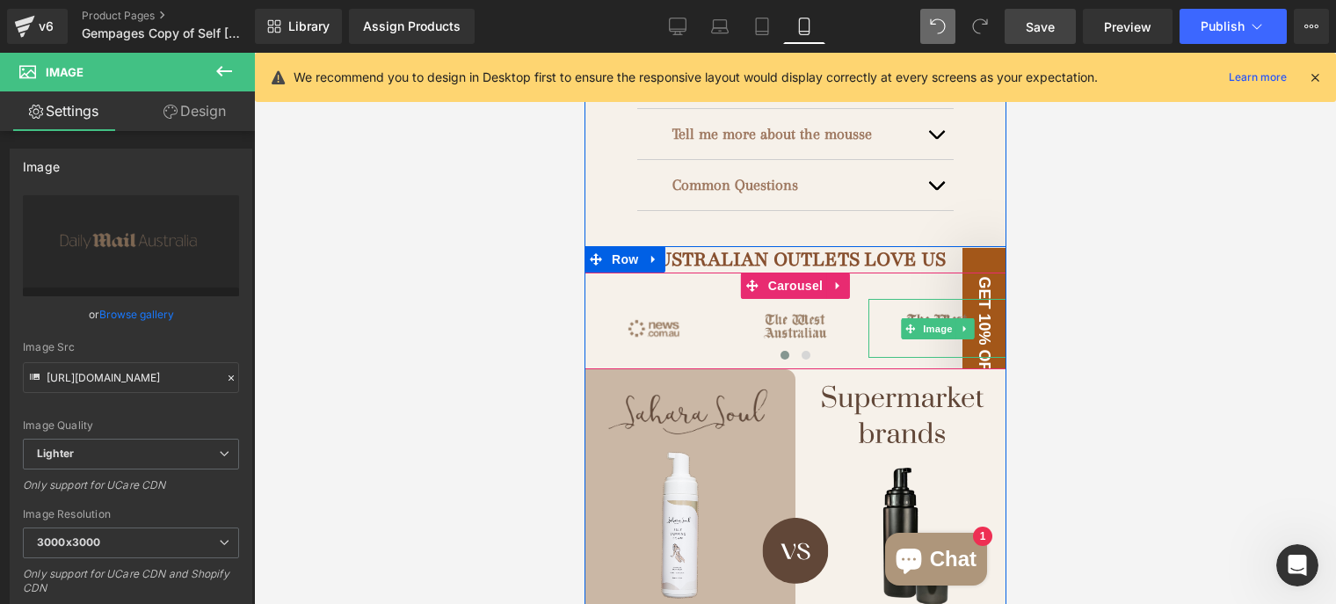
click at [915, 299] on img at bounding box center [937, 328] width 138 height 59
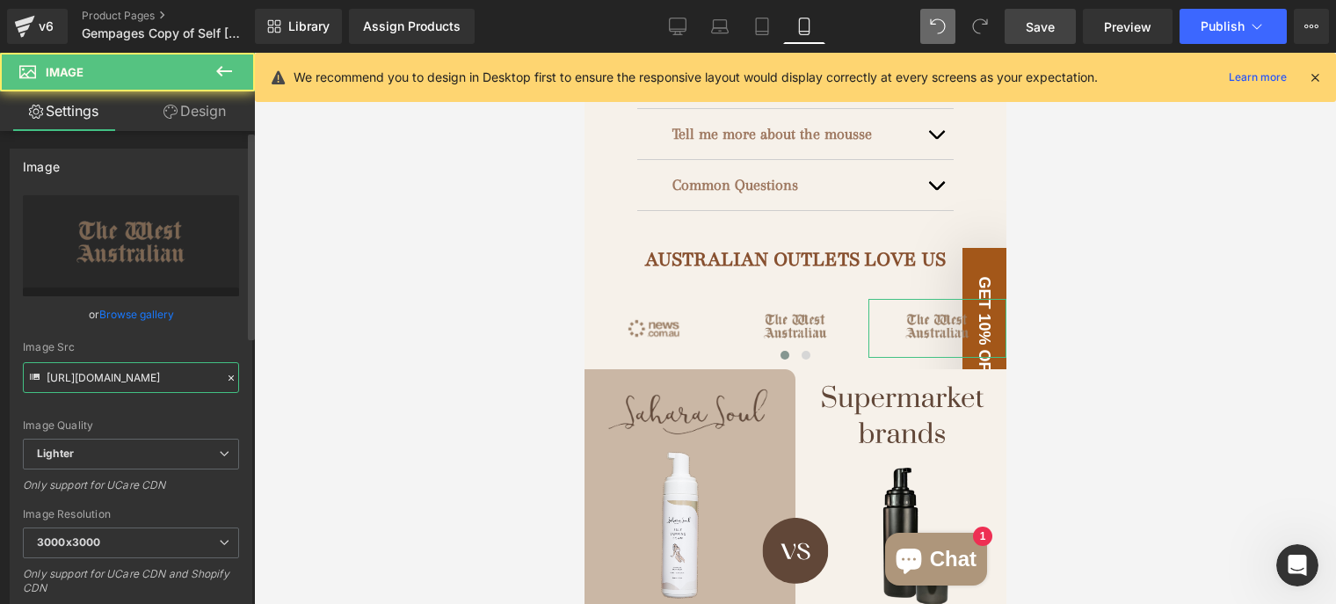
click at [136, 375] on input "https://ucarecdn.com/dd2f4fdb-601c-4829-9ba1-1923fe3a07e7/-/format/auto/-/previ…" at bounding box center [131, 377] width 216 height 31
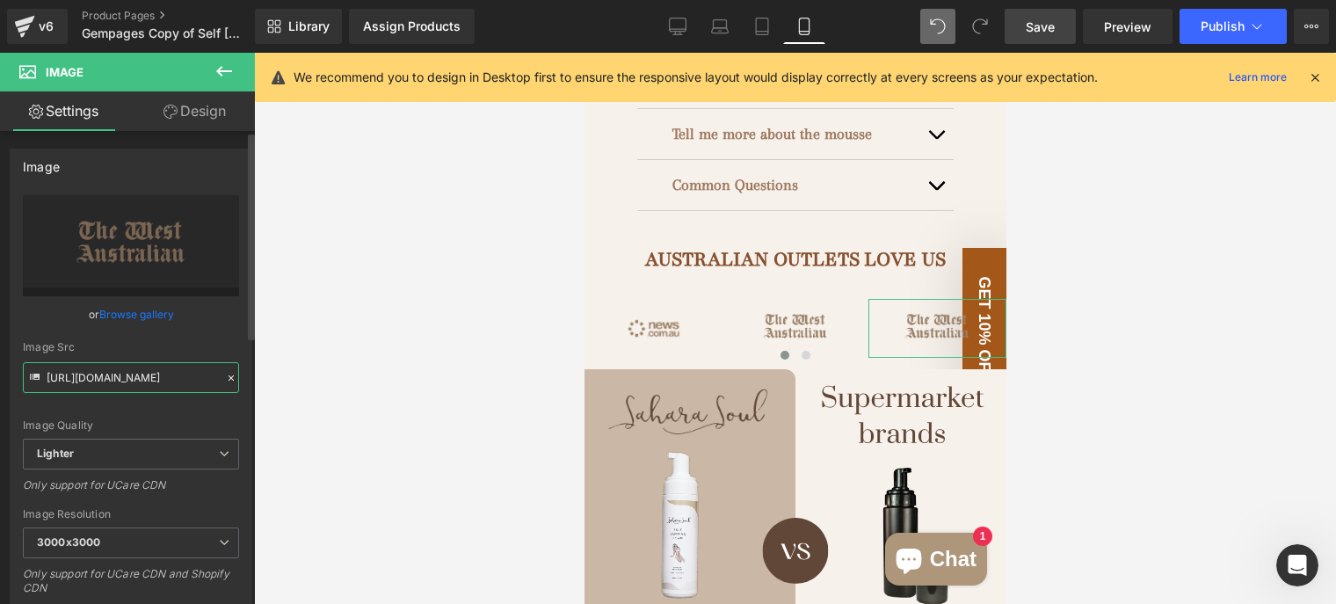
click at [136, 375] on input "https://ucarecdn.com/dd2f4fdb-601c-4829-9ba1-1923fe3a07e7/-/format/auto/-/previ…" at bounding box center [131, 377] width 216 height 31
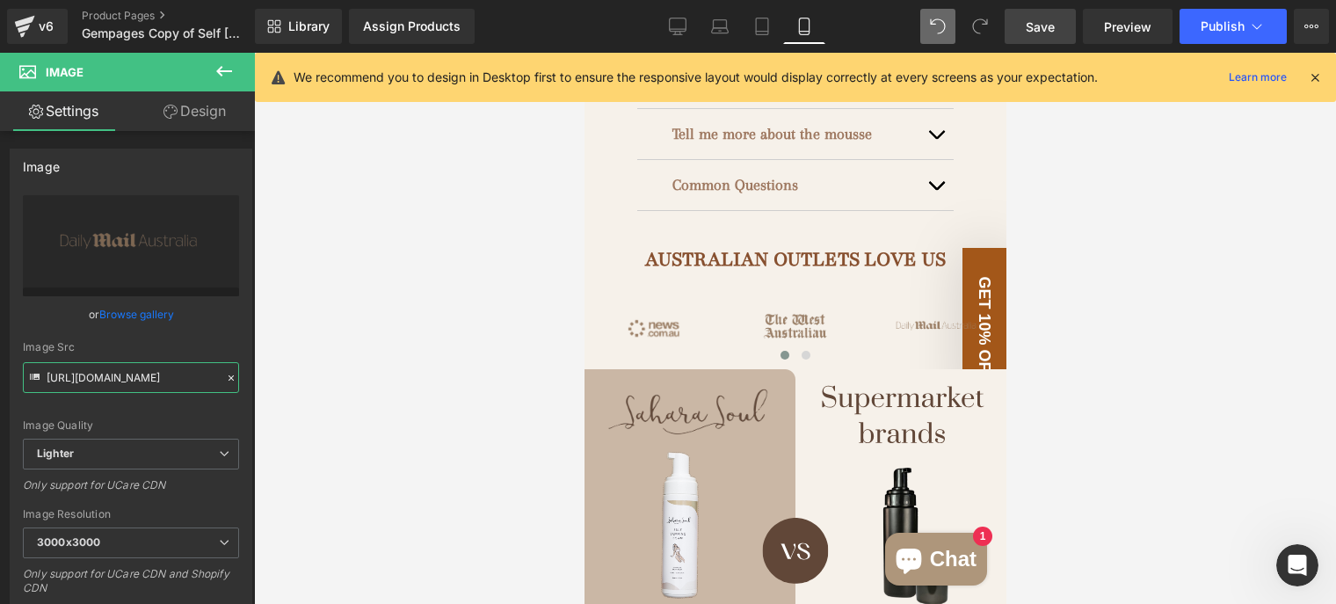
type input "https://ucarecdn.com/24c3ff14-0c4b-474c-bb82-c462825ace93/-/format/auto/-/previ…"
click at [426, 361] on div at bounding box center [795, 328] width 1082 height 551
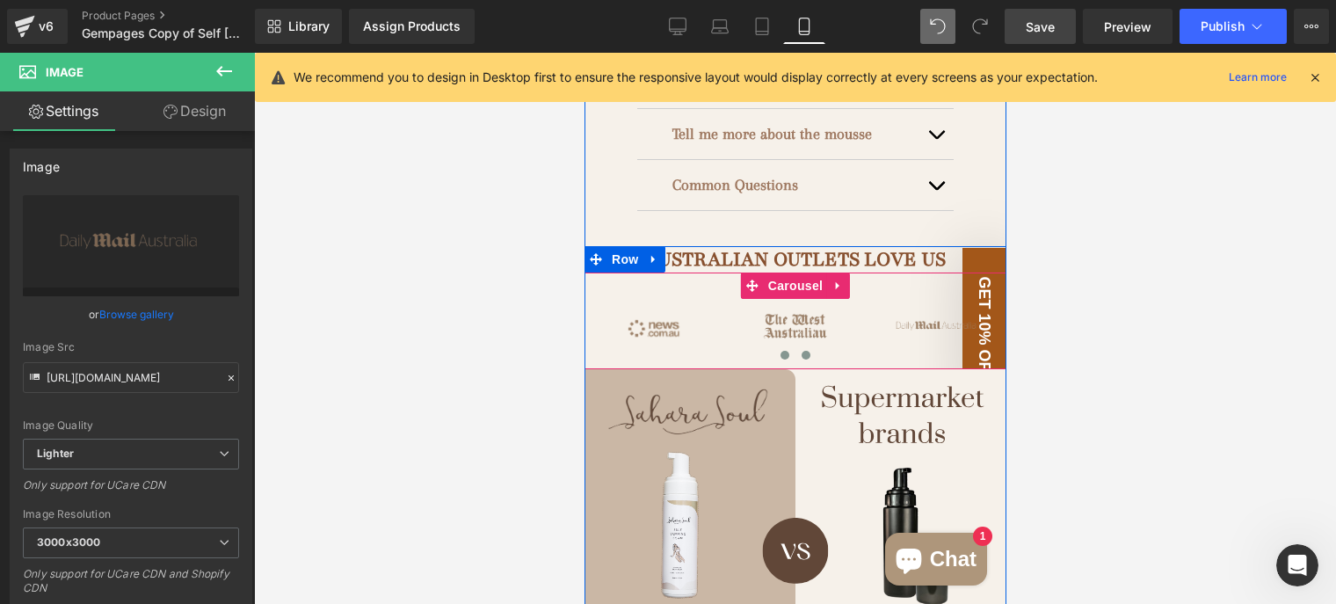
click at [795, 346] on button at bounding box center [805, 355] width 21 height 18
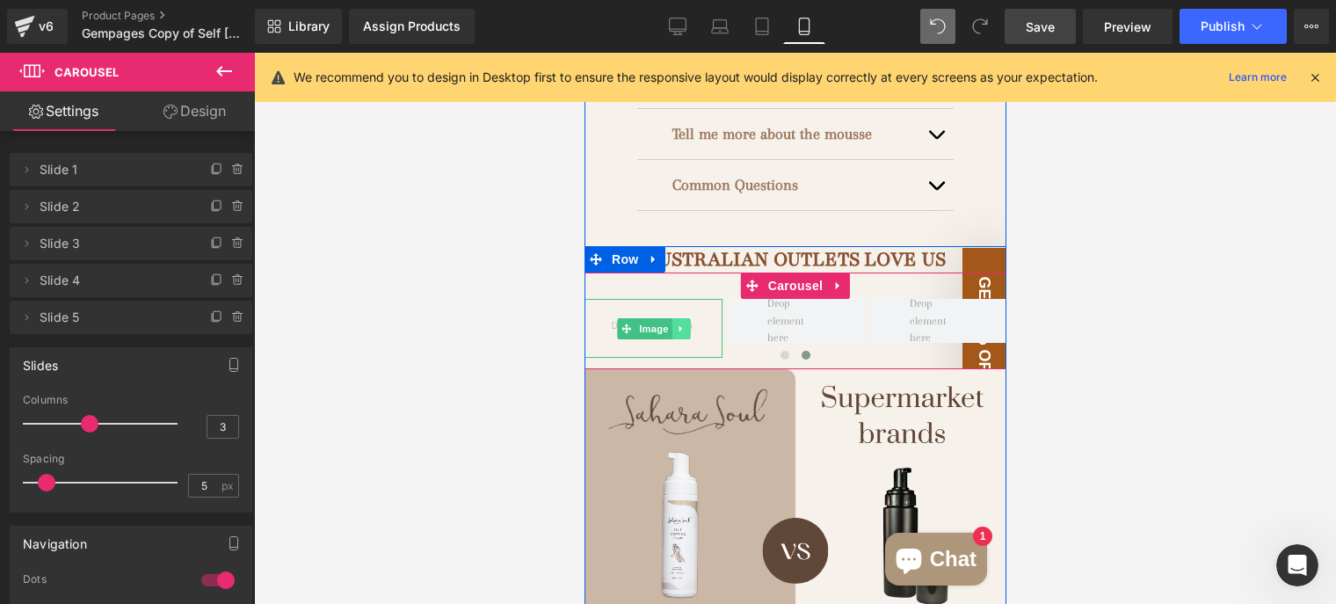
click at [675, 324] on icon at bounding box center [680, 329] width 10 height 11
click at [667, 324] on icon at bounding box center [671, 329] width 10 height 11
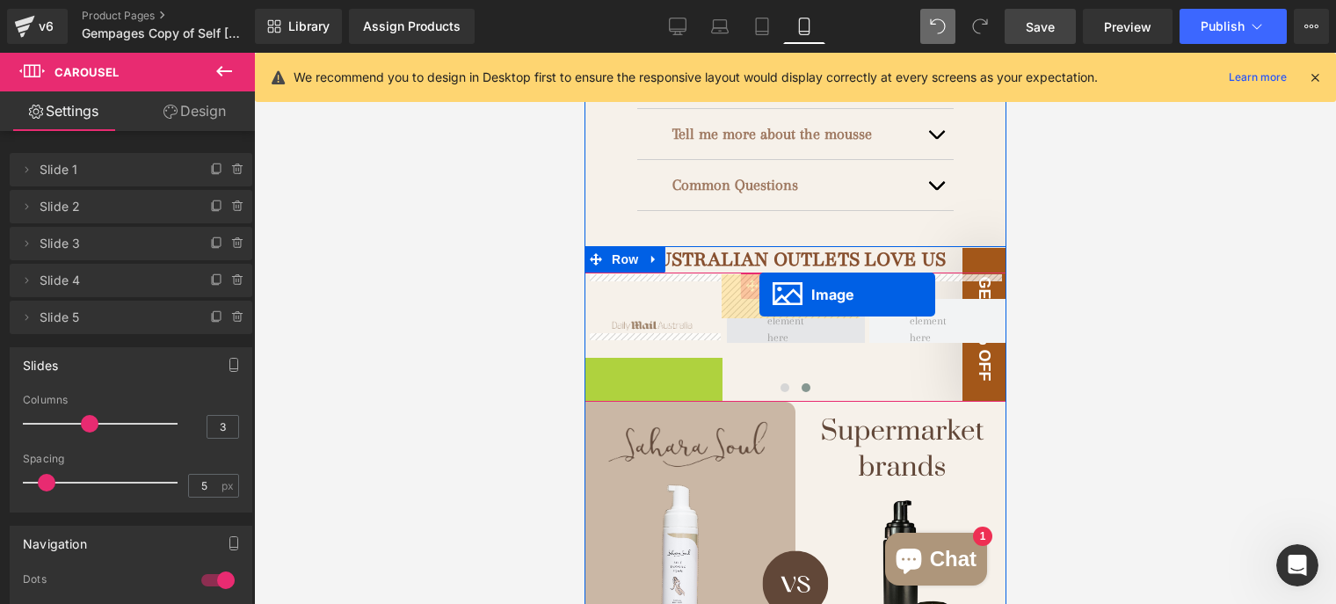
drag, startPoint x: 623, startPoint y: 360, endPoint x: 759, endPoint y: 295, distance: 150.2
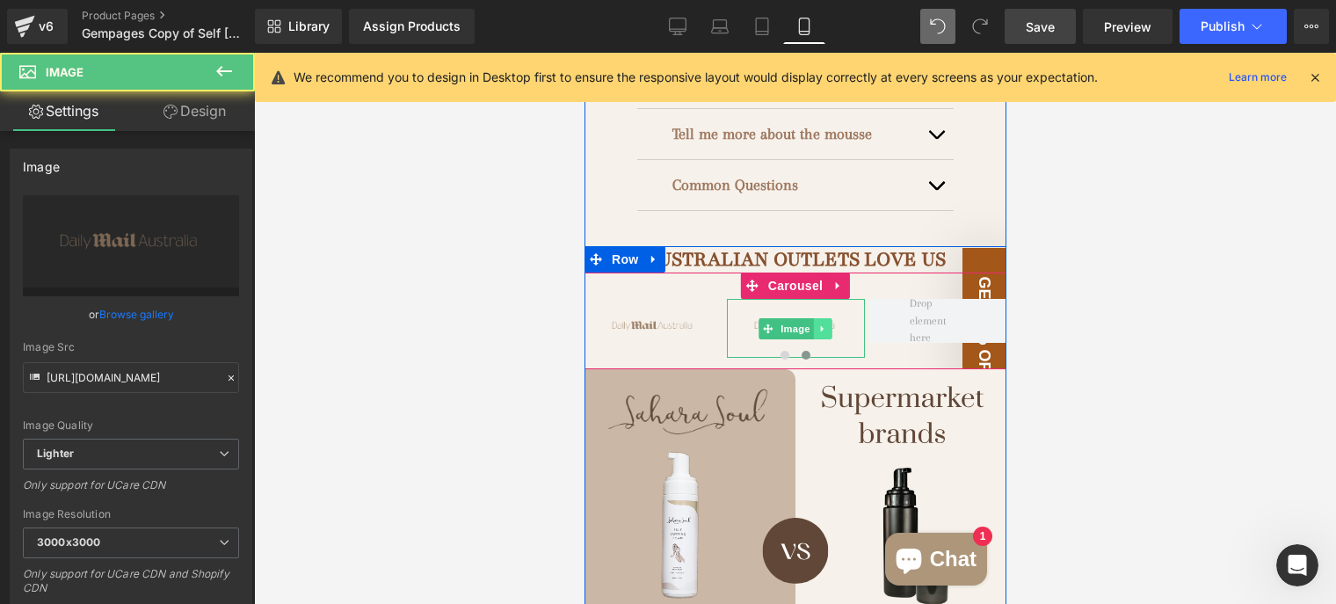
click at [815, 318] on link at bounding box center [822, 328] width 18 height 21
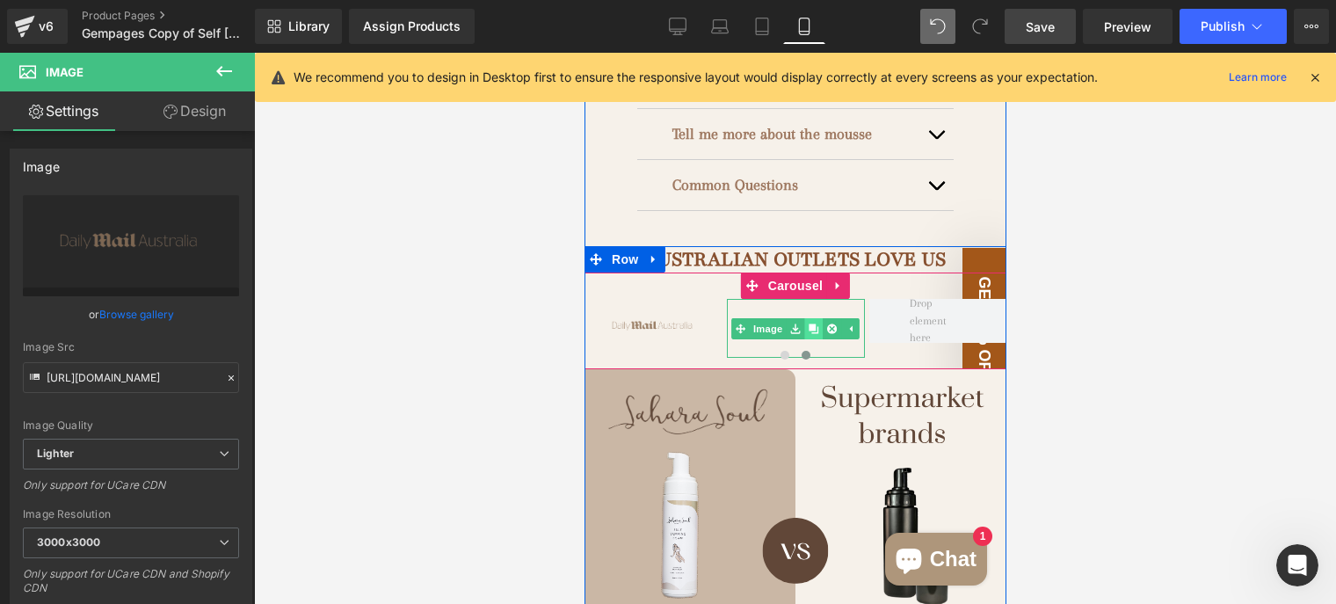
click at [804, 318] on link at bounding box center [813, 328] width 18 height 21
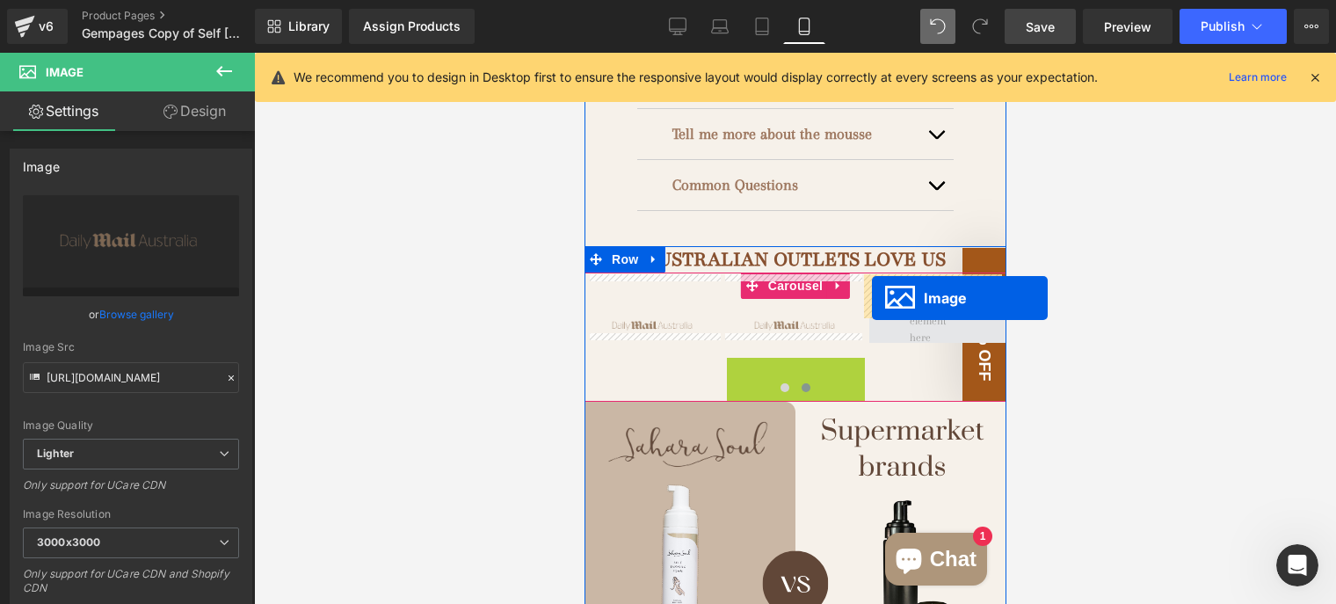
drag, startPoint x: 755, startPoint y: 360, endPoint x: 871, endPoint y: 298, distance: 131.8
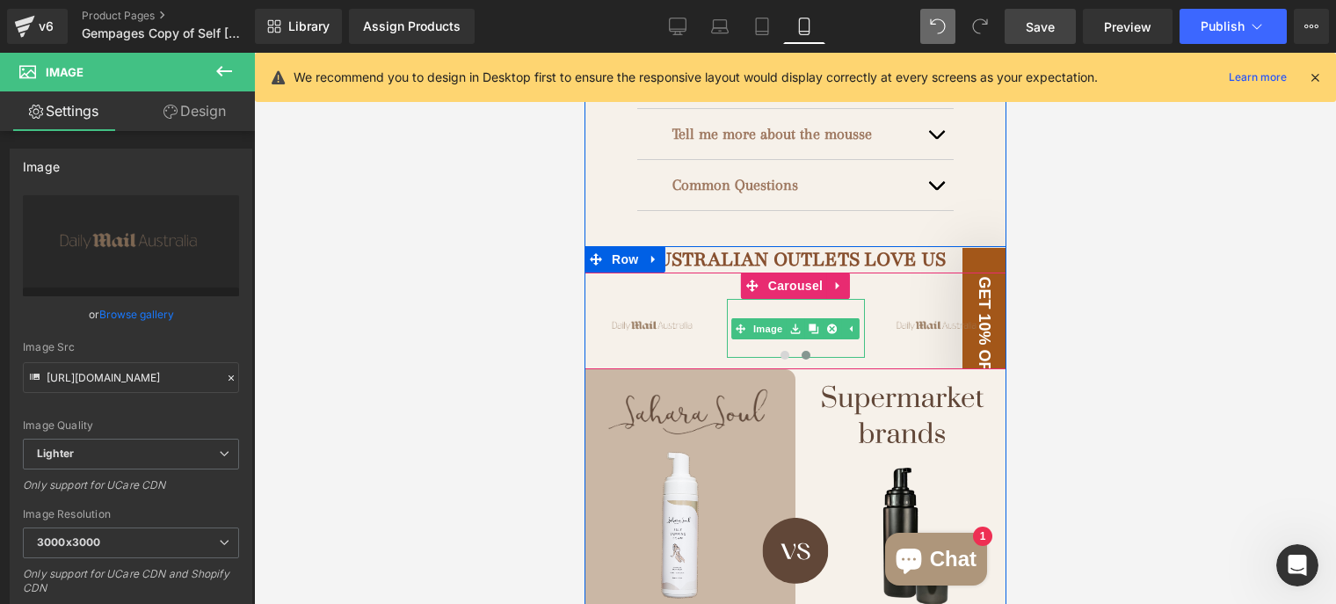
click at [812, 299] on img at bounding box center [795, 328] width 138 height 59
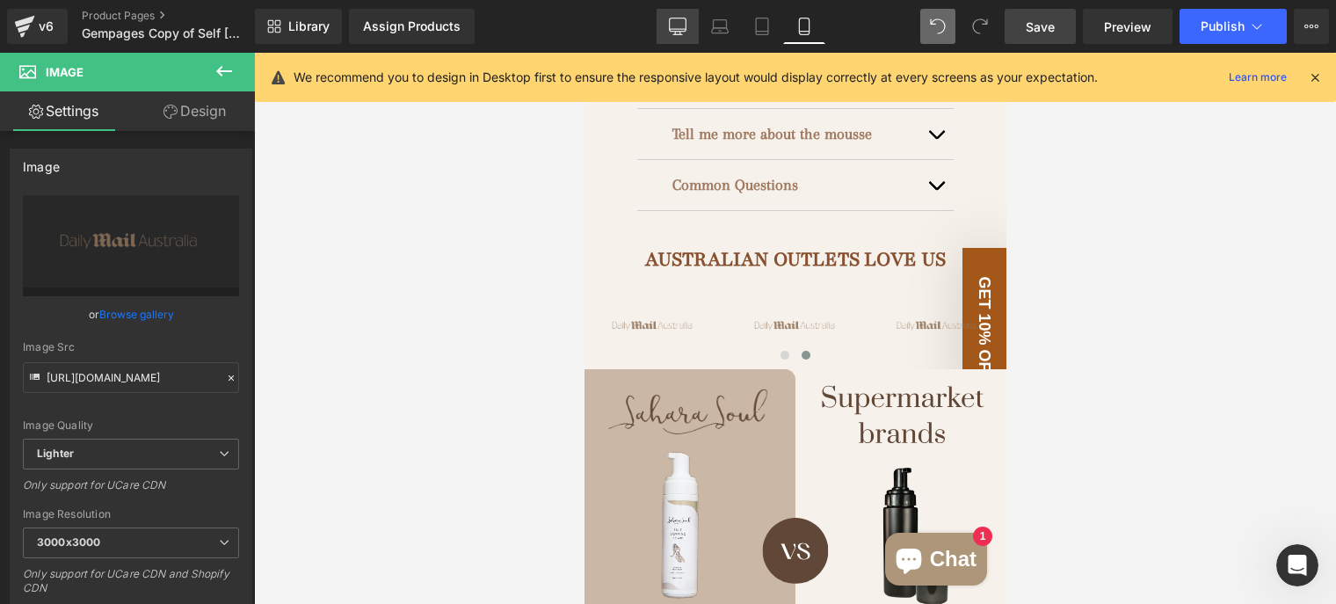
click at [680, 25] on icon at bounding box center [678, 27] width 18 height 18
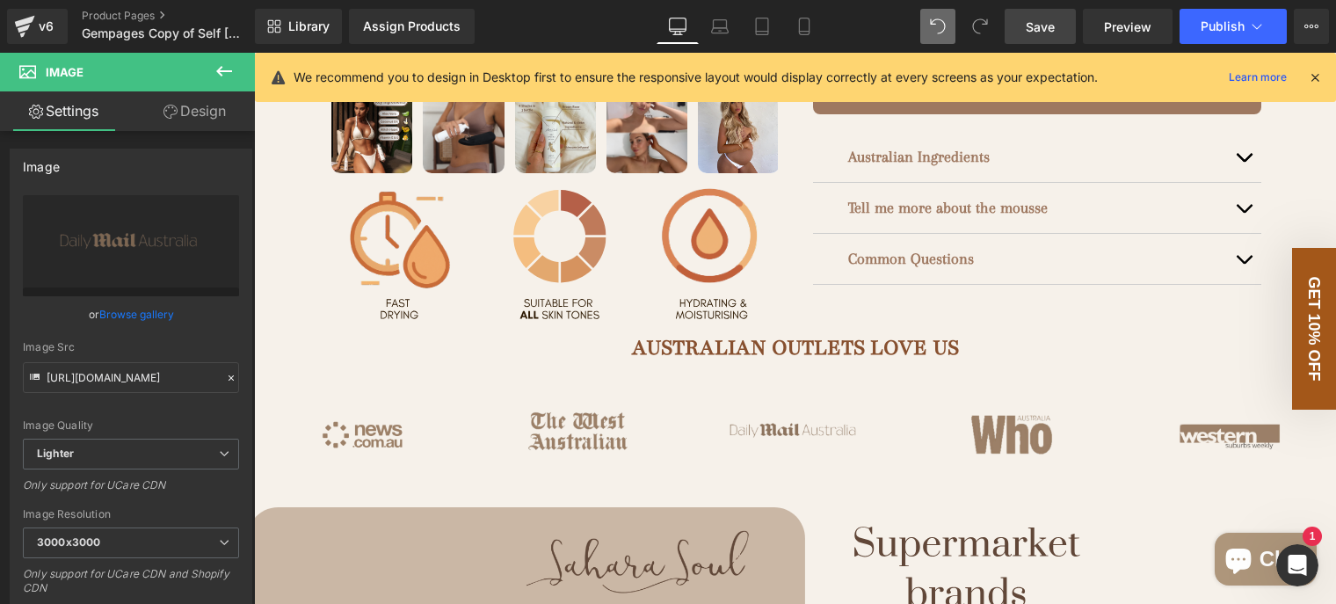
scroll to position [703, 0]
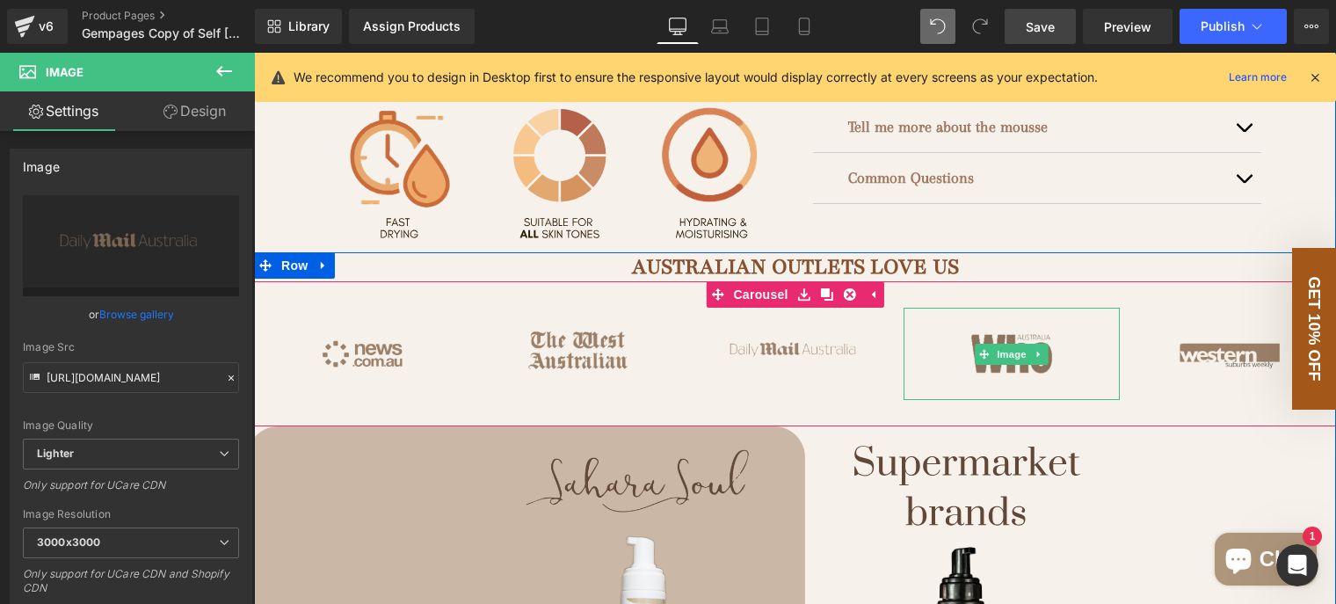
click at [1049, 365] on img at bounding box center [1012, 354] width 216 height 93
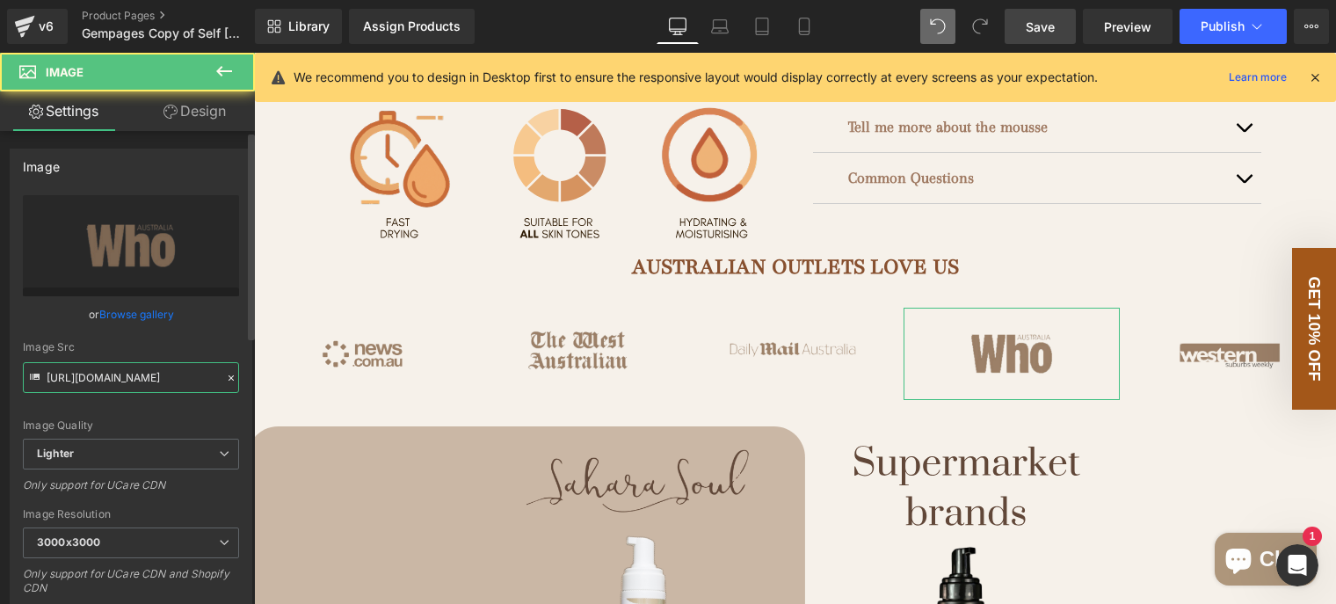
click at [126, 377] on input "https://ucarecdn.com/fd1c714b-c016-46f6-9b7c-acdc9310d082/-/format/auto/-/previ…" at bounding box center [131, 377] width 216 height 31
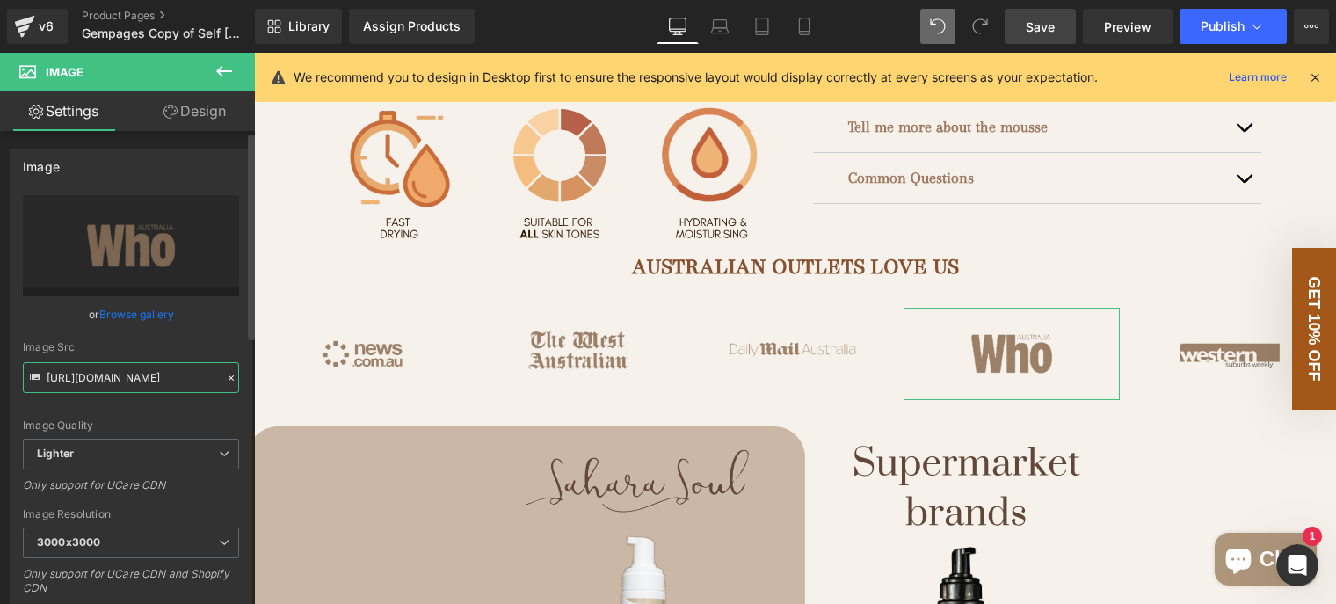
click at [126, 377] on input "https://ucarecdn.com/fd1c714b-c016-46f6-9b7c-acdc9310d082/-/format/auto/-/previ…" at bounding box center [131, 377] width 216 height 31
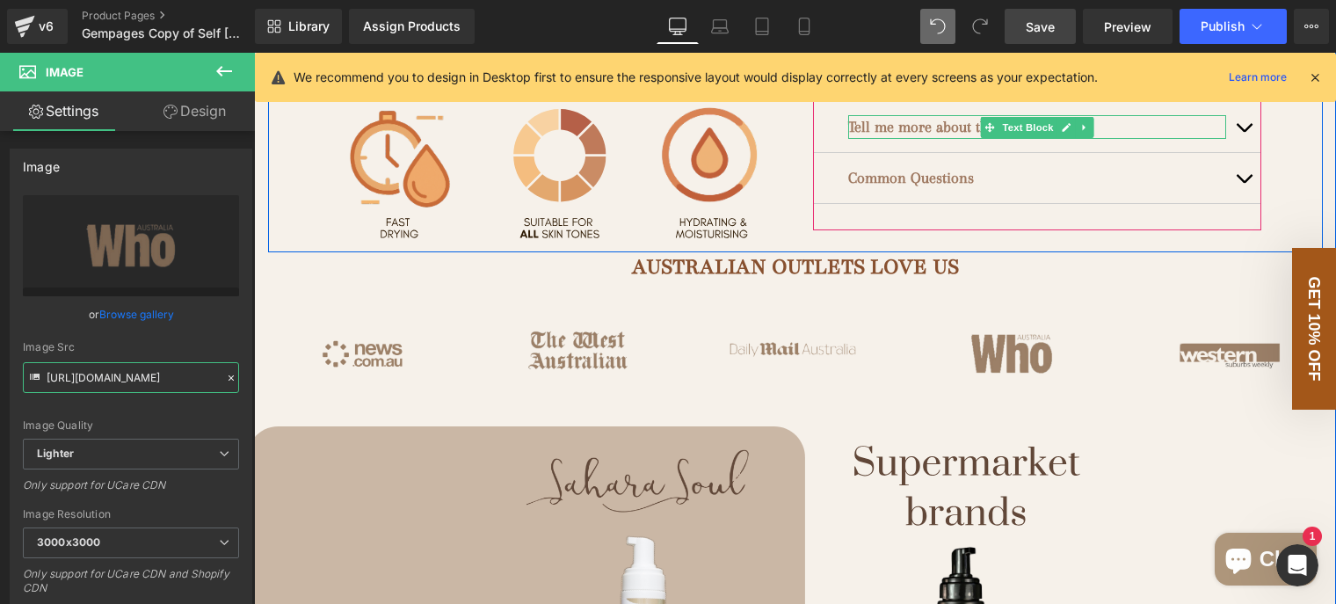
scroll to position [615, 0]
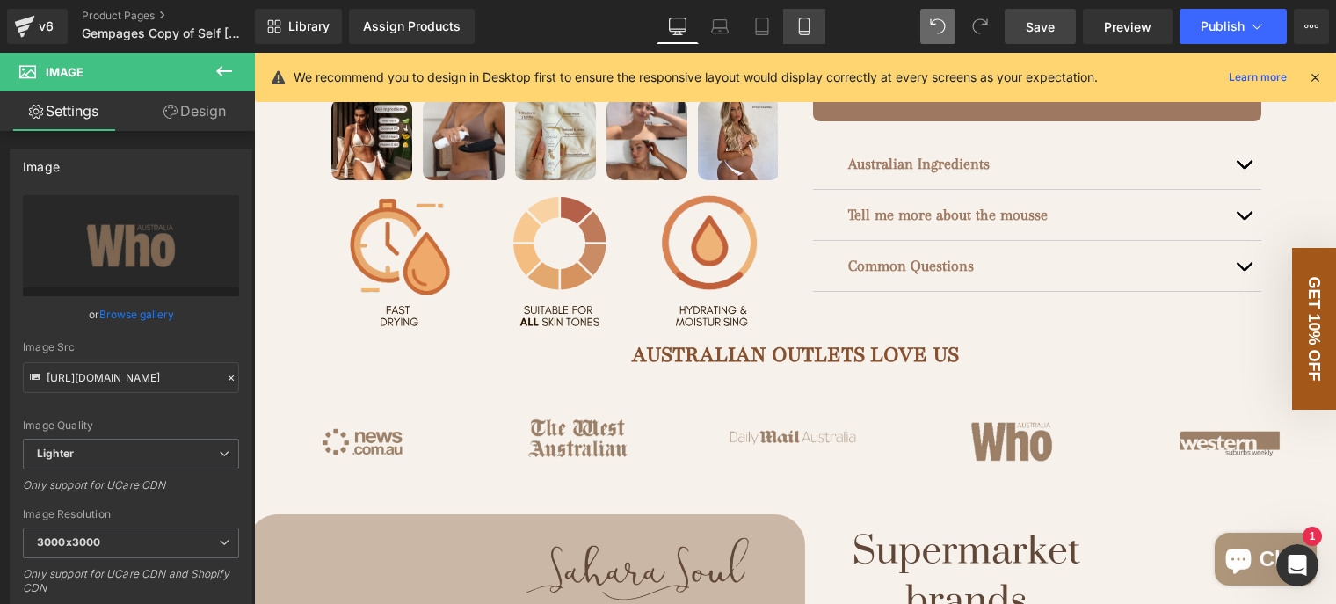
click at [800, 22] on icon at bounding box center [805, 27] width 18 height 18
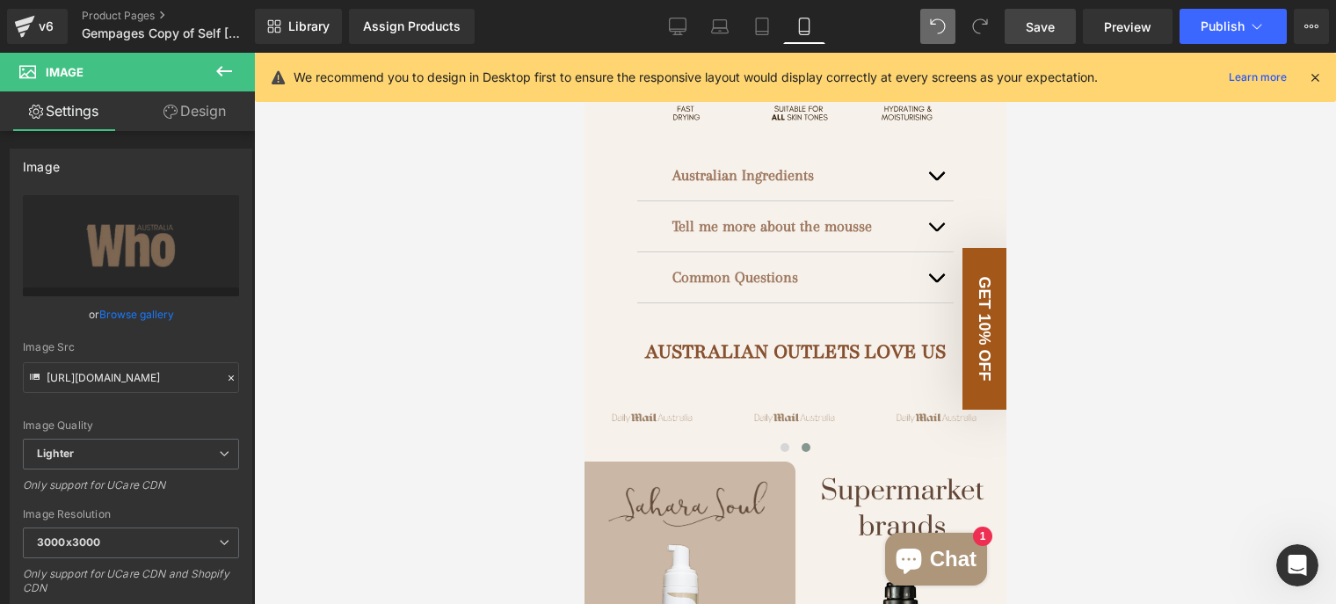
scroll to position [1231, 0]
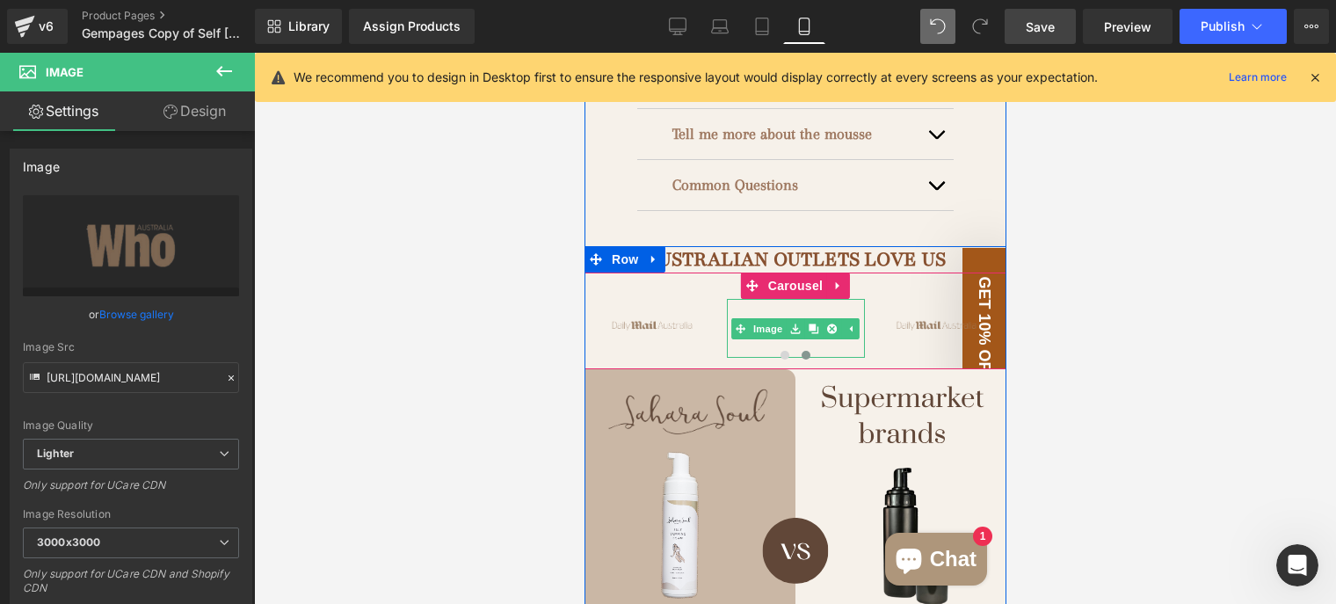
click at [791, 299] on img at bounding box center [795, 328] width 138 height 59
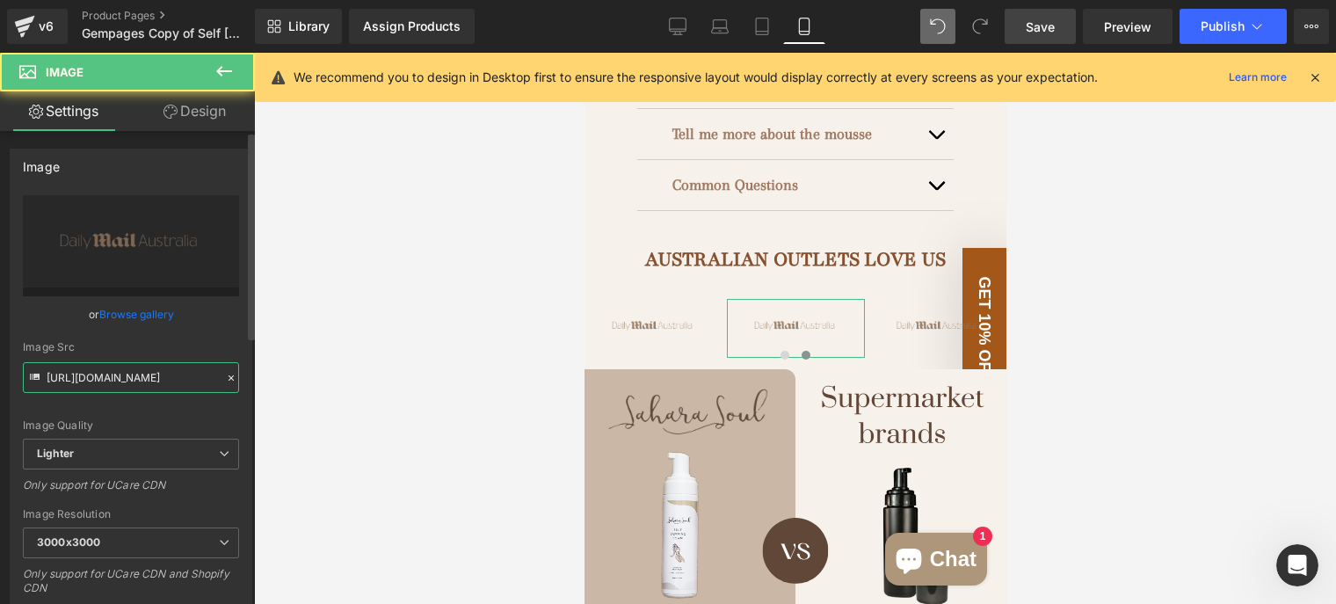
click at [135, 368] on input "https://ucarecdn.com/24c3ff14-0c4b-474c-bb82-c462825ace93/-/format/auto/-/previ…" at bounding box center [131, 377] width 216 height 31
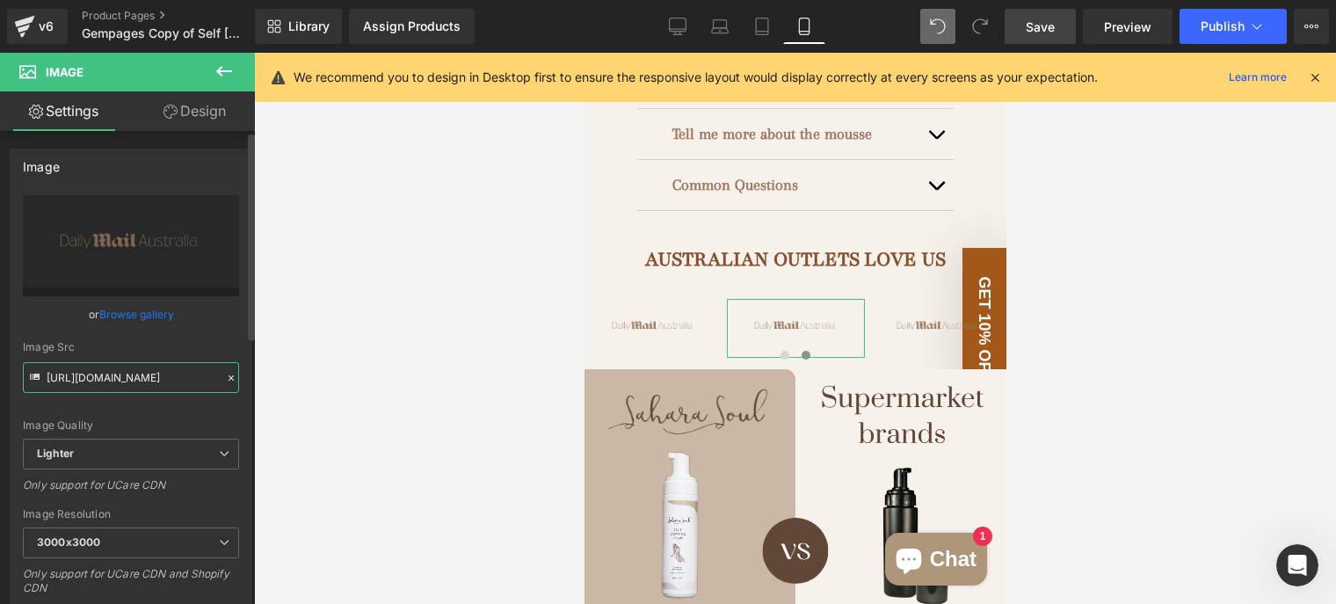
click at [135, 368] on input "https://ucarecdn.com/24c3ff14-0c4b-474c-bb82-c462825ace93/-/format/auto/-/previ…" at bounding box center [131, 377] width 216 height 31
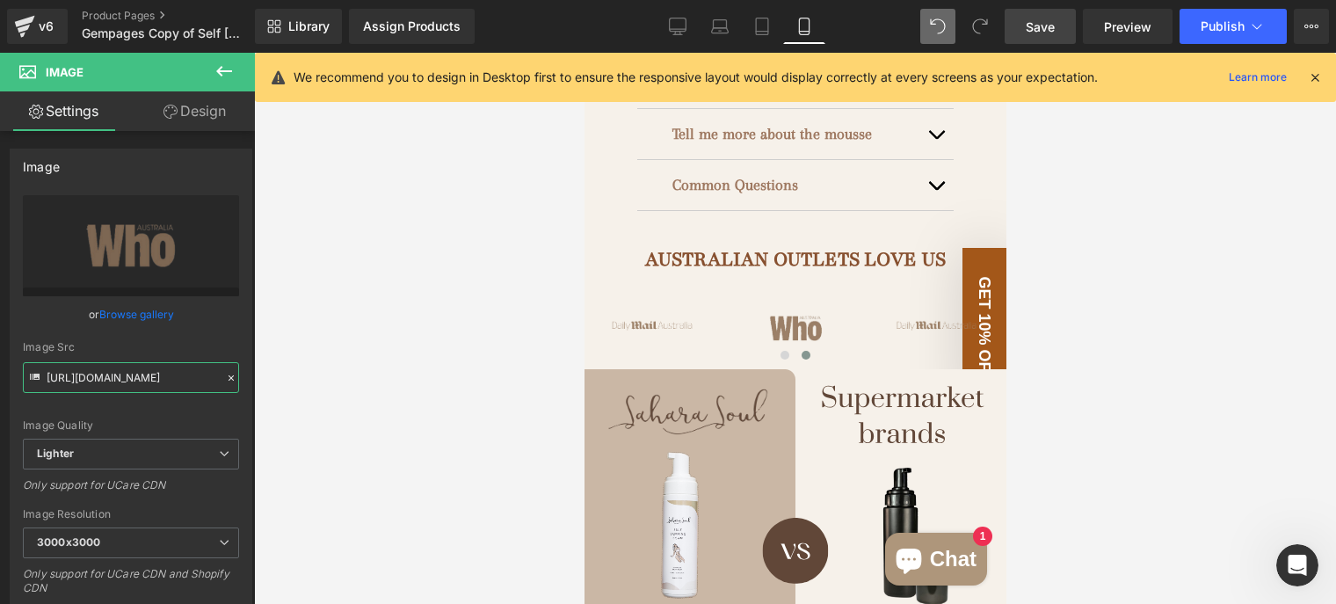
type input "https://ucarecdn.com/fd1c714b-c016-46f6-9b7c-acdc9310d082/-/format/auto/-/previ…"
click at [437, 426] on div at bounding box center [795, 328] width 1082 height 551
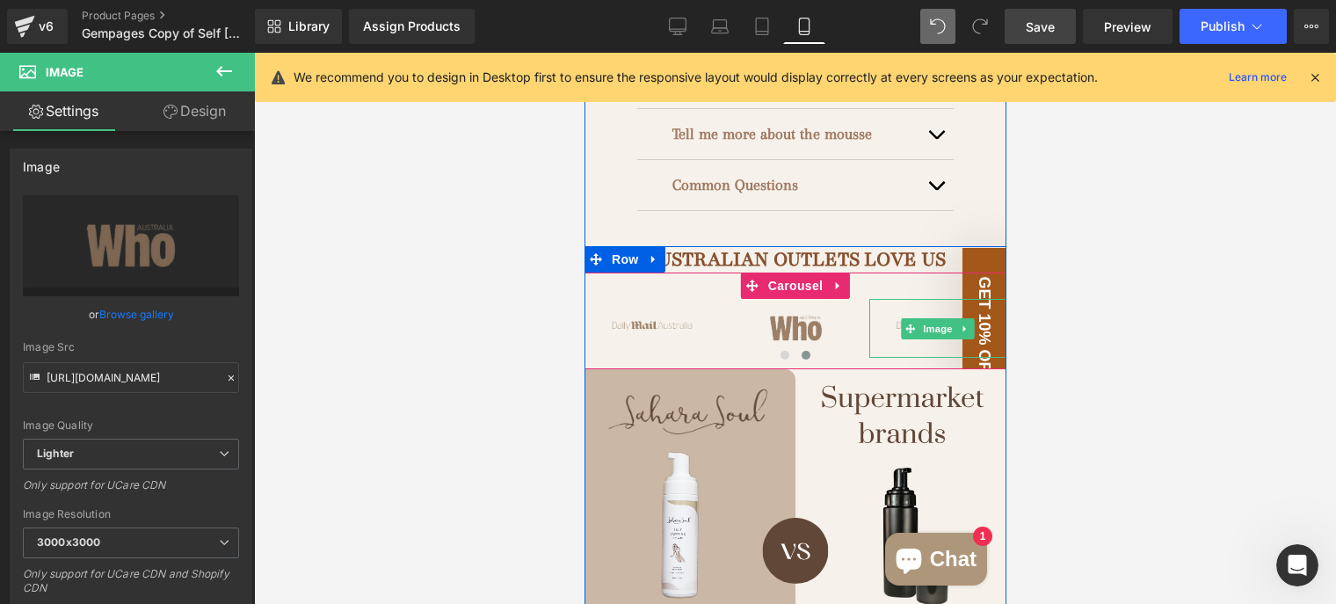
click at [920, 299] on img at bounding box center [938, 328] width 138 height 59
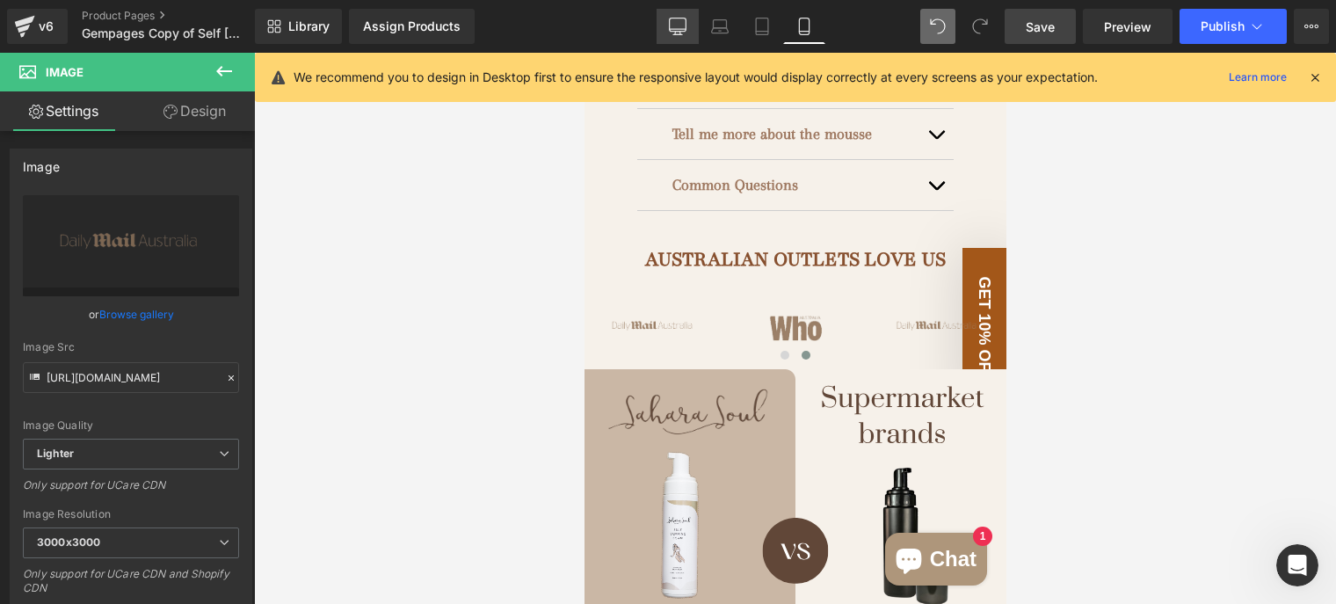
click at [662, 31] on link "Desktop" at bounding box center [678, 26] width 42 height 35
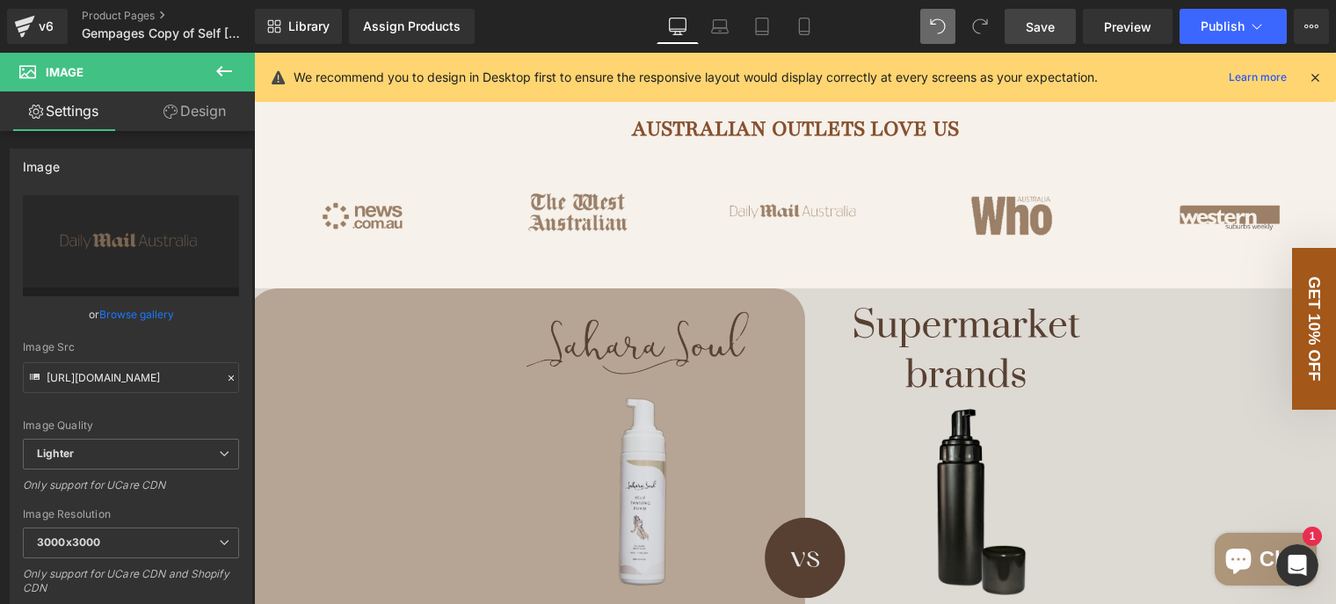
scroll to position [879, 0]
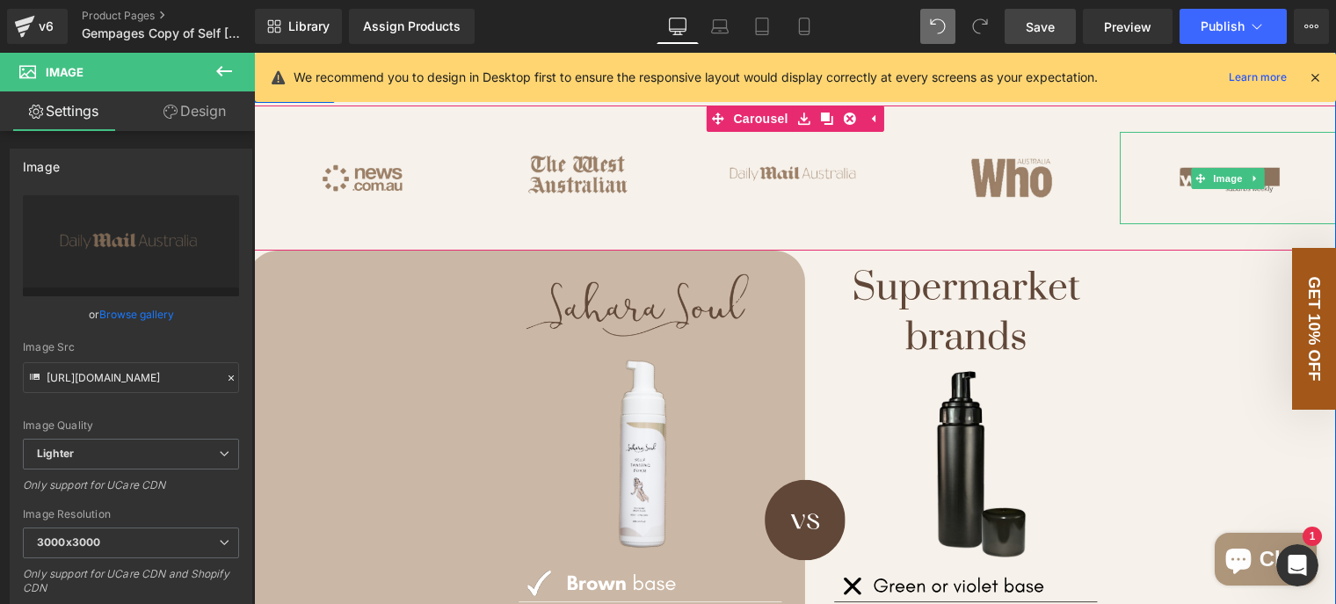
click at [1232, 193] on img at bounding box center [1228, 178] width 216 height 93
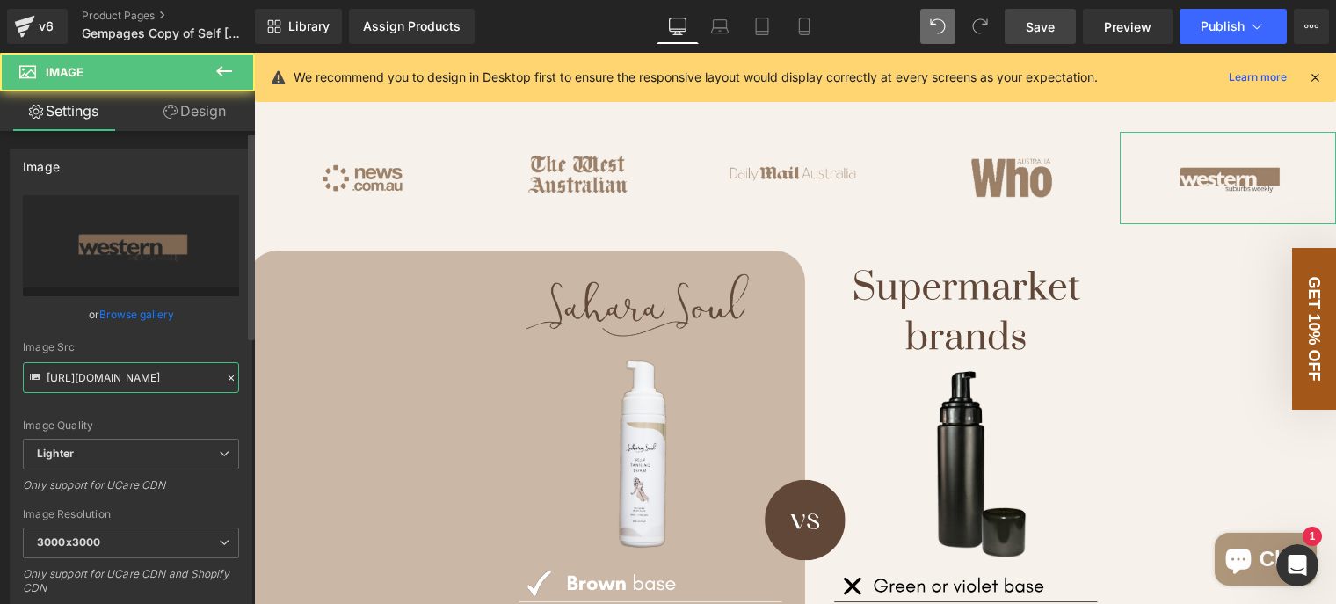
click at [141, 372] on input "https://ucarecdn.com/494f28dd-6a5b-4b16-b19c-7d2e96fac3ec/-/format/auto/-/previ…" at bounding box center [131, 377] width 216 height 31
click at [141, 373] on input "https://ucarecdn.com/494f28dd-6a5b-4b16-b19c-7d2e96fac3ec/-/format/auto/-/previ…" at bounding box center [131, 377] width 216 height 31
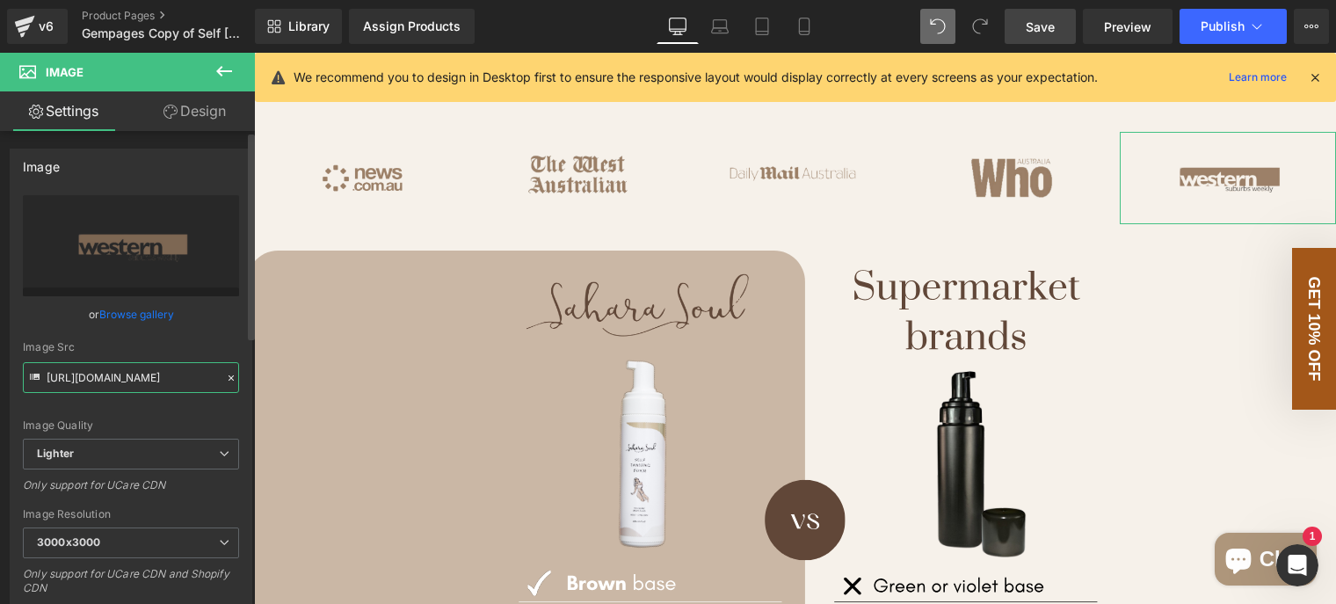
click at [141, 373] on input "https://ucarecdn.com/494f28dd-6a5b-4b16-b19c-7d2e96fac3ec/-/format/auto/-/previ…" at bounding box center [131, 377] width 216 height 31
click at [797, 29] on icon at bounding box center [805, 27] width 18 height 18
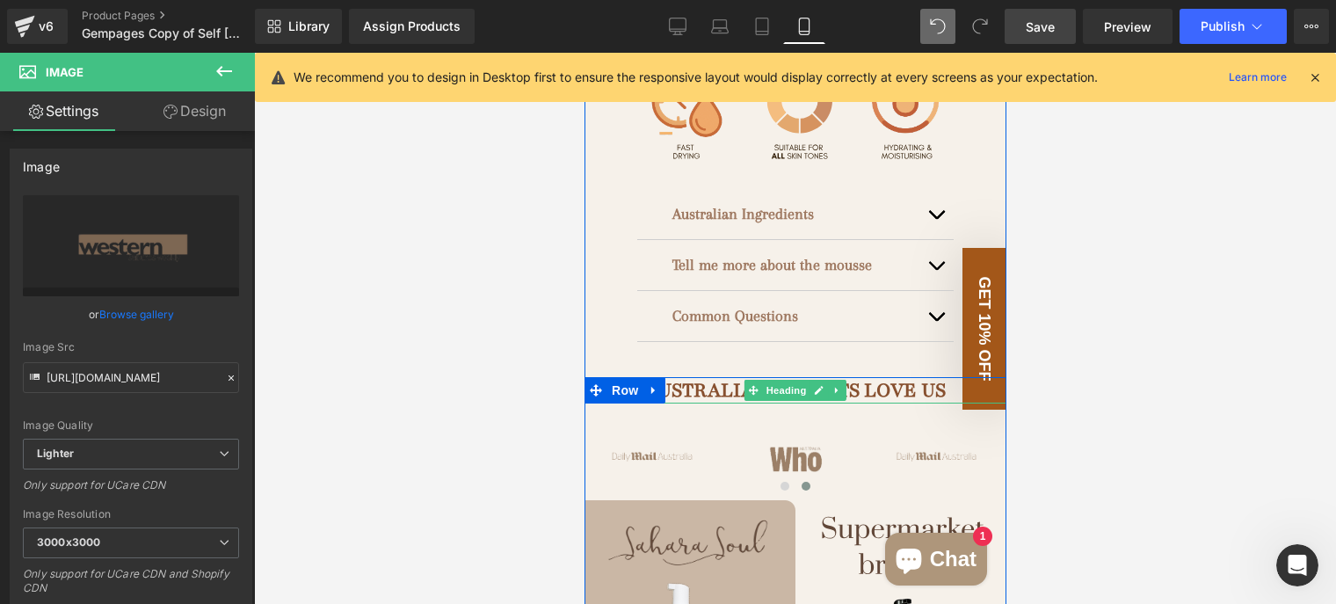
scroll to position [1143, 0]
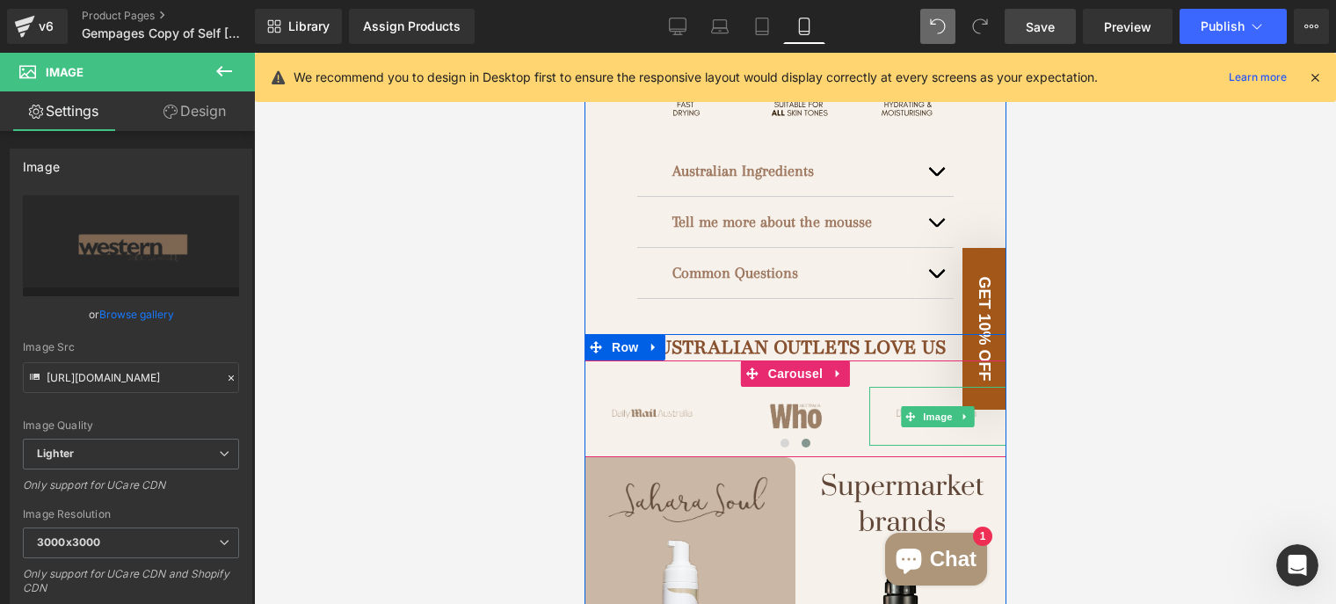
click at [904, 387] on img at bounding box center [938, 416] width 138 height 59
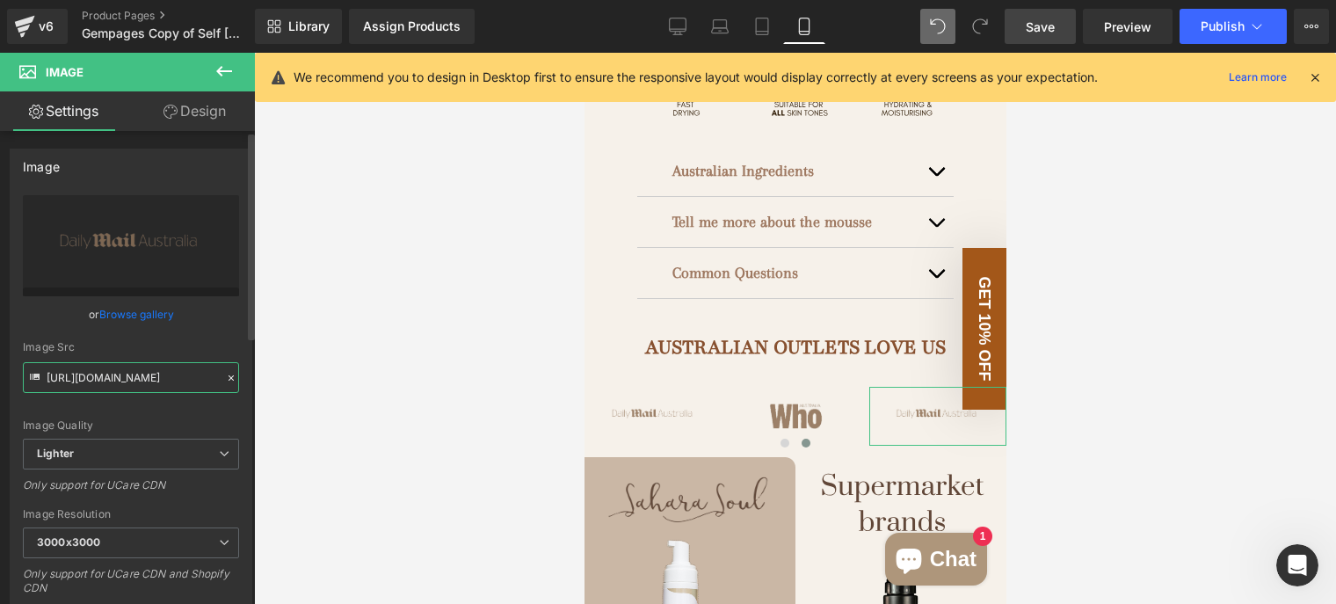
click at [140, 377] on input "https://ucarecdn.com/24c3ff14-0c4b-474c-bb82-c462825ace93/-/format/auto/-/previ…" at bounding box center [131, 377] width 216 height 31
type input "https://ucarecdn.com/494f28dd-6a5b-4b16-b19c-7d2e96fac3ec/-/format/auto/-/previ…"
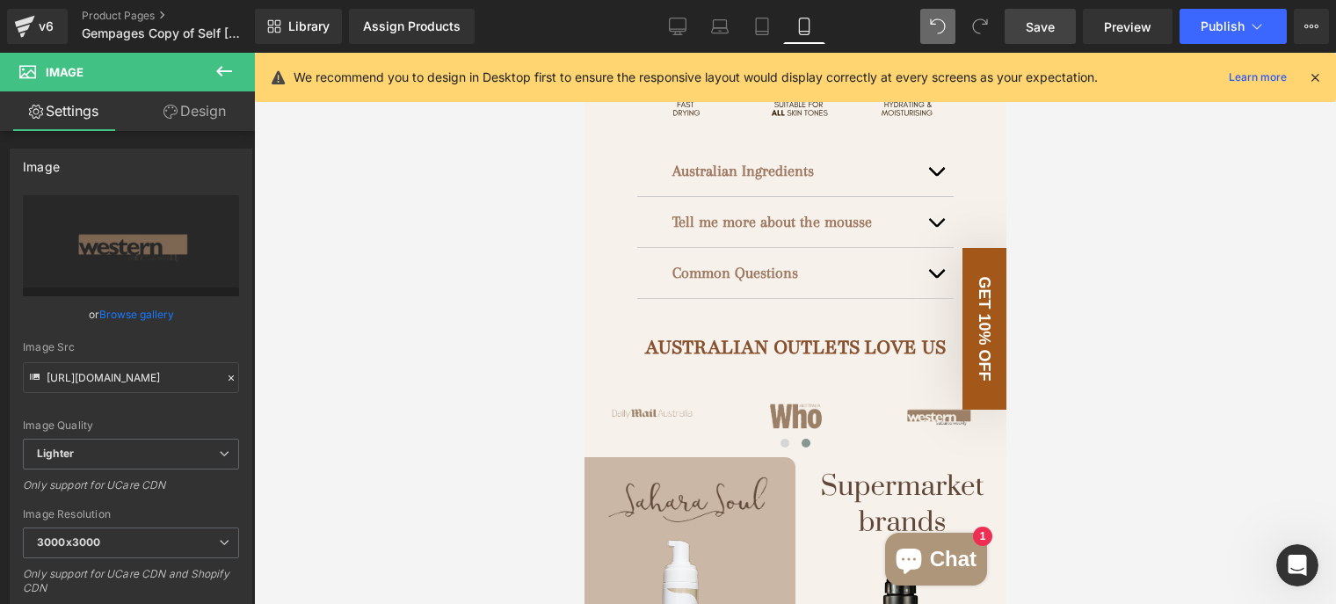
click at [430, 465] on div at bounding box center [795, 328] width 1082 height 551
click at [1051, 11] on link "Save" at bounding box center [1040, 26] width 71 height 35
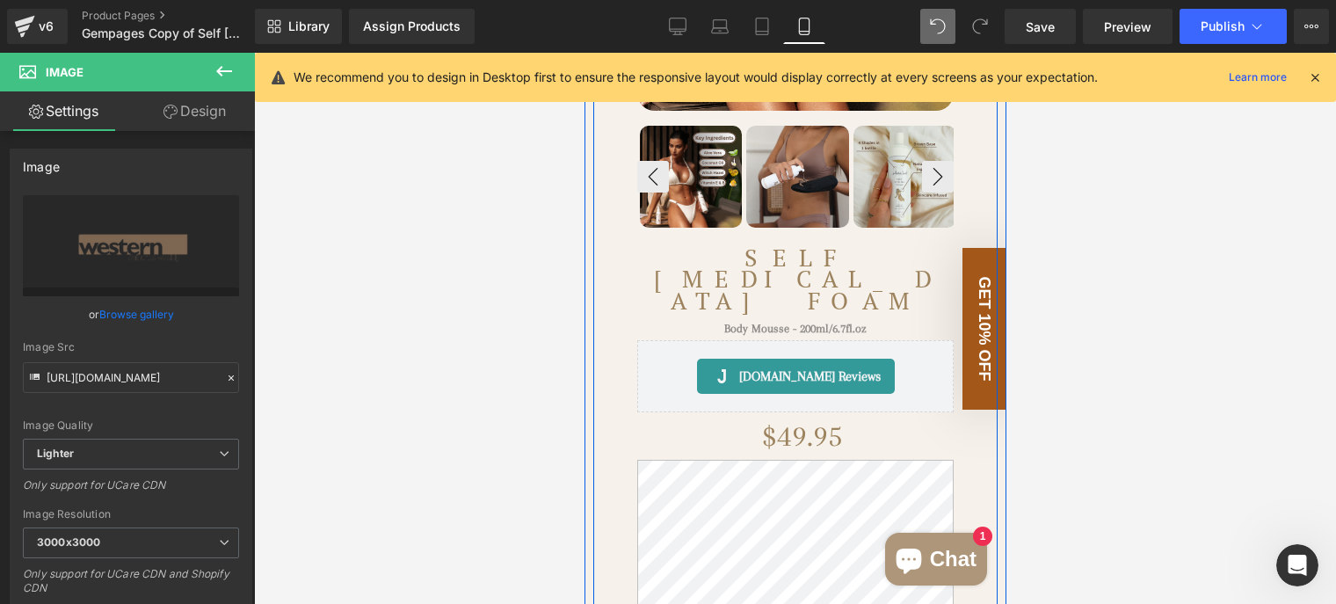
scroll to position [440, 0]
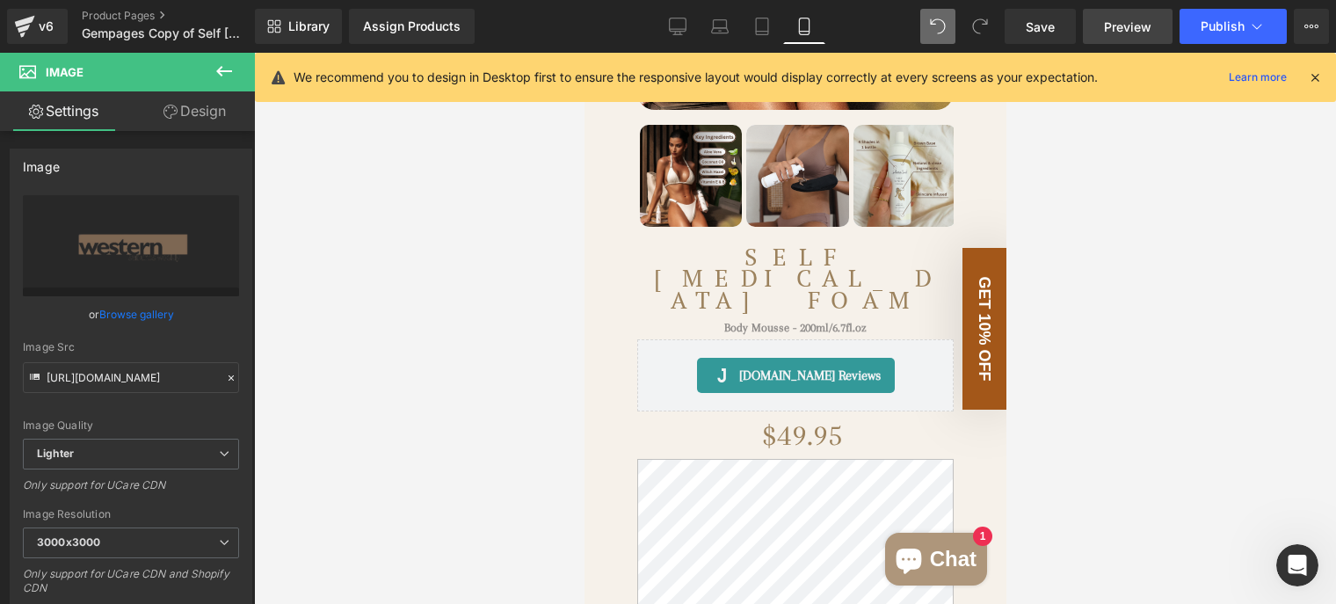
click at [1140, 29] on span "Preview" at bounding box center [1127, 27] width 47 height 18
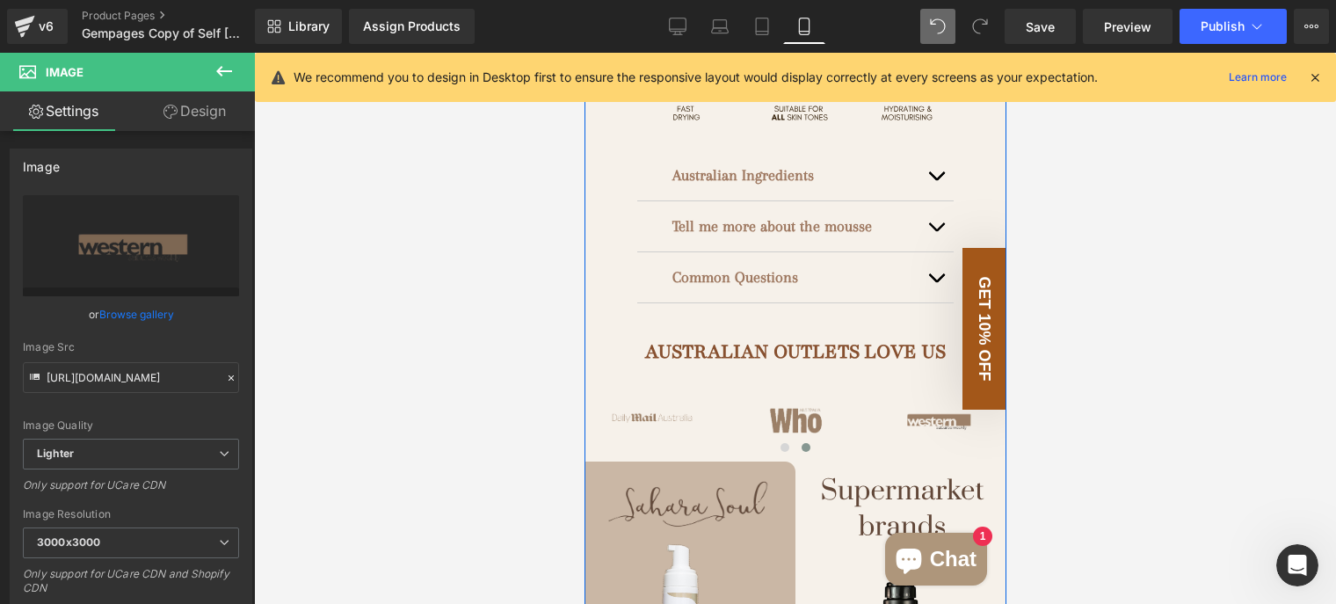
scroll to position [1231, 0]
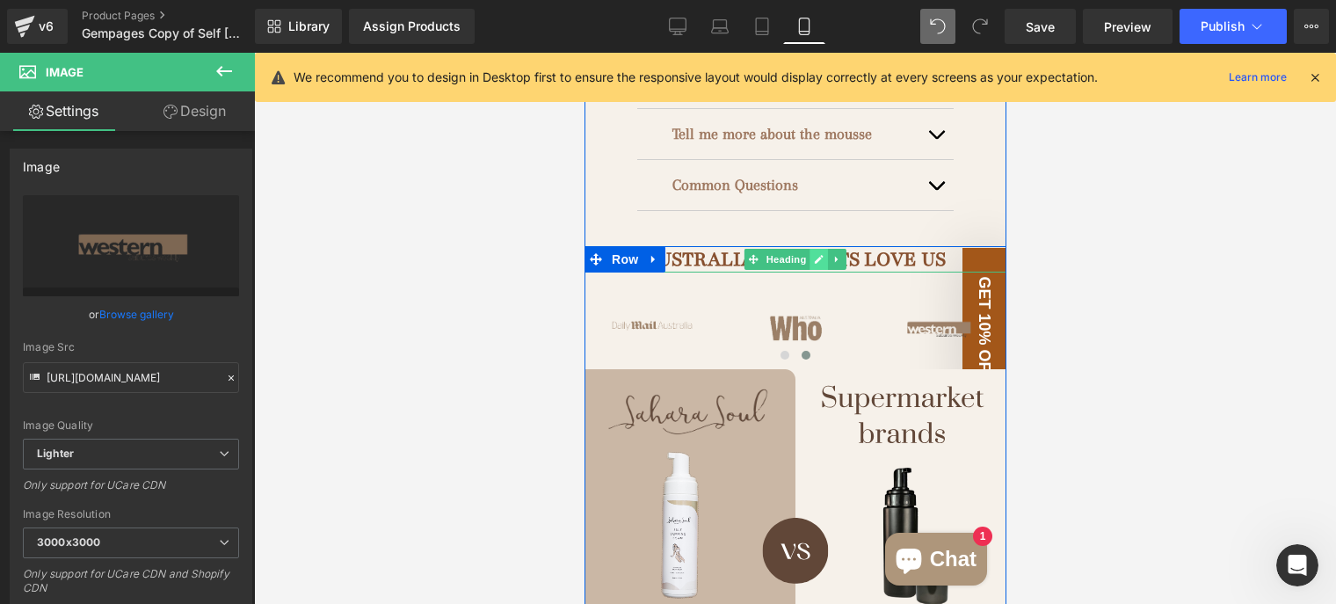
click at [810, 249] on link at bounding box center [819, 259] width 18 height 21
click at [804, 246] on span "AUSTRALIAN OUTLETS LOVE US" at bounding box center [794, 259] width 301 height 26
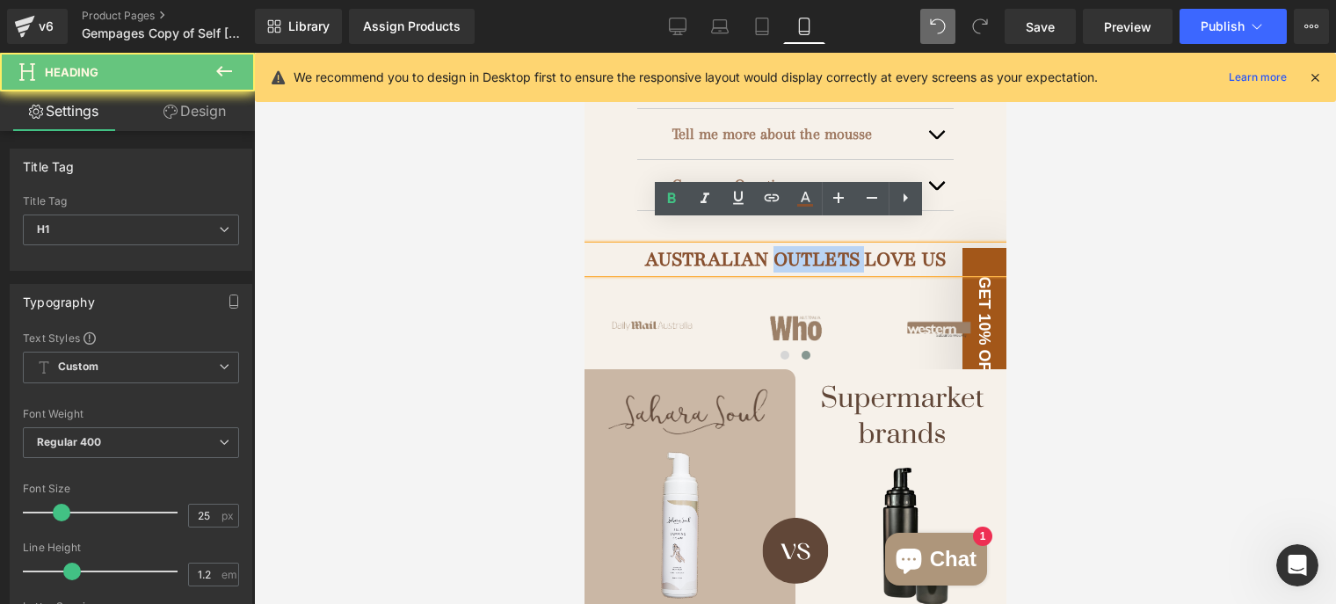
click at [840, 246] on span "AUSTRALIAN OUTLETS LOVE US" at bounding box center [794, 259] width 301 height 26
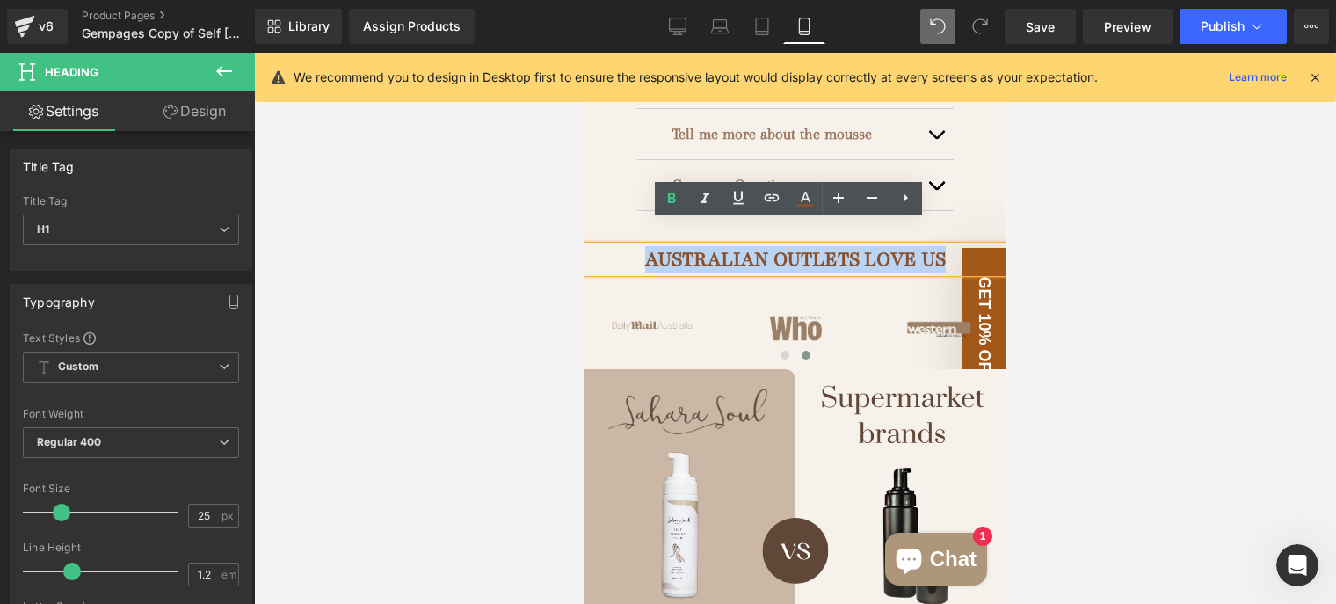
click at [840, 246] on span "AUSTRALIAN OUTLETS LOVE US" at bounding box center [794, 259] width 301 height 26
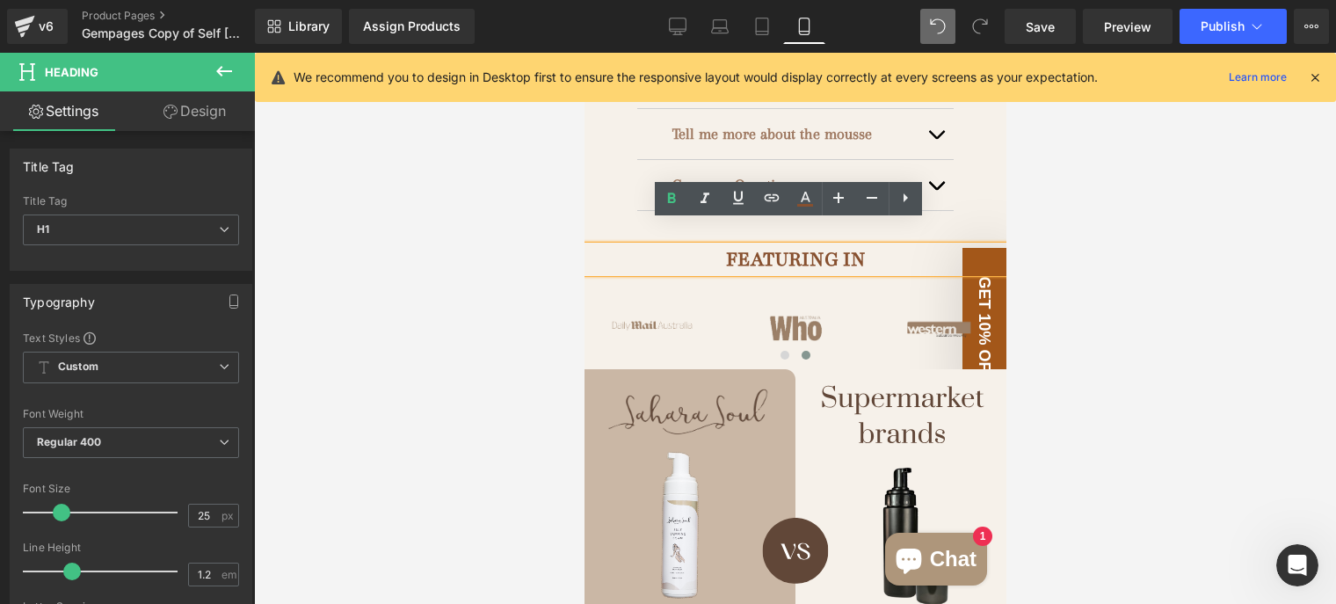
drag, startPoint x: 422, startPoint y: 295, endPoint x: 441, endPoint y: 283, distance: 22.9
click at [422, 295] on div at bounding box center [795, 328] width 1082 height 551
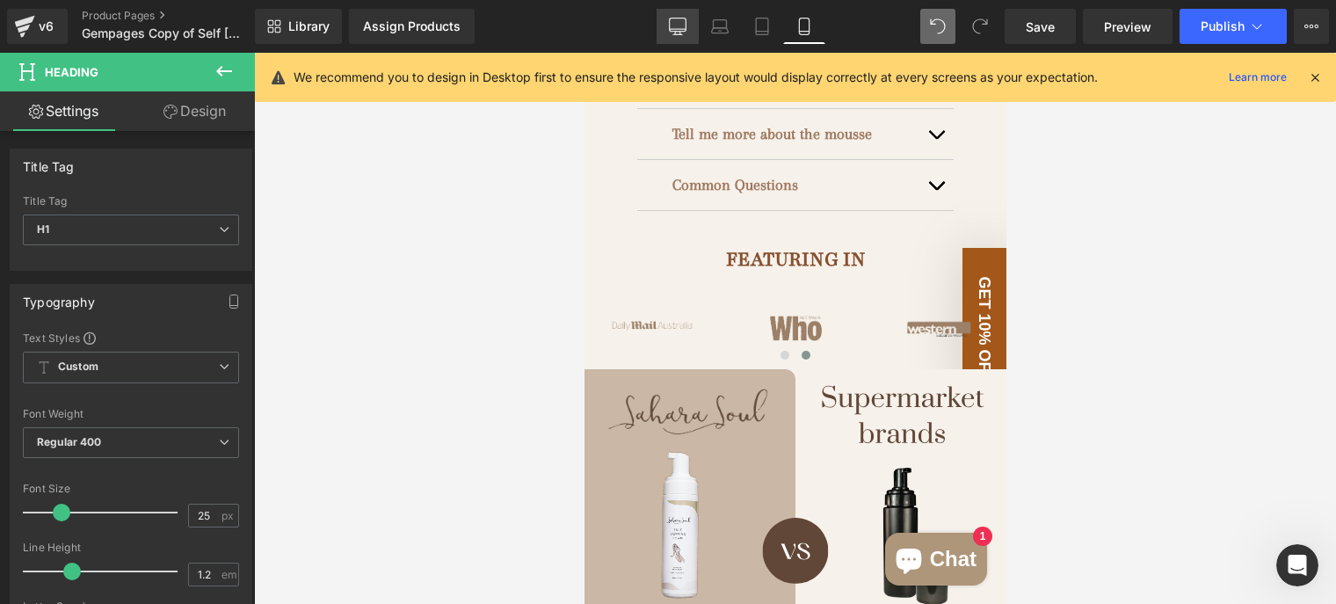
click at [692, 24] on link "Desktop" at bounding box center [678, 26] width 42 height 35
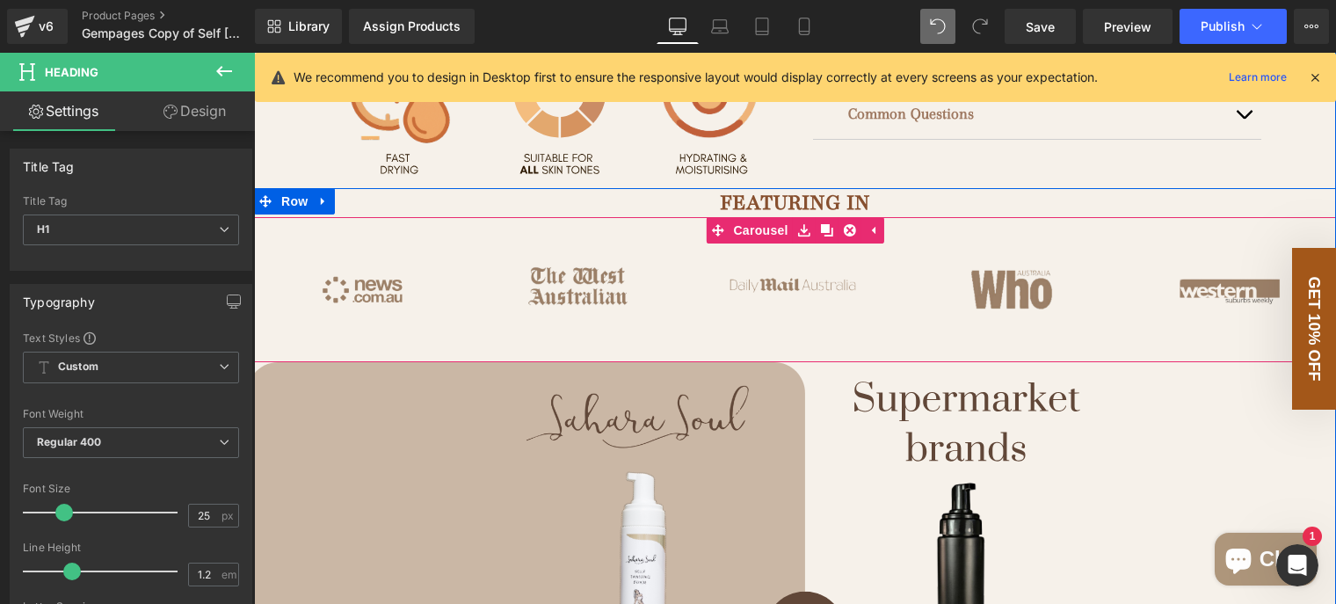
scroll to position [680, 0]
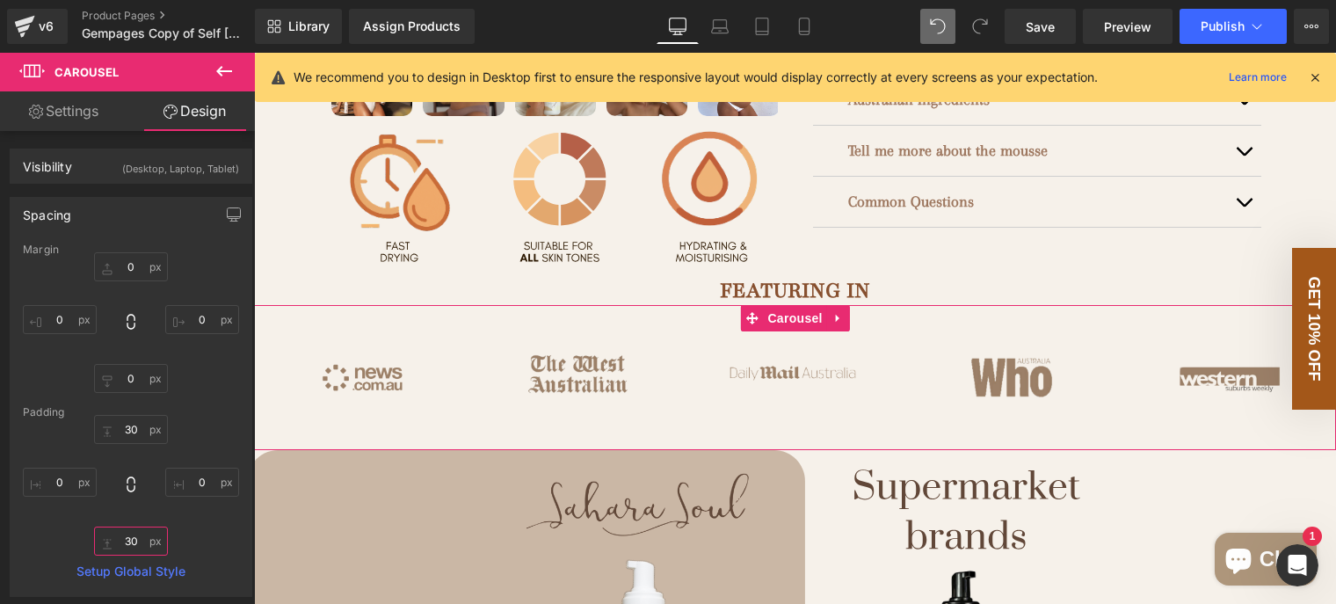
click at [132, 541] on input "text" at bounding box center [131, 541] width 74 height 29
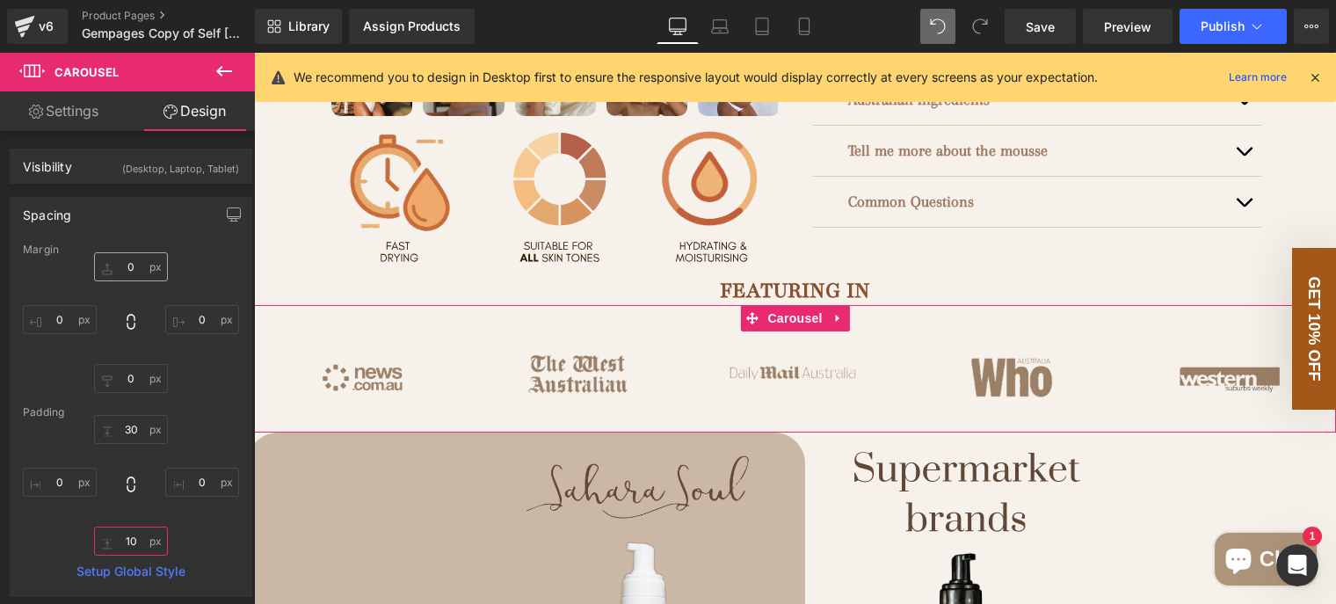
type input "10"
click at [138, 269] on input "text" at bounding box center [131, 266] width 74 height 29
type input "10"
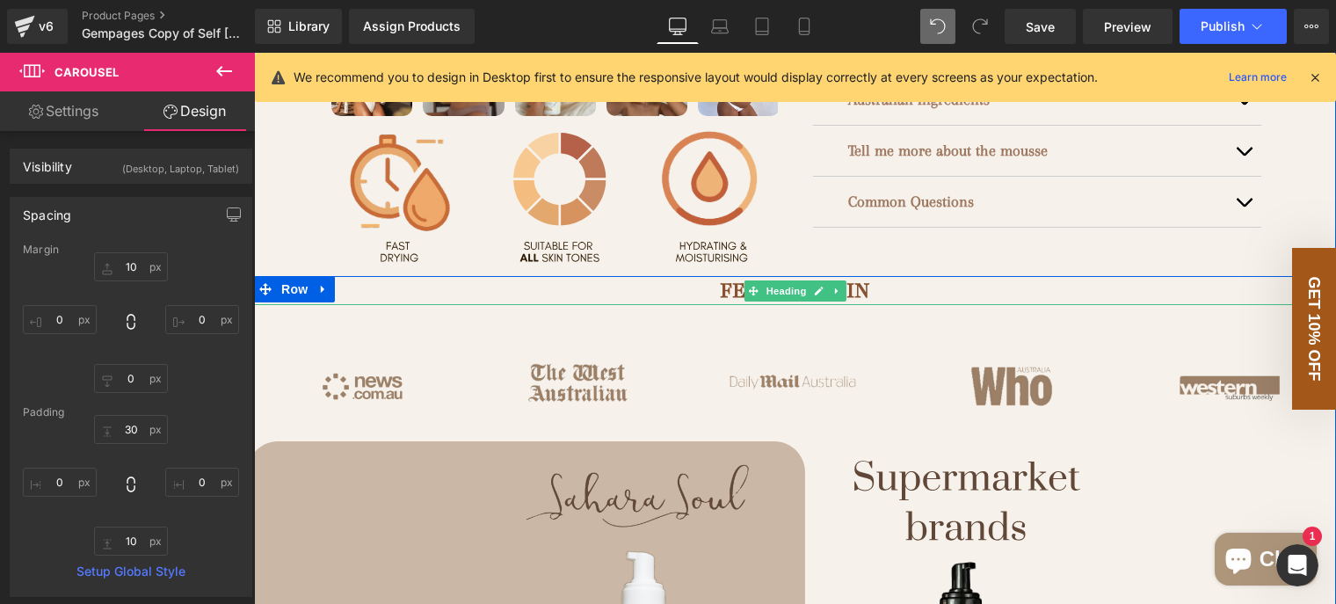
click at [651, 304] on h1 "FEATURING IN" at bounding box center [795, 290] width 1082 height 28
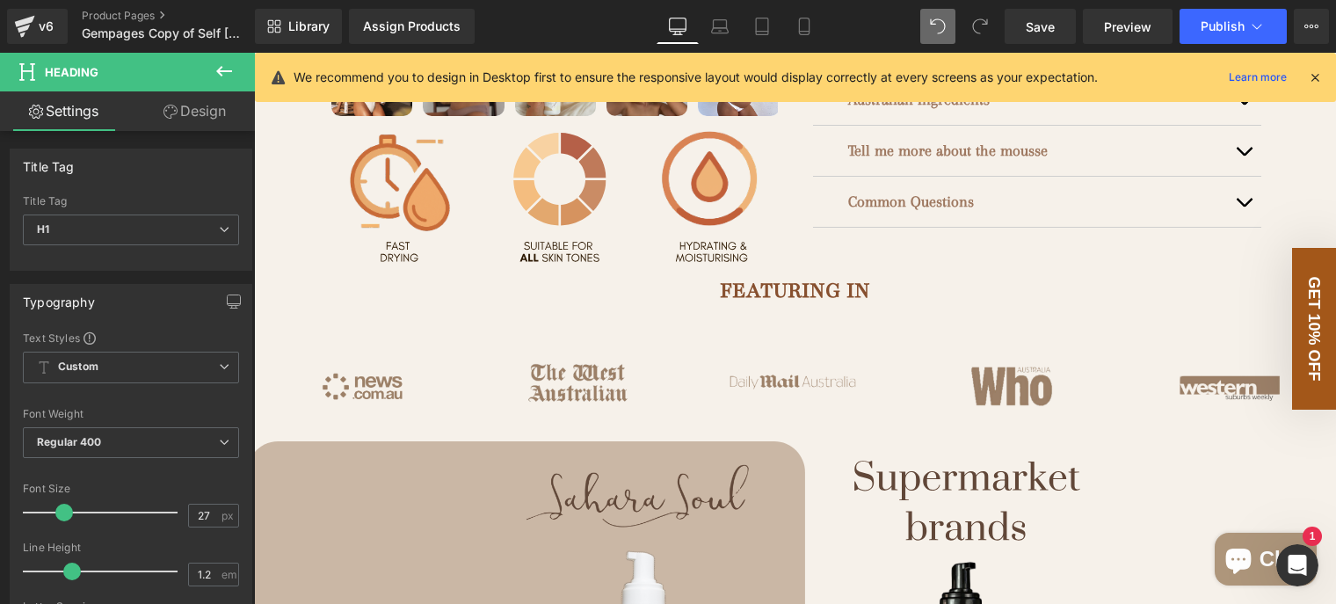
click at [188, 112] on link "Design" at bounding box center [194, 111] width 127 height 40
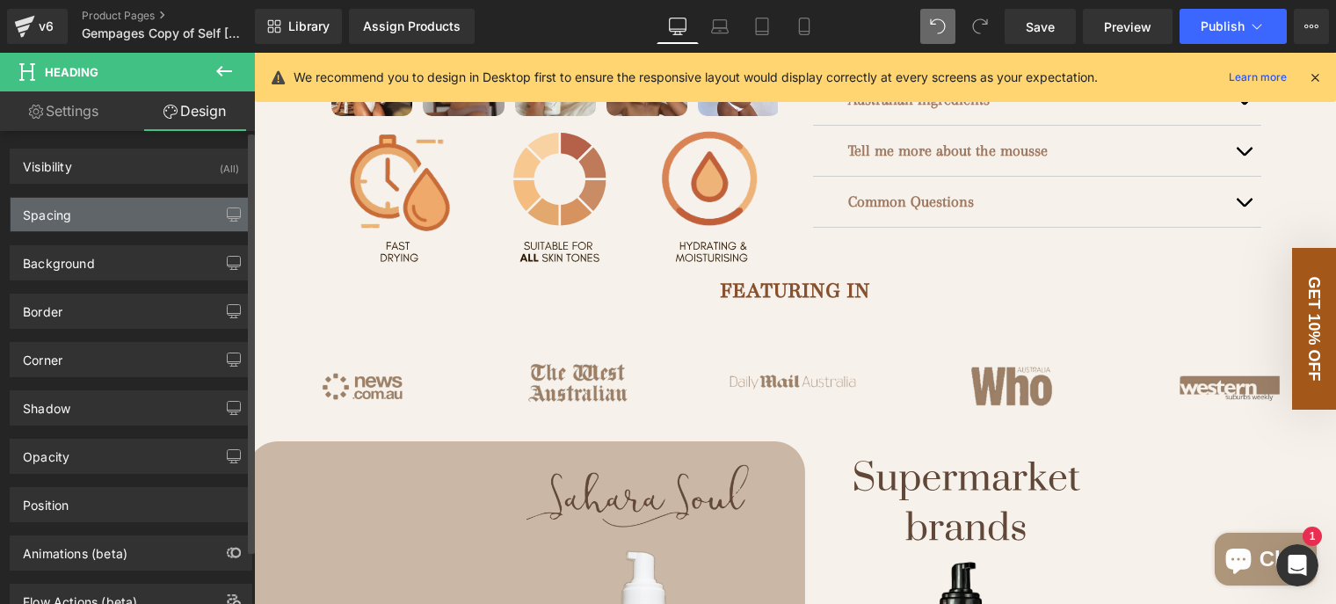
click at [105, 213] on div "Spacing" at bounding box center [131, 214] width 241 height 33
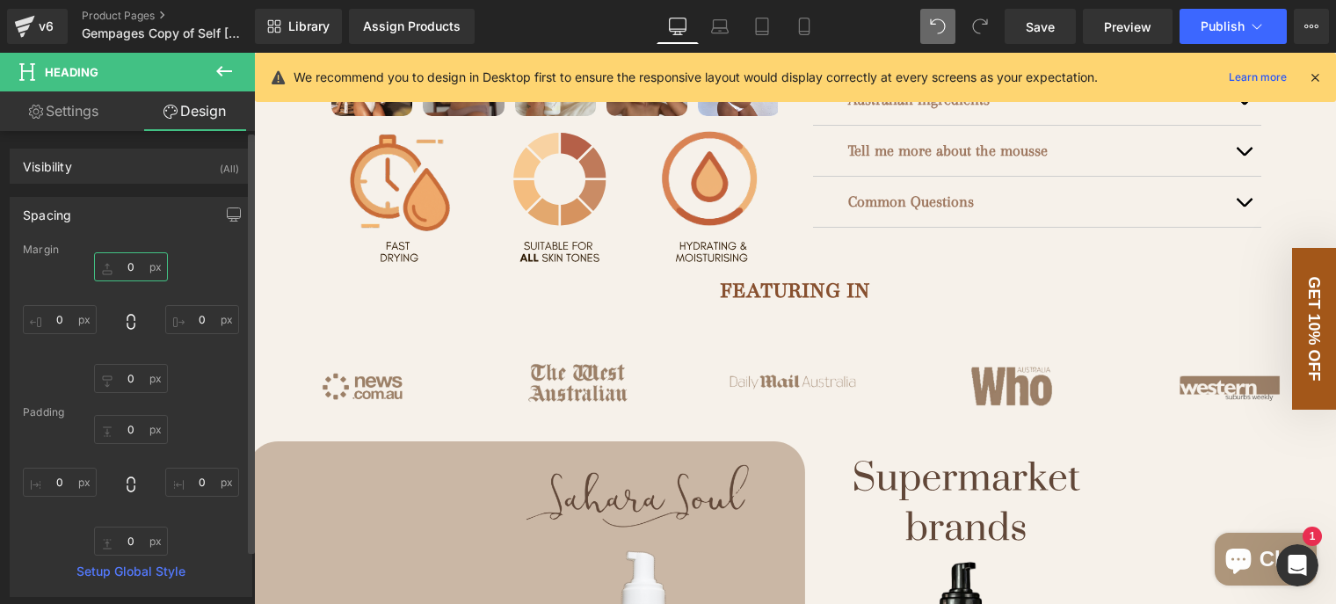
click at [136, 264] on input "0" at bounding box center [131, 266] width 74 height 29
type input "10"
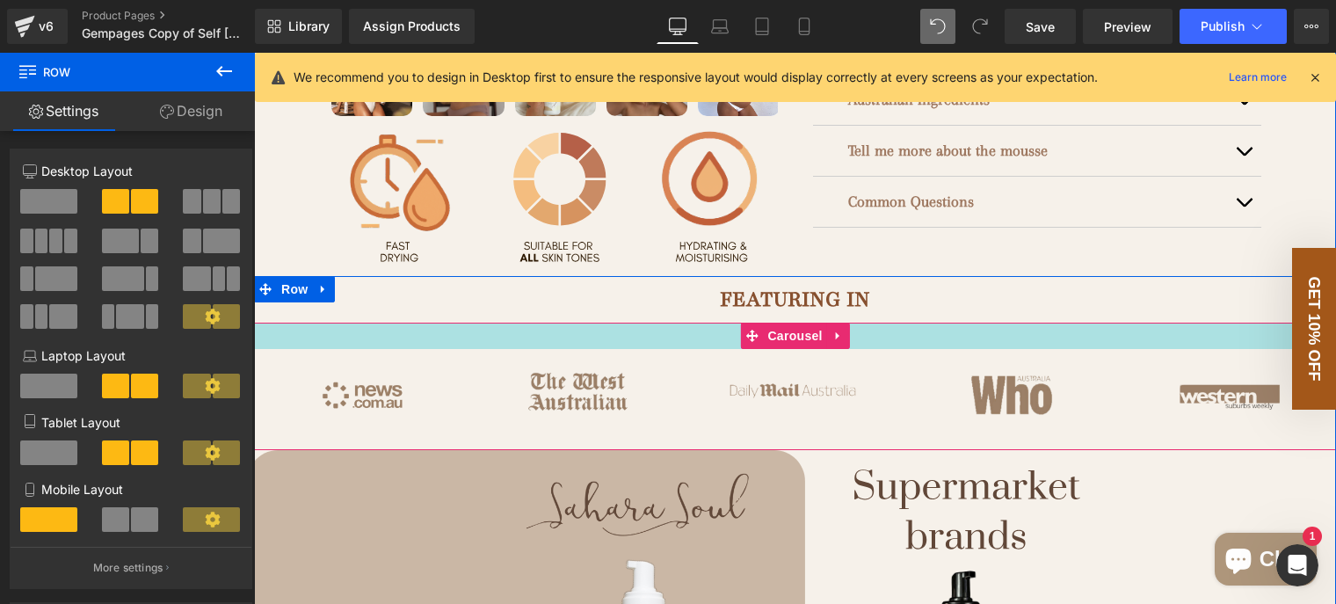
click at [654, 349] on div at bounding box center [795, 336] width 1082 height 26
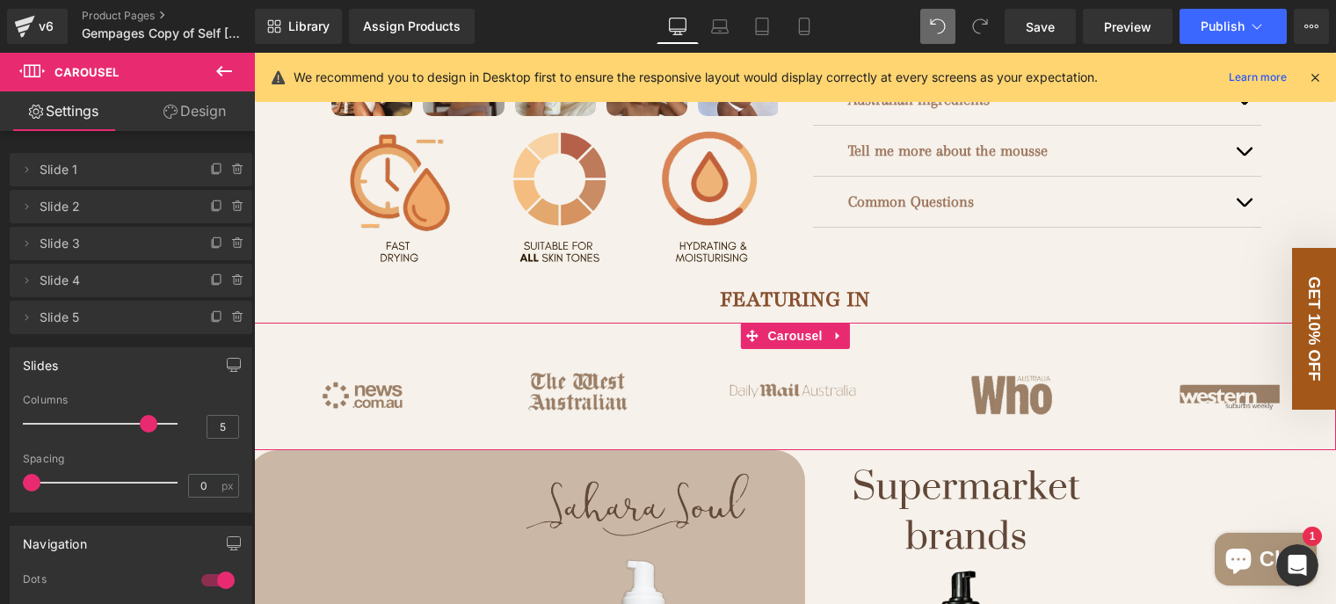
click at [183, 126] on link "Design" at bounding box center [194, 111] width 127 height 40
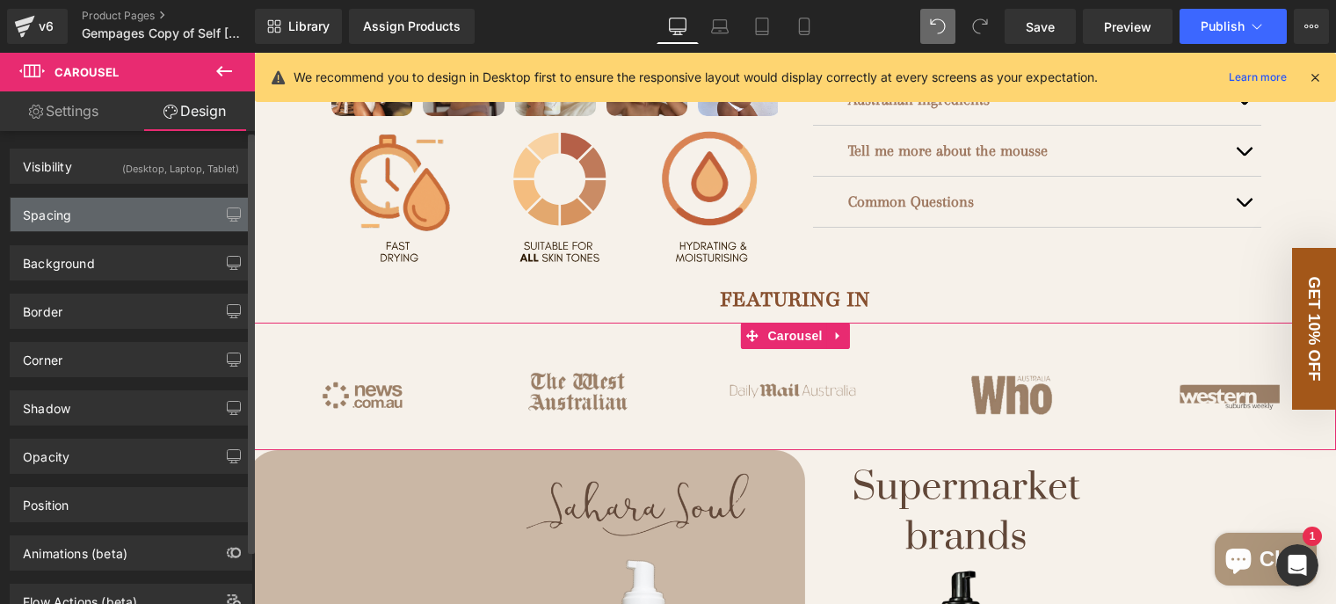
click at [113, 224] on div "Spacing" at bounding box center [131, 214] width 241 height 33
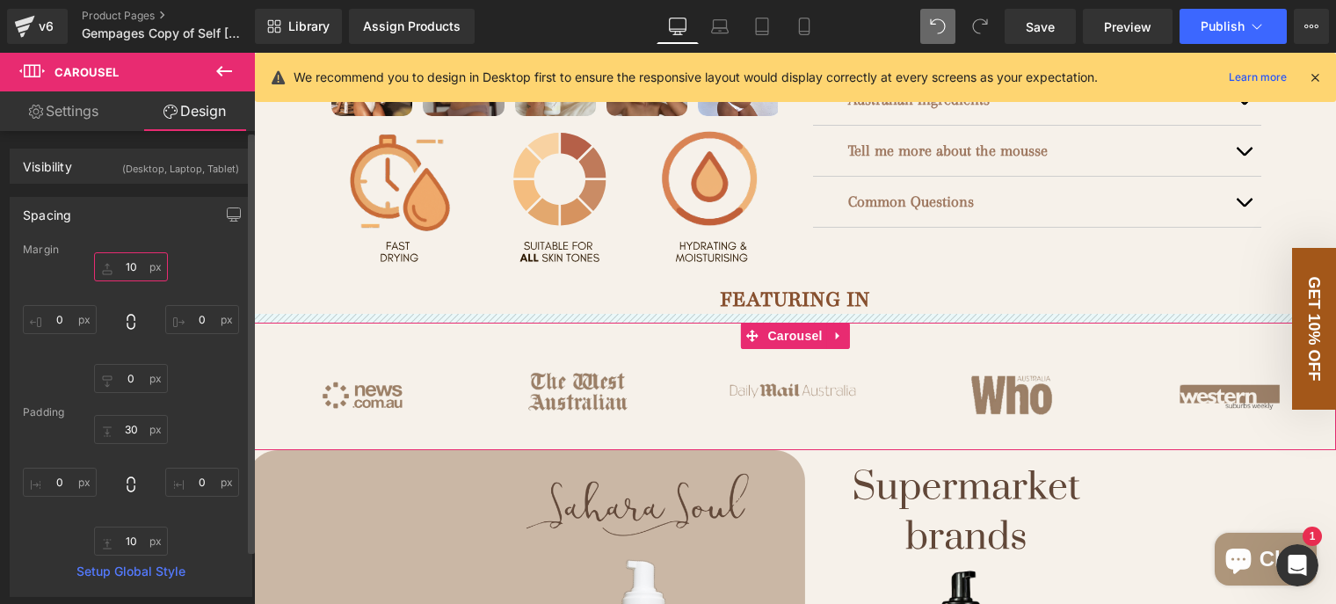
click at [129, 265] on input "10" at bounding box center [131, 266] width 74 height 29
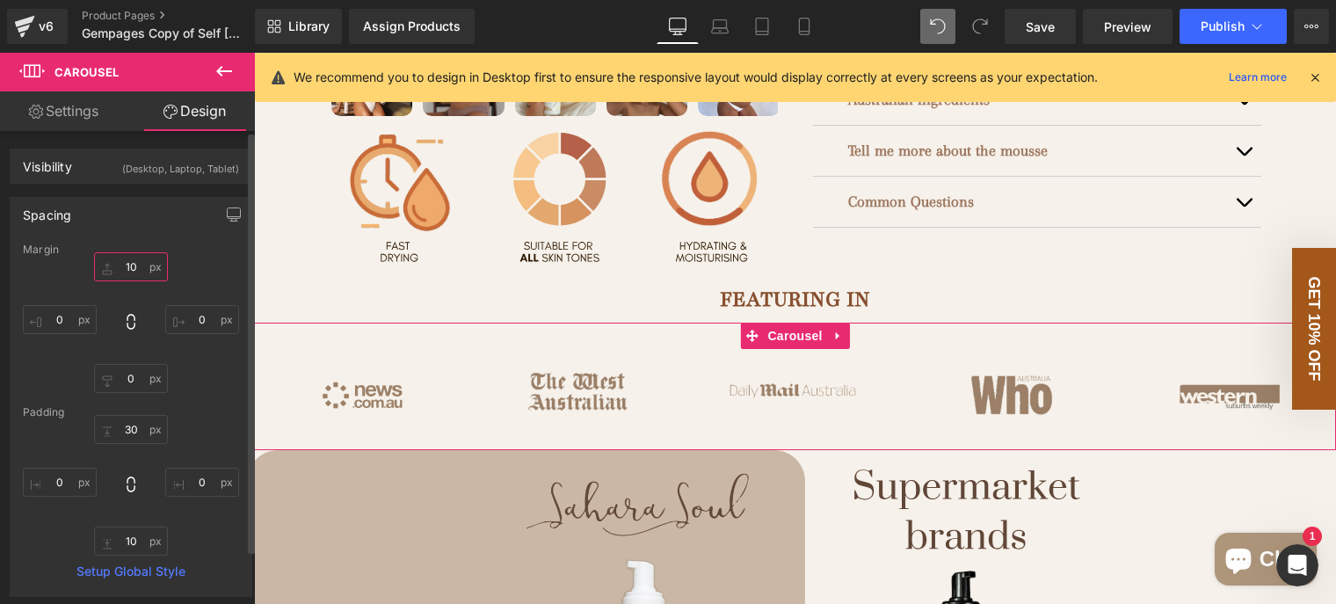
click at [129, 266] on input "10" at bounding box center [131, 266] width 74 height 29
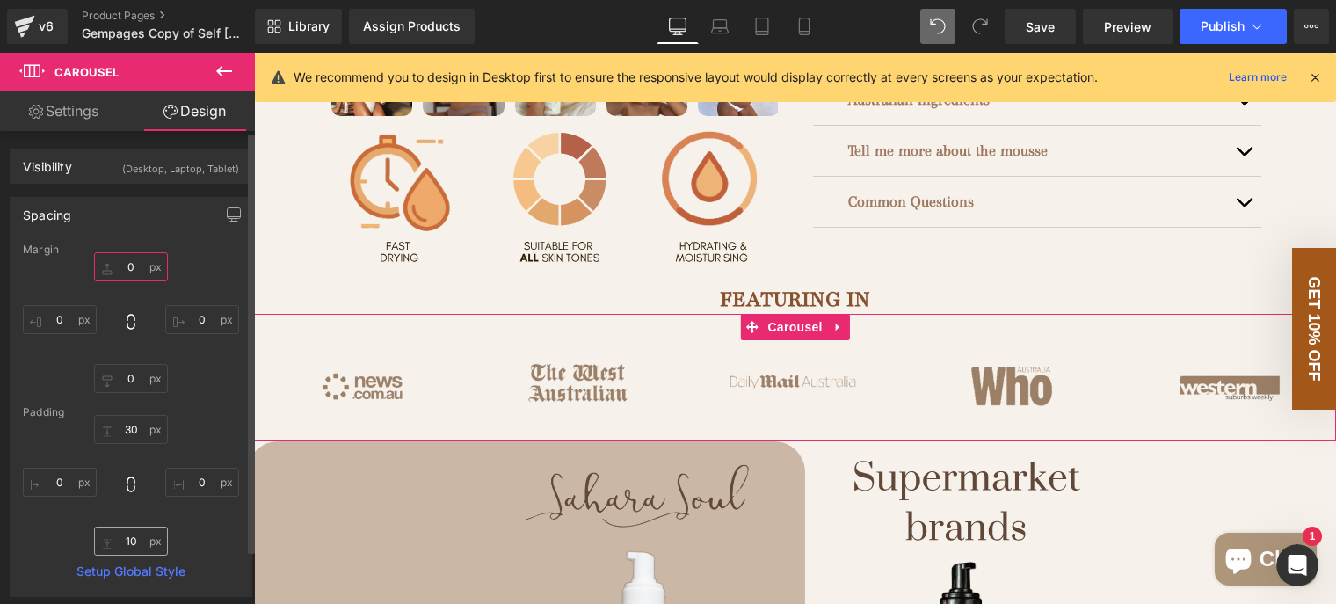
type input "0"
click at [125, 537] on input "10" at bounding box center [131, 541] width 74 height 29
type input "0"
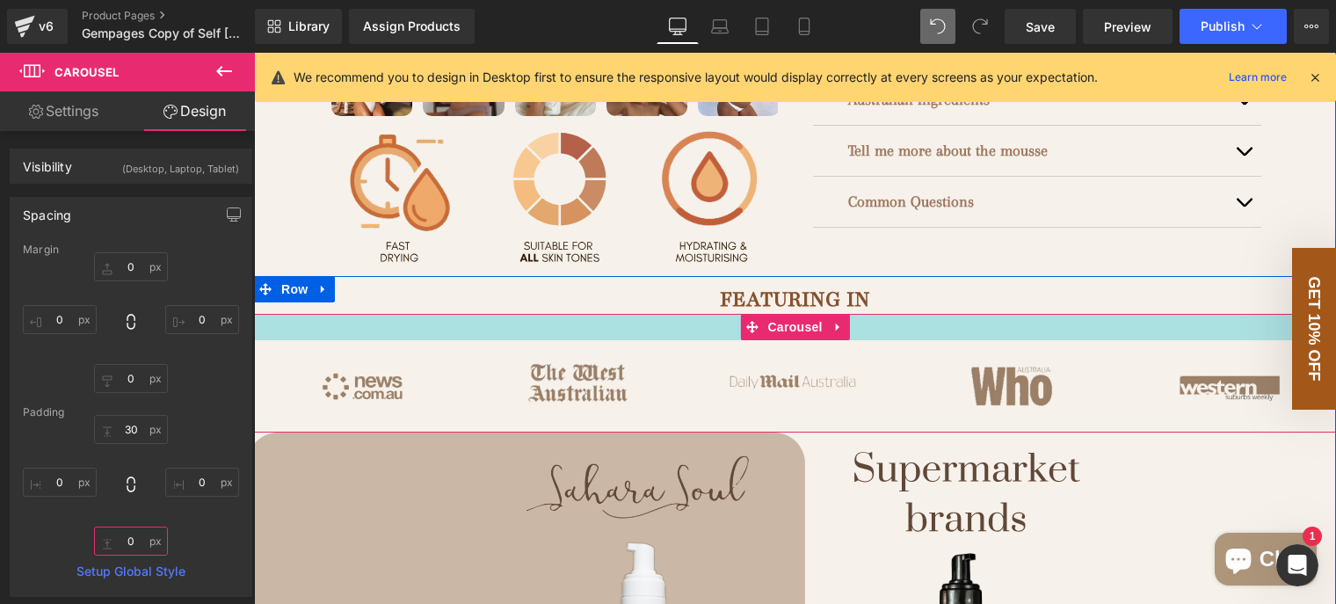
click at [567, 340] on div at bounding box center [795, 327] width 1082 height 26
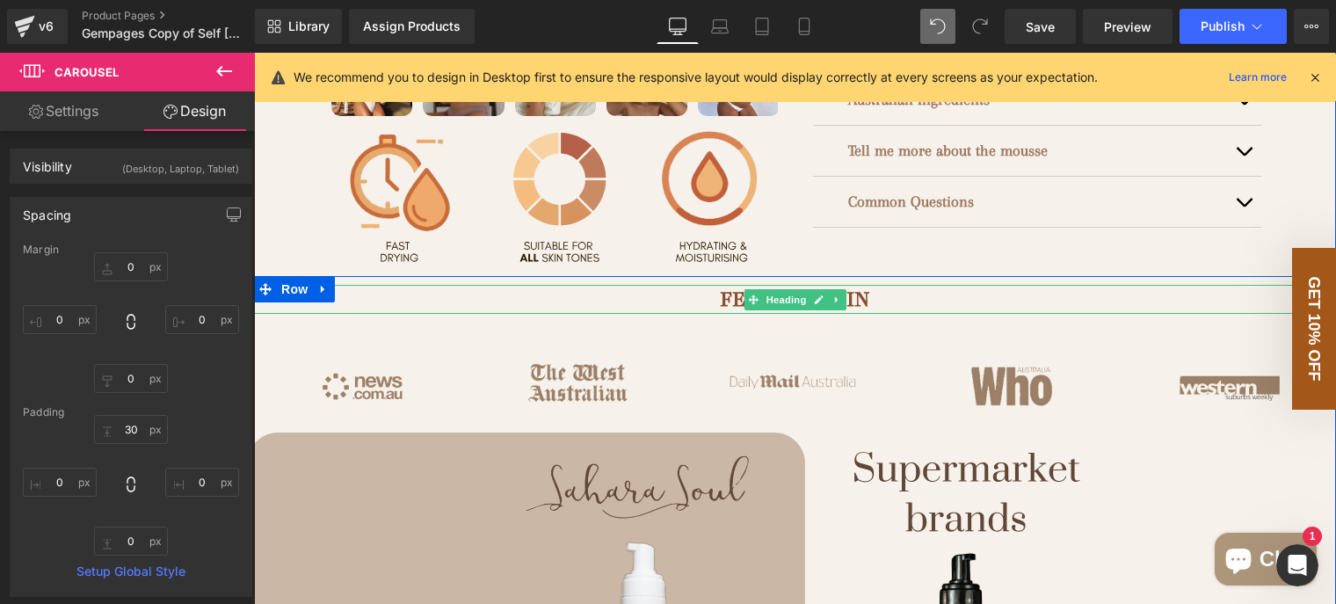
click at [517, 313] on h1 "FEATURING IN" at bounding box center [795, 299] width 1082 height 28
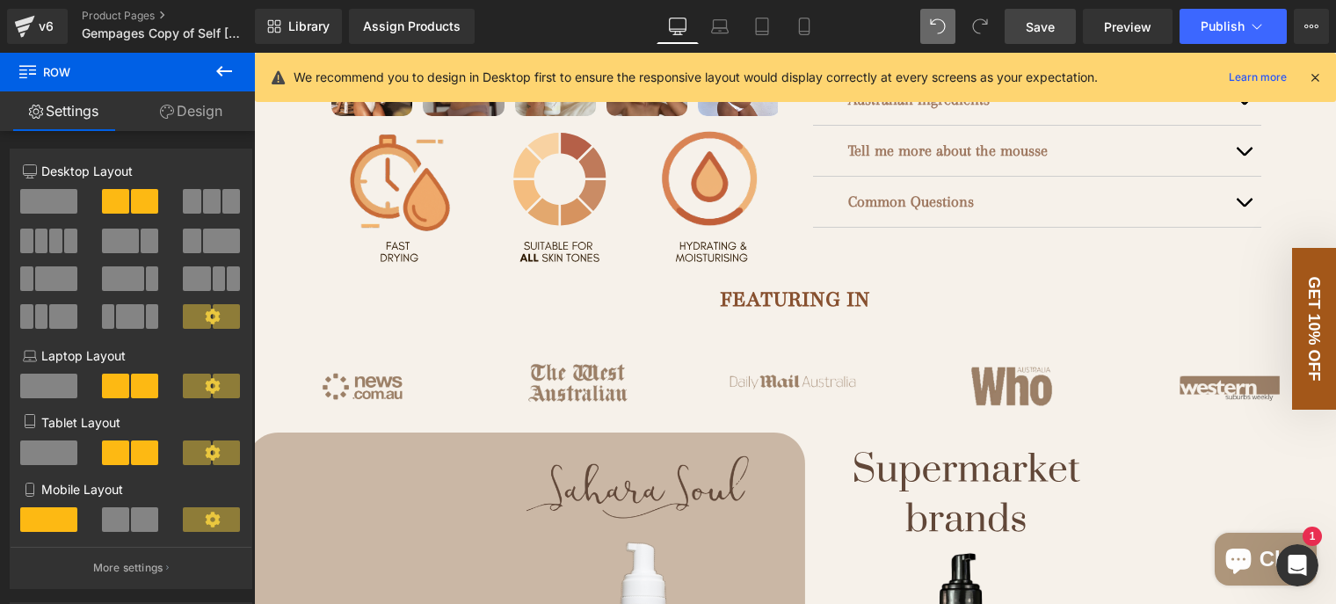
click at [1055, 25] on span "Save" at bounding box center [1040, 27] width 29 height 18
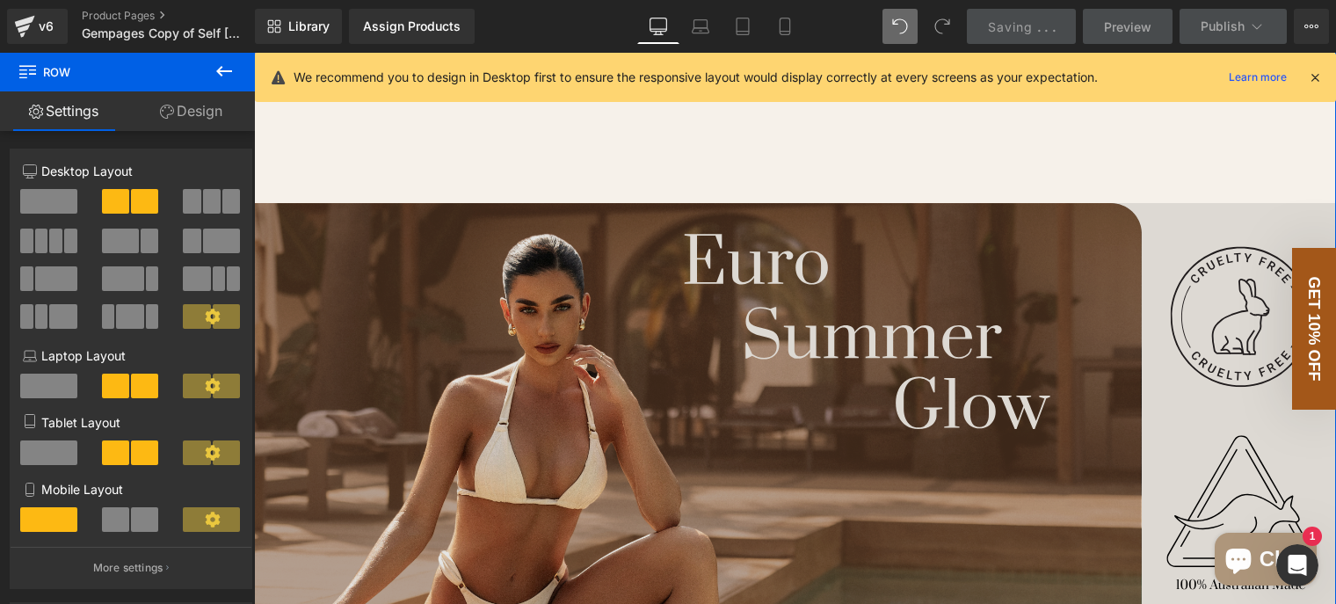
scroll to position [1559, 0]
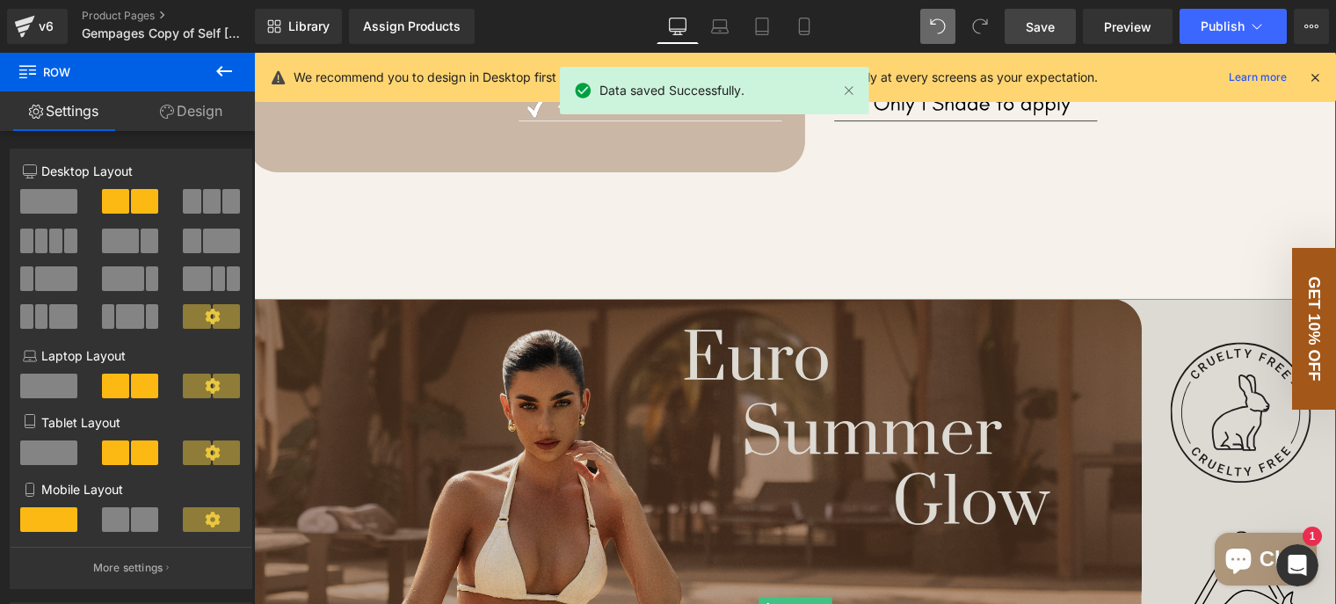
click at [739, 355] on img at bounding box center [795, 608] width 1082 height 618
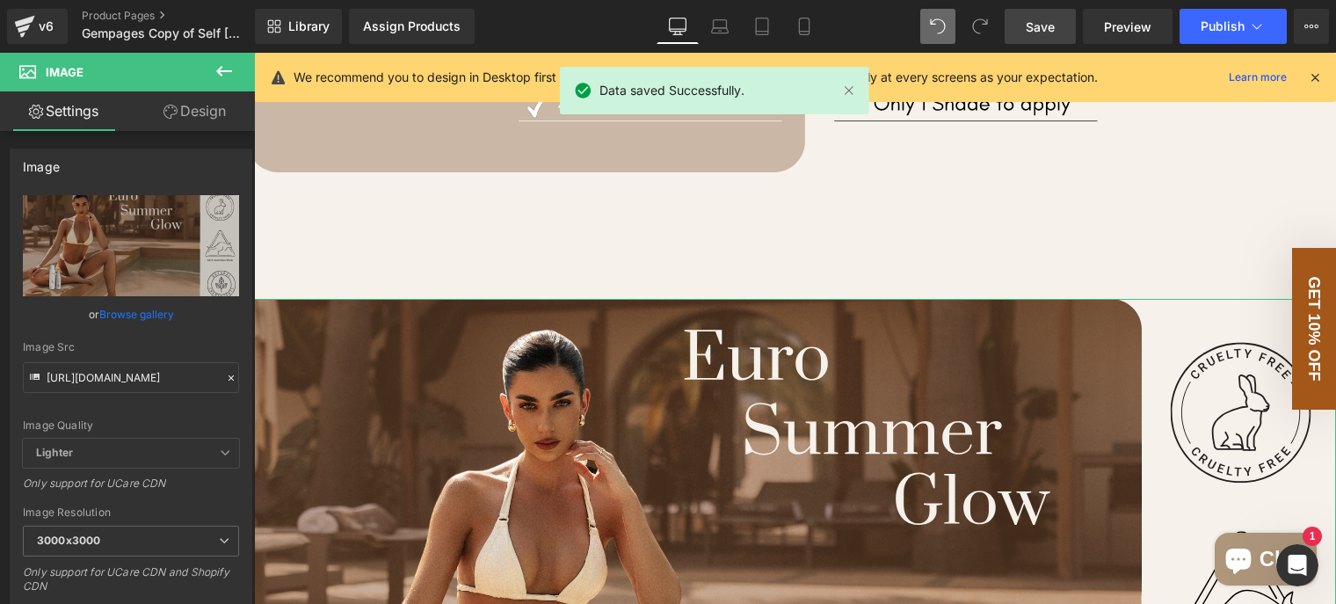
click at [211, 108] on link "Design" at bounding box center [194, 111] width 127 height 40
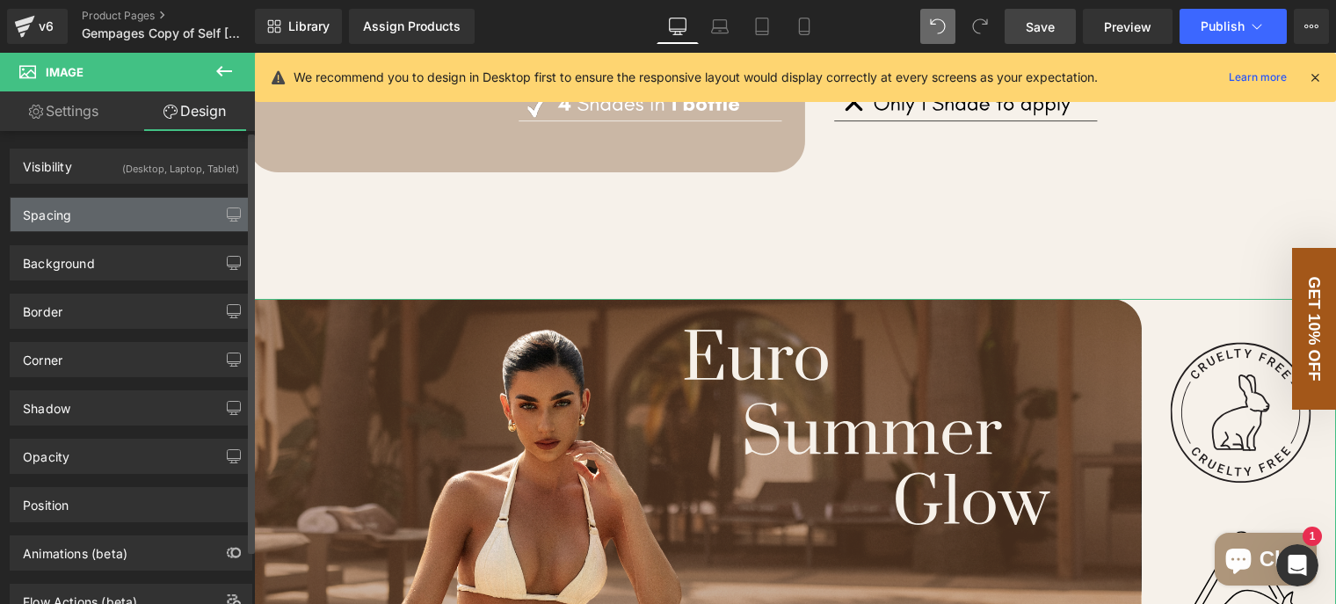
click at [151, 222] on div "Spacing" at bounding box center [131, 214] width 241 height 33
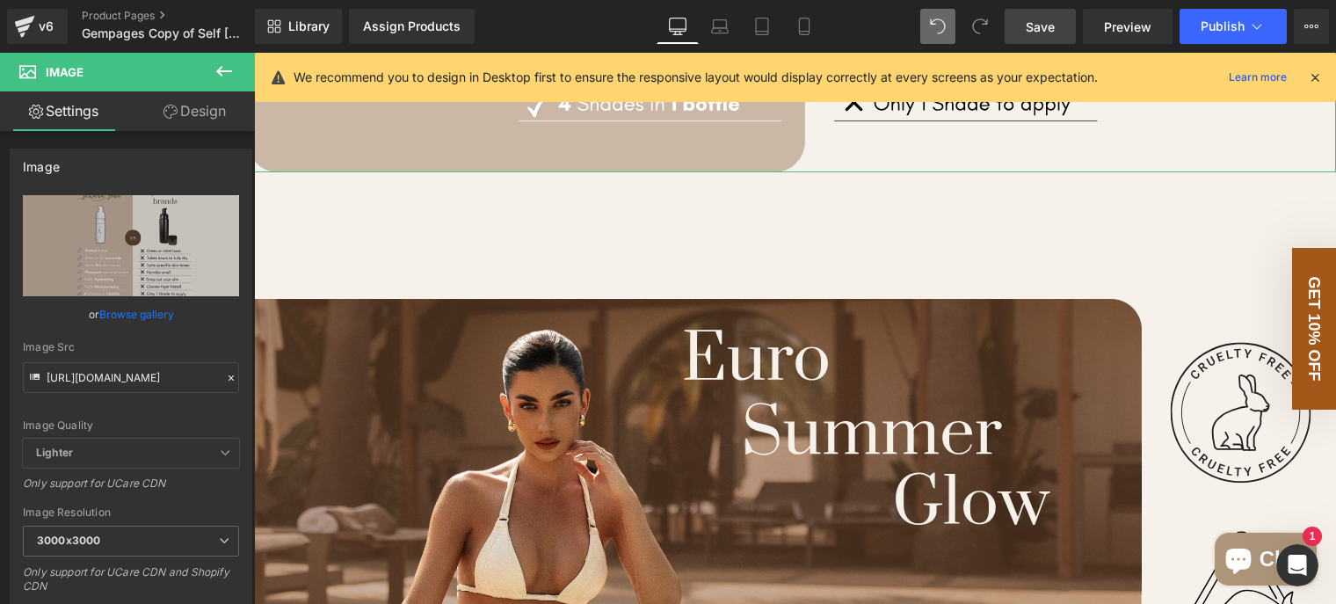
click at [200, 115] on link "Design" at bounding box center [194, 111] width 127 height 40
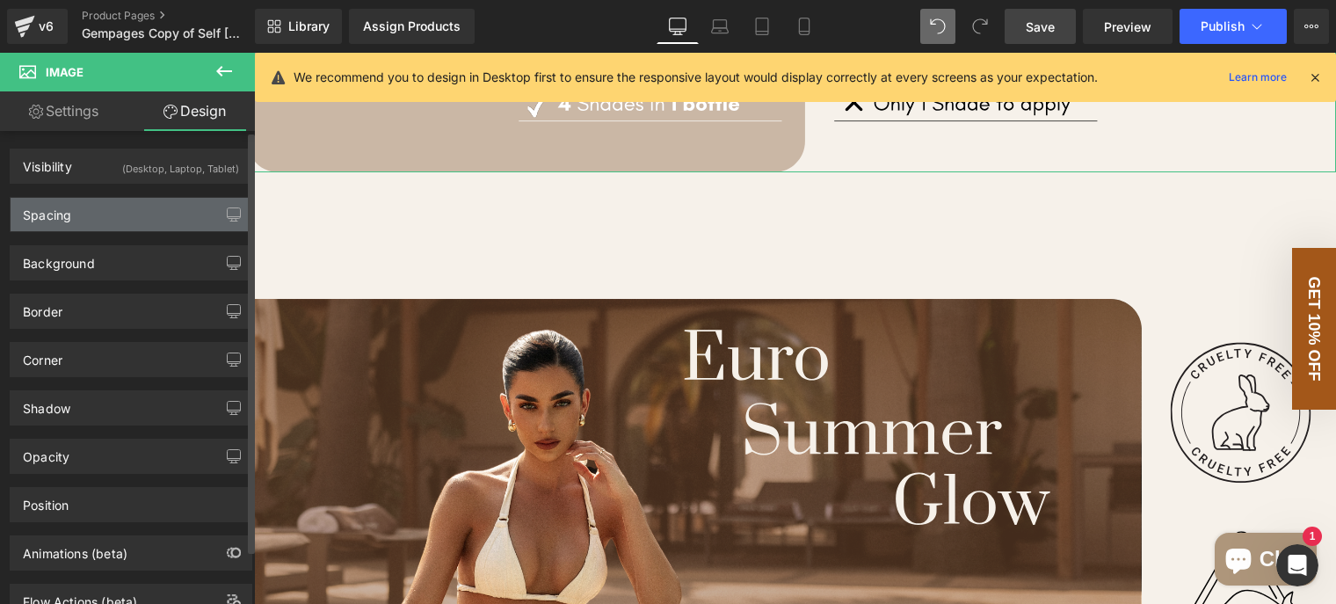
click at [100, 228] on div "Spacing" at bounding box center [131, 214] width 241 height 33
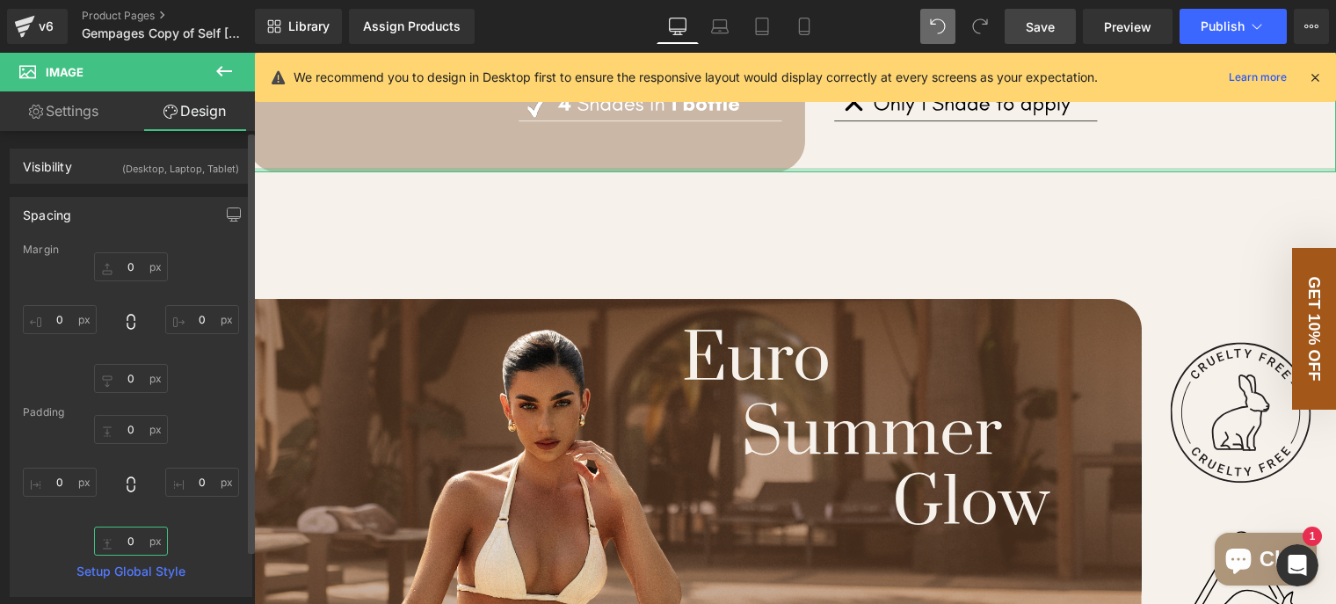
click at [133, 529] on input "text" at bounding box center [131, 541] width 74 height 29
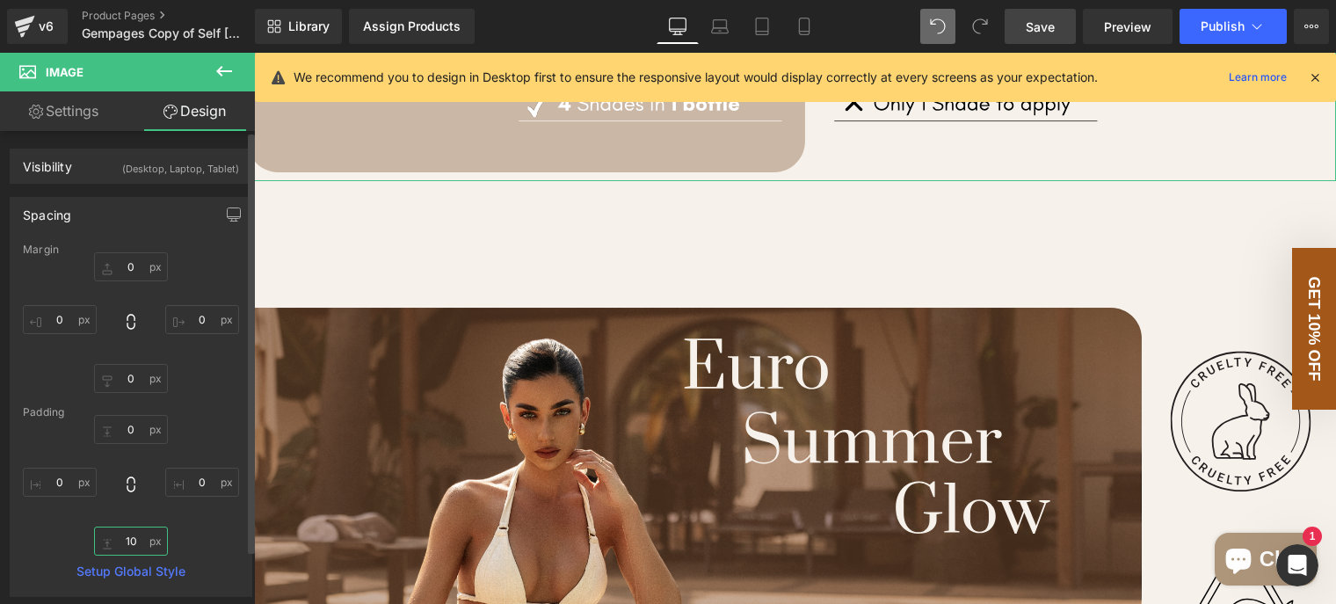
click at [133, 534] on input "10" at bounding box center [131, 541] width 74 height 29
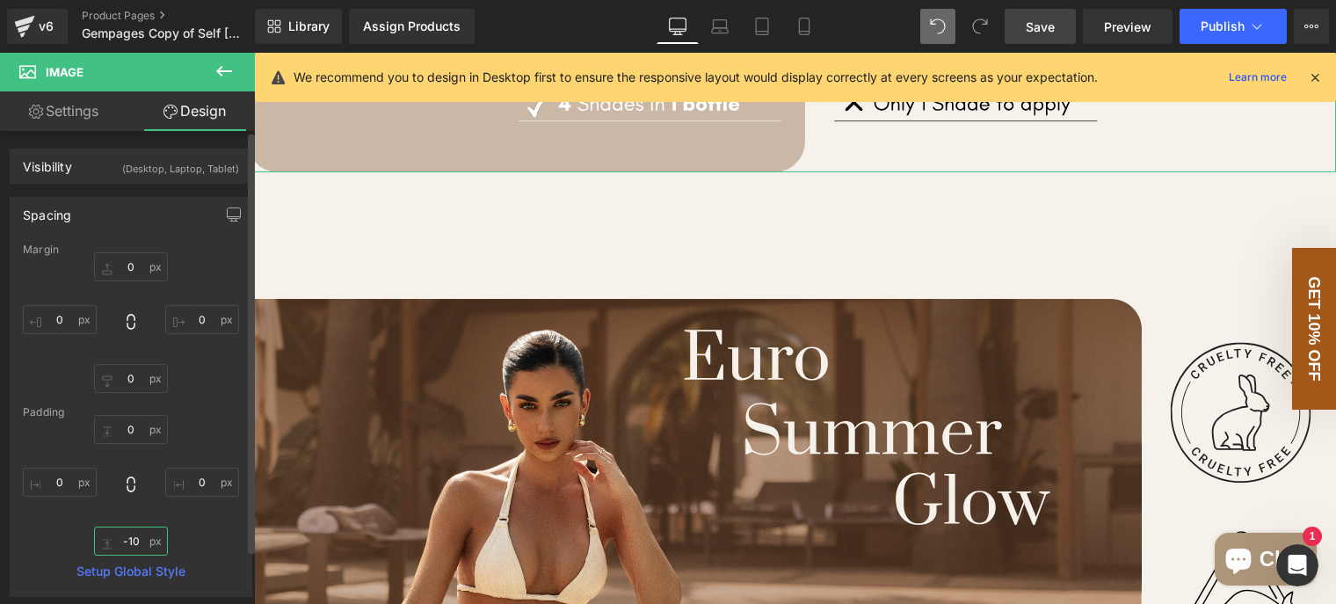
click at [127, 539] on input "-10" at bounding box center [131, 541] width 74 height 29
type input "0"
click at [134, 513] on div "0" at bounding box center [131, 485] width 216 height 141
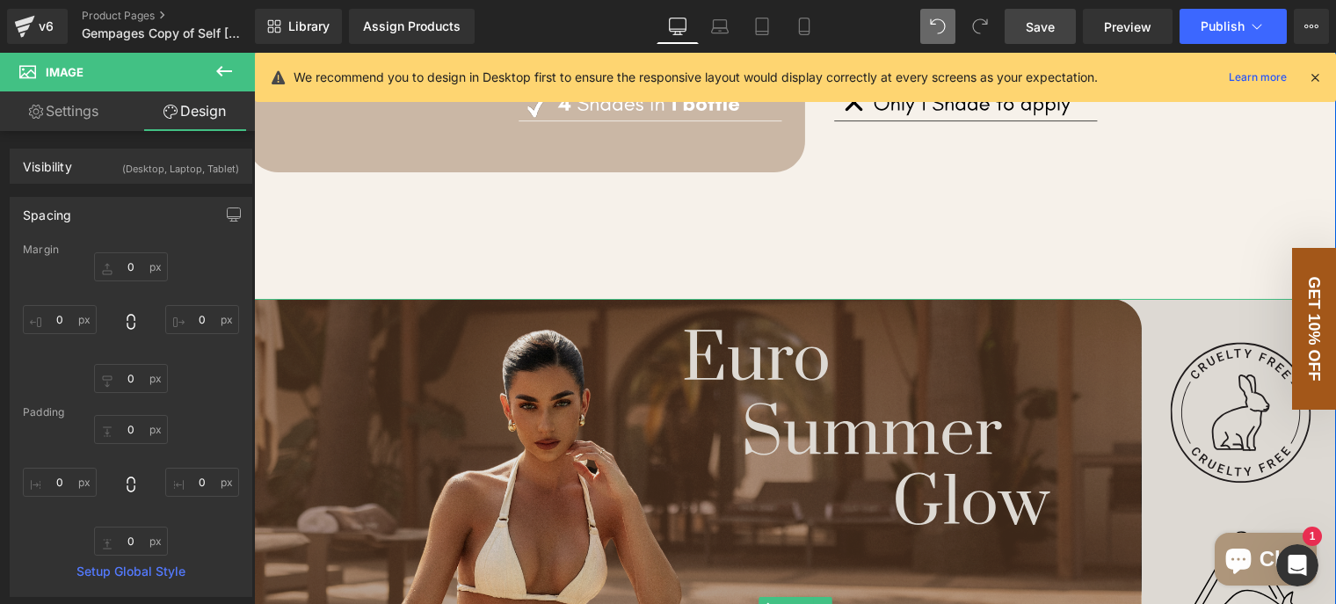
click at [740, 390] on img at bounding box center [795, 608] width 1082 height 618
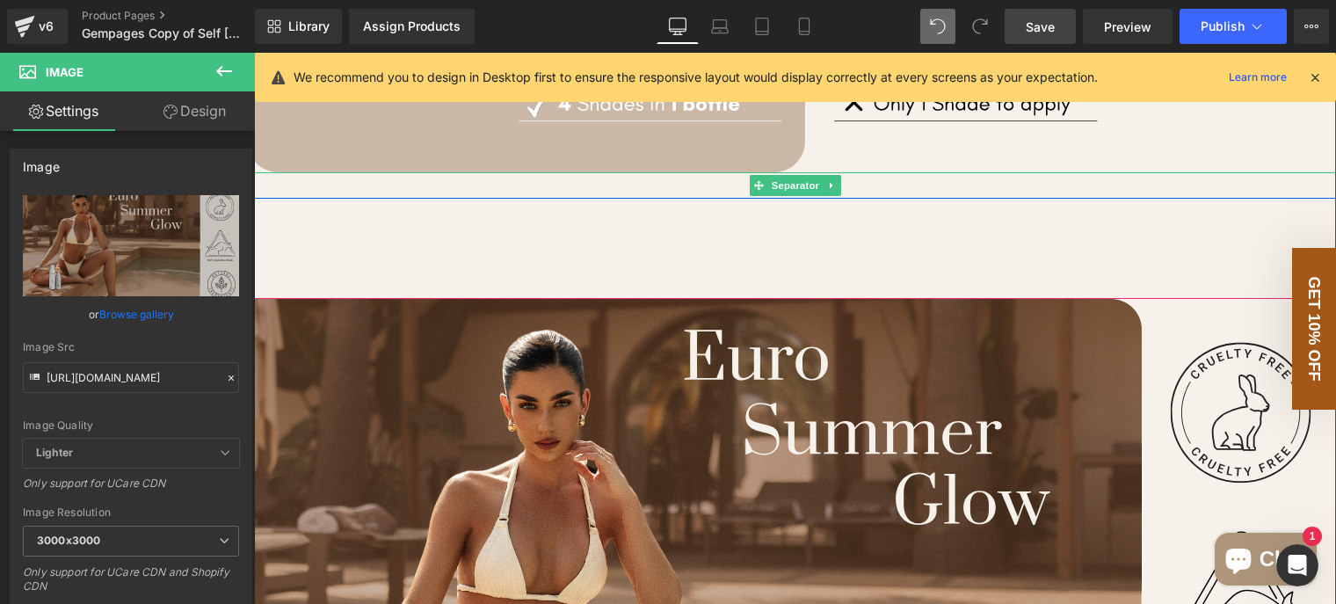
click at [703, 199] on div at bounding box center [795, 185] width 1082 height 26
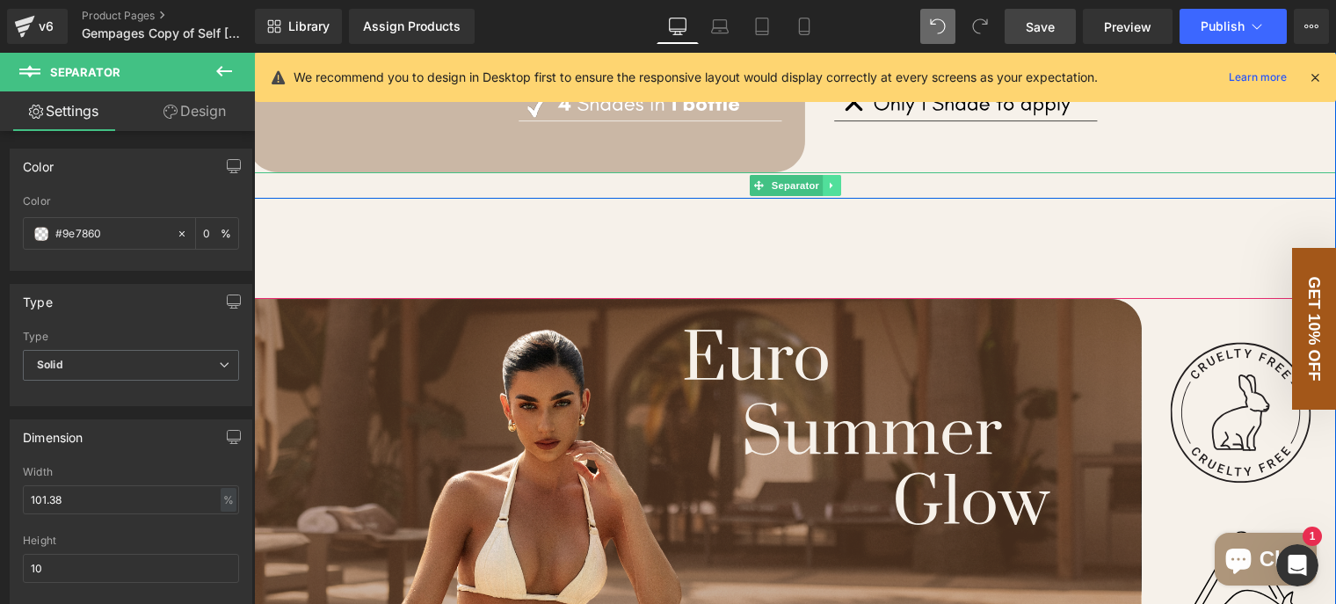
click at [827, 191] on icon at bounding box center [832, 185] width 10 height 11
click at [836, 190] on icon at bounding box center [841, 185] width 10 height 10
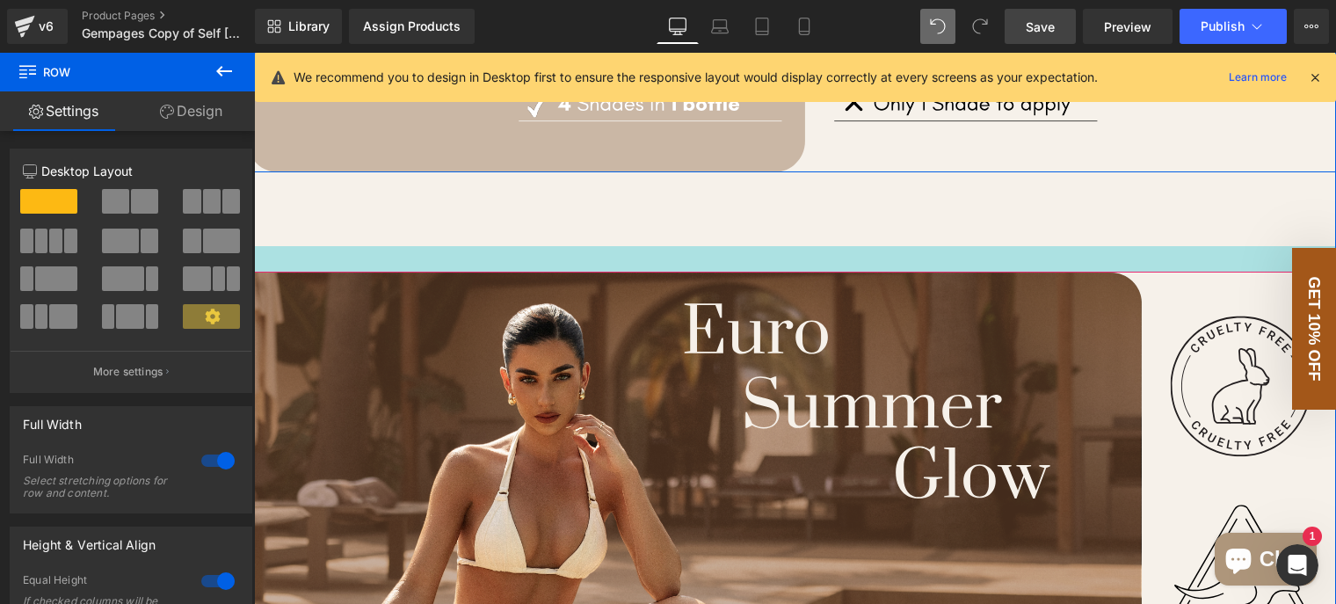
click at [770, 273] on div at bounding box center [795, 259] width 1082 height 26
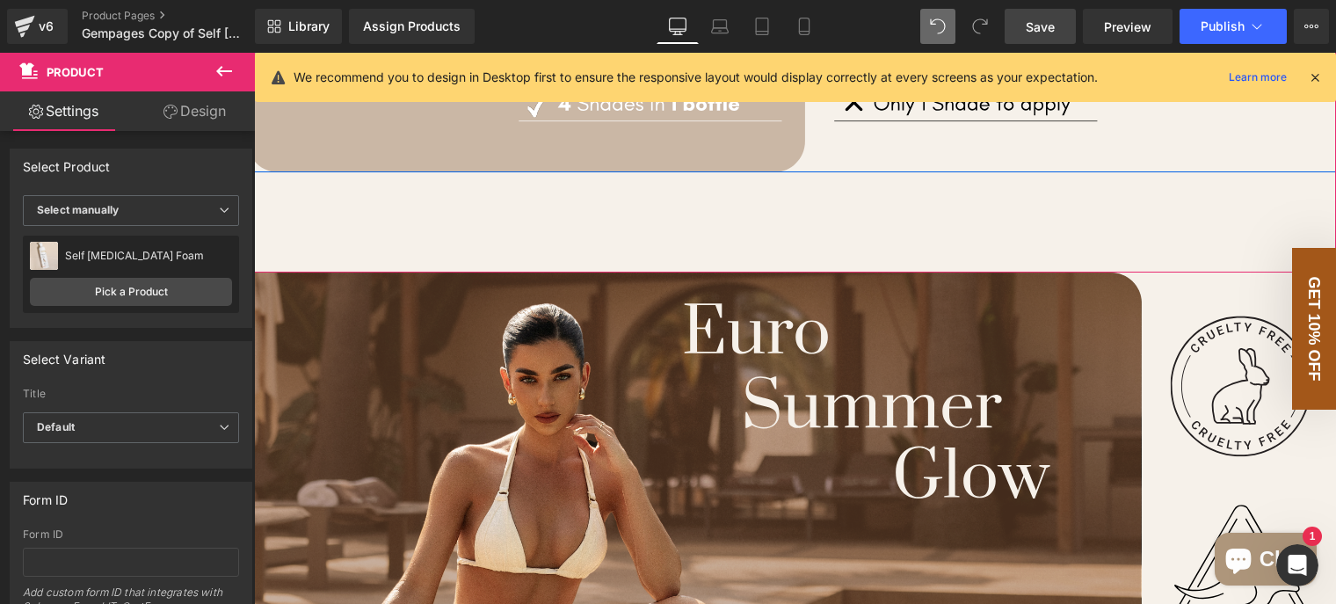
click at [198, 103] on link "Design" at bounding box center [194, 111] width 127 height 40
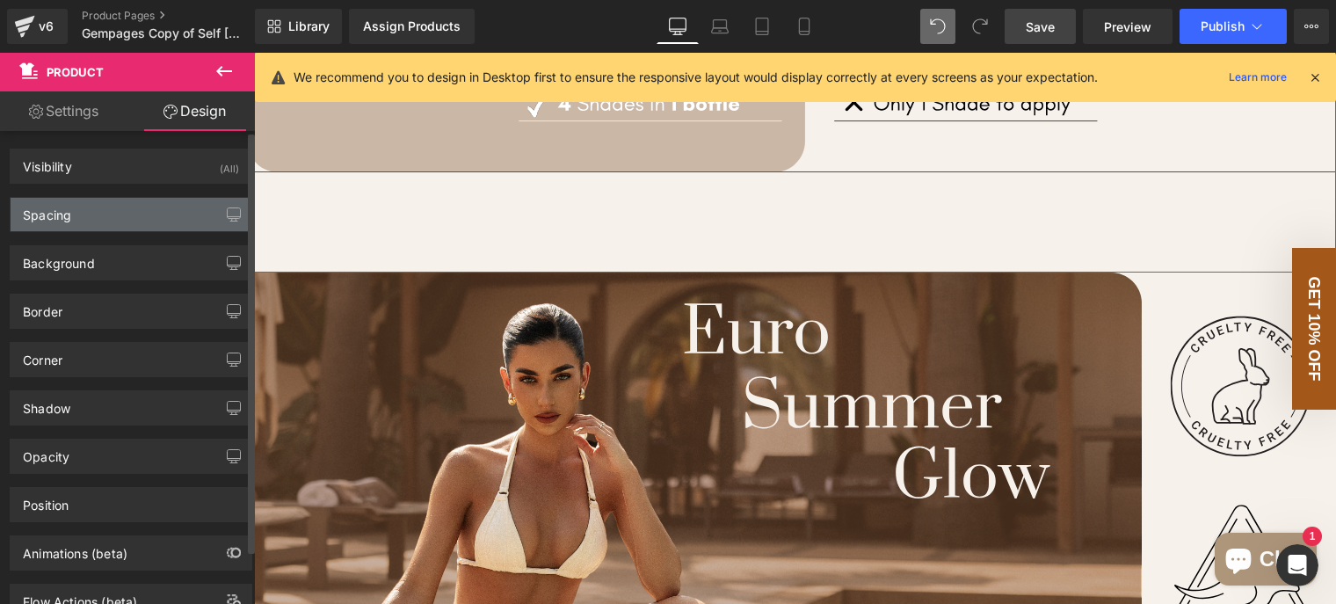
click at [188, 214] on div "Spacing" at bounding box center [131, 214] width 241 height 33
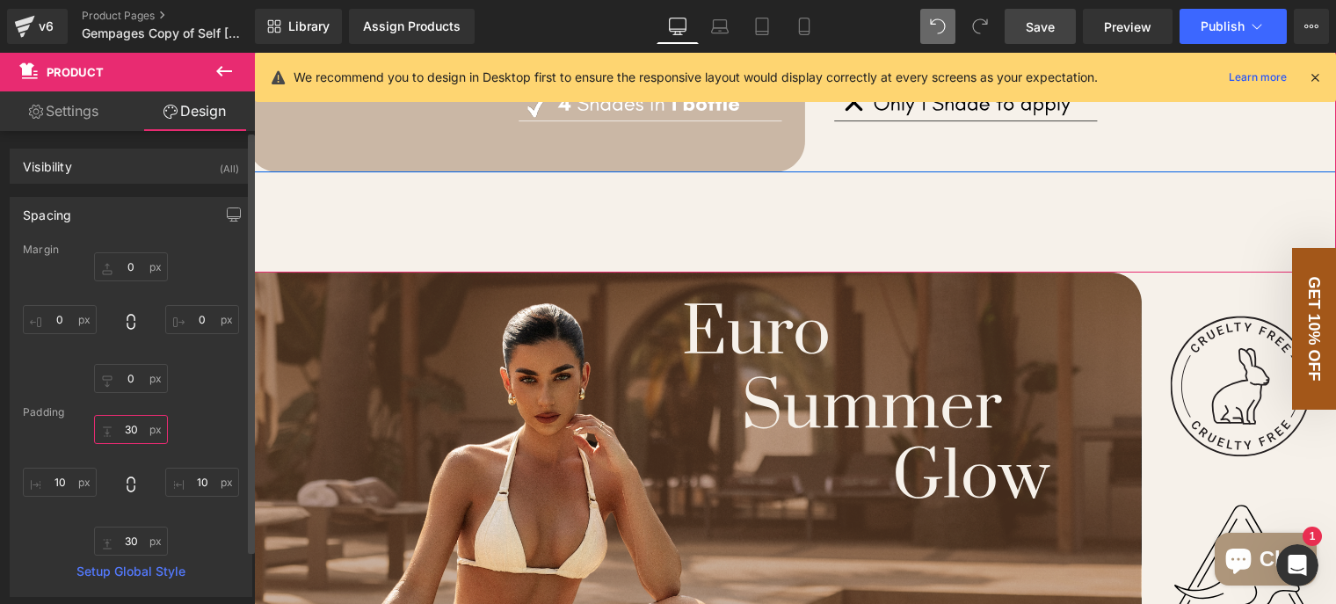
click at [135, 433] on input "30" at bounding box center [131, 429] width 74 height 29
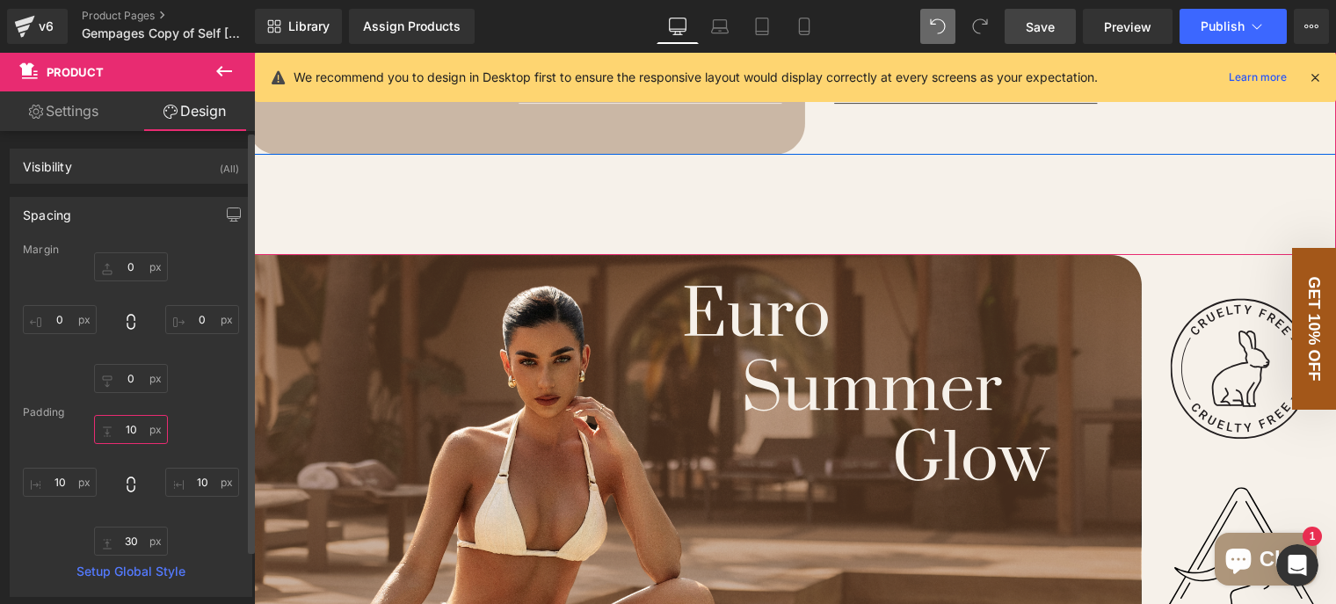
click at [130, 427] on input "10" at bounding box center [131, 429] width 74 height 29
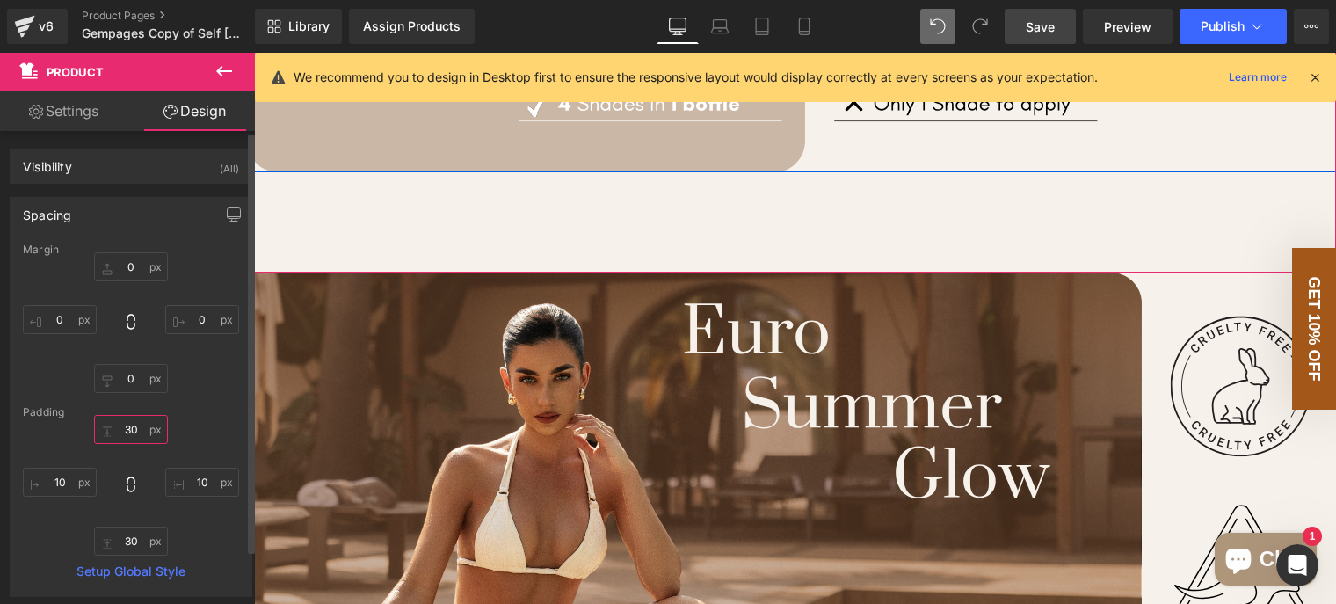
click at [129, 426] on input "30" at bounding box center [131, 429] width 74 height 29
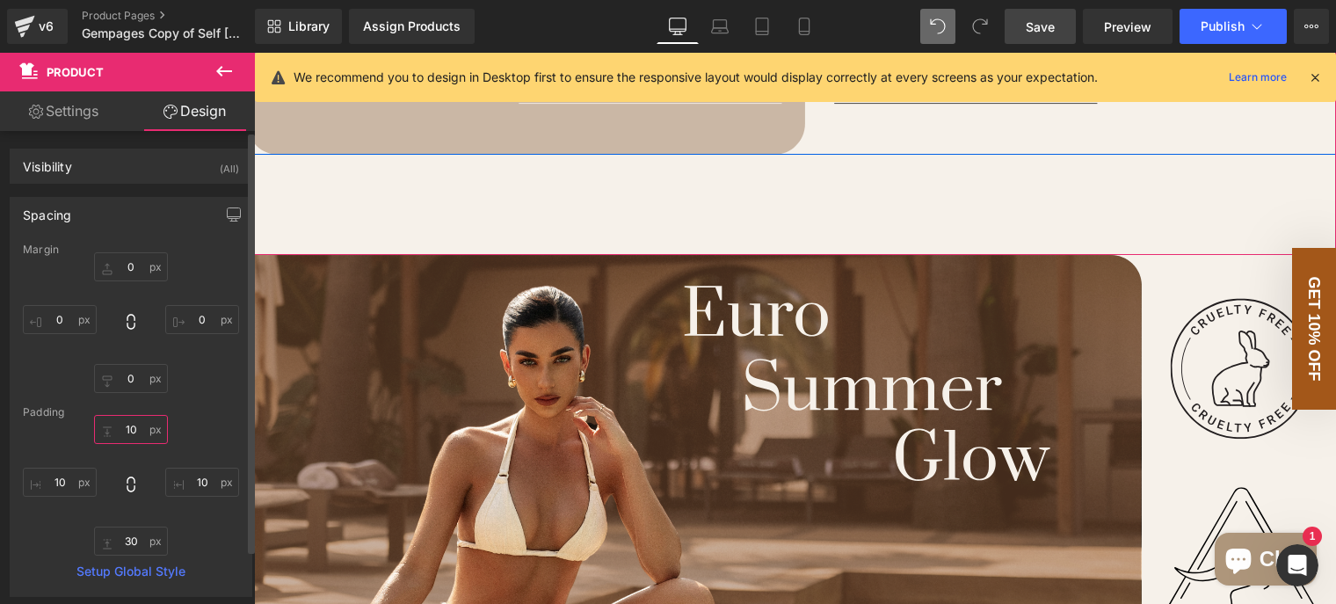
type input "10"
click at [179, 411] on div "Padding" at bounding box center [131, 412] width 216 height 12
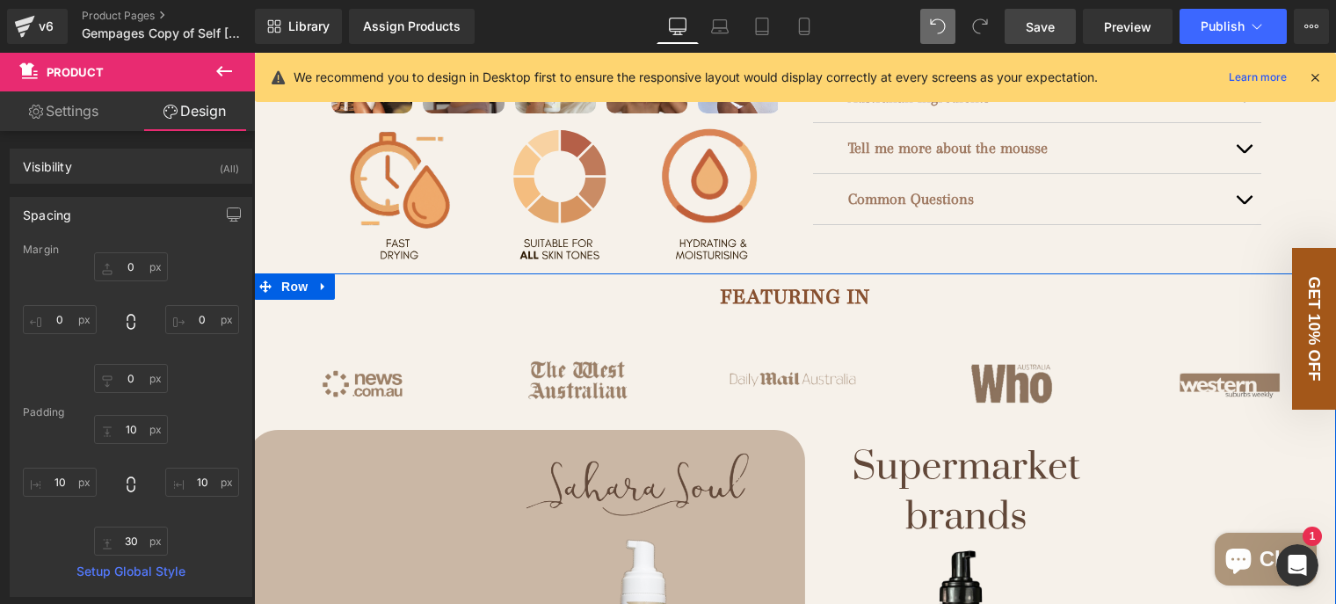
scroll to position [592, 0]
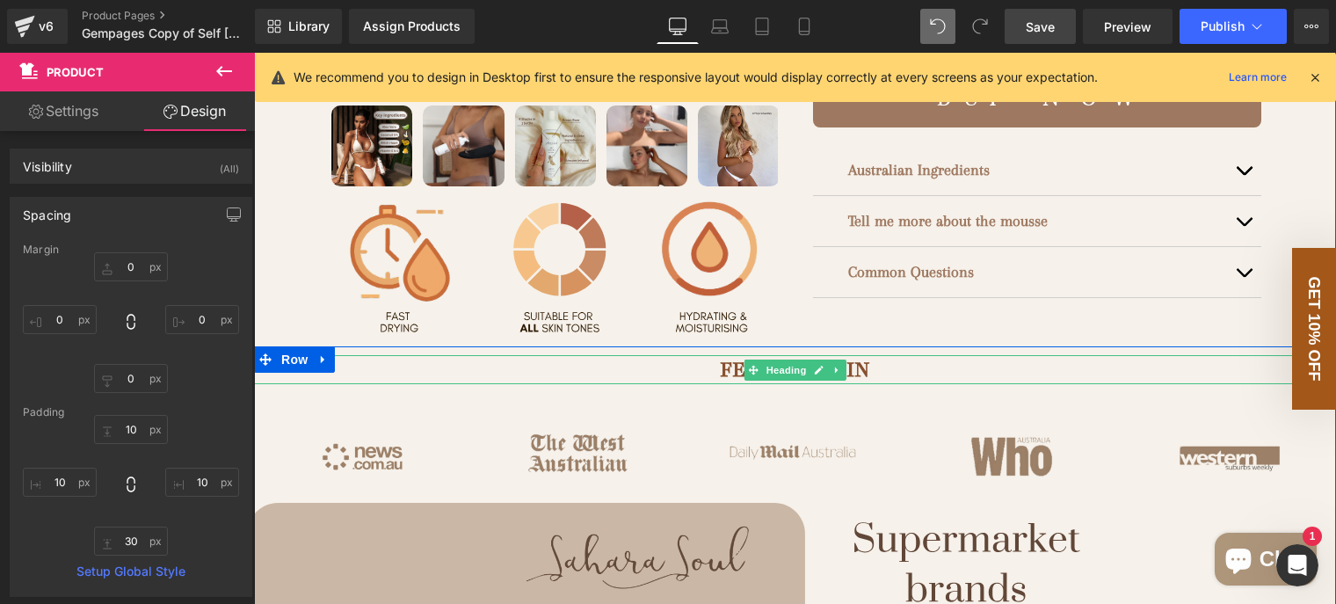
click at [870, 383] on span "FEATURING IN" at bounding box center [795, 369] width 150 height 28
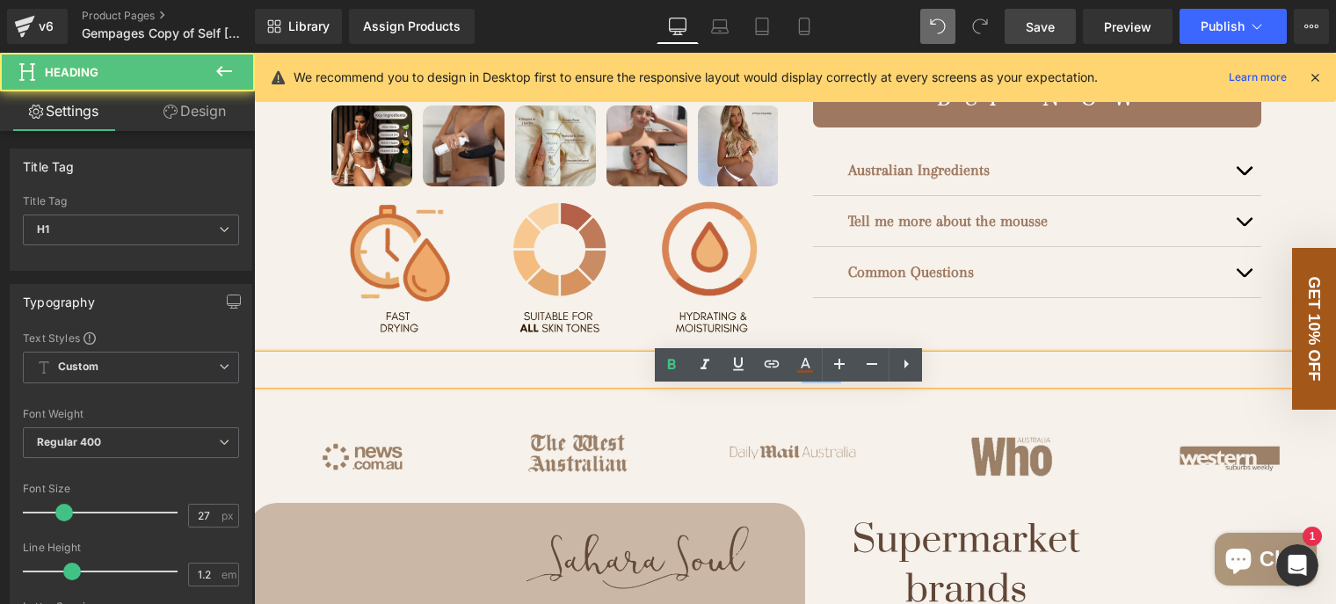
drag, startPoint x: 837, startPoint y: 400, endPoint x: 801, endPoint y: 400, distance: 36.0
click at [801, 383] on span "FEATURING IN" at bounding box center [795, 369] width 150 height 28
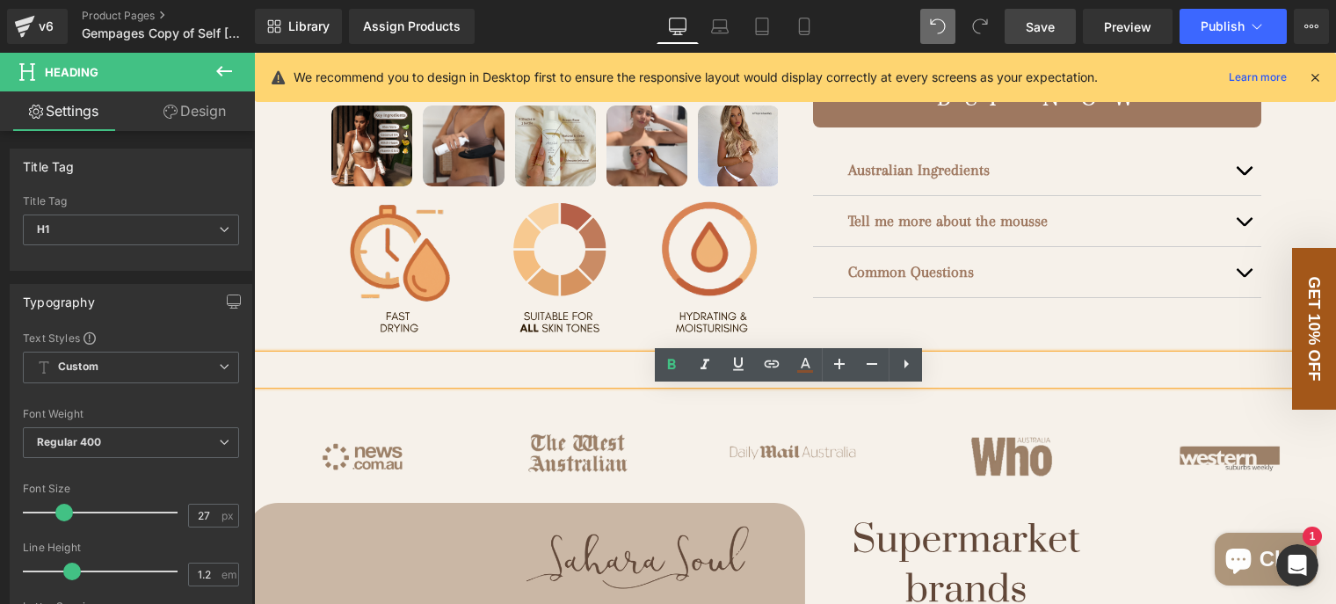
click at [851, 383] on span "FEATURED IN" at bounding box center [795, 369] width 141 height 28
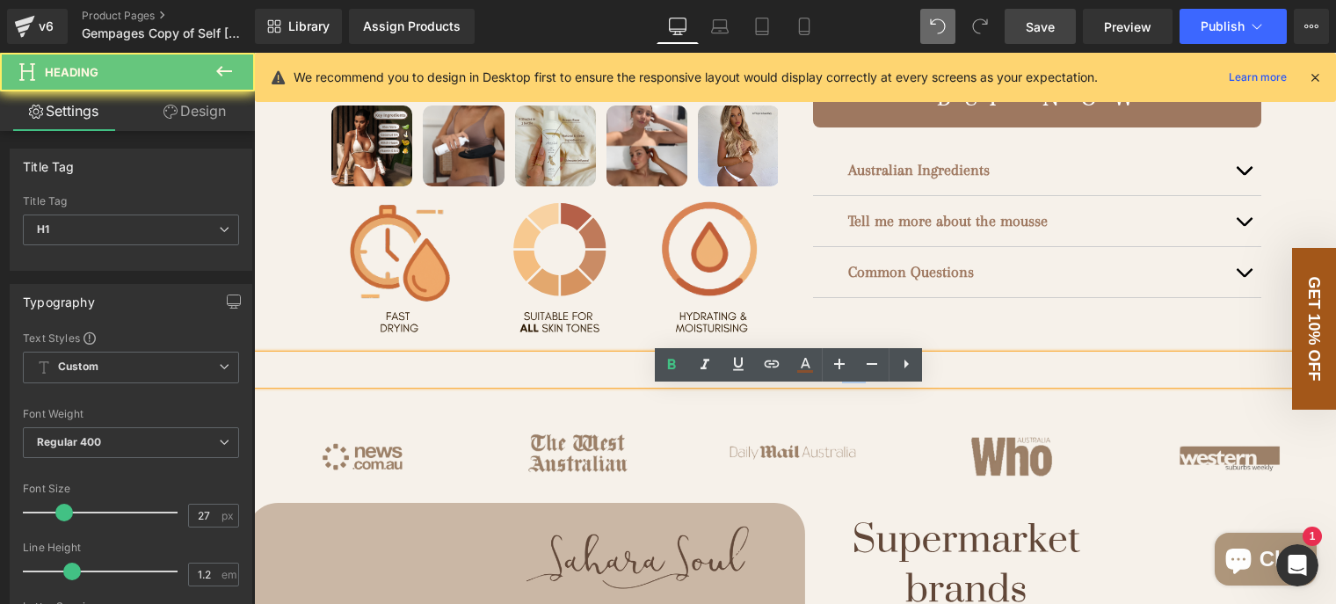
click at [851, 383] on span "FEATURED IN" at bounding box center [795, 369] width 141 height 28
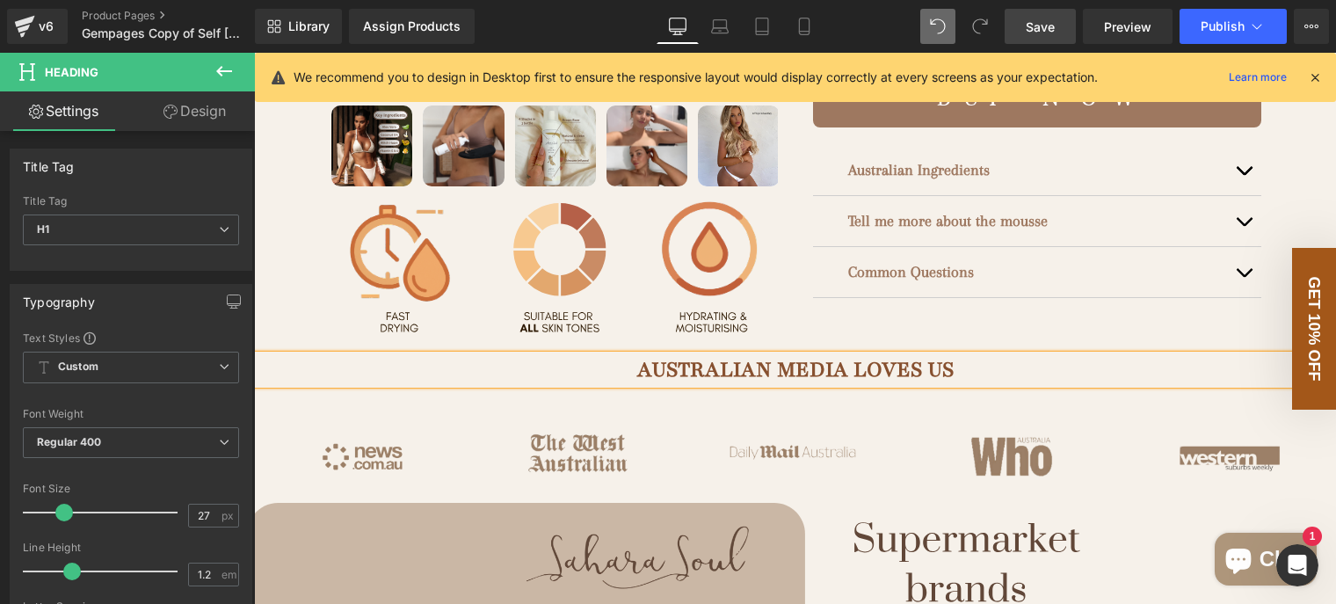
drag, startPoint x: 1051, startPoint y: 28, endPoint x: 827, endPoint y: 189, distance: 275.9
click at [1051, 28] on span "Save" at bounding box center [1040, 27] width 29 height 18
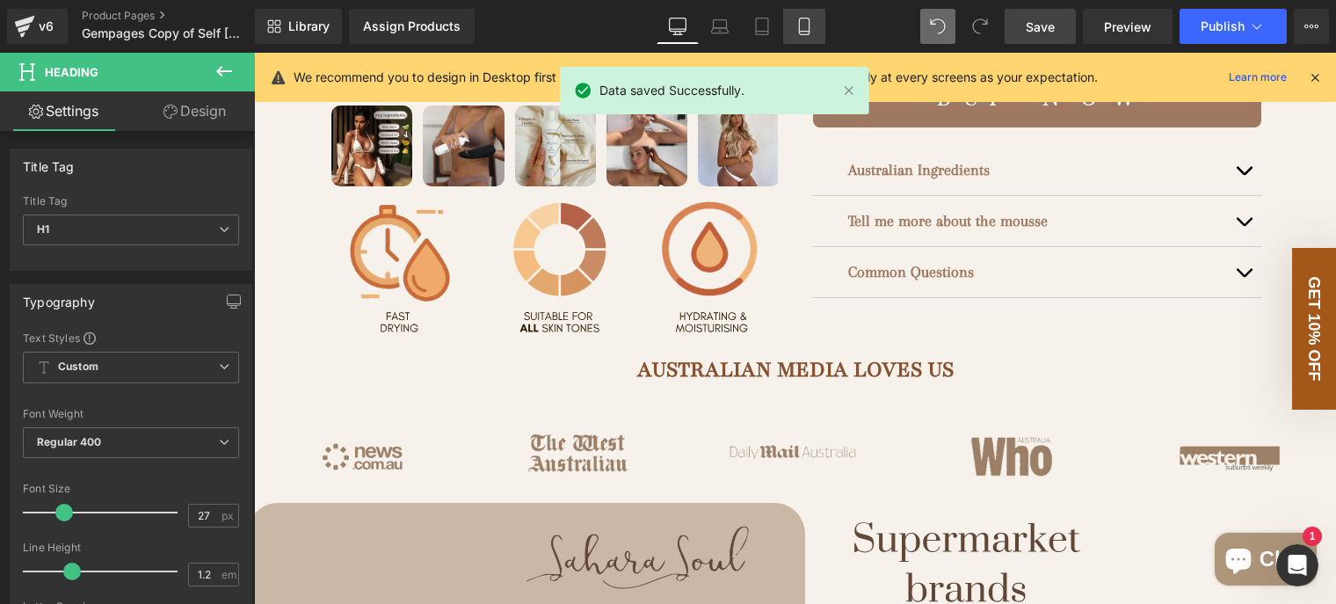
click at [801, 27] on icon at bounding box center [805, 27] width 18 height 18
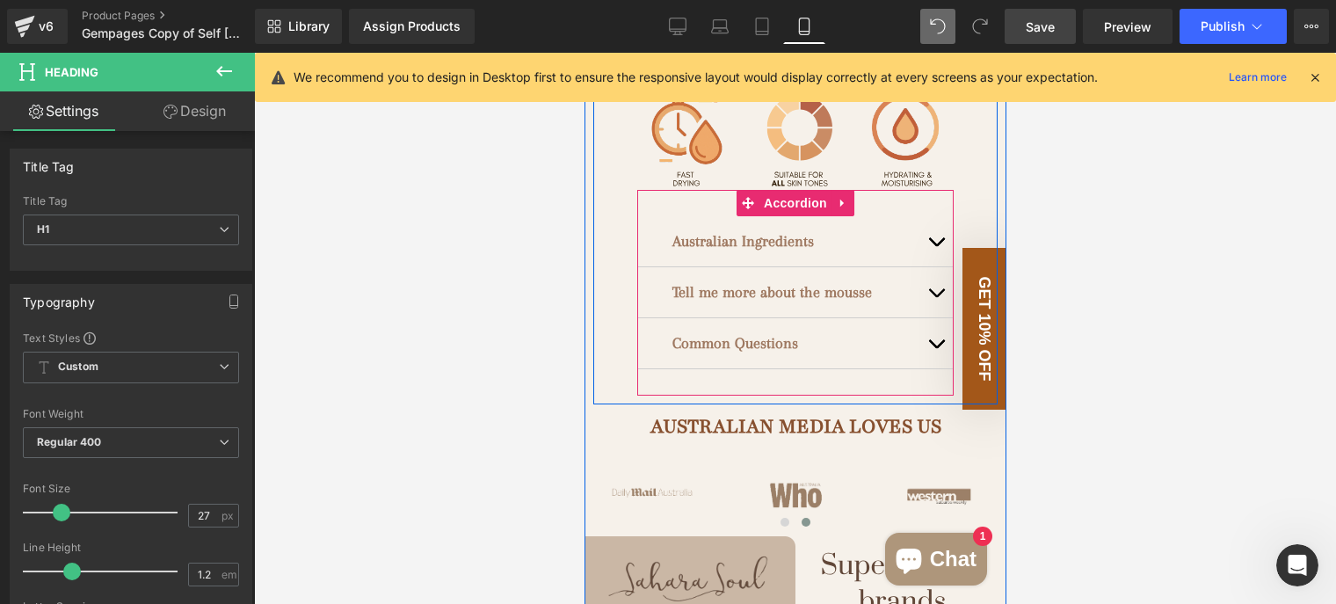
scroll to position [1143, 0]
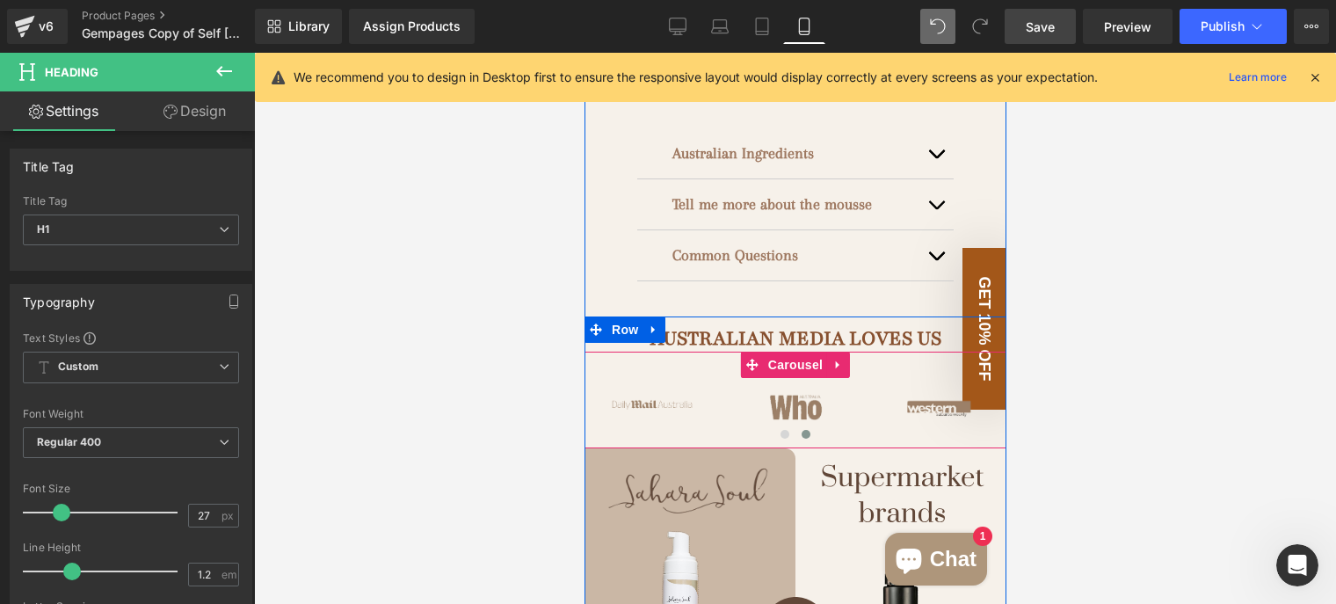
click at [859, 426] on div at bounding box center [795, 438] width 422 height 25
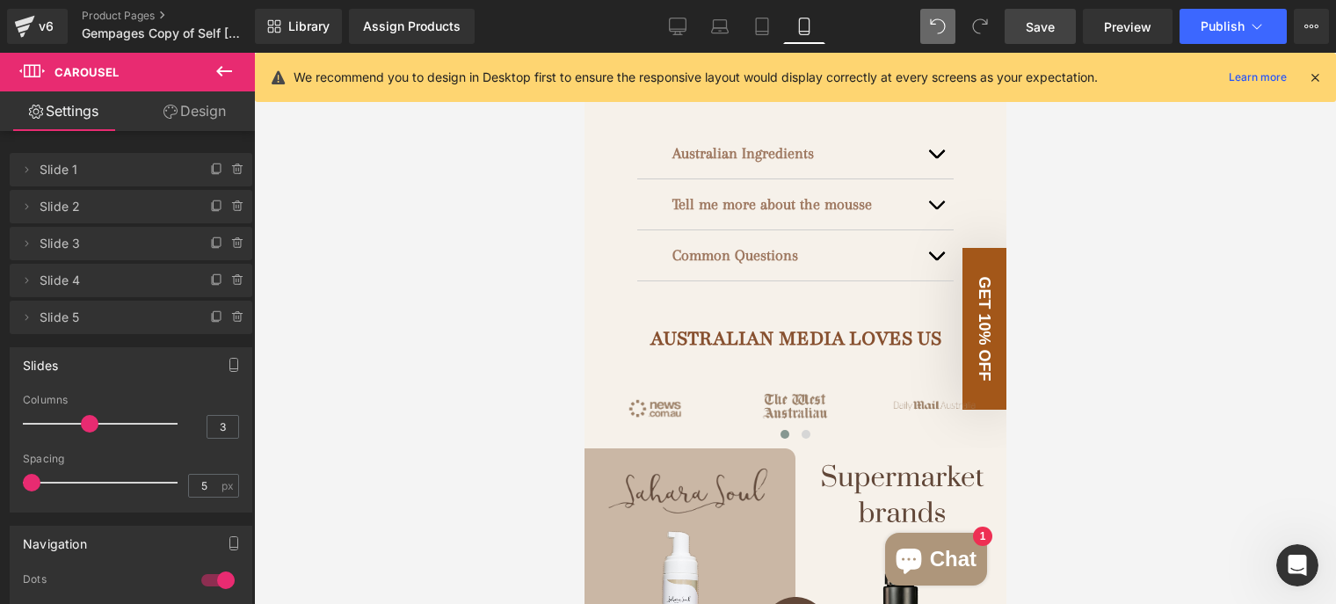
drag, startPoint x: 49, startPoint y: 487, endPoint x: 4, endPoint y: 489, distance: 45.8
click at [4, 489] on div "Slides 3 Columns 3 3 Columns 3 3 Columns 3 3 Columns 3 5px Spacing 5 px 5px Spa…" at bounding box center [131, 423] width 263 height 178
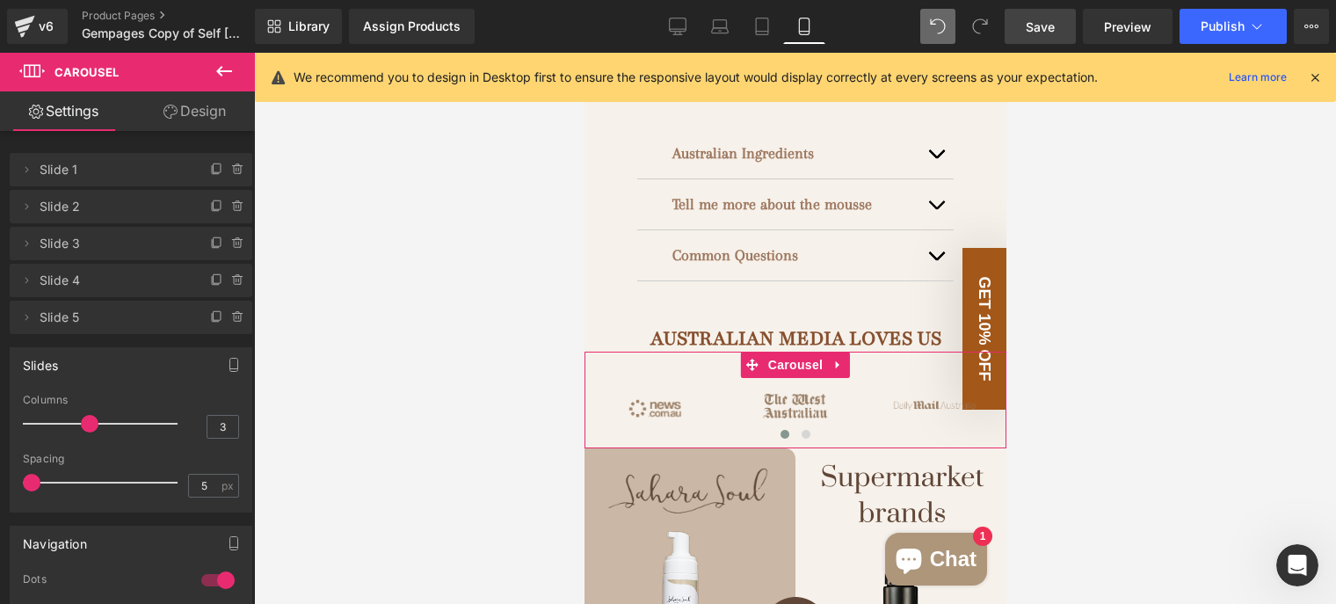
click at [211, 127] on link "Design" at bounding box center [194, 111] width 127 height 40
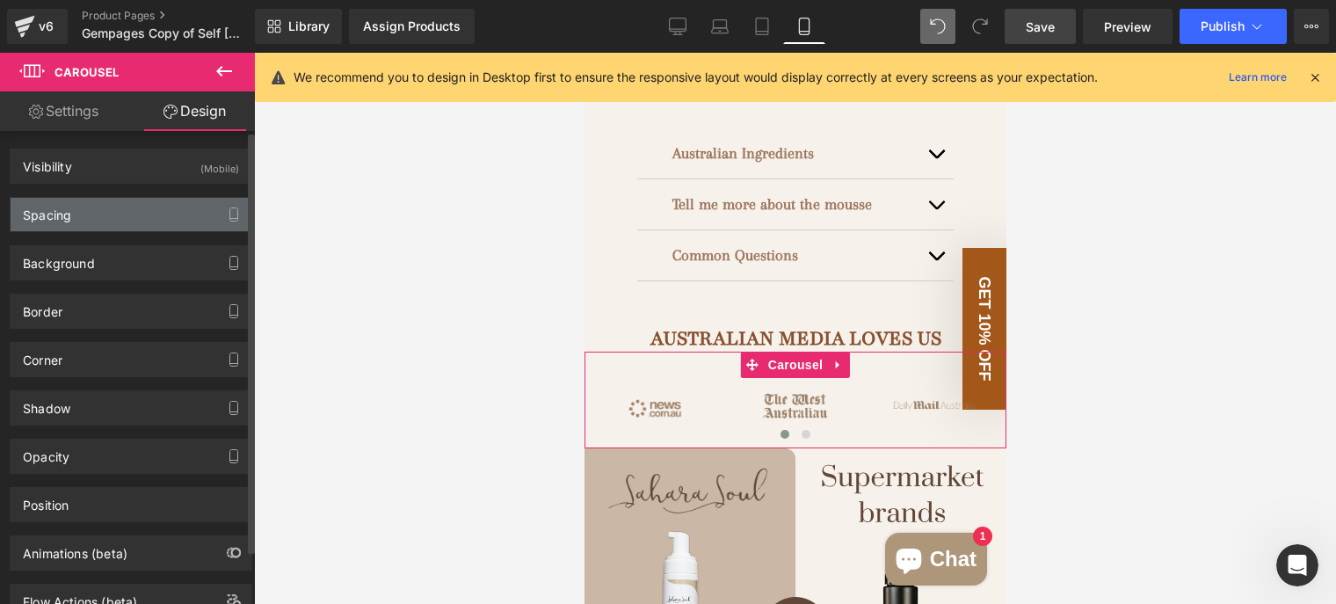
click at [121, 214] on div "Spacing" at bounding box center [131, 214] width 241 height 33
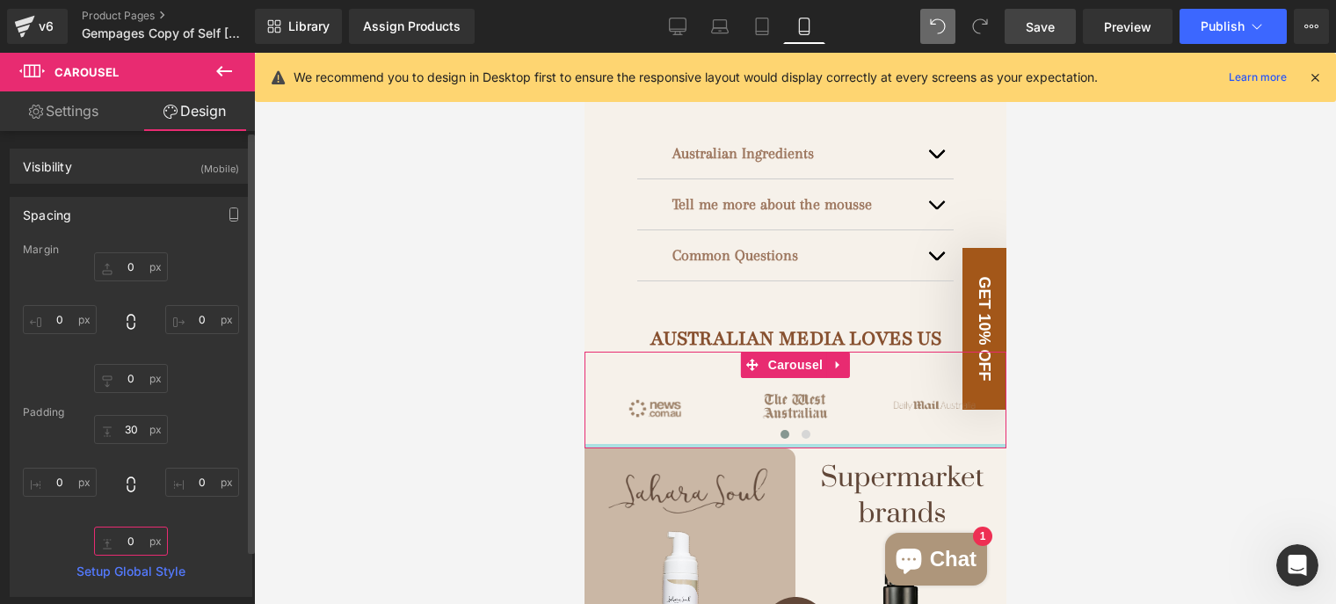
click at [130, 533] on input "text" at bounding box center [131, 541] width 74 height 29
click at [130, 534] on input "text" at bounding box center [131, 541] width 74 height 29
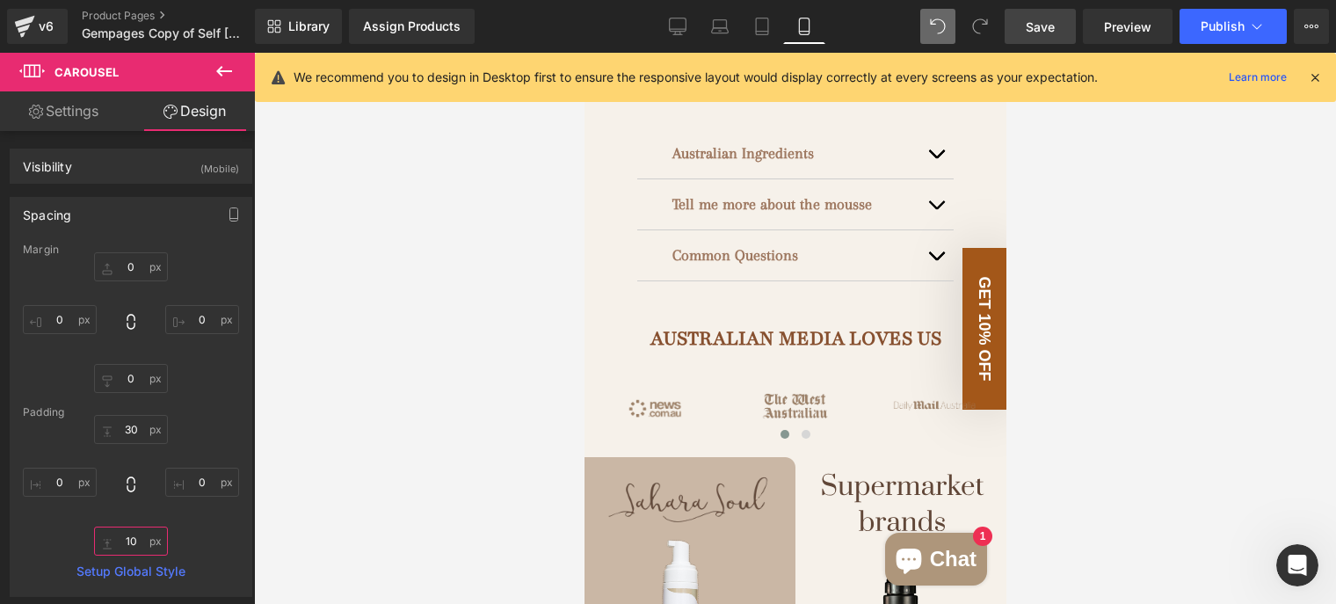
type input "10"
click at [497, 522] on div at bounding box center [795, 328] width 1082 height 551
click at [1044, 20] on span "Save" at bounding box center [1040, 27] width 29 height 18
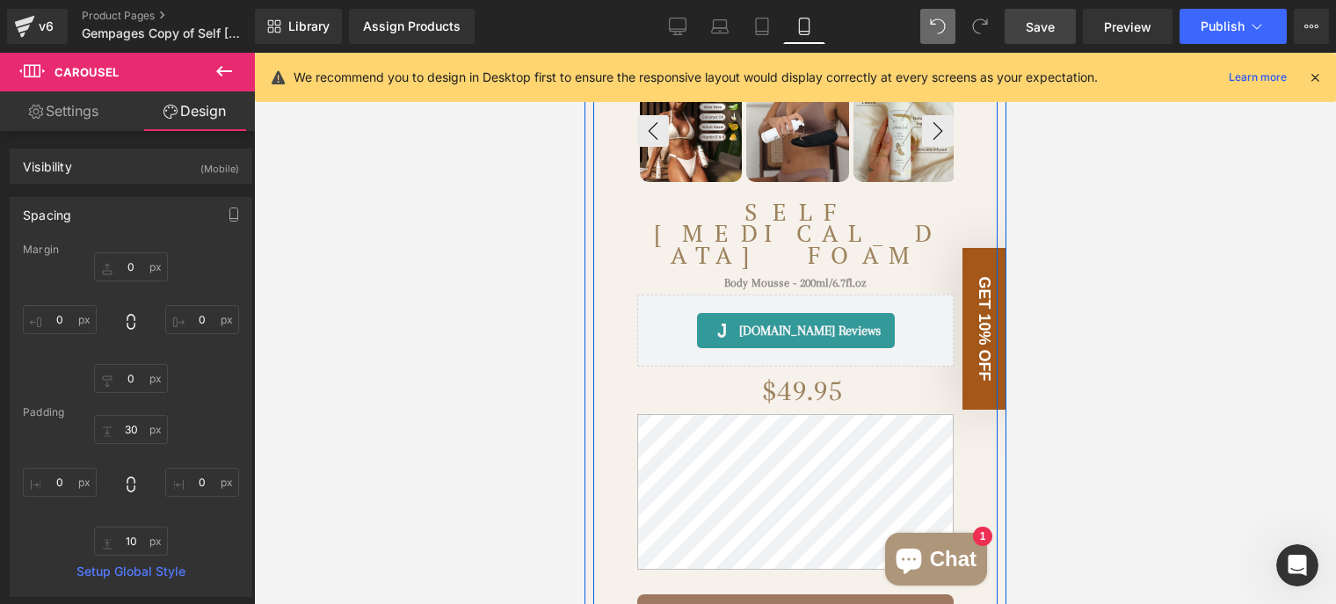
scroll to position [440, 0]
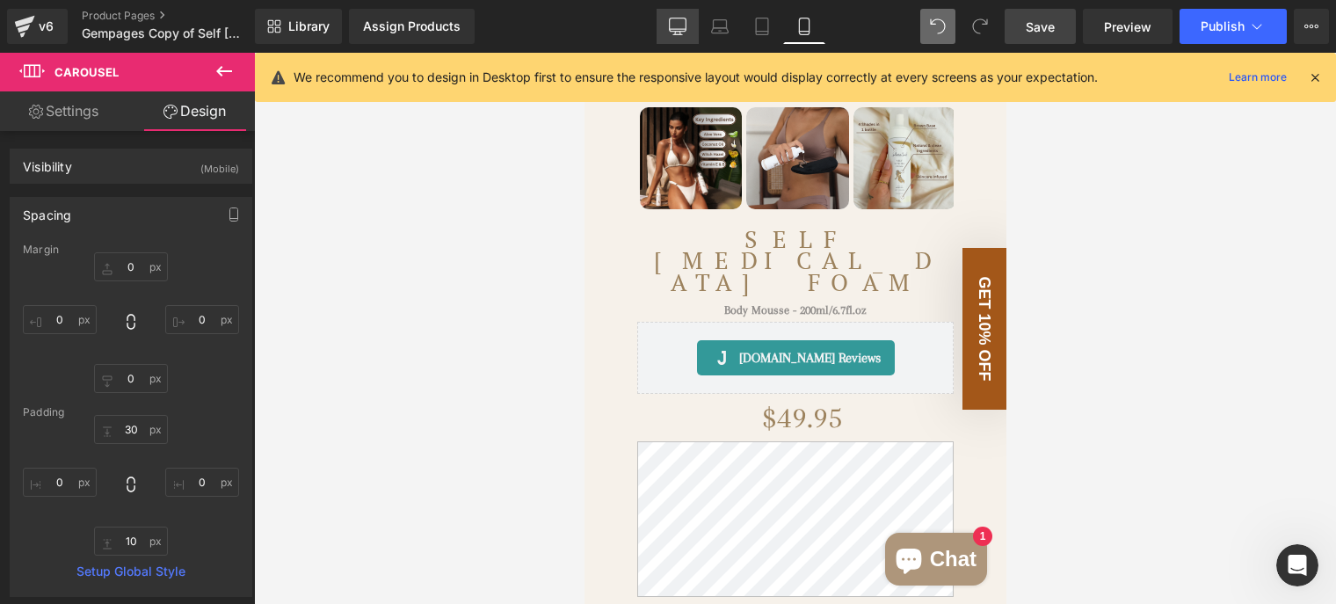
click at [668, 26] on link "Desktop" at bounding box center [678, 26] width 42 height 35
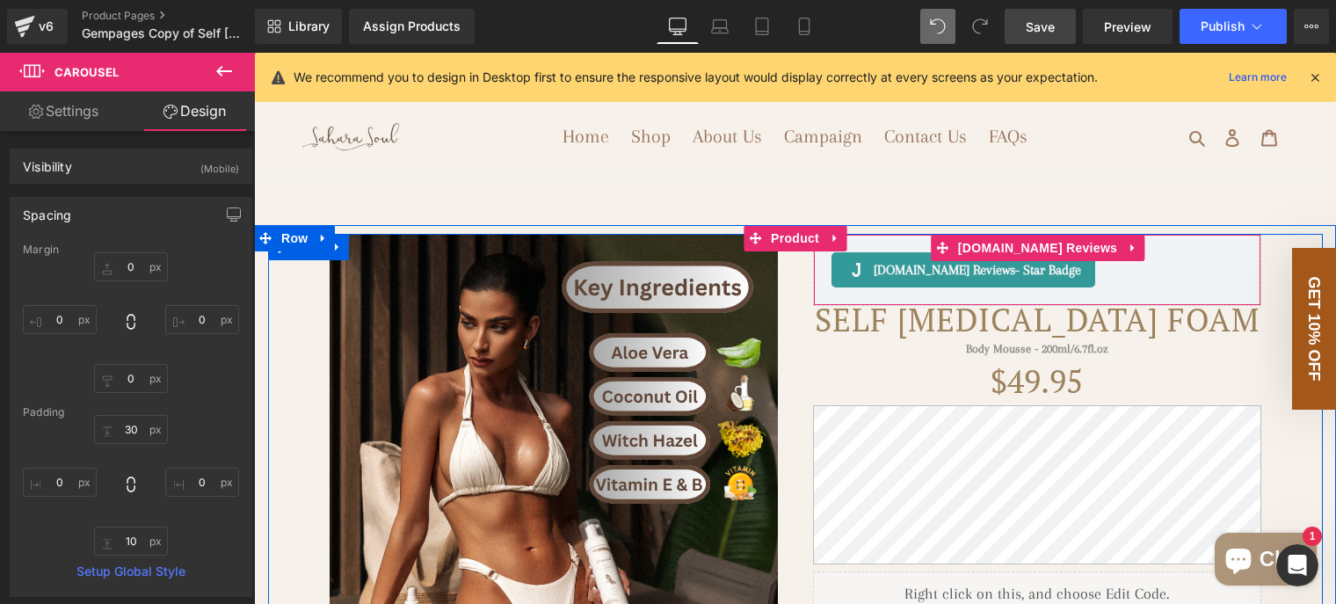
click at [1163, 287] on div "Judge.me Reviews - Star Badge" at bounding box center [1037, 269] width 411 height 35
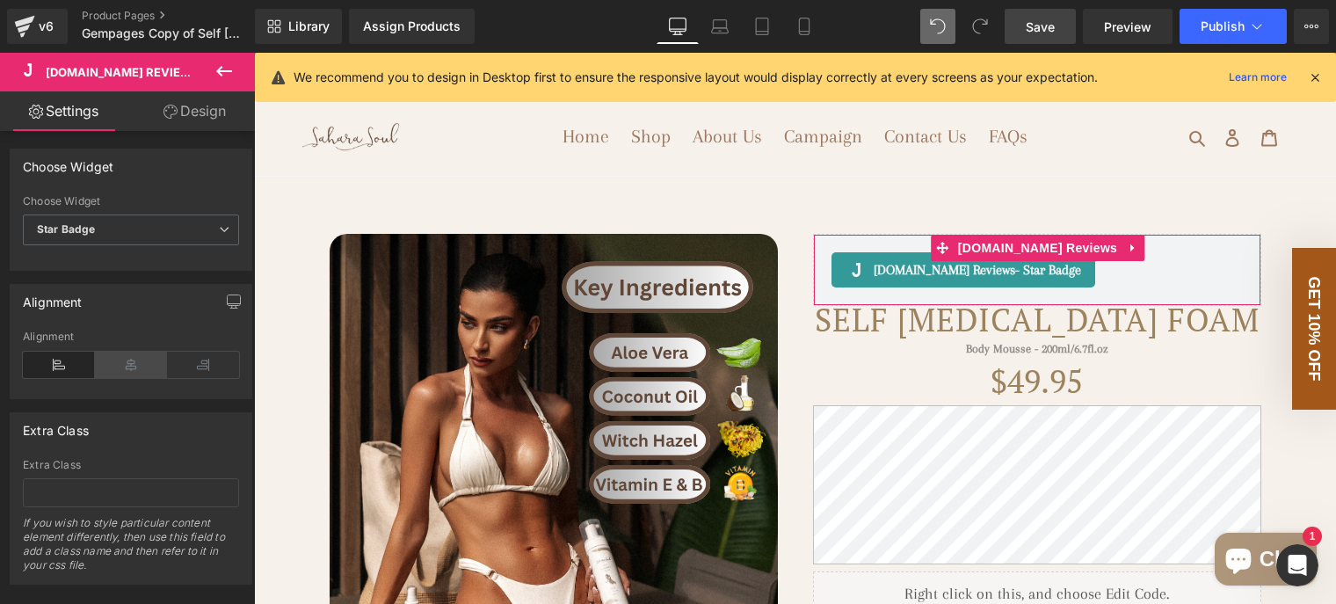
click at [119, 360] on icon at bounding box center [131, 365] width 72 height 26
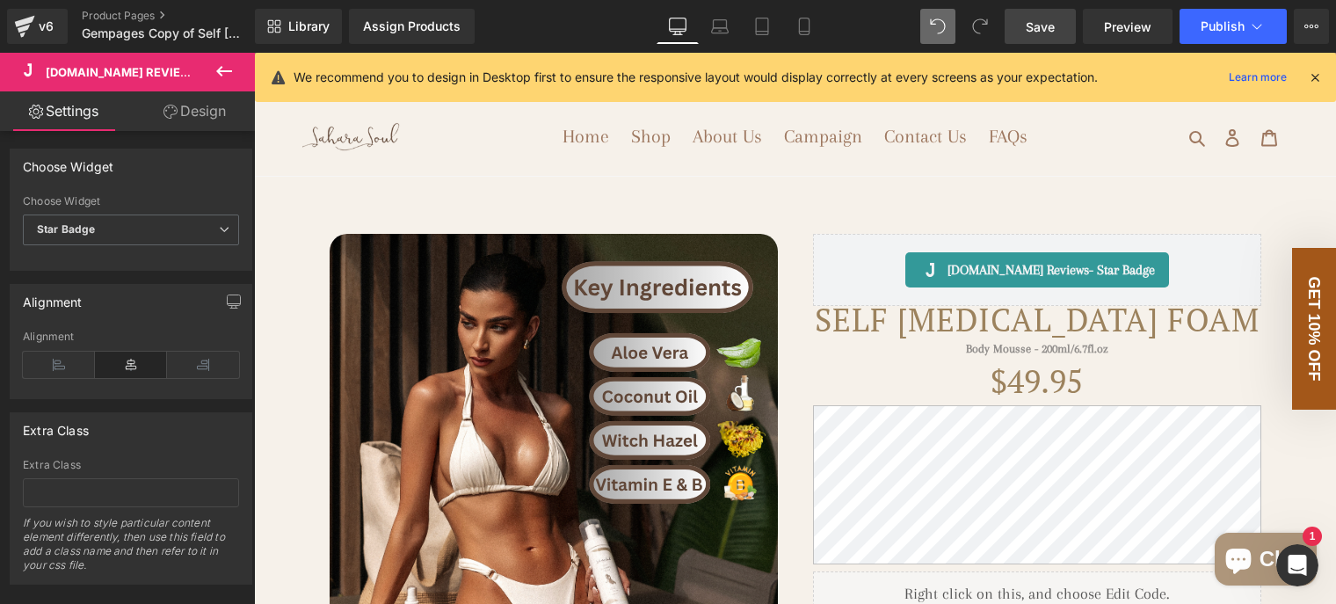
click at [1014, 21] on link "Save" at bounding box center [1040, 26] width 71 height 35
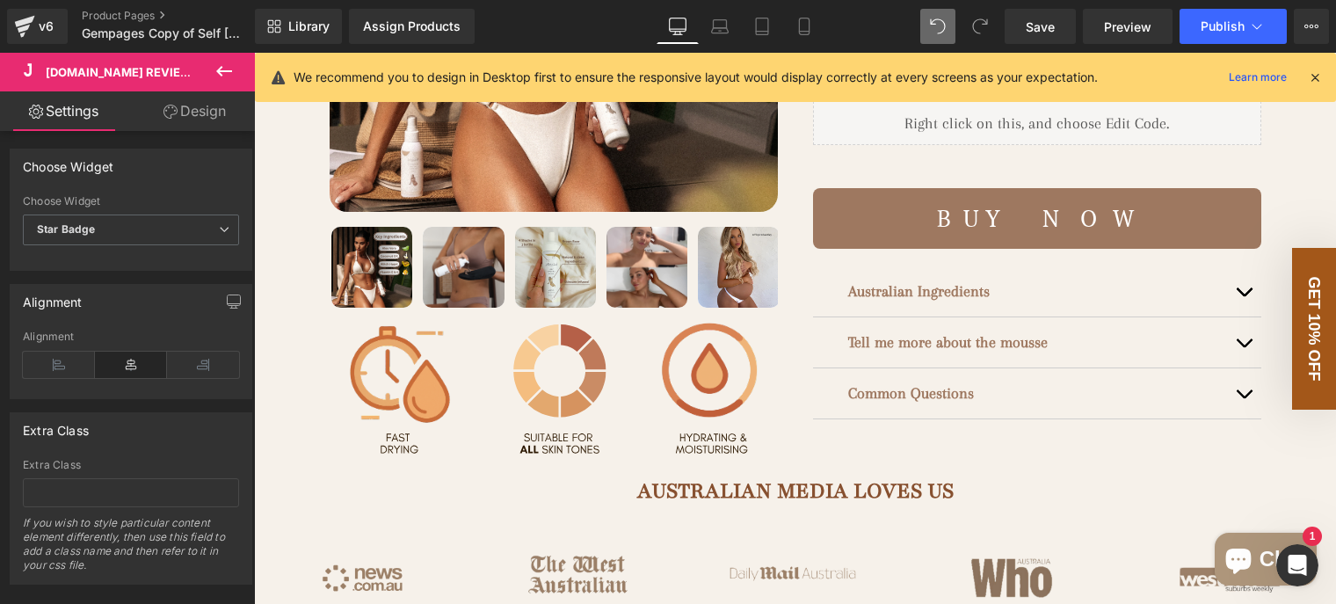
scroll to position [440, 0]
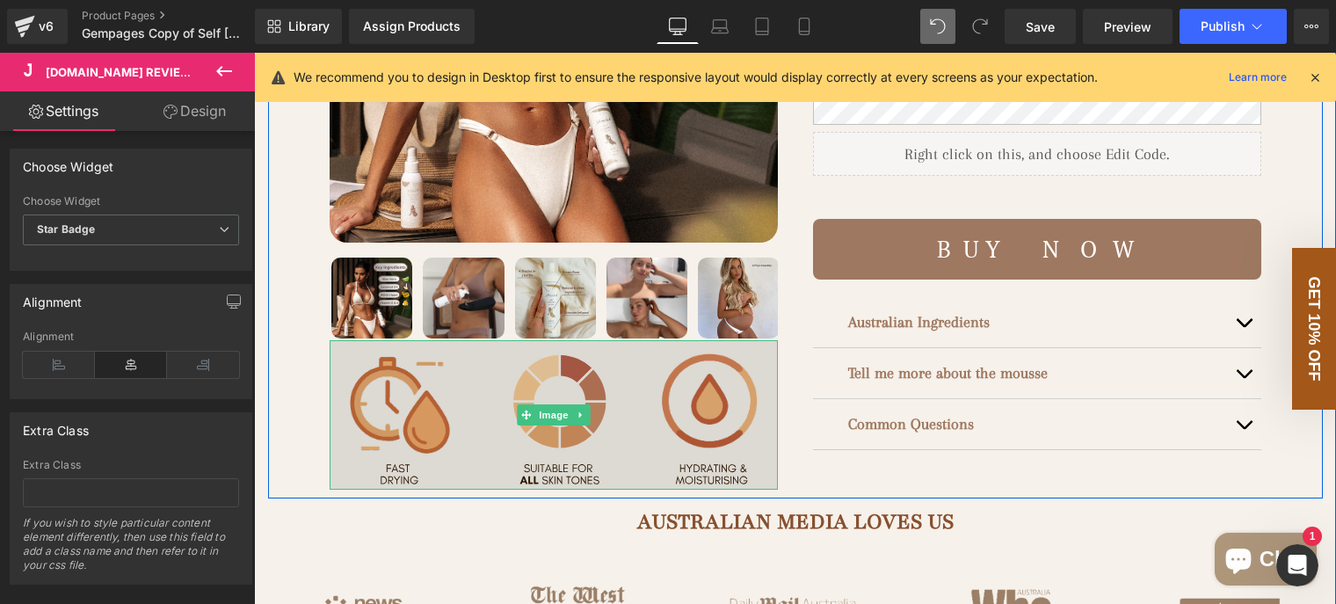
click at [733, 426] on img at bounding box center [554, 414] width 448 height 149
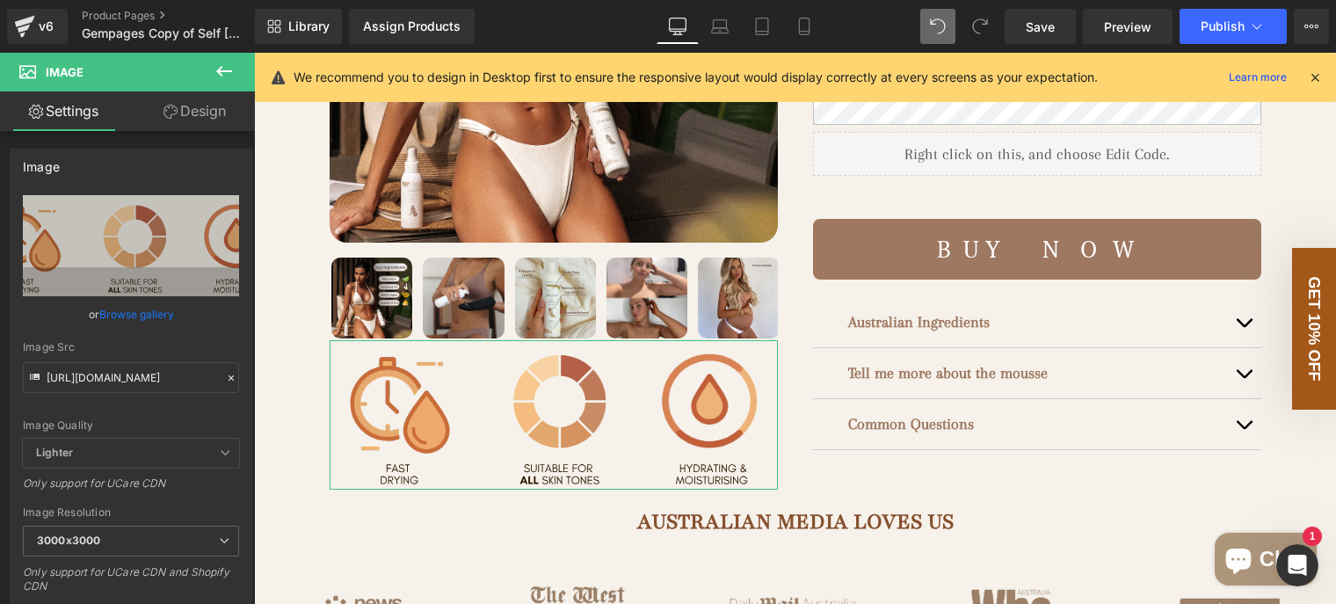
click at [204, 120] on link "Design" at bounding box center [194, 111] width 127 height 40
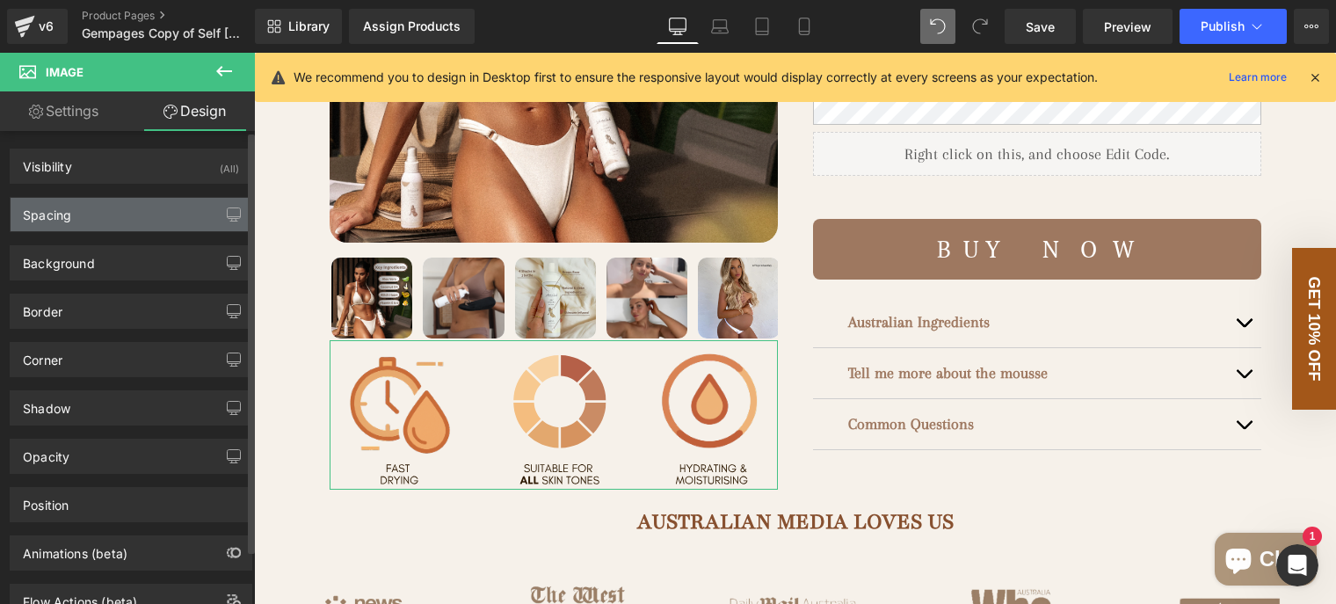
click at [142, 222] on div "Spacing" at bounding box center [131, 214] width 241 height 33
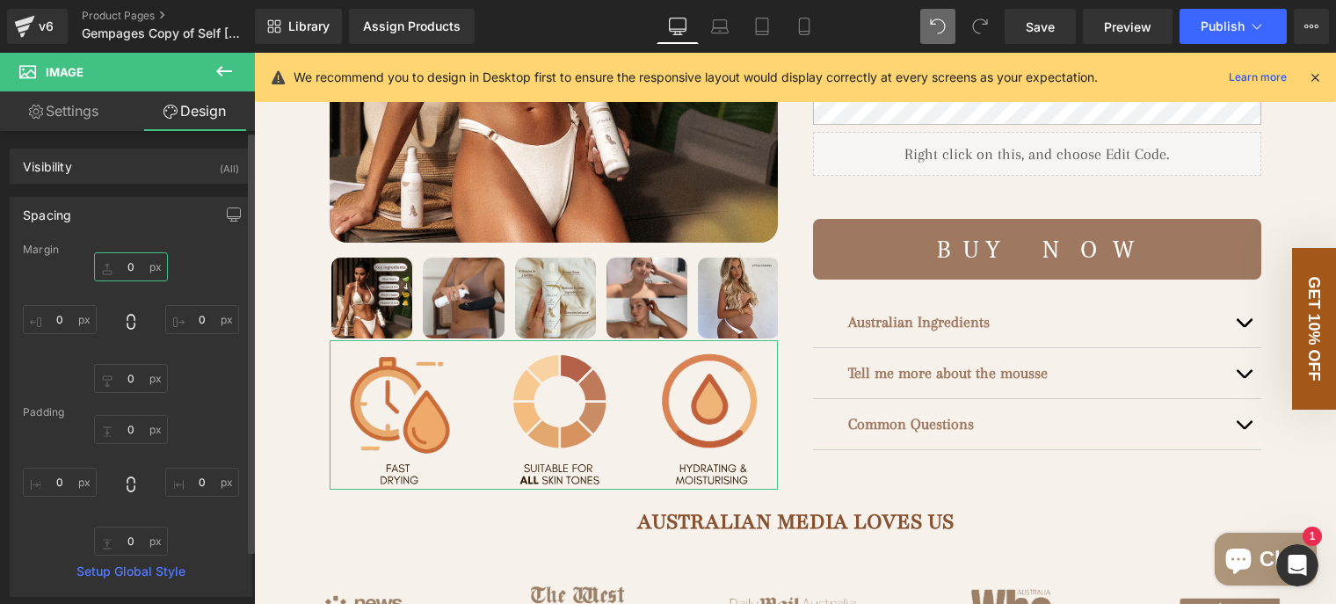
click at [127, 268] on input "text" at bounding box center [131, 266] width 74 height 29
type input "10"
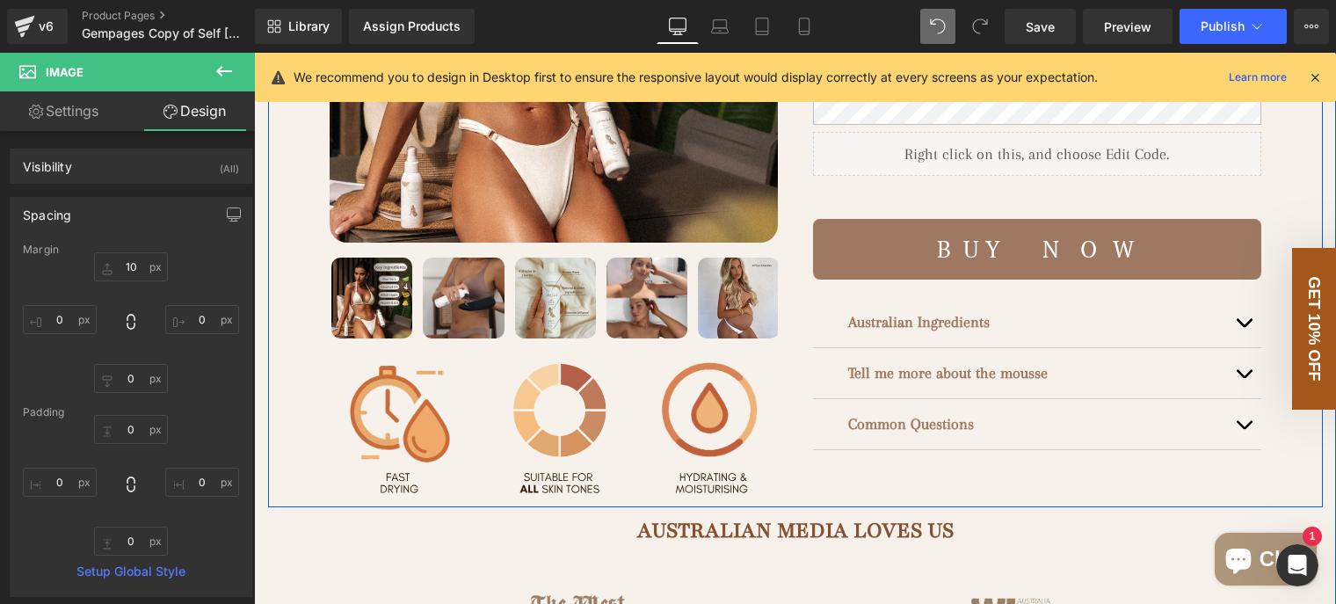
click at [289, 393] on div "(P) Image ‹ ›" at bounding box center [795, 150] width 1055 height 713
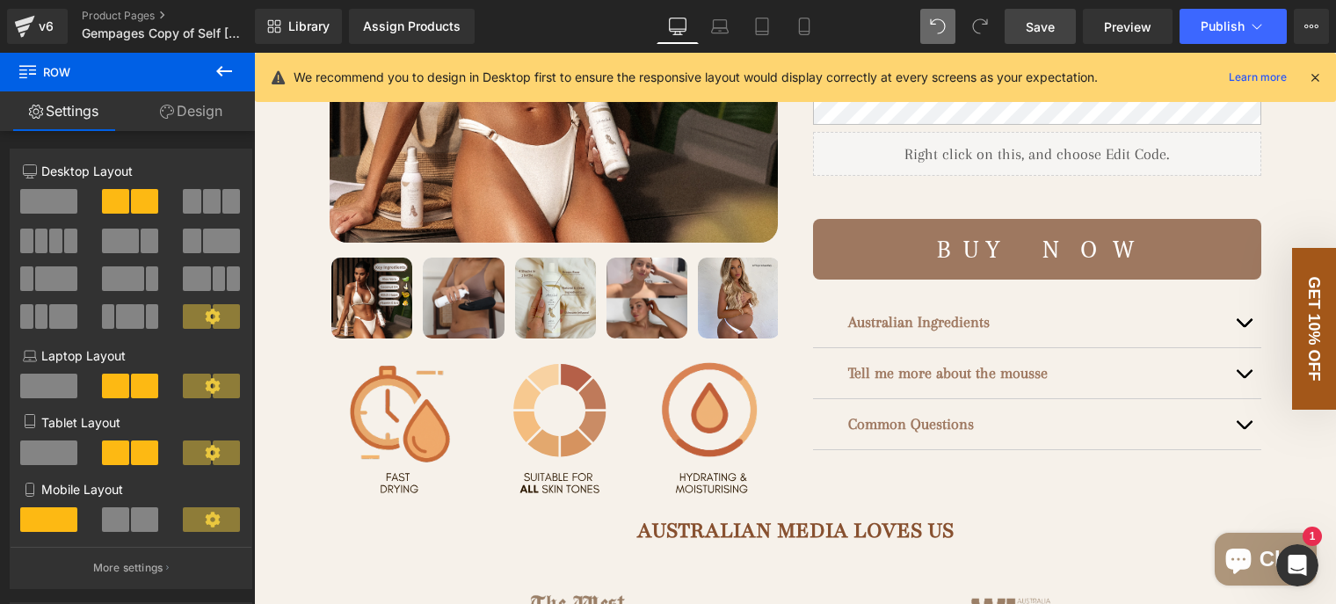
click at [1059, 30] on link "Save" at bounding box center [1040, 26] width 71 height 35
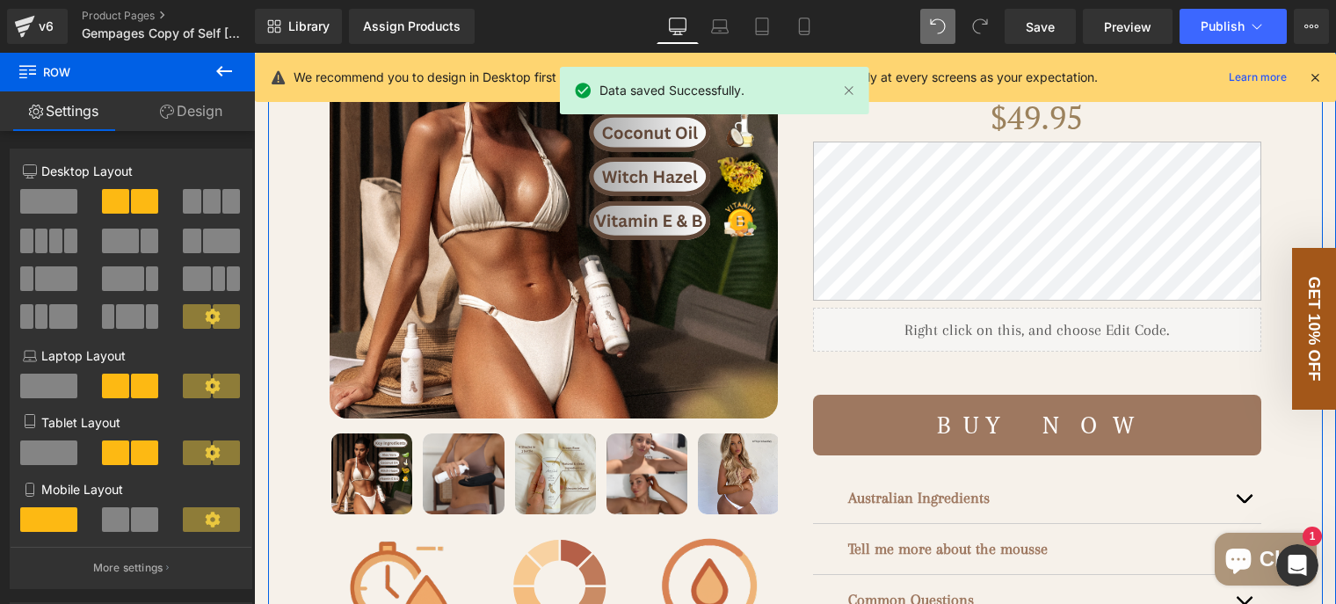
scroll to position [88, 0]
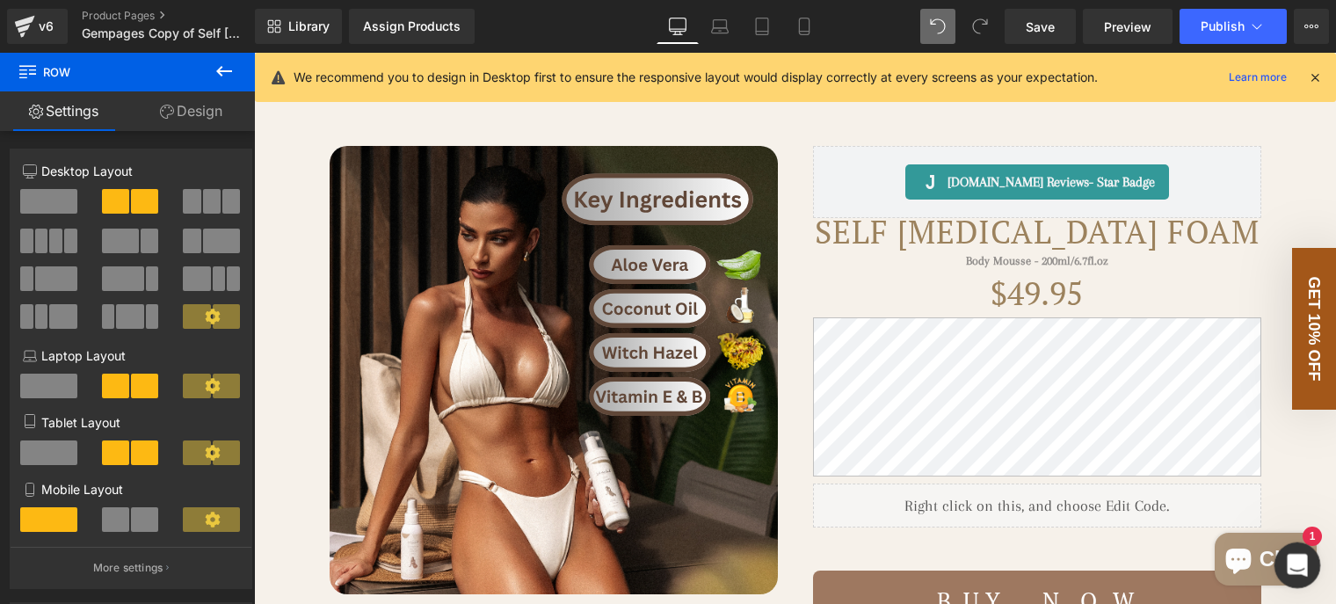
click at [1291, 564] on icon "Open Intercom Messenger" at bounding box center [1295, 563] width 29 height 29
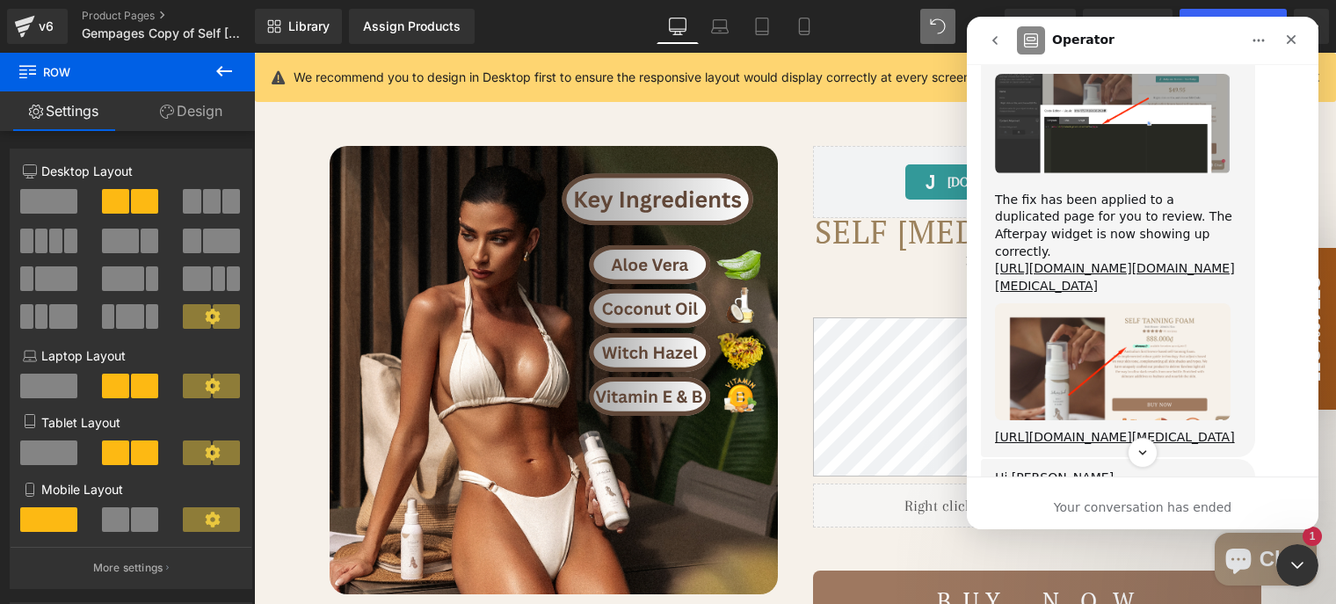
scroll to position [2064, 0]
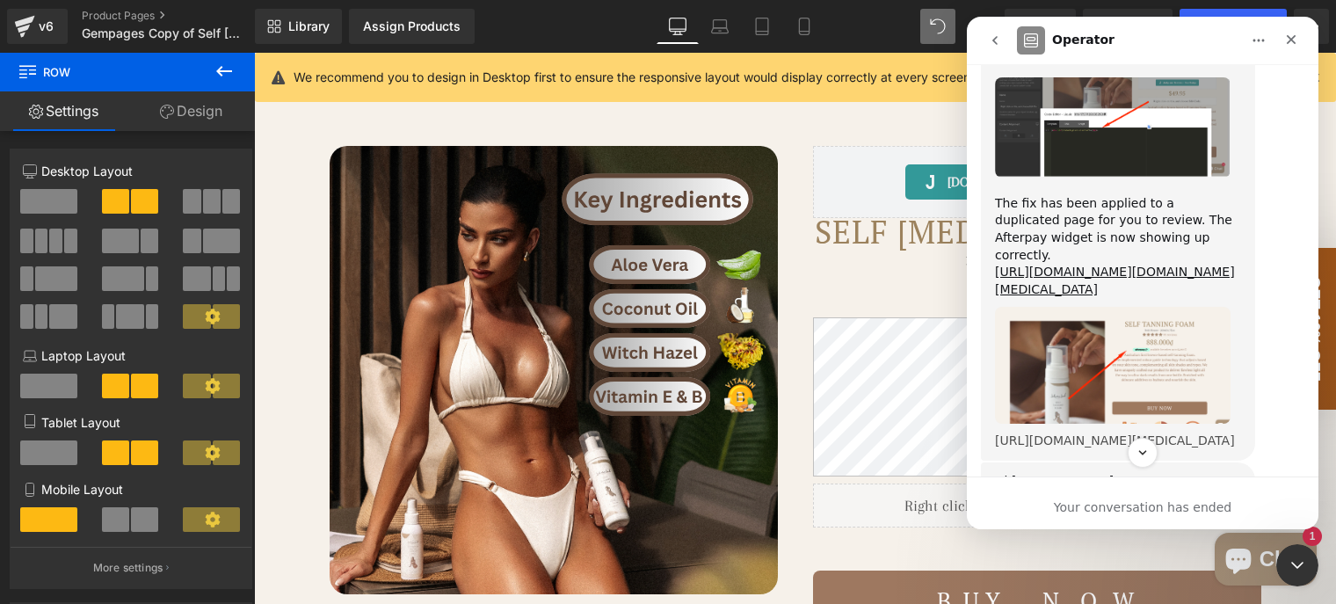
click at [1058, 433] on link "https://saharasoul.com/products/self-tanning-mitt?_ab=0&key=1757428080582&view=…" at bounding box center [1115, 440] width 240 height 14
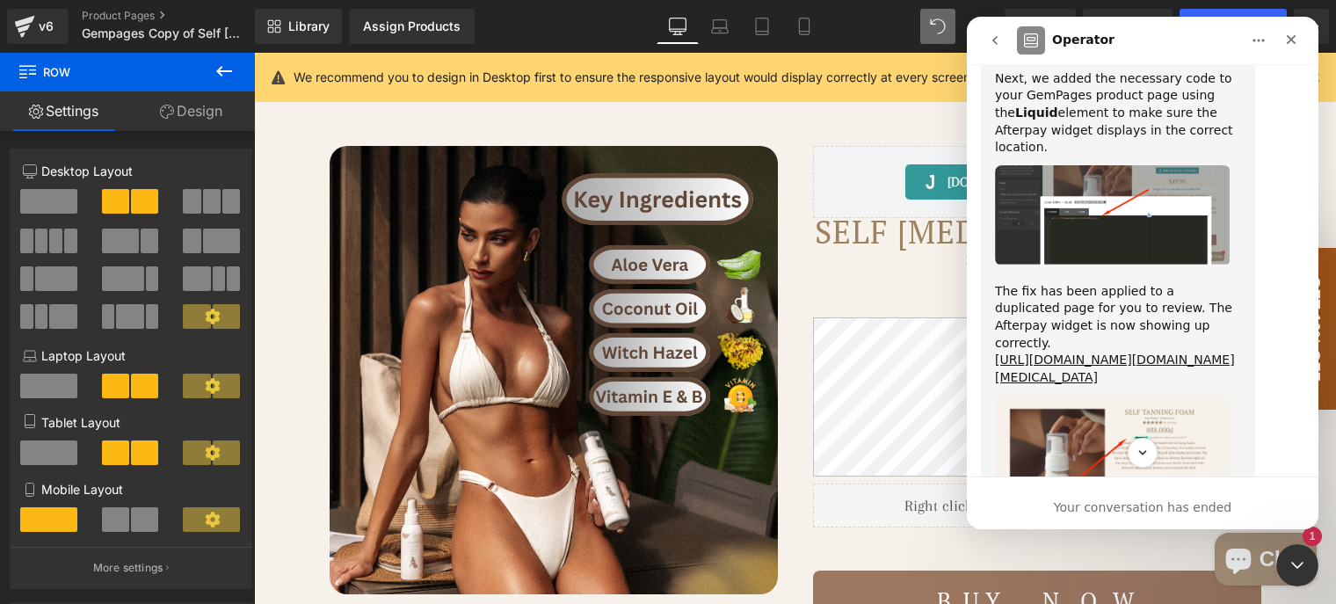
scroll to position [1888, 0]
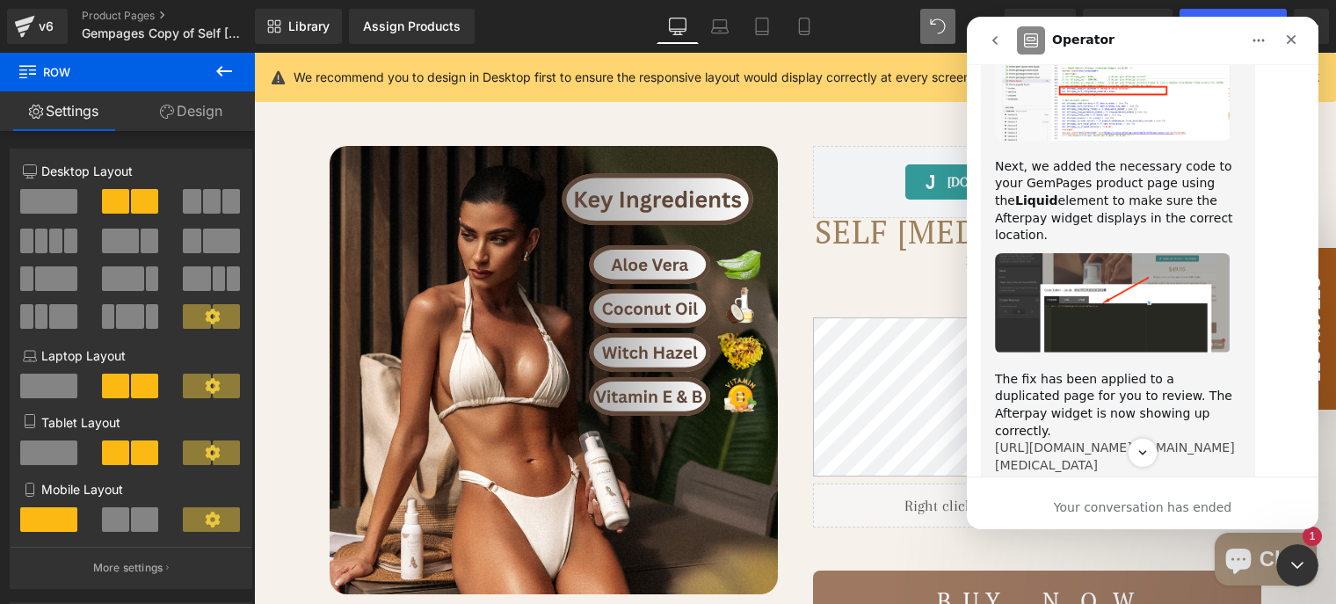
click at [1087, 440] on link "https://app.gempages.net/editor?id=1757428045&type=template-product&page=produc…" at bounding box center [1115, 456] width 240 height 32
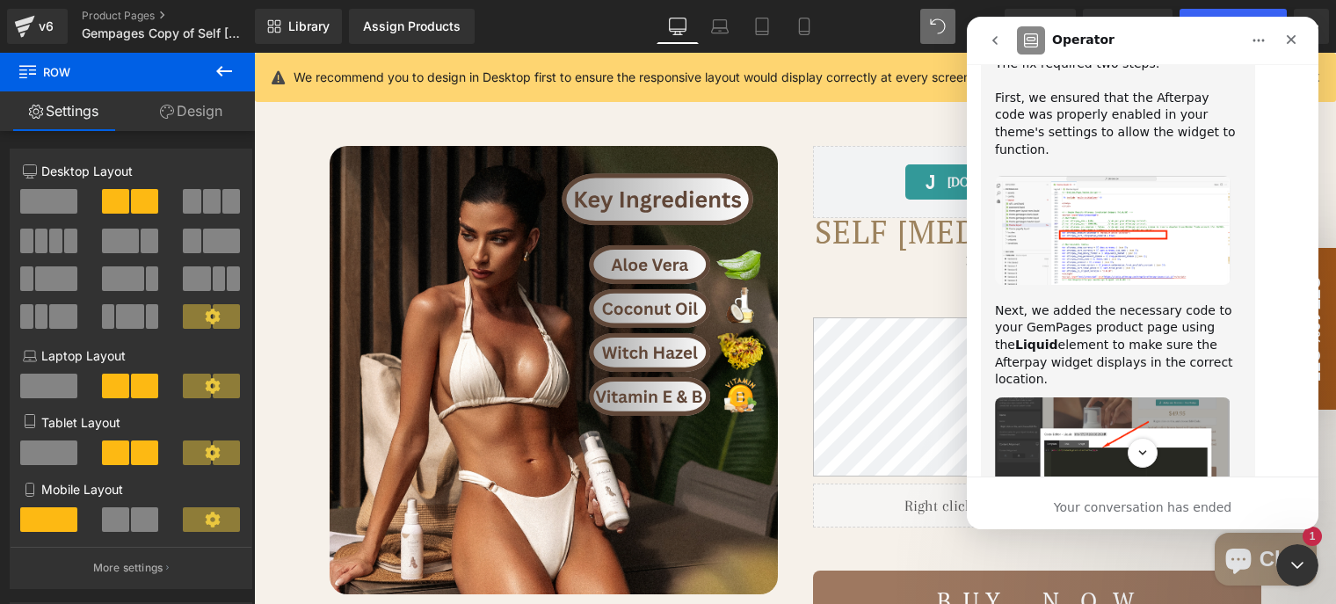
scroll to position [1713, 0]
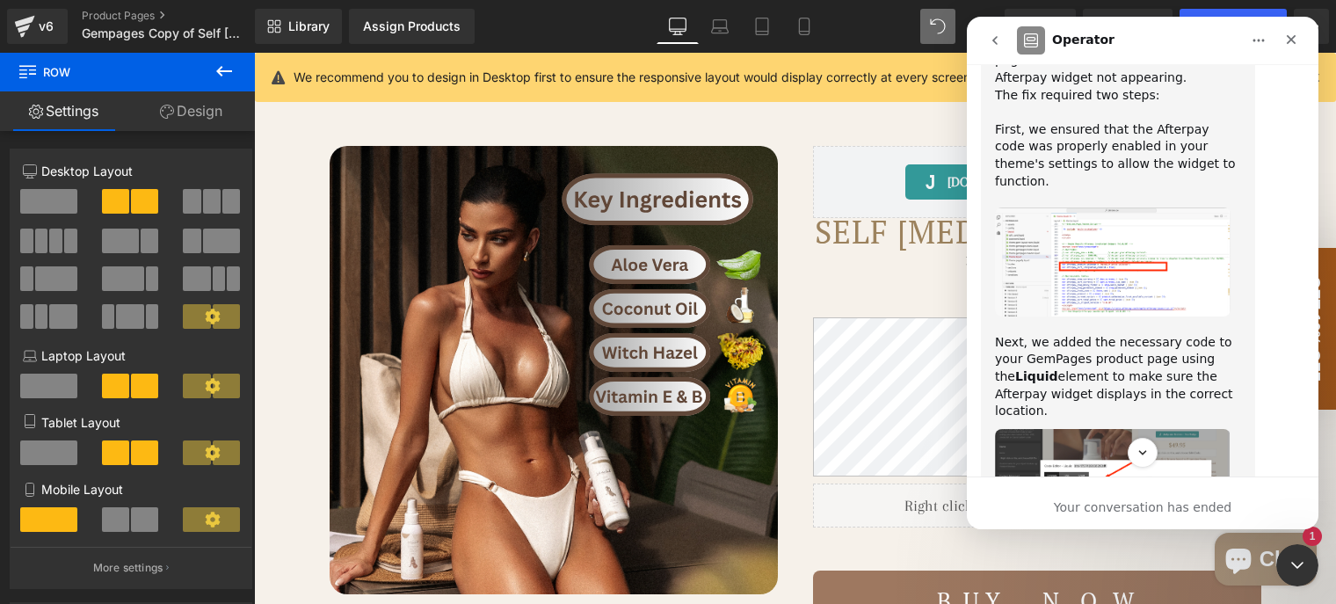
click at [1188, 429] on img "Jay says…" at bounding box center [1113, 479] width 236 height 100
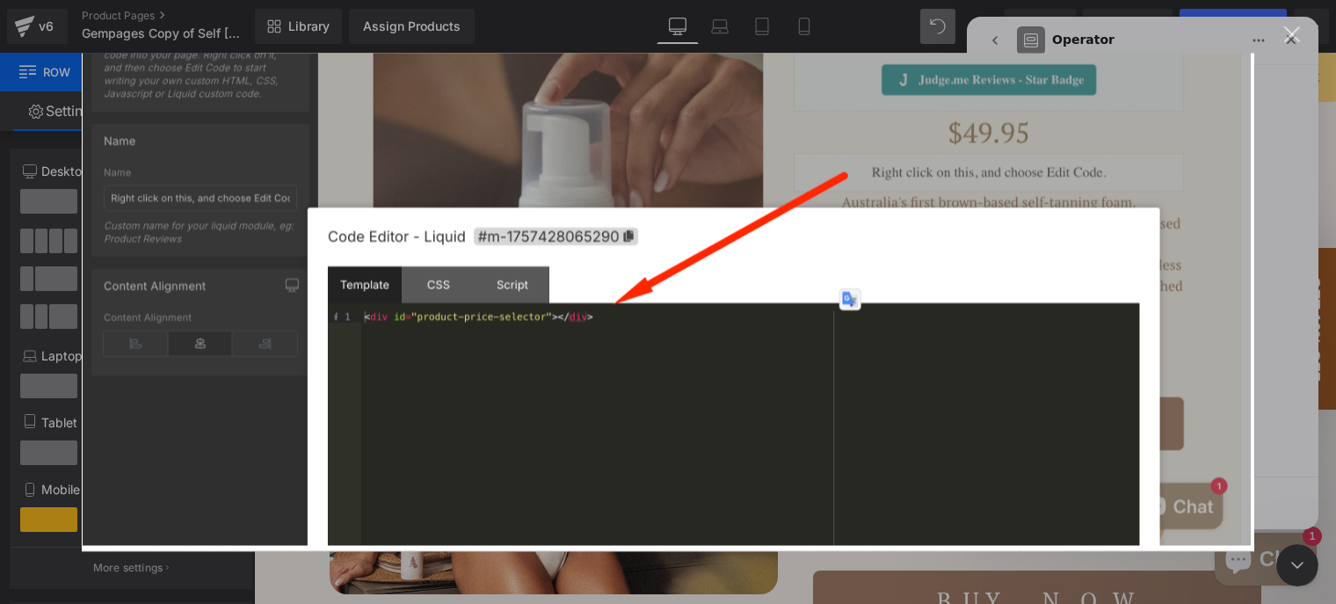
click at [1290, 27] on div "Close" at bounding box center [1292, 34] width 17 height 17
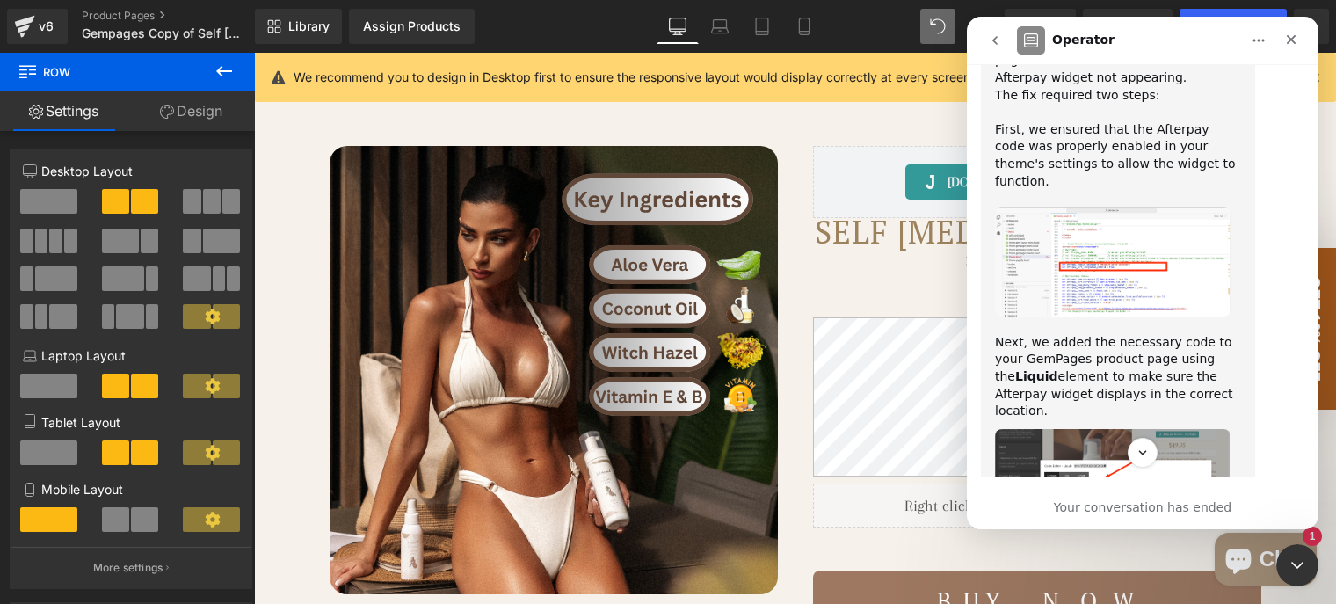
click at [929, 149] on div at bounding box center [668, 275] width 1336 height 551
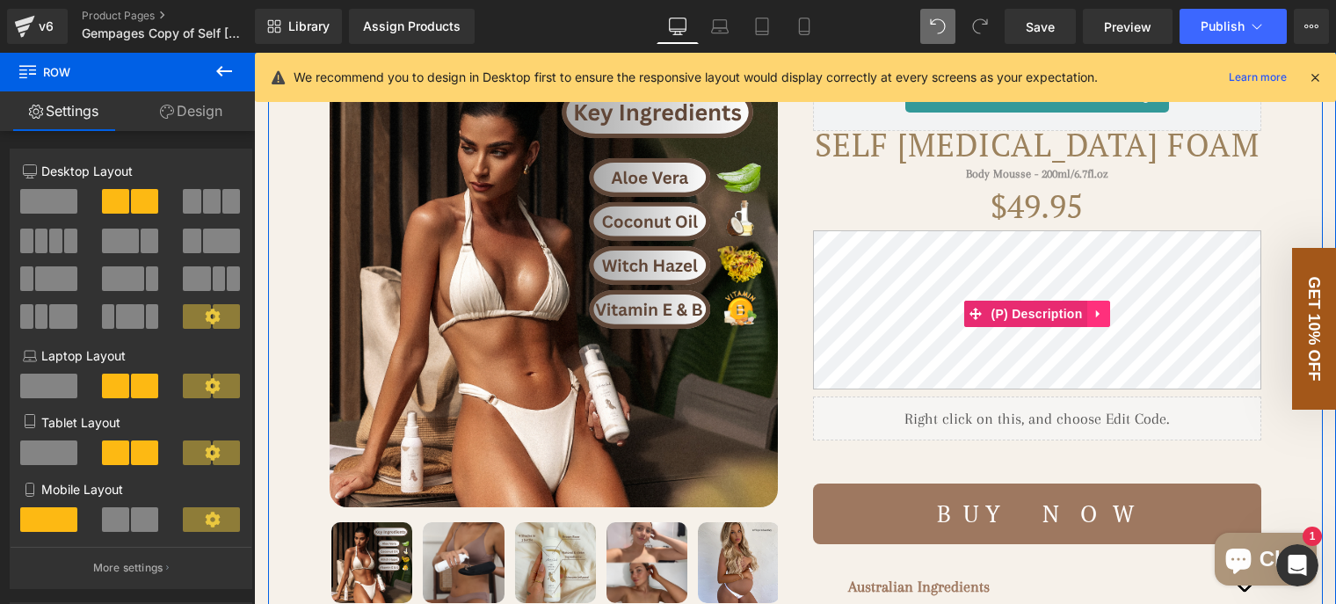
scroll to position [176, 0]
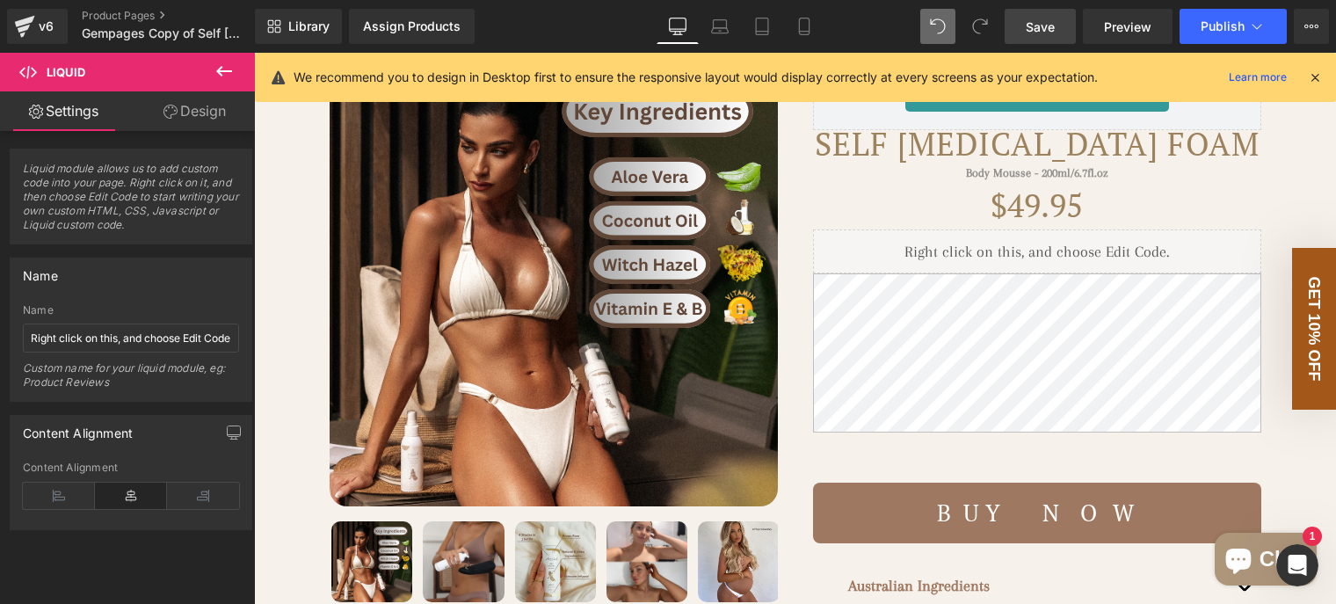
click at [1034, 33] on span "Save" at bounding box center [1040, 27] width 29 height 18
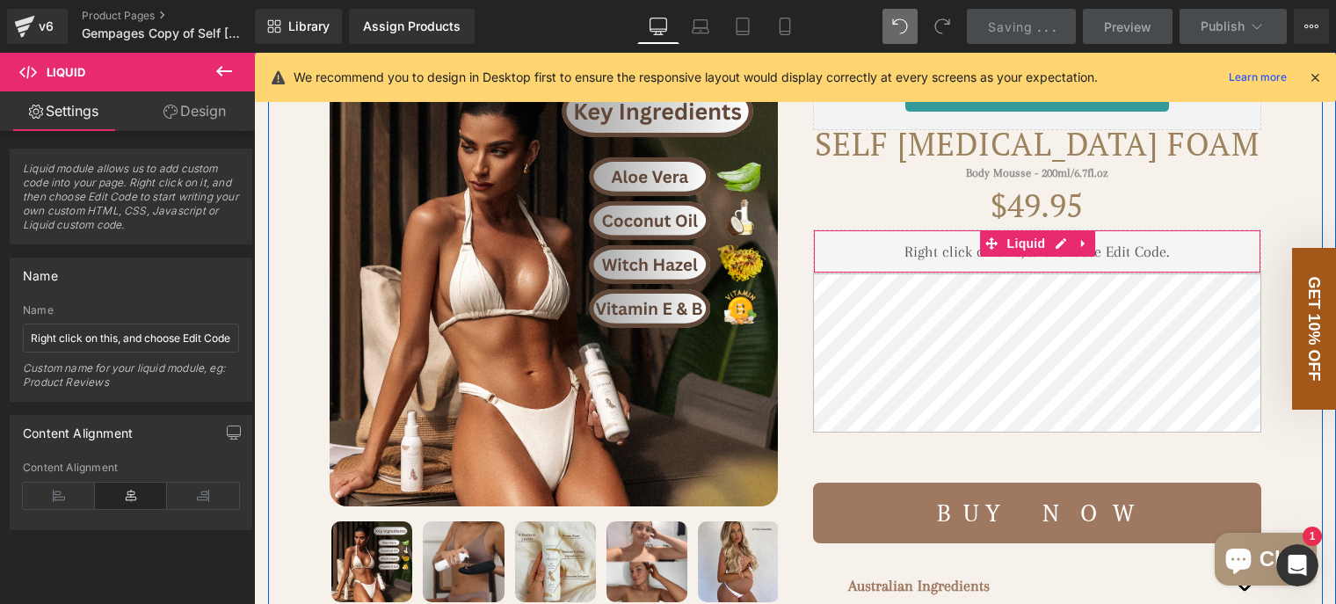
click at [1165, 273] on div "Liquid" at bounding box center [1037, 251] width 448 height 44
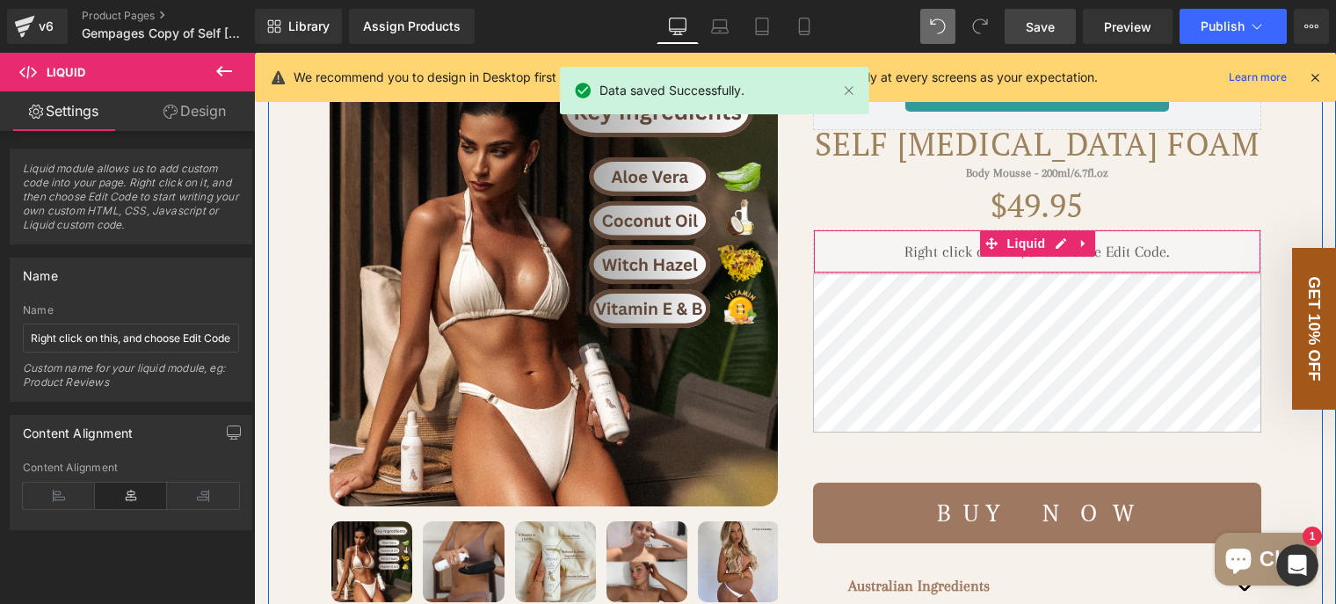
click at [1185, 273] on div "Liquid" at bounding box center [1037, 251] width 448 height 44
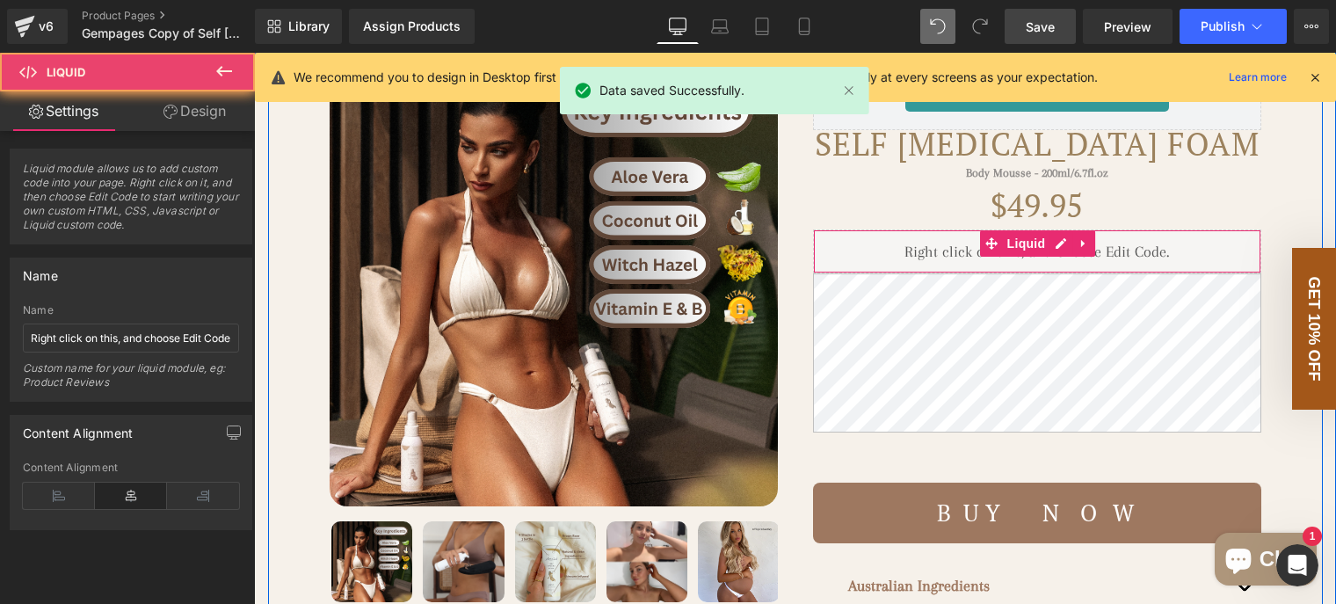
click at [1185, 273] on div "Liquid" at bounding box center [1037, 251] width 448 height 44
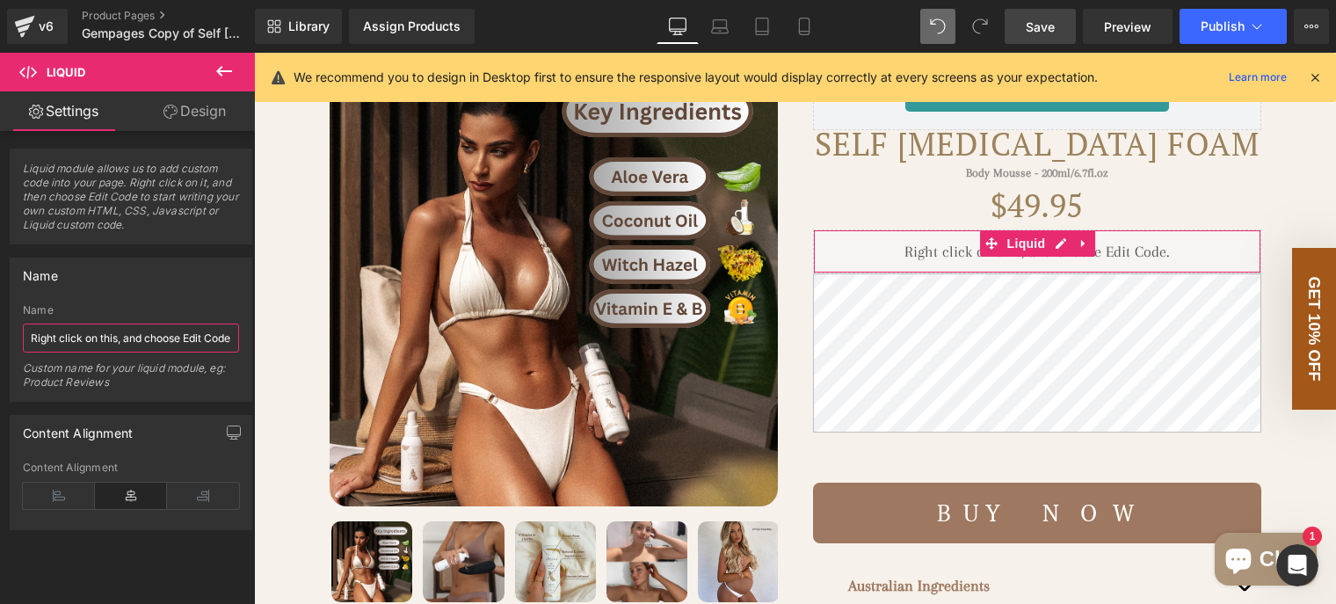
scroll to position [0, 11]
drag, startPoint x: 172, startPoint y: 340, endPoint x: 253, endPoint y: 333, distance: 81.2
click at [253, 333] on div "Name Right click on this, and choose Edit Code. Name Right click on this, and c…" at bounding box center [131, 322] width 263 height 157
click at [169, 306] on div "Name" at bounding box center [131, 310] width 216 height 12
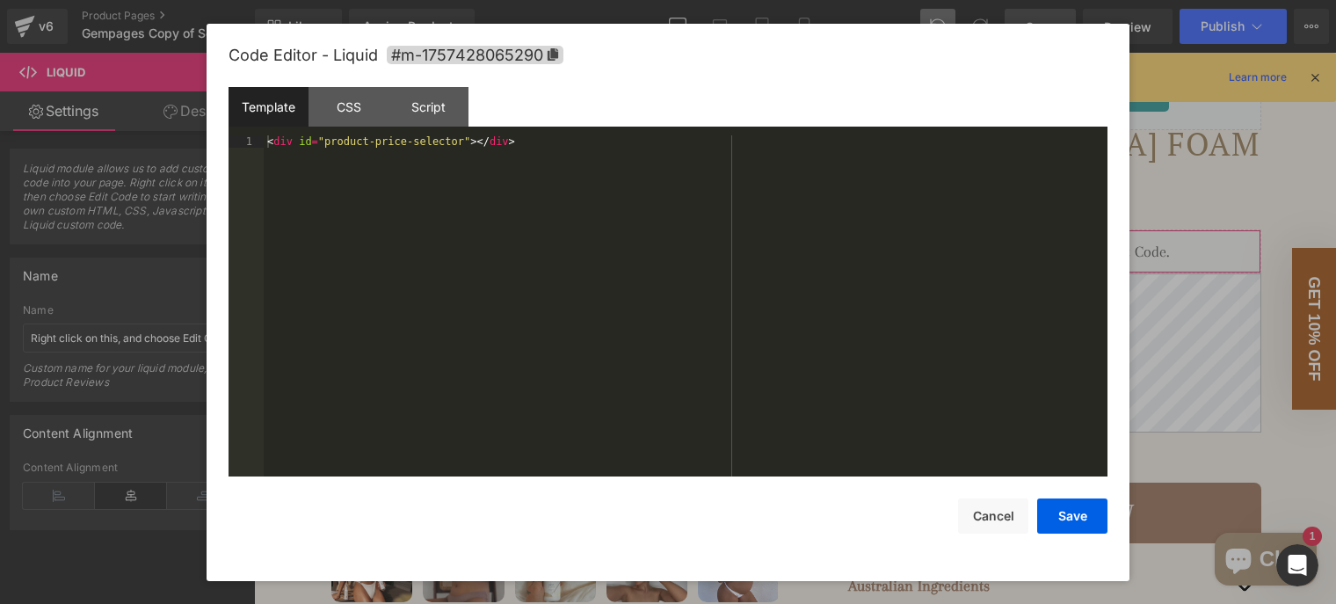
click at [838, 0] on div "Liquid You are previewing how the will restyle your page. You can not edit Elem…" at bounding box center [668, 0] width 1336 height 0
click at [1243, 117] on div at bounding box center [668, 302] width 1336 height 604
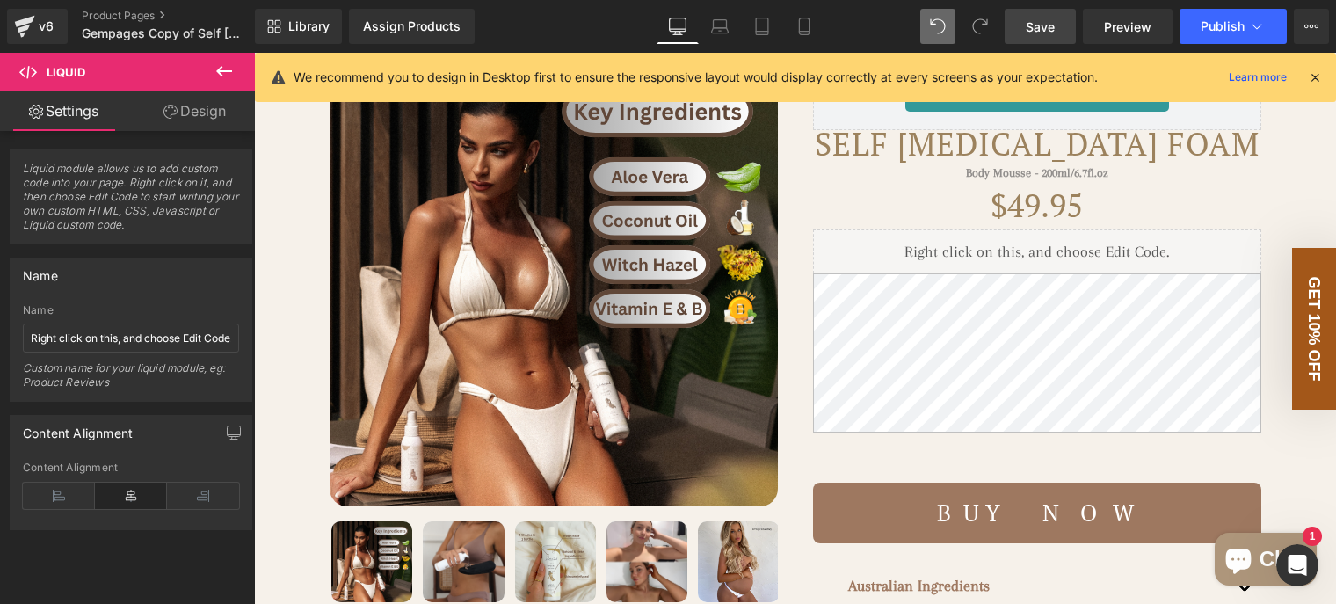
click at [1048, 33] on span "Save" at bounding box center [1040, 27] width 29 height 18
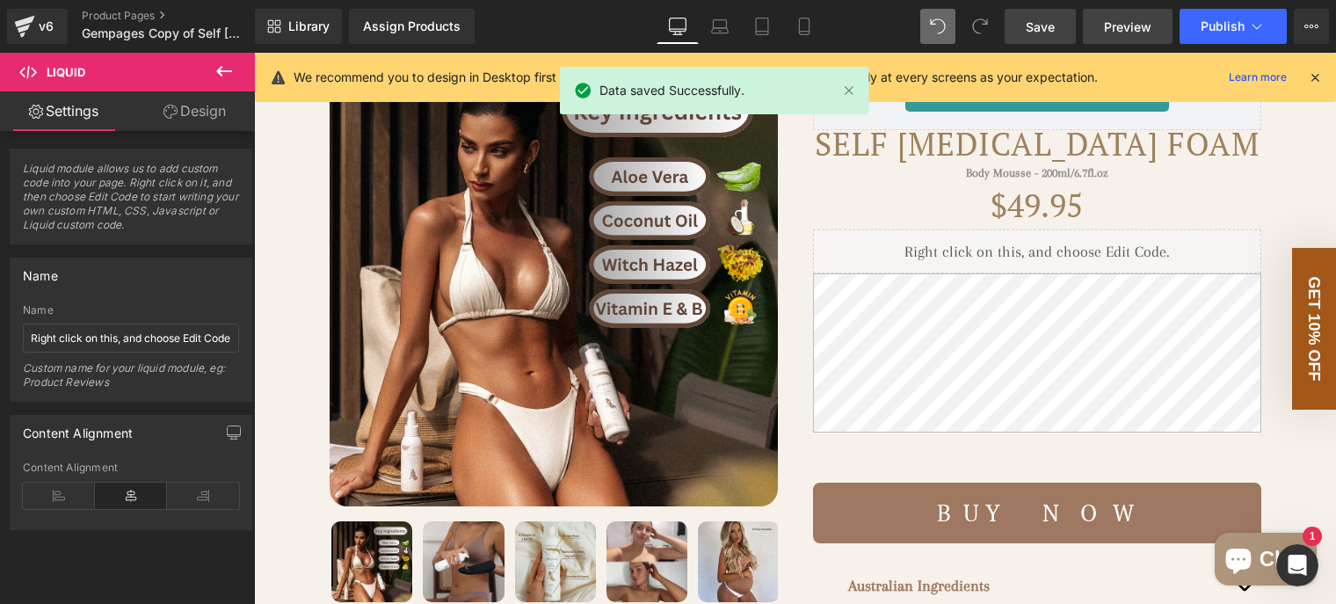
click at [1131, 24] on span "Preview" at bounding box center [1127, 27] width 47 height 18
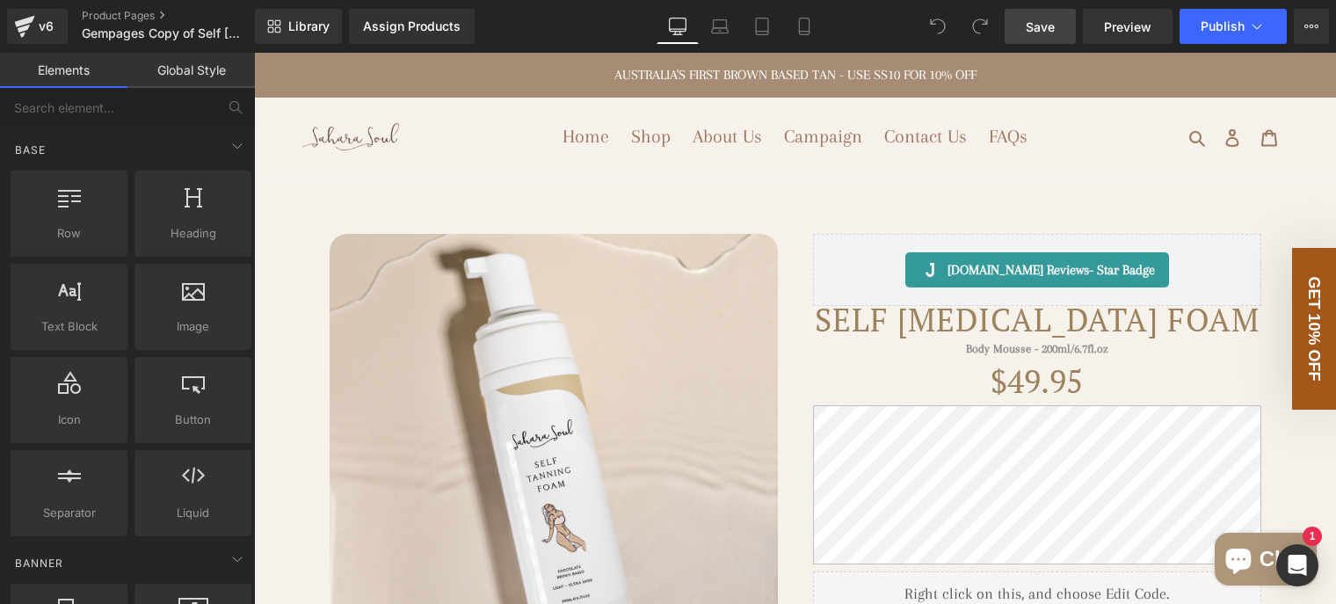
click at [1032, 31] on span "Save" at bounding box center [1040, 27] width 29 height 18
